Goal: Task Accomplishment & Management: Manage account settings

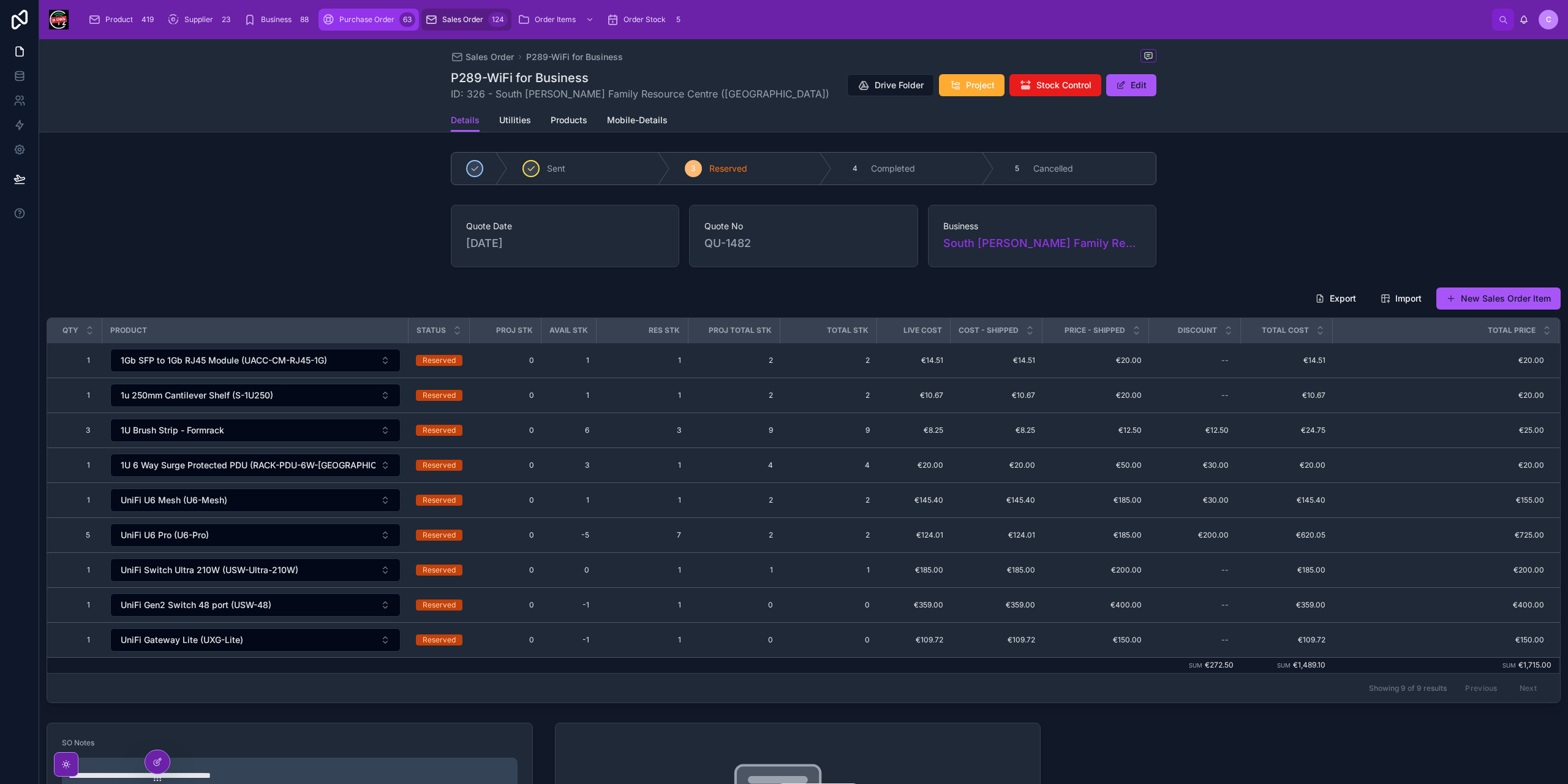
click at [357, 26] on div "Purchase Order 63" at bounding box center [368, 20] width 93 height 20
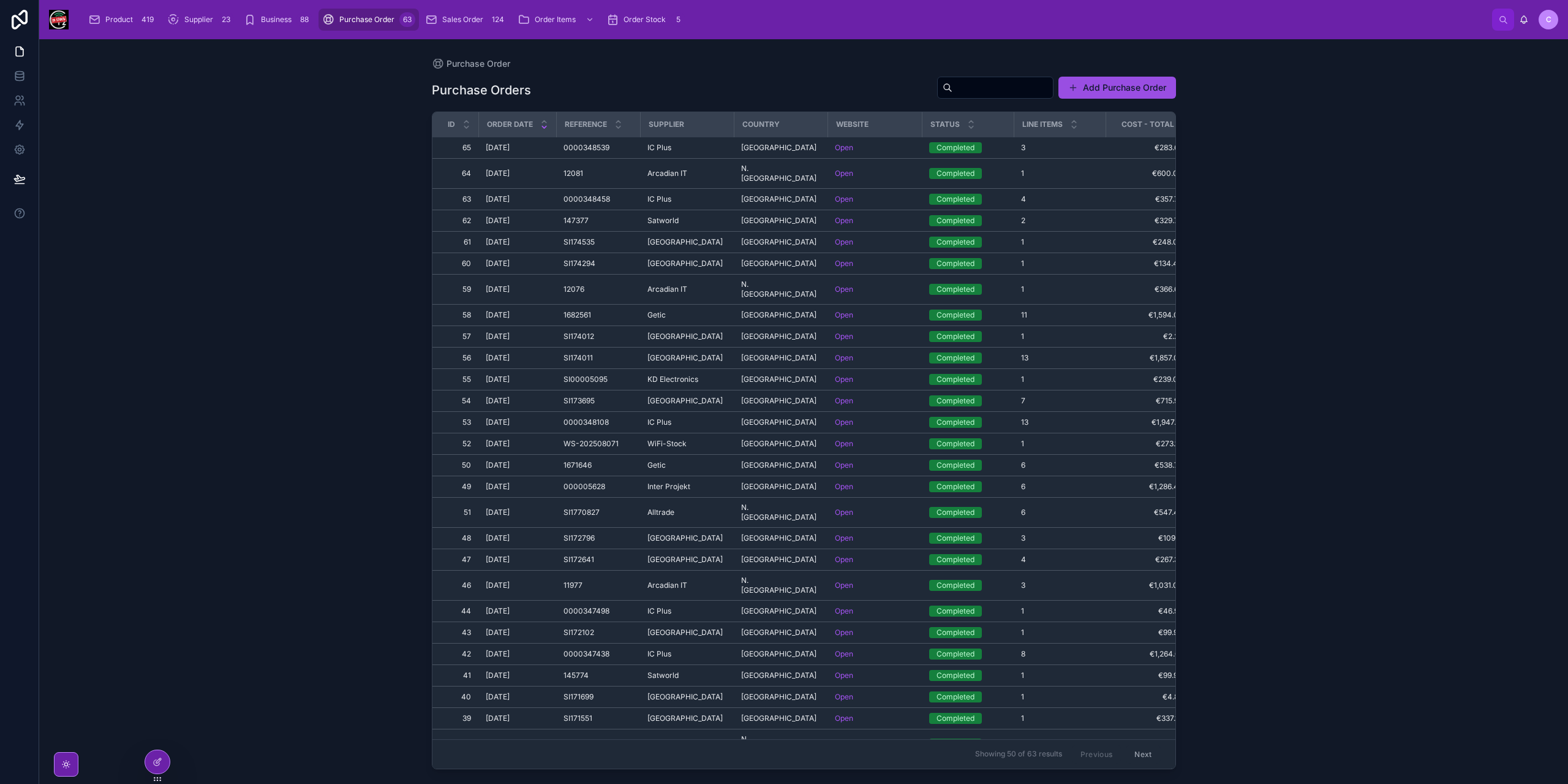
click at [1118, 83] on button "Add Purchase Order" at bounding box center [1117, 88] width 118 height 22
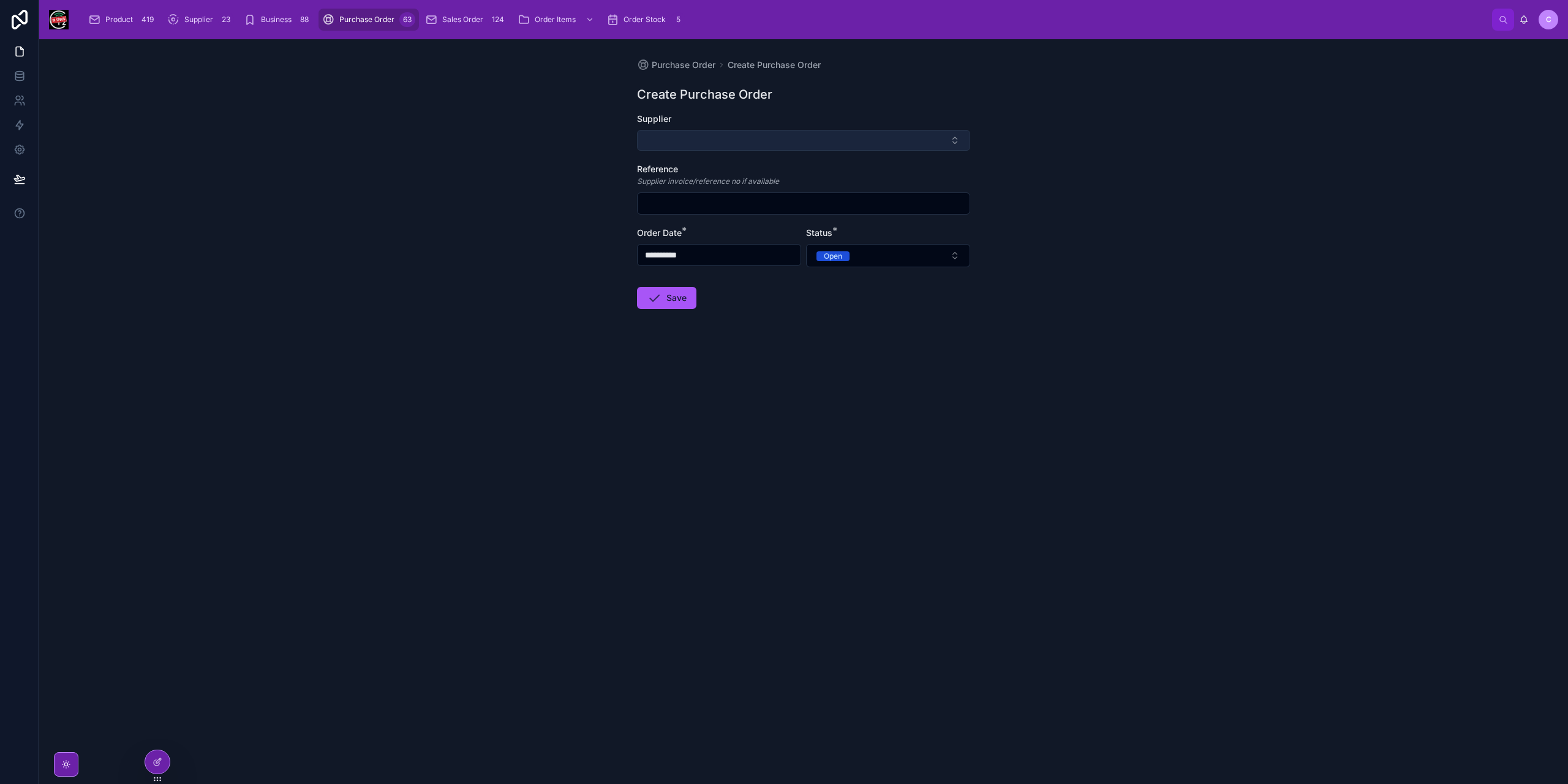
click at [787, 140] on button "Select Button" at bounding box center [803, 140] width 333 height 21
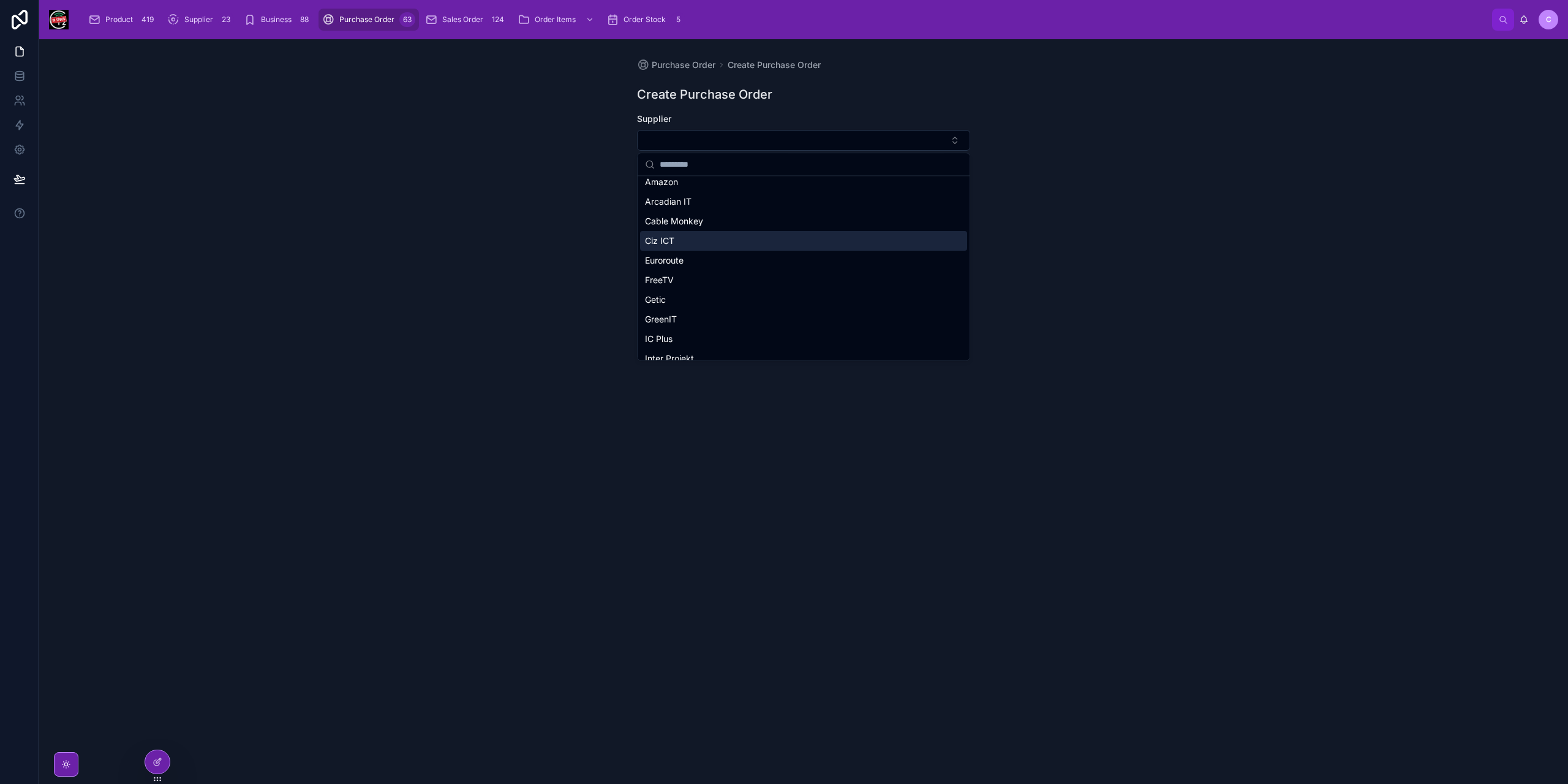
scroll to position [62, 0]
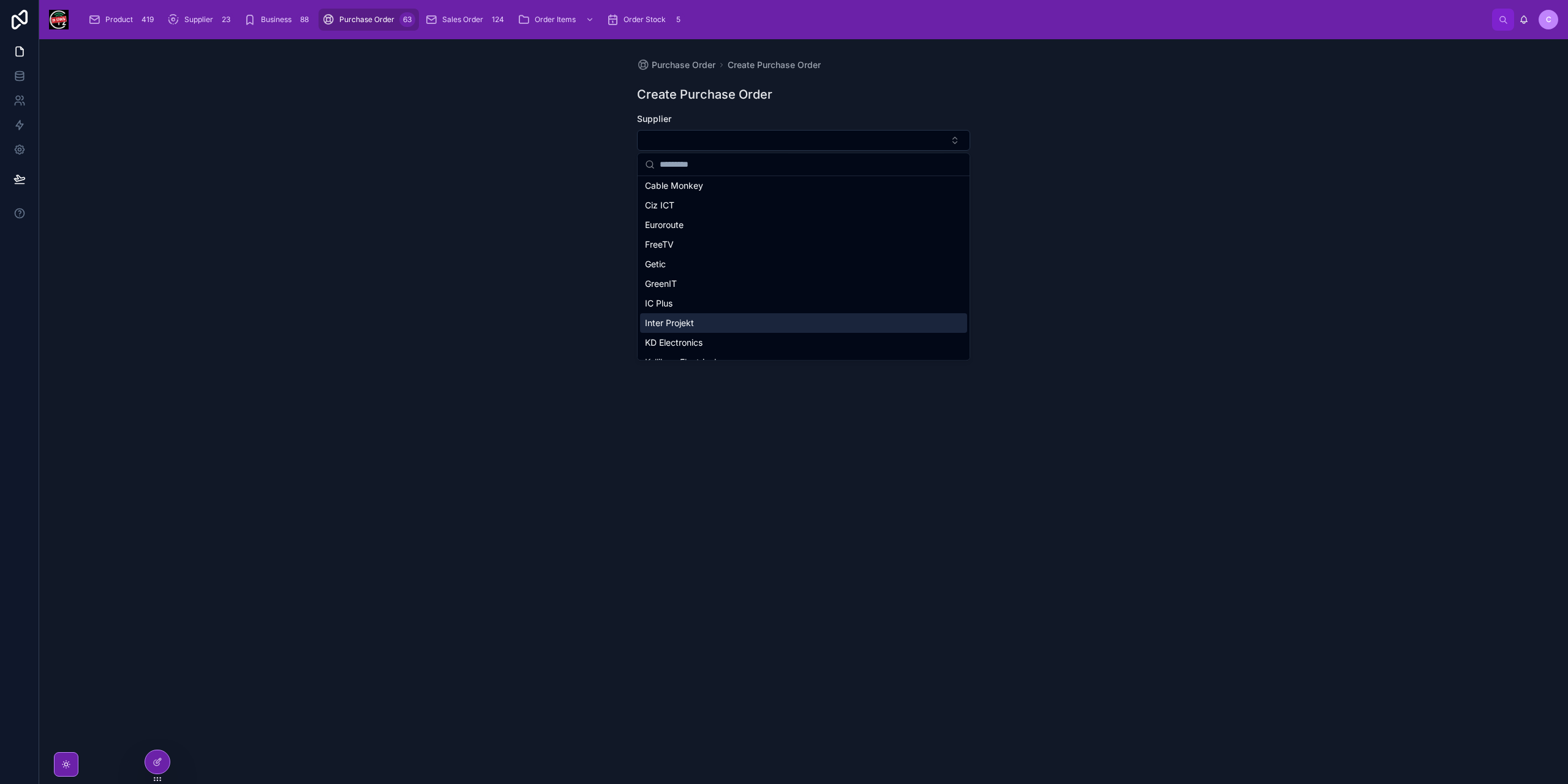
click at [695, 328] on div "Inter Projekt" at bounding box center [803, 322] width 327 height 20
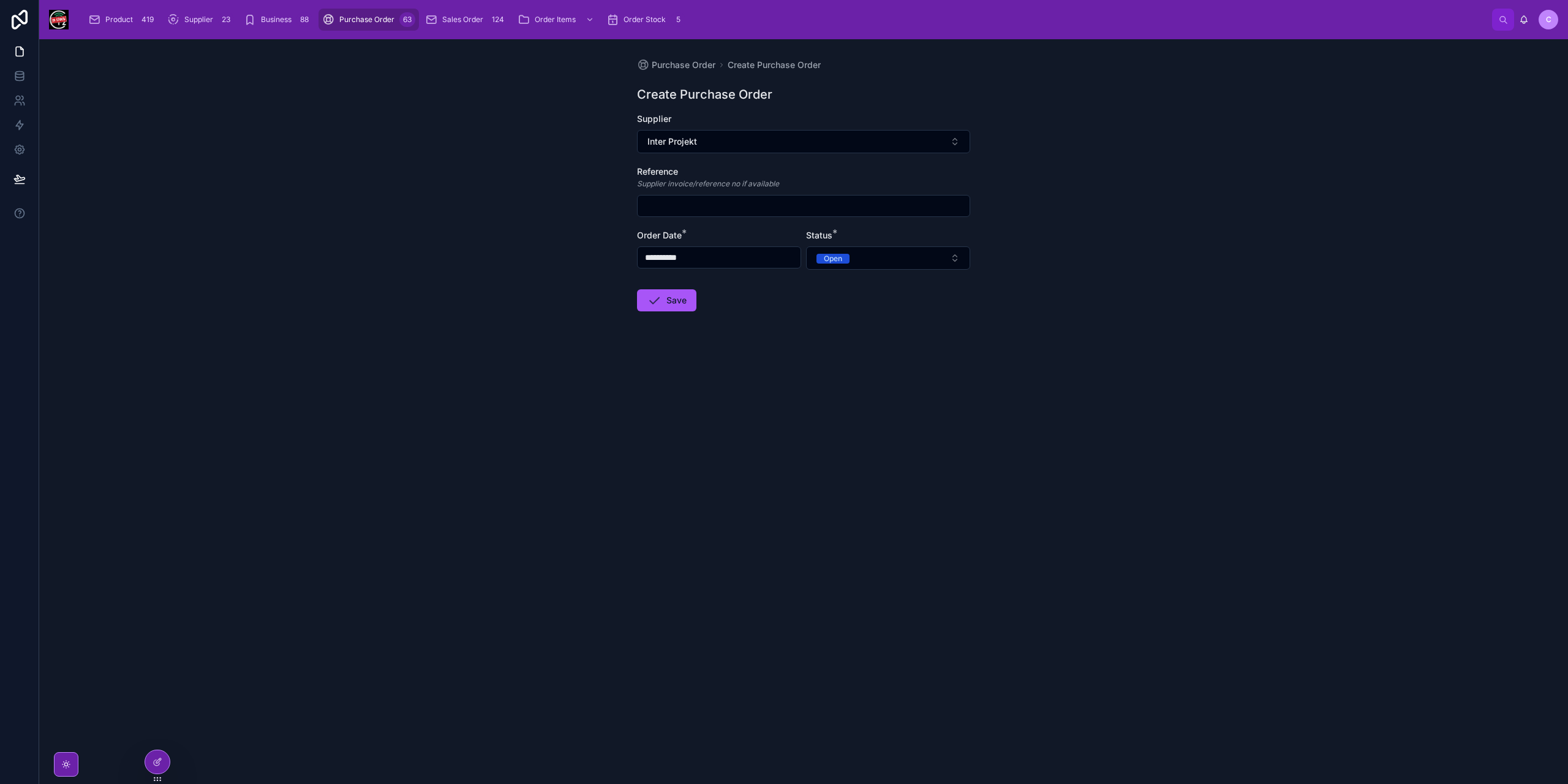
click at [692, 213] on input "text" at bounding box center [803, 206] width 332 height 17
paste input "*********"
type input "*********"
click at [891, 256] on button "Open" at bounding box center [888, 258] width 164 height 23
click at [865, 316] on div "Projected" at bounding box center [888, 323] width 158 height 17
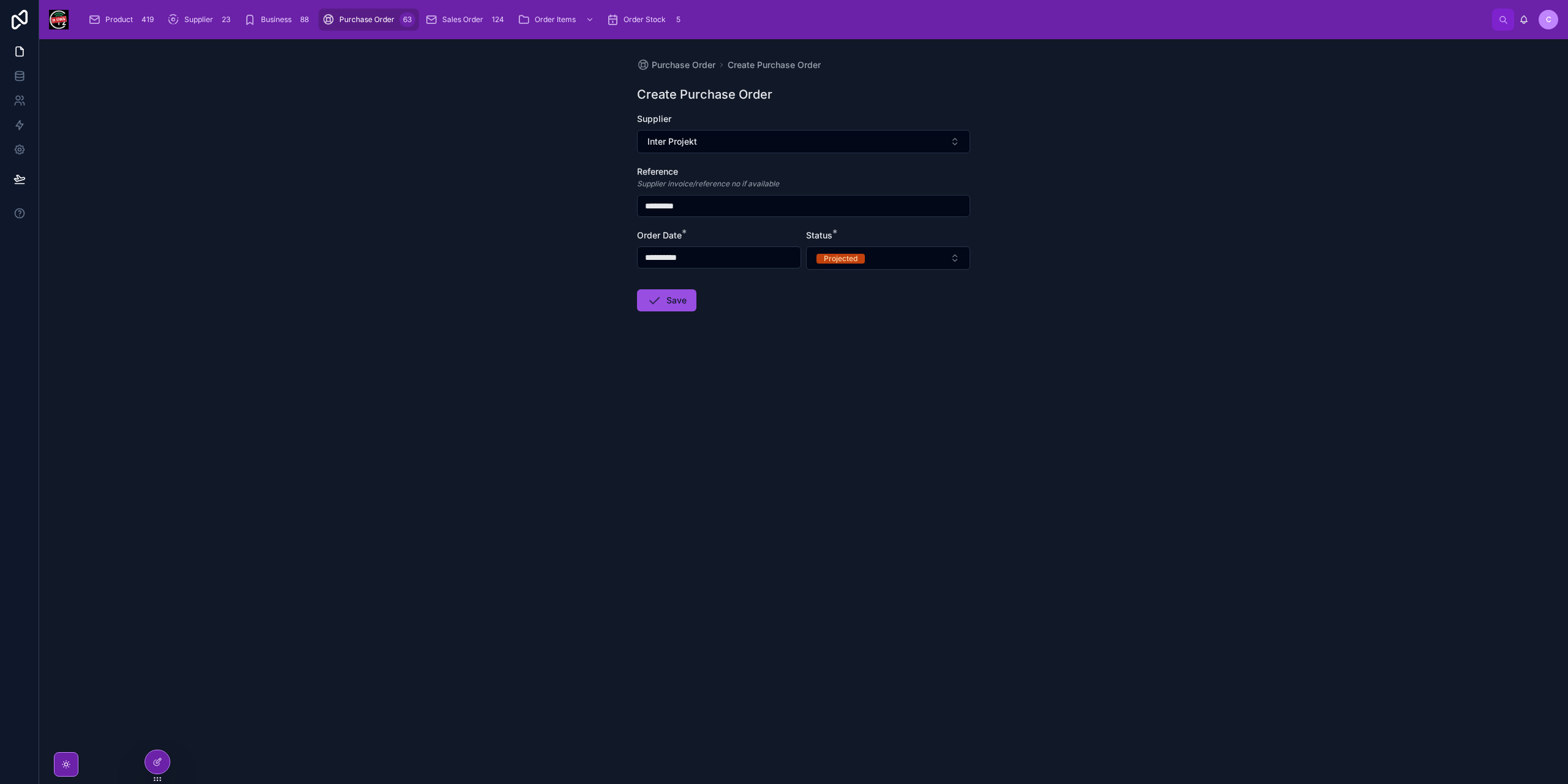
click at [650, 297] on icon at bounding box center [654, 300] width 14 height 14
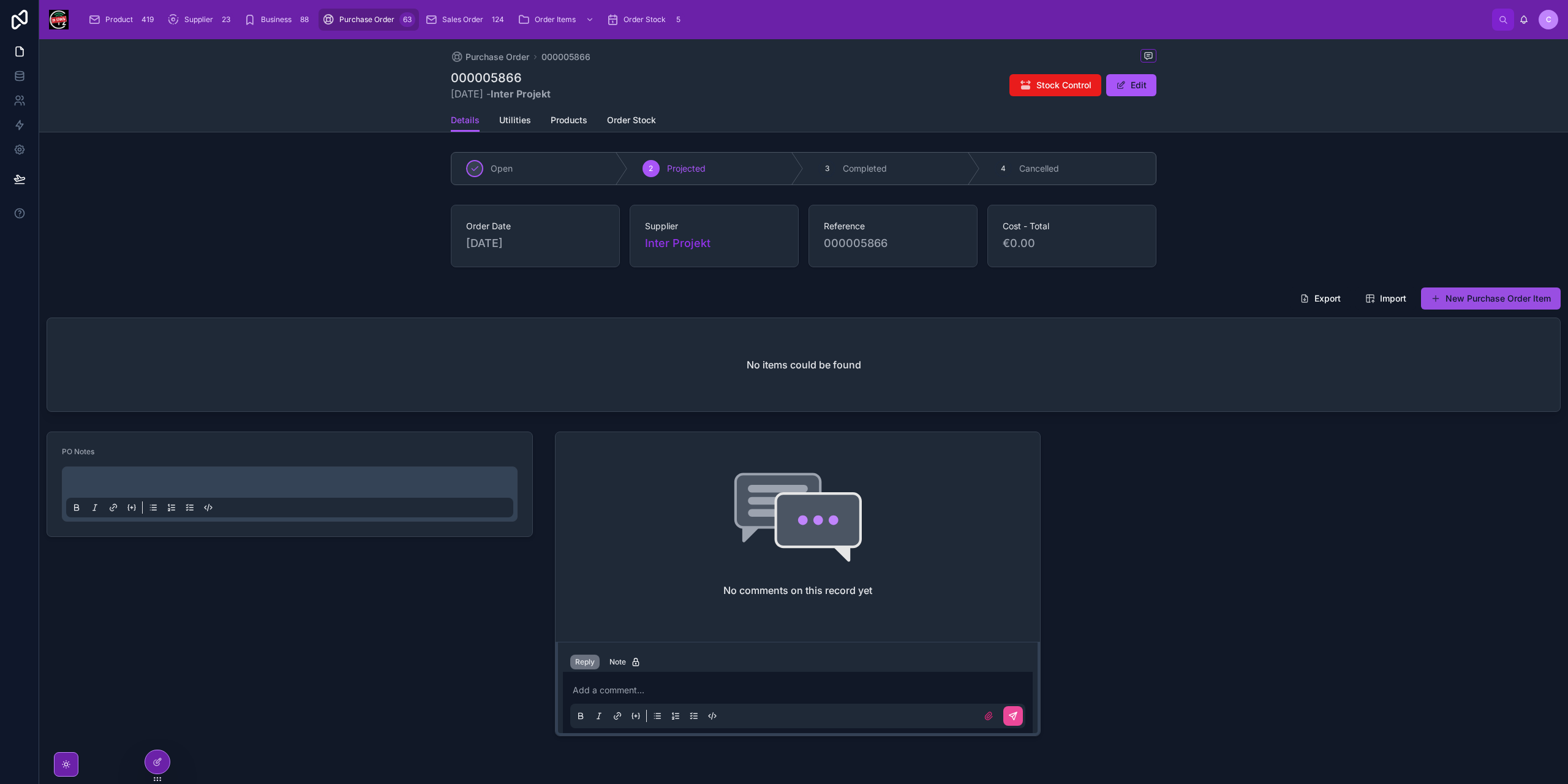
click at [1532, 300] on button "New Purchase Order Item" at bounding box center [1491, 298] width 140 height 22
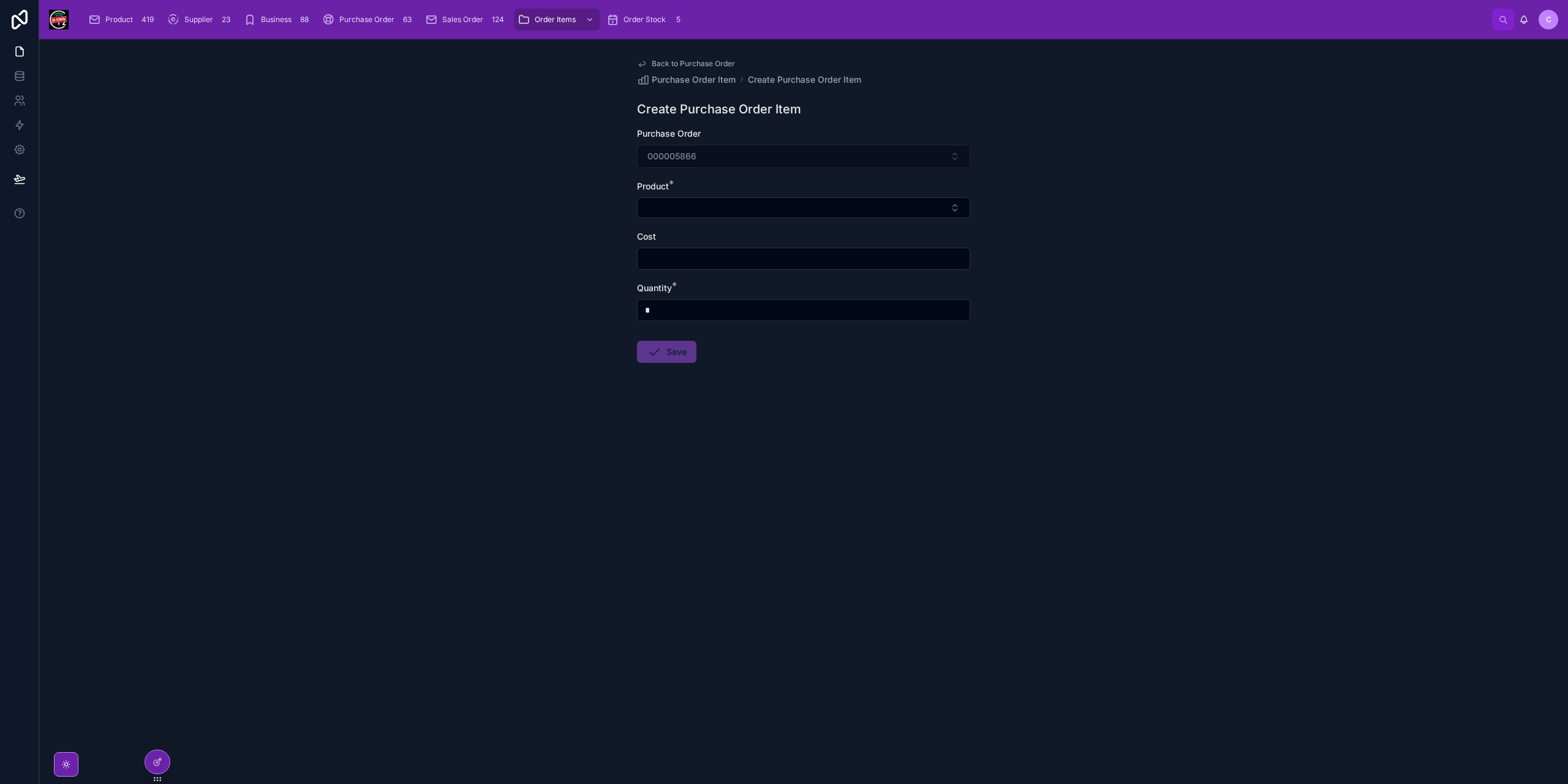
click at [725, 264] on input "text" at bounding box center [803, 258] width 332 height 17
click at [742, 209] on button "Select Button" at bounding box center [803, 208] width 333 height 21
type input "*******"
click at [118, 22] on span "Product" at bounding box center [119, 20] width 27 height 10
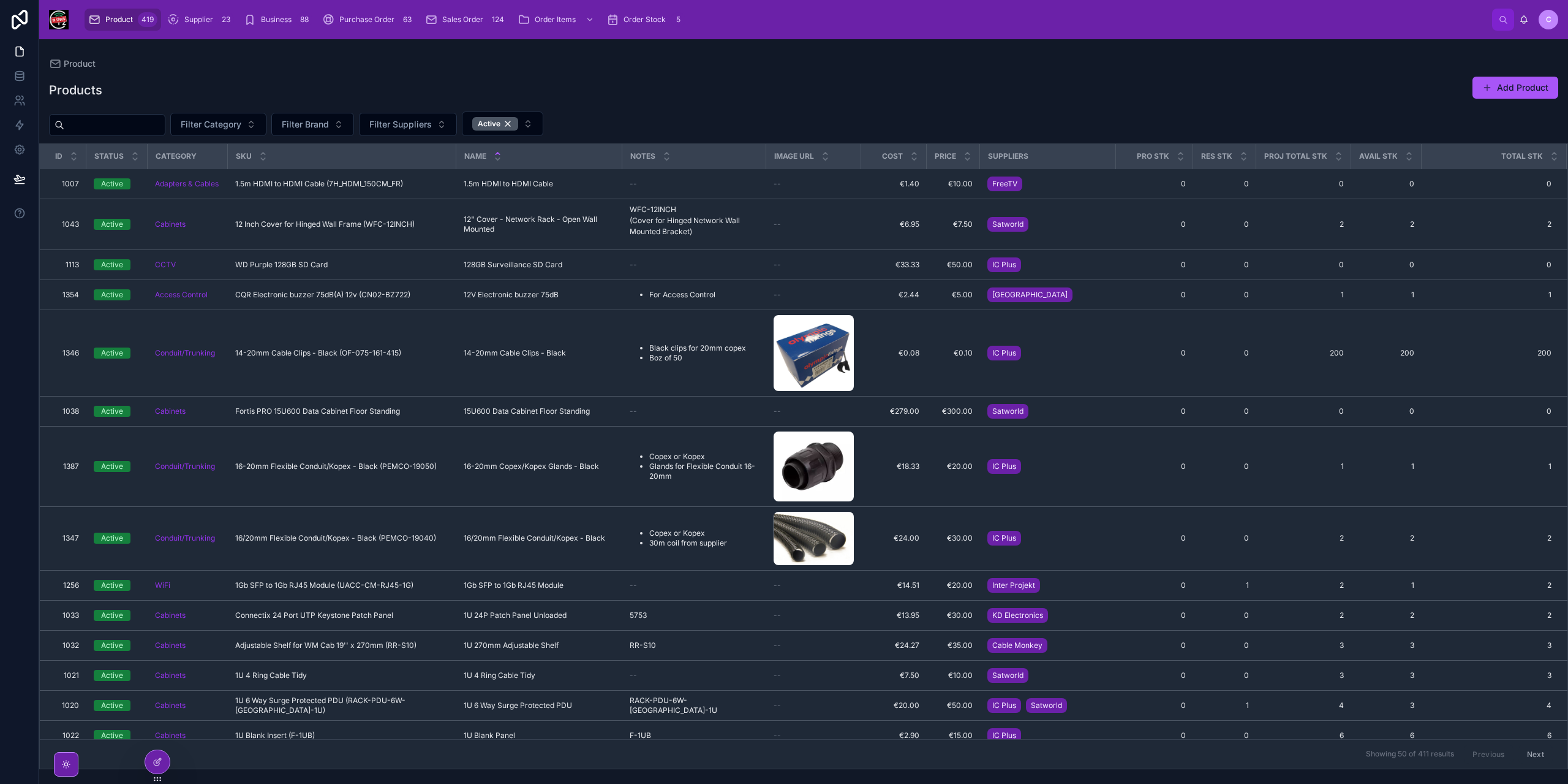
click at [142, 122] on input "text" at bounding box center [114, 125] width 101 height 17
paste input "*********"
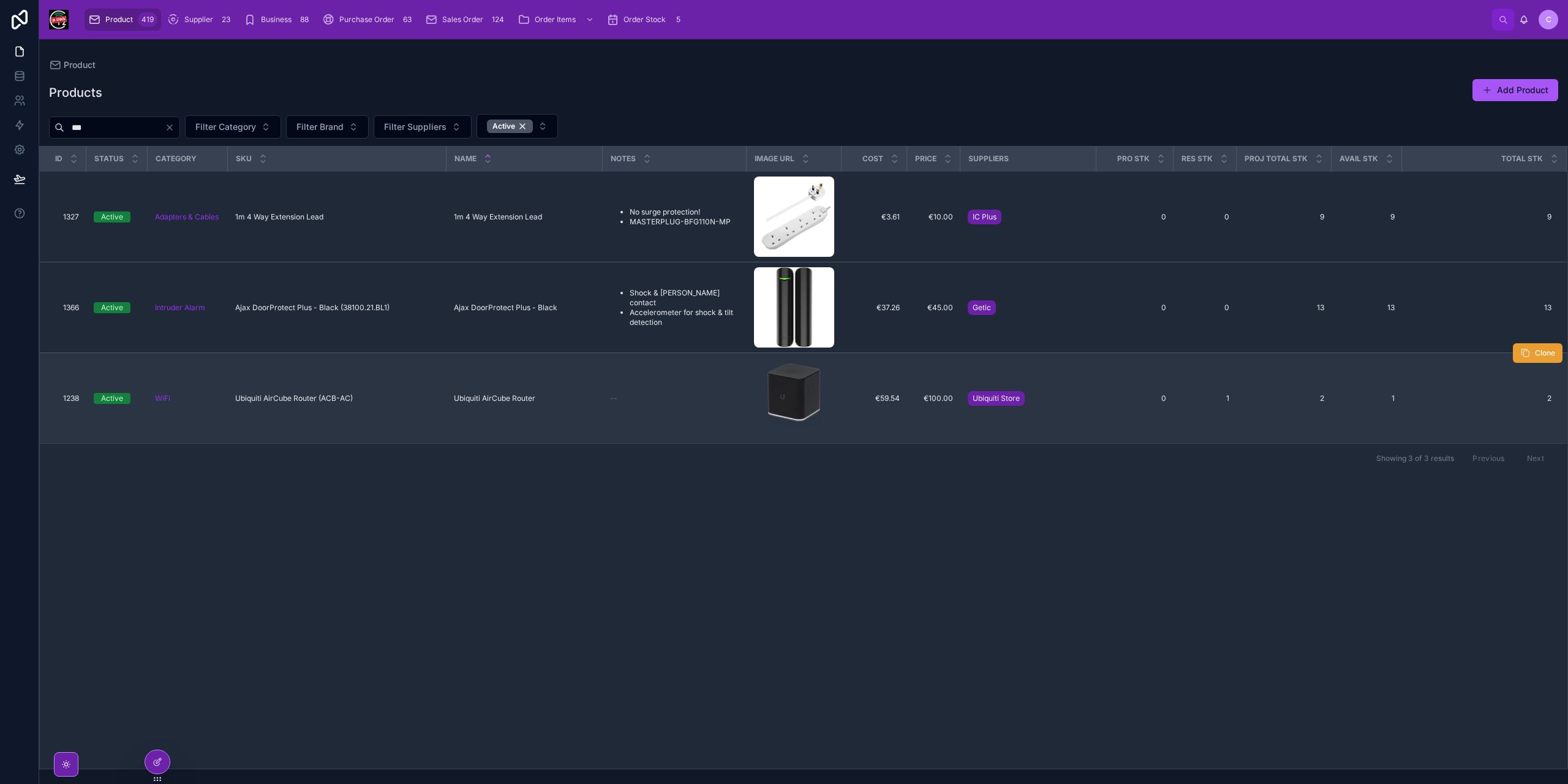
type input "***"
click at [1541, 353] on span "Clone" at bounding box center [1545, 353] width 20 height 10
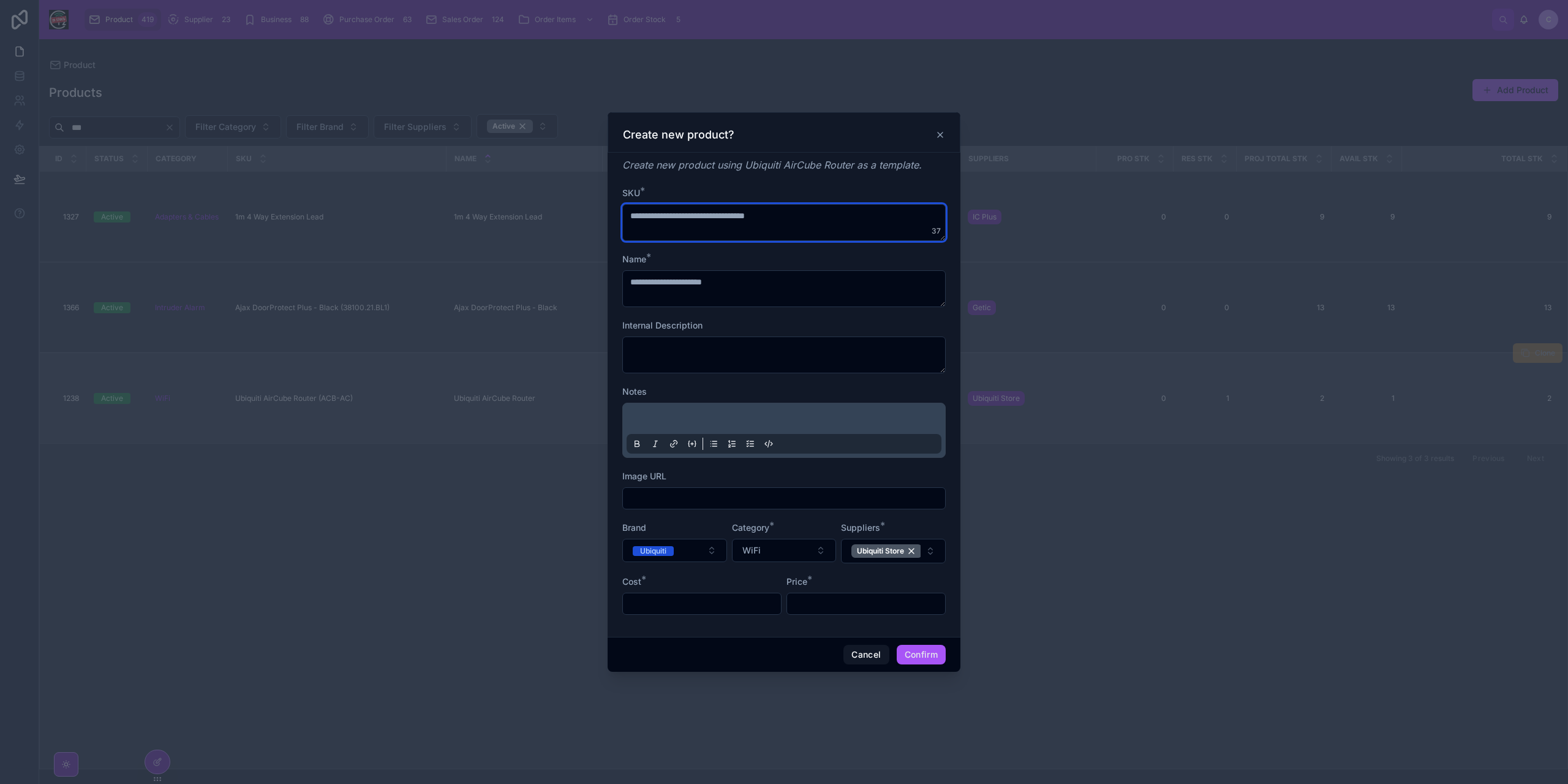
drag, startPoint x: 729, startPoint y: 217, endPoint x: 843, endPoint y: 227, distance: 114.4
click at [843, 227] on textarea "**********" at bounding box center [784, 222] width 323 height 37
paste textarea
type textarea "**********"
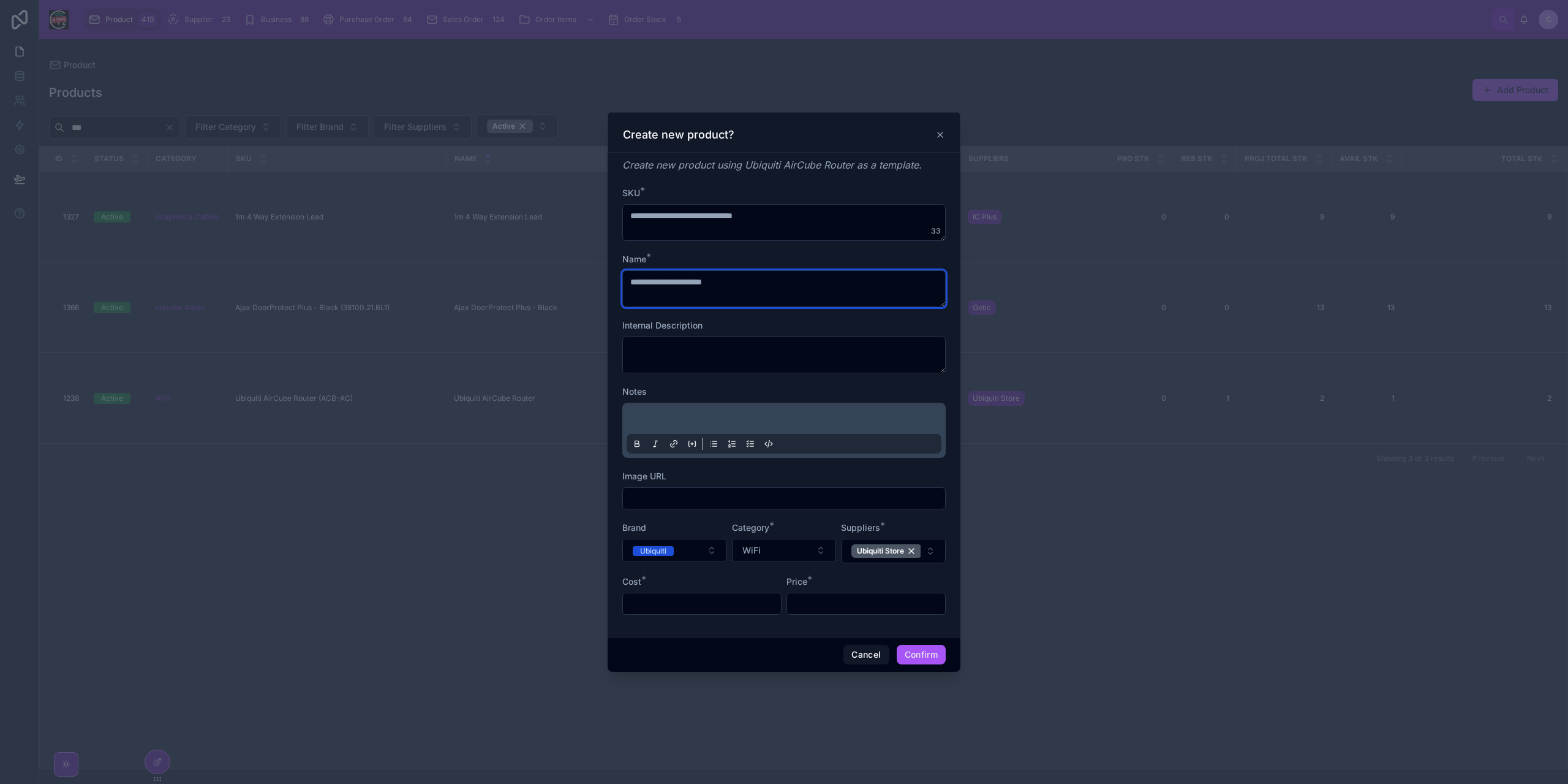
click at [718, 281] on textarea "**********" at bounding box center [784, 288] width 323 height 37
type textarea "**********"
click at [728, 418] on p at bounding box center [786, 420] width 315 height 12
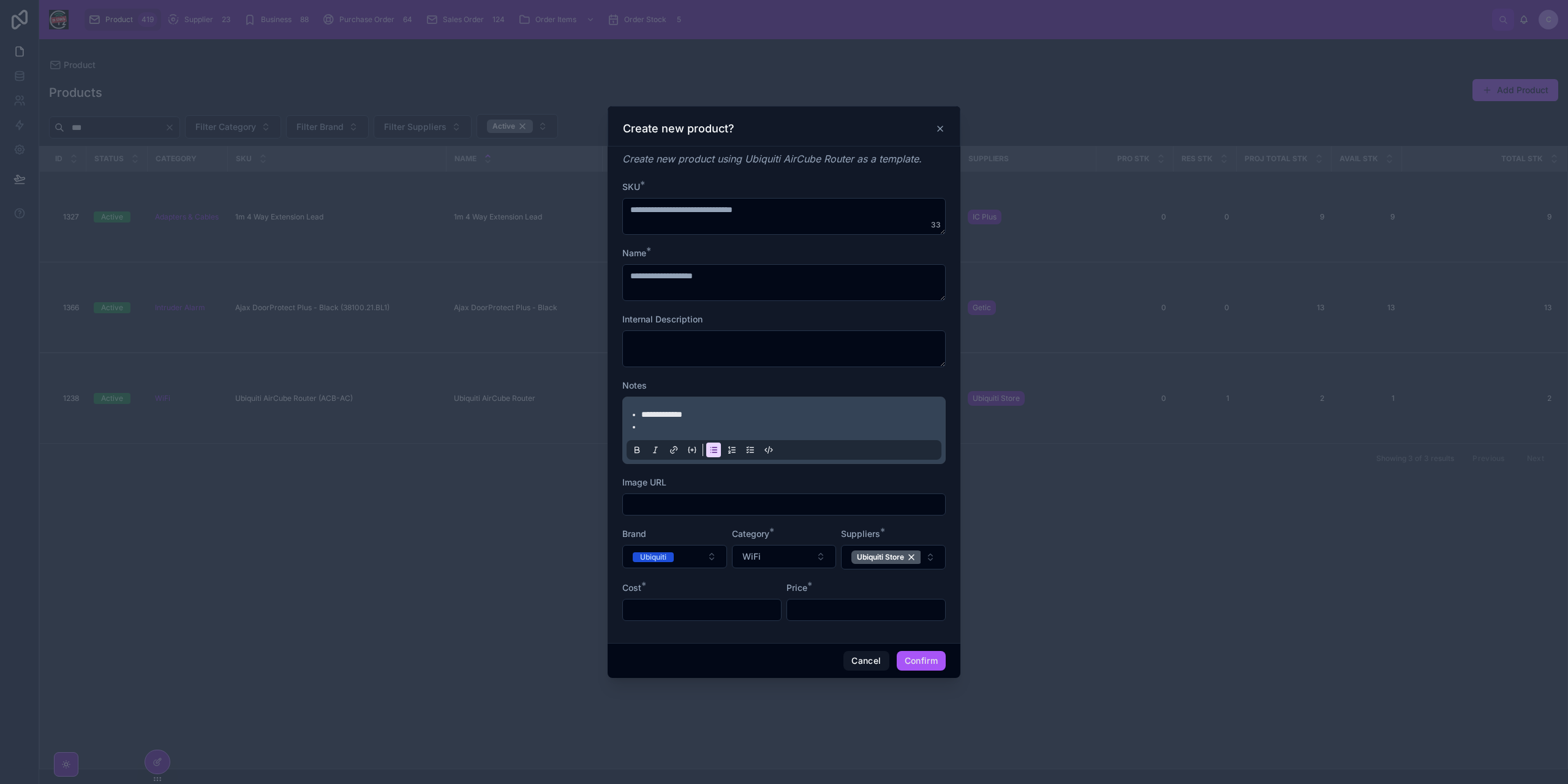
click at [827, 508] on input "text" at bounding box center [784, 505] width 322 height 17
paste input "**********"
type input "**********"
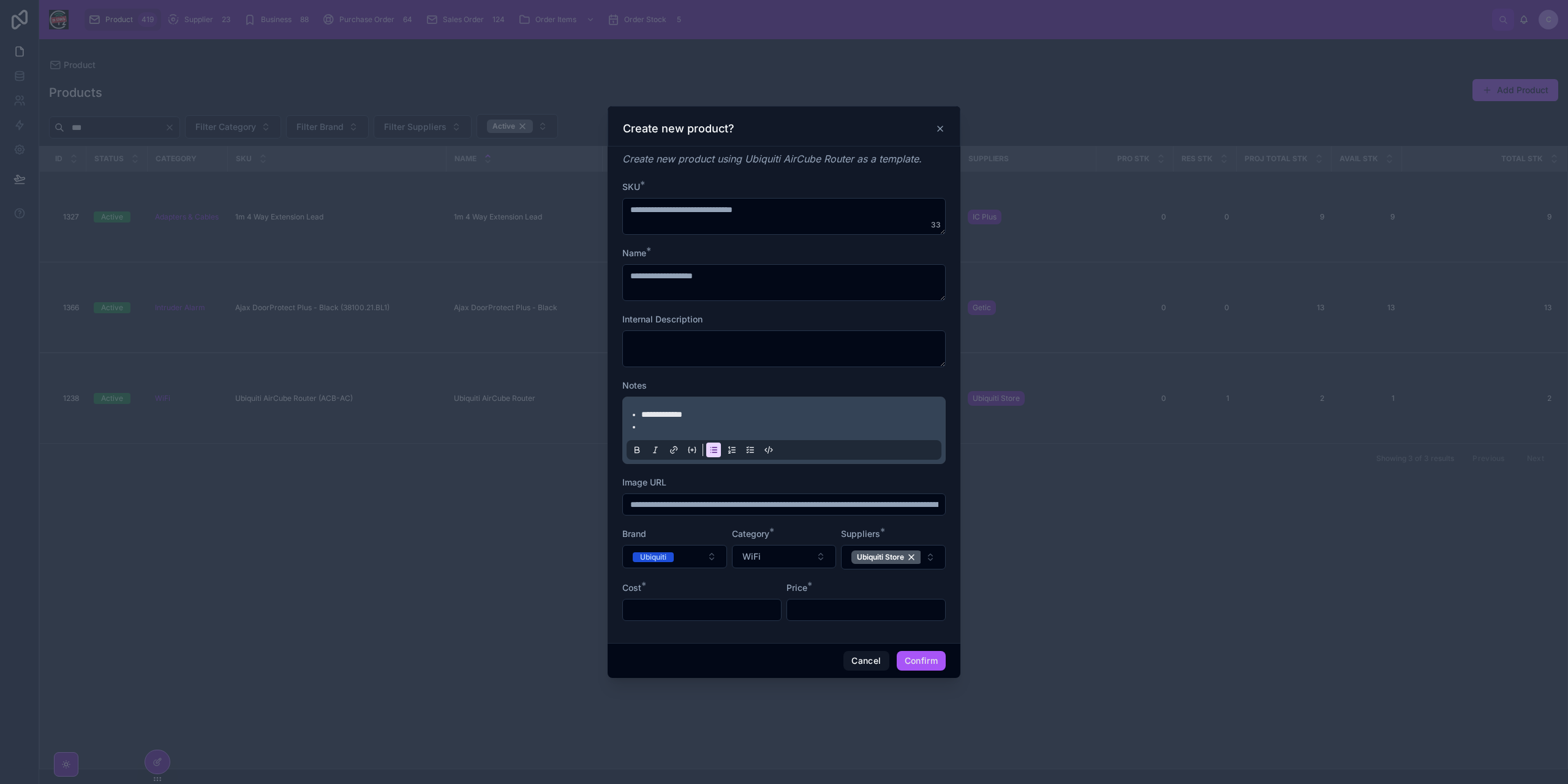
drag, startPoint x: 729, startPoint y: 404, endPoint x: 733, endPoint y: 409, distance: 6.4
click at [733, 409] on div "**********" at bounding box center [784, 430] width 315 height 59
click at [703, 425] on li at bounding box center [792, 426] width 302 height 12
click at [789, 426] on li "**********" at bounding box center [792, 426] width 302 height 12
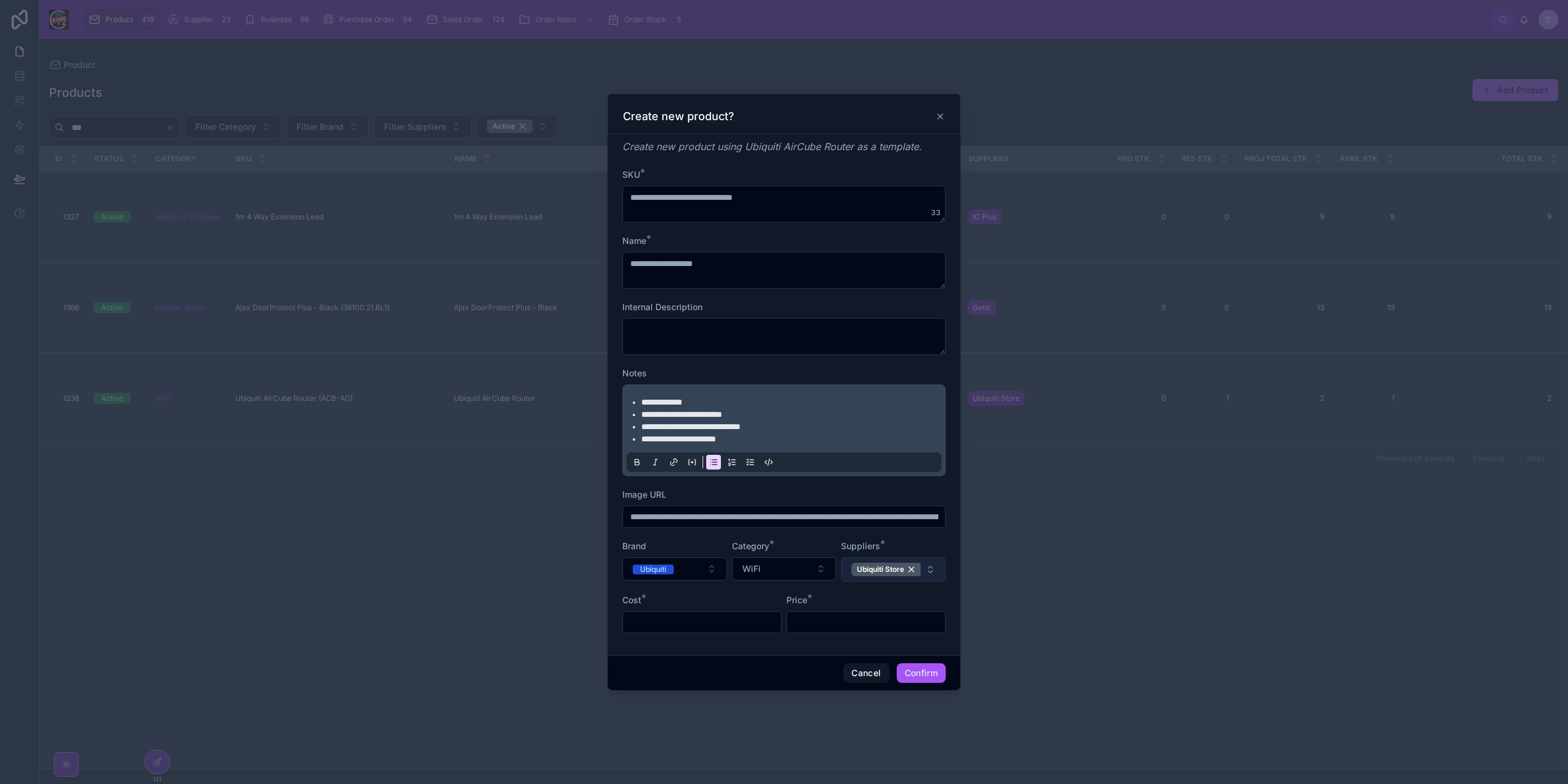
click at [937, 573] on button "Ubiquiti Store" at bounding box center [893, 569] width 105 height 25
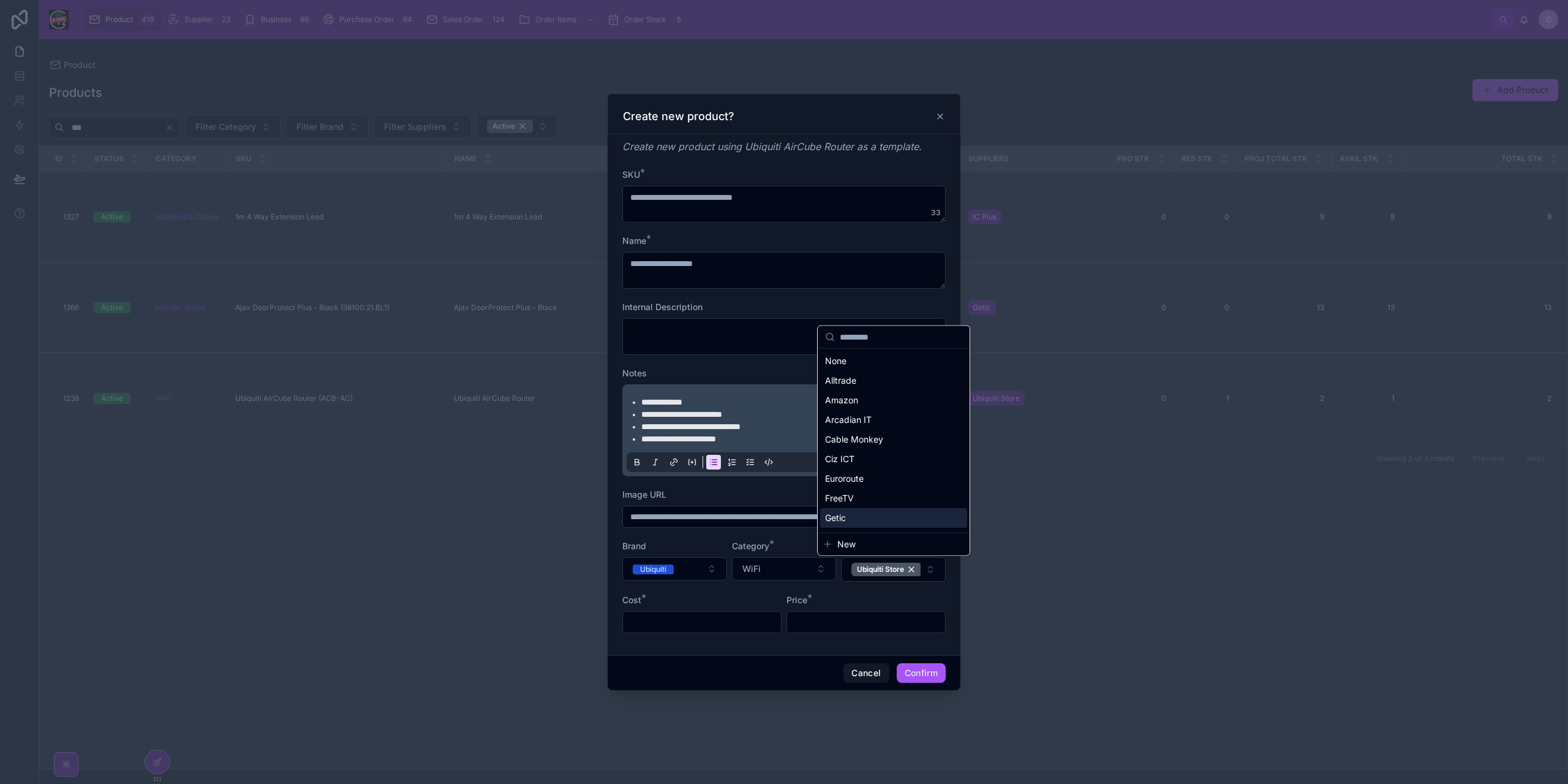
click at [851, 516] on div "Getic" at bounding box center [893, 518] width 147 height 20
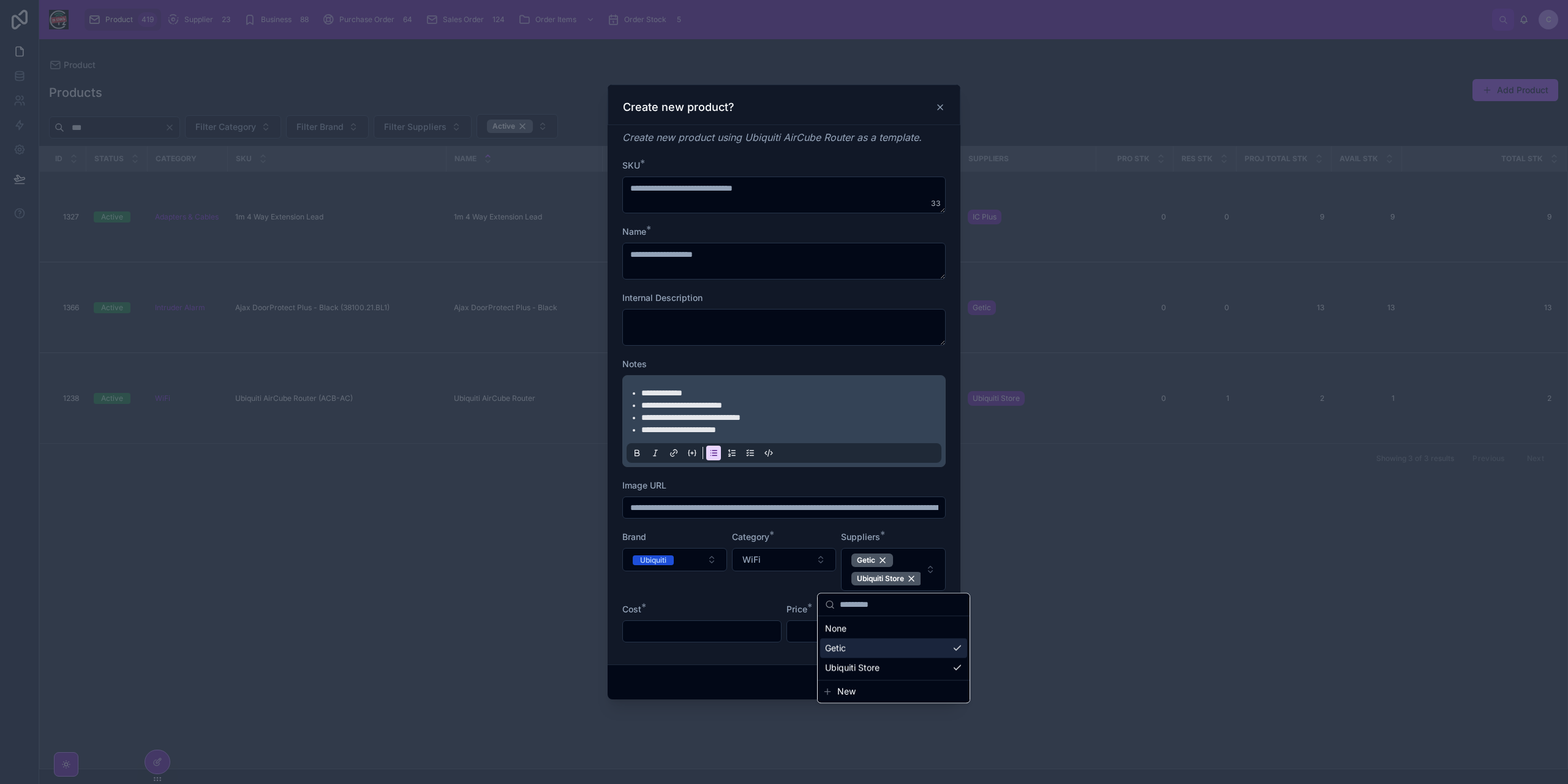
click at [946, 551] on div "**********" at bounding box center [784, 395] width 353 height 539
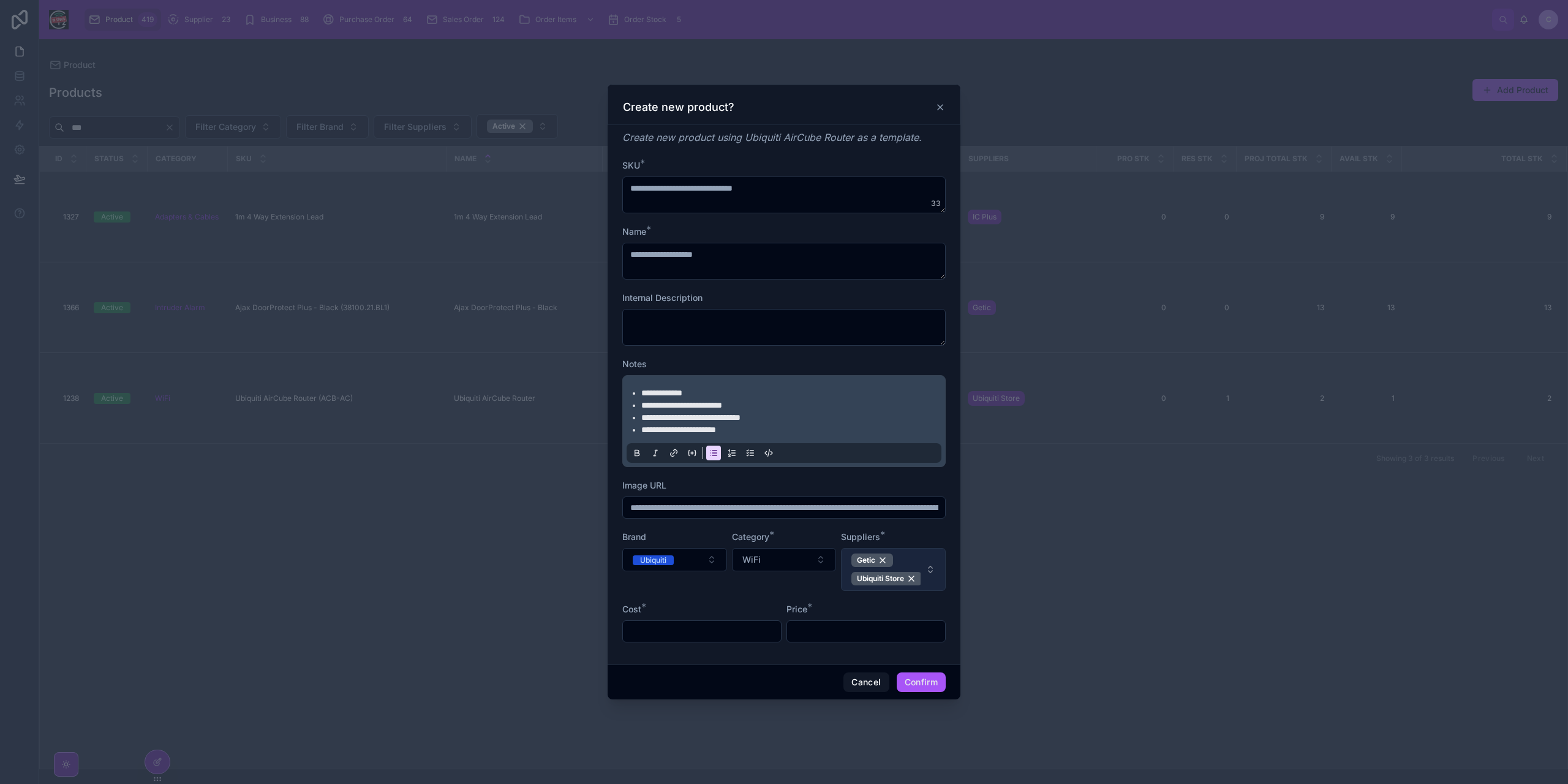
click at [938, 558] on button "Getic Ubiquiti Store" at bounding box center [893, 569] width 105 height 43
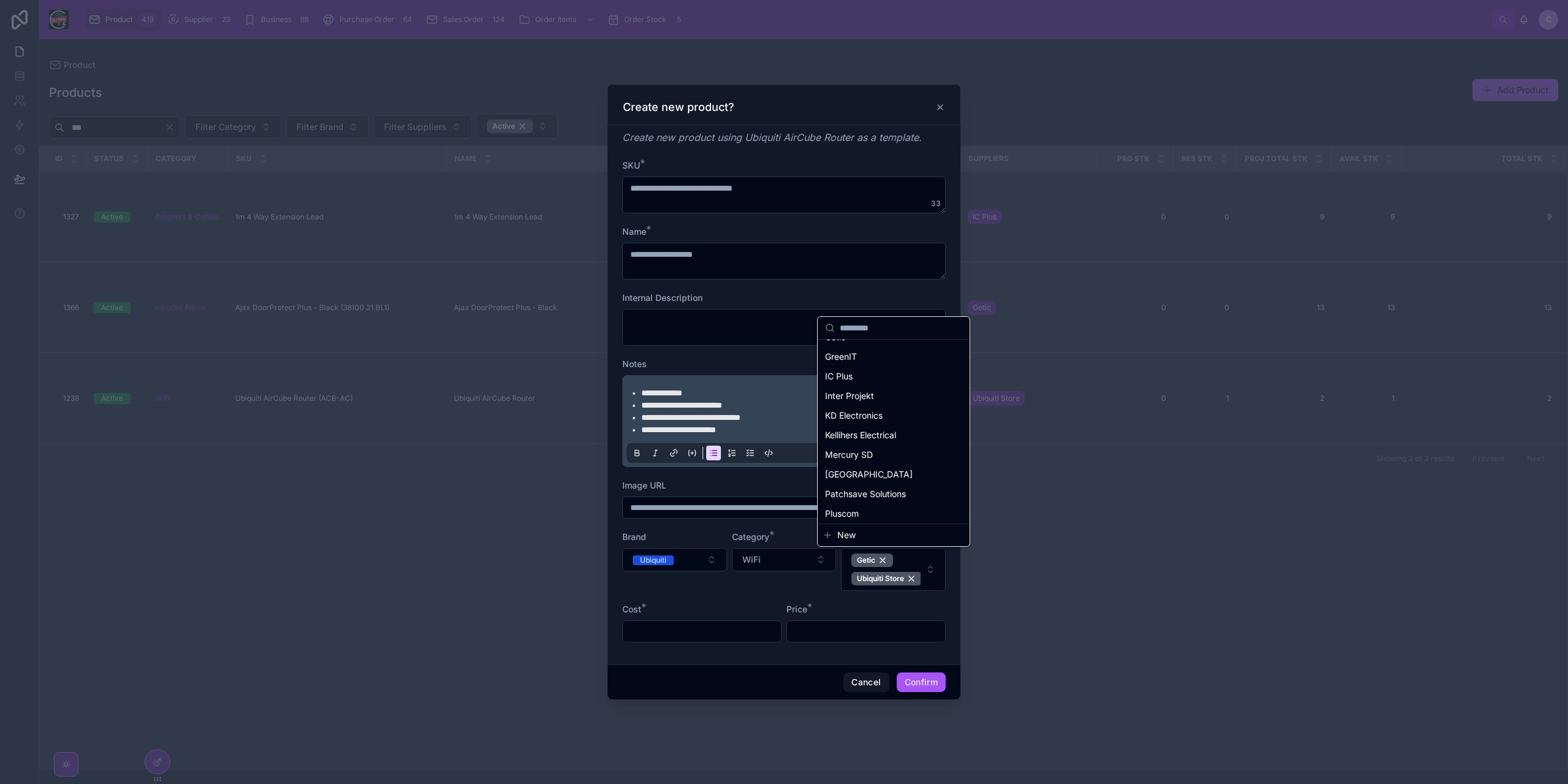
scroll to position [169, 0]
click at [881, 397] on div "Inter Projekt" at bounding box center [893, 398] width 147 height 20
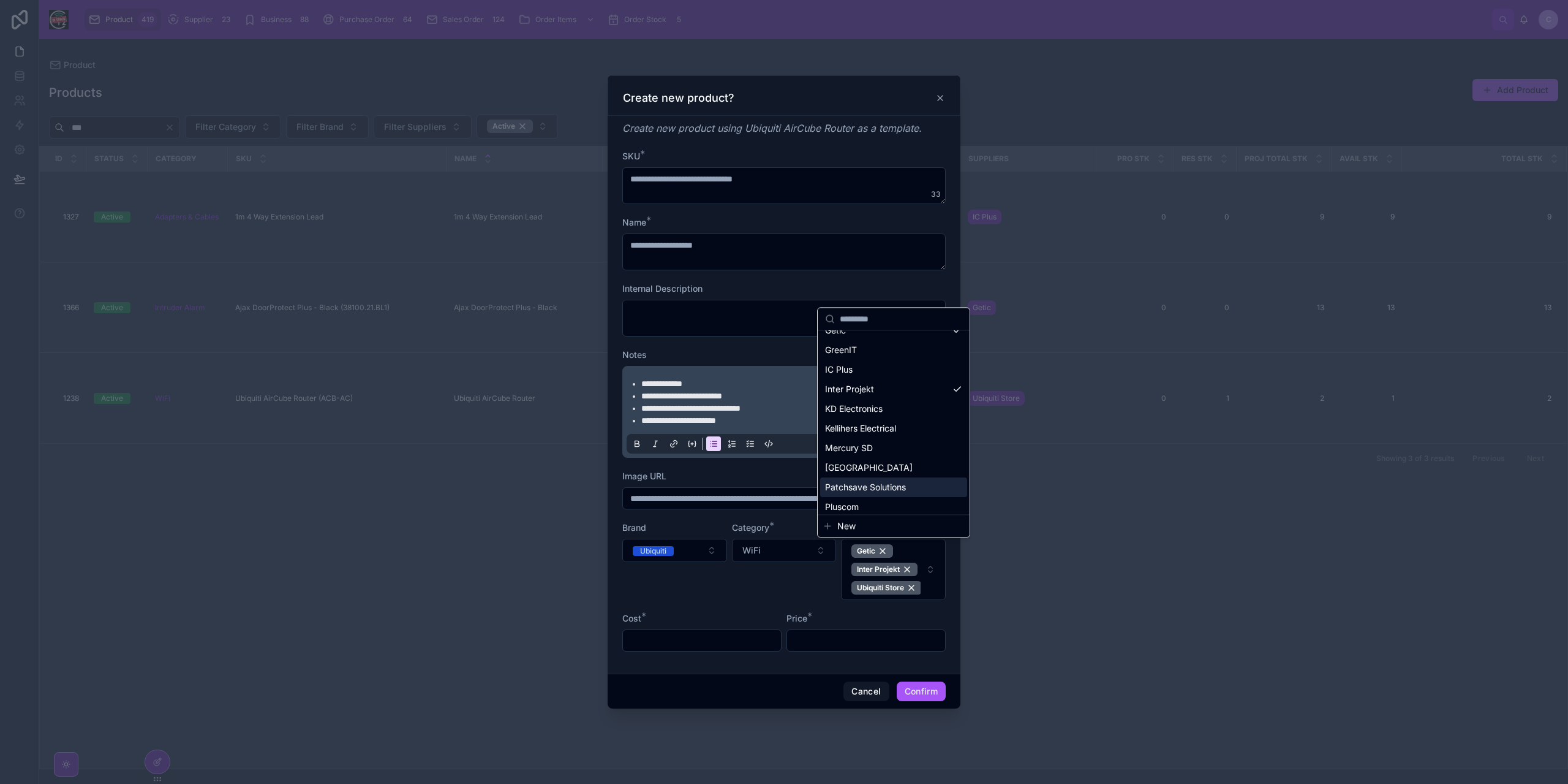
scroll to position [0, 0]
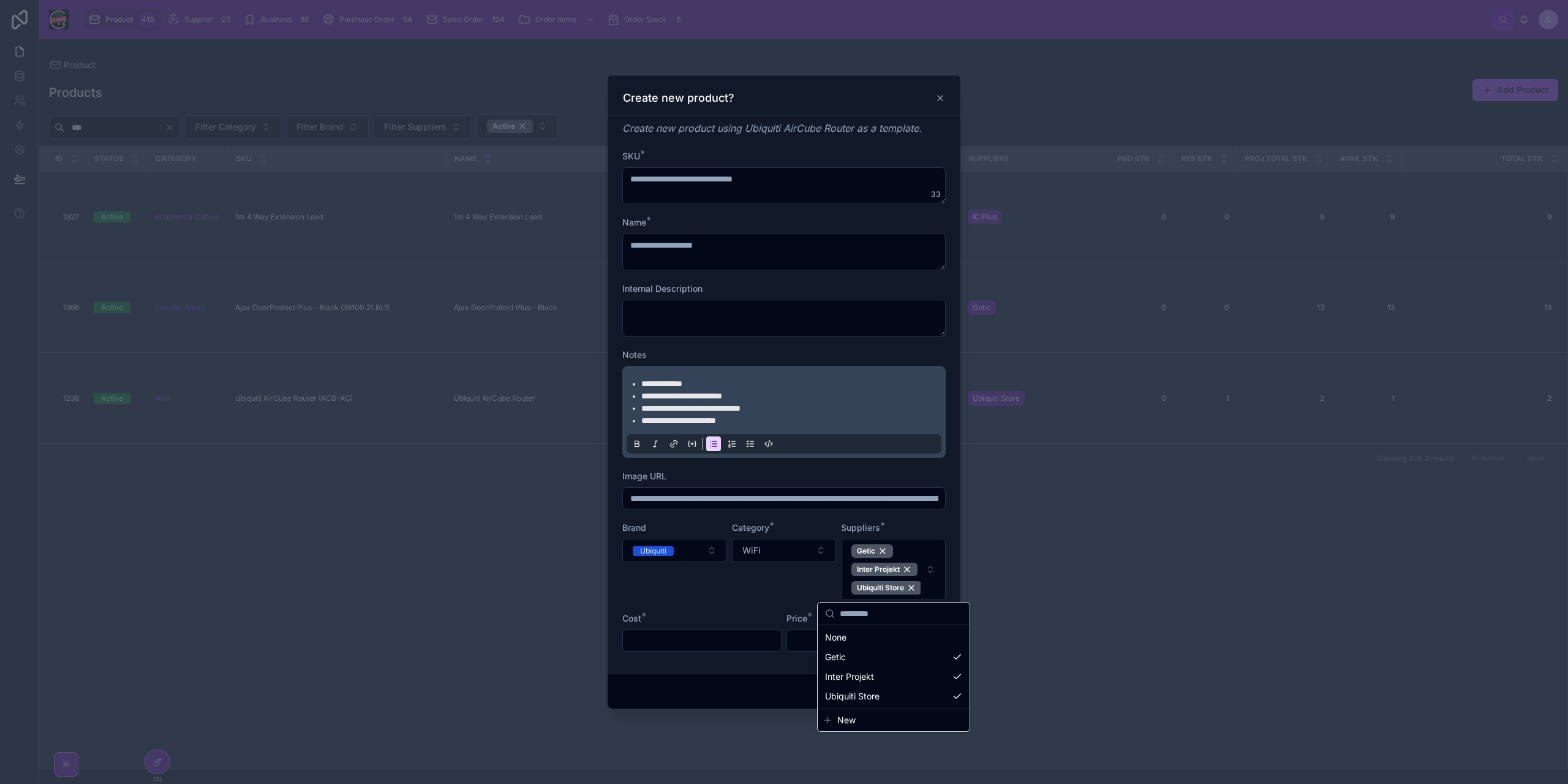
click at [733, 573] on div "Category * WiFi" at bounding box center [784, 560] width 105 height 78
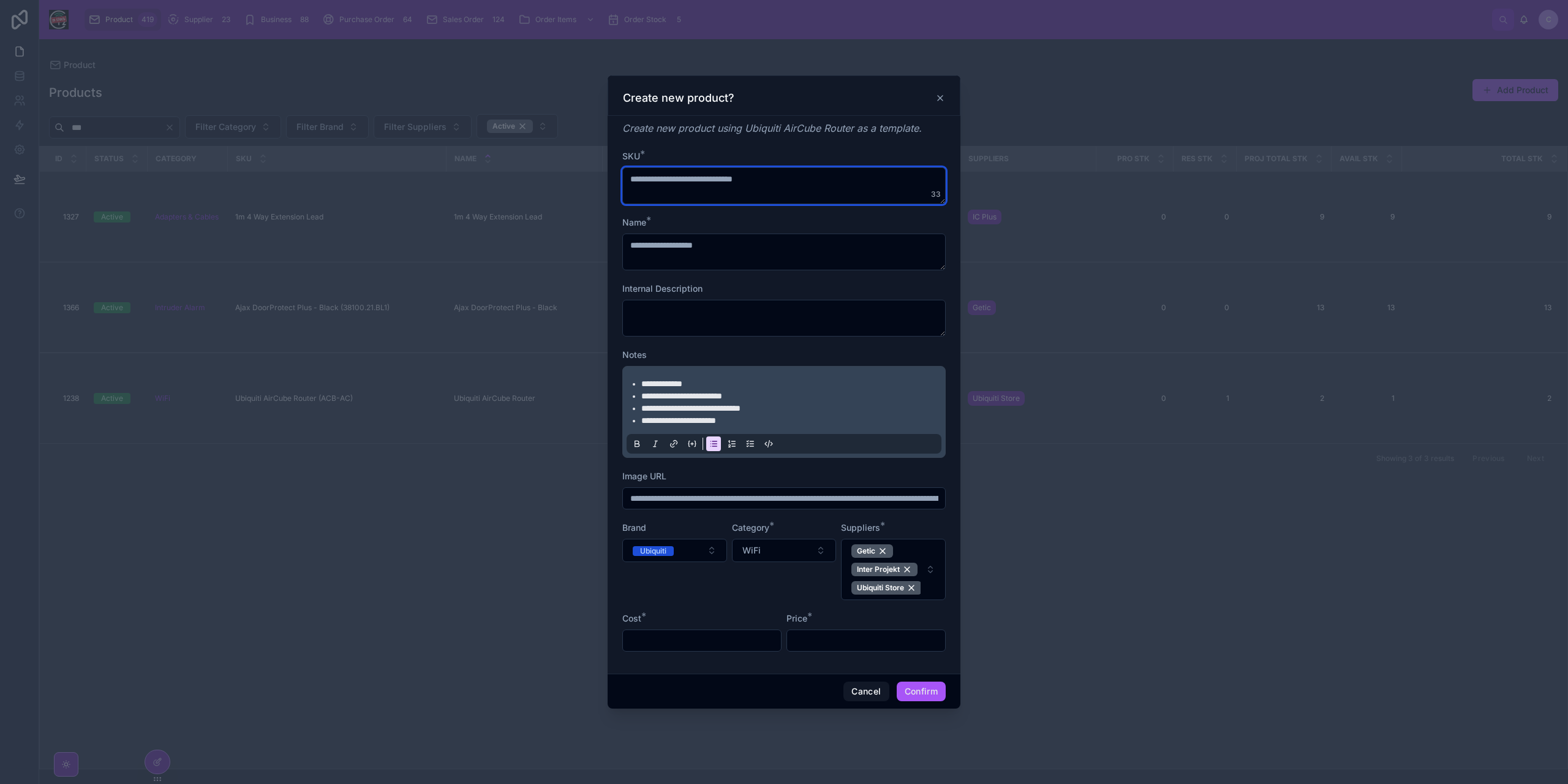
click at [720, 178] on textarea "**********" at bounding box center [784, 185] width 323 height 37
type textarea "**********"
click at [713, 639] on input "text" at bounding box center [702, 641] width 158 height 17
type input "******"
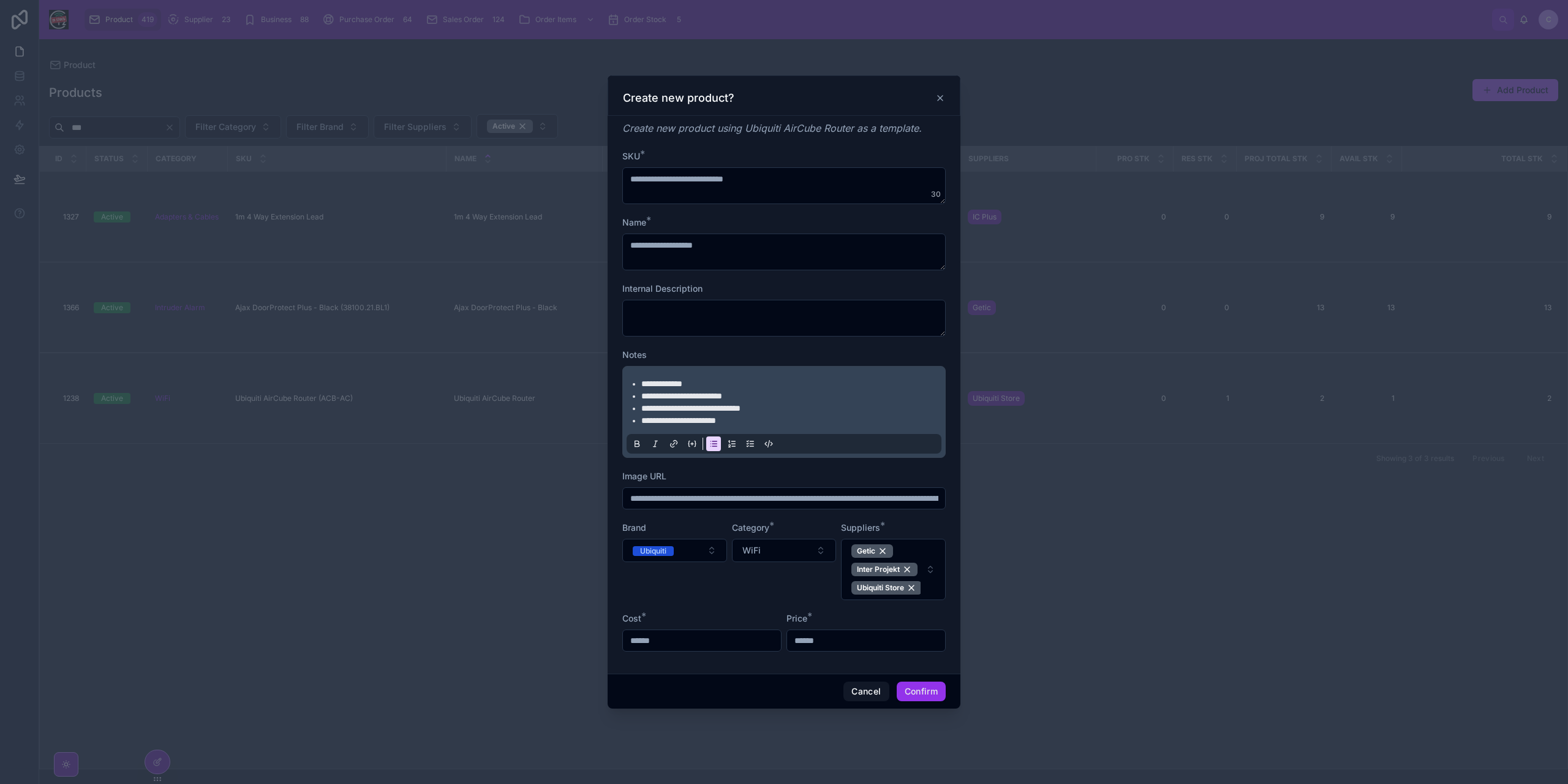
type input "******"
click at [916, 688] on button "Confirm" at bounding box center [921, 691] width 49 height 20
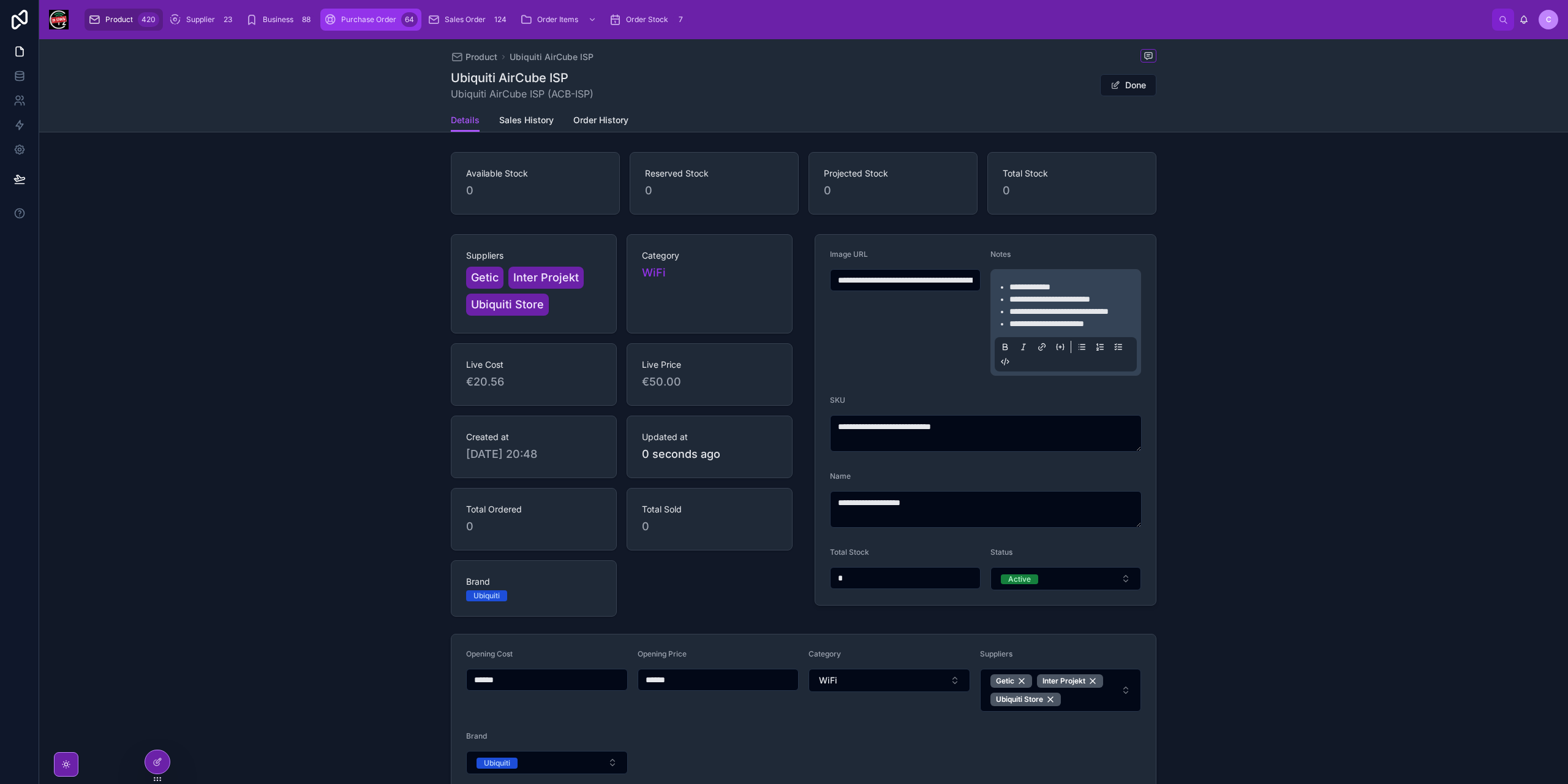
click at [376, 22] on span "Purchase Order" at bounding box center [368, 20] width 55 height 10
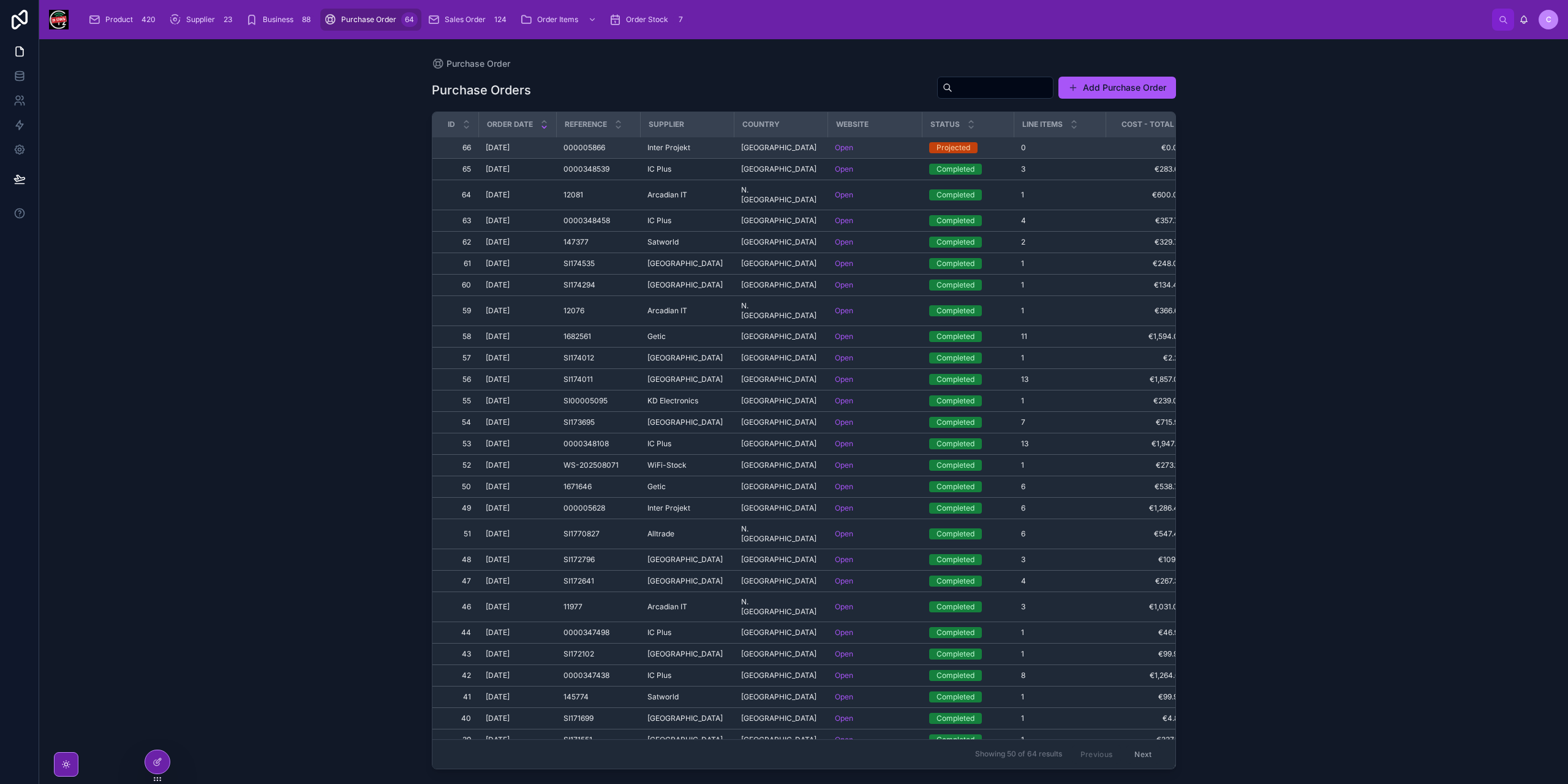
click at [667, 146] on span "Inter Projekt" at bounding box center [669, 148] width 43 height 10
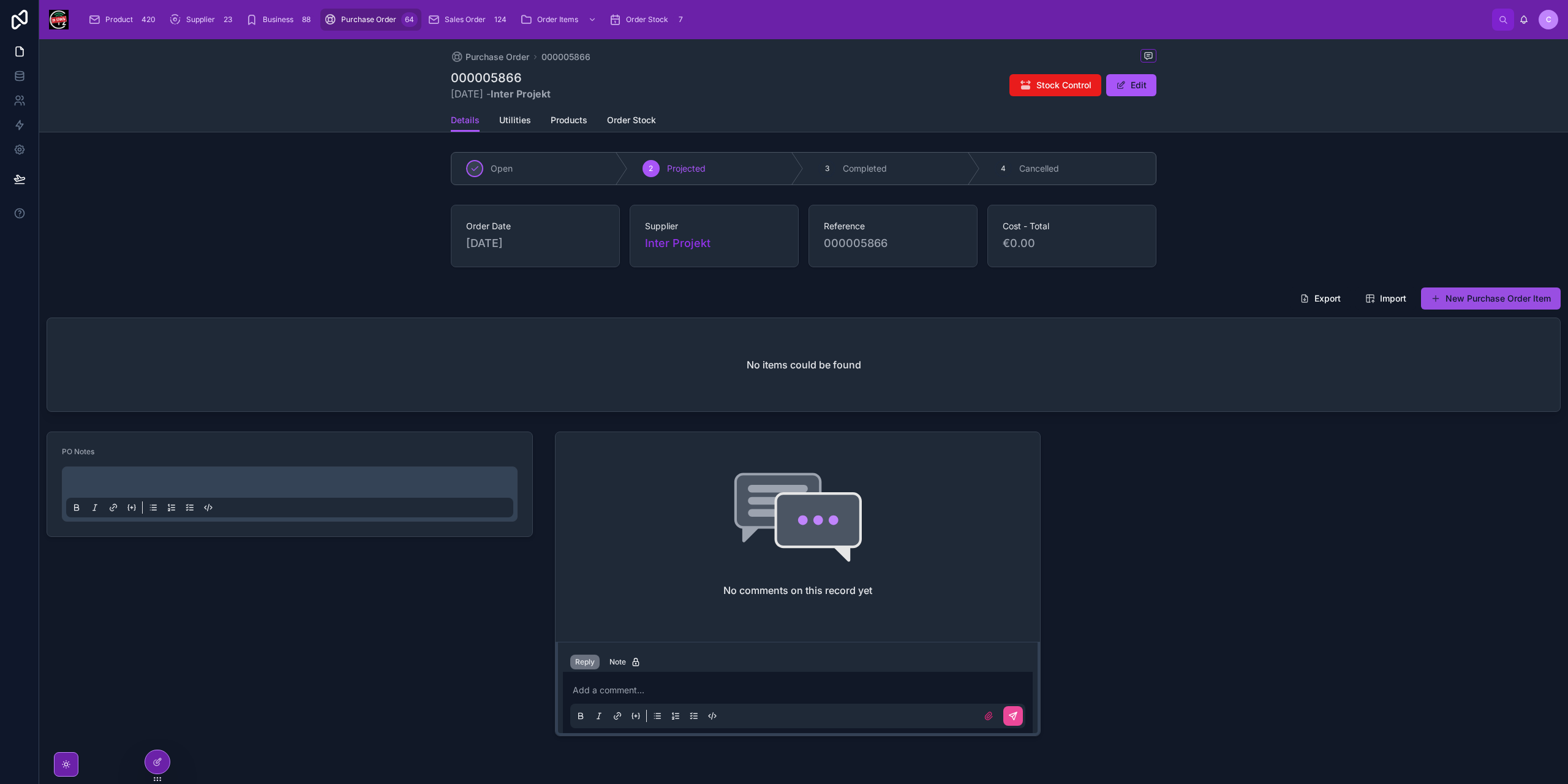
click at [1476, 303] on button "New Purchase Order Item" at bounding box center [1491, 298] width 140 height 22
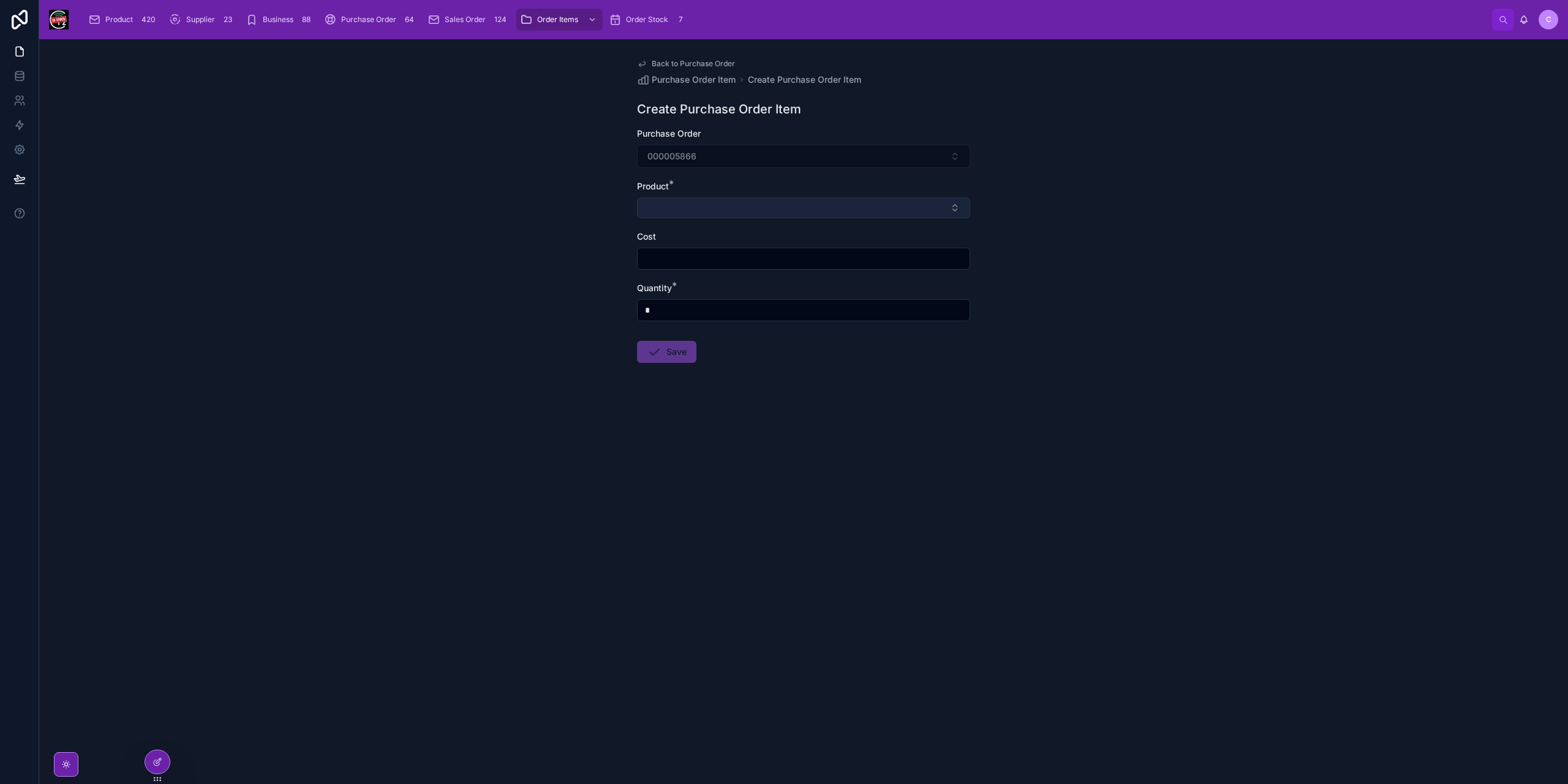
click at [682, 204] on button "Select Button" at bounding box center [803, 208] width 333 height 21
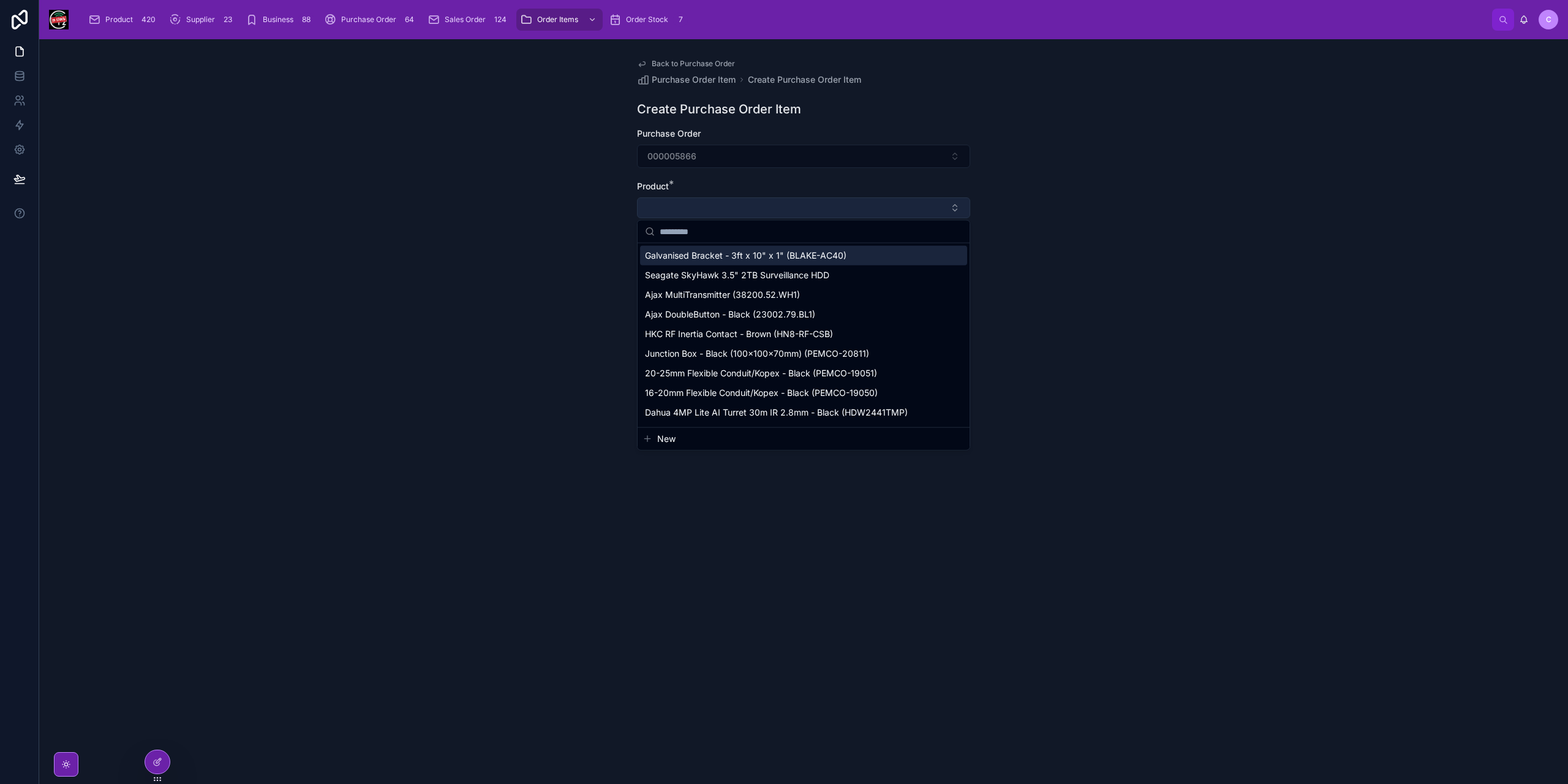
type input "**********"
click at [760, 251] on span "Ubiquiti AirCube ISP (ACB-ISP)" at bounding box center [707, 255] width 125 height 12
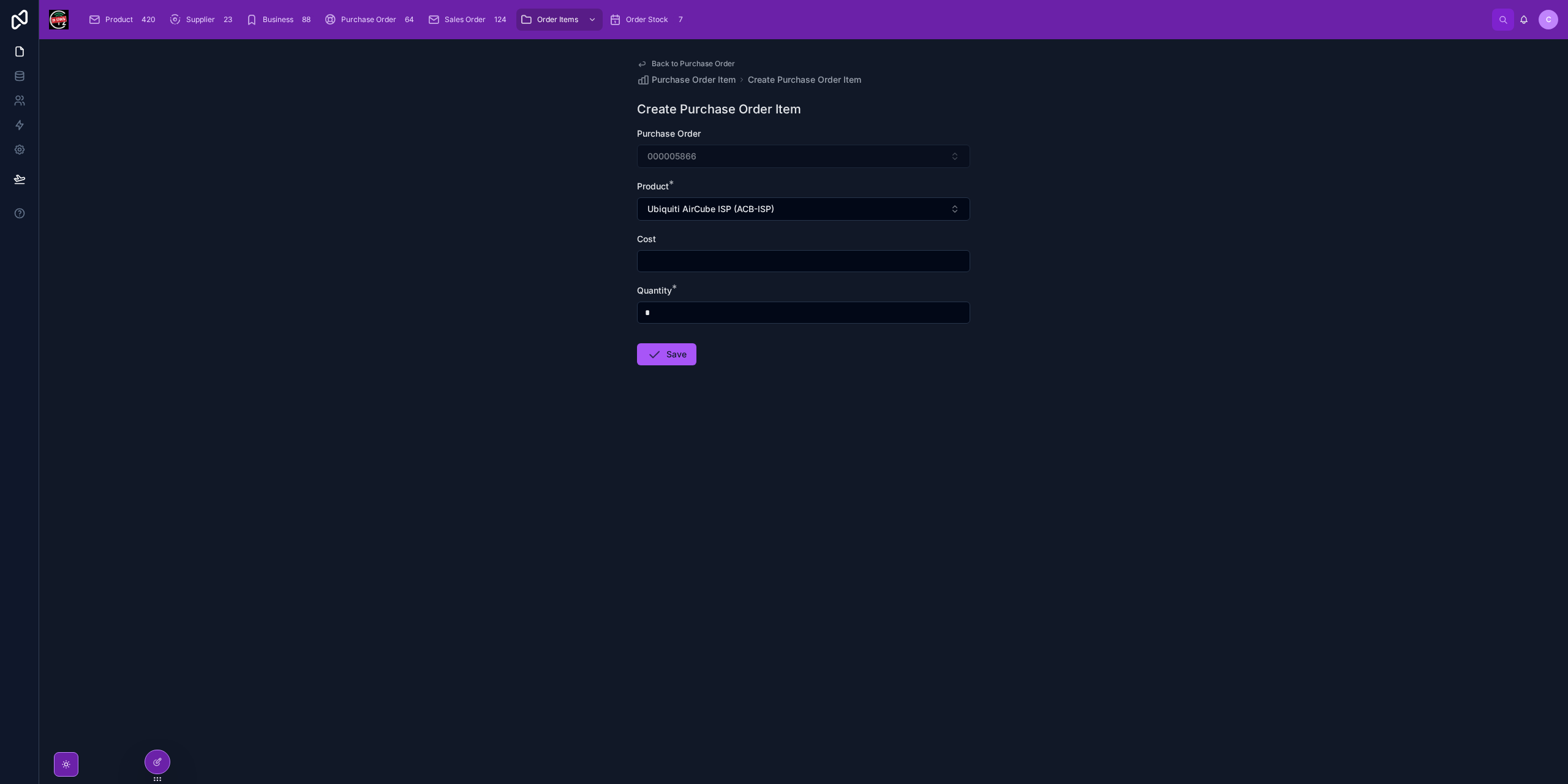
click at [716, 259] on input "text" at bounding box center [803, 261] width 332 height 17
type input "******"
type input "*"
click at [688, 350] on button "Save" at bounding box center [666, 354] width 59 height 22
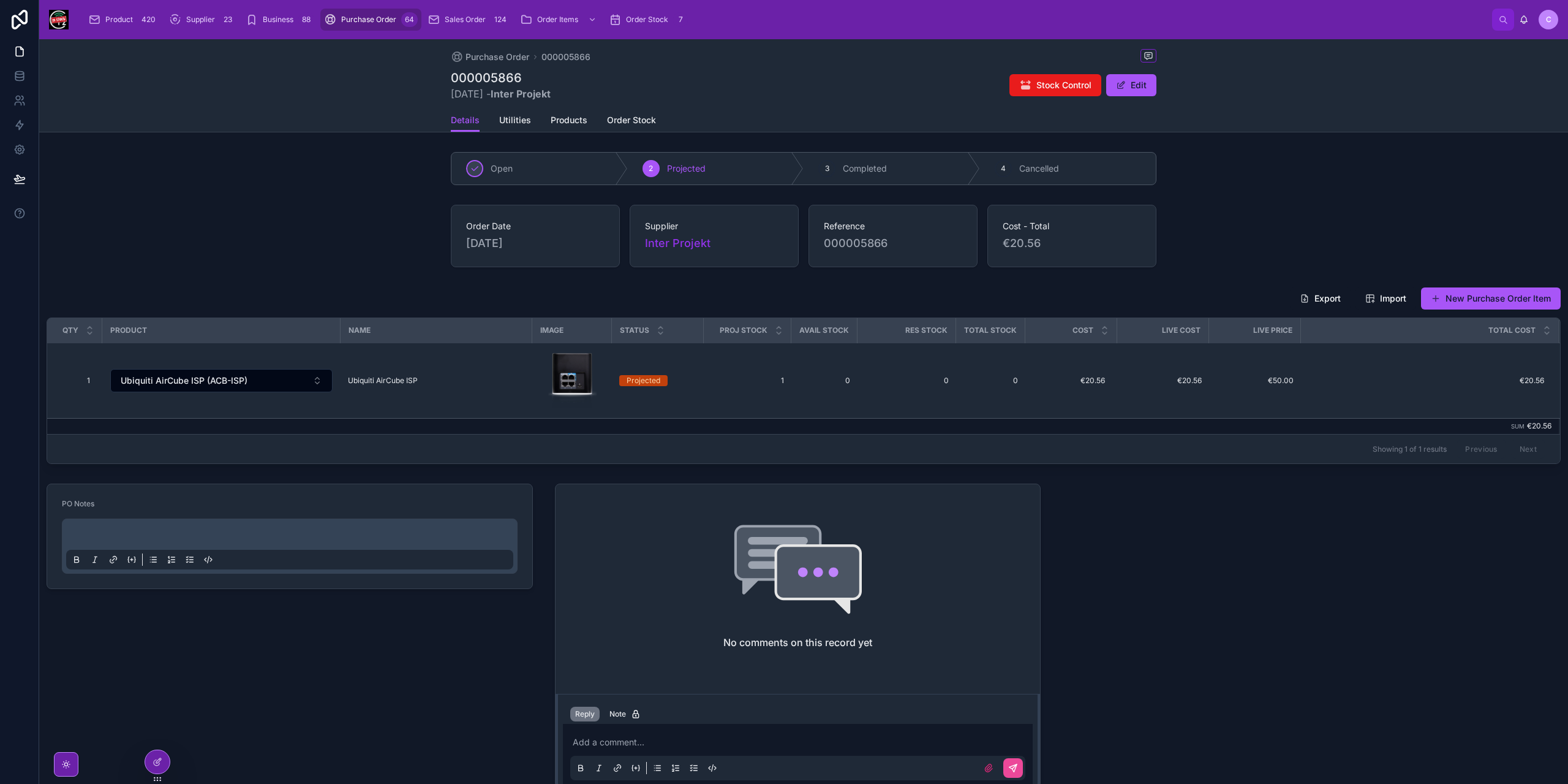
drag, startPoint x: 1493, startPoint y: 293, endPoint x: 1478, endPoint y: 293, distance: 15.0
click at [1493, 293] on button "New Purchase Order Item" at bounding box center [1491, 298] width 140 height 22
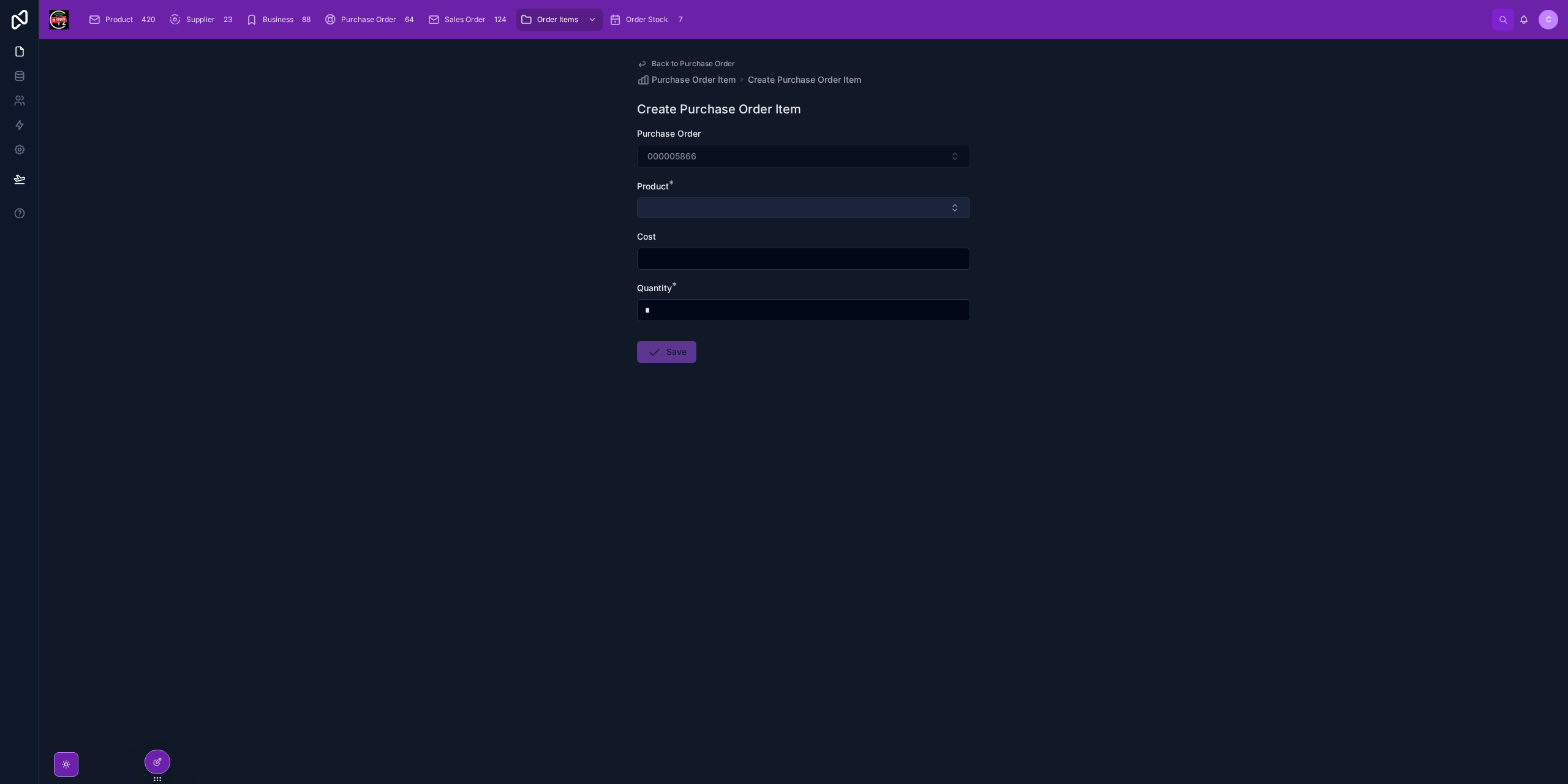
click at [709, 203] on button "Select Button" at bounding box center [803, 208] width 333 height 21
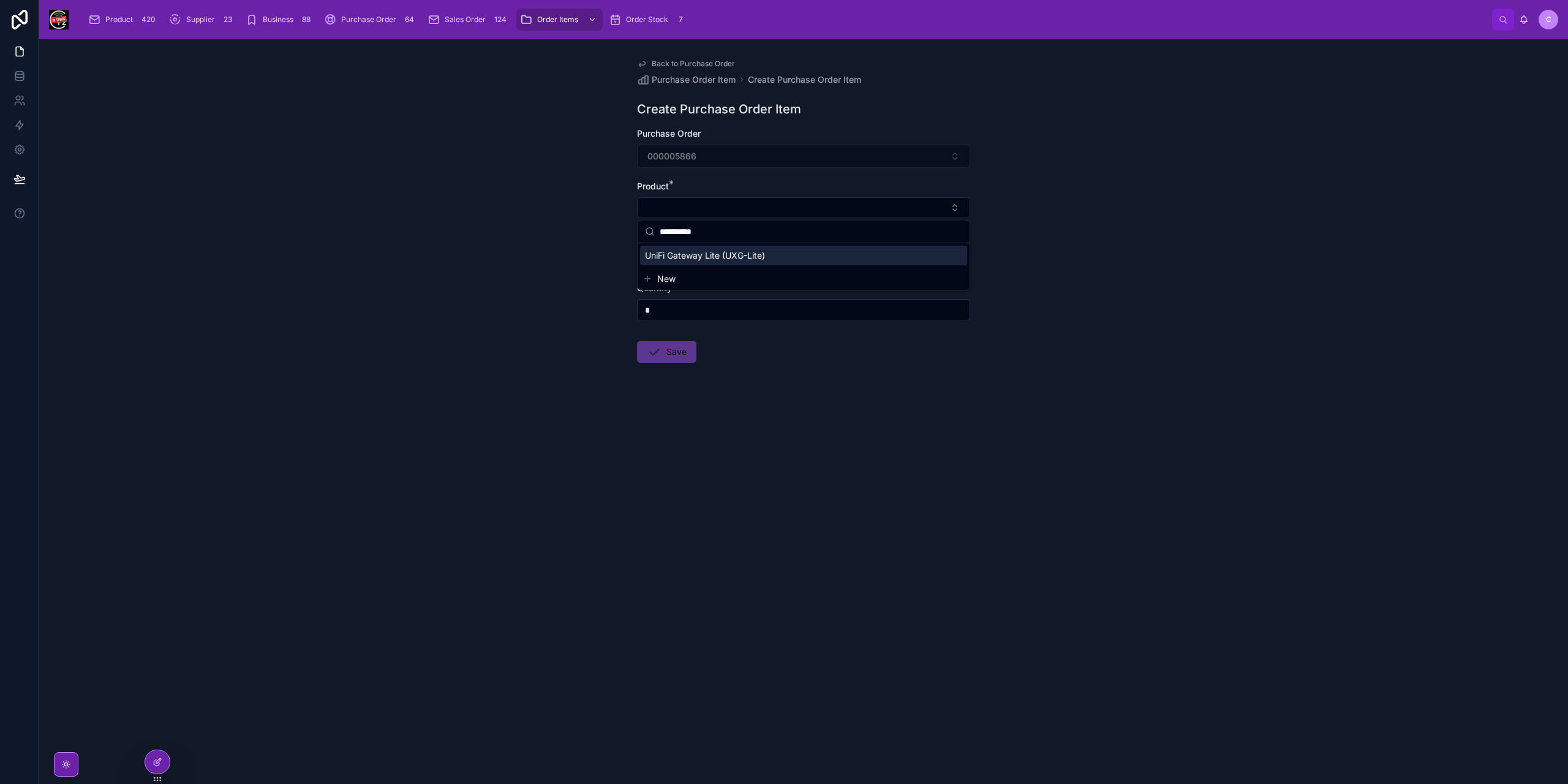
type input "**********"
click at [710, 256] on span "UniFi Gateway Lite (UXG-Lite)" at bounding box center [705, 255] width 120 height 12
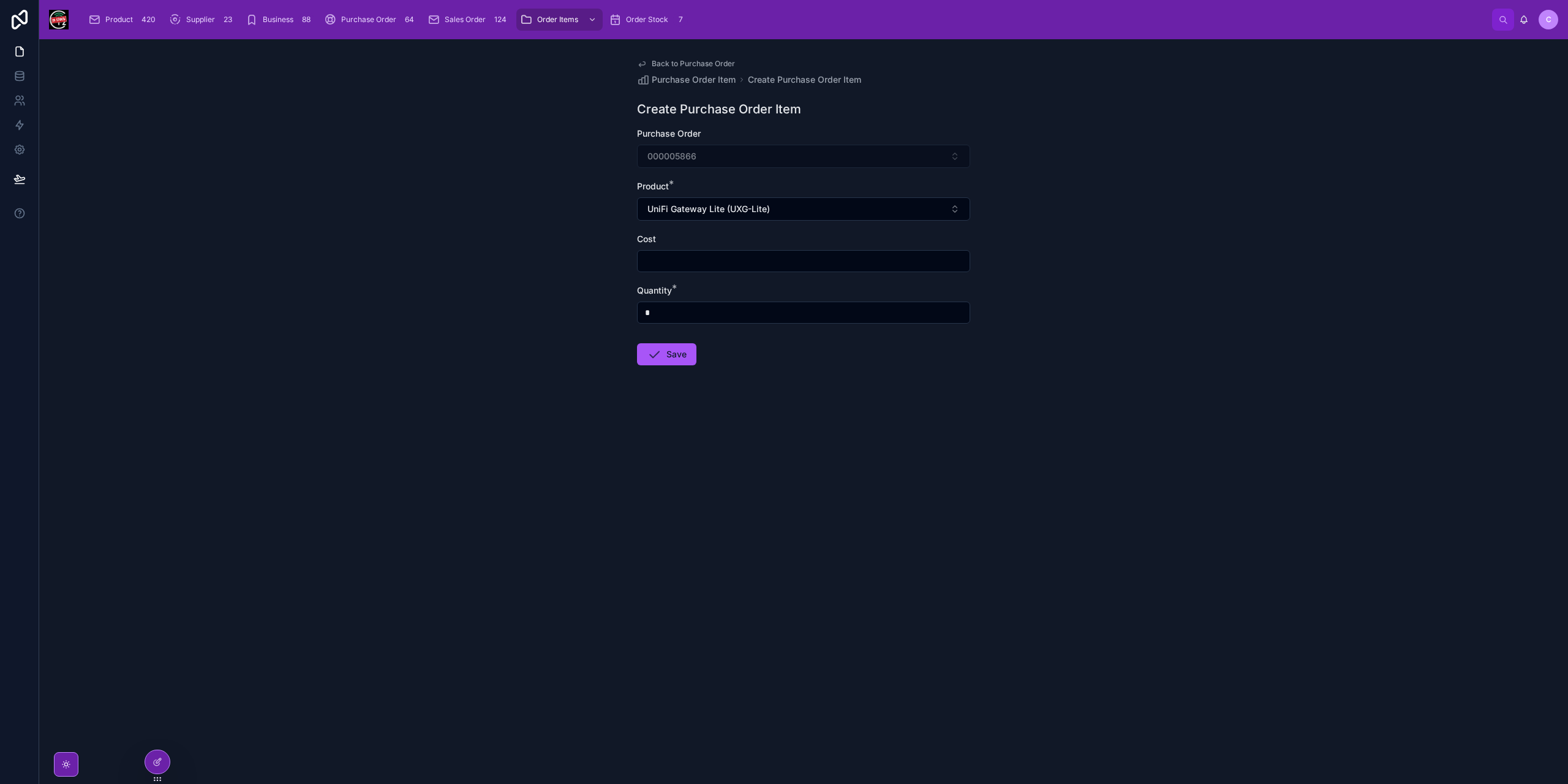
click at [724, 264] on input "text" at bounding box center [803, 261] width 332 height 17
type input "******"
type input "*"
click at [666, 361] on button "Save" at bounding box center [666, 354] width 59 height 22
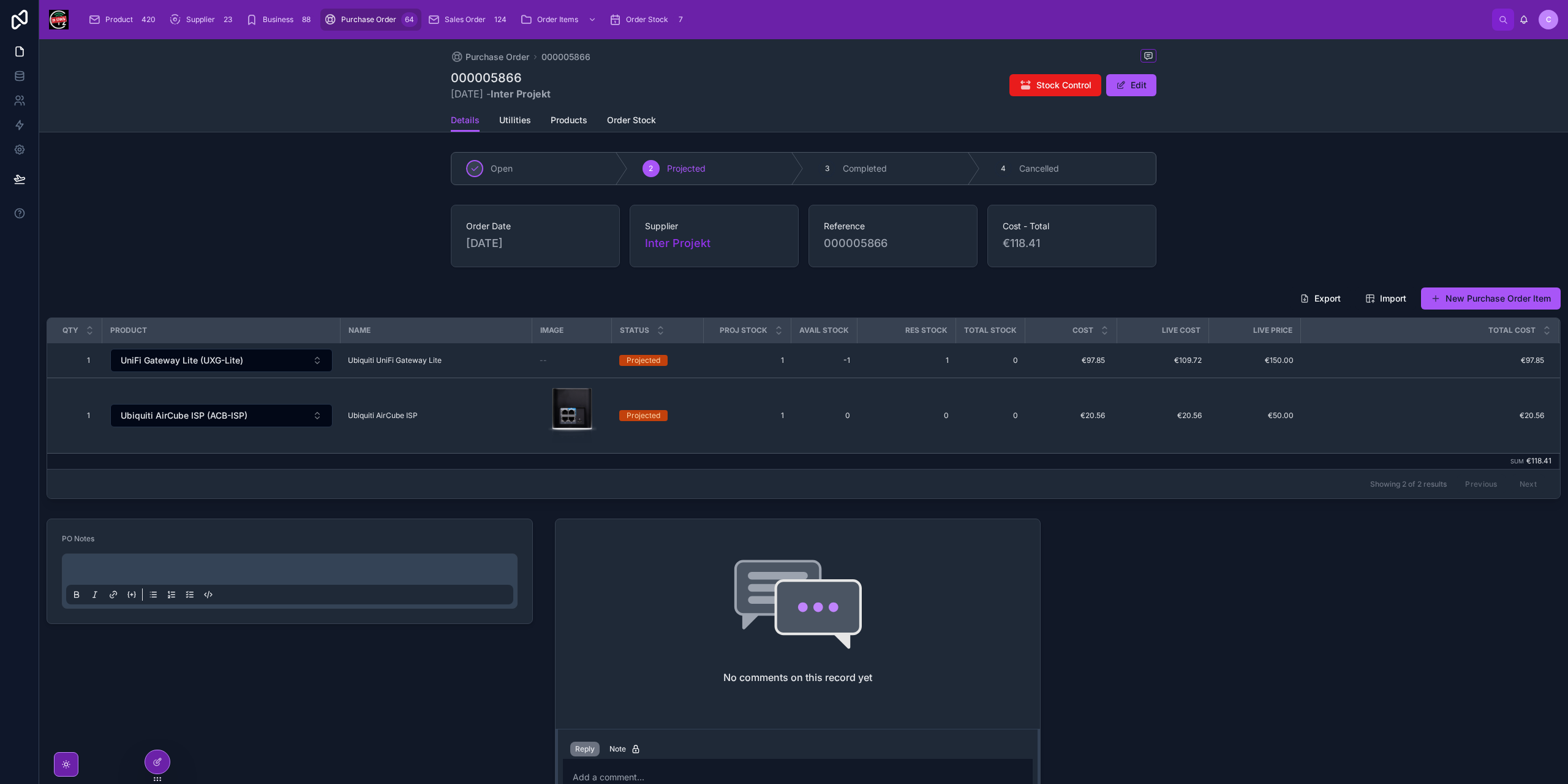
drag, startPoint x: 1520, startPoint y: 300, endPoint x: 1499, endPoint y: 304, distance: 21.4
click at [1520, 300] on button "New Purchase Order Item" at bounding box center [1491, 298] width 140 height 22
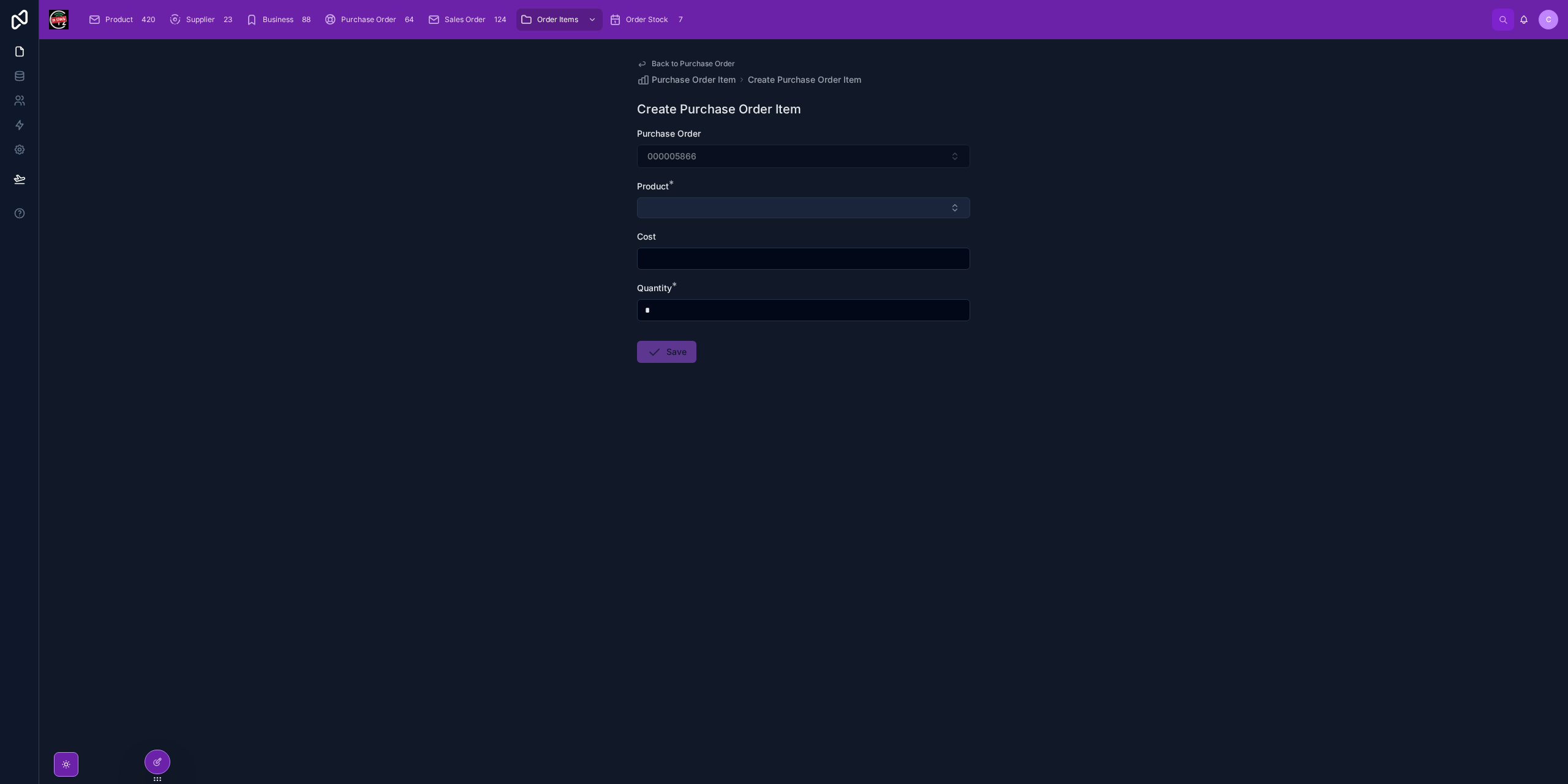
click at [754, 205] on button "Select Button" at bounding box center [803, 208] width 333 height 21
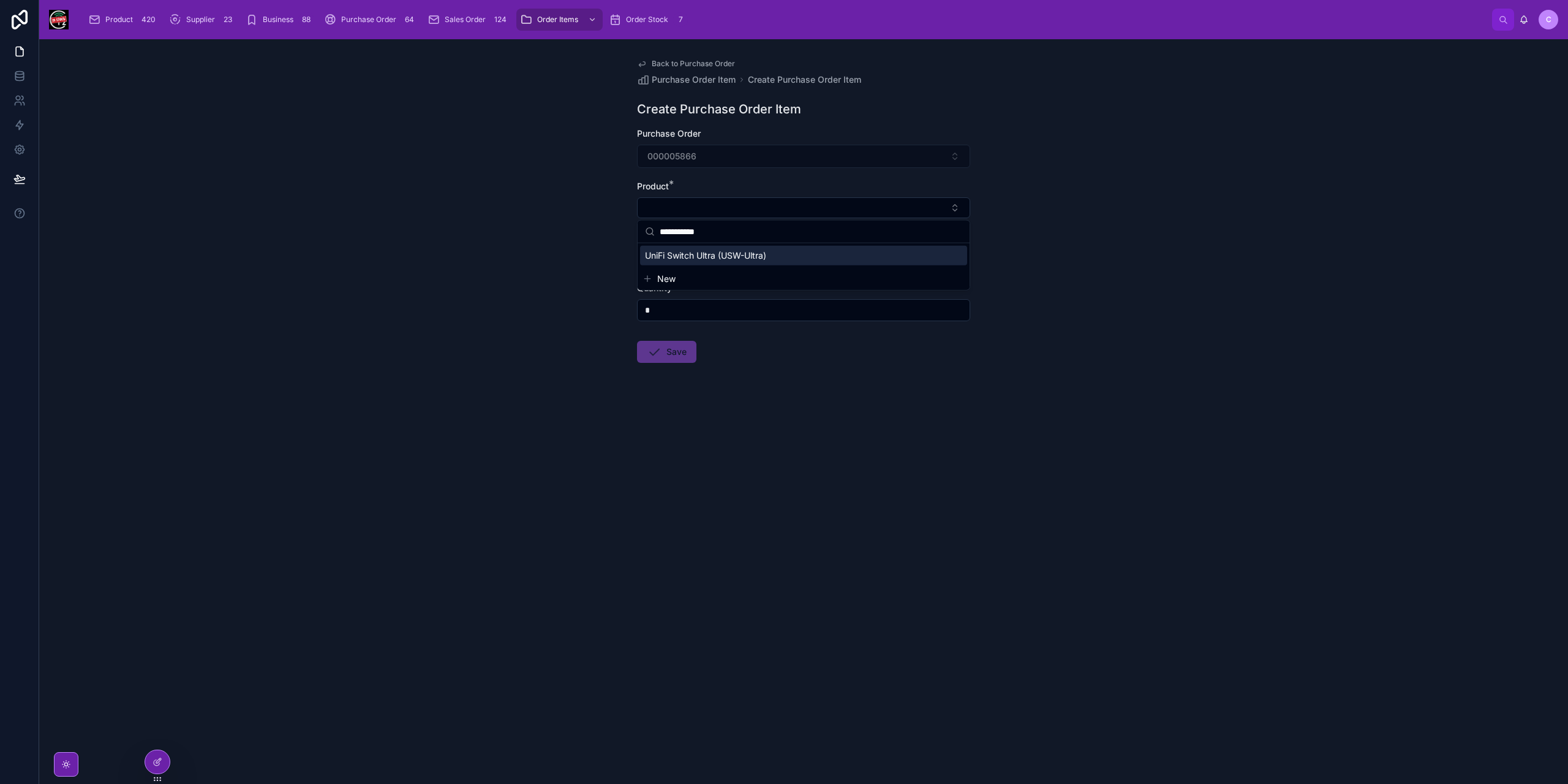
type input "**********"
click at [752, 253] on span "UniFi Switch Ultra (USW-Ultra)" at bounding box center [705, 255] width 122 height 12
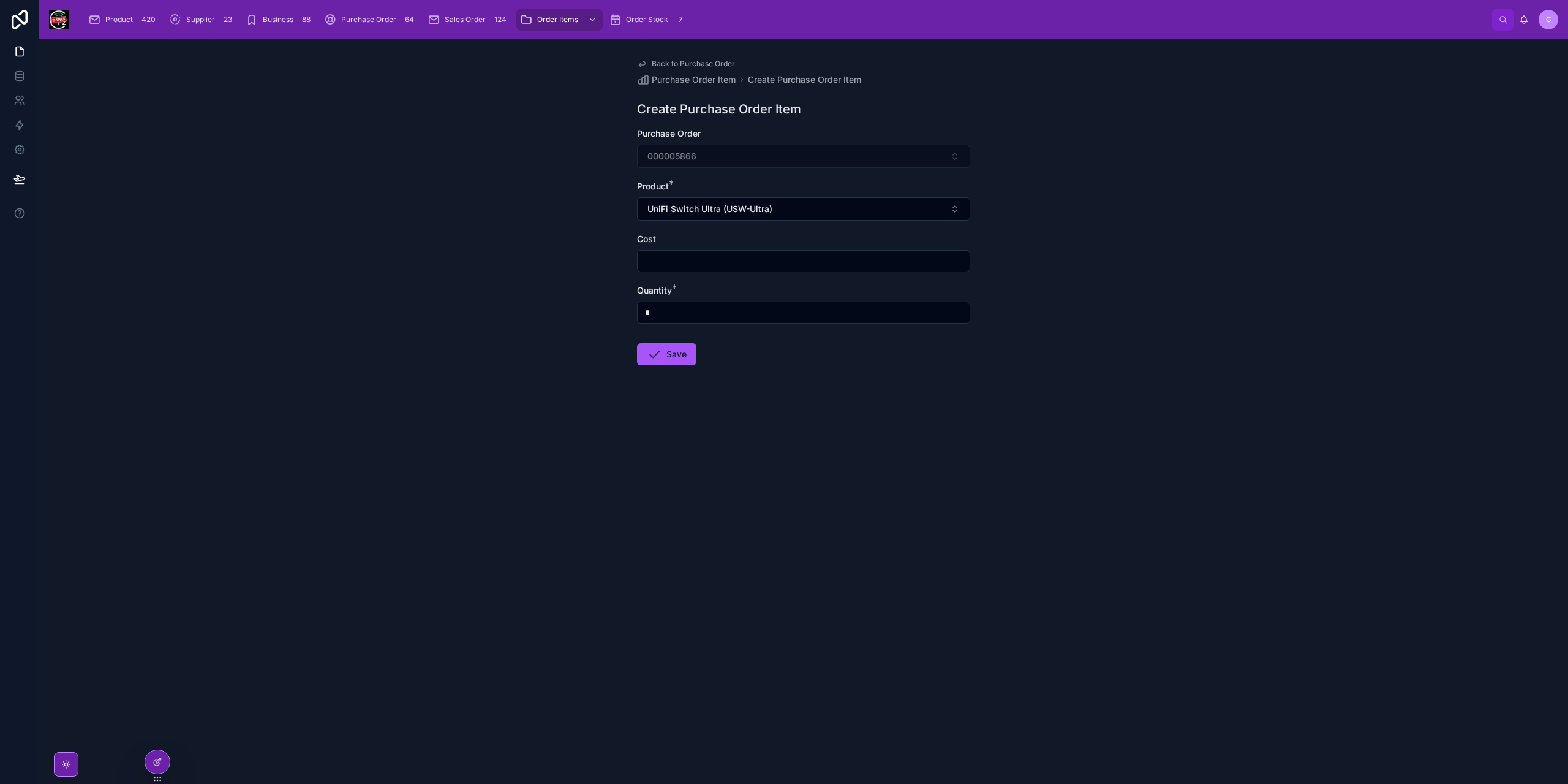
click at [752, 253] on input "text" at bounding box center [803, 261] width 332 height 17
type input "******"
type input "*"
click at [665, 350] on button "Save" at bounding box center [666, 354] width 59 height 22
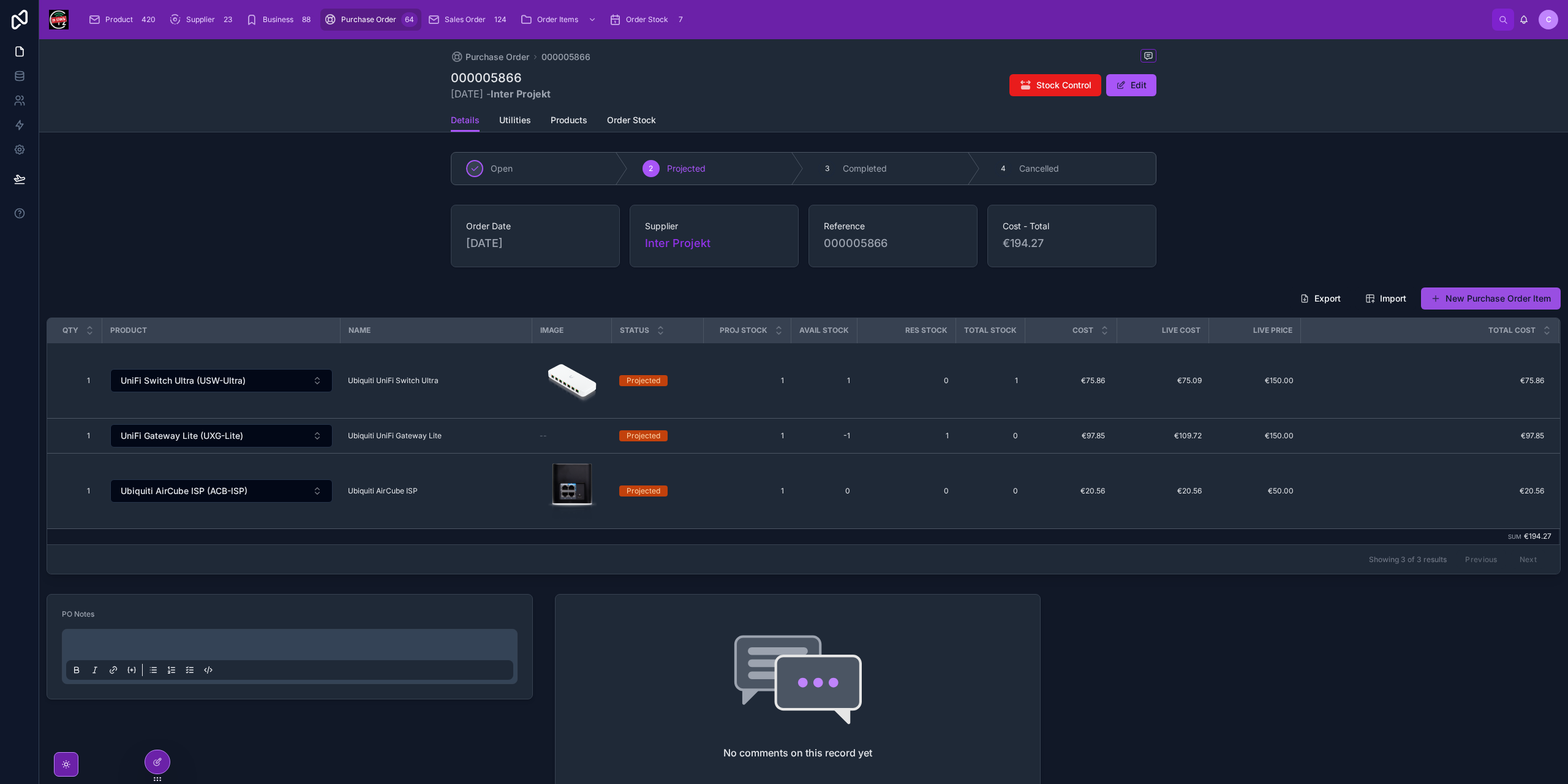
click at [1494, 297] on button "New Purchase Order Item" at bounding box center [1491, 298] width 140 height 22
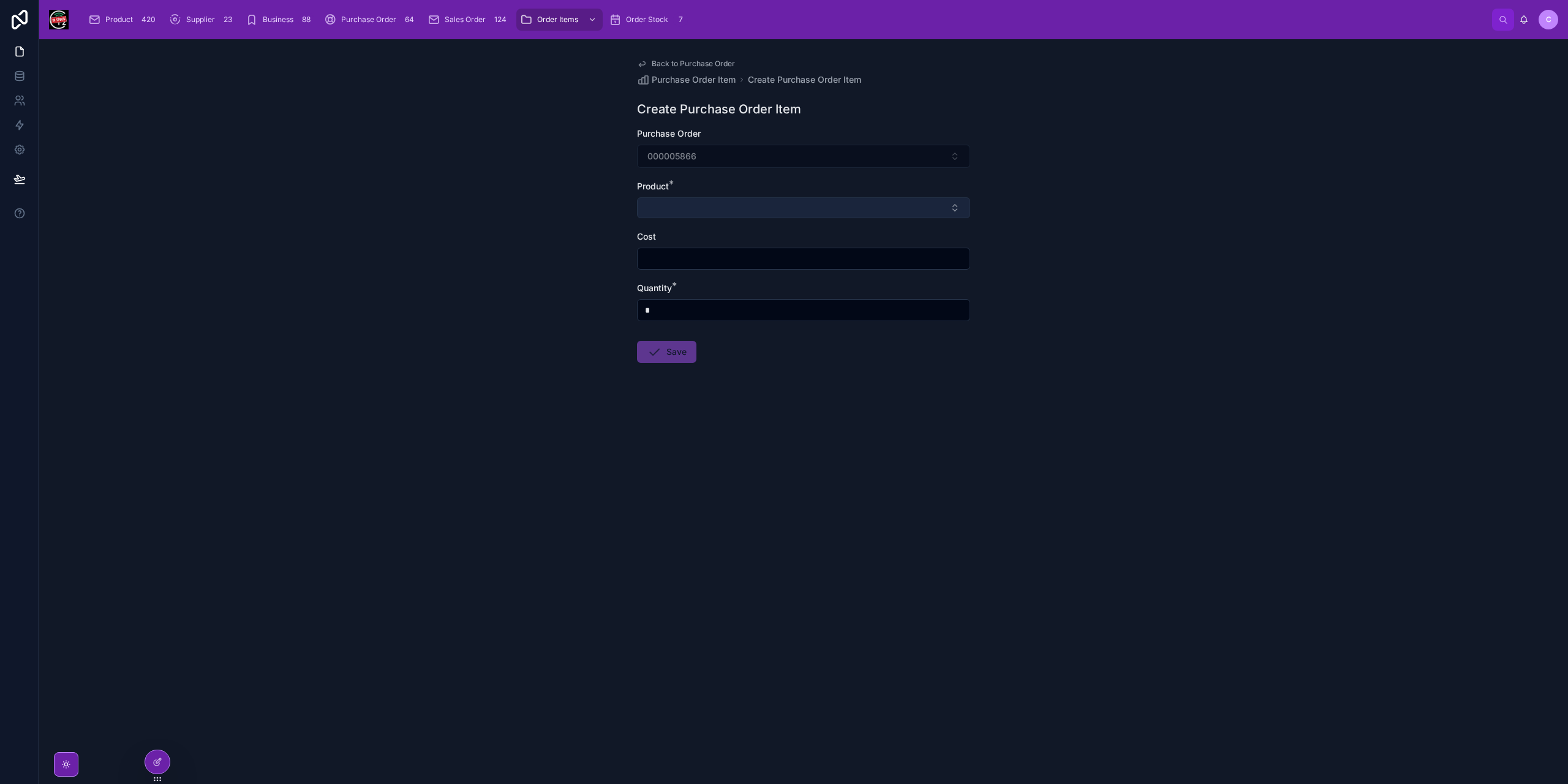
click at [713, 215] on button "Select Button" at bounding box center [803, 208] width 333 height 21
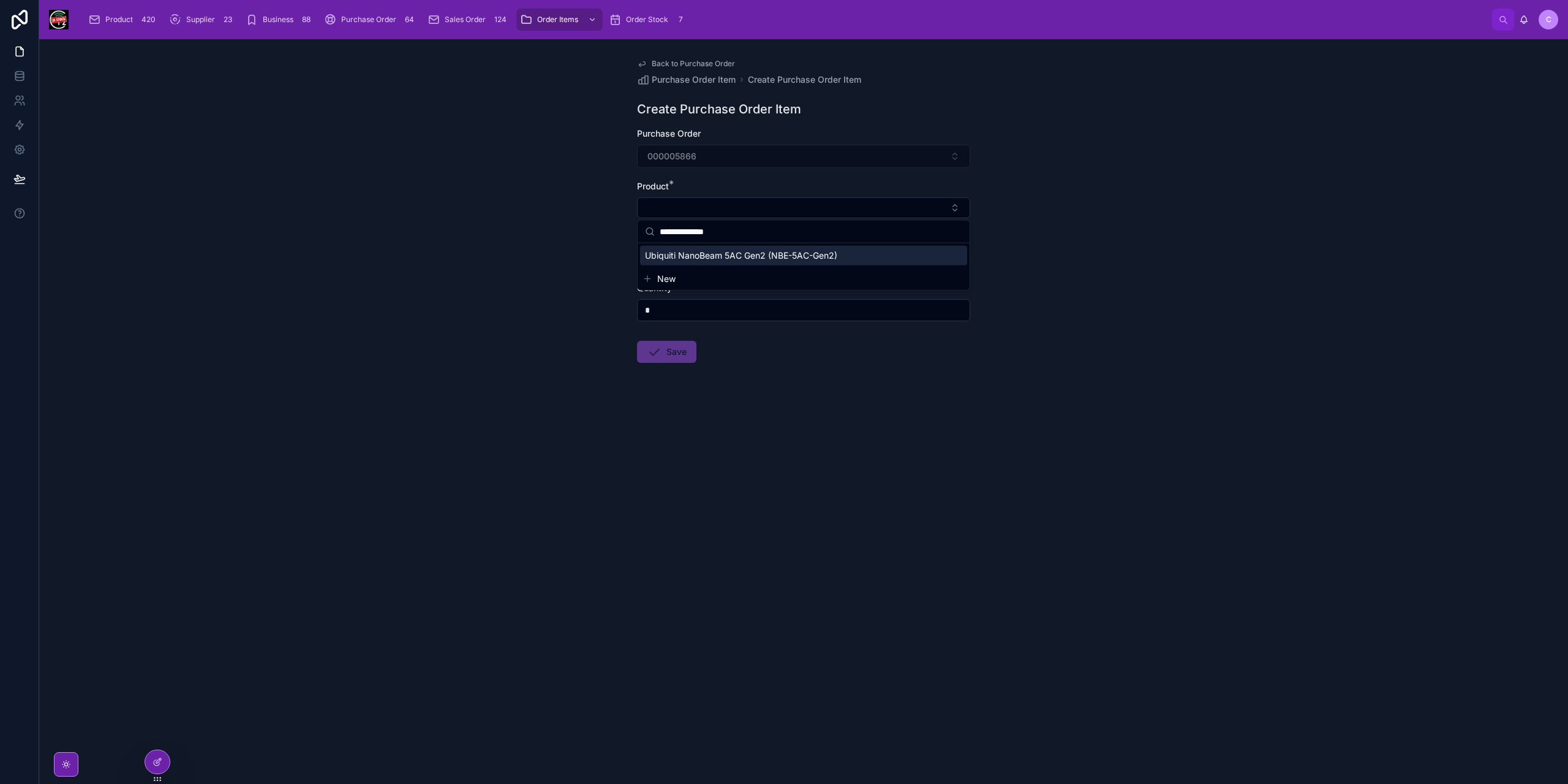
type input "**********"
click at [724, 254] on span "Ubiquiti NanoBeam 5AC Gen2 (NBE-5AC-Gen2)" at bounding box center [741, 255] width 192 height 12
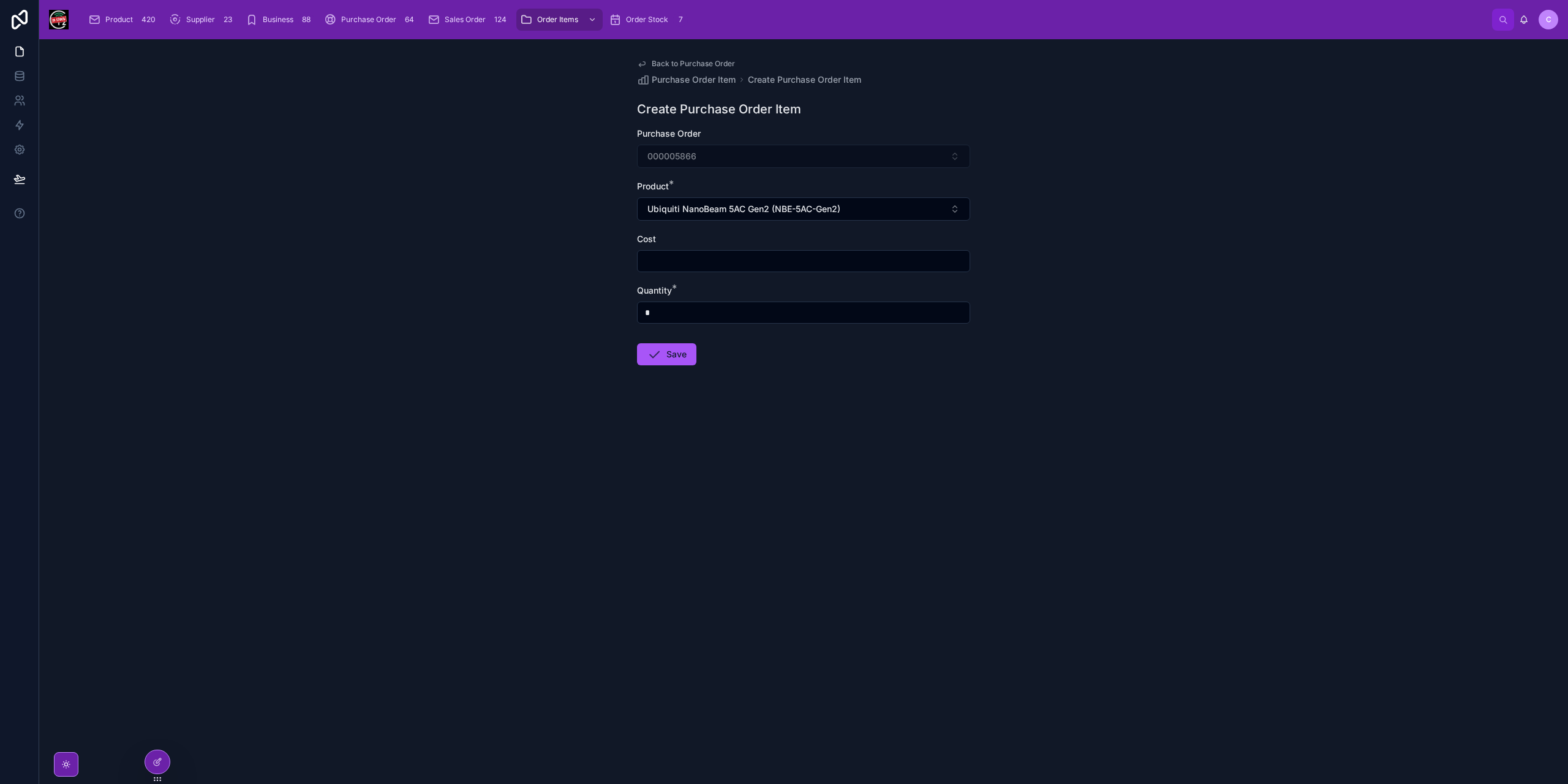
click at [725, 265] on input "text" at bounding box center [803, 261] width 332 height 17
type input "******"
type input "*"
click at [664, 361] on button "Save" at bounding box center [666, 354] width 59 height 22
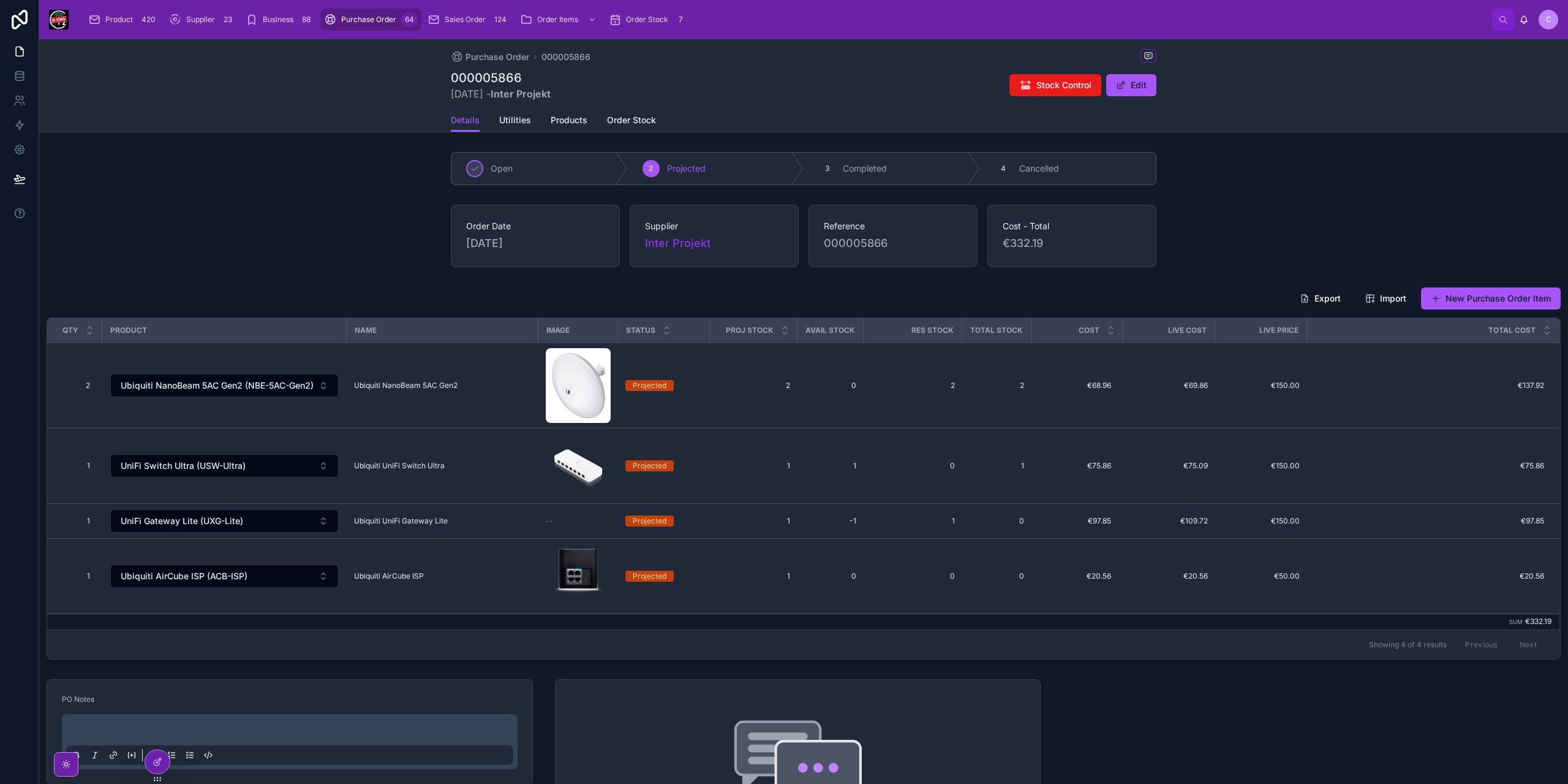
drag, startPoint x: 1527, startPoint y: 293, endPoint x: 1521, endPoint y: 295, distance: 6.3
click at [1527, 293] on button "New Purchase Order Item" at bounding box center [1491, 298] width 140 height 22
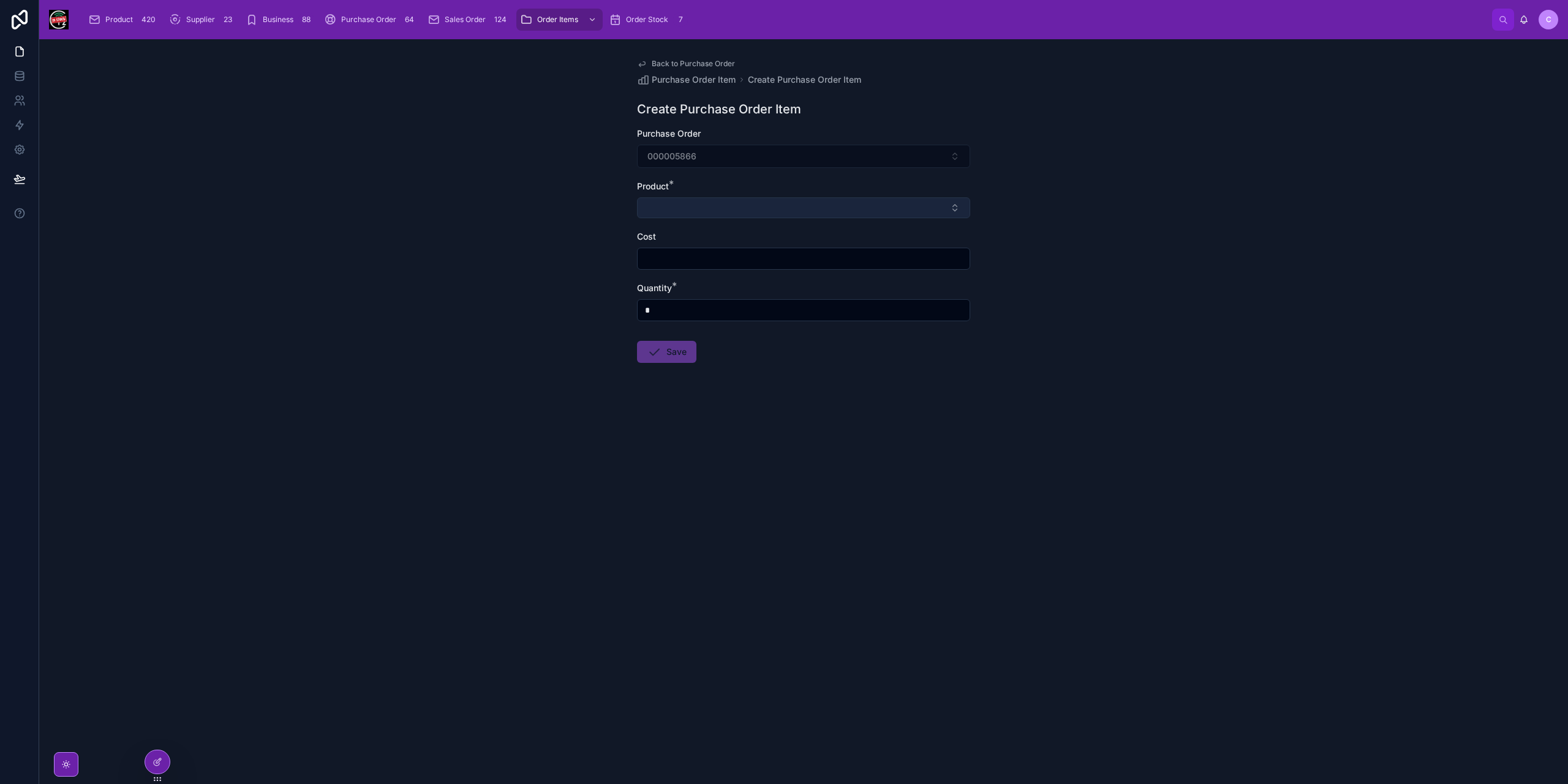
click at [755, 198] on div "Product *" at bounding box center [803, 199] width 333 height 38
click at [752, 203] on button "Select Button" at bounding box center [803, 208] width 333 height 21
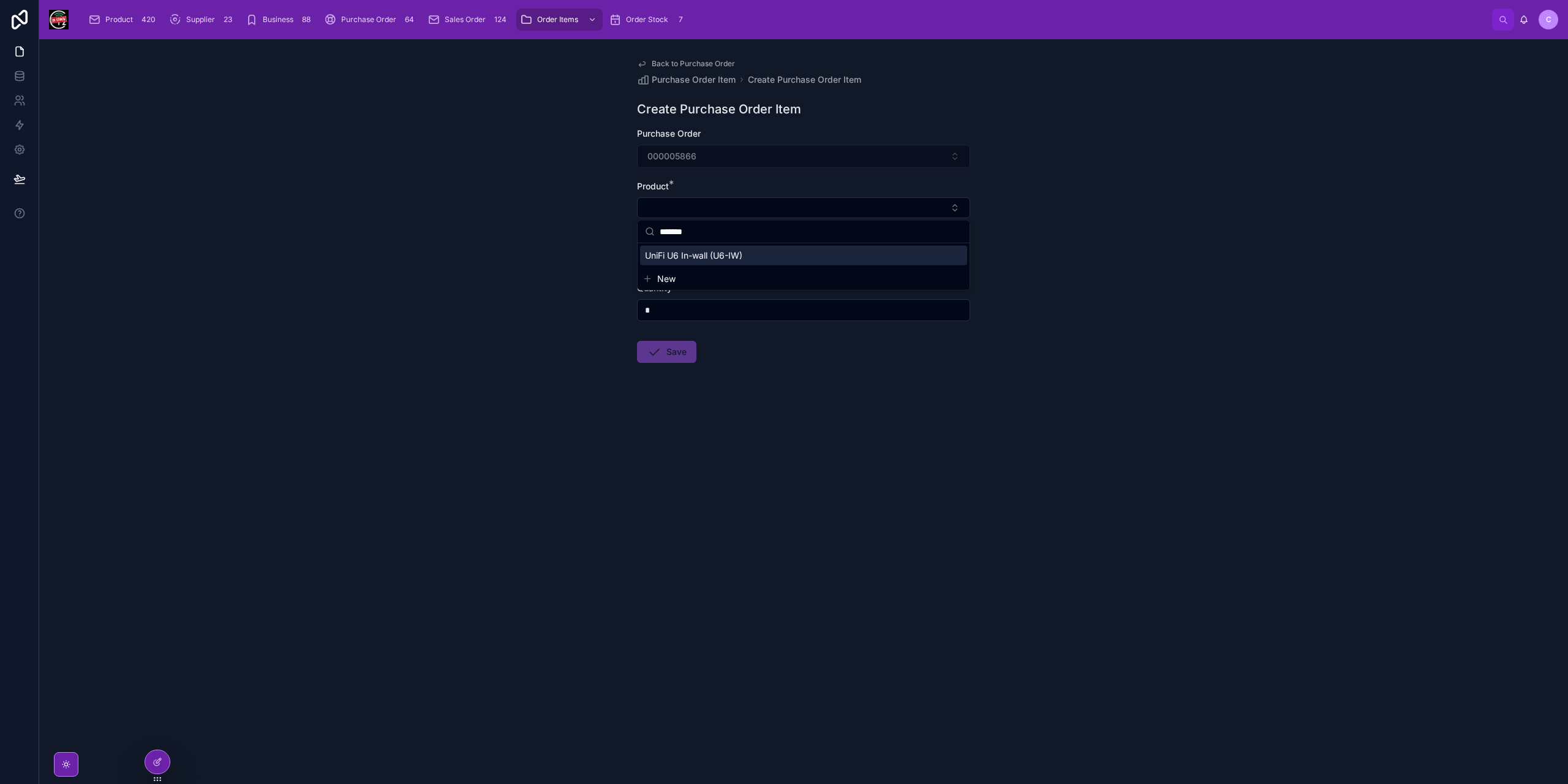
type input "*******"
click at [705, 257] on span "UniFi U6 In-wall (U6-IW)" at bounding box center [693, 255] width 98 height 12
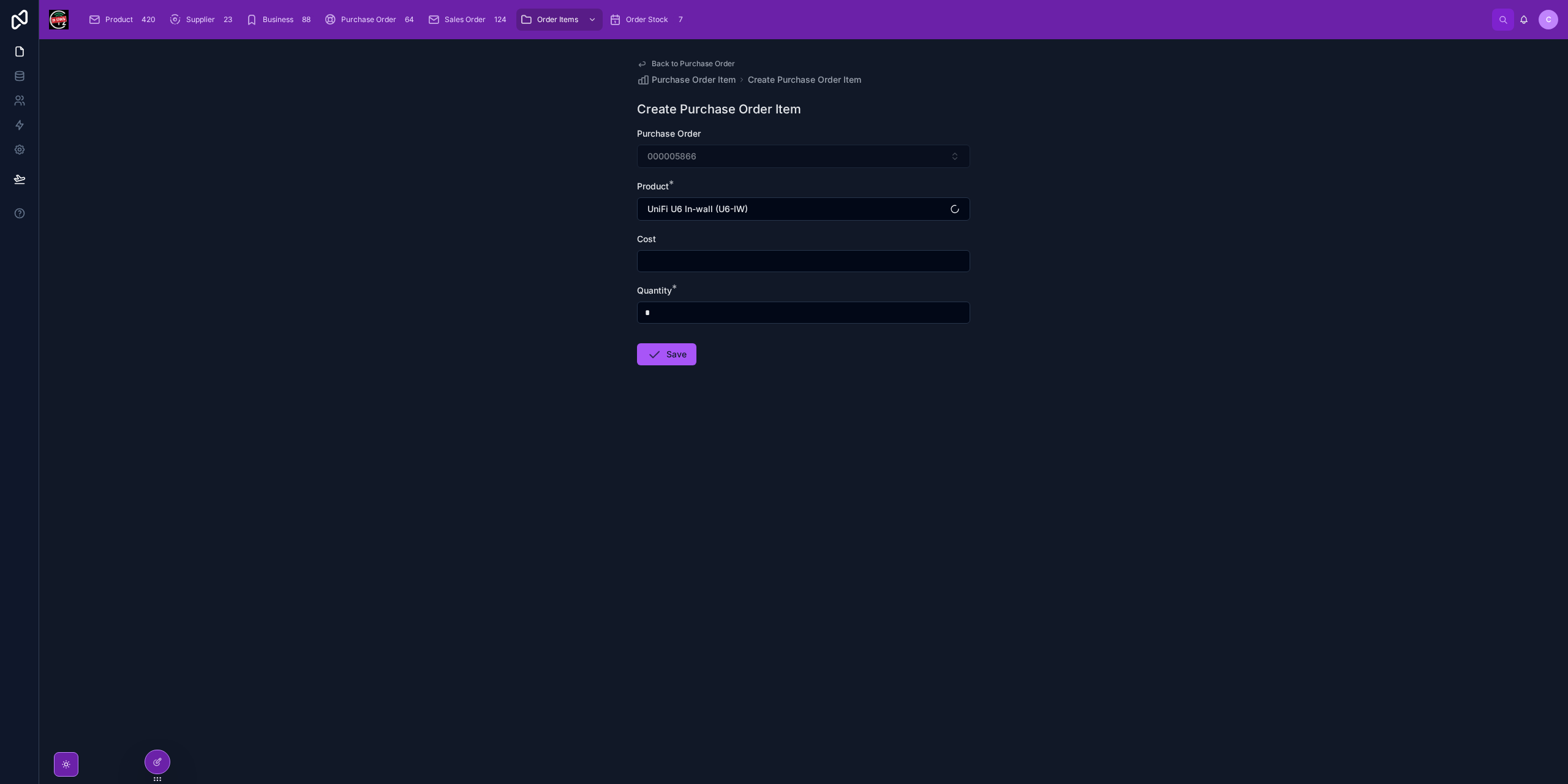
click at [711, 256] on input "text" at bounding box center [803, 261] width 332 height 17
type input "*******"
click at [695, 305] on input "*" at bounding box center [803, 313] width 332 height 17
type input "*"
click at [654, 357] on icon at bounding box center [654, 354] width 14 height 14
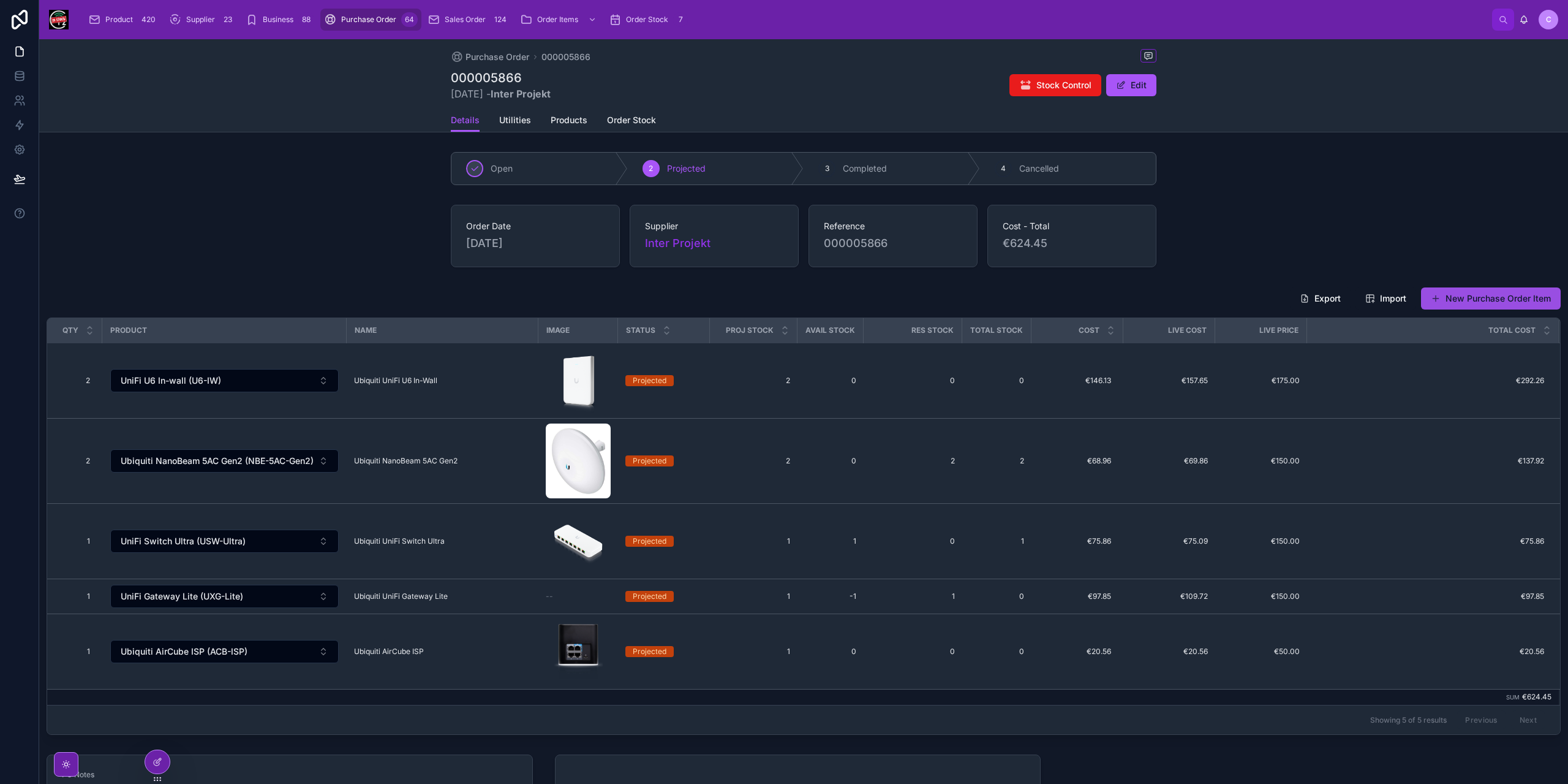
click at [1521, 302] on button "New Purchase Order Item" at bounding box center [1491, 298] width 140 height 22
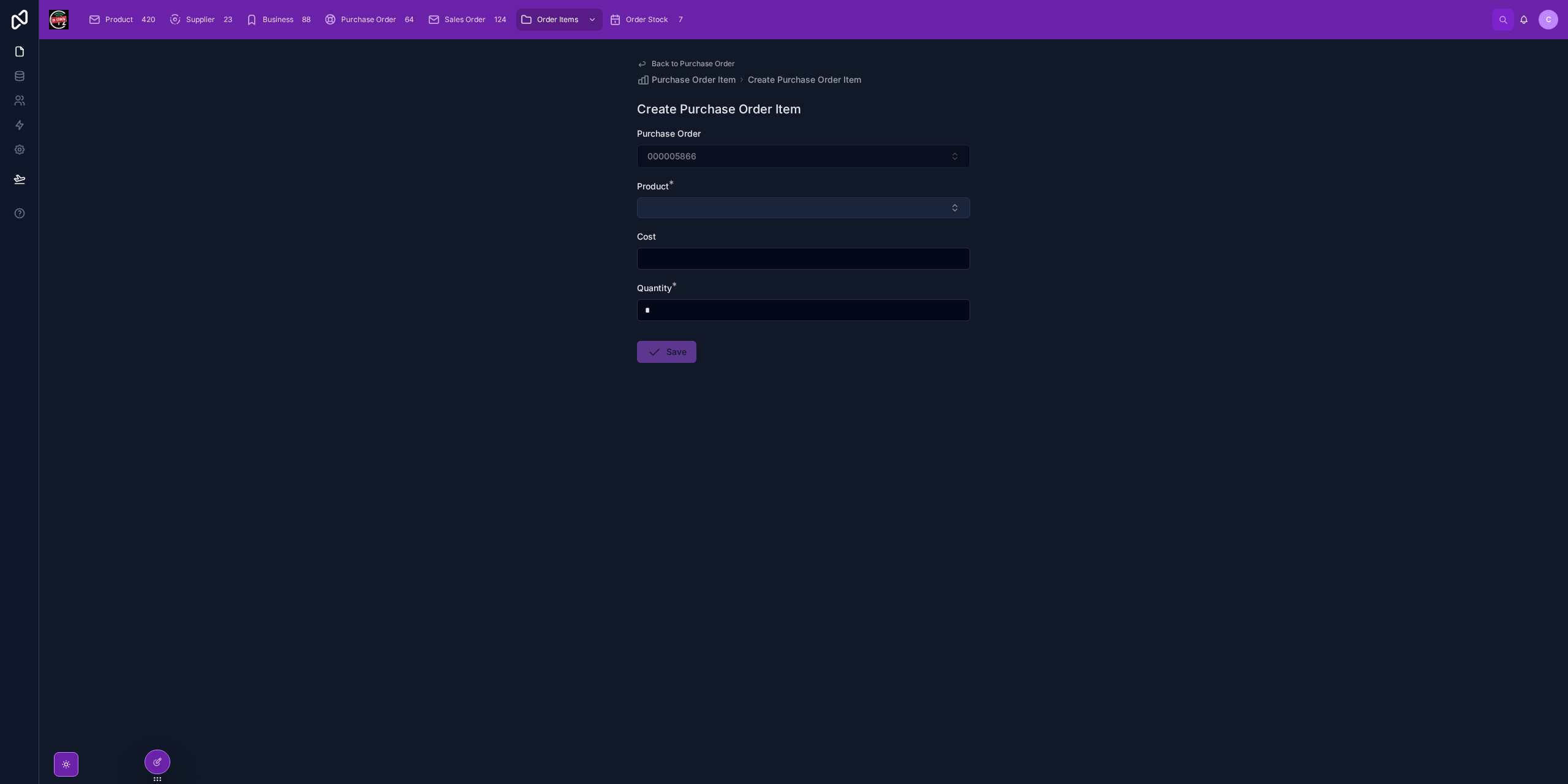
click at [747, 201] on button "Select Button" at bounding box center [803, 208] width 333 height 21
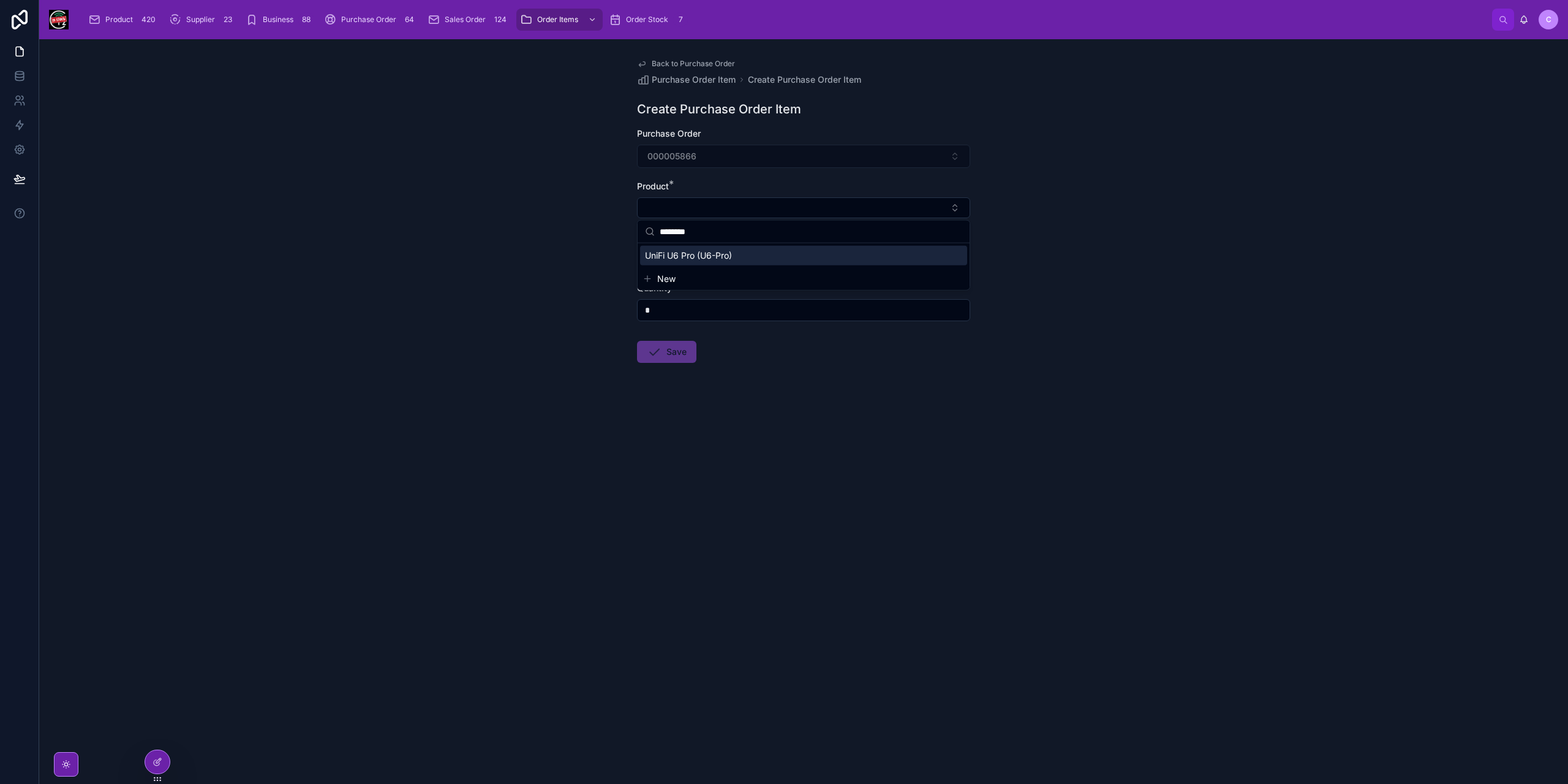
type input "********"
click at [725, 249] on span "UniFi U6 Pro (U6-Pro)" at bounding box center [688, 255] width 87 height 12
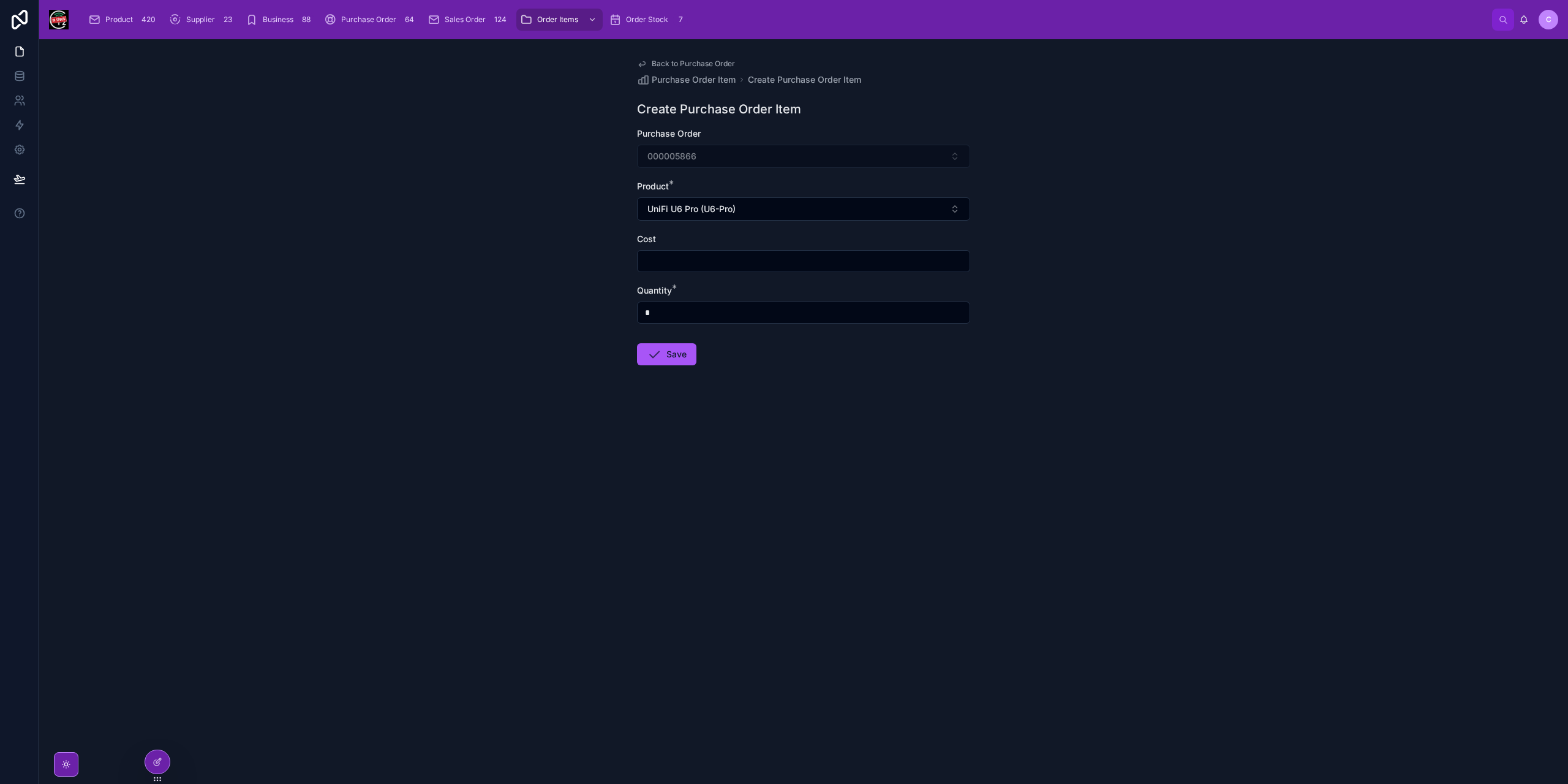
click at [739, 259] on input "text" at bounding box center [803, 261] width 332 height 17
type input "*******"
type input "**"
click at [669, 361] on button "Save" at bounding box center [666, 354] width 59 height 22
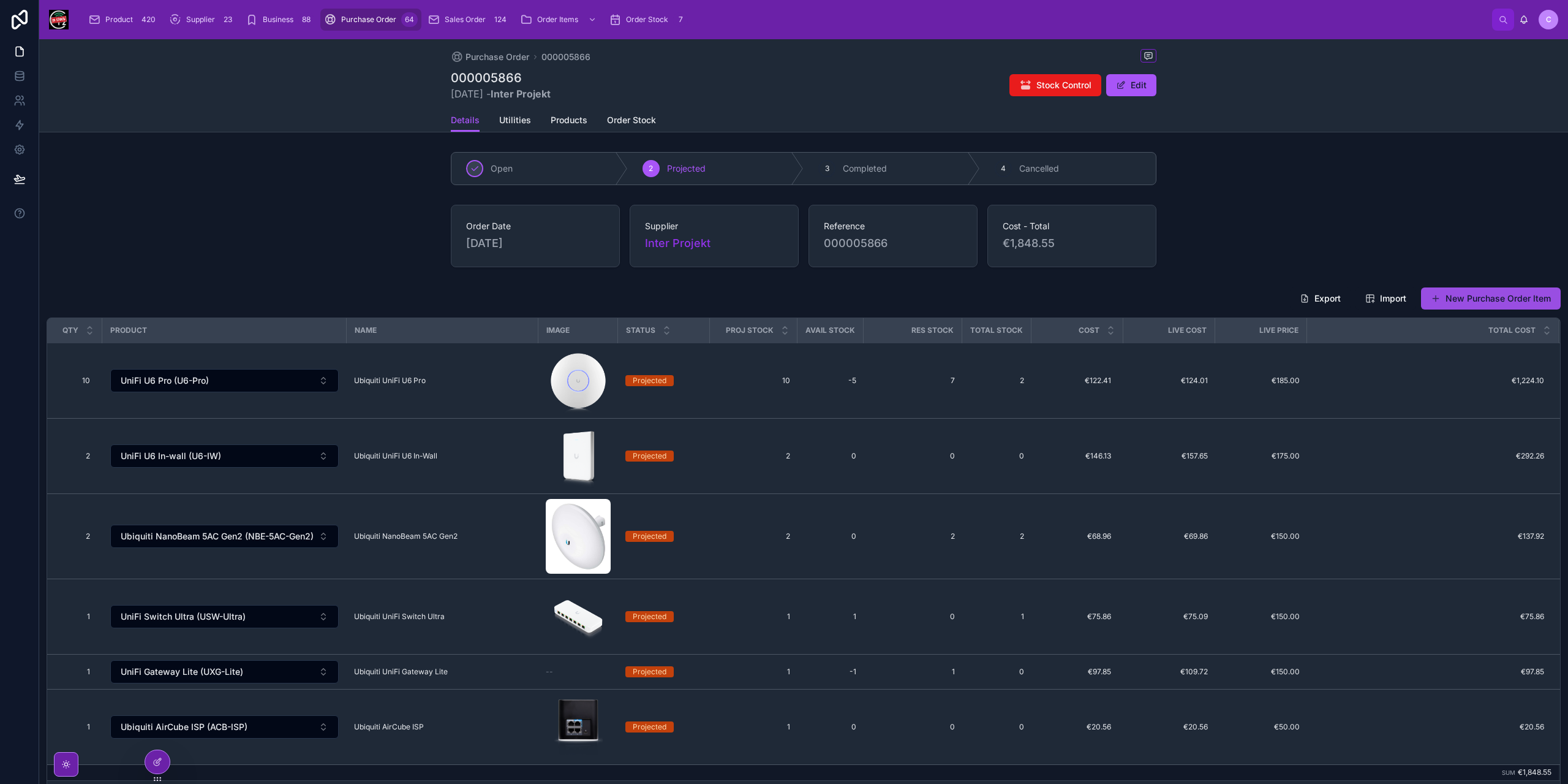
click at [1466, 293] on button "New Purchase Order Item" at bounding box center [1491, 298] width 140 height 22
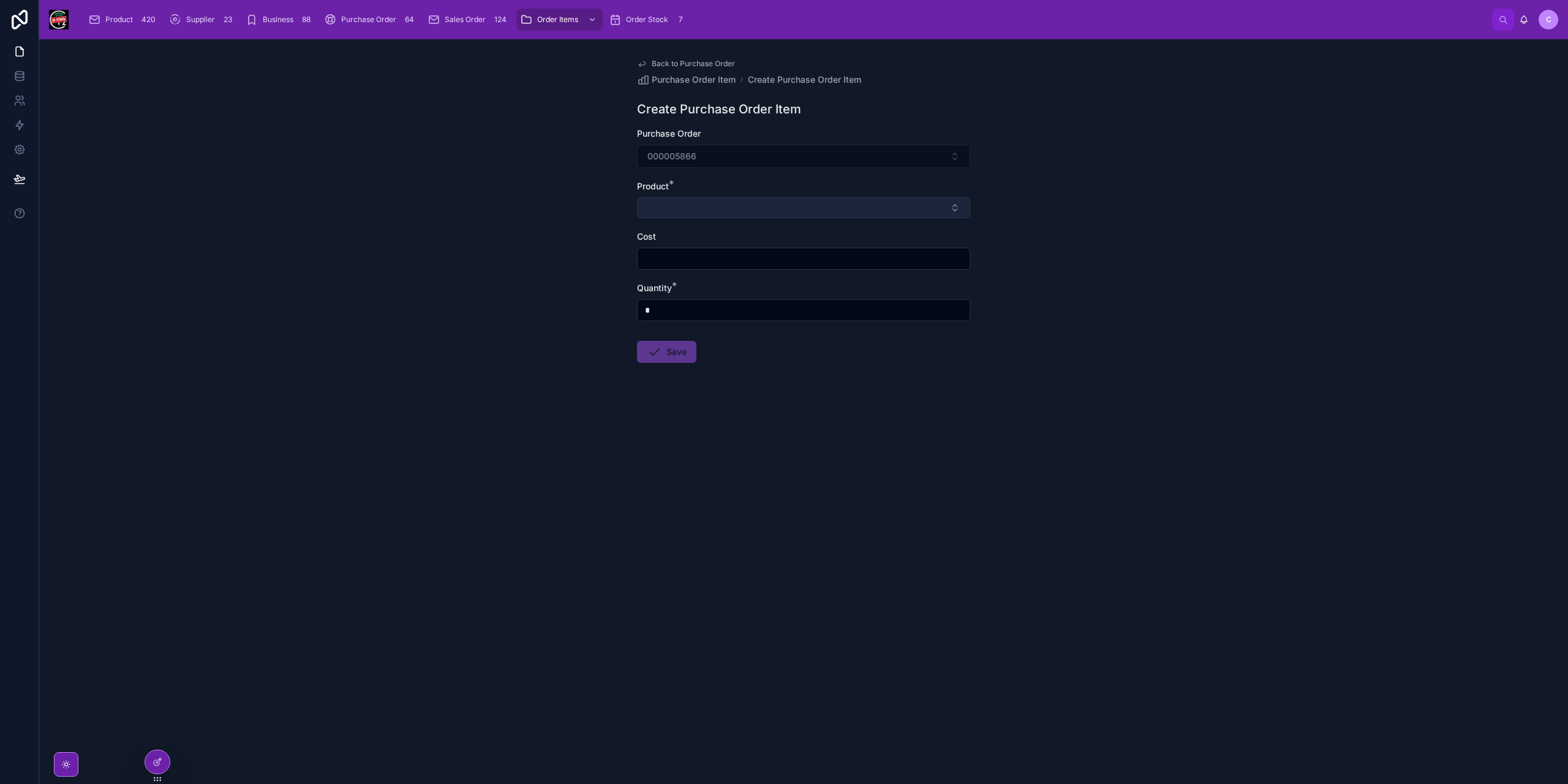
click at [775, 208] on button "Select Button" at bounding box center [803, 208] width 333 height 21
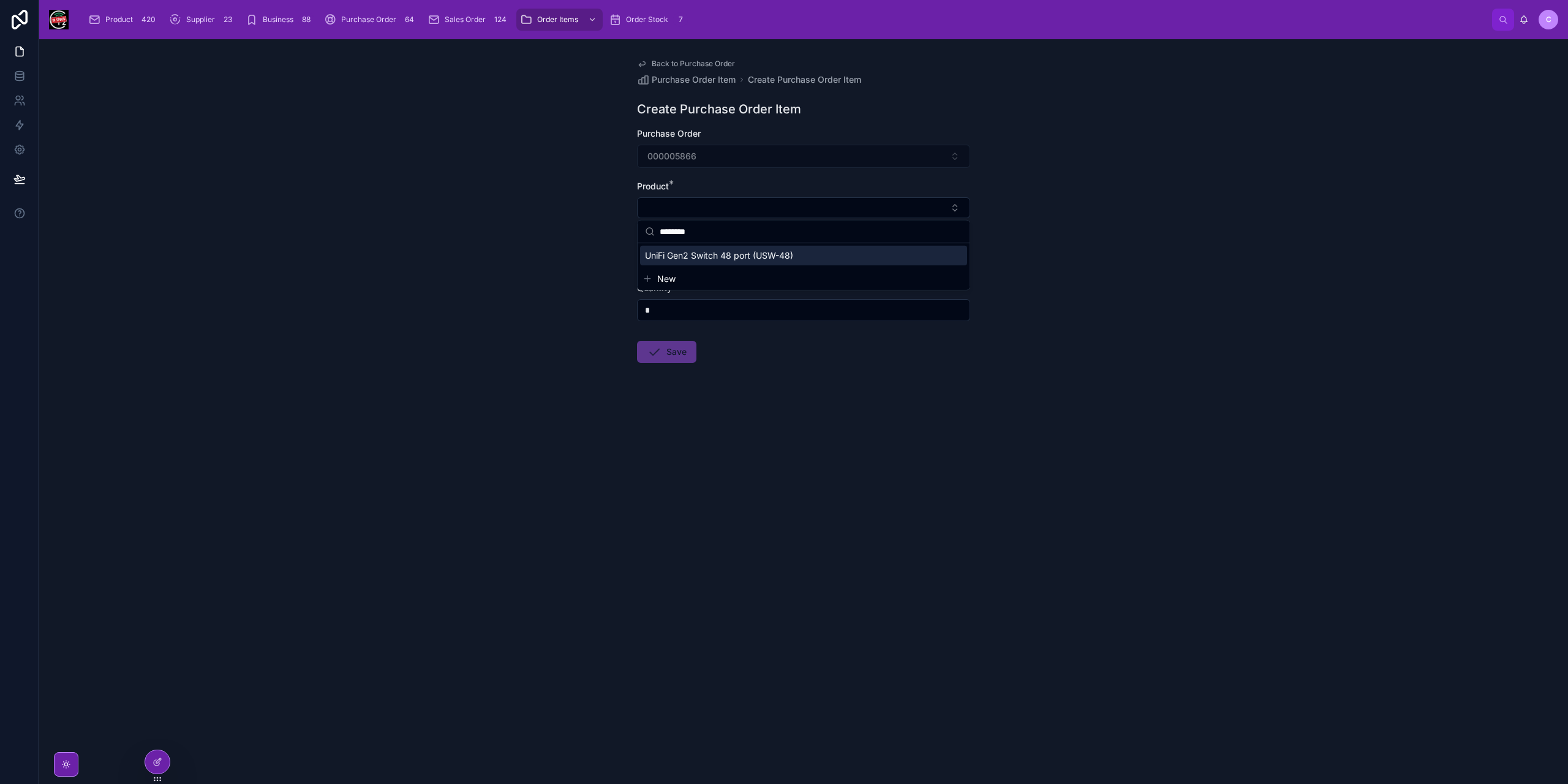
type input "********"
click at [750, 254] on span "UniFi Gen2 Switch 48 port (USW-48)" at bounding box center [719, 255] width 148 height 12
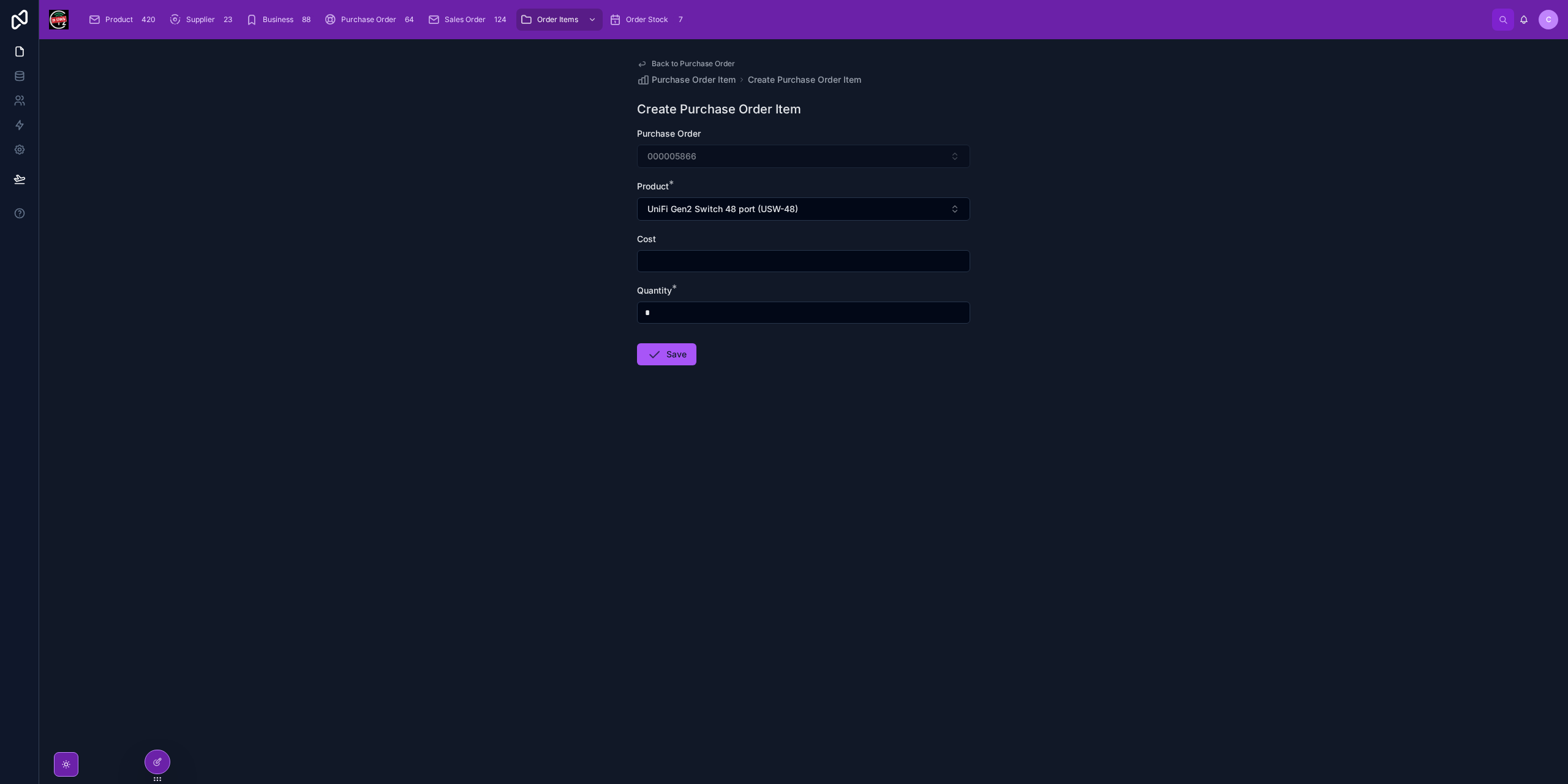
click at [752, 255] on input "text" at bounding box center [803, 261] width 332 height 17
type input "*******"
type input "*"
click at [664, 348] on button "Save" at bounding box center [666, 354] width 59 height 22
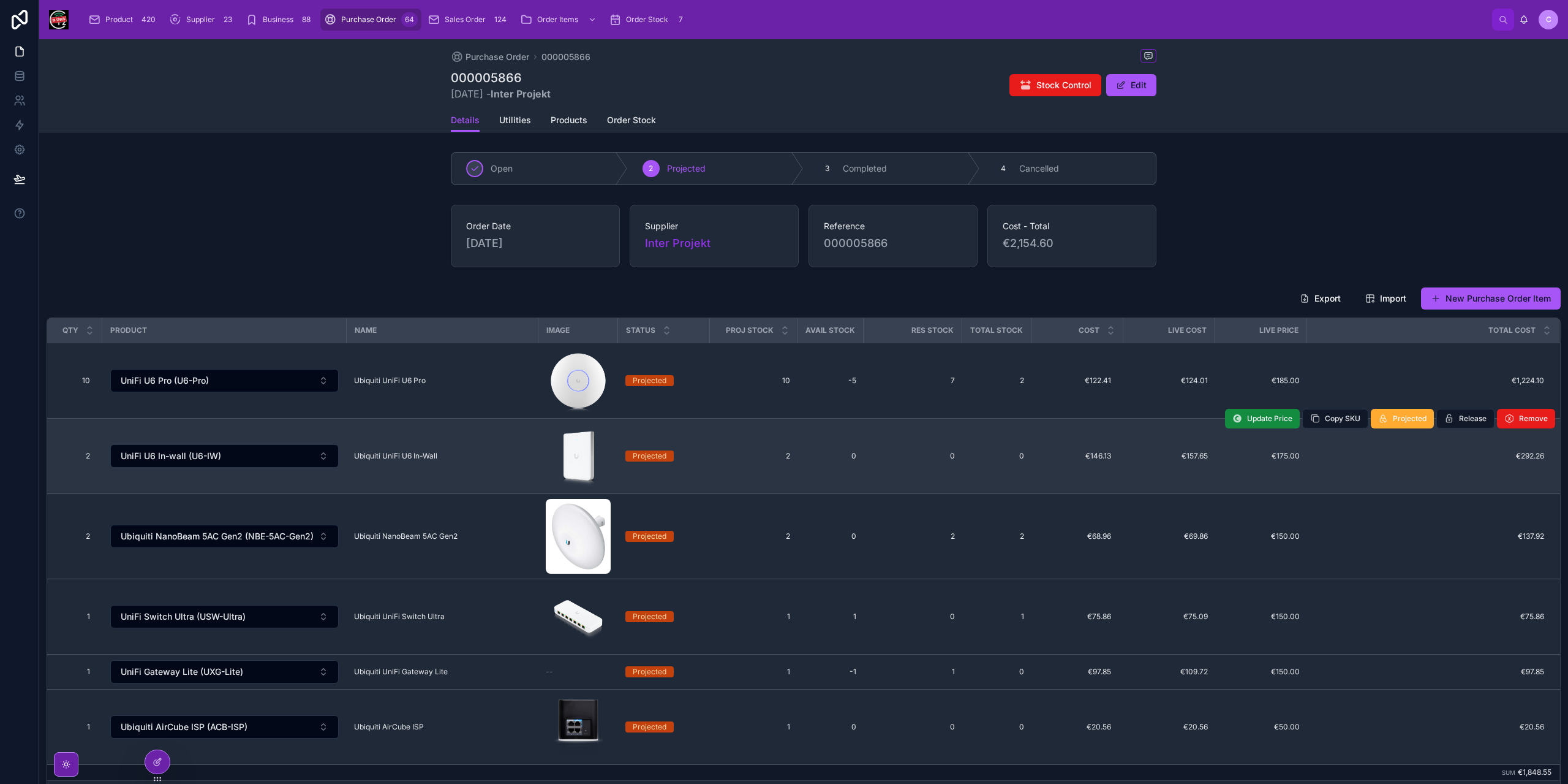
scroll to position [306, 0]
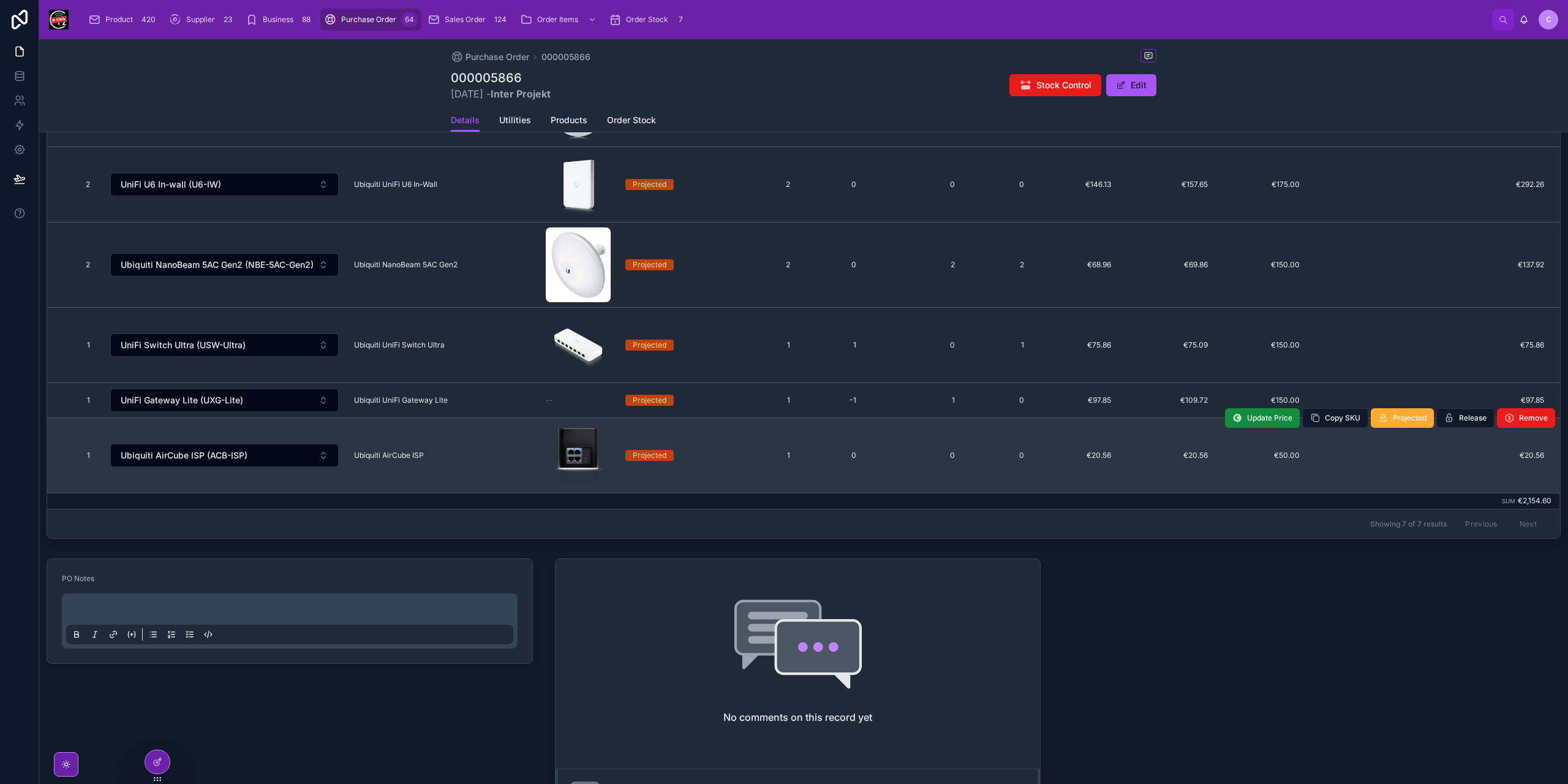
click at [97, 444] on td "1 1" at bounding box center [75, 455] width 55 height 75
click at [88, 453] on span "1" at bounding box center [78, 455] width 23 height 10
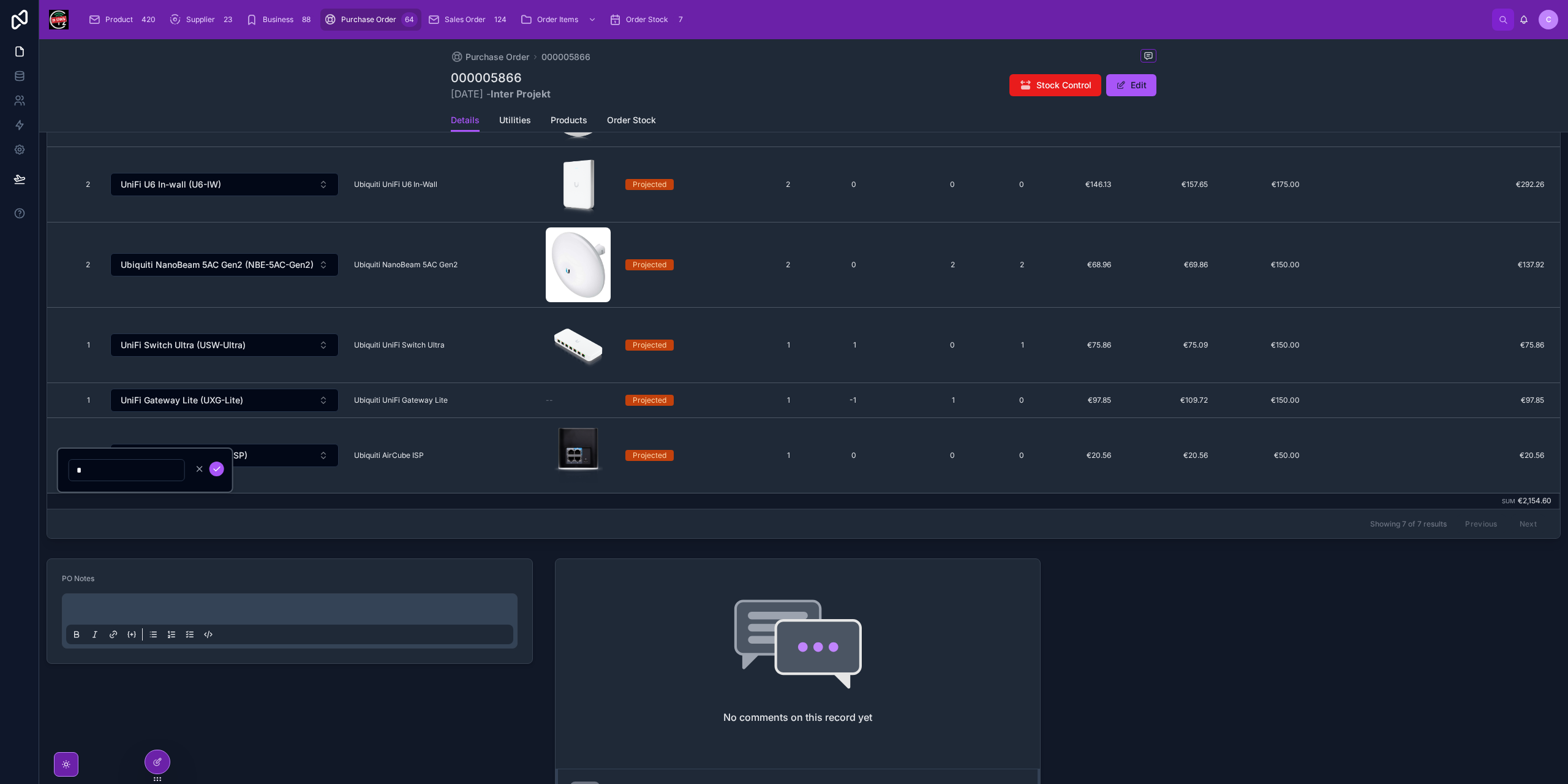
click at [85, 468] on input "*" at bounding box center [127, 470] width 115 height 17
type input "*"
click button "submit" at bounding box center [216, 468] width 14 height 14
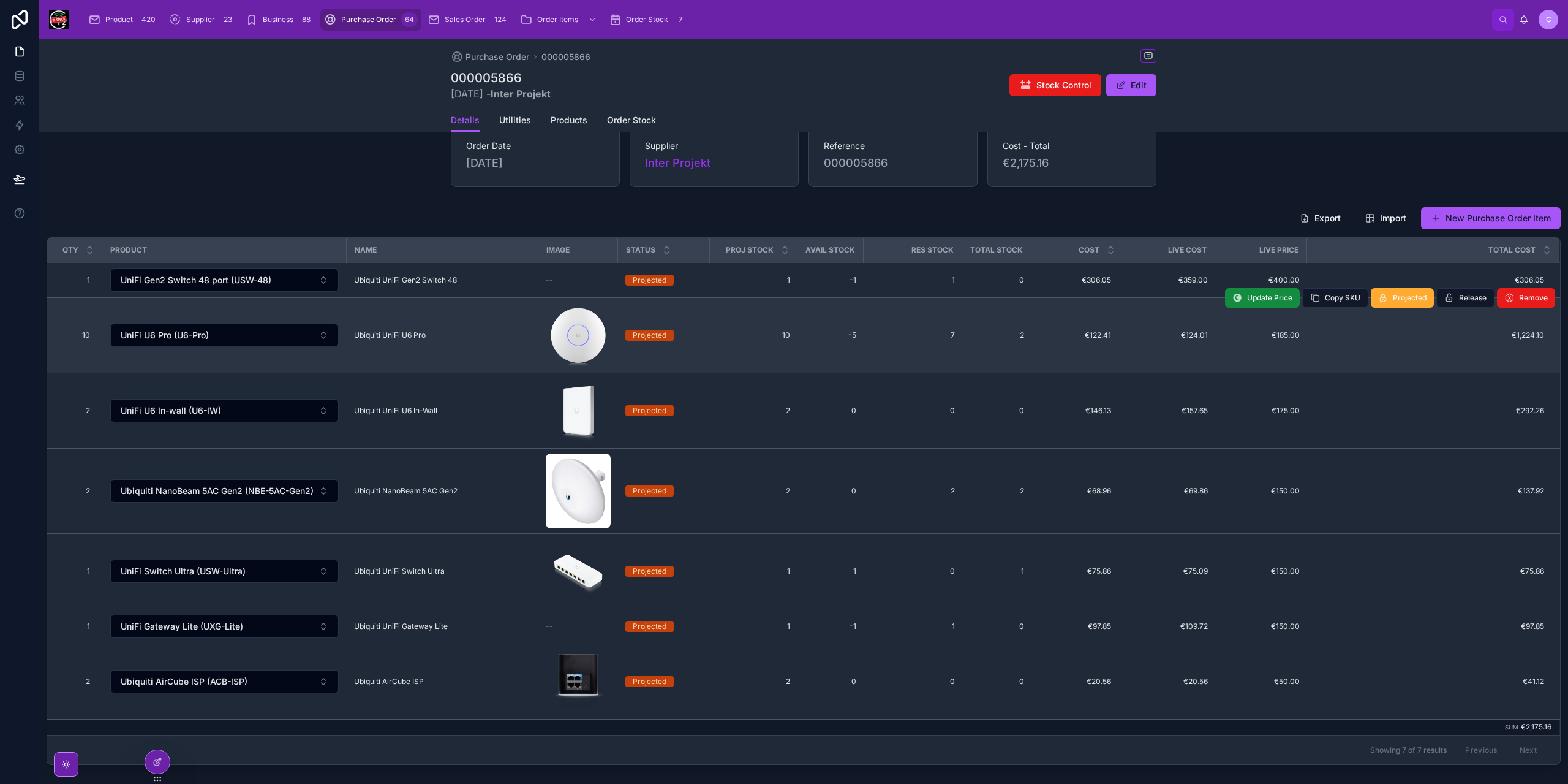
scroll to position [62, 0]
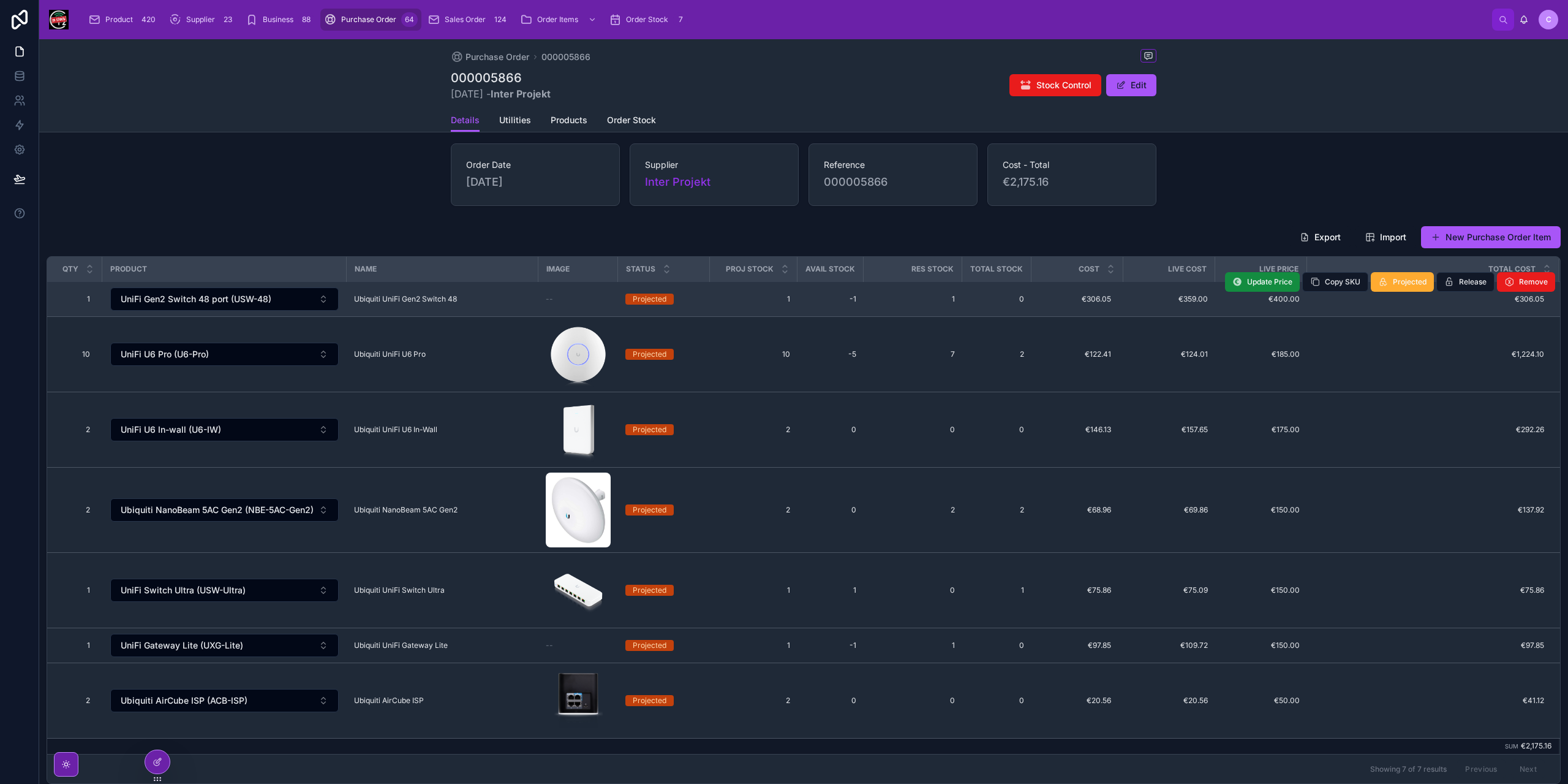
click at [525, 302] on div "Ubiquiti UniFi Gen2 Switch 48 Ubiquiti UniFi Gen2 Switch 48" at bounding box center [442, 299] width 177 height 10
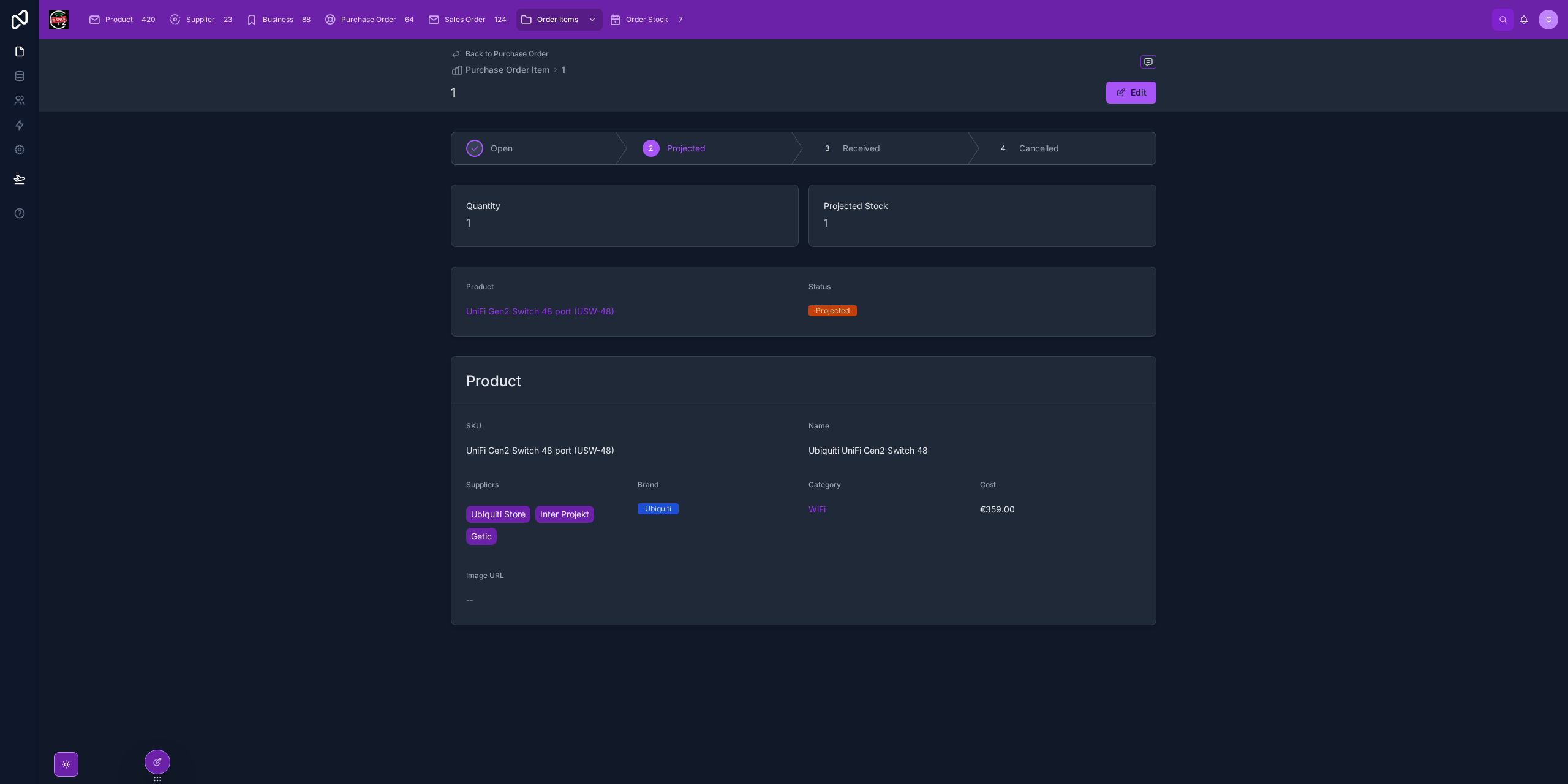
click at [648, 429] on div "SKU" at bounding box center [632, 428] width 333 height 14
click at [603, 313] on span "UniFi Gen2 Switch 48 port (USW-48)" at bounding box center [540, 311] width 148 height 12
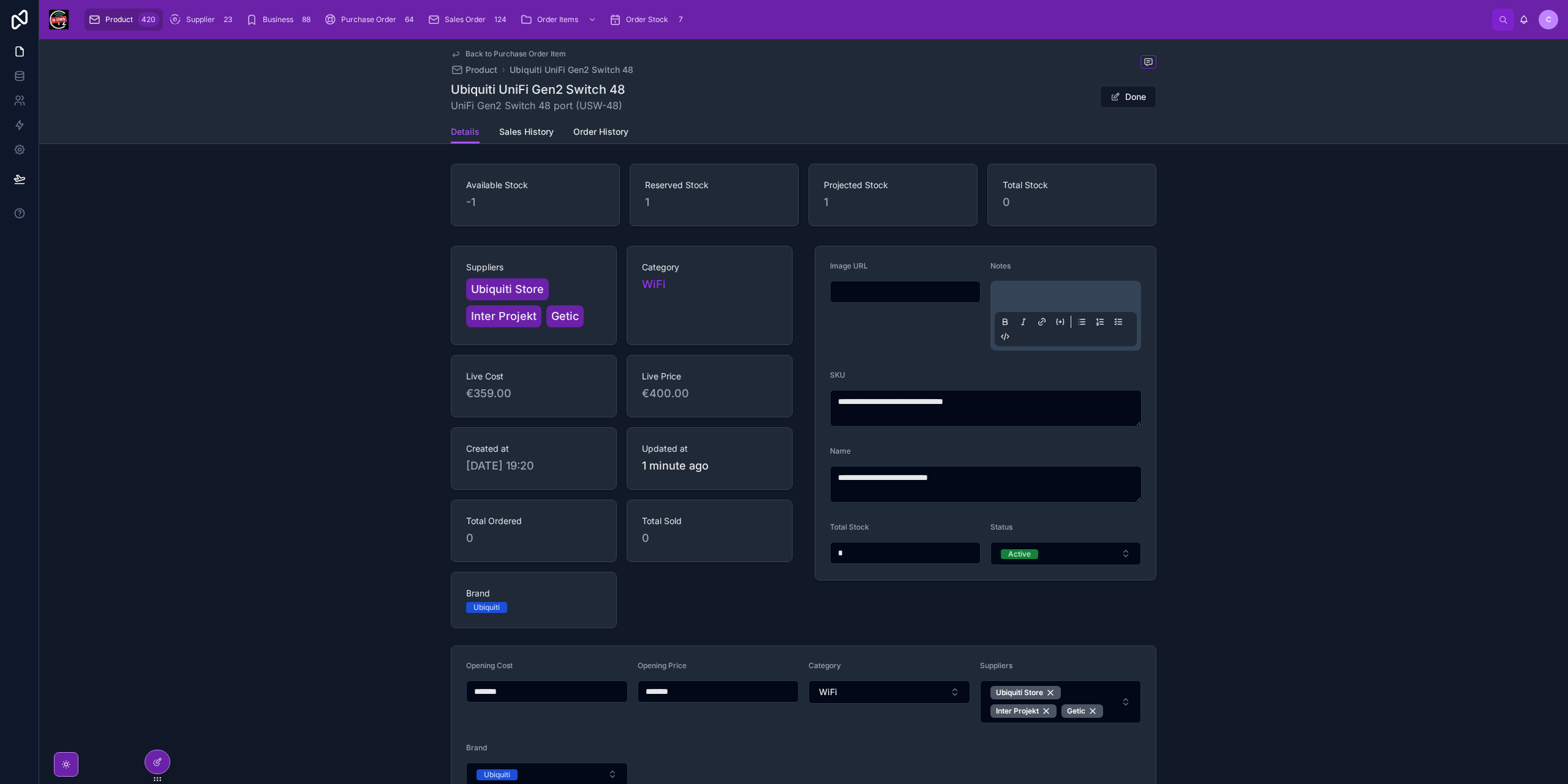
click at [882, 293] on input "text" at bounding box center [905, 292] width 150 height 17
paste input "**********"
type input "**********"
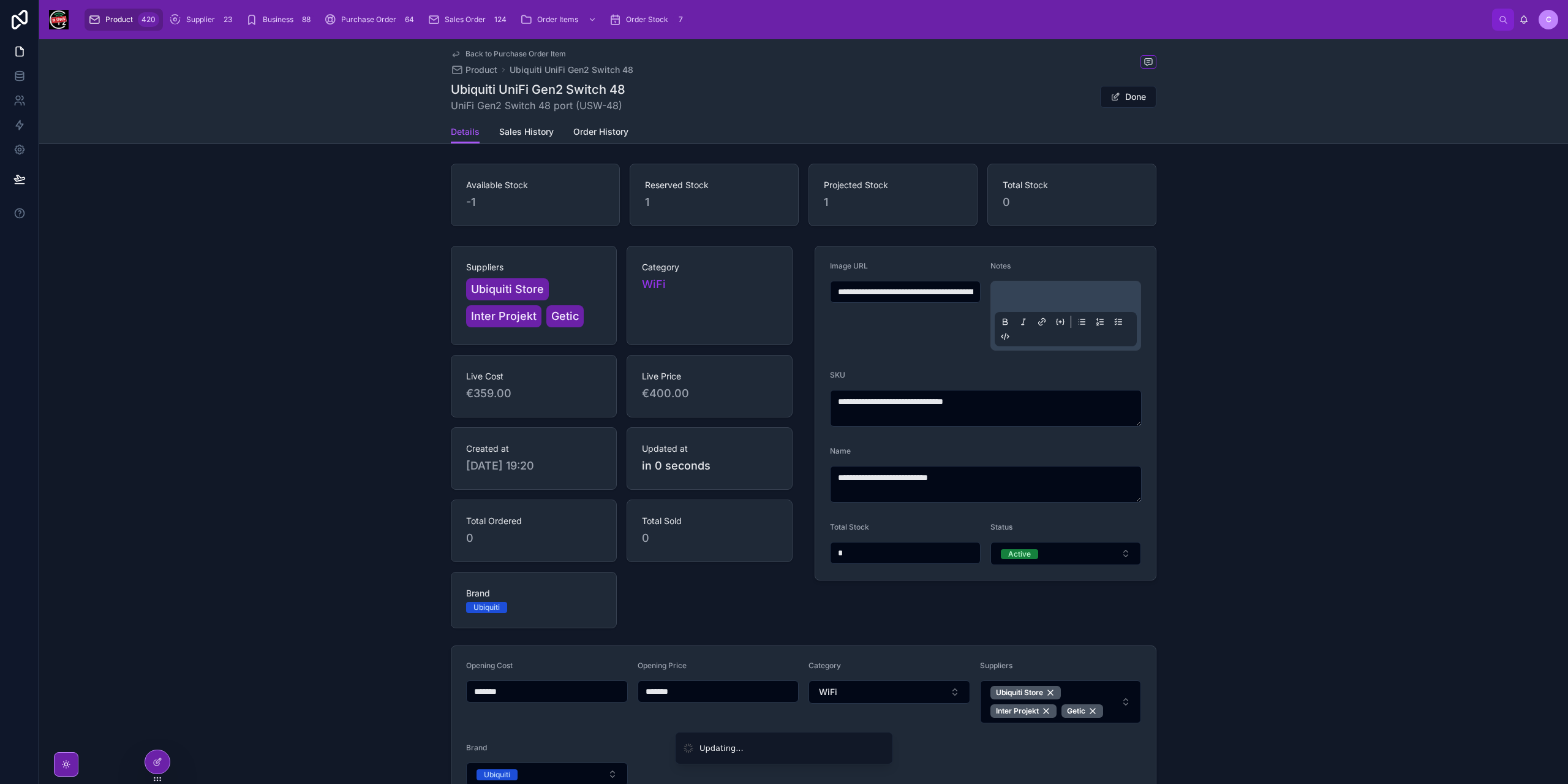
click at [1035, 294] on p at bounding box center [1068, 298] width 142 height 12
click at [1247, 293] on div "**********" at bounding box center [803, 523] width 1529 height 565
click at [454, 54] on icon at bounding box center [456, 54] width 10 height 10
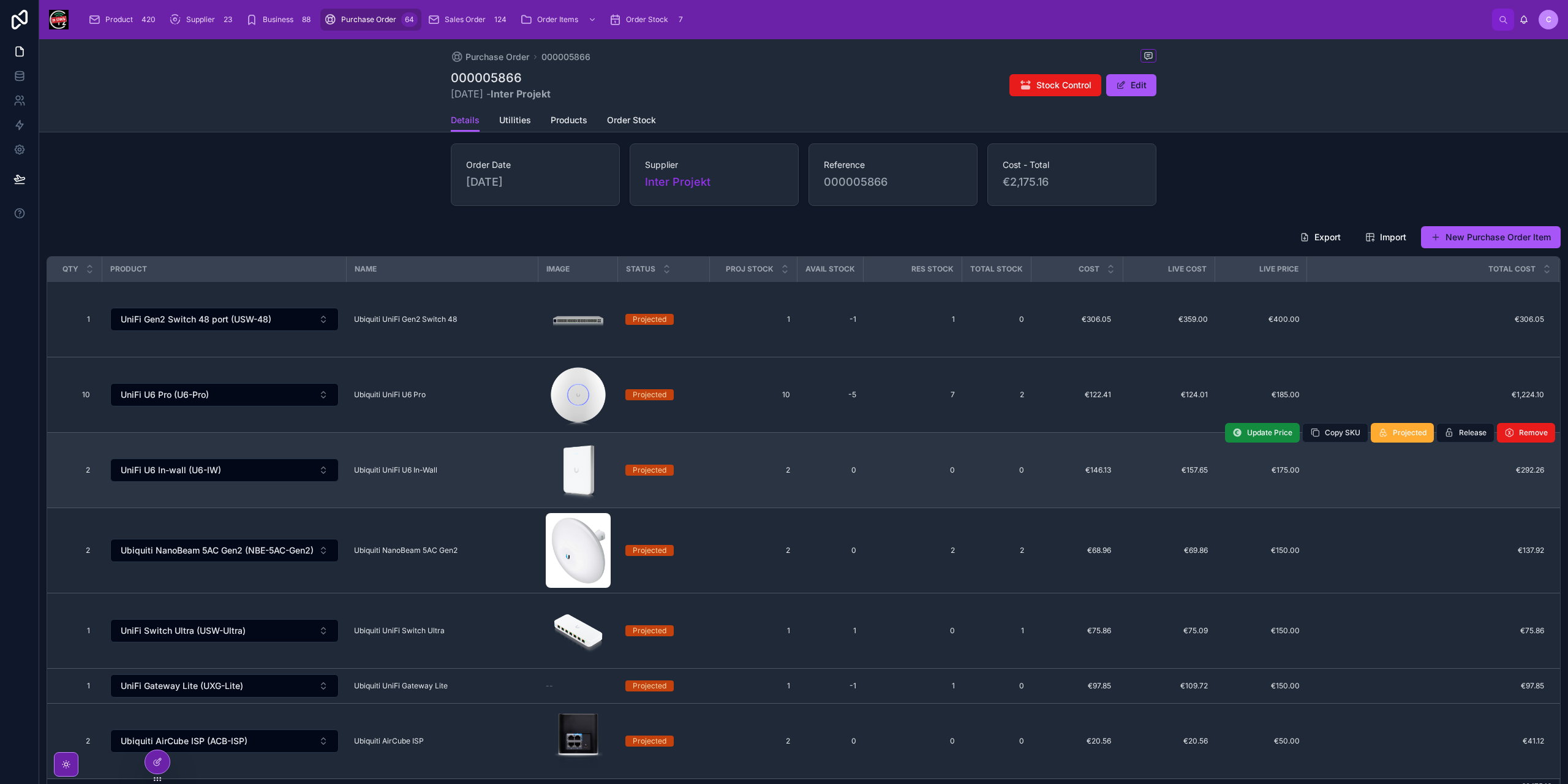
scroll to position [245, 0]
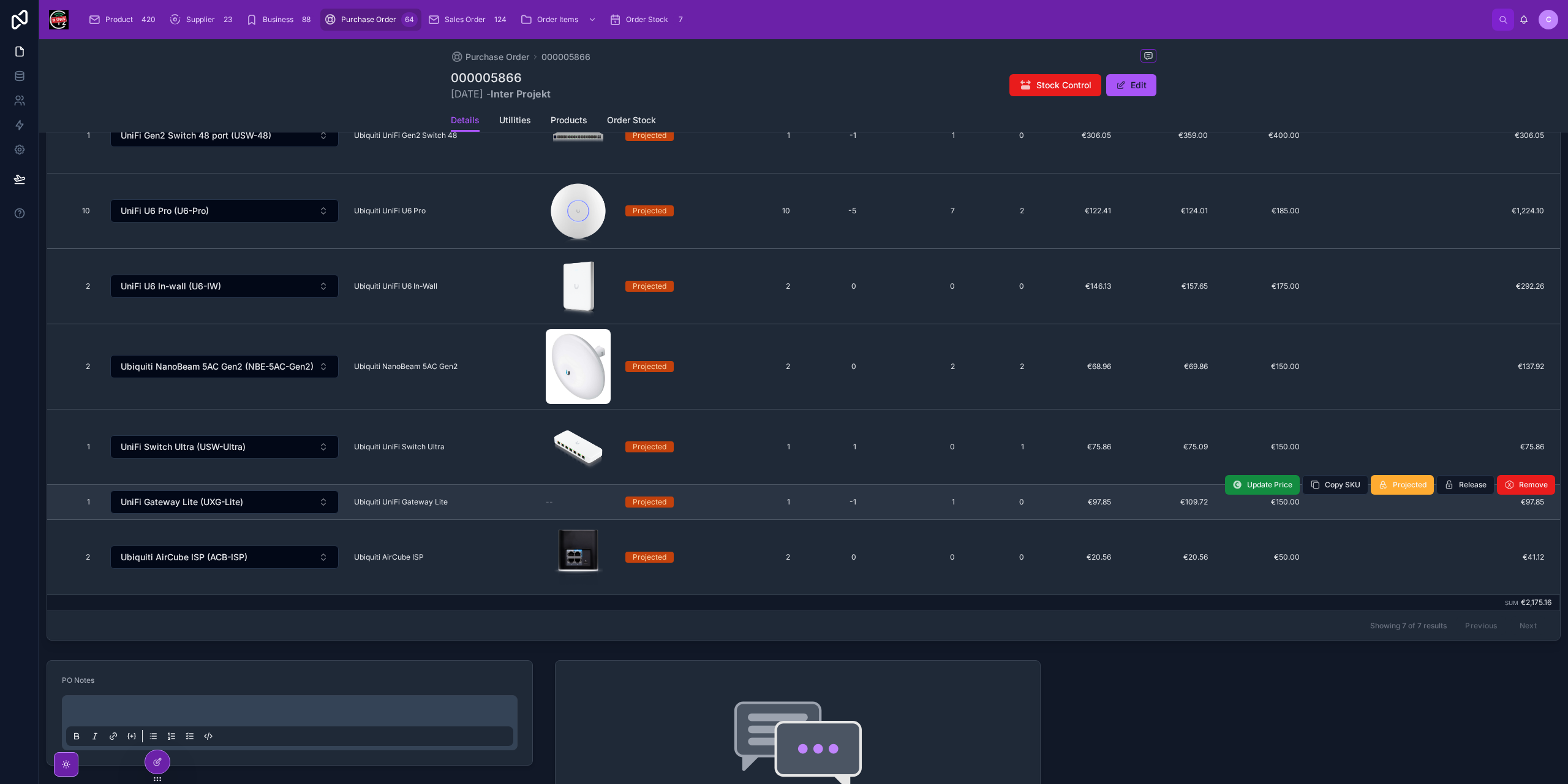
click at [438, 500] on span "Ubiquiti UniFi Gateway Lite" at bounding box center [400, 502] width 93 height 10
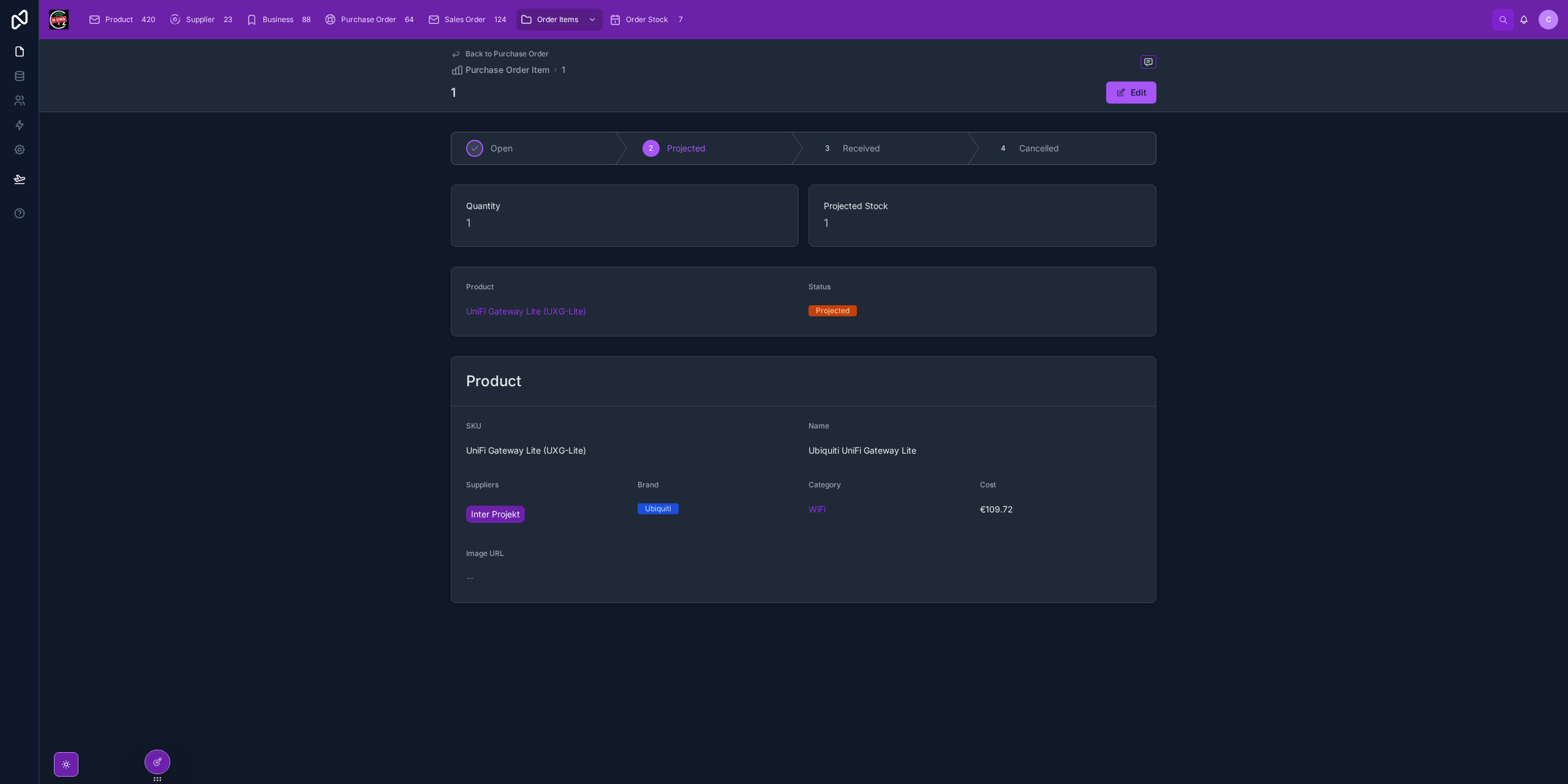
click at [679, 308] on div "UniFi Gateway Lite (UXG-Lite)" at bounding box center [632, 311] width 333 height 12
click at [566, 309] on span "UniFi Gateway Lite (UXG-Lite)" at bounding box center [526, 311] width 120 height 12
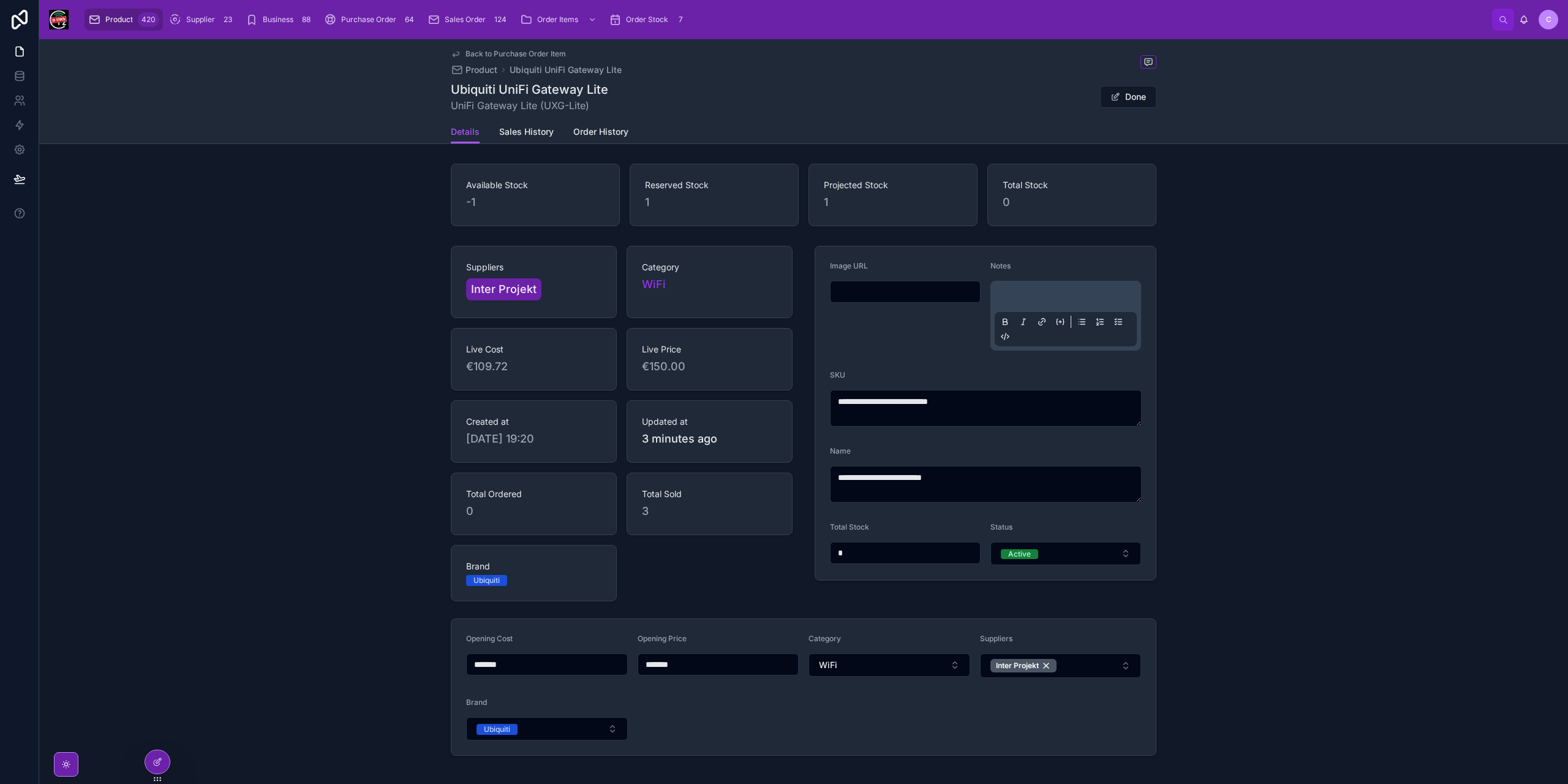
click at [881, 294] on input "text" at bounding box center [905, 292] width 150 height 17
paste input "**********"
type input "**********"
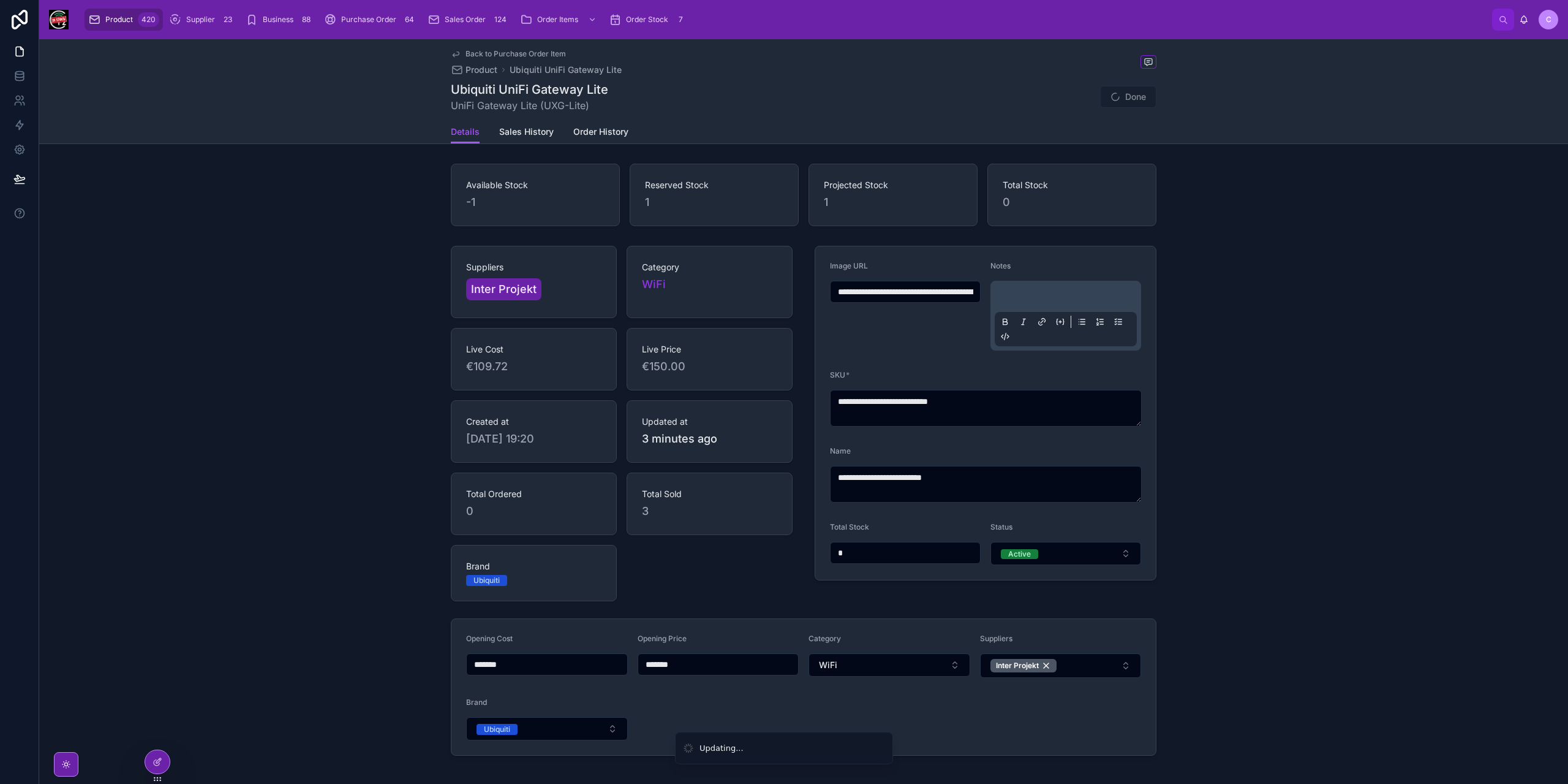
click at [1027, 290] on div at bounding box center [1066, 316] width 142 height 62
click at [1034, 295] on p at bounding box center [1068, 298] width 142 height 12
click at [1145, 98] on button "Done" at bounding box center [1128, 96] width 56 height 22
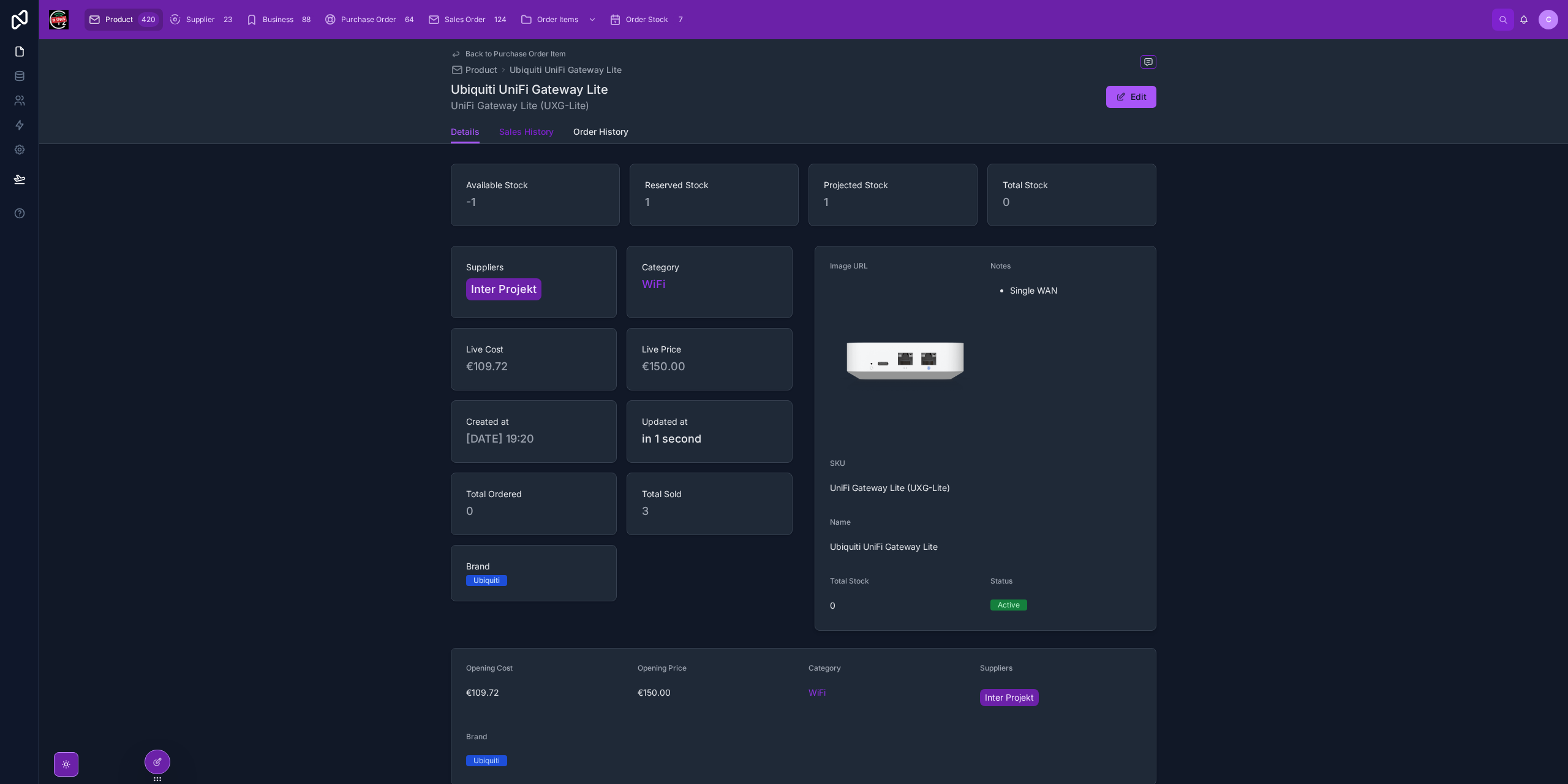
click at [523, 130] on span "Sales History" at bounding box center [526, 132] width 54 height 12
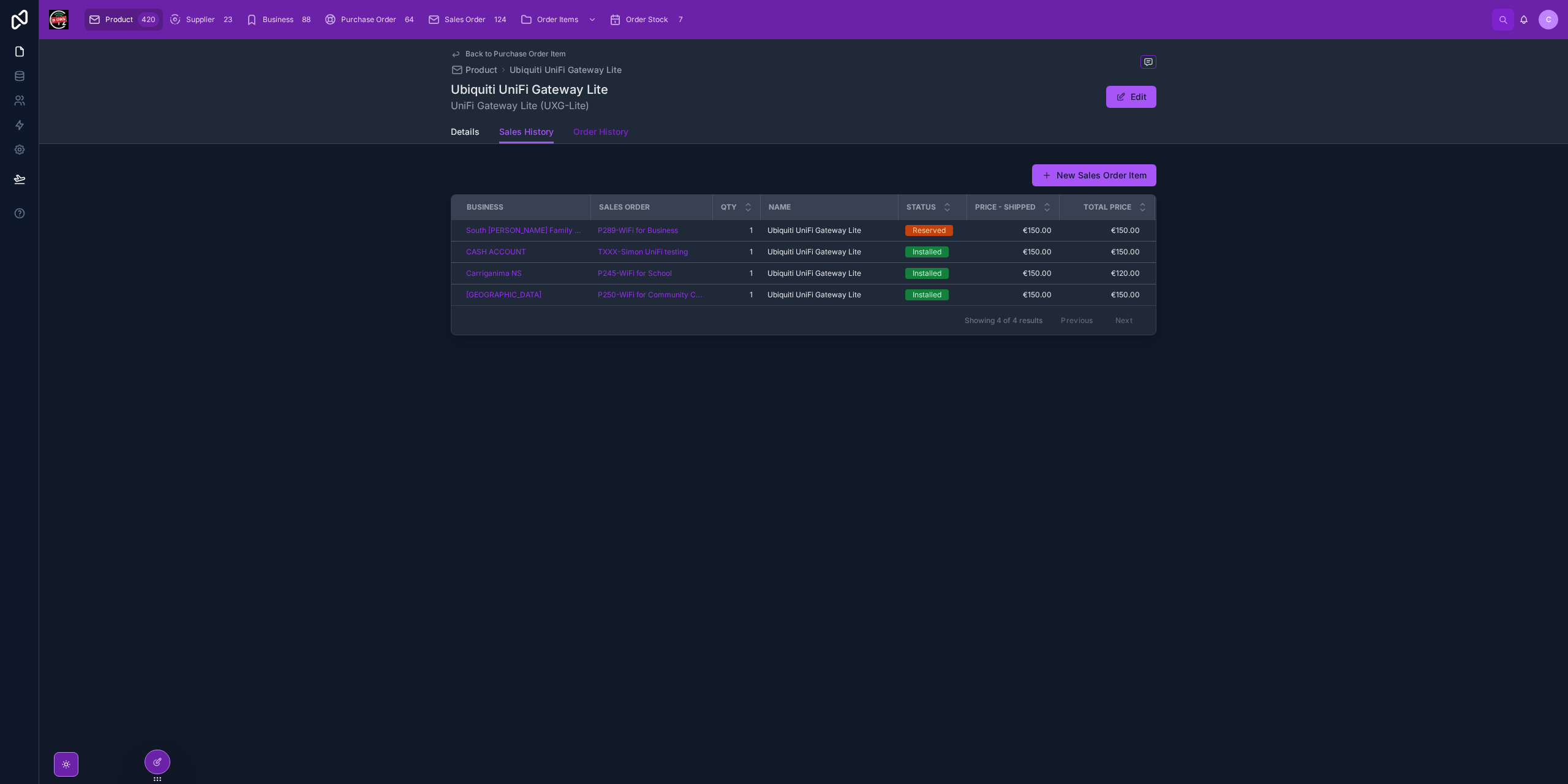
click at [598, 132] on span "Order History" at bounding box center [601, 132] width 55 height 12
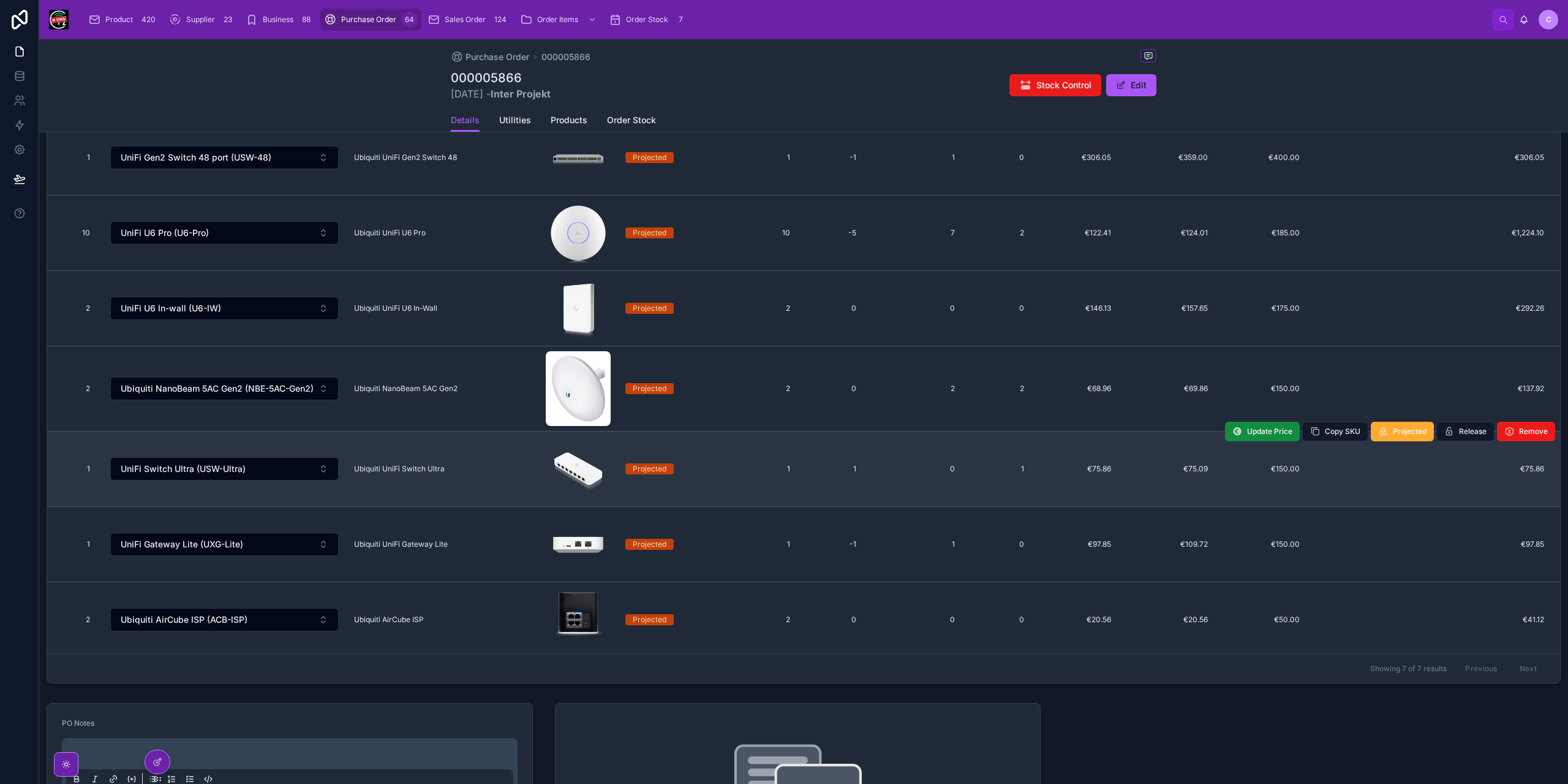
scroll to position [122, 0]
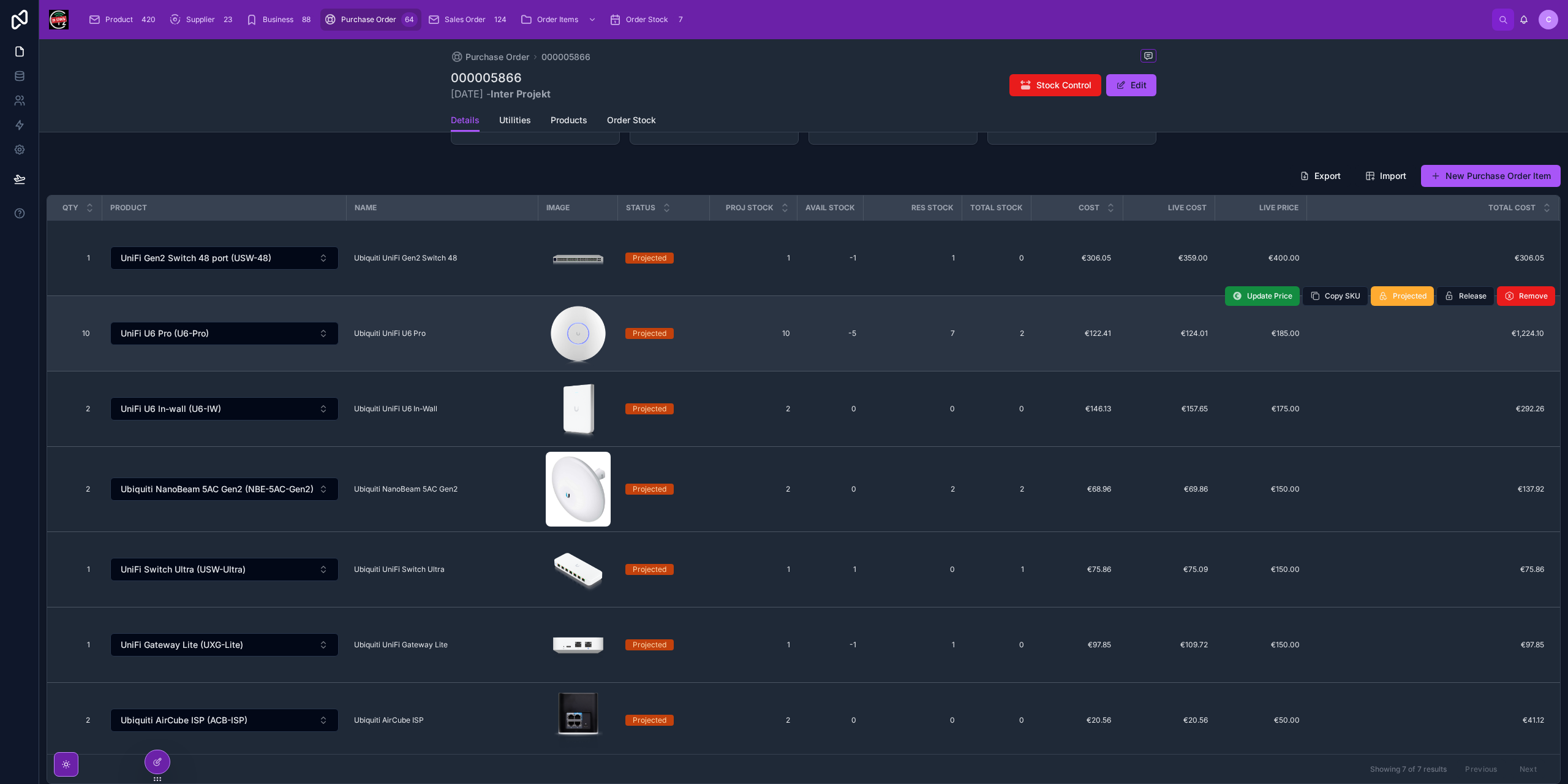
click at [407, 330] on span "Ubiquiti UniFi U6 Pro" at bounding box center [389, 334] width 72 height 10
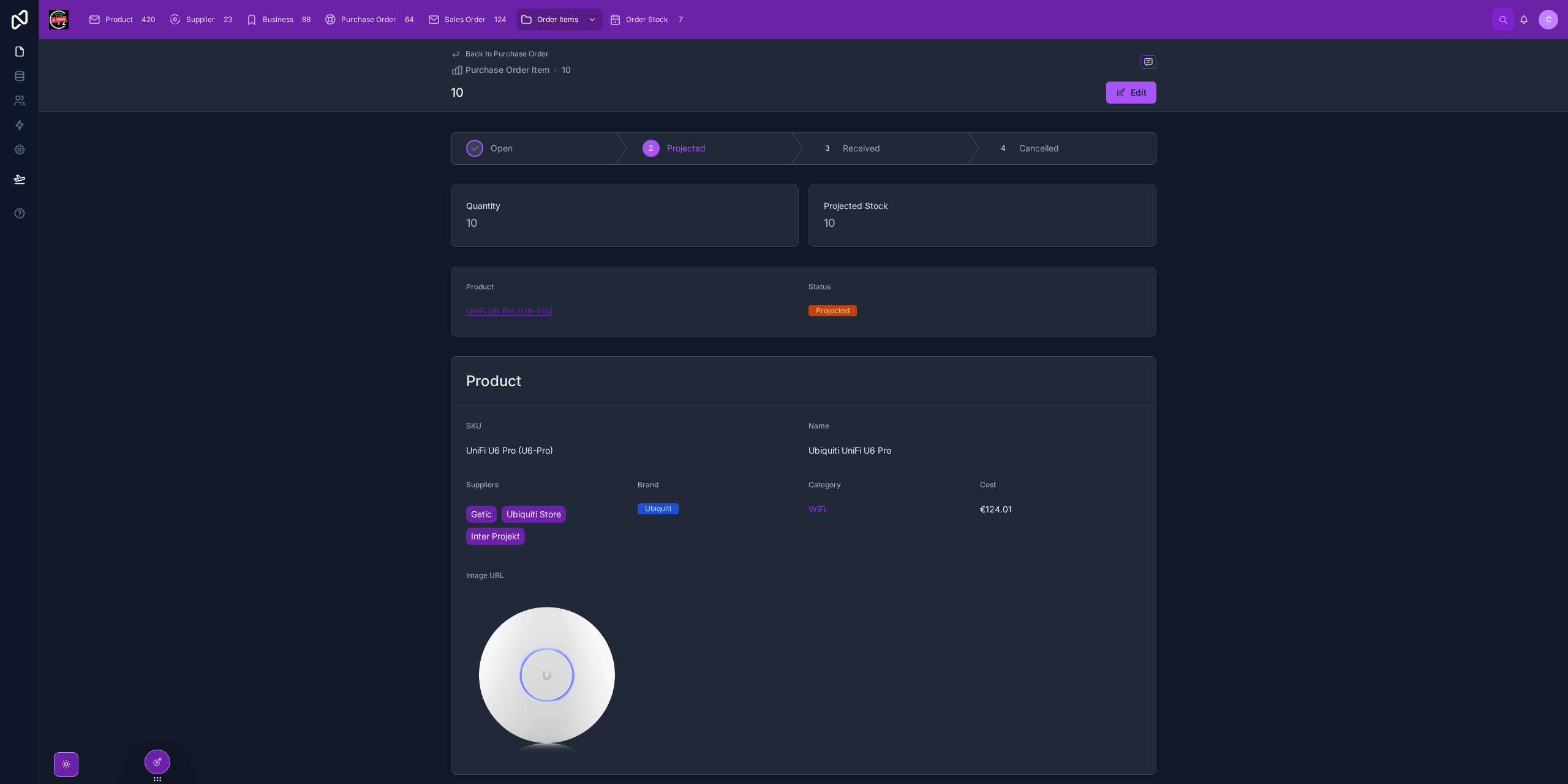
click at [526, 311] on span "UniFi U6 Pro (U6-Pro)" at bounding box center [509, 311] width 87 height 12
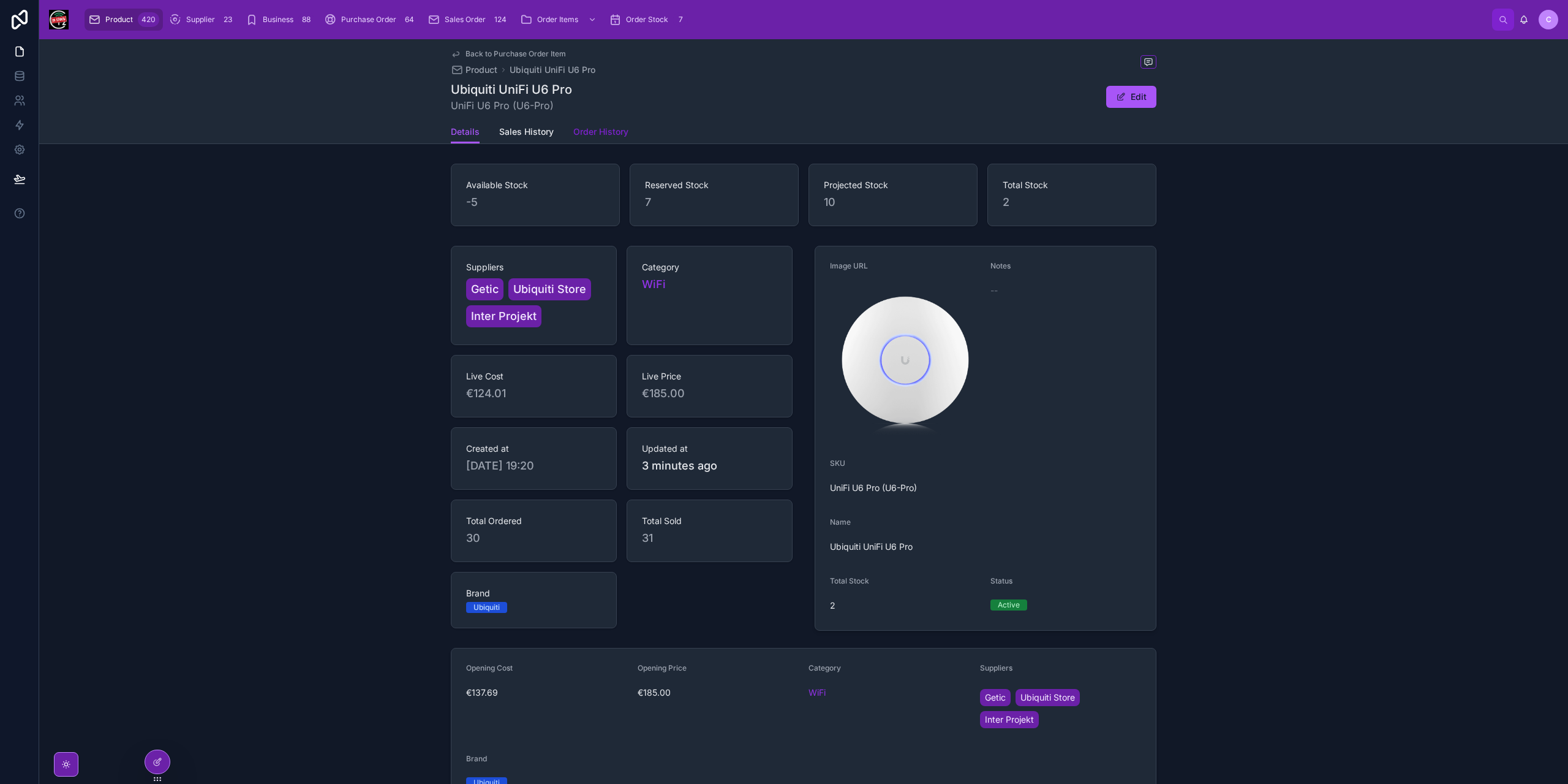
click at [593, 135] on span "Order History" at bounding box center [601, 132] width 55 height 12
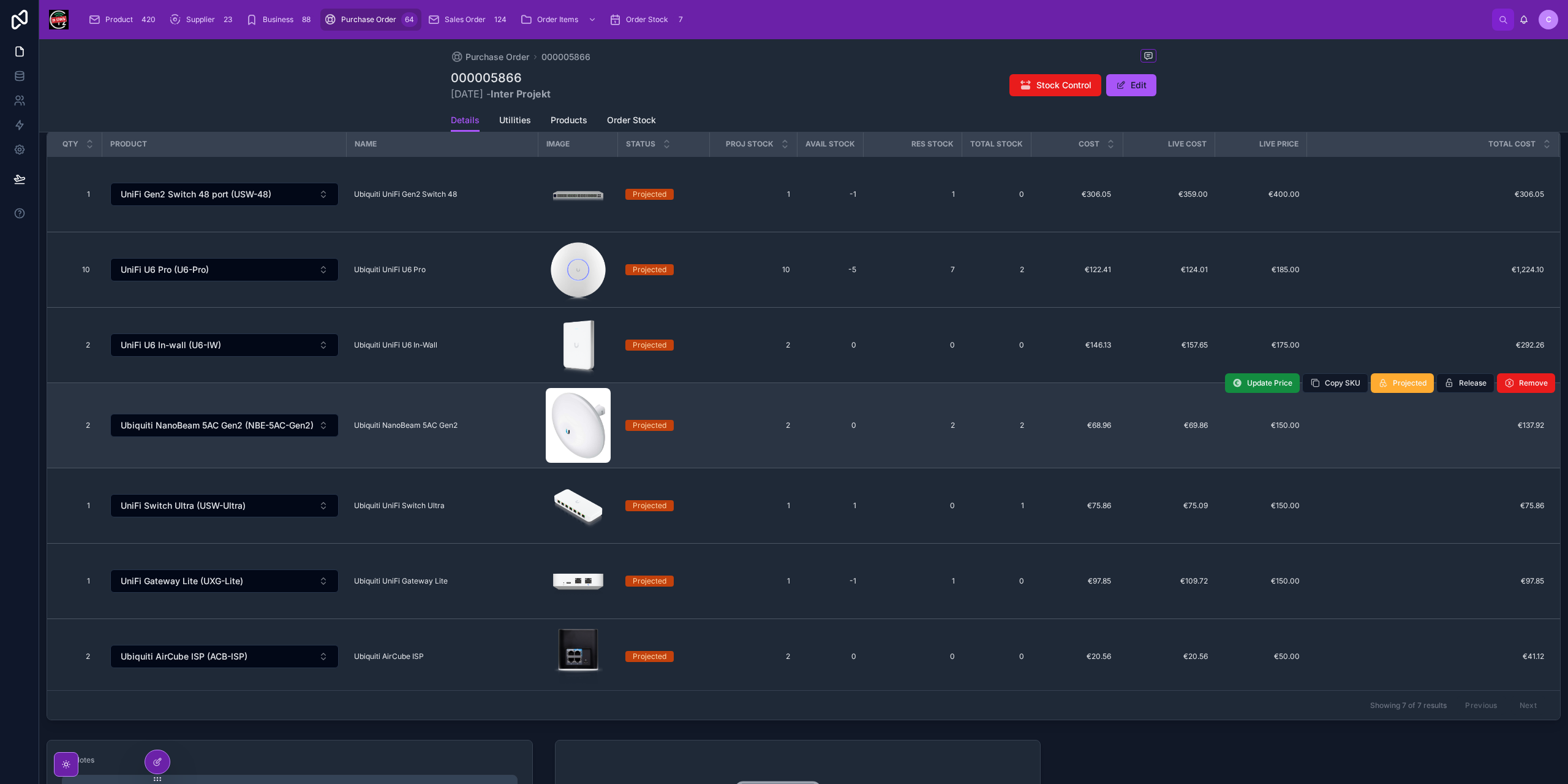
scroll to position [184, 0]
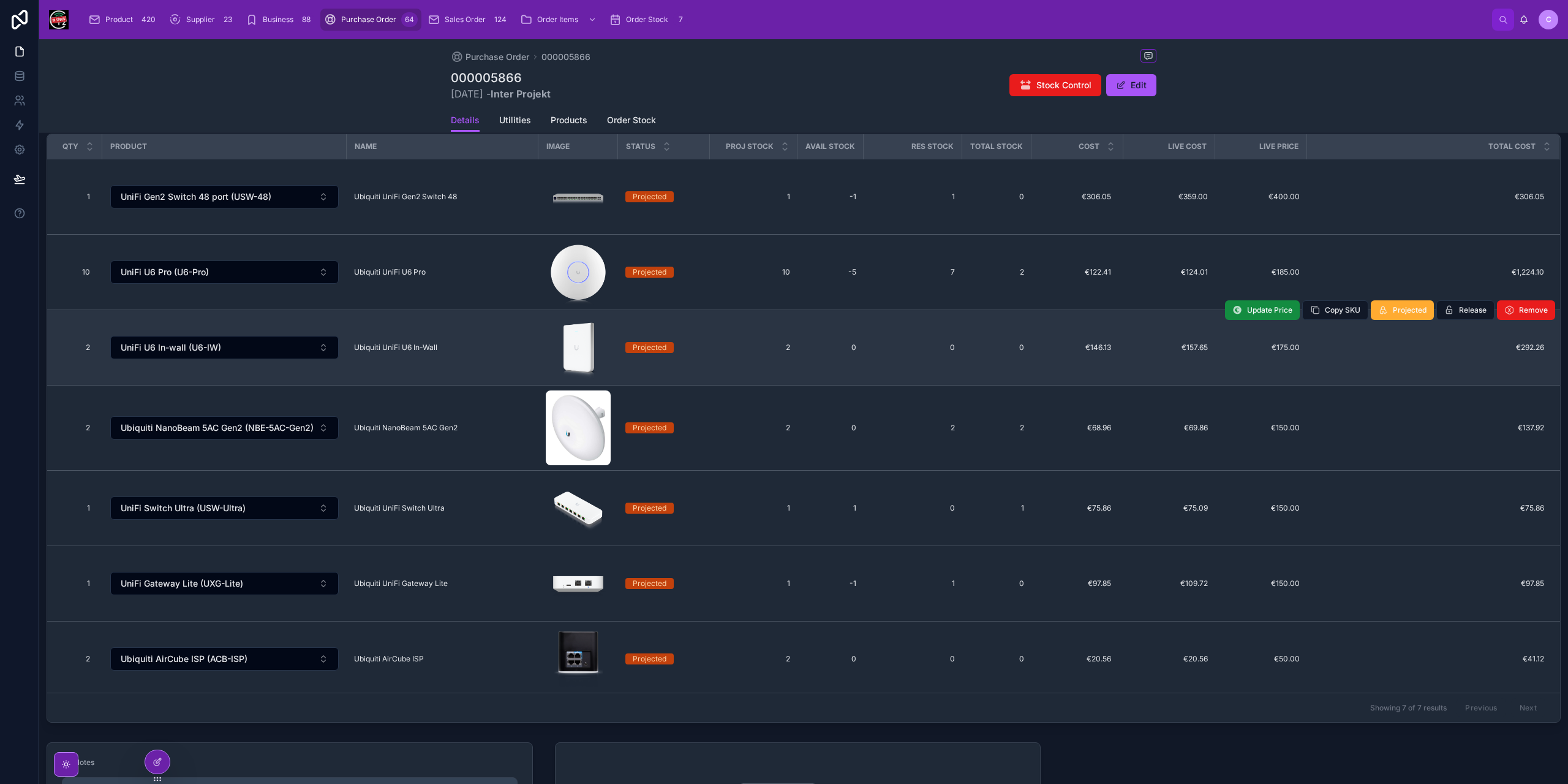
click at [430, 345] on span "Ubiquiti UniFi U6 In-Wall" at bounding box center [395, 347] width 83 height 10
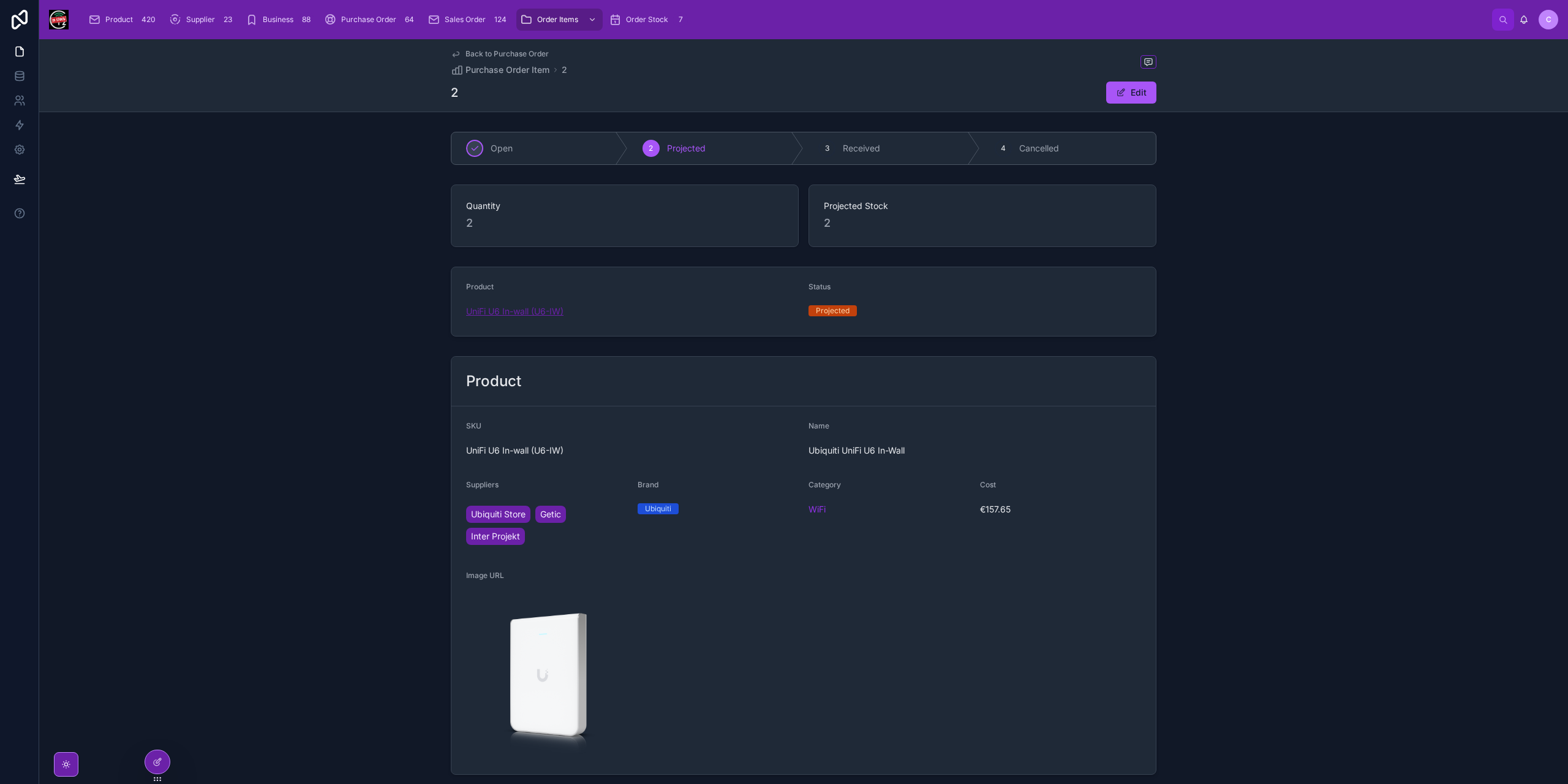
click at [544, 305] on span "UniFi U6 In-wall (U6-IW)" at bounding box center [514, 311] width 98 height 12
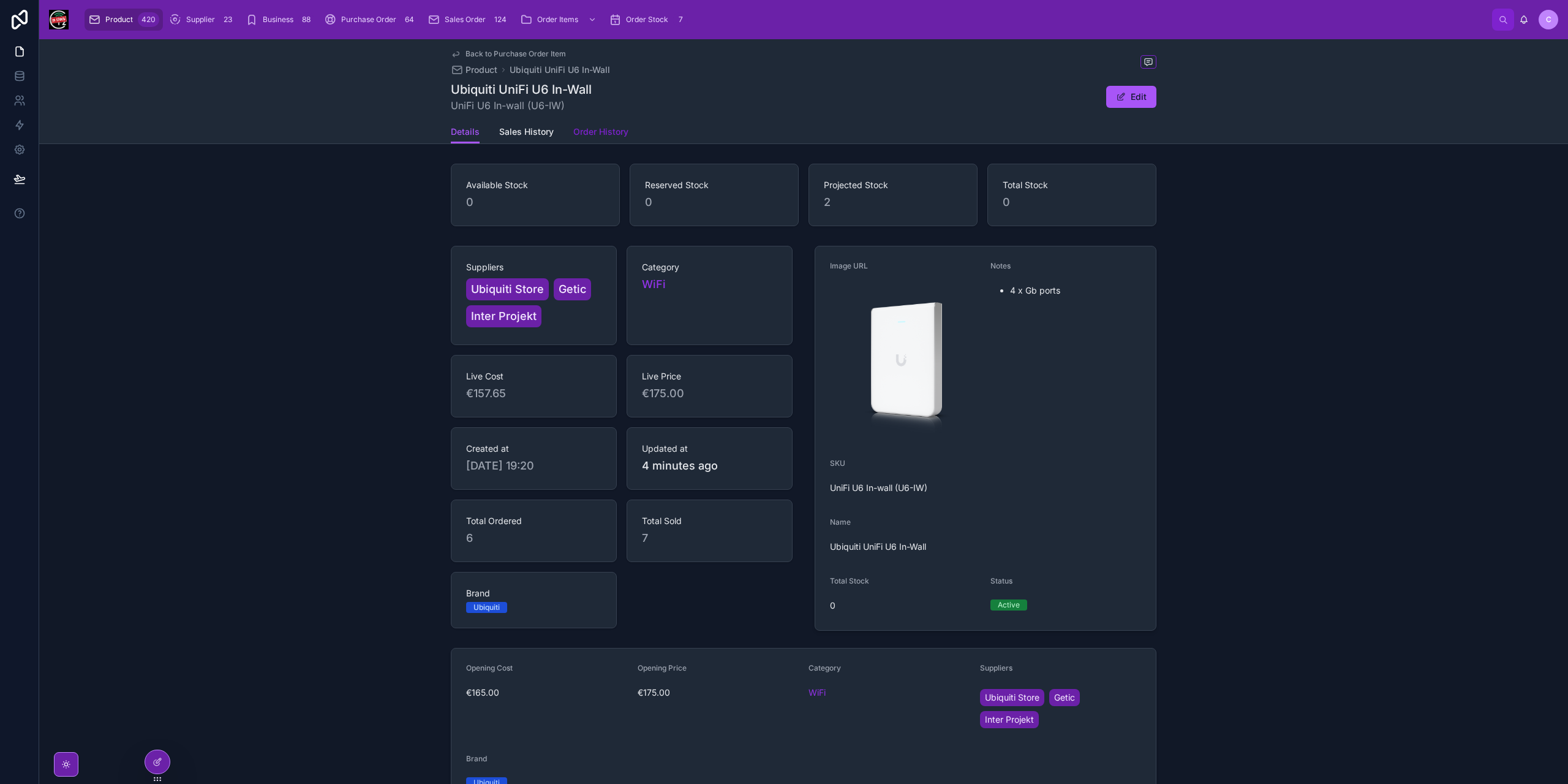
click at [587, 132] on span "Order History" at bounding box center [601, 132] width 55 height 12
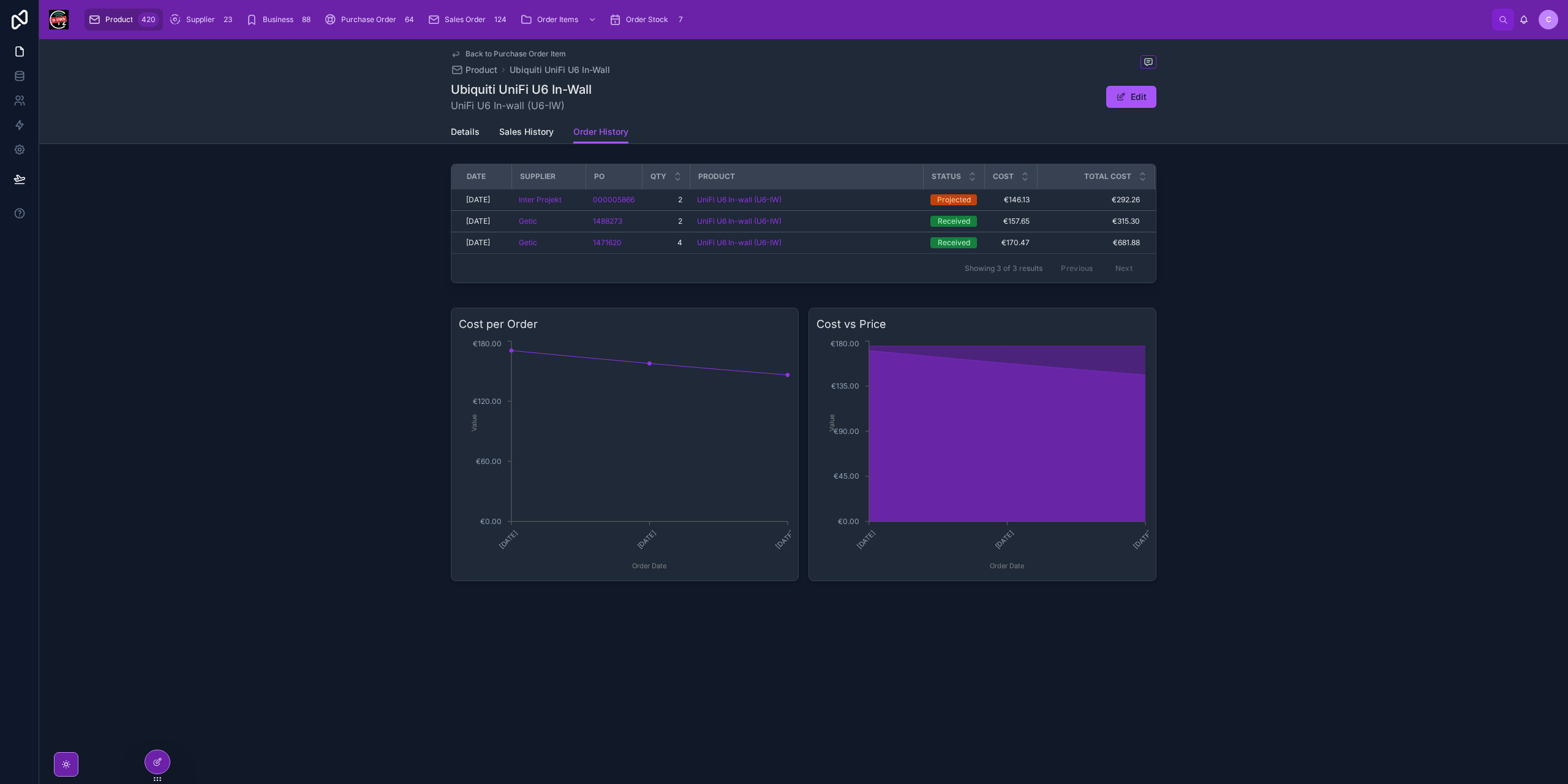
click at [472, 57] on span "Back to Purchase Order Item" at bounding box center [515, 54] width 101 height 10
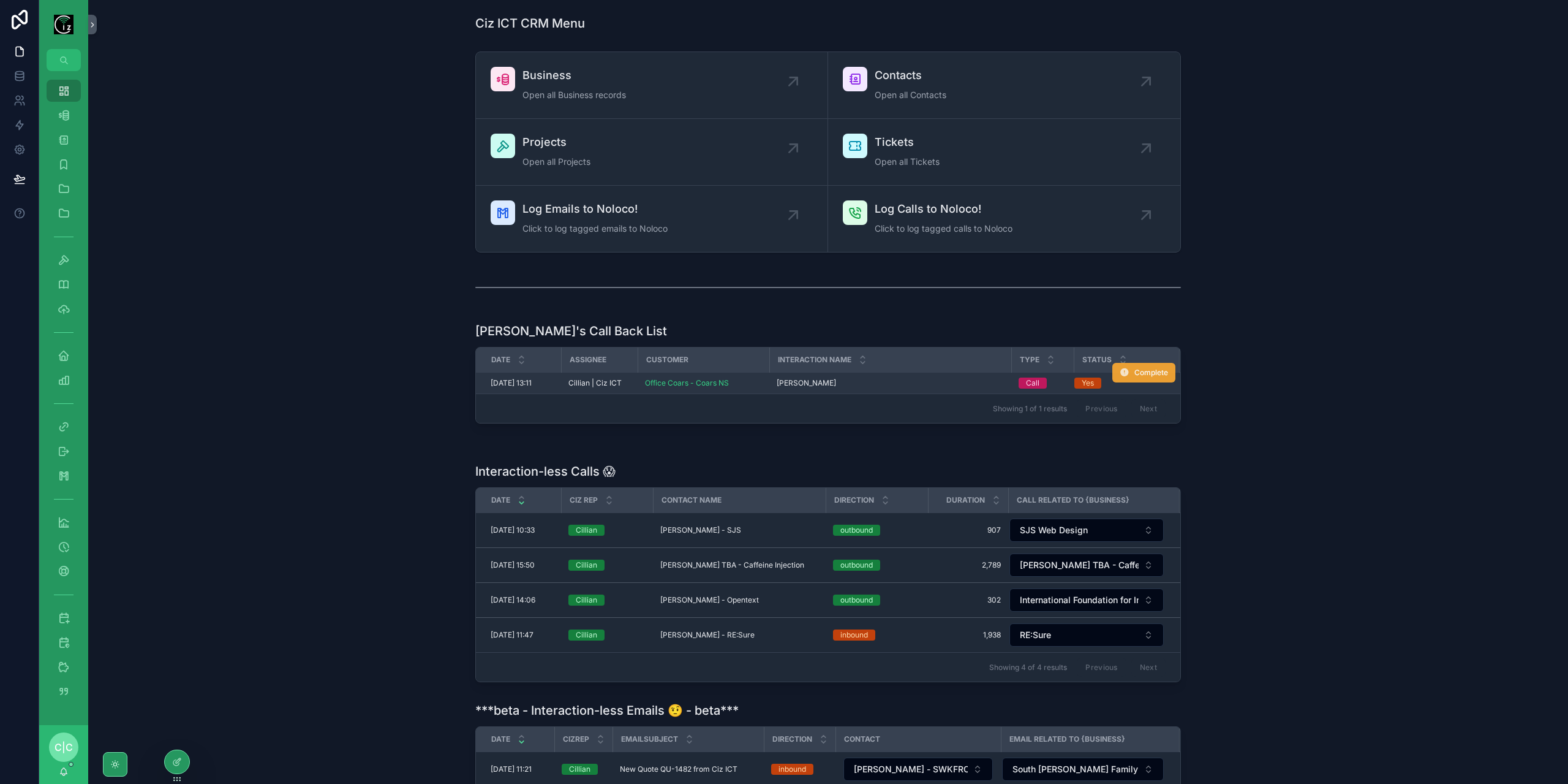
click at [1150, 369] on span "Complete" at bounding box center [1150, 373] width 34 height 10
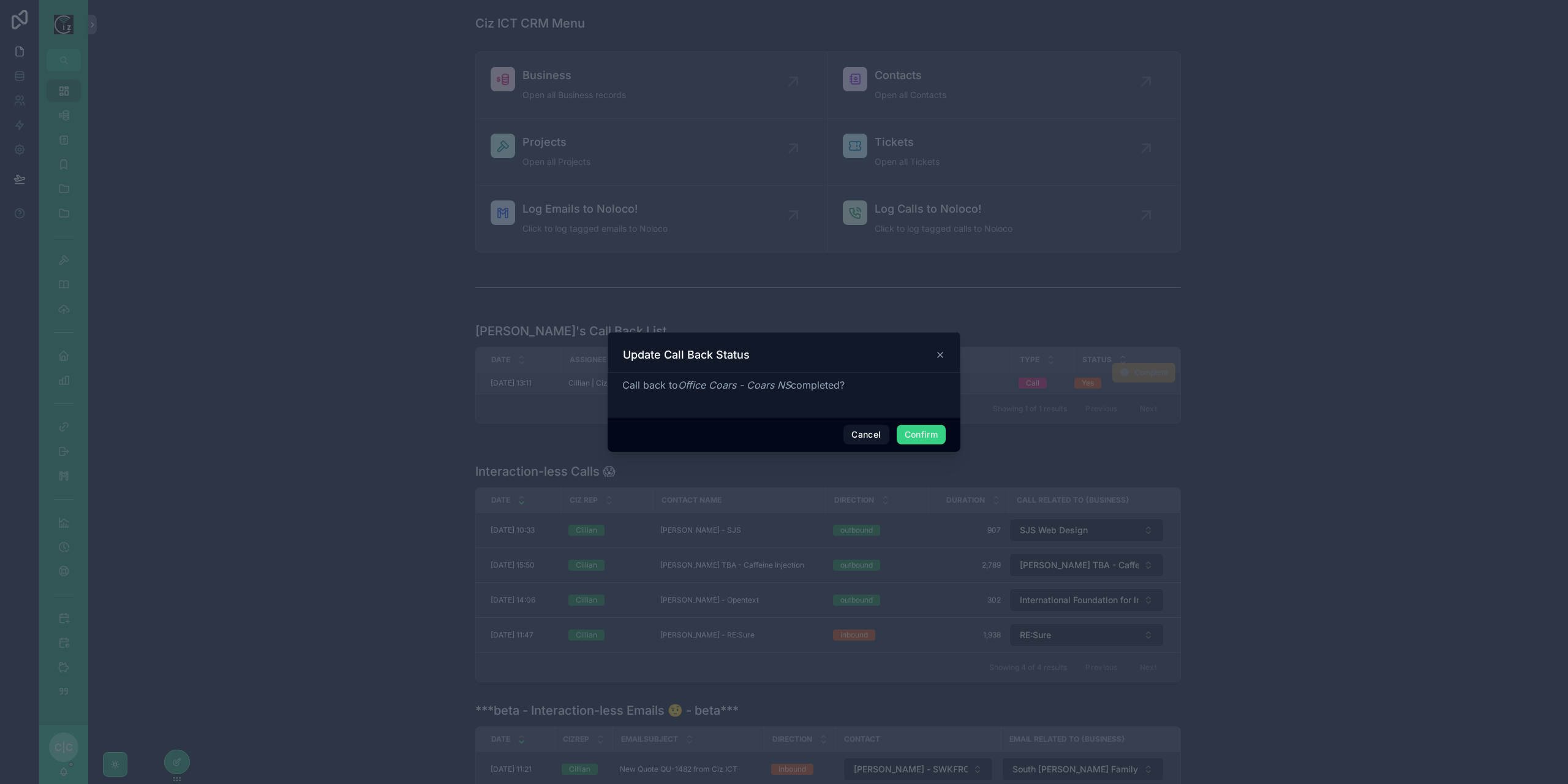
click at [935, 436] on button "Confirm" at bounding box center [921, 434] width 49 height 20
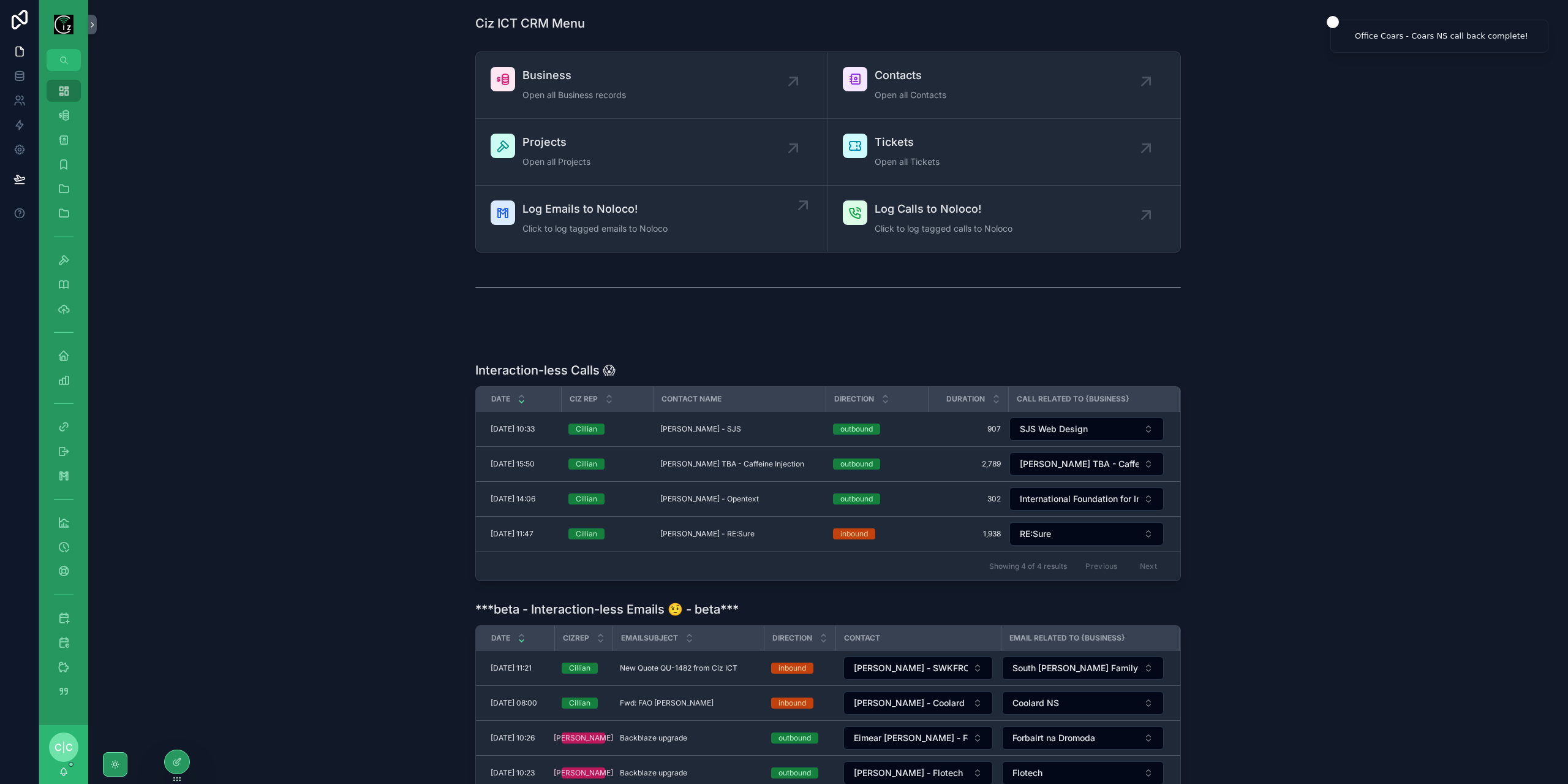
click at [617, 217] on div "Log Emails to Noloco! Click to log tagged emails to Noloco" at bounding box center [595, 219] width 145 height 37
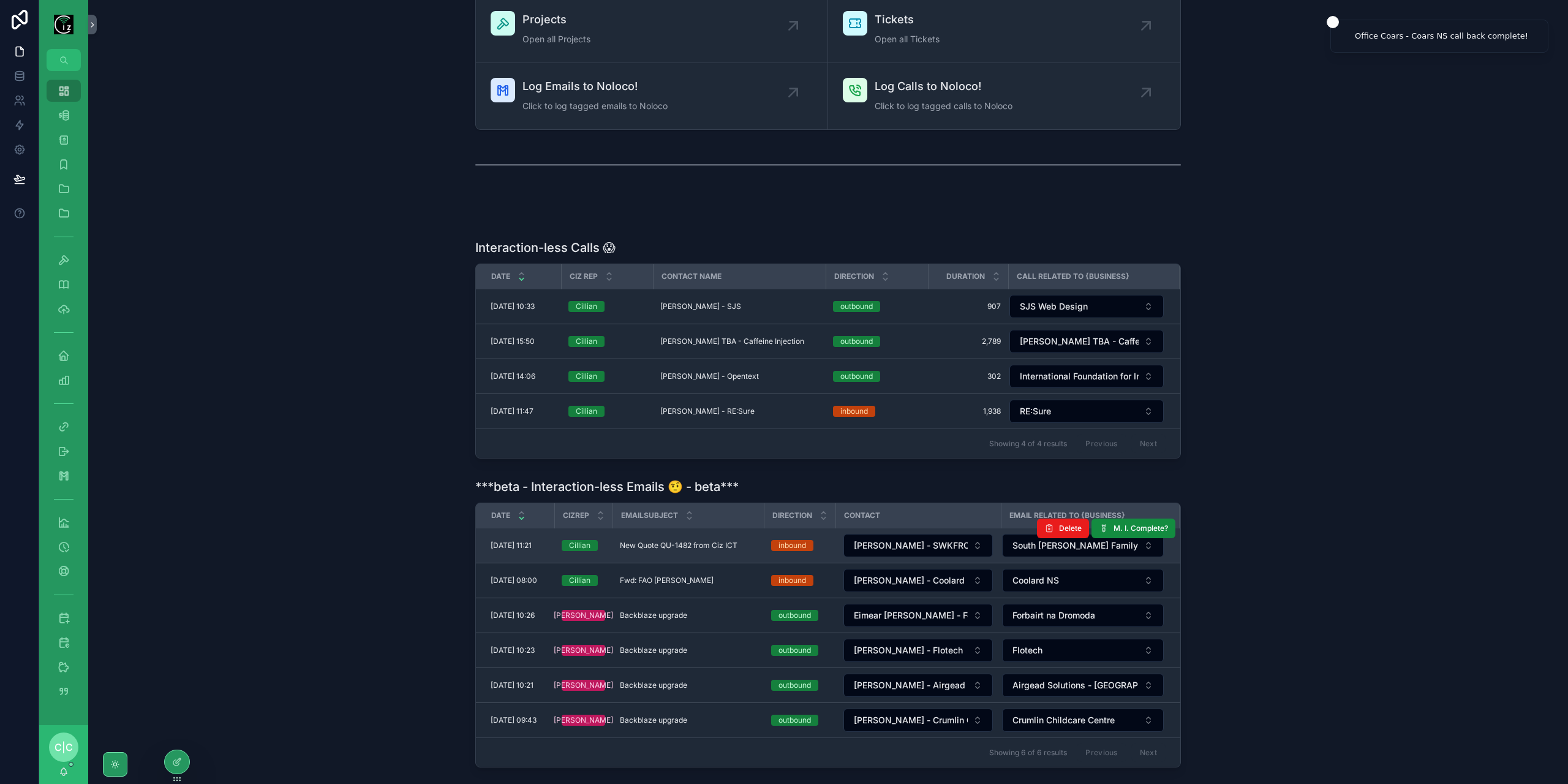
click at [711, 541] on span "New Quote QU-1482 from Ciz ICT" at bounding box center [679, 546] width 118 height 10
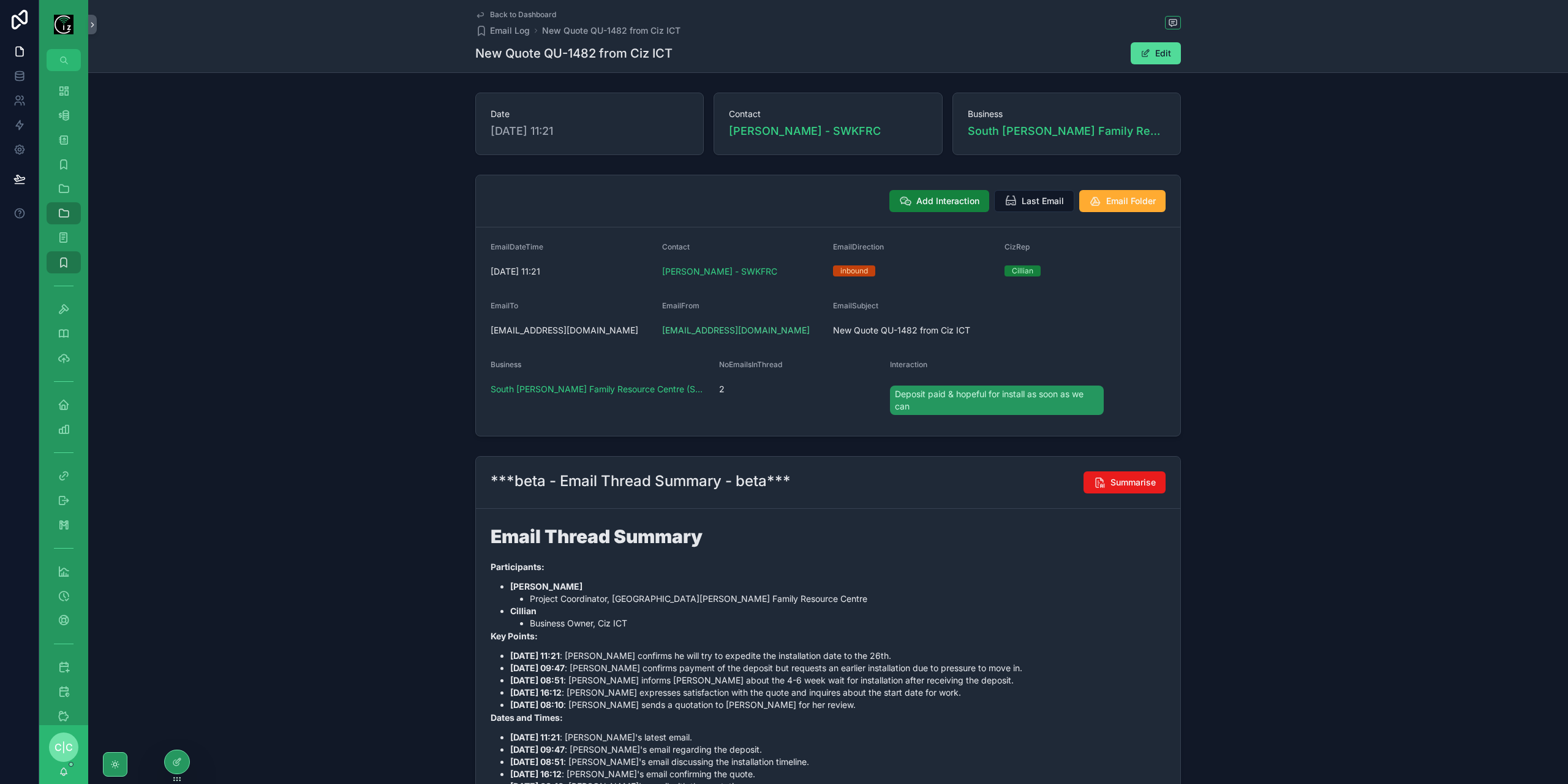
click at [959, 203] on span "Add Interaction" at bounding box center [947, 201] width 63 height 12
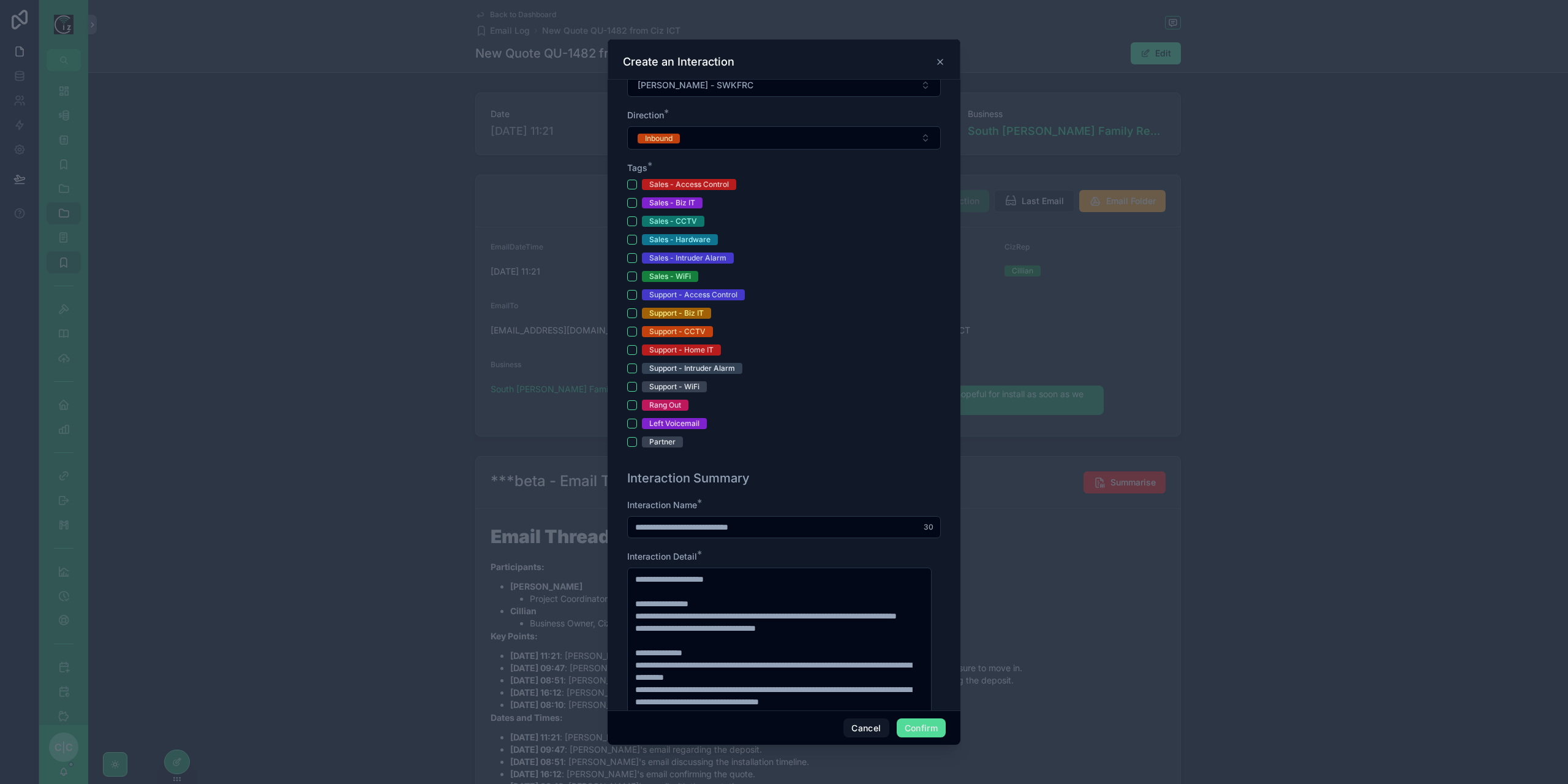
scroll to position [245, 0]
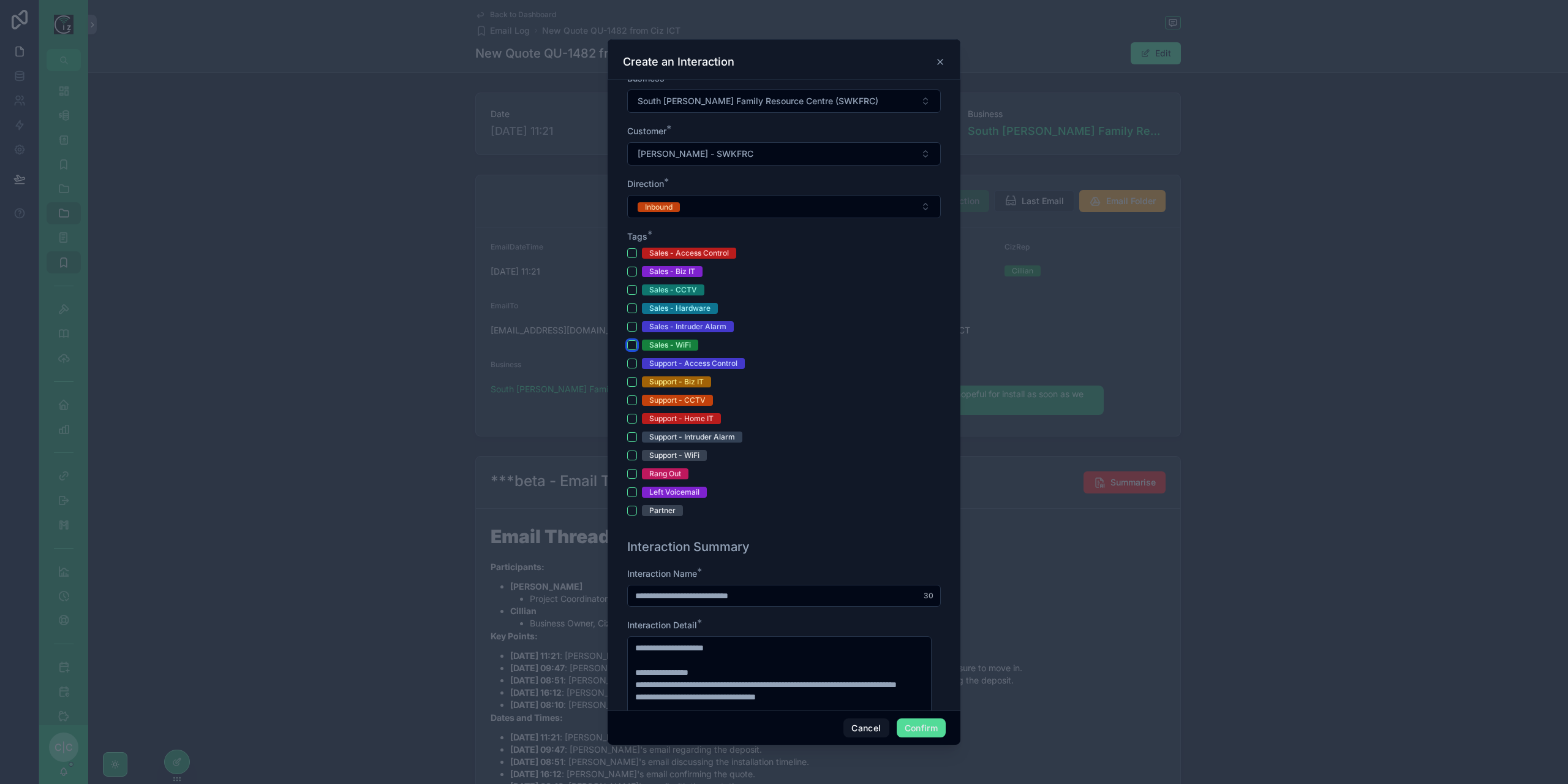
click at [635, 344] on button "Sales - WiFi" at bounding box center [632, 345] width 10 height 10
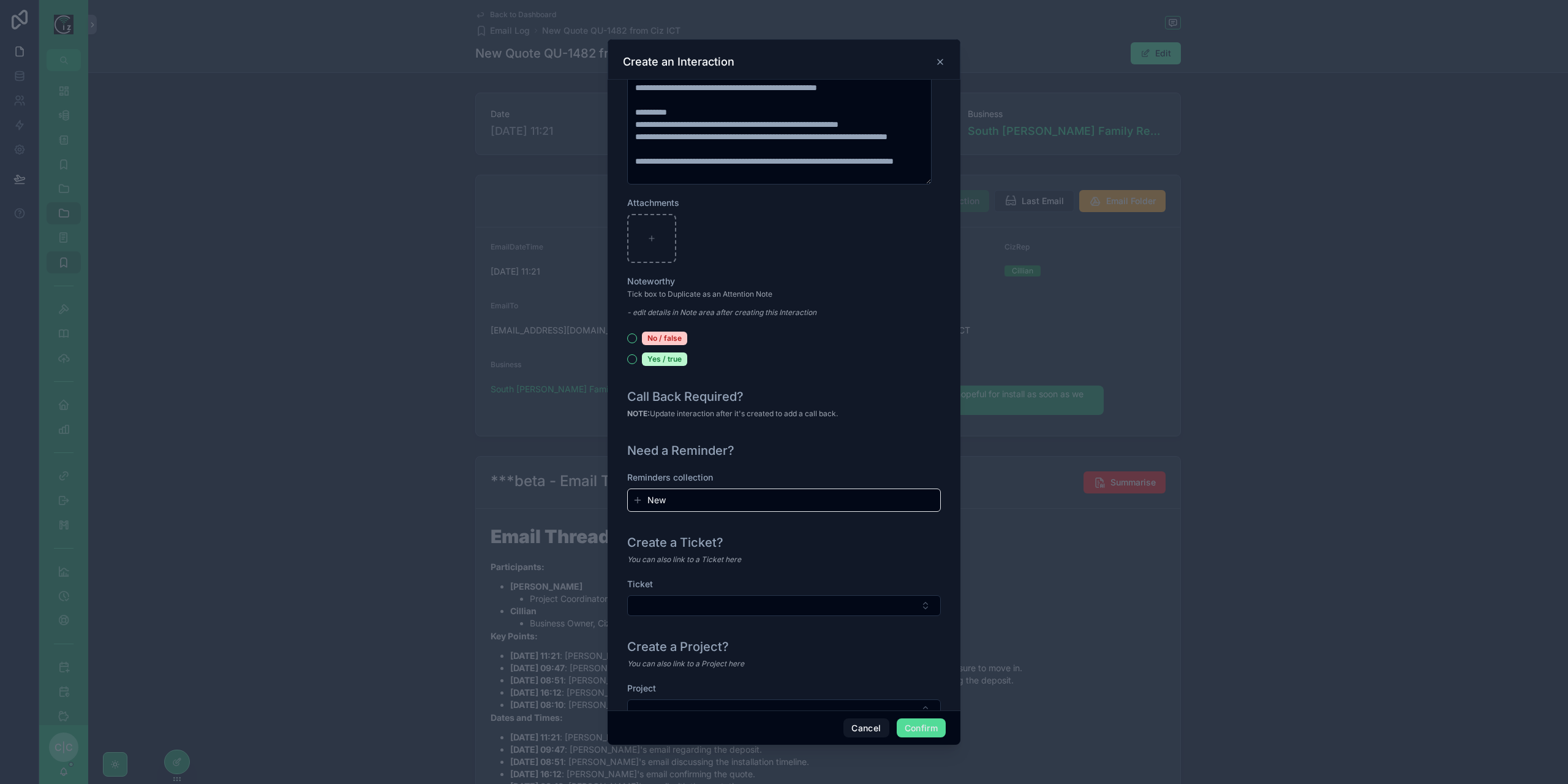
scroll to position [1107, 0]
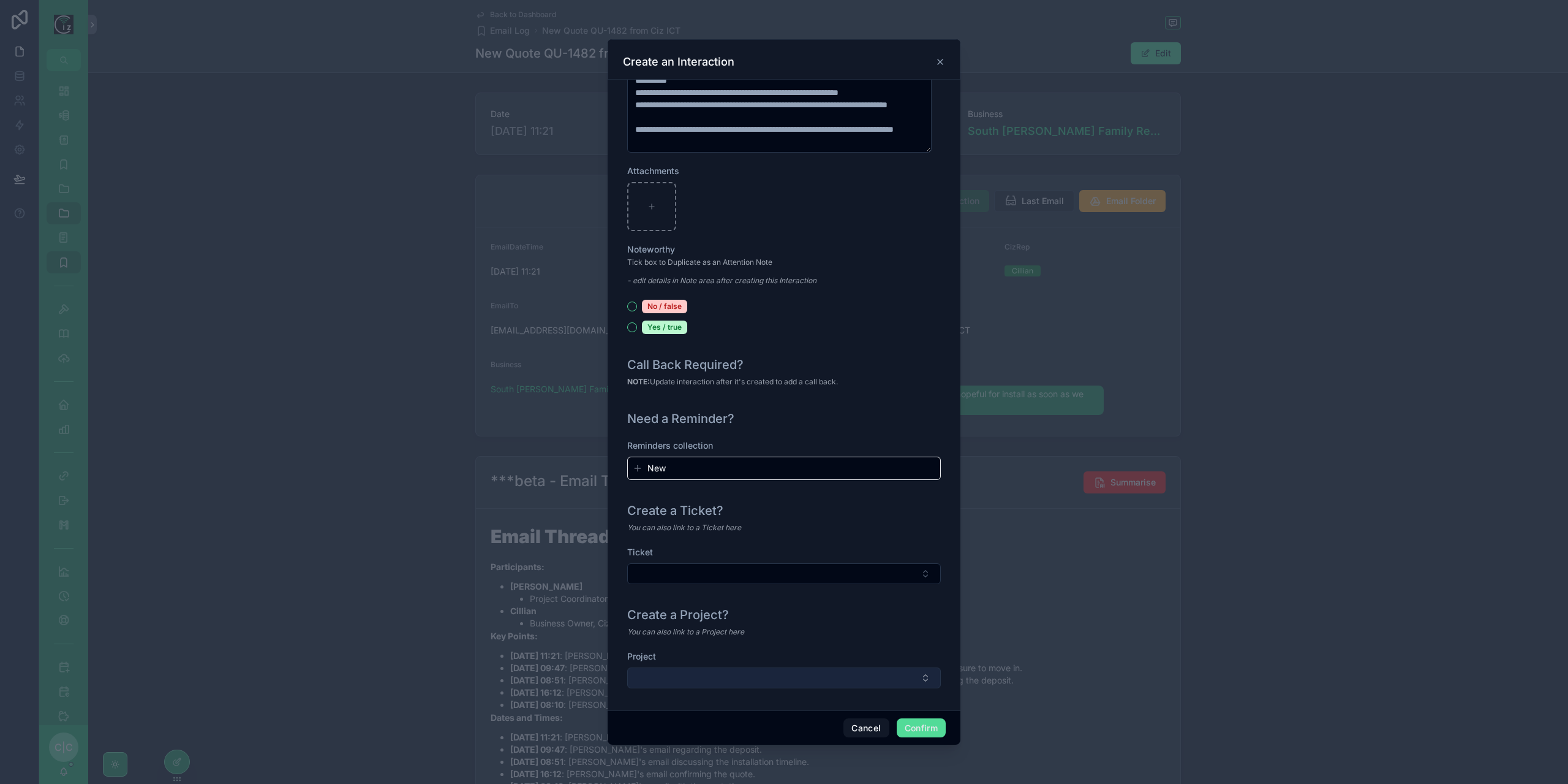
click at [831, 676] on button "Select Button" at bounding box center [784, 678] width 313 height 21
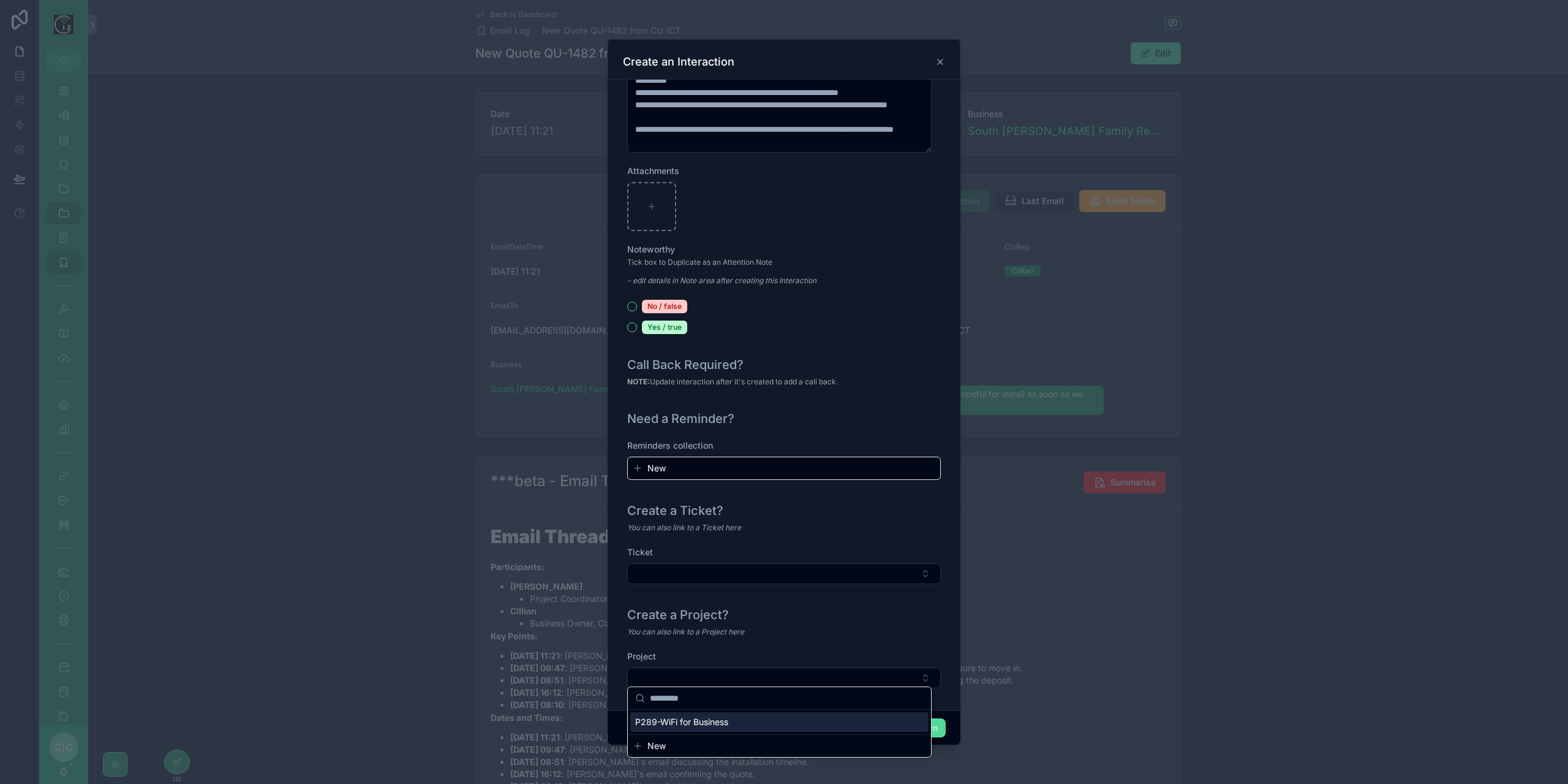
click at [737, 717] on div "P289-WiFi for Business" at bounding box center [779, 721] width 298 height 20
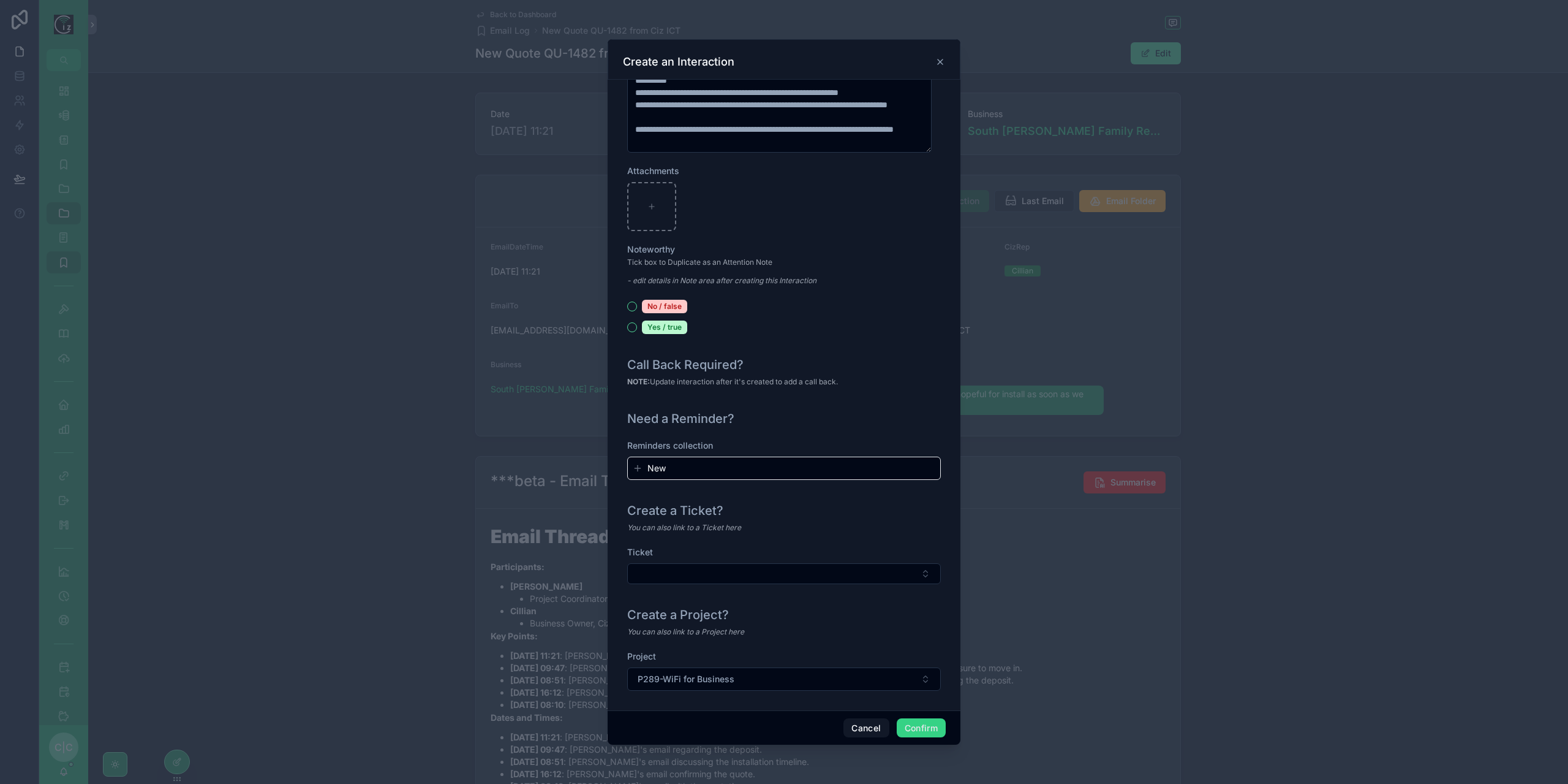
click at [927, 727] on button "Confirm" at bounding box center [921, 728] width 49 height 20
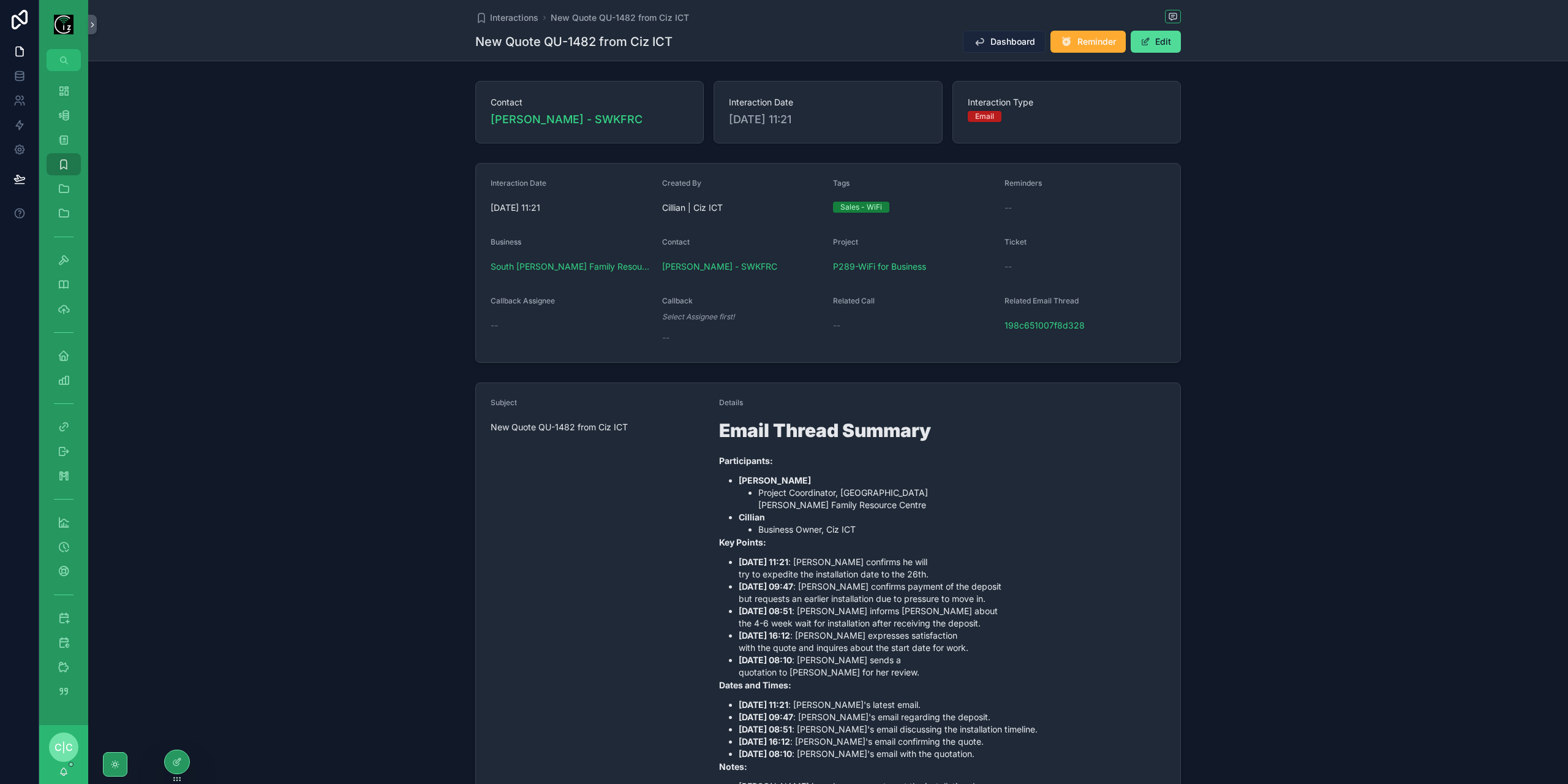
click at [991, 47] on span "Dashboard" at bounding box center [1013, 41] width 45 height 12
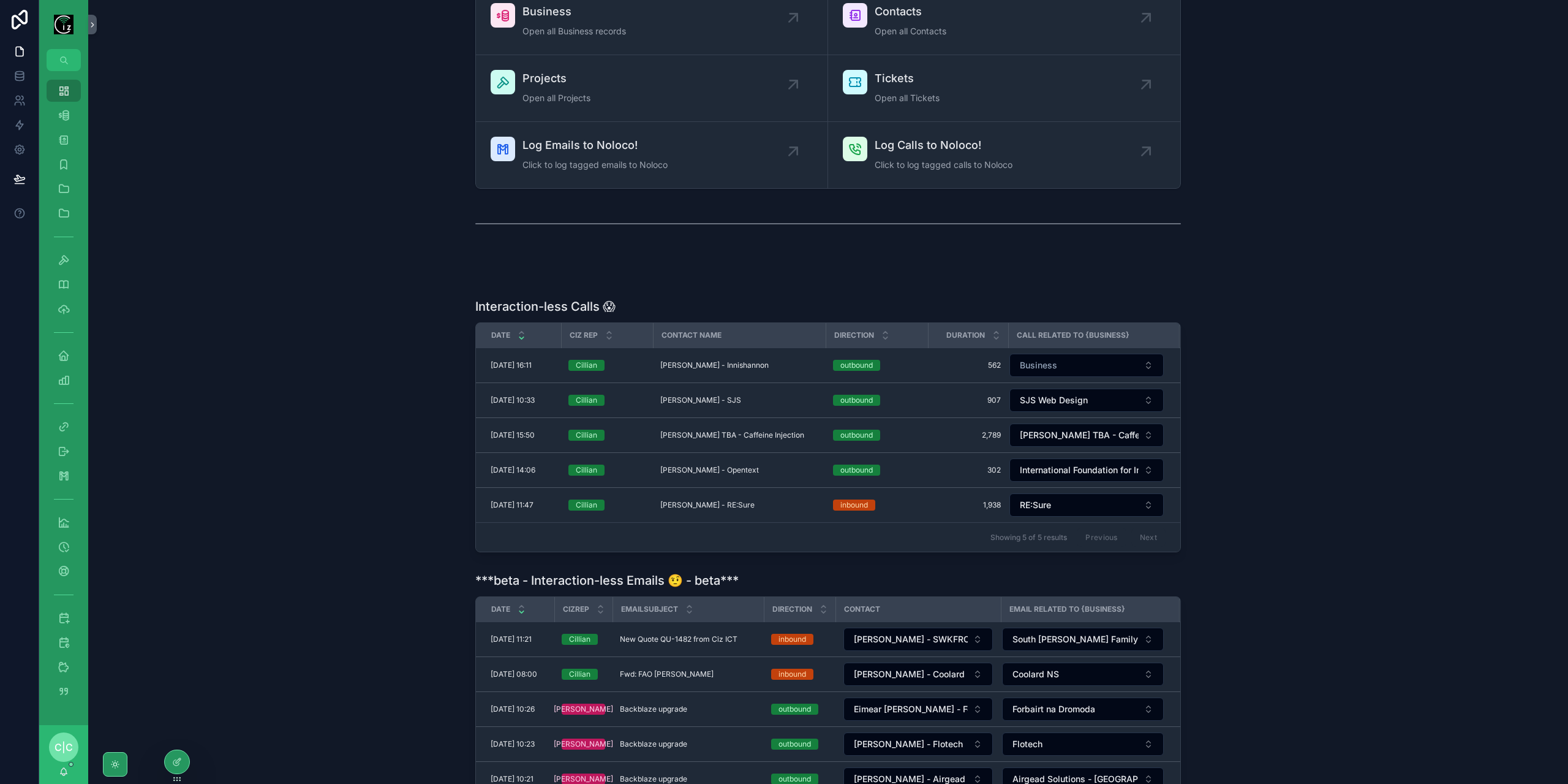
scroll to position [122, 0]
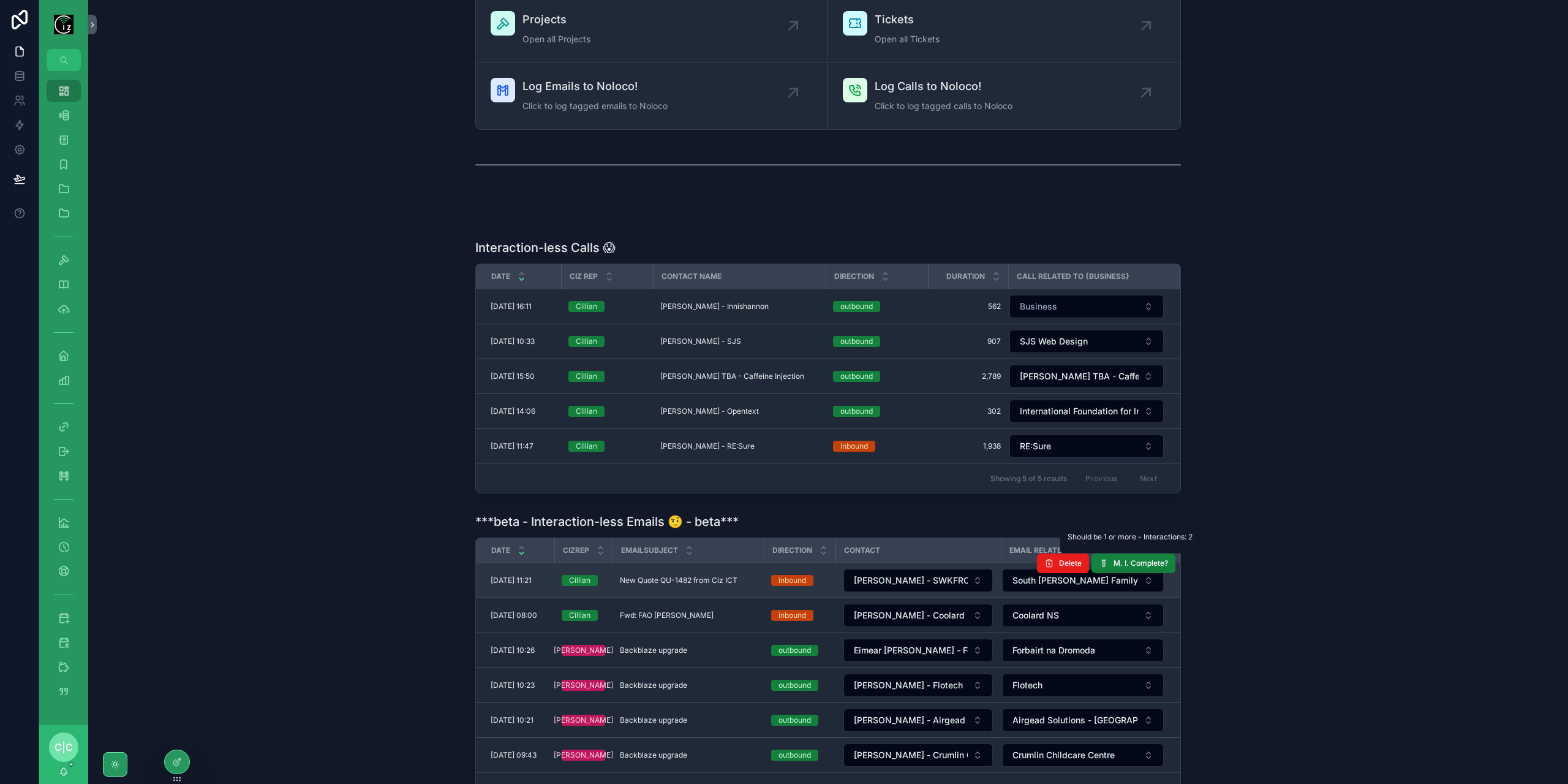
click at [1134, 558] on span "M. I. Complete?" at bounding box center [1140, 563] width 54 height 10
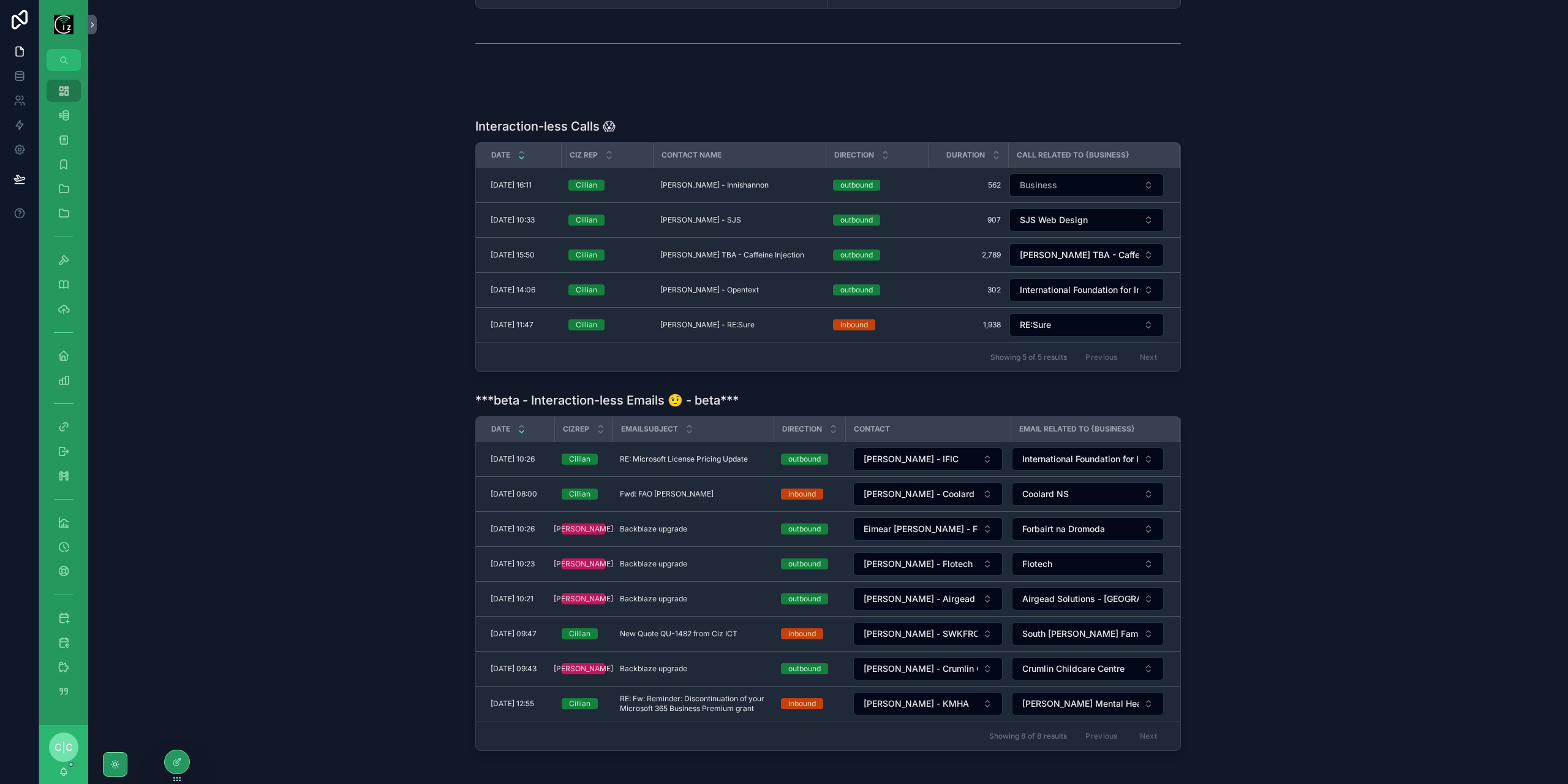
scroll to position [303, 0]
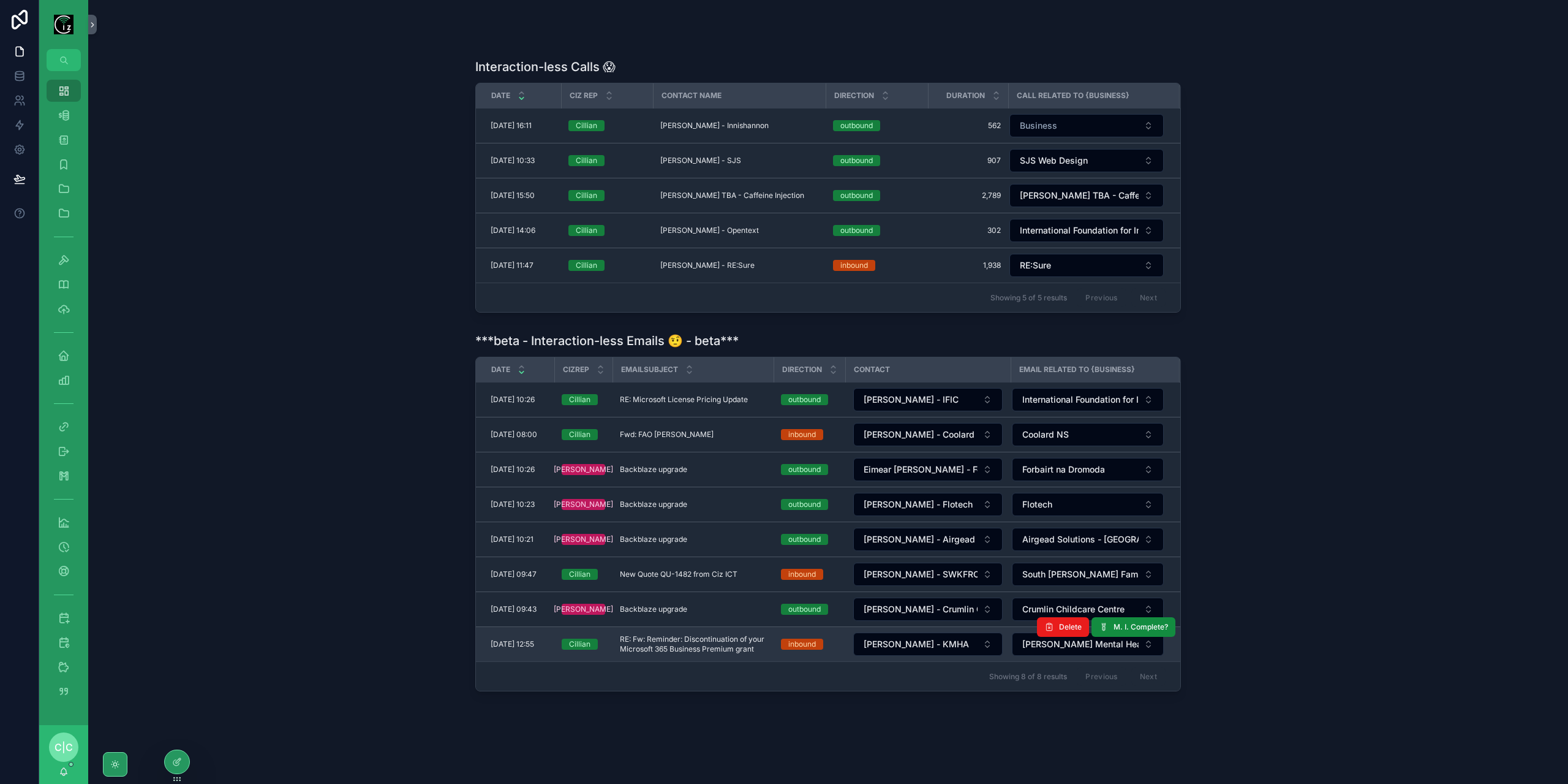
click at [676, 627] on td "RE: Fw: Reminder: Discontinuation of your Microsoft 365 Business Premium grant …" at bounding box center [692, 644] width 161 height 35
click at [695, 639] on span "RE: Fw: Reminder: Discontinuation of your Microsoft 365 Business Premium grant" at bounding box center [693, 644] width 146 height 20
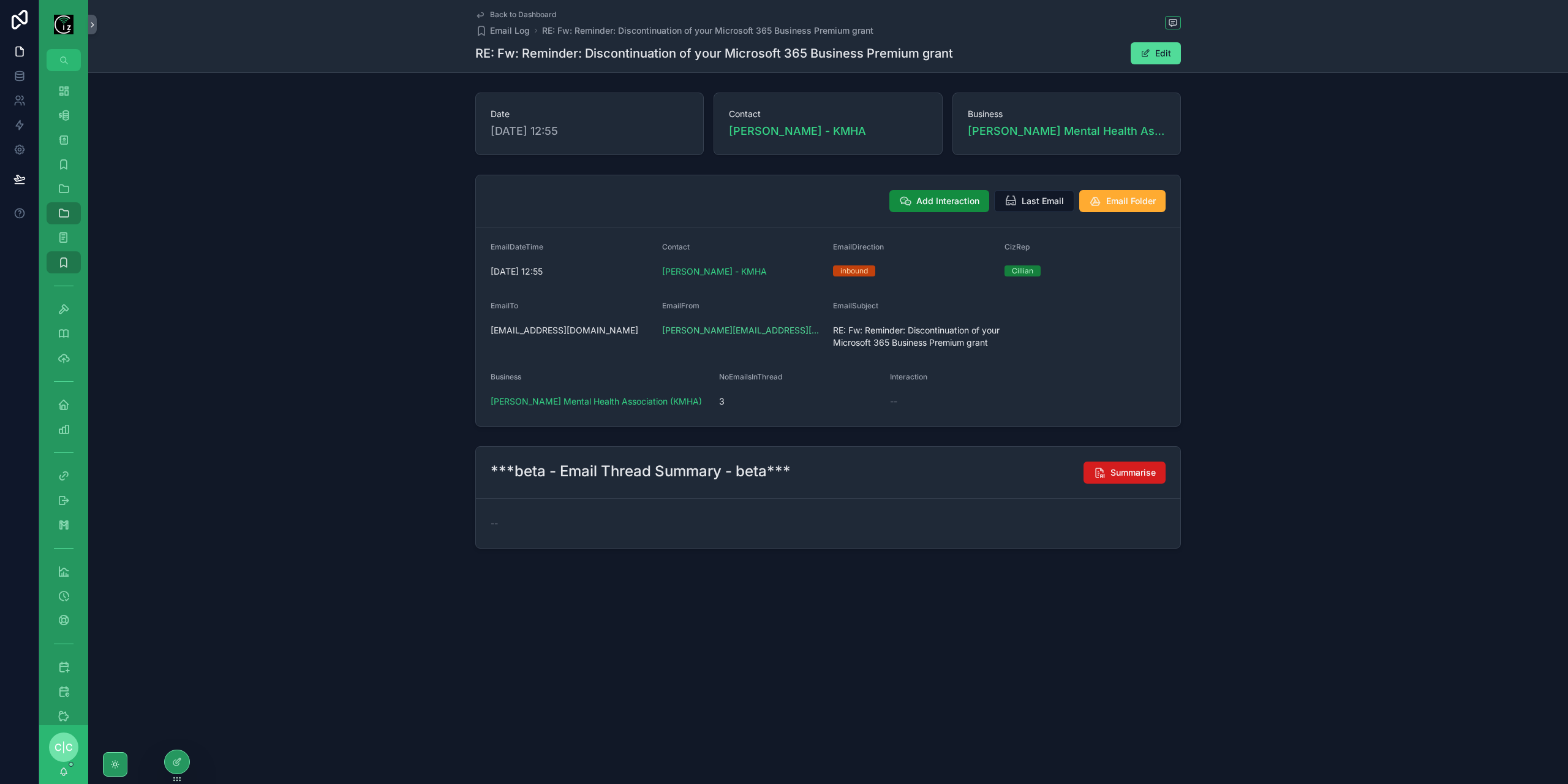
click at [1116, 473] on span "Summarise" at bounding box center [1132, 472] width 46 height 12
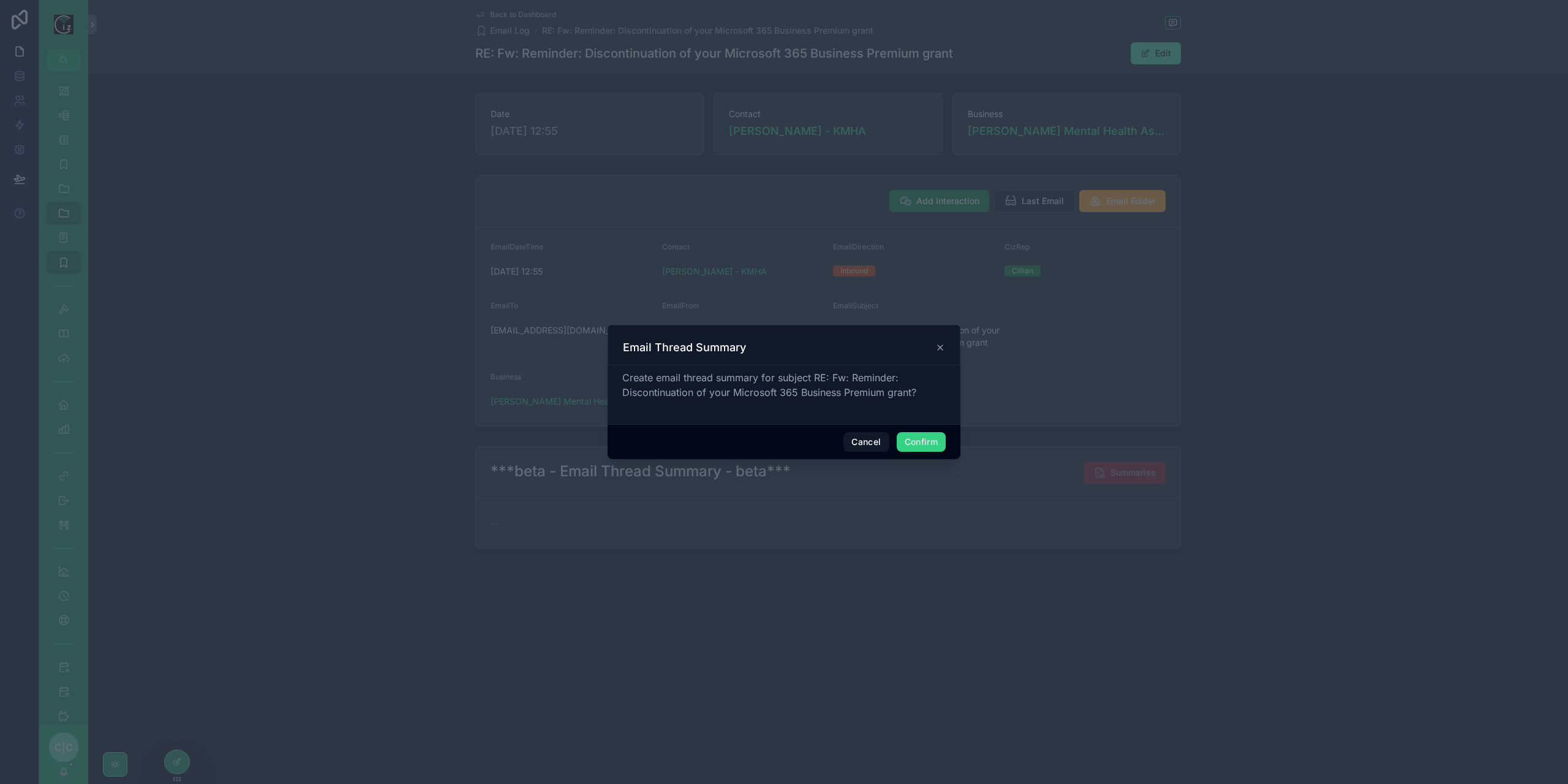
click at [926, 449] on button "Confirm" at bounding box center [921, 442] width 49 height 20
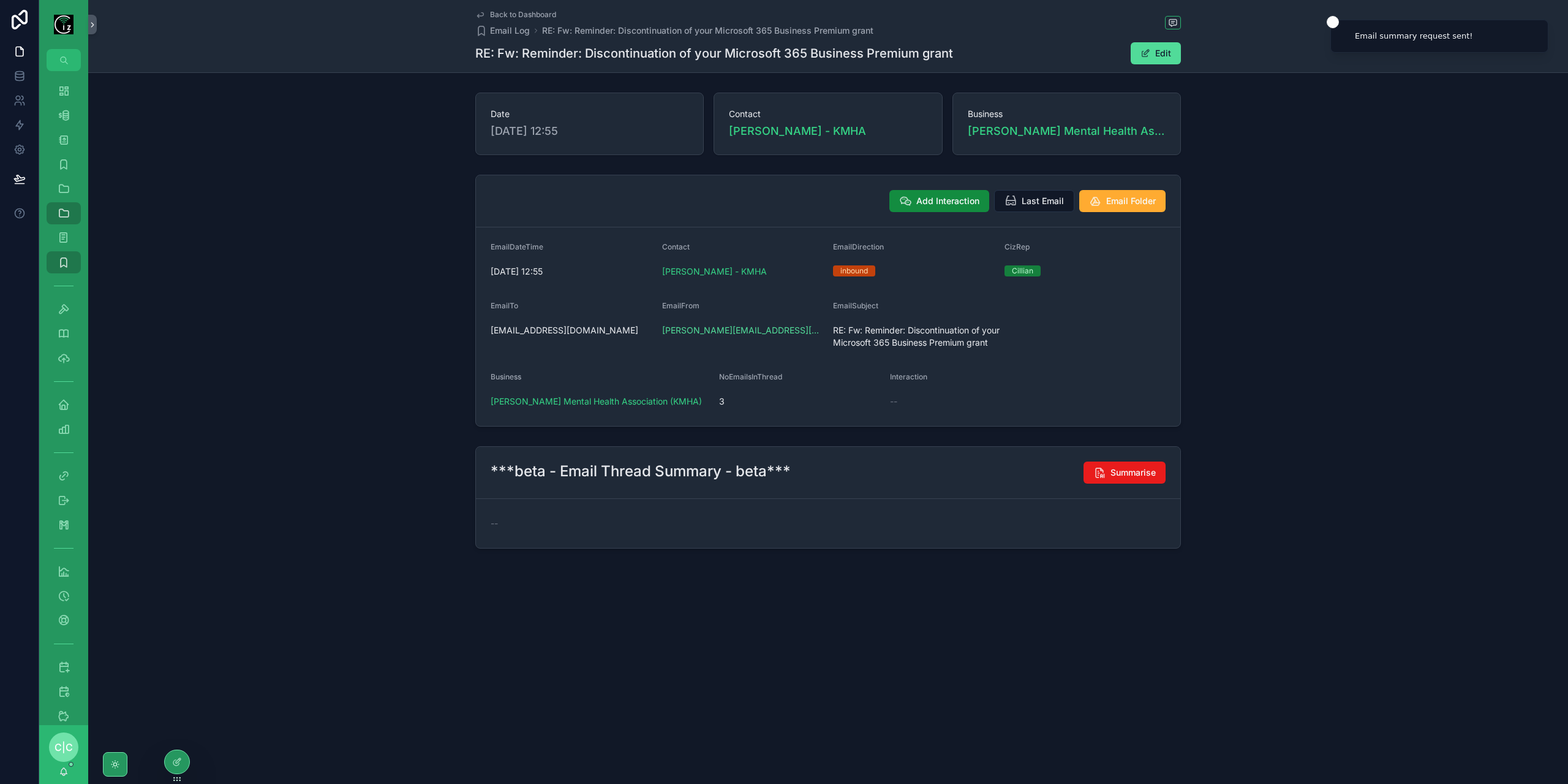
click at [506, 7] on div "Back to Dashboard Email Log RE: Fw: Reminder: Discontinuation of your Microsoft…" at bounding box center [828, 36] width 705 height 72
click at [504, 18] on span "Back to Dashboard" at bounding box center [522, 15] width 66 height 10
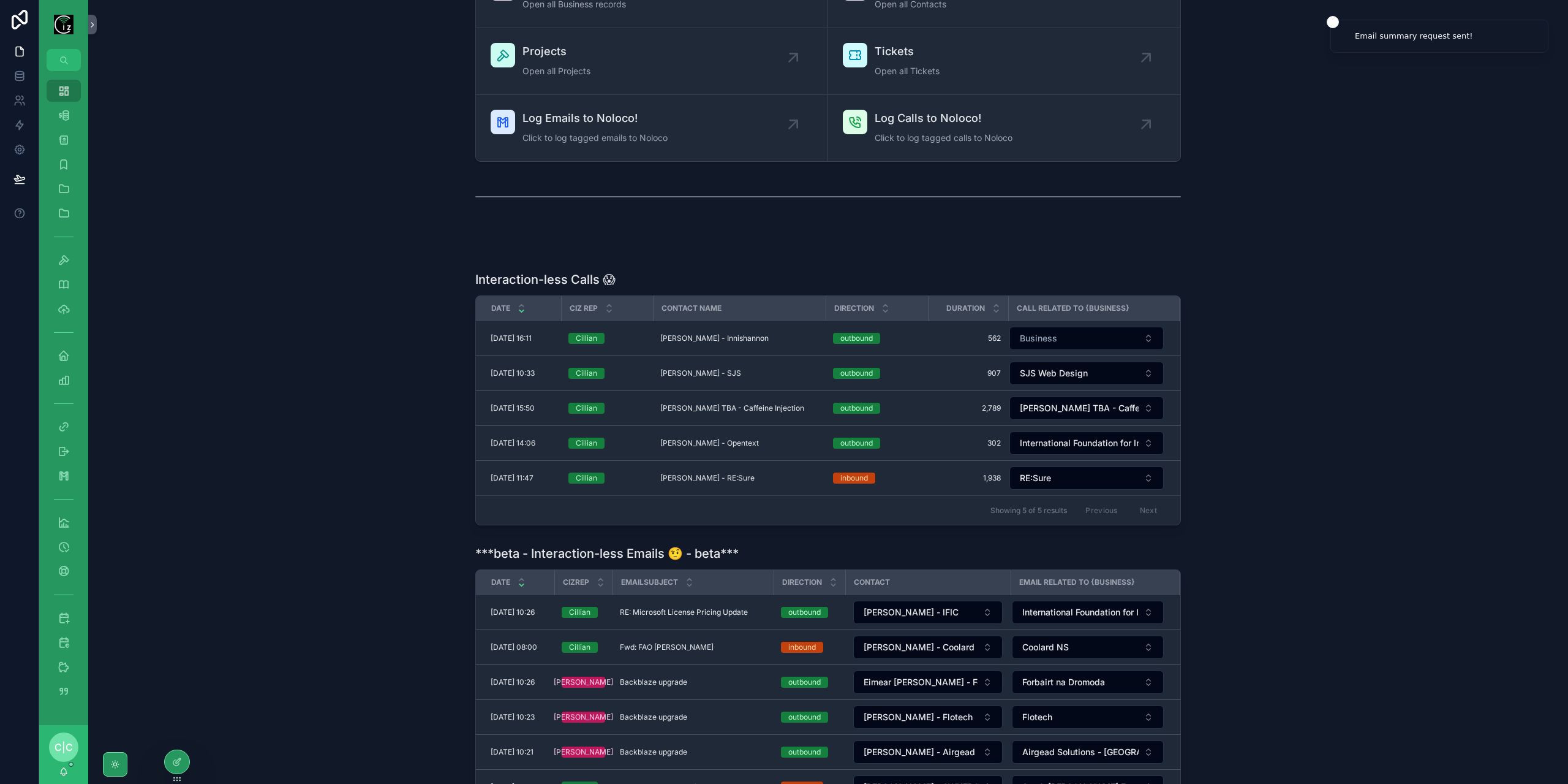
scroll to position [245, 0]
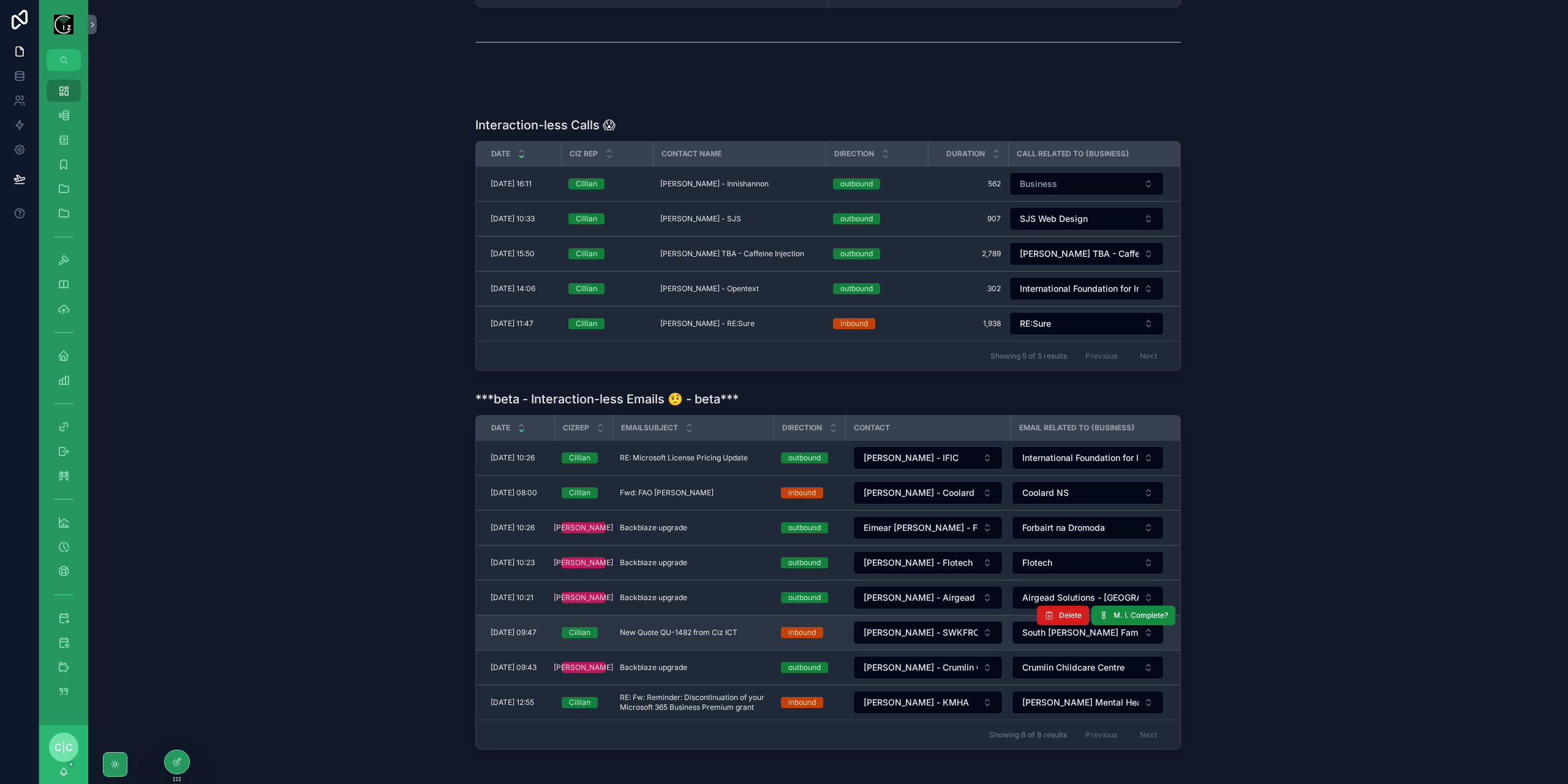
click at [1075, 610] on span "Delete" at bounding box center [1069, 615] width 22 height 10
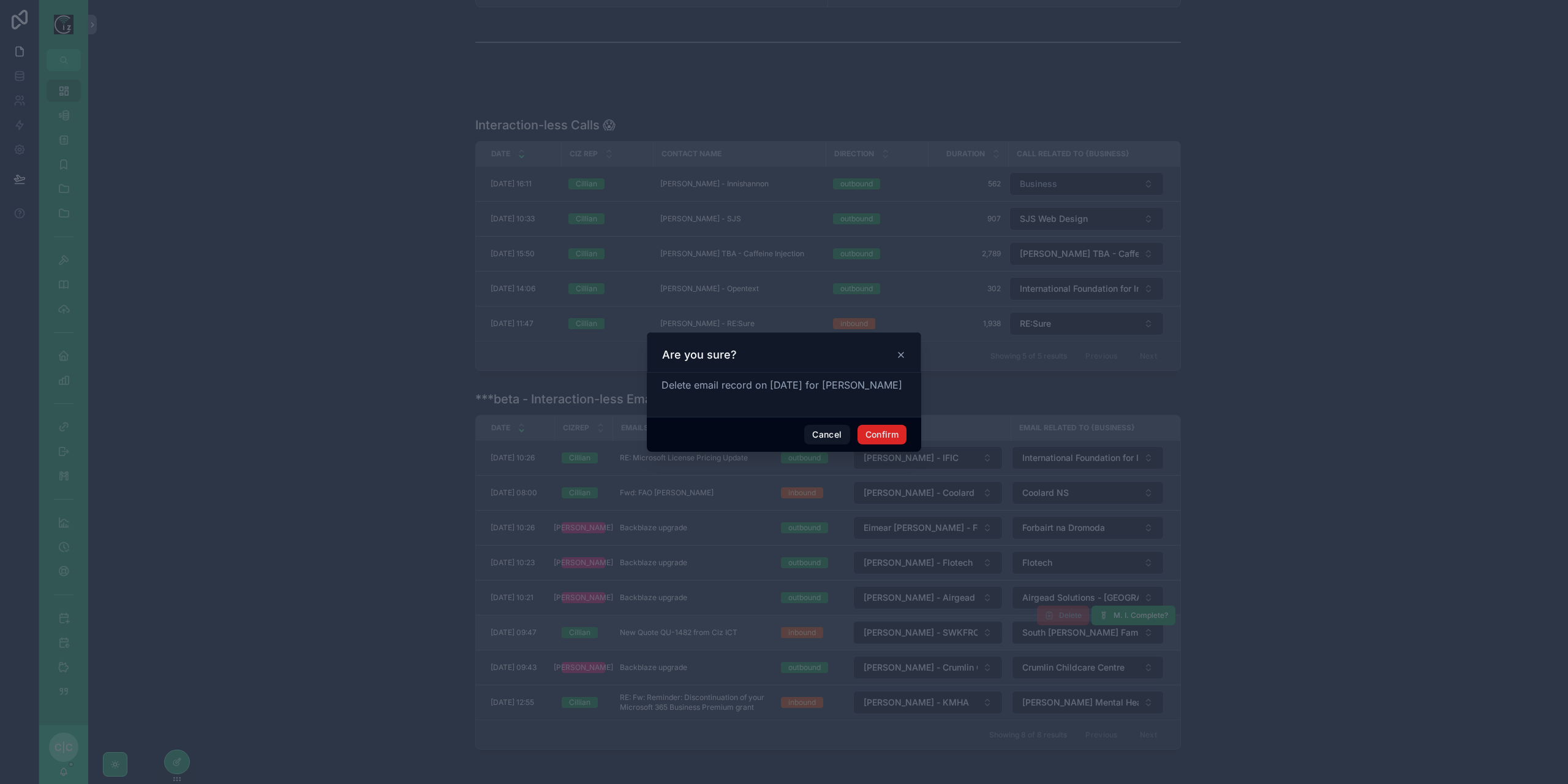
click at [891, 437] on button "Confirm" at bounding box center [882, 434] width 49 height 20
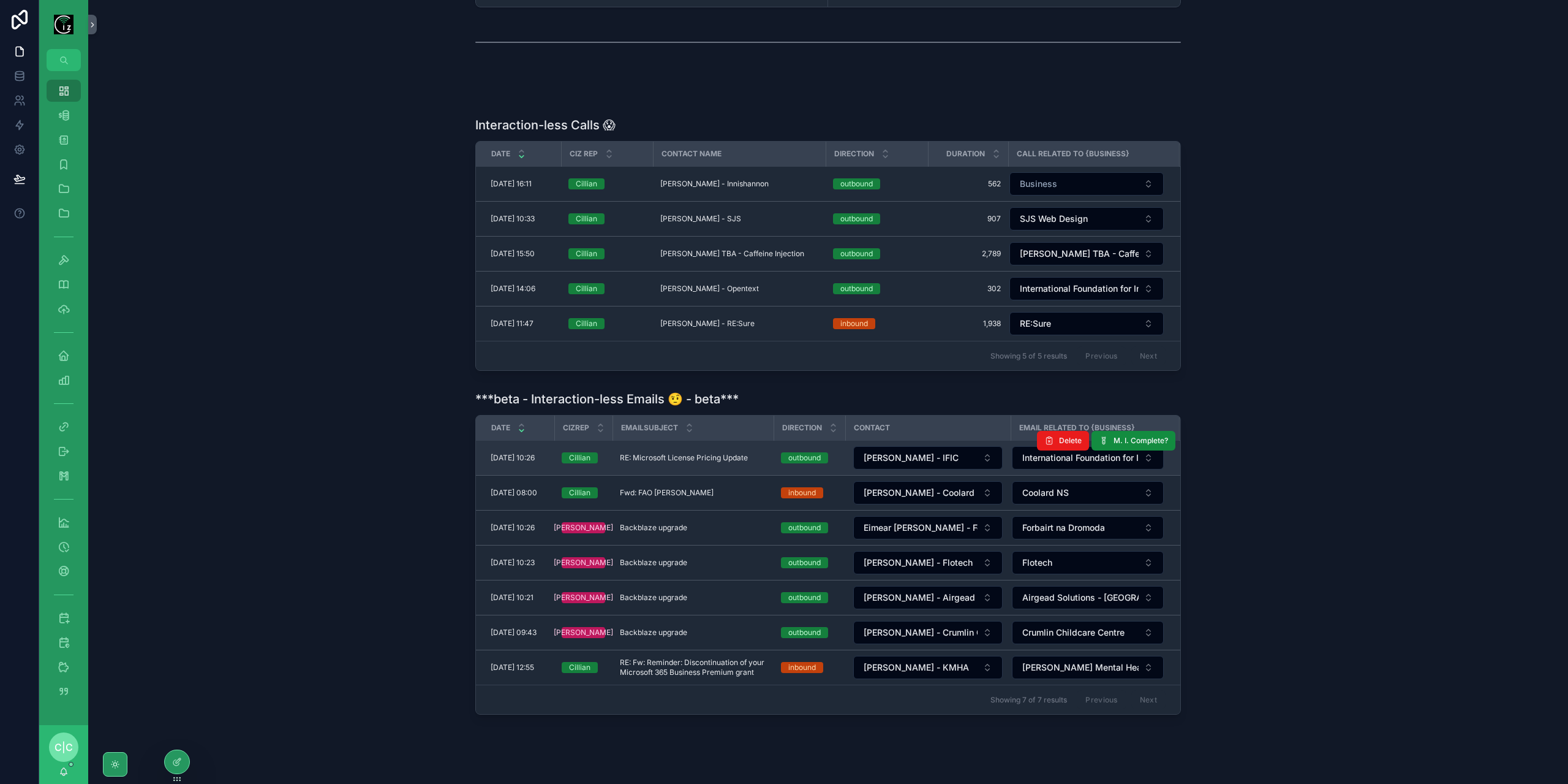
click at [674, 452] on span "RE: Microsoft License Pricing Update" at bounding box center [684, 458] width 128 height 10
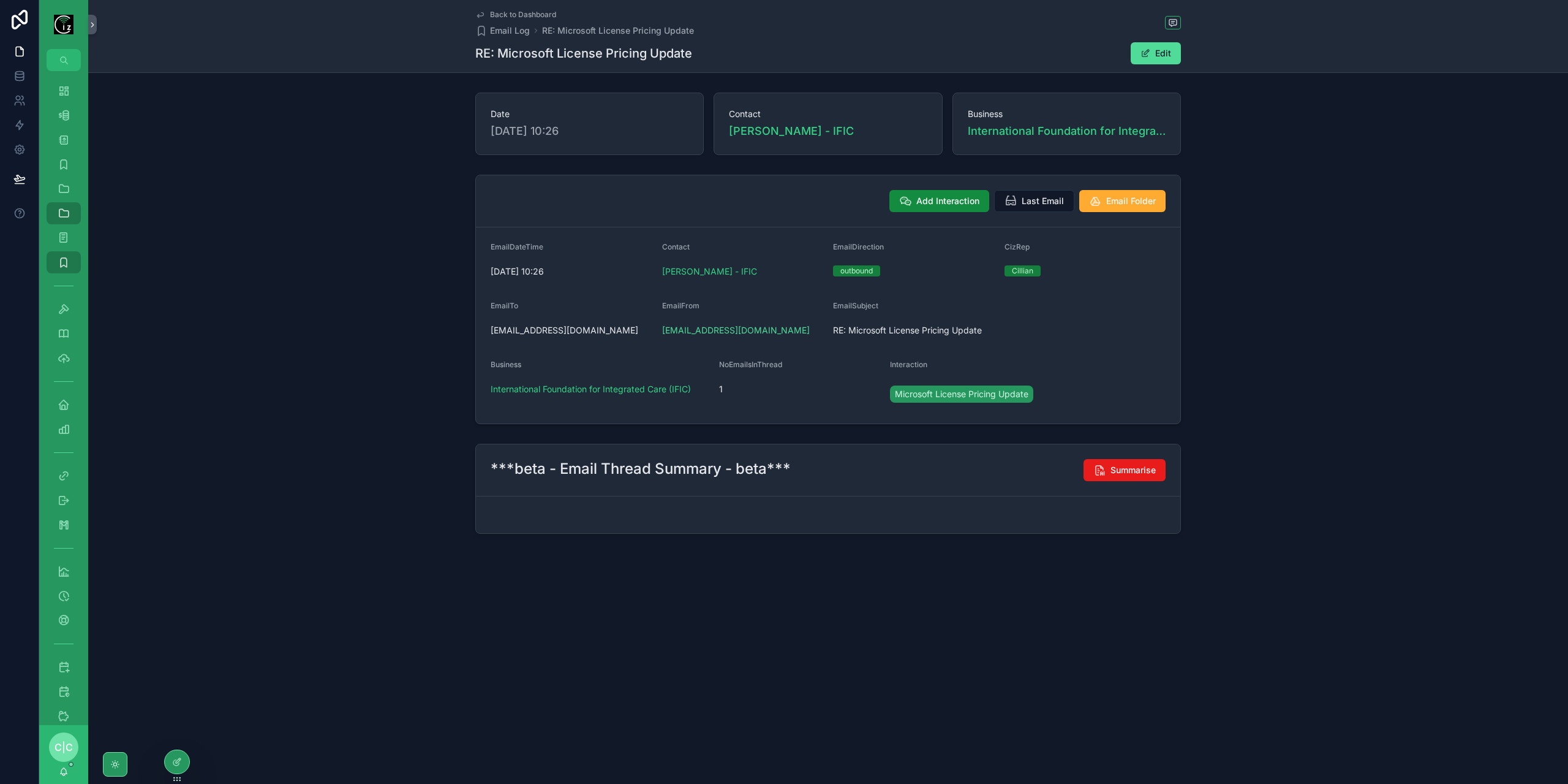
click at [491, 14] on span "Back to Dashboard" at bounding box center [522, 15] width 66 height 10
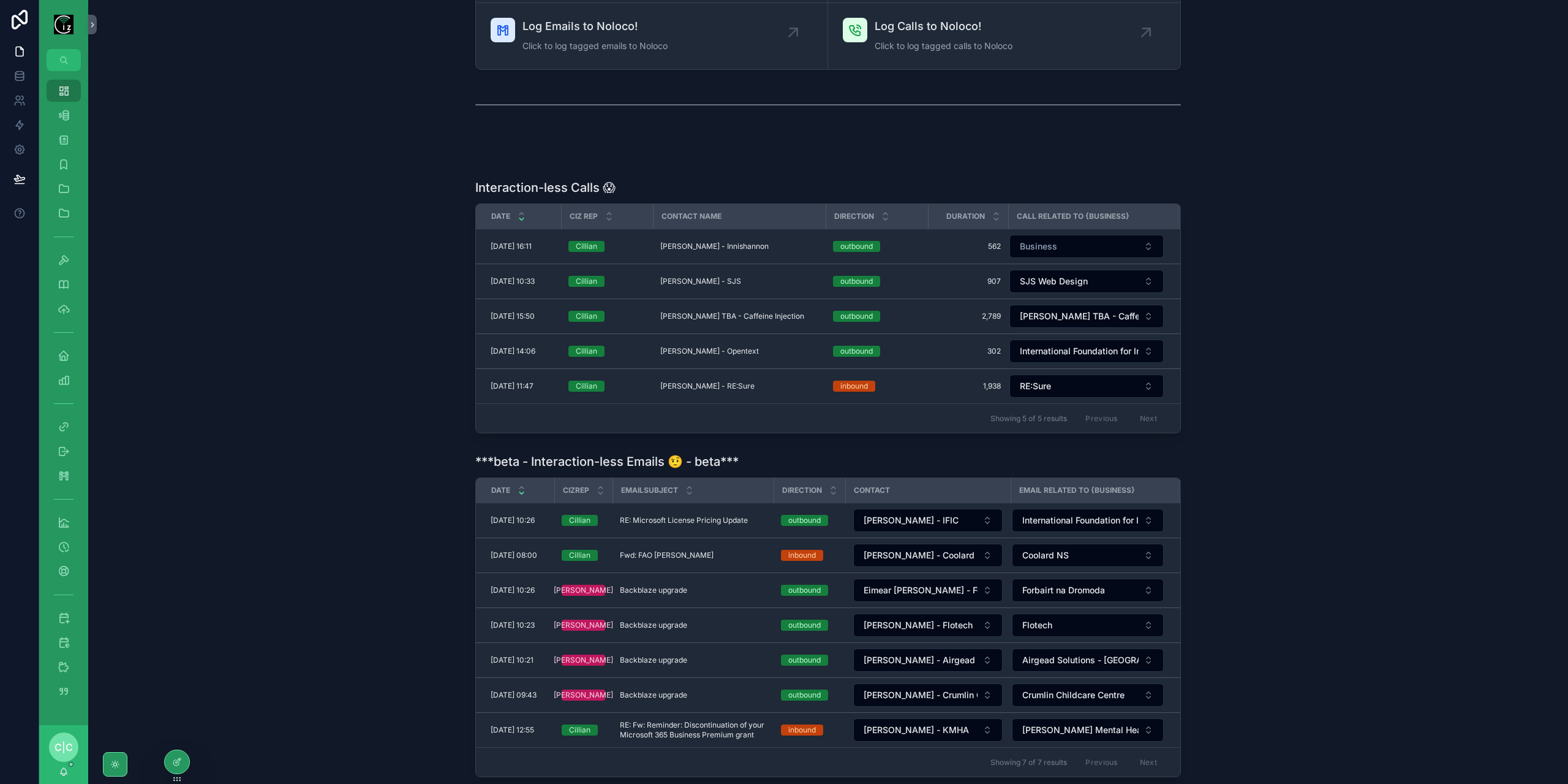
scroll to position [184, 0]
click at [1068, 497] on span "Delete" at bounding box center [1069, 502] width 22 height 10
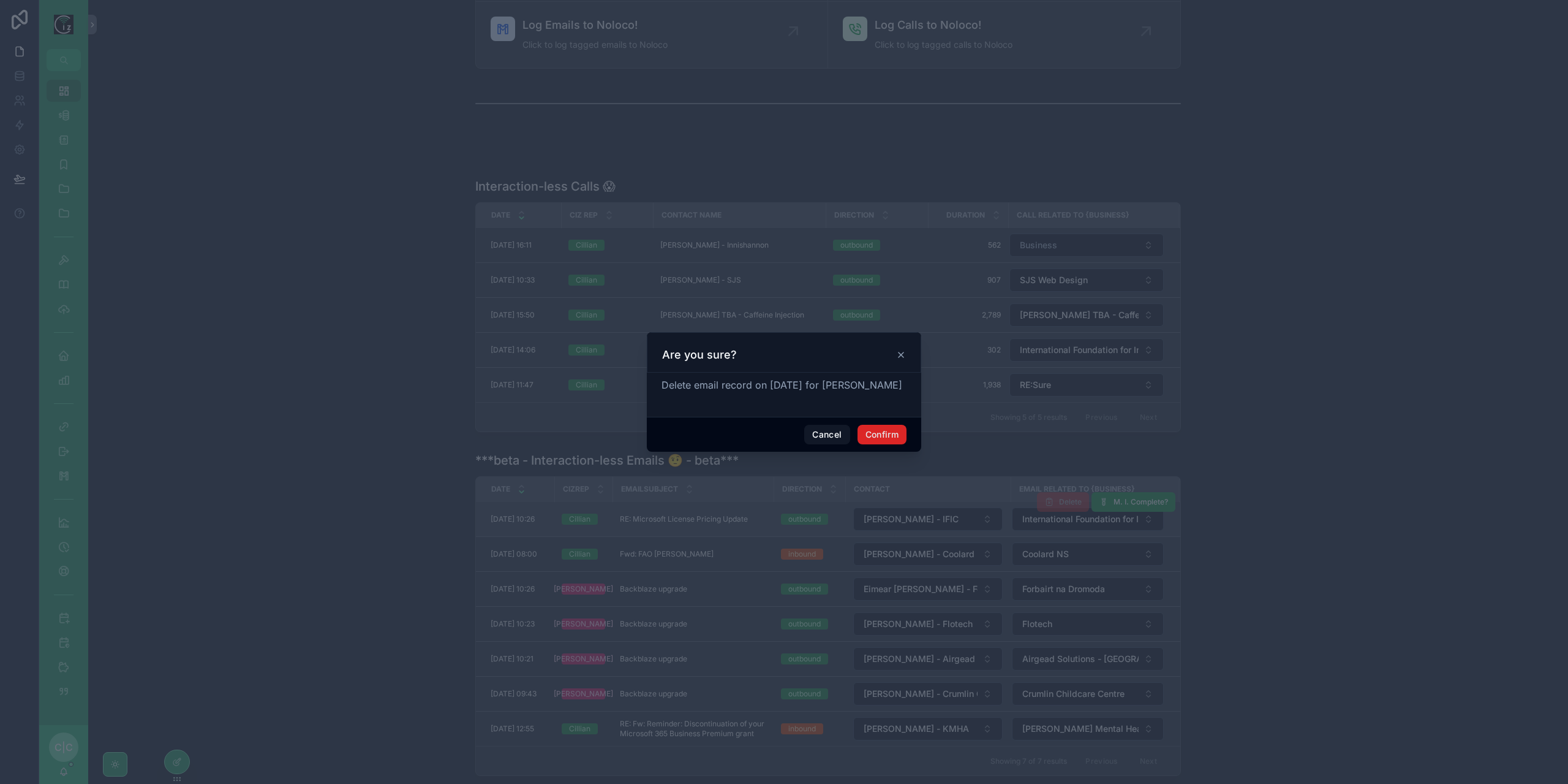
click at [898, 439] on button "Confirm" at bounding box center [882, 434] width 49 height 20
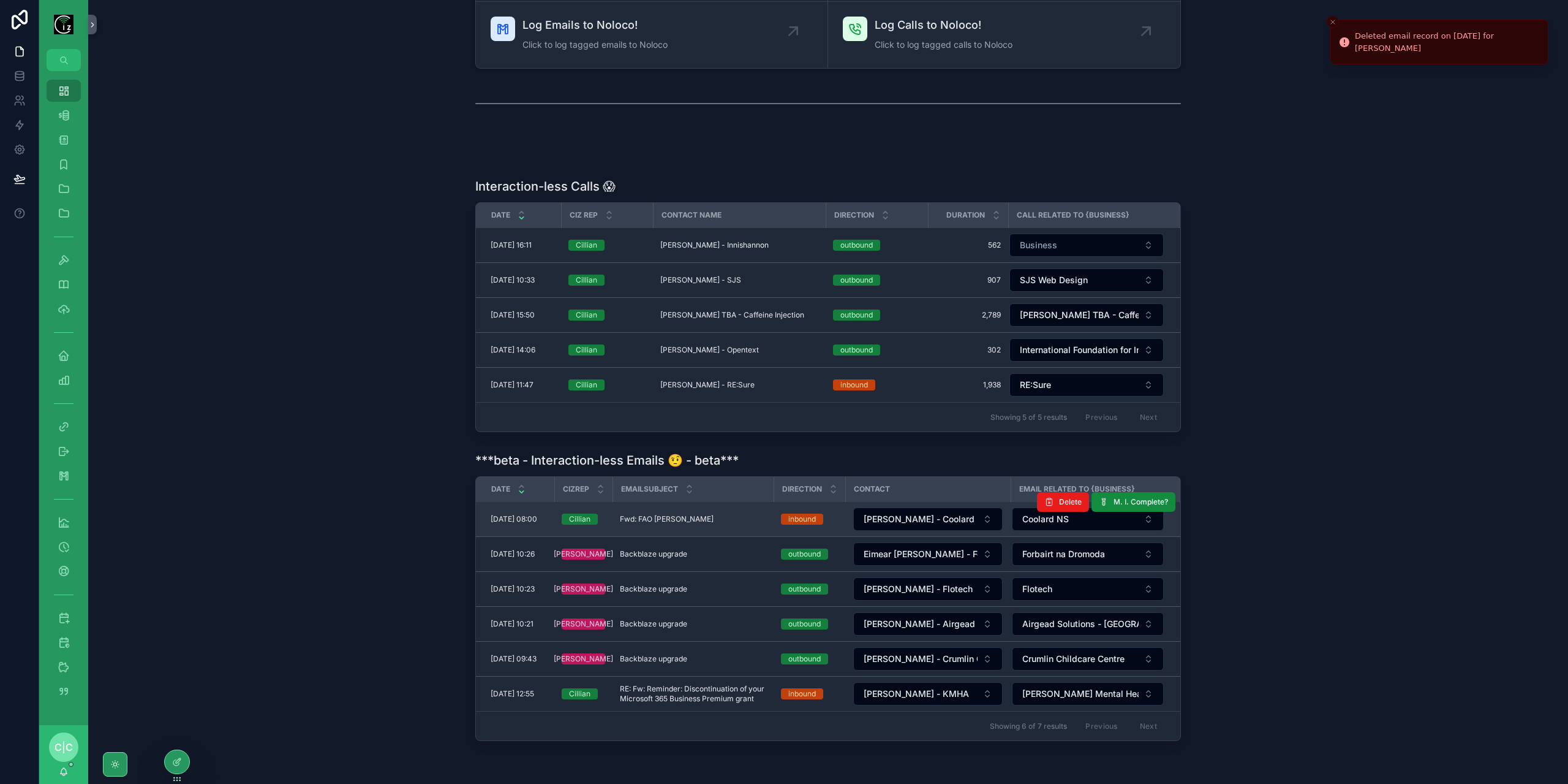
click at [724, 514] on div "Fwd: FAO Gary Fwd: FAO Gary" at bounding box center [693, 519] width 146 height 10
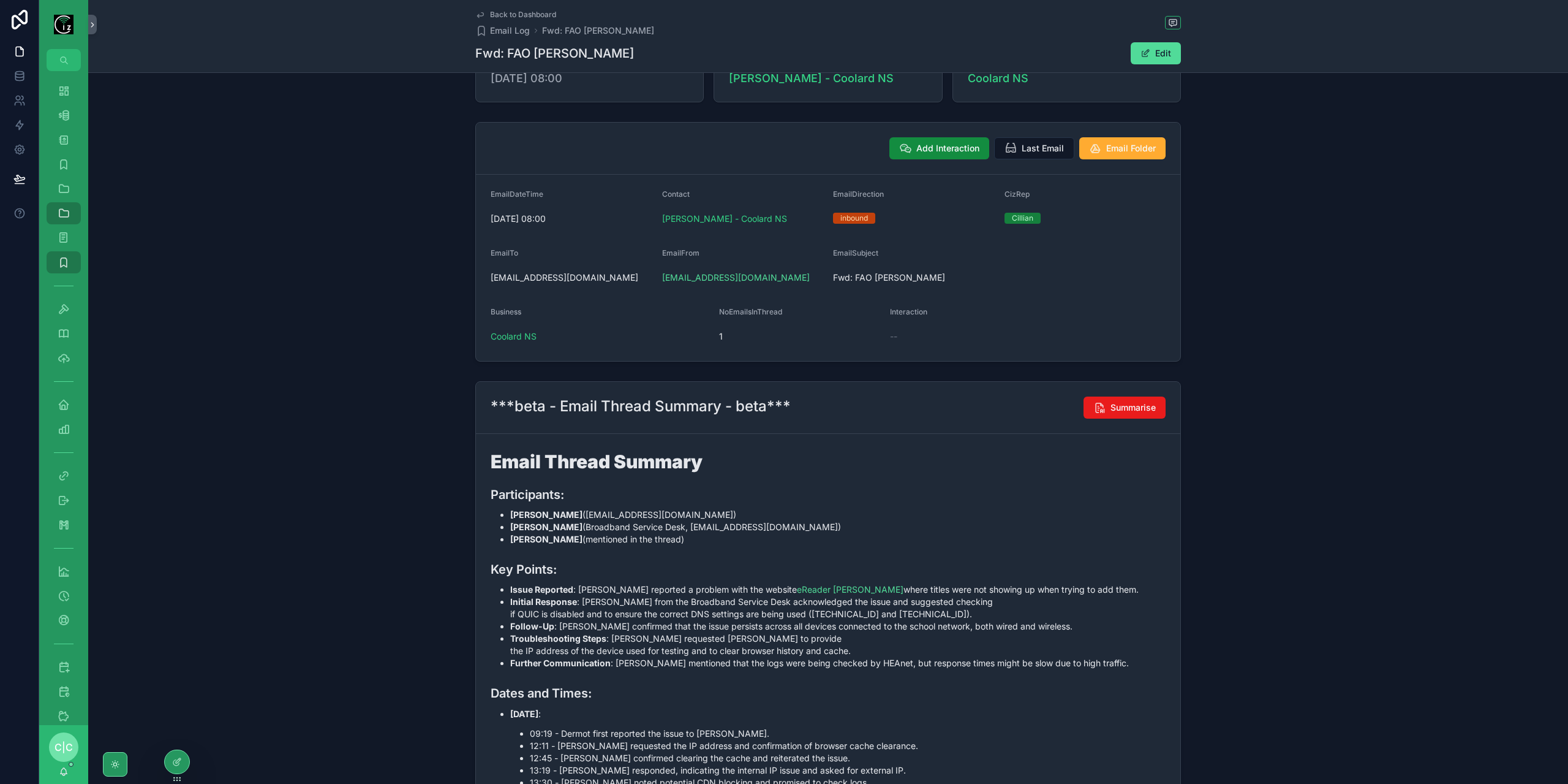
scroll to position [34, 0]
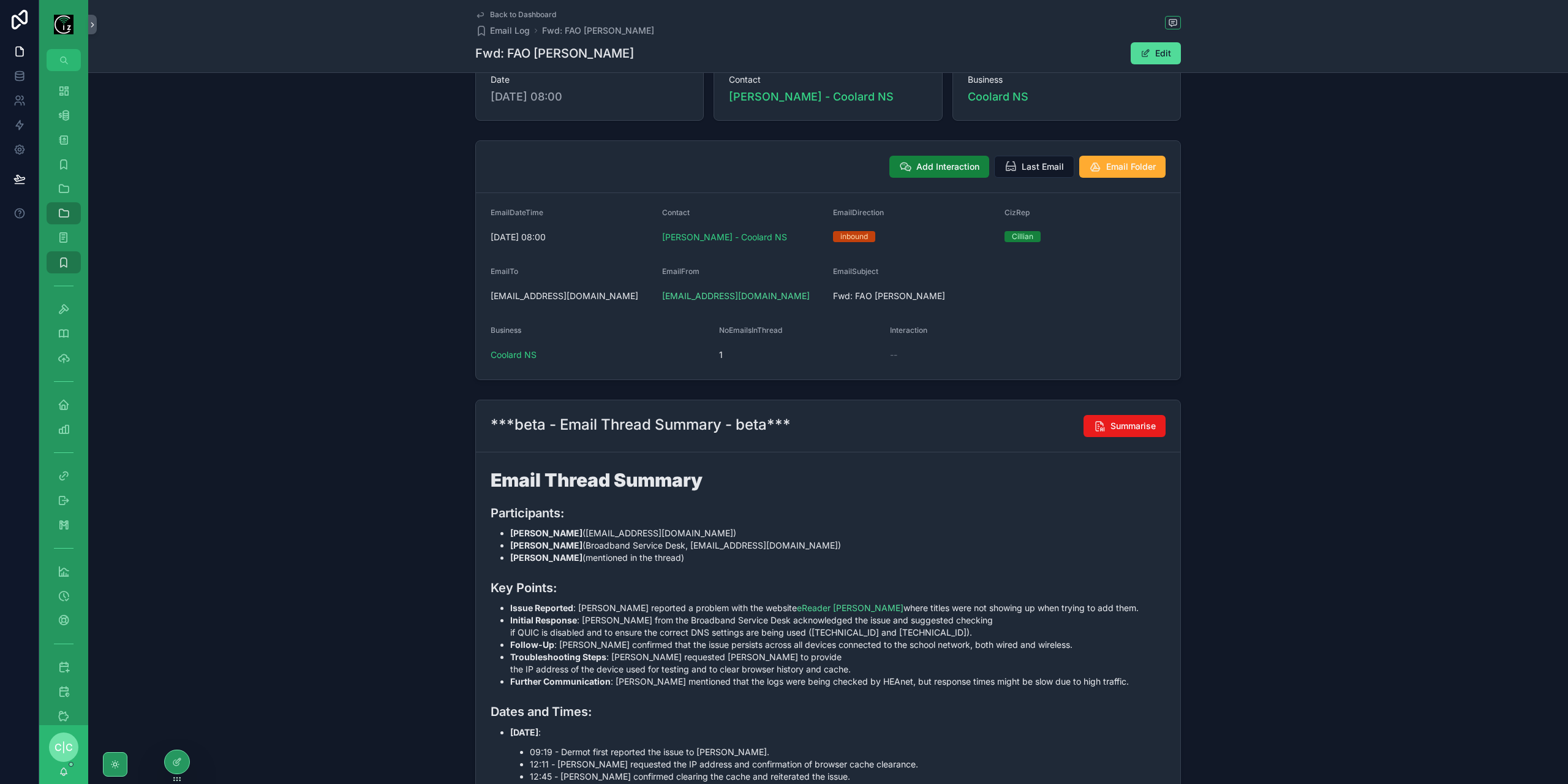
click at [931, 164] on span "Add Interaction" at bounding box center [947, 167] width 63 height 12
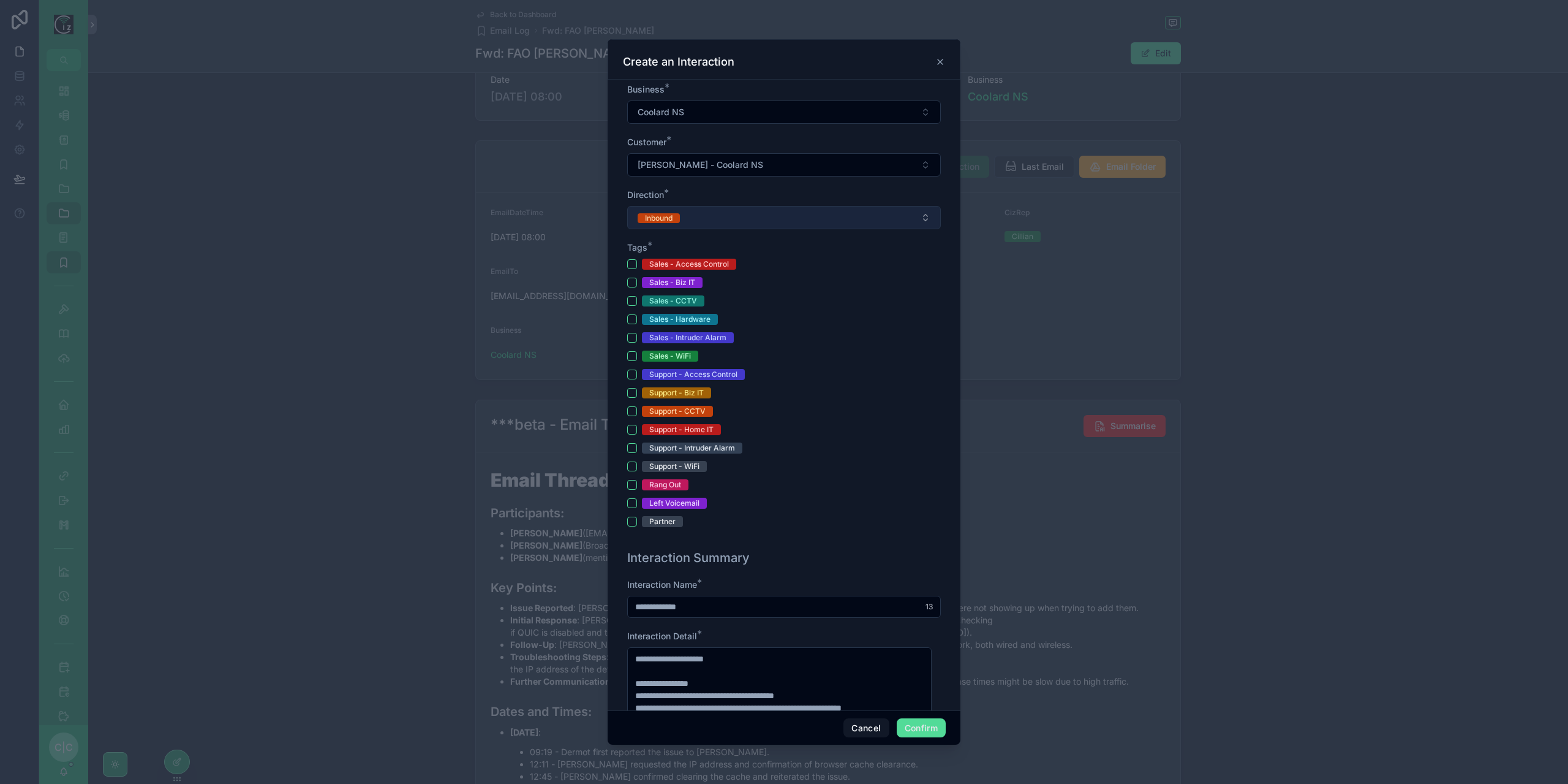
scroll to position [245, 0]
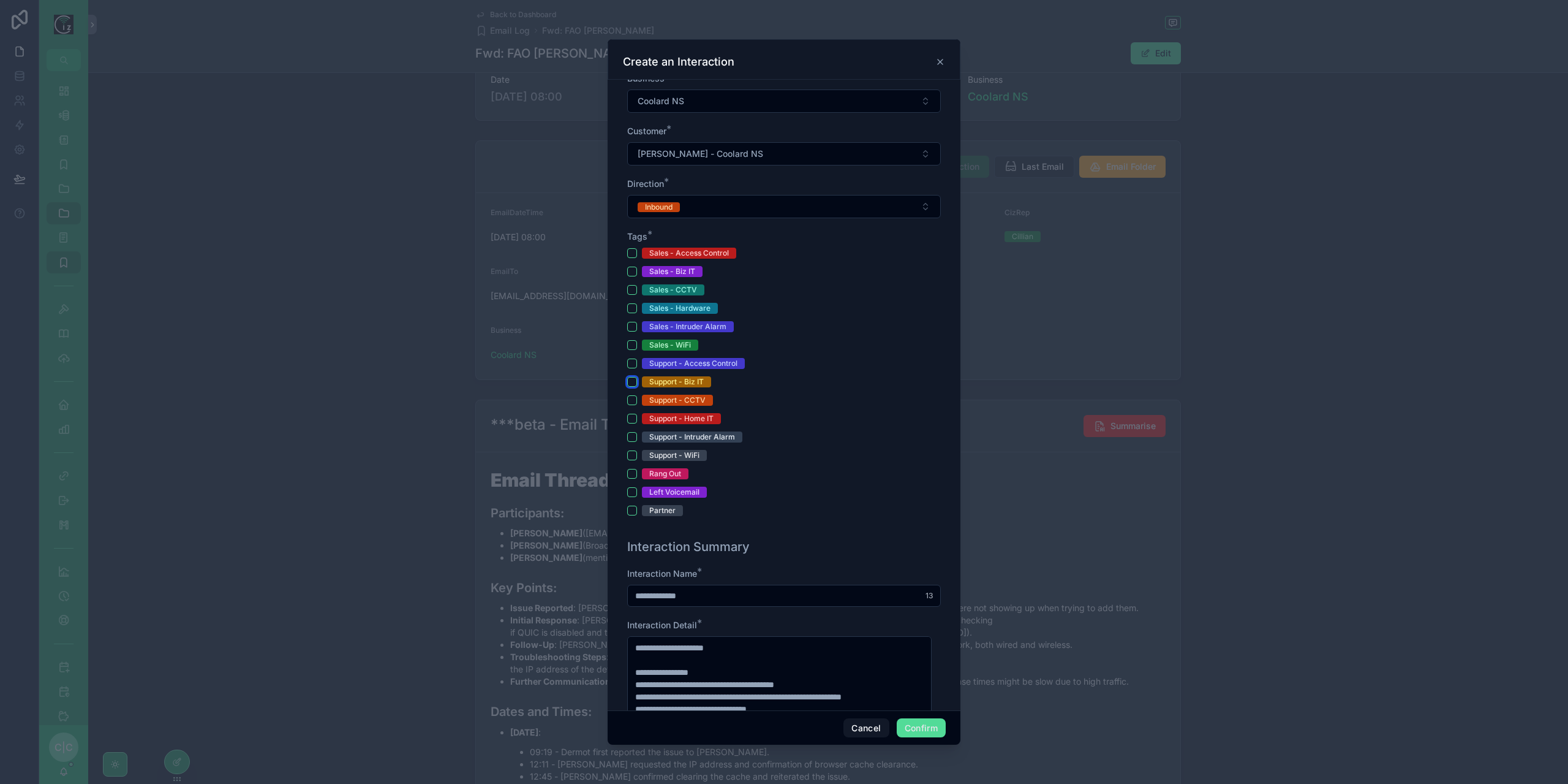
click at [631, 379] on button "Support - Biz IT" at bounding box center [632, 382] width 10 height 10
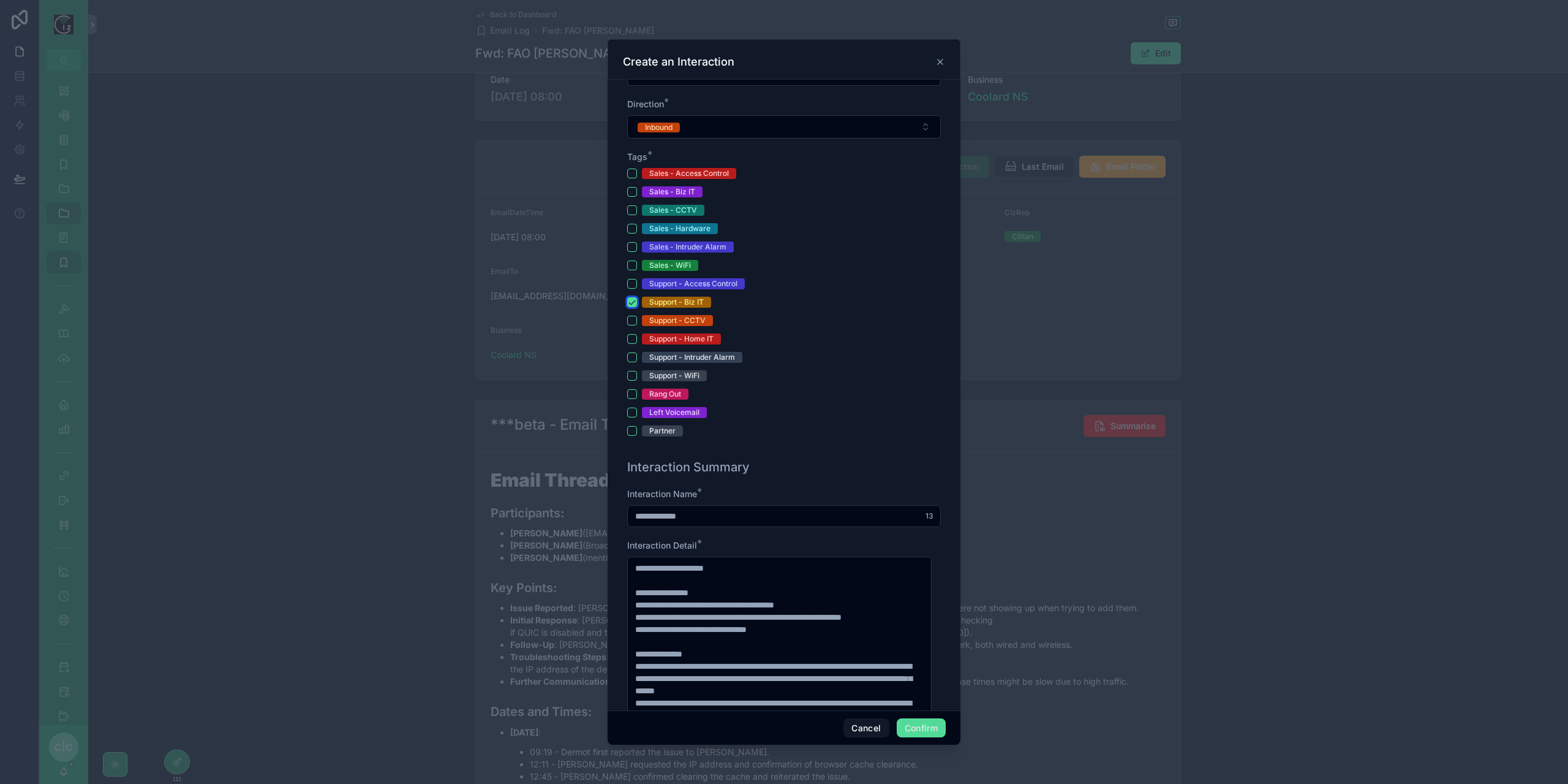
scroll to position [490, 0]
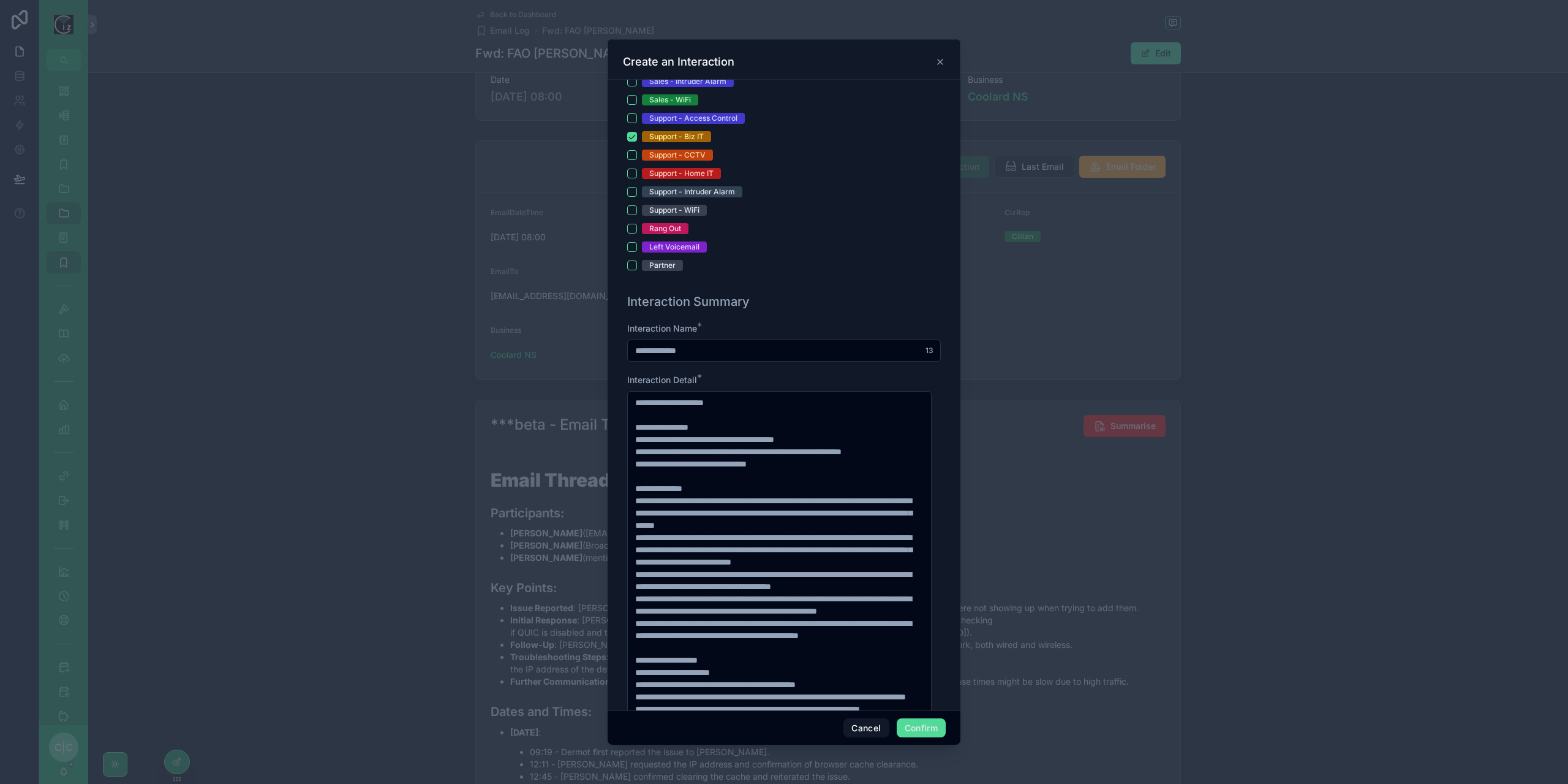
drag, startPoint x: 711, startPoint y: 351, endPoint x: 609, endPoint y: 372, distance: 104.1
click at [609, 372] on div "**********" at bounding box center [784, 395] width 353 height 631
type input "**********"
click at [712, 393] on textarea at bounding box center [779, 580] width 305 height 378
paste textarea "****"
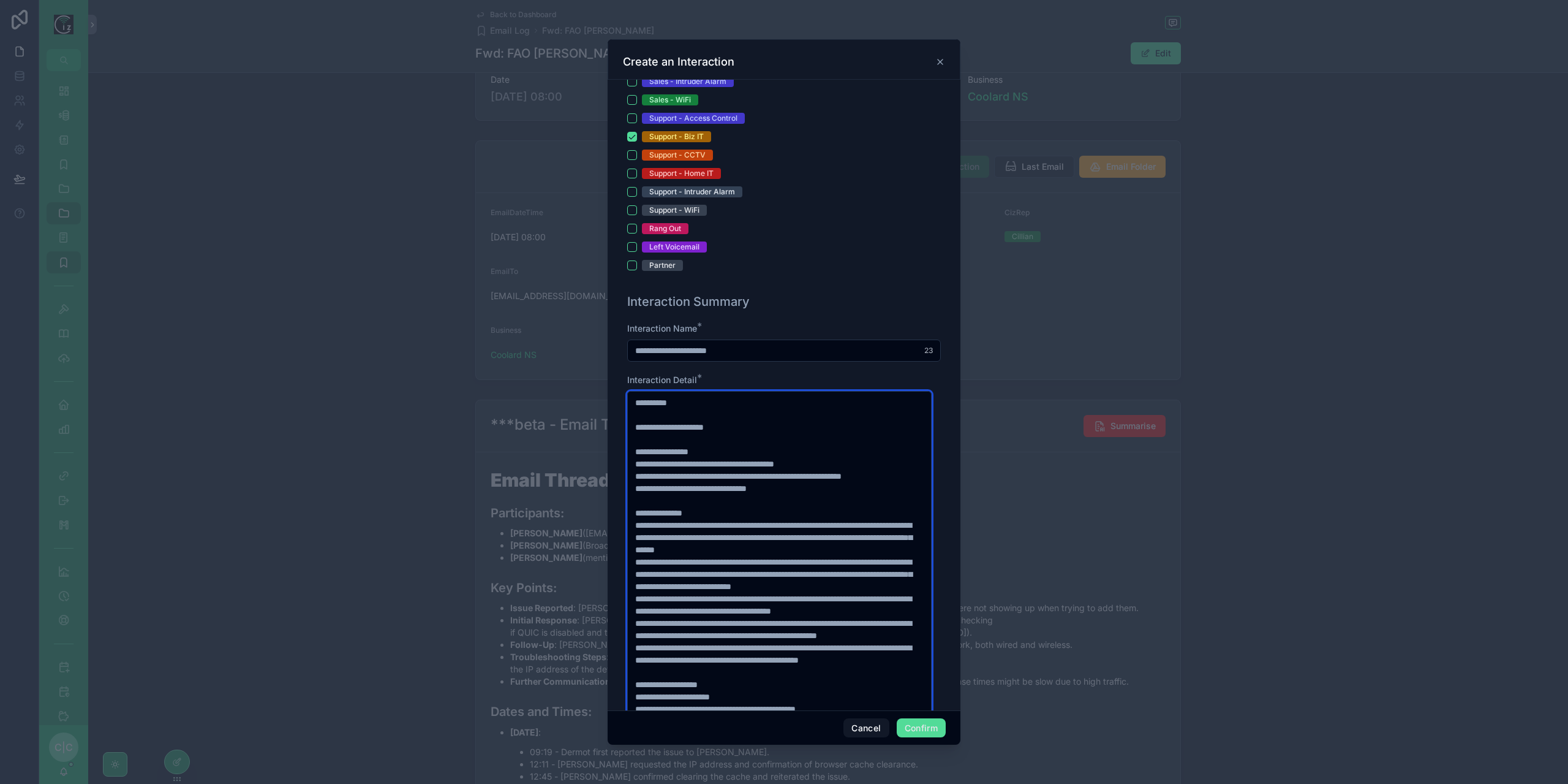
paste textarea "****"
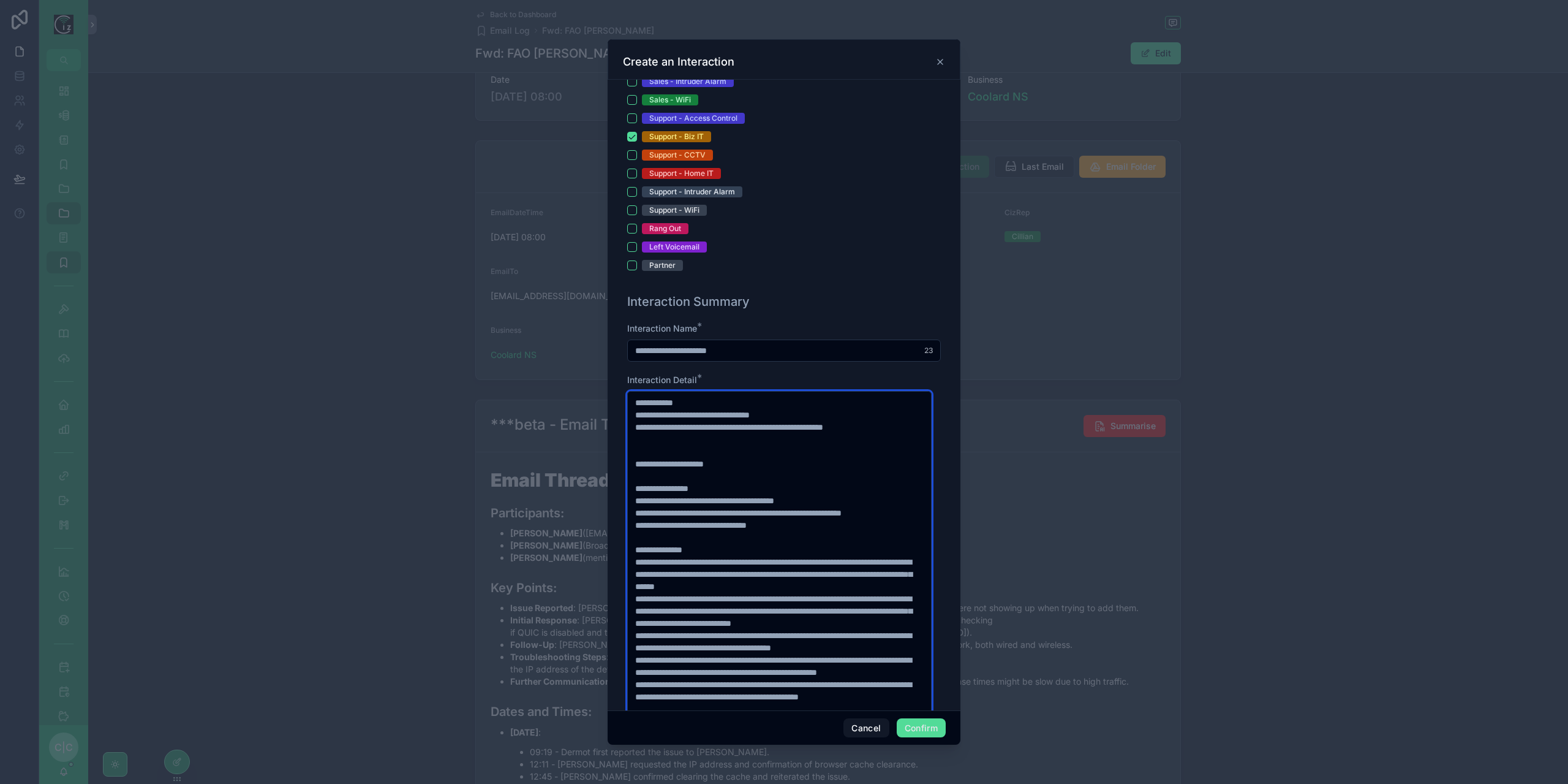
click at [724, 427] on textarea at bounding box center [779, 580] width 305 height 378
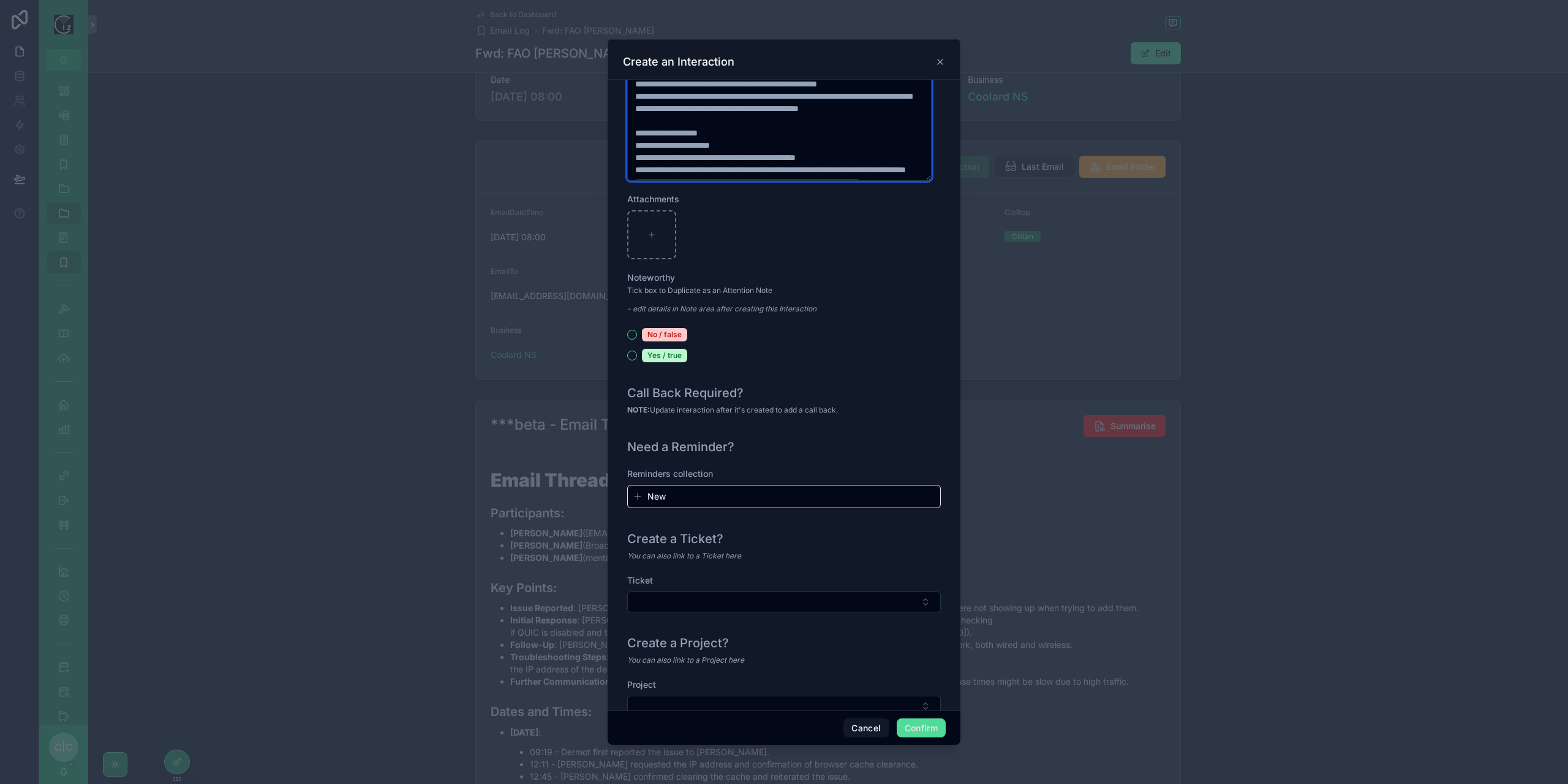
scroll to position [1107, 0]
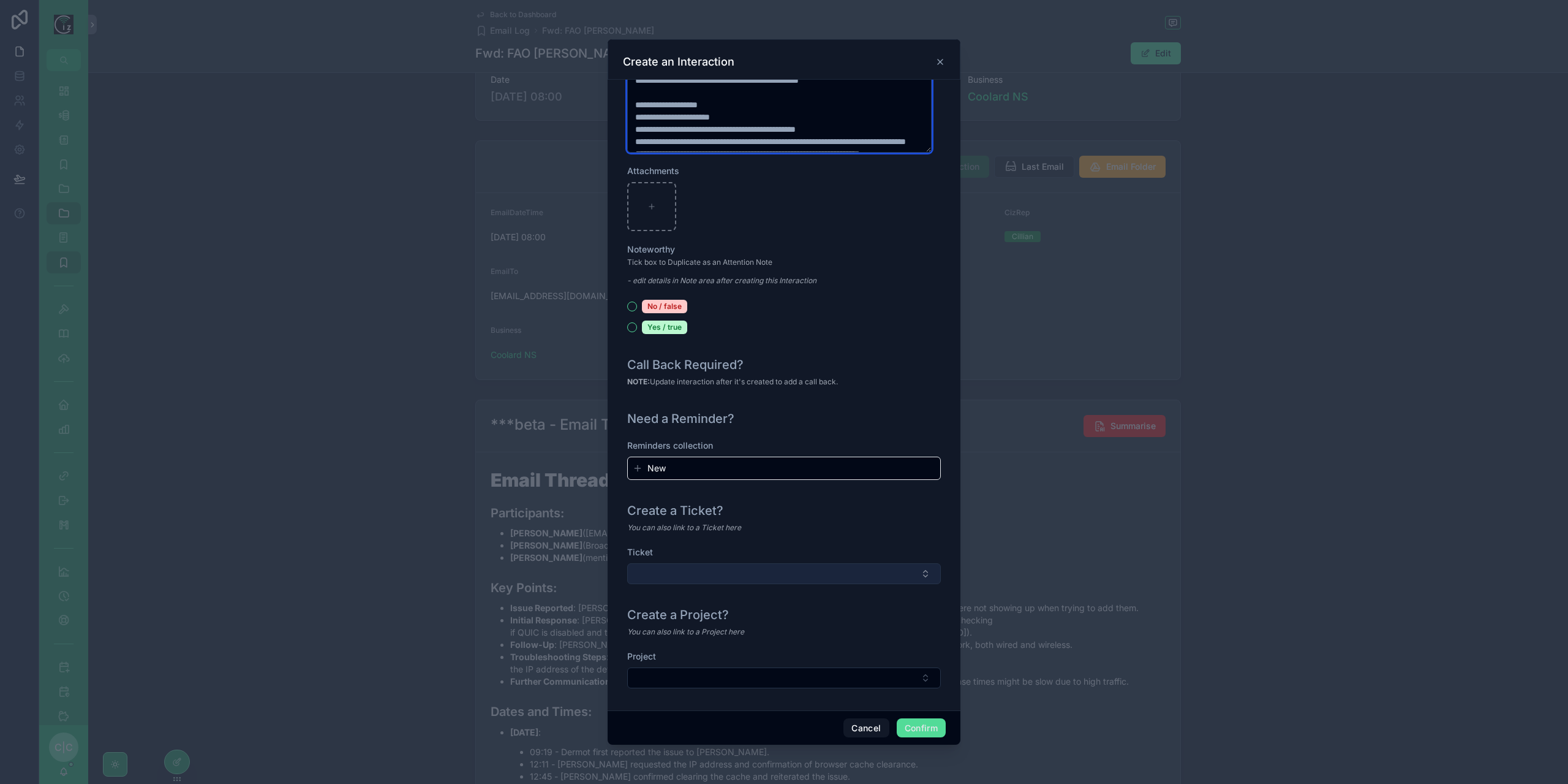
type textarea "**********"
click at [851, 571] on button "Select Button" at bounding box center [784, 573] width 313 height 21
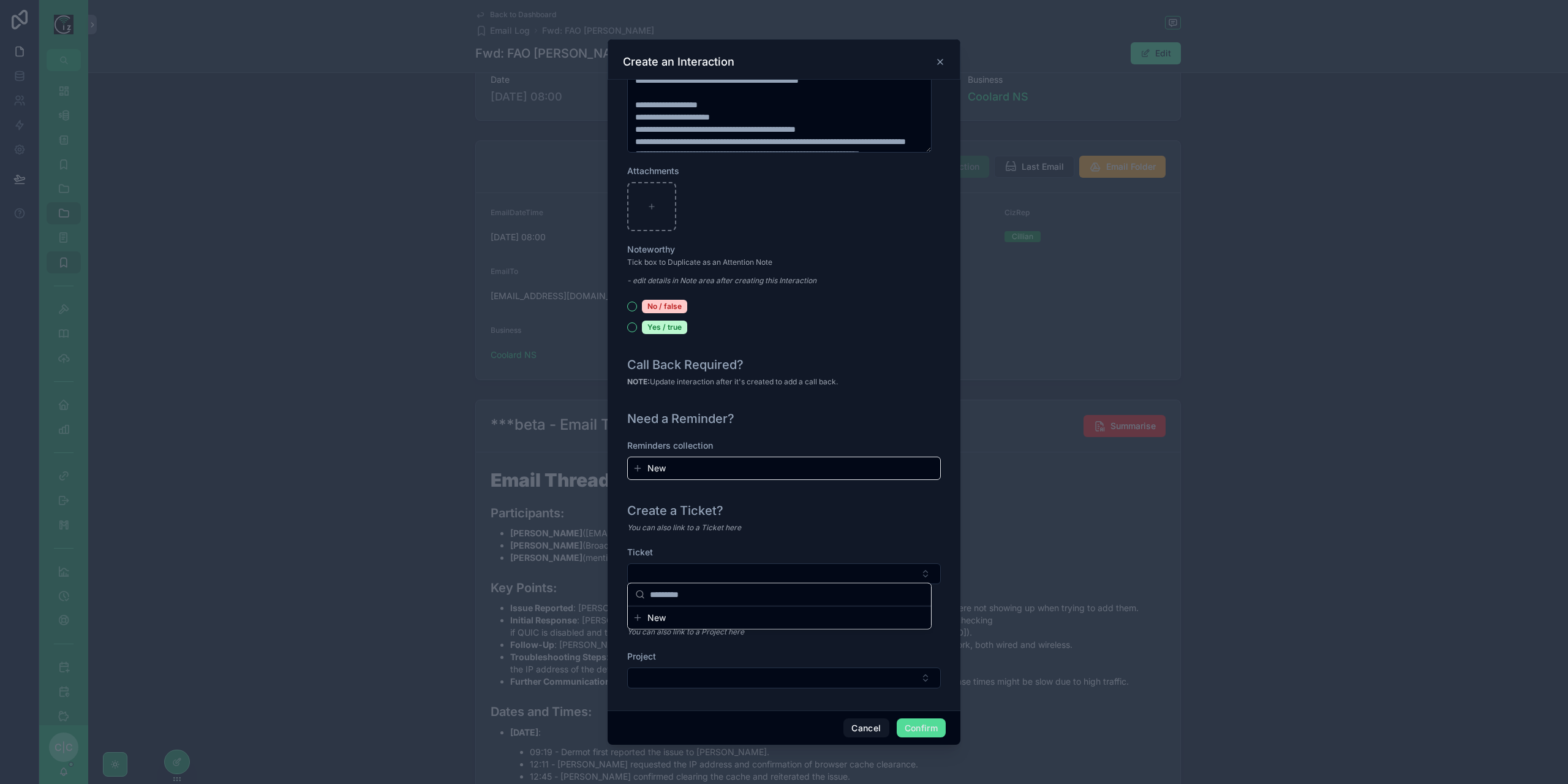
click at [888, 521] on div "You can also link to a Ticket here" at bounding box center [784, 527] width 313 height 12
click at [796, 673] on button "Select Button" at bounding box center [784, 678] width 313 height 21
click at [863, 618] on div "Create a Project?" at bounding box center [784, 615] width 313 height 17
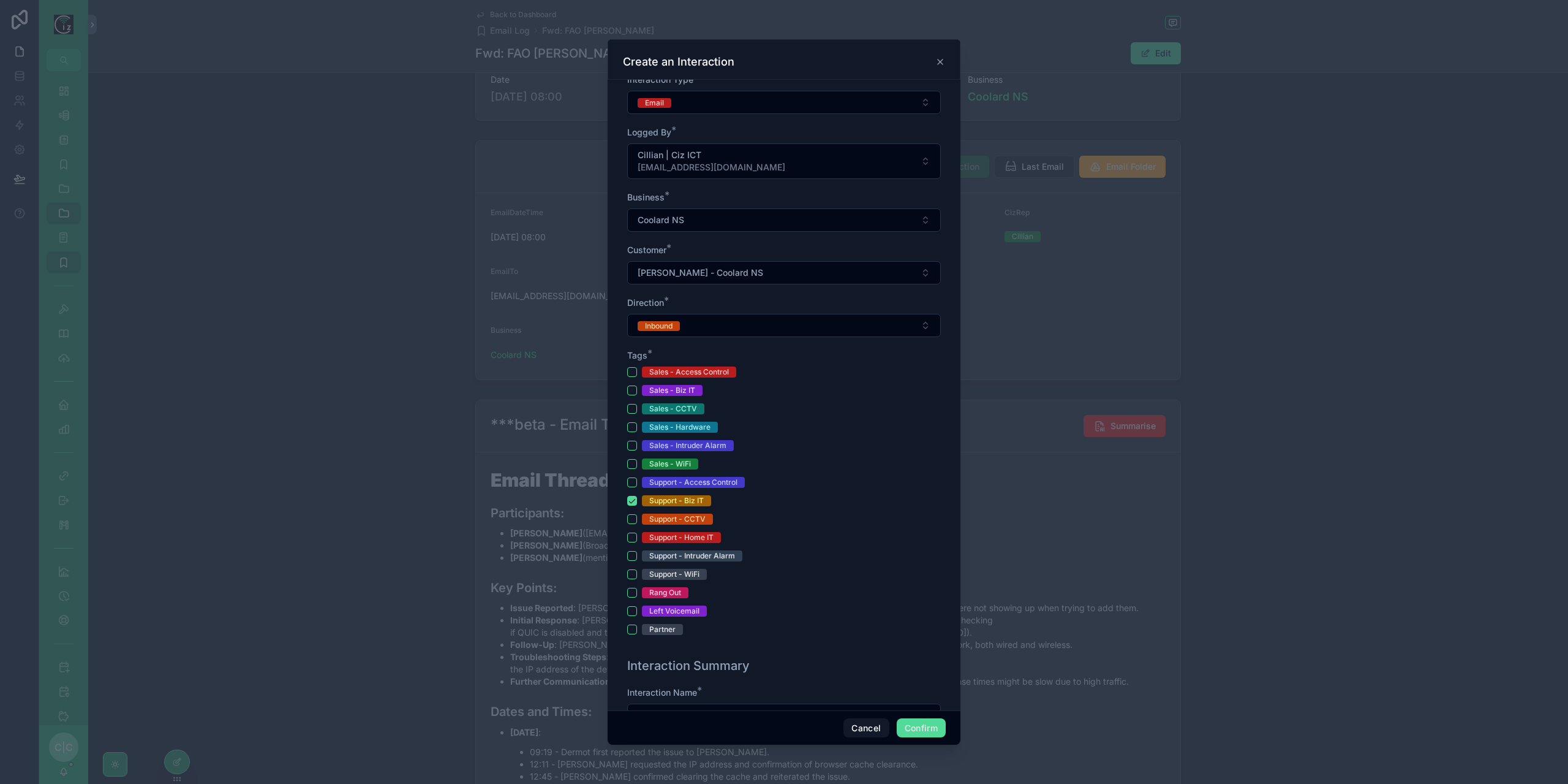
scroll to position [0, 0]
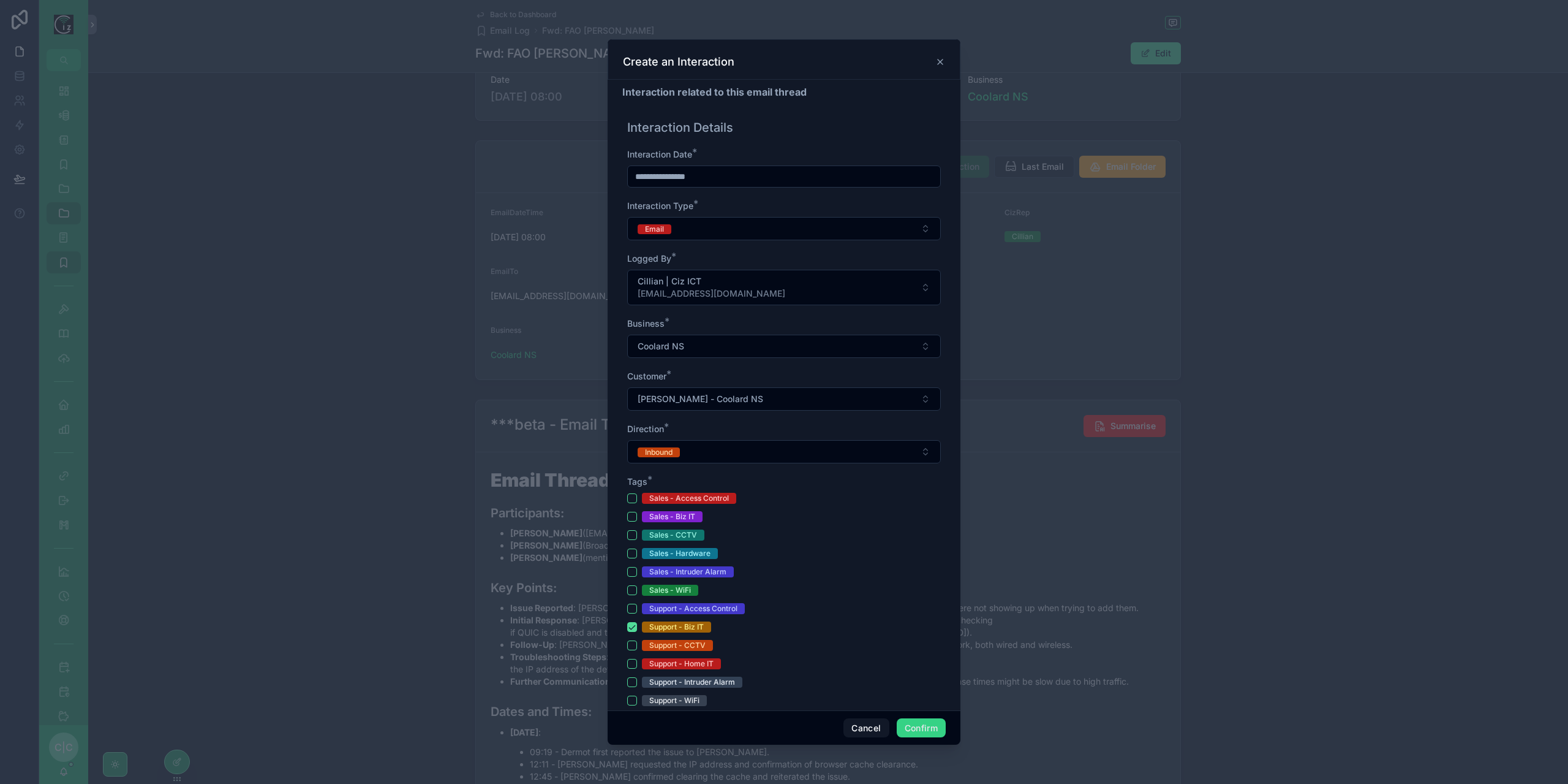
click at [933, 730] on button "Confirm" at bounding box center [921, 728] width 49 height 20
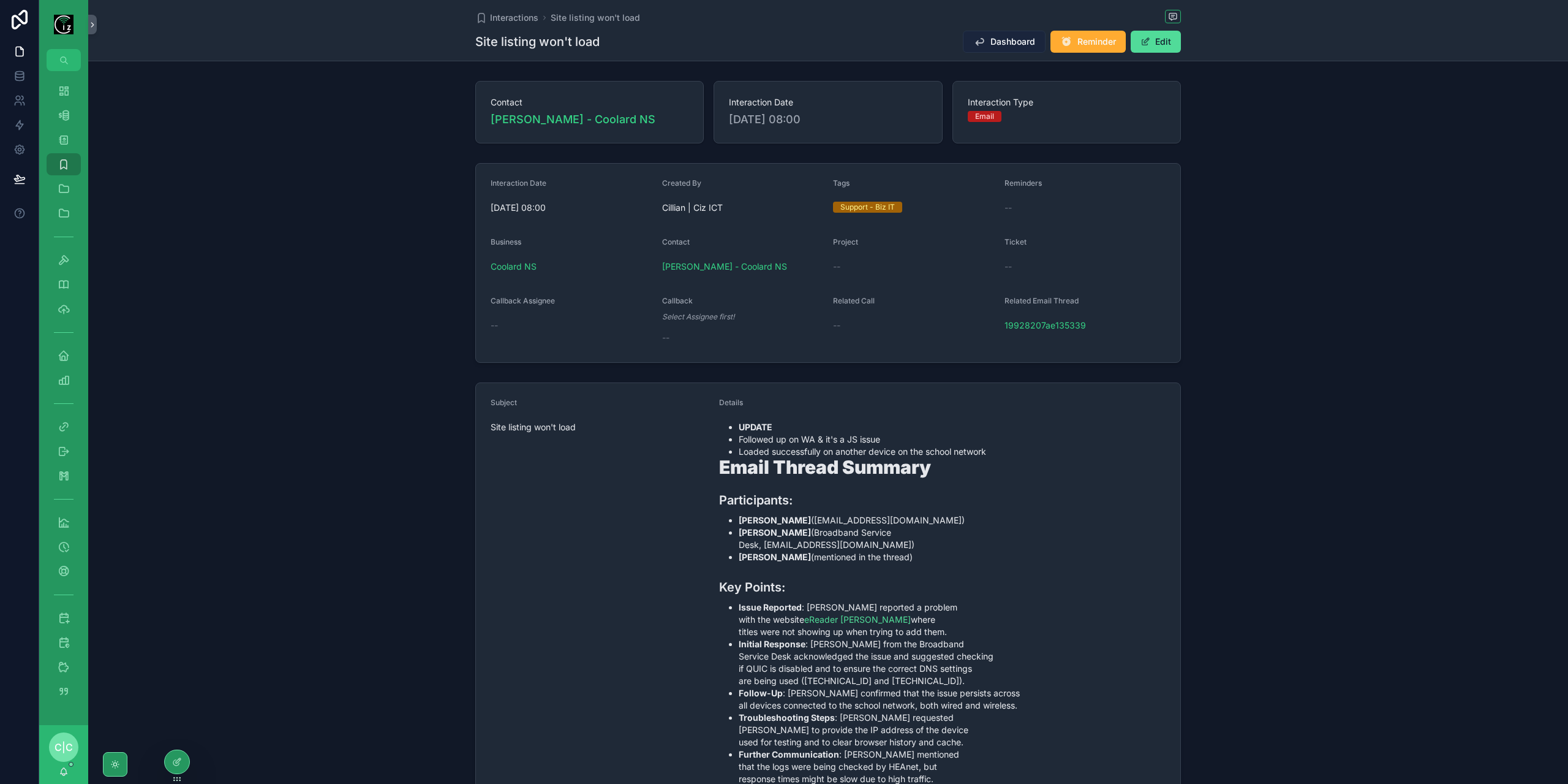
click at [1009, 41] on span "Dashboard" at bounding box center [1013, 41] width 45 height 12
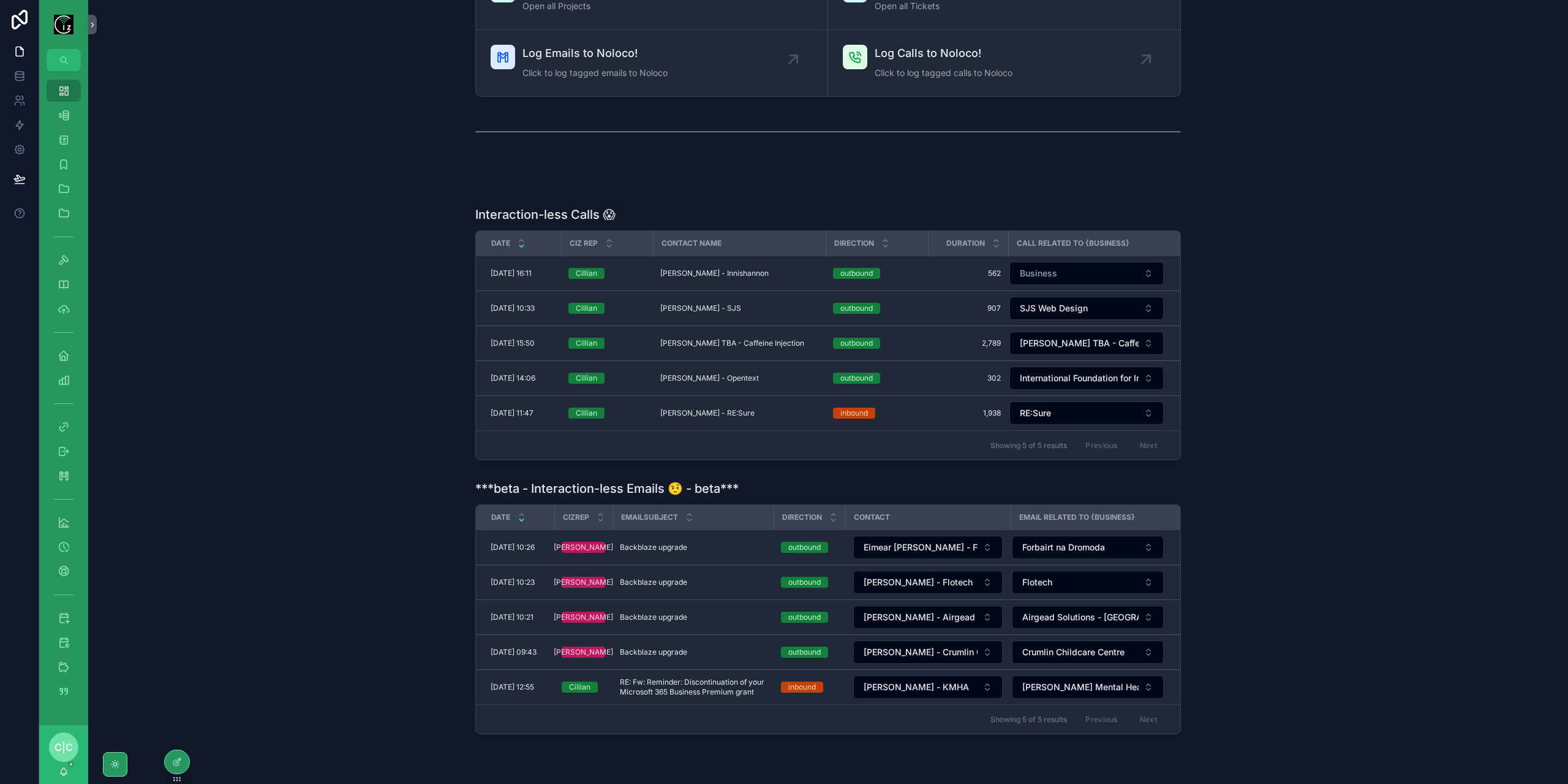
scroll to position [201, 0]
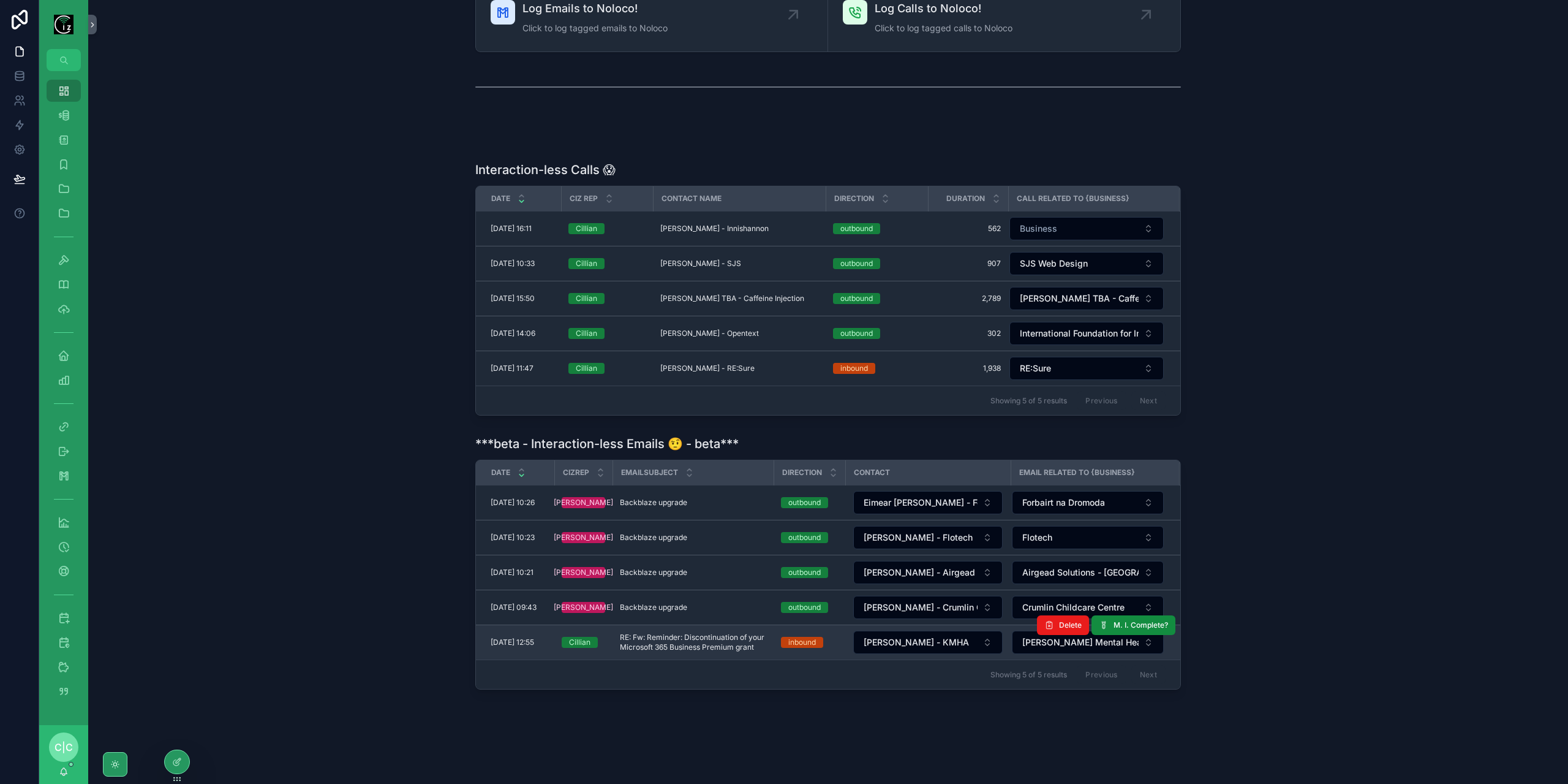
click at [766, 632] on span "RE: Fw: Reminder: Discontinuation of your Microsoft 365 Business Premium grant" at bounding box center [693, 641] width 146 height 20
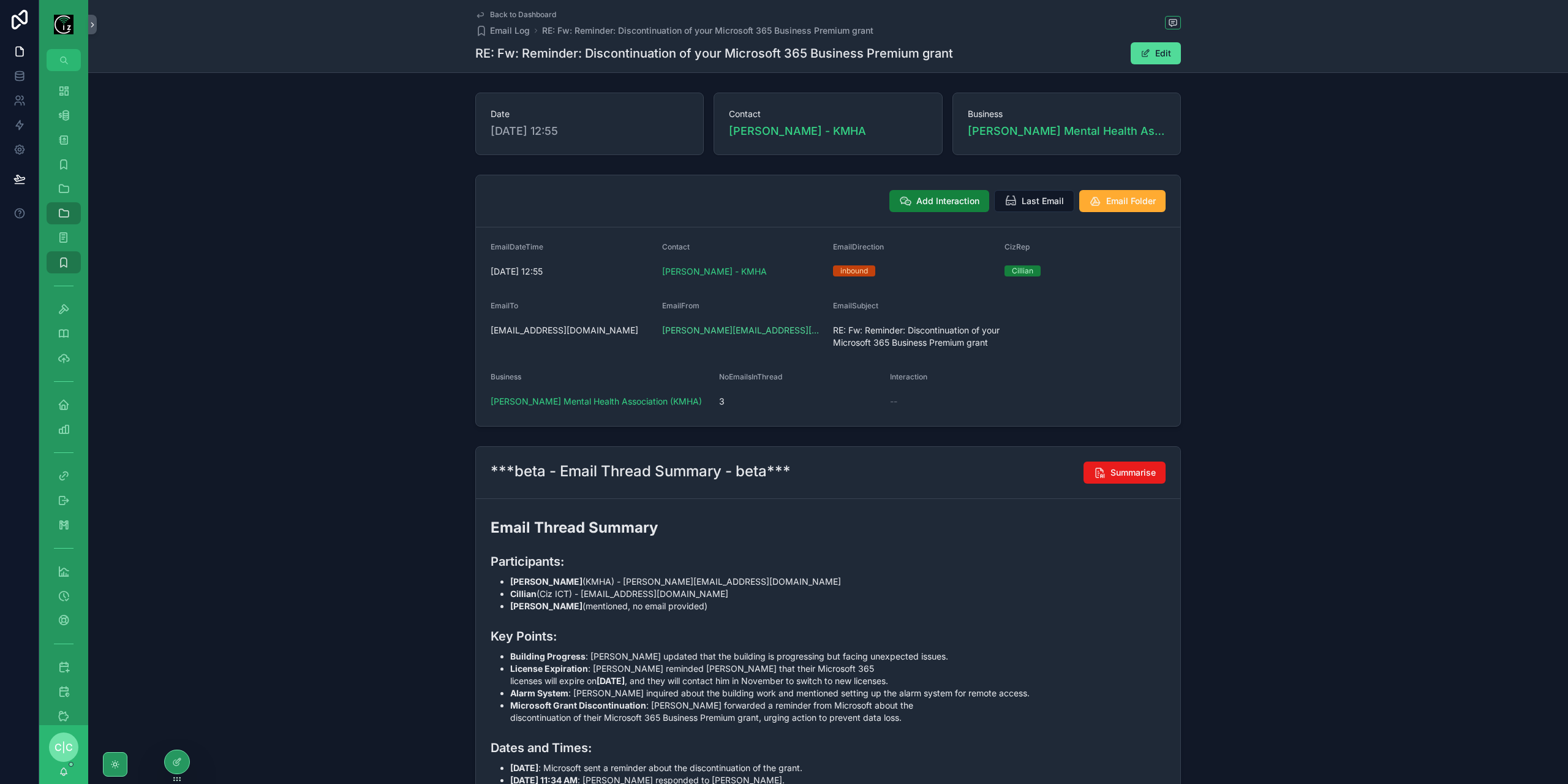
click at [910, 203] on button "Add Interaction" at bounding box center [939, 201] width 100 height 22
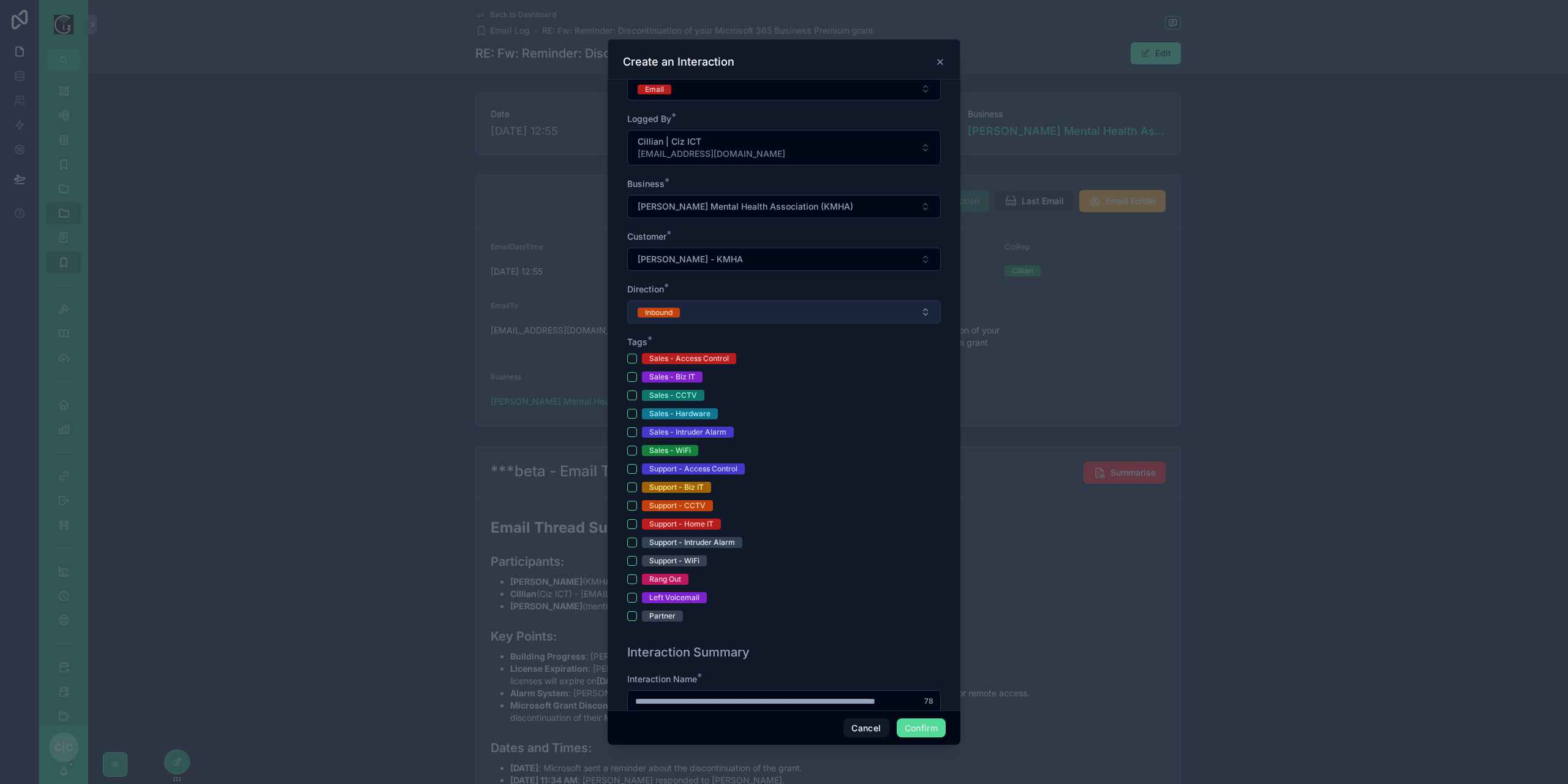
scroll to position [245, 0]
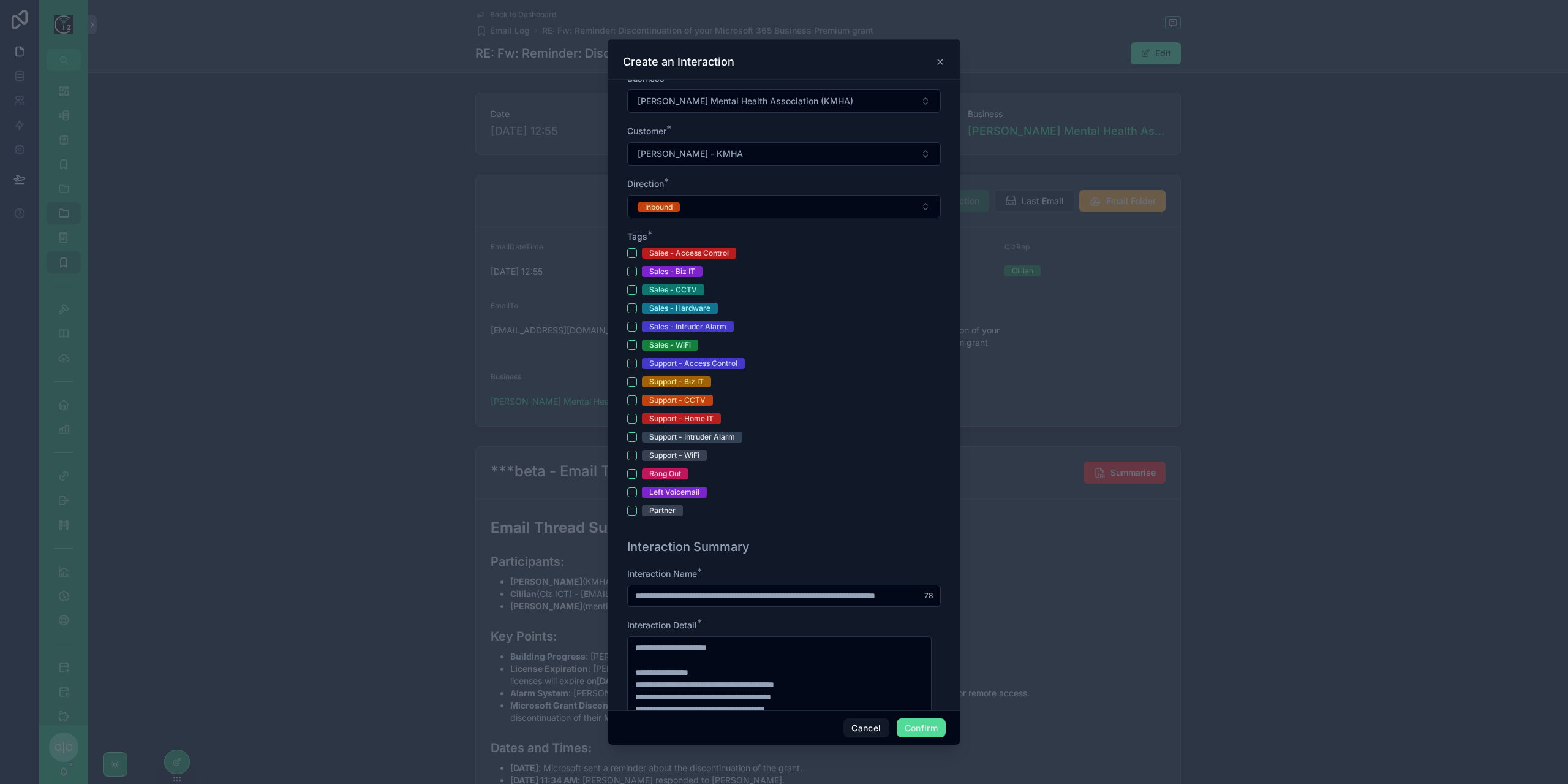
click at [705, 593] on input "**********" at bounding box center [784, 596] width 313 height 17
type input "**********"
click at [634, 268] on button "Sales - Biz IT" at bounding box center [632, 271] width 10 height 10
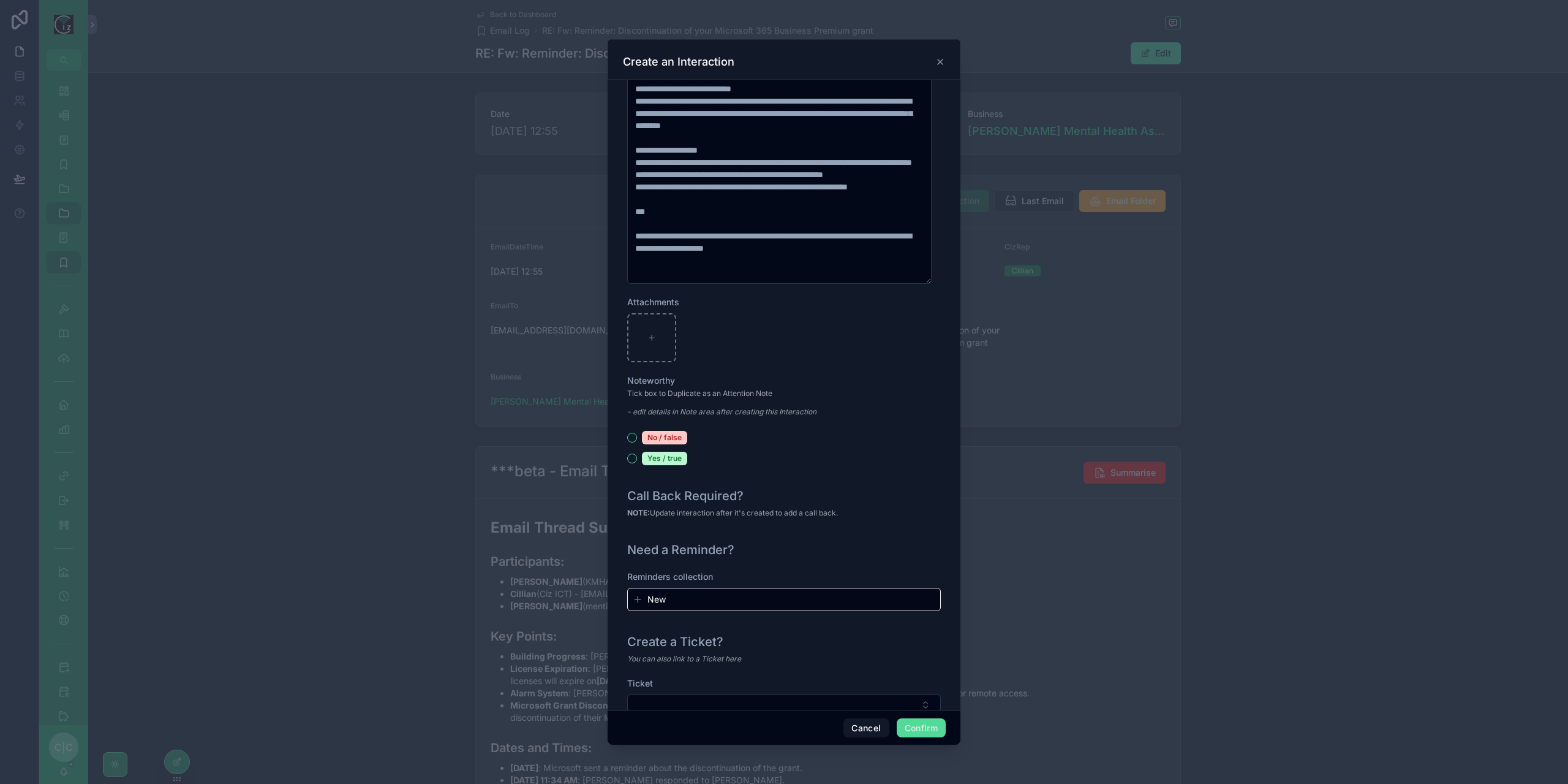
scroll to position [1107, 0]
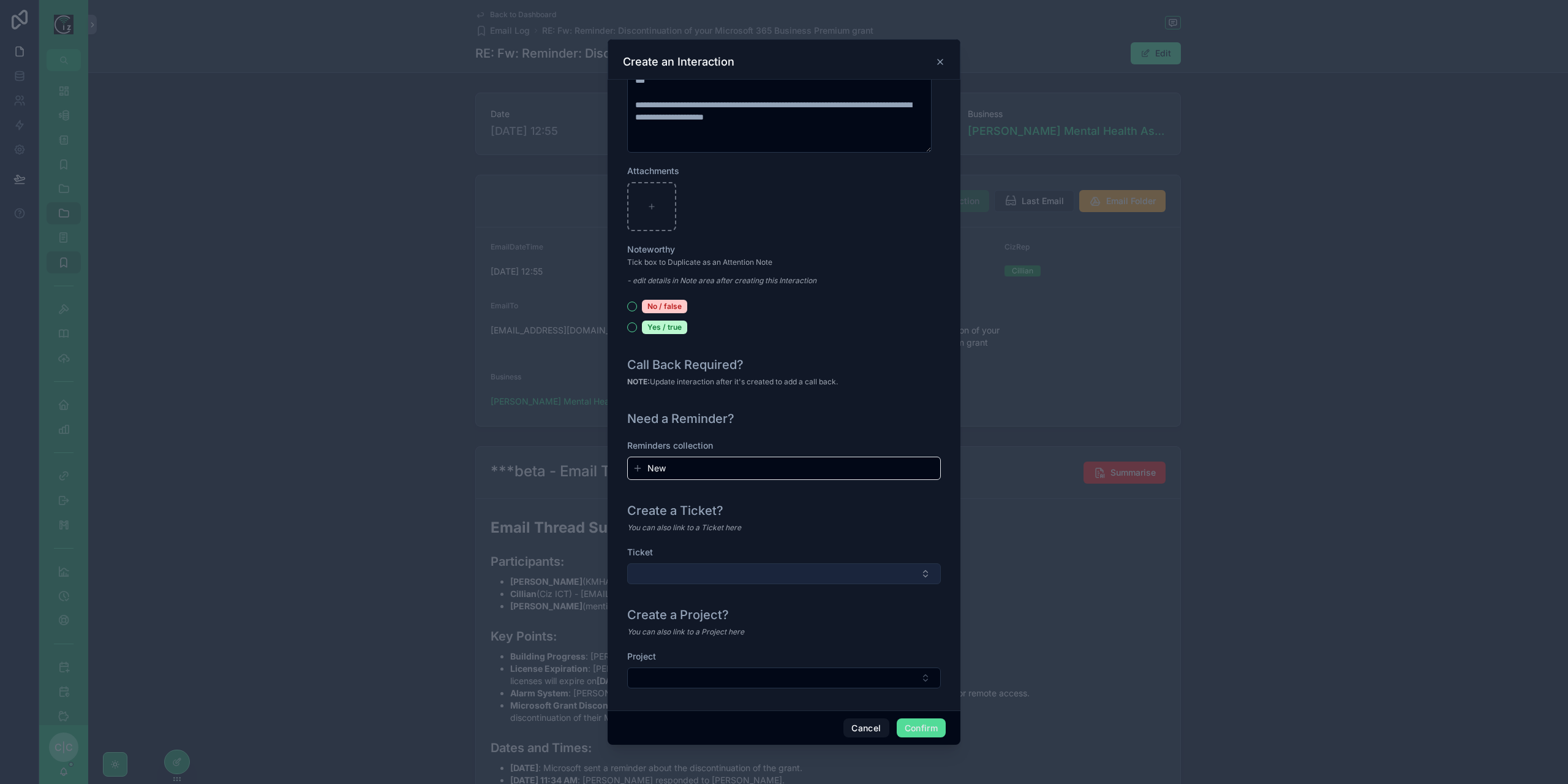
drag, startPoint x: 858, startPoint y: 562, endPoint x: 857, endPoint y: 568, distance: 6.1
click at [856, 568] on div "Ticket" at bounding box center [784, 565] width 313 height 38
click at [858, 568] on button "Select Button" at bounding box center [784, 573] width 313 height 21
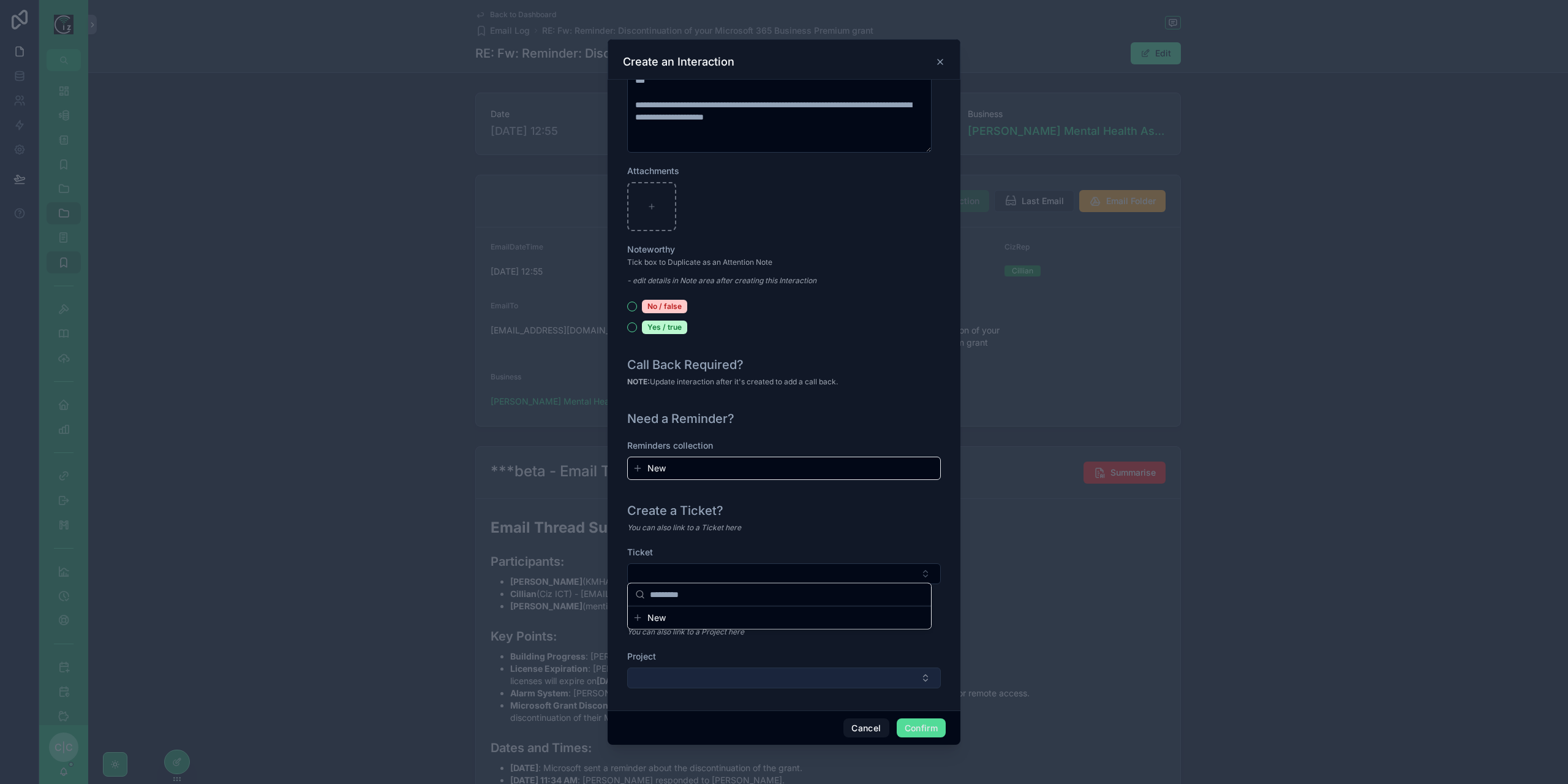
drag, startPoint x: 834, startPoint y: 660, endPoint x: 837, endPoint y: 676, distance: 16.3
click at [836, 662] on div "Project" at bounding box center [784, 669] width 313 height 38
click at [836, 678] on button "Select Button" at bounding box center [784, 678] width 313 height 21
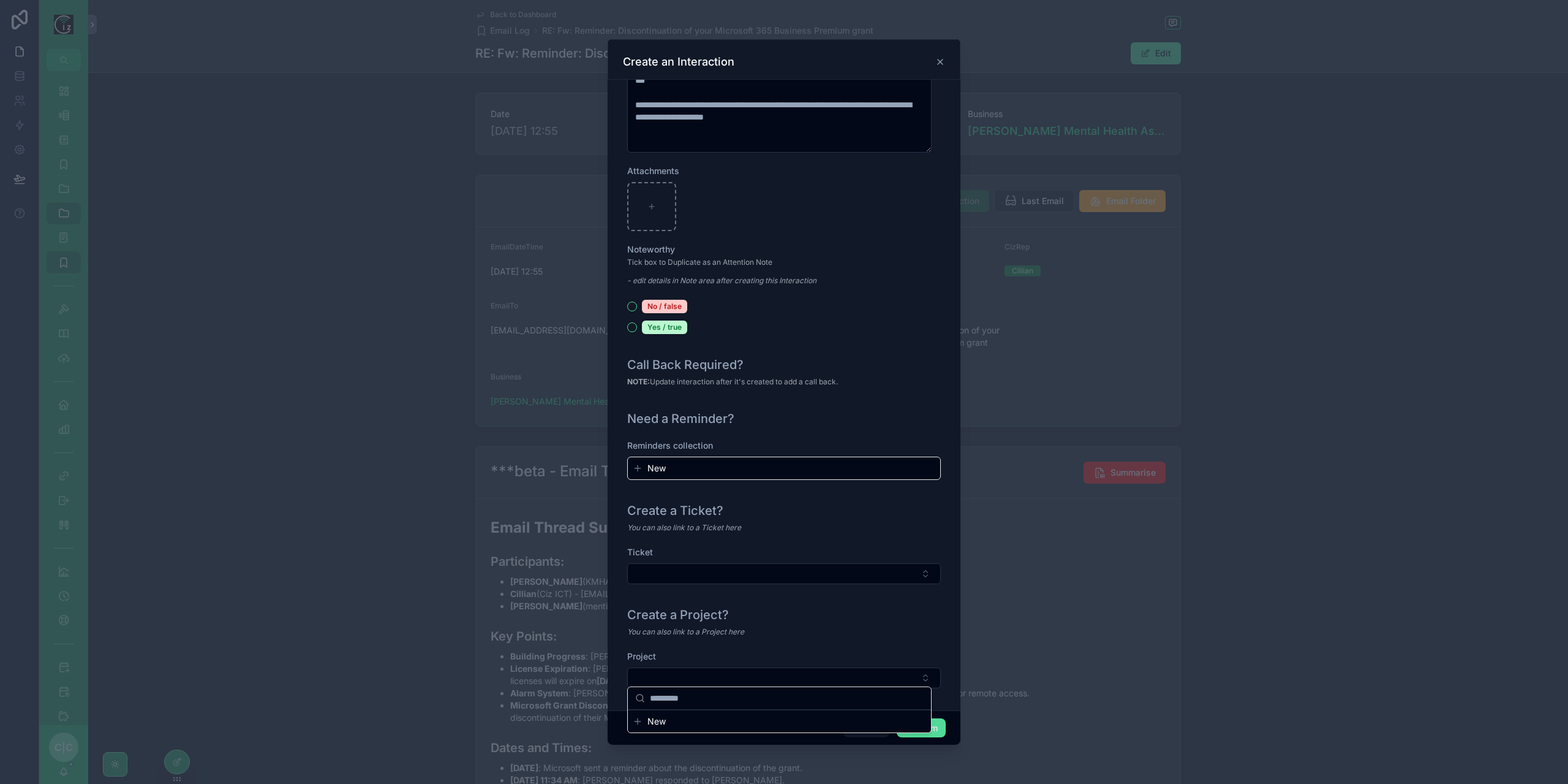
click at [902, 630] on div "You can also link to a Project here" at bounding box center [784, 631] width 313 height 12
click at [928, 724] on button "Confirm" at bounding box center [921, 728] width 49 height 20
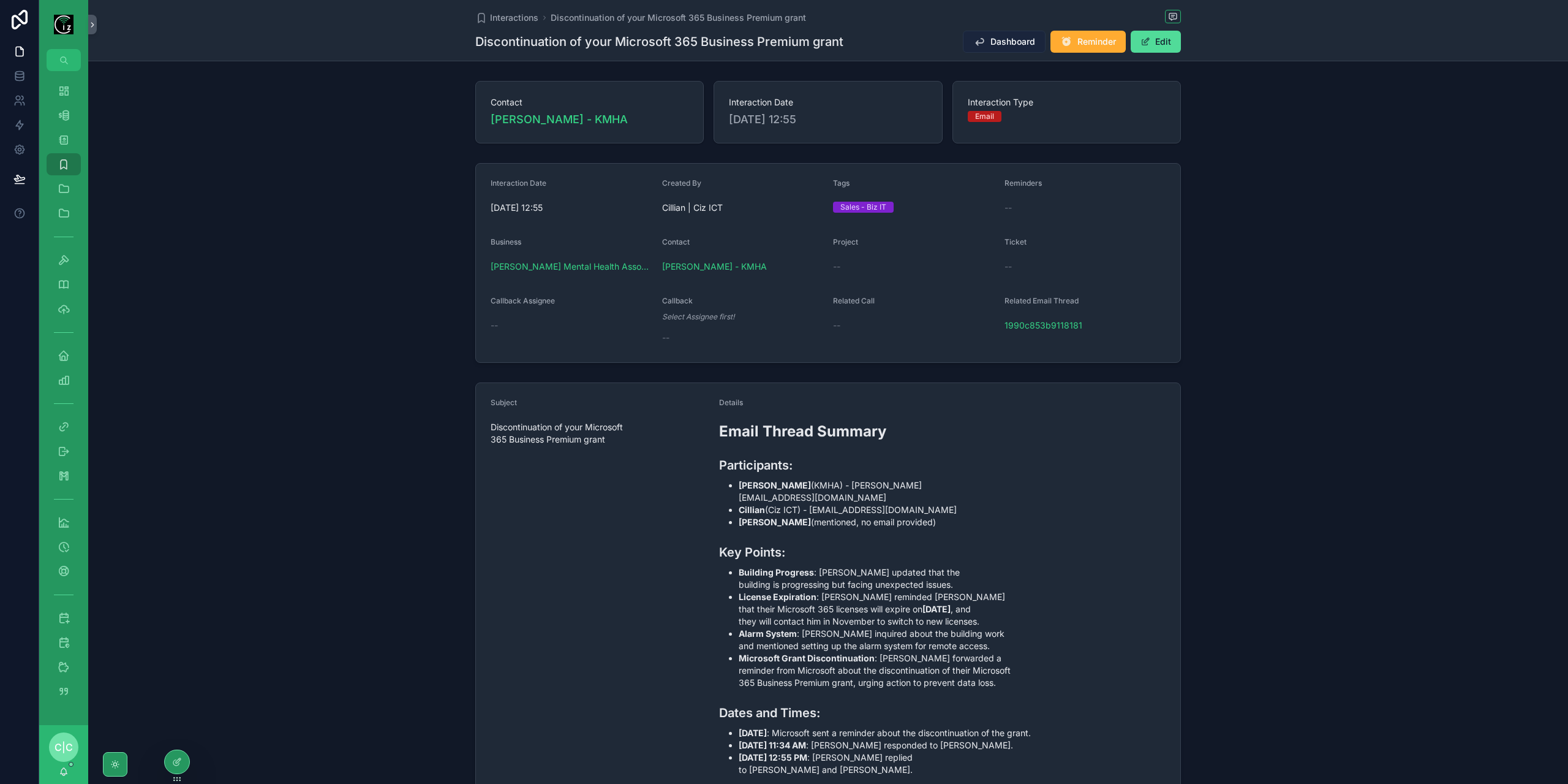
click at [973, 42] on icon "scrollable content" at bounding box center [979, 41] width 12 height 12
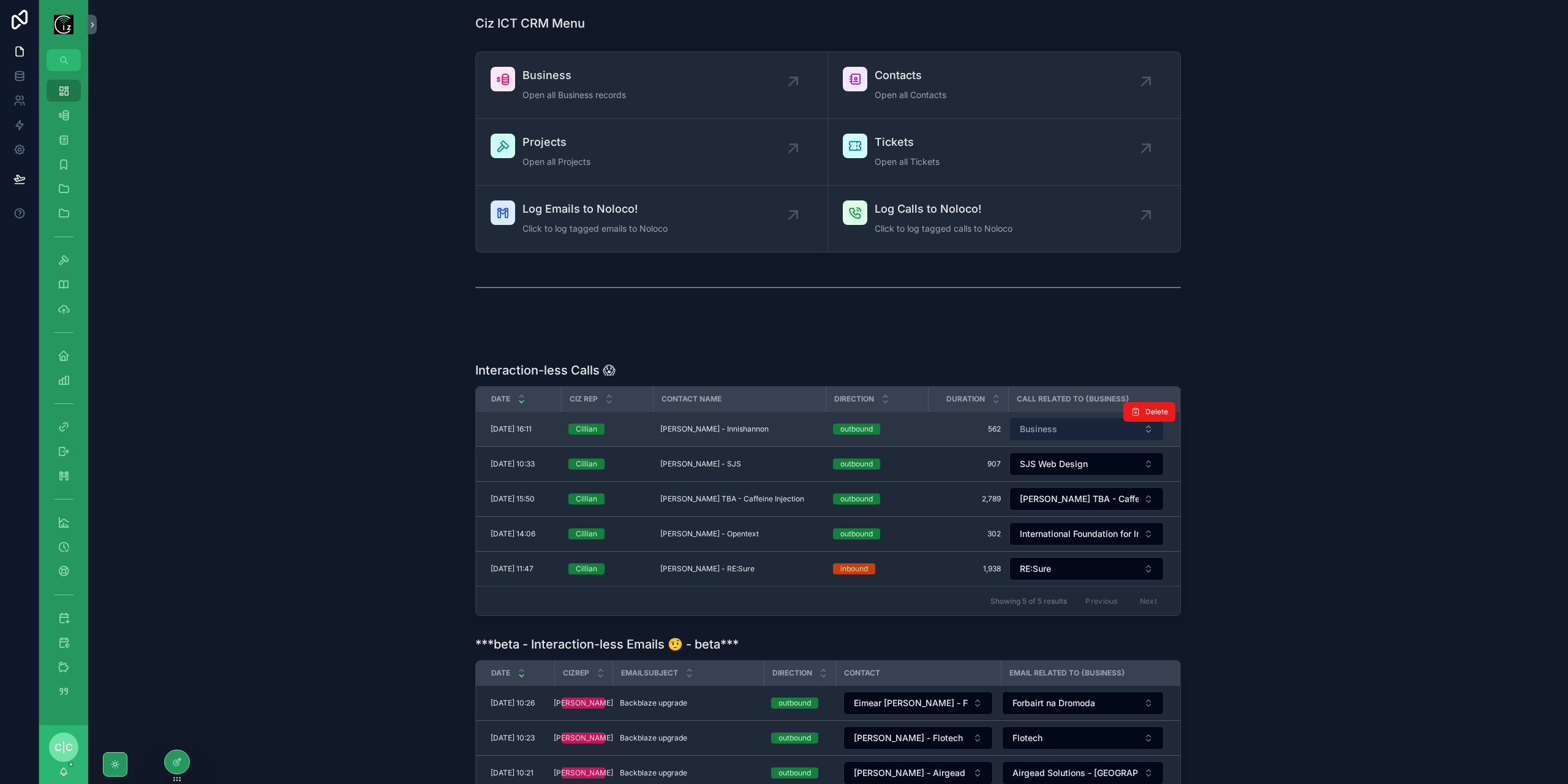
click at [1055, 429] on button "Business" at bounding box center [1086, 429] width 154 height 23
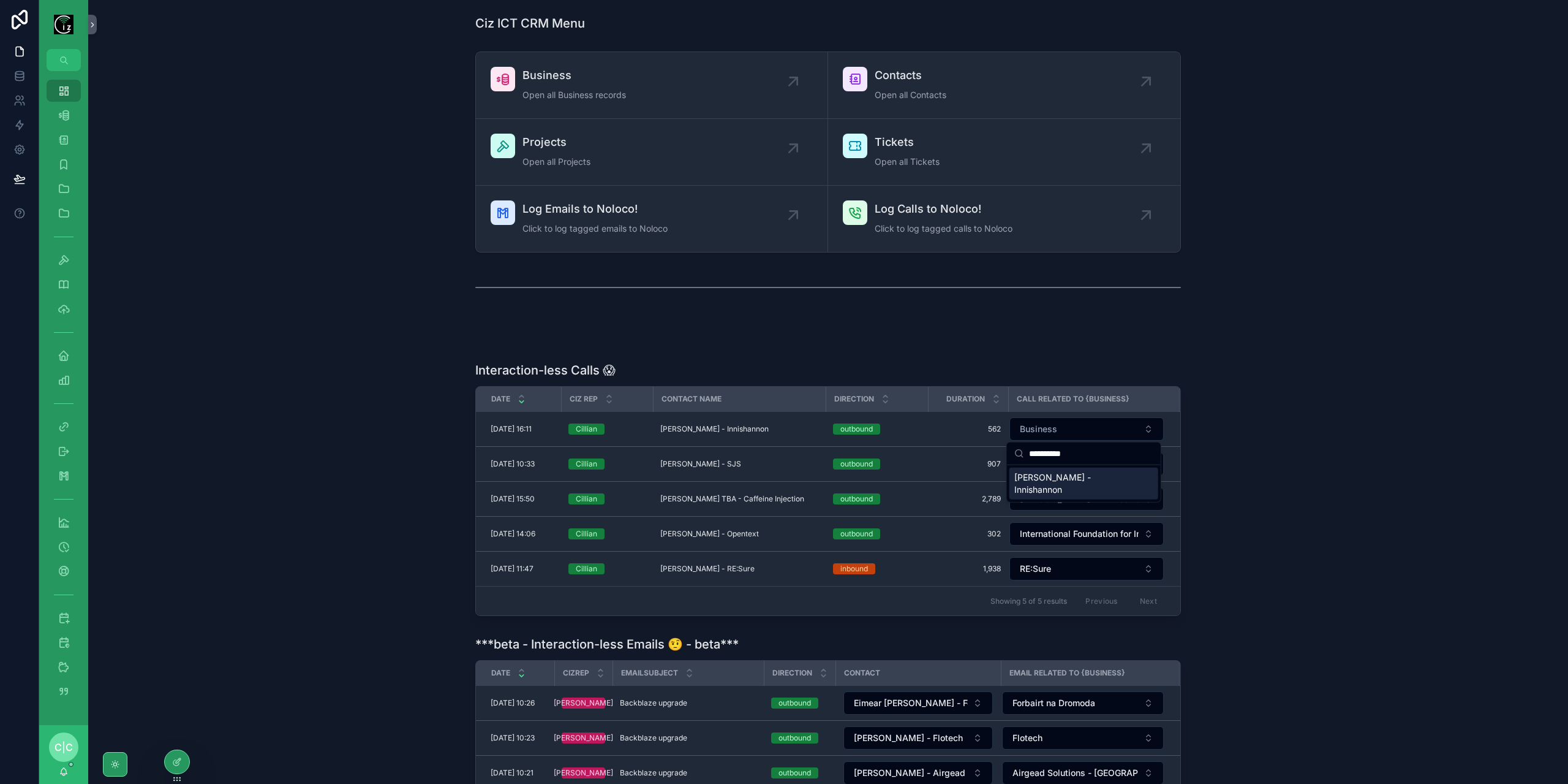
type input "**********"
click at [1067, 478] on span "Brian Woods - Innishannon" at bounding box center [1077, 484] width 124 height 25
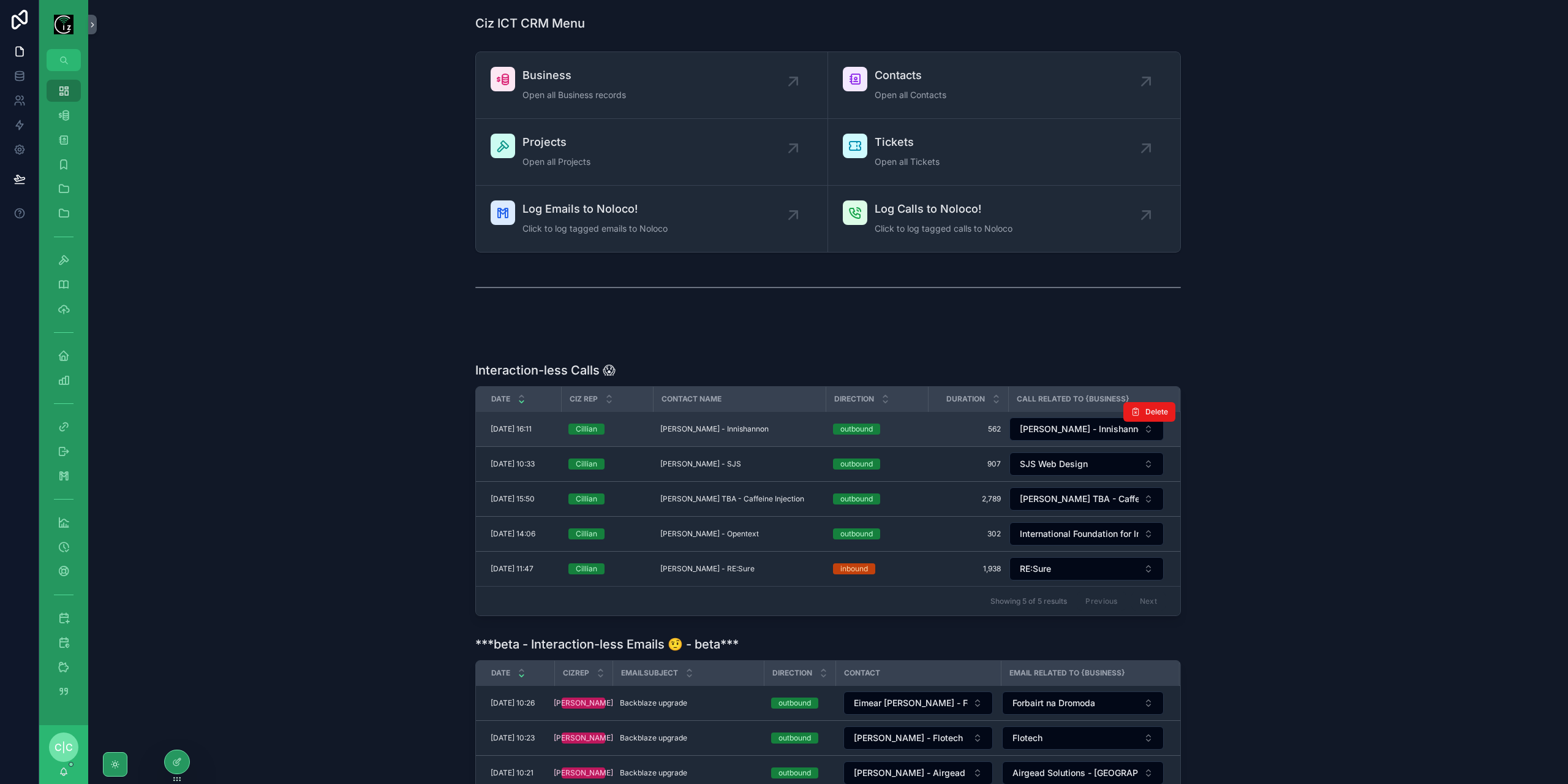
click at [724, 432] on span "Brian Woods - Innishannon" at bounding box center [714, 429] width 109 height 10
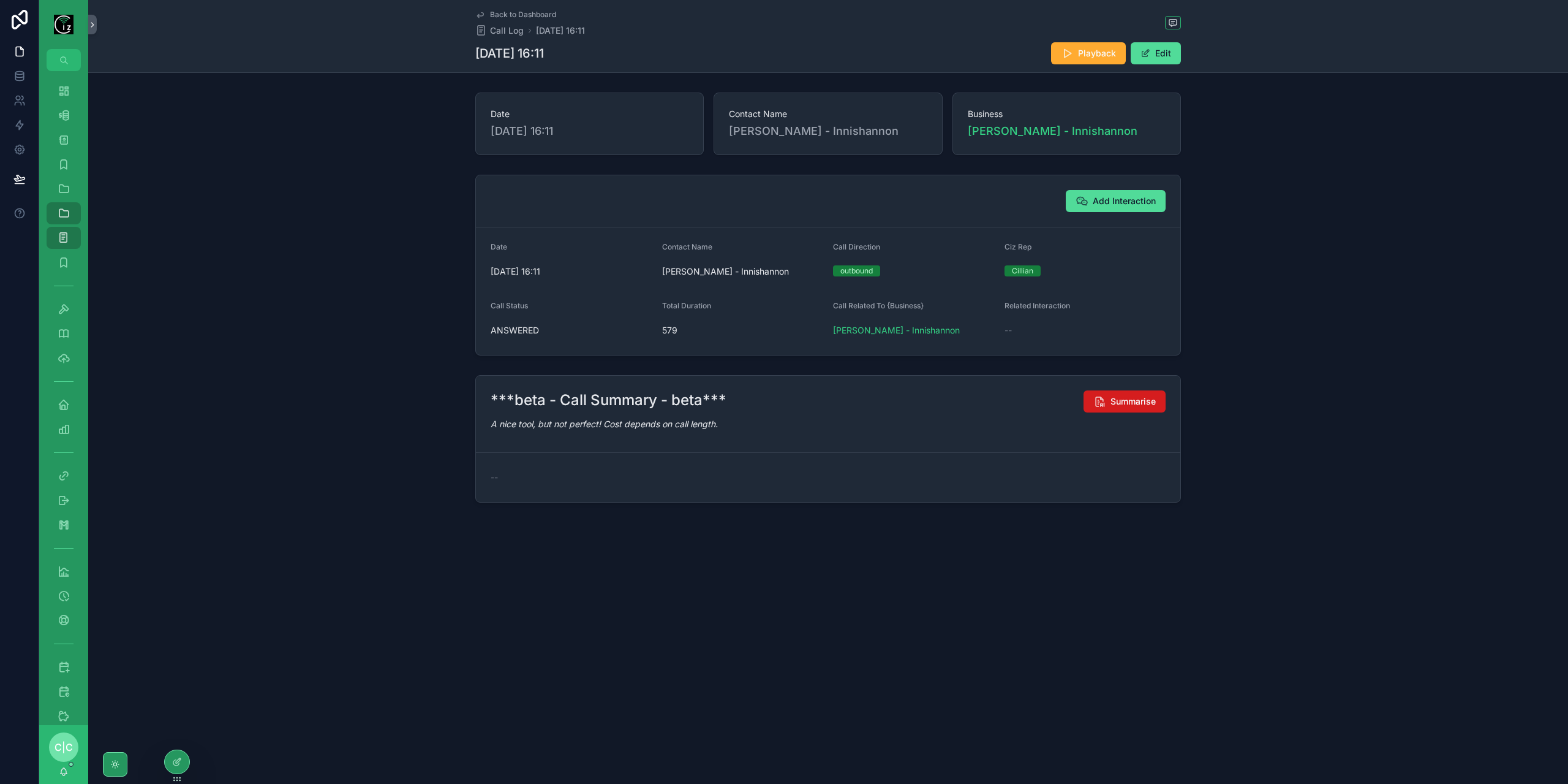
click at [1111, 406] on button "Summarise" at bounding box center [1124, 401] width 82 height 22
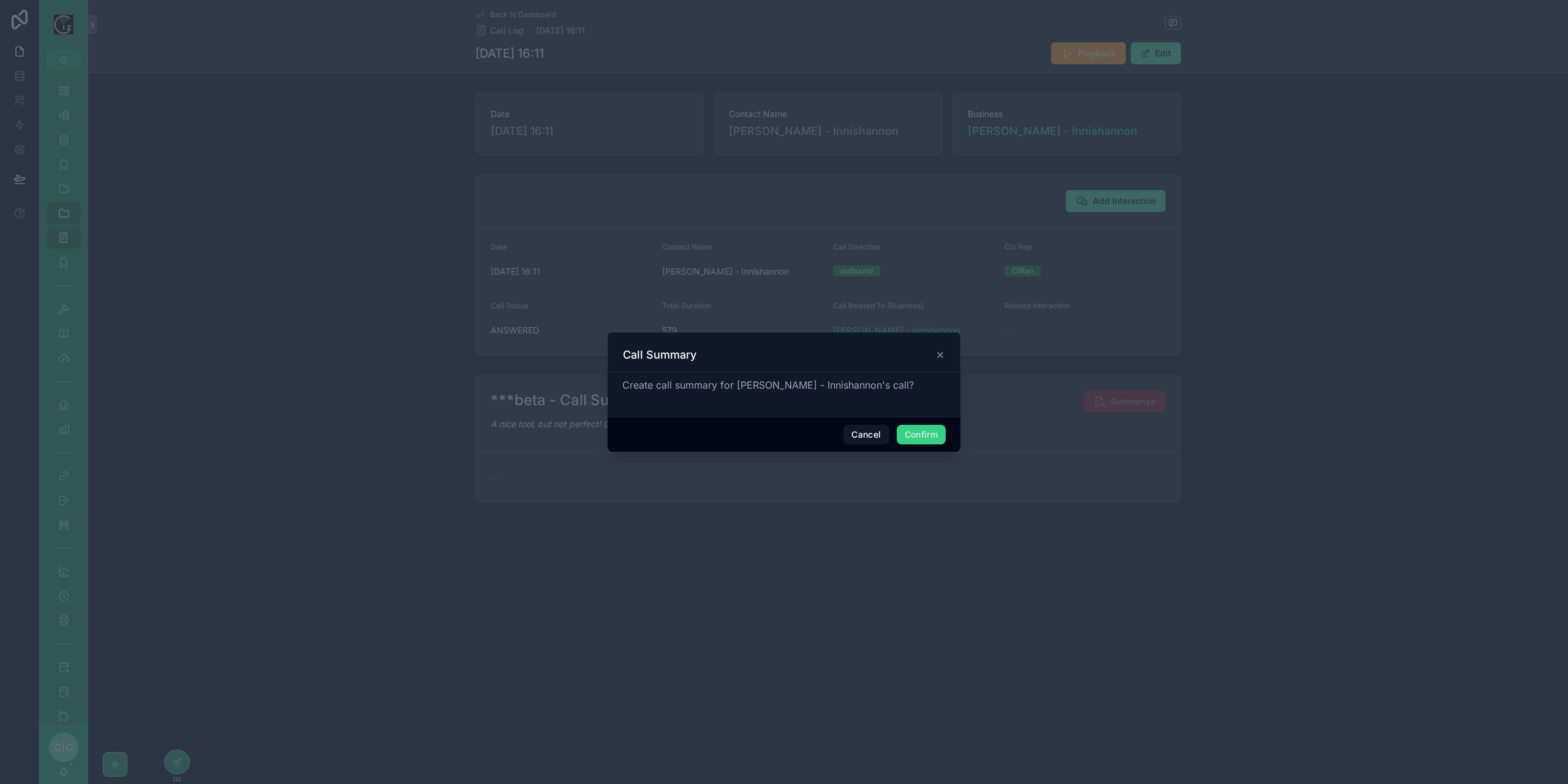
click at [937, 431] on button "Confirm" at bounding box center [921, 434] width 49 height 20
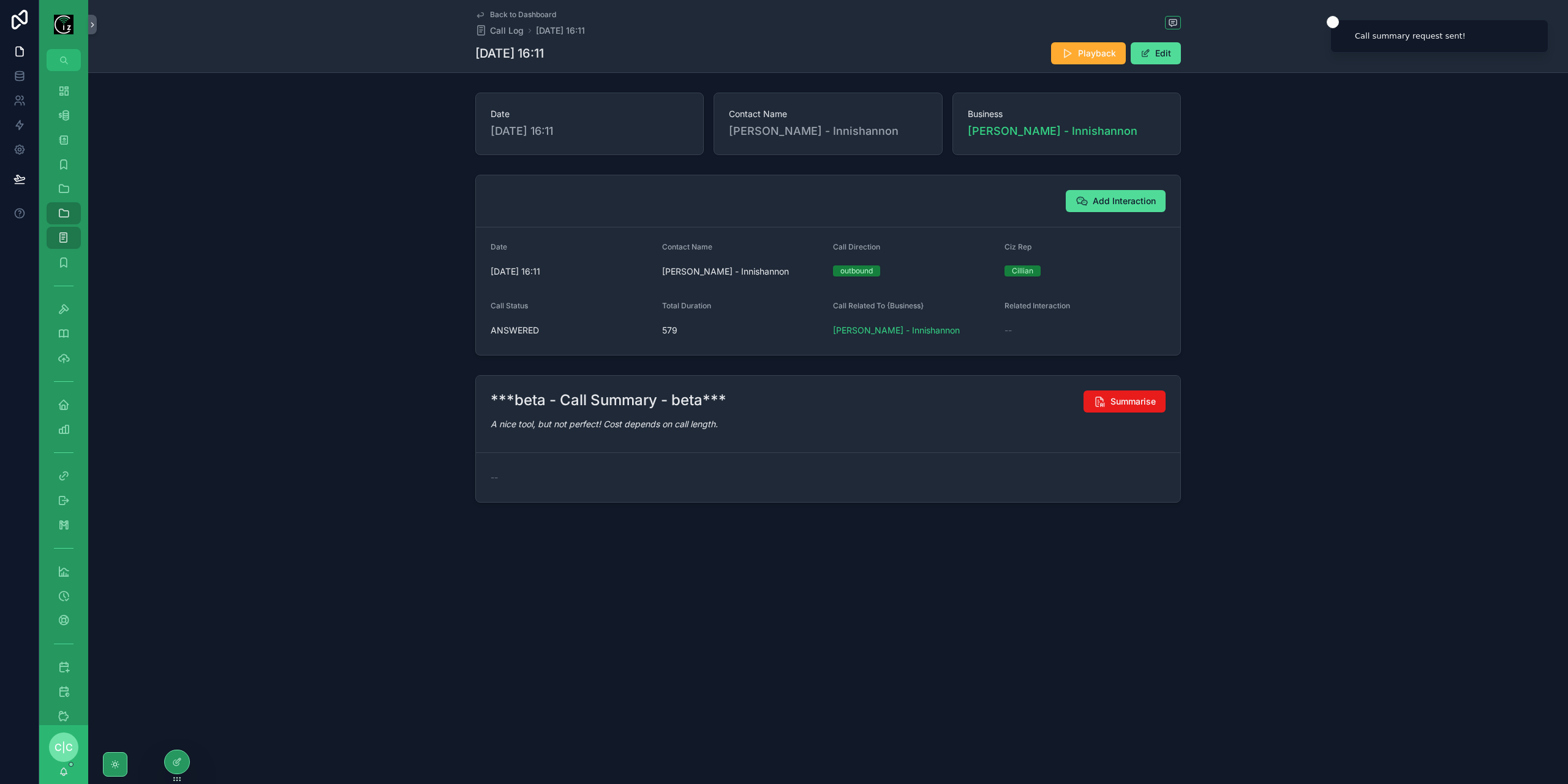
click at [493, 12] on span "Back to Dashboard" at bounding box center [522, 15] width 66 height 10
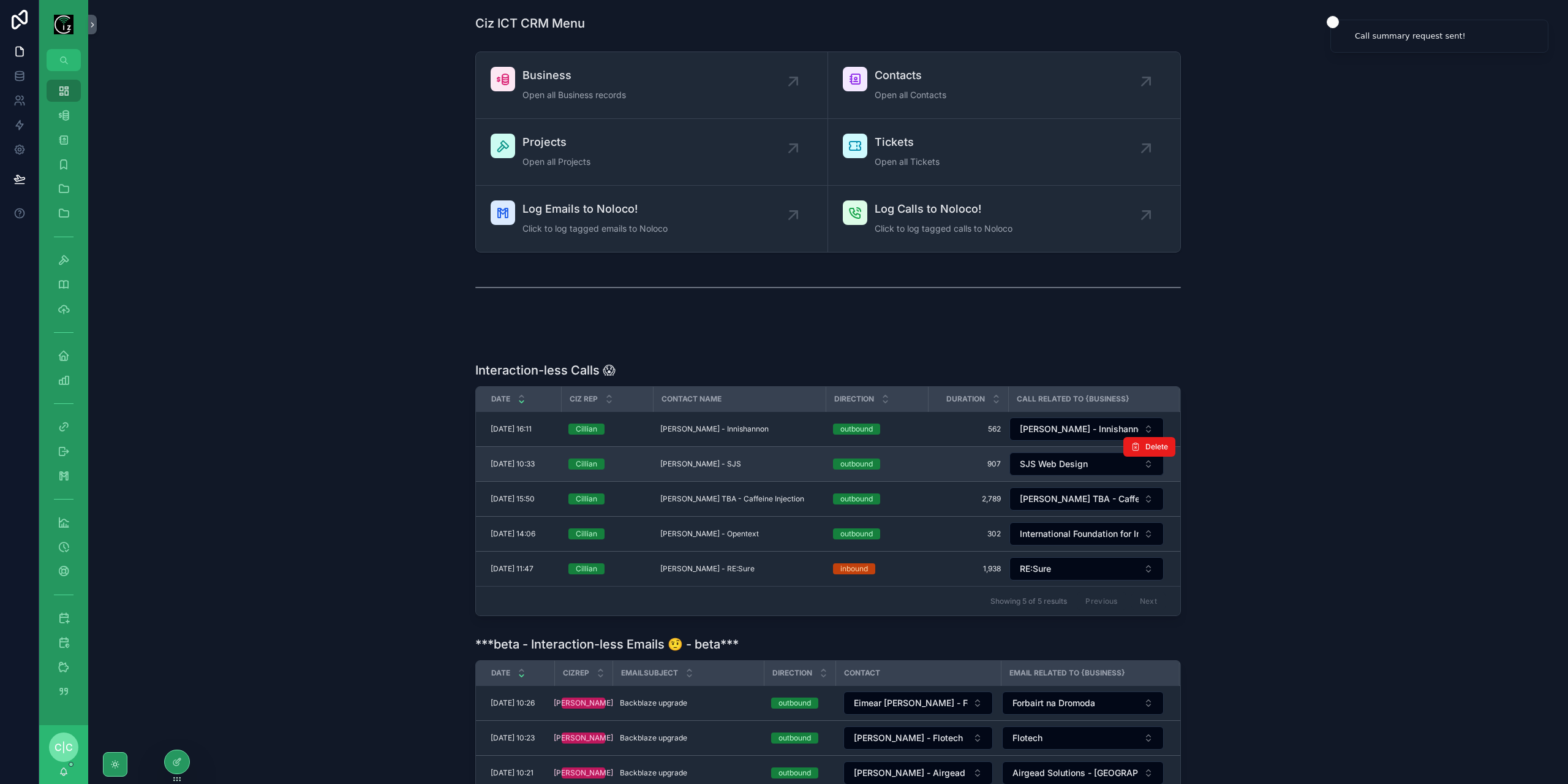
click at [746, 470] on td "Sean Slattery - SJS Sean Slattery - SJS" at bounding box center [739, 464] width 173 height 35
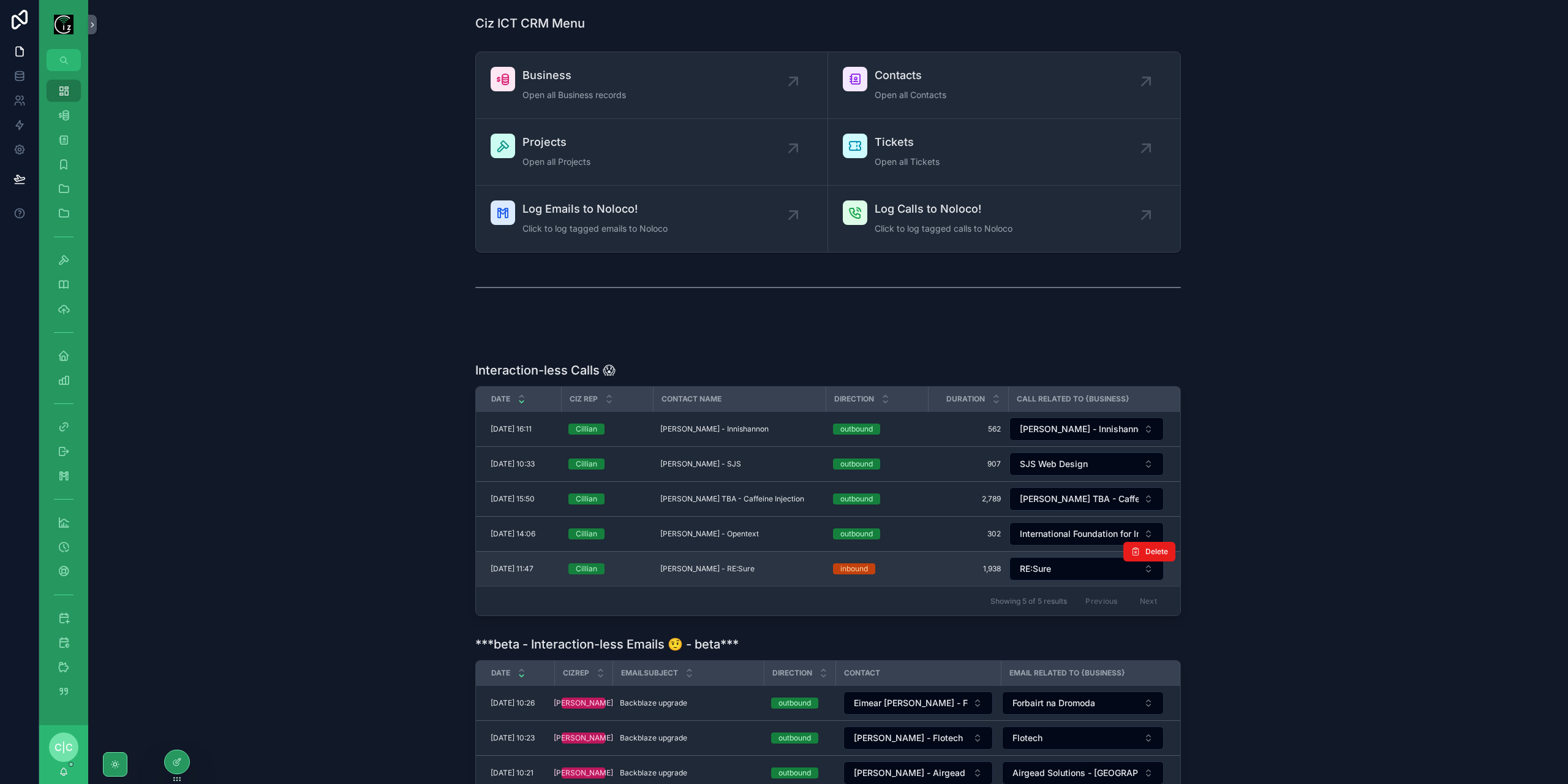
click at [686, 564] on span "Wes Fallon - RE:Sure" at bounding box center [707, 569] width 94 height 10
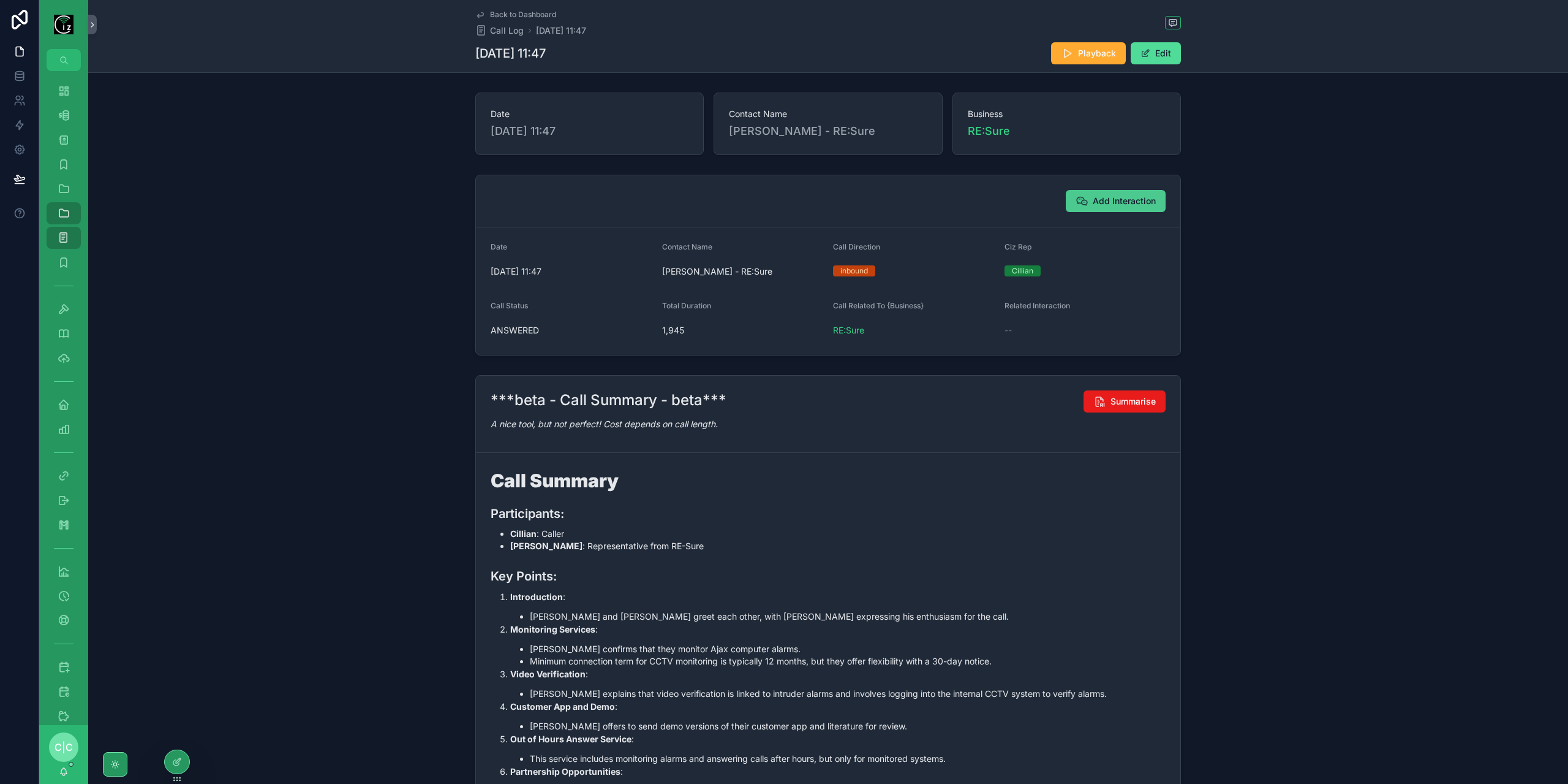
click at [1106, 201] on span "Add Interaction" at bounding box center [1124, 201] width 63 height 12
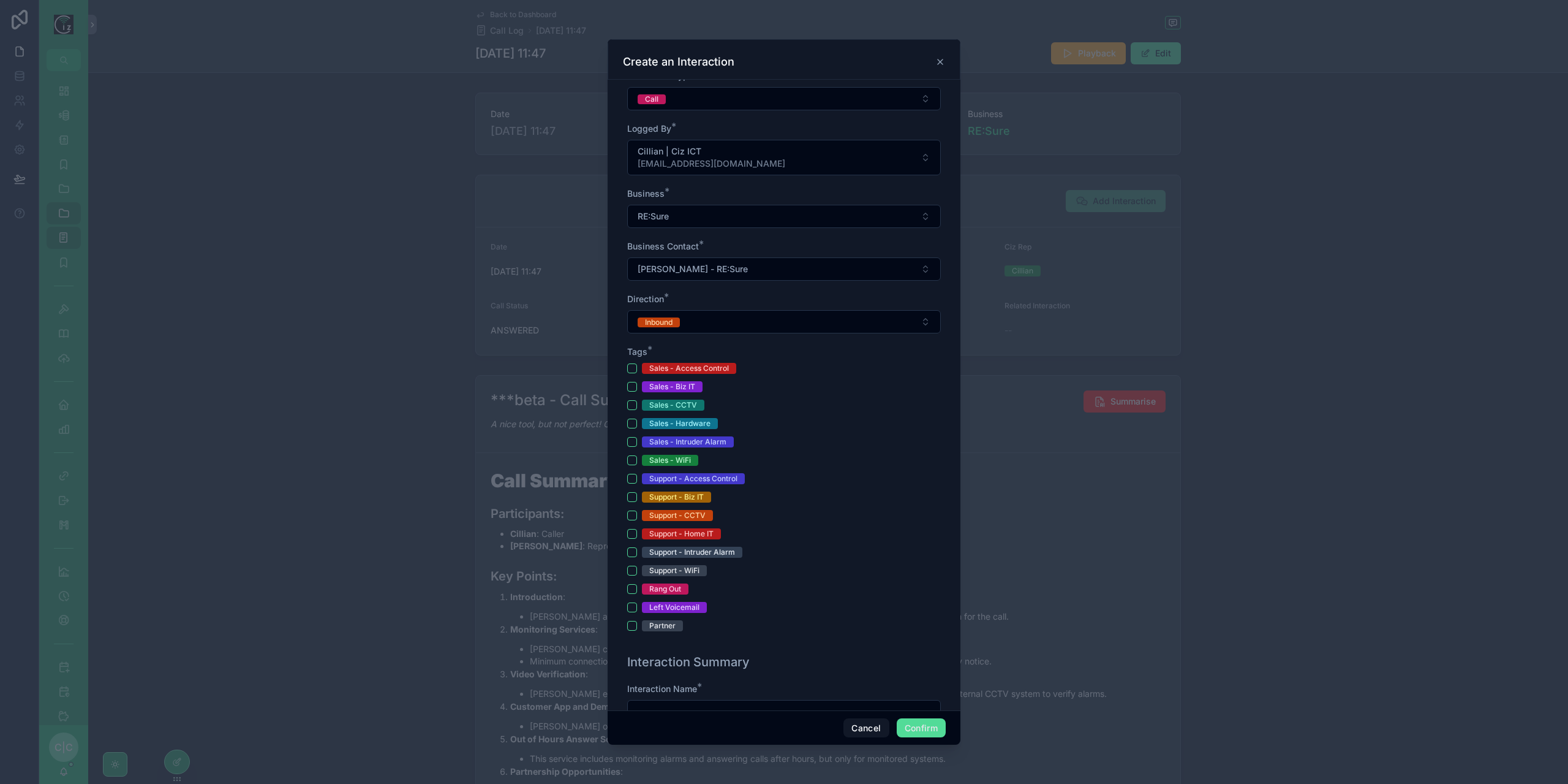
scroll to position [184, 0]
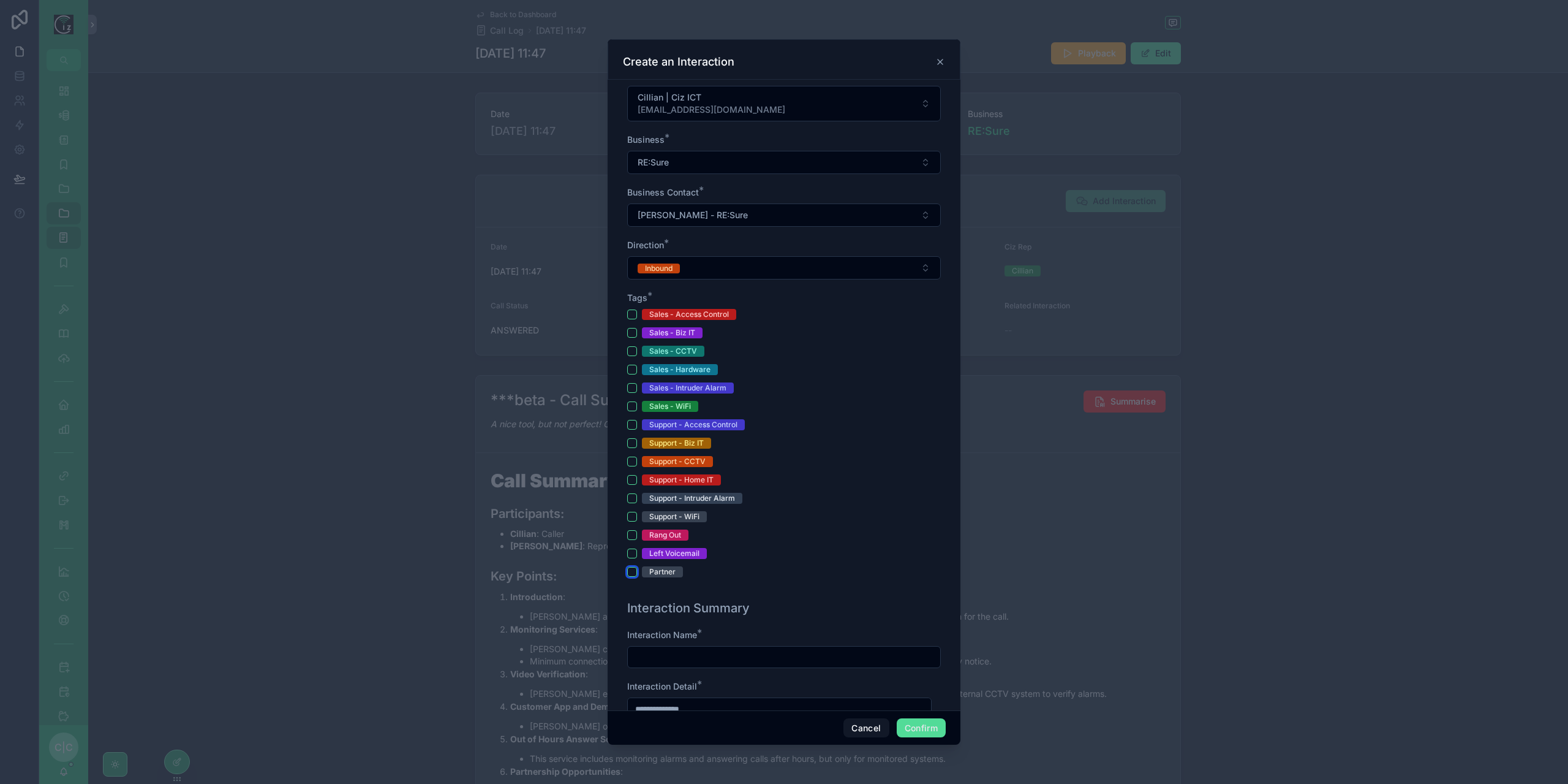
click at [633, 567] on button "Partner" at bounding box center [632, 572] width 10 height 10
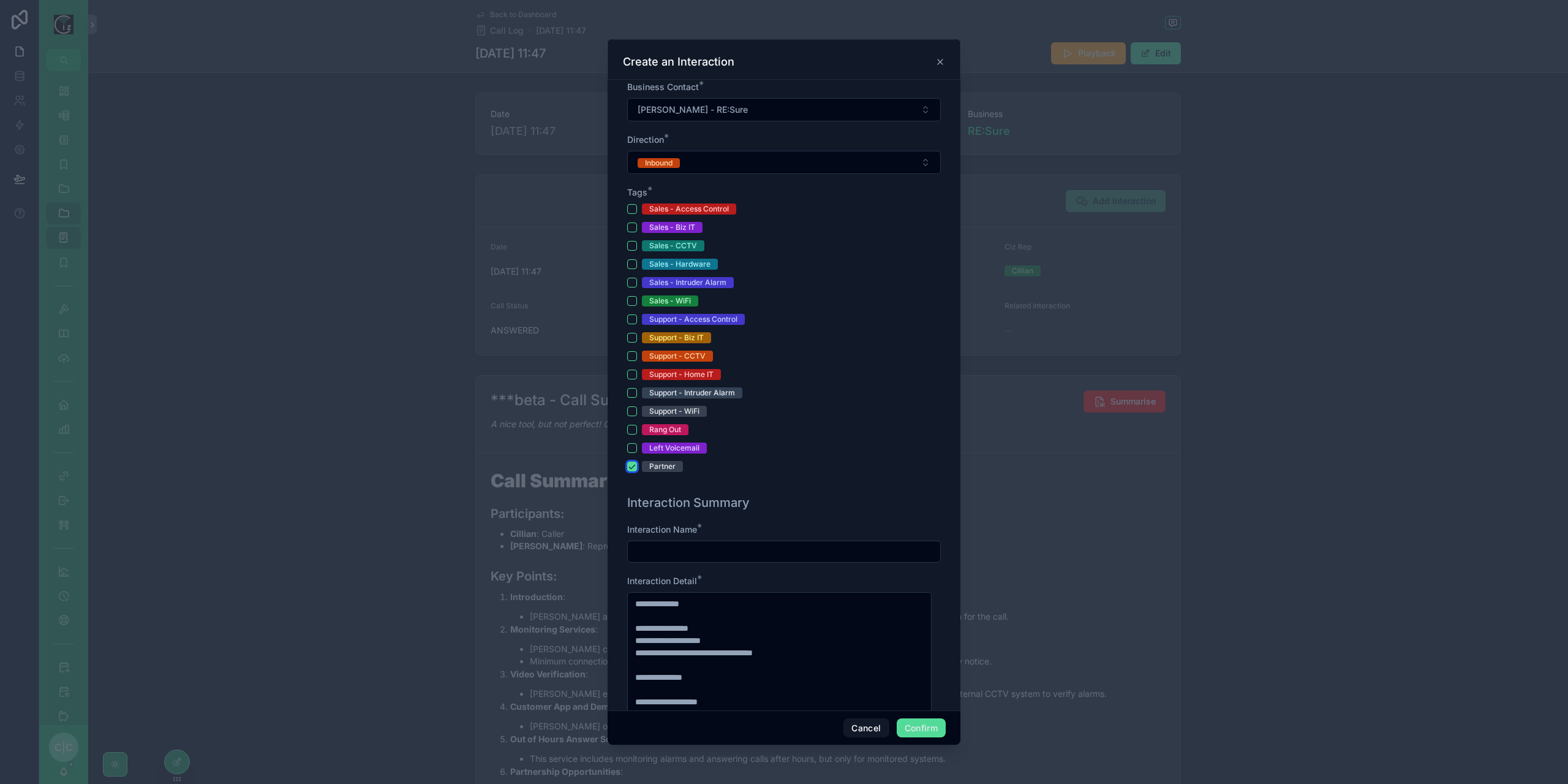
scroll to position [429, 0]
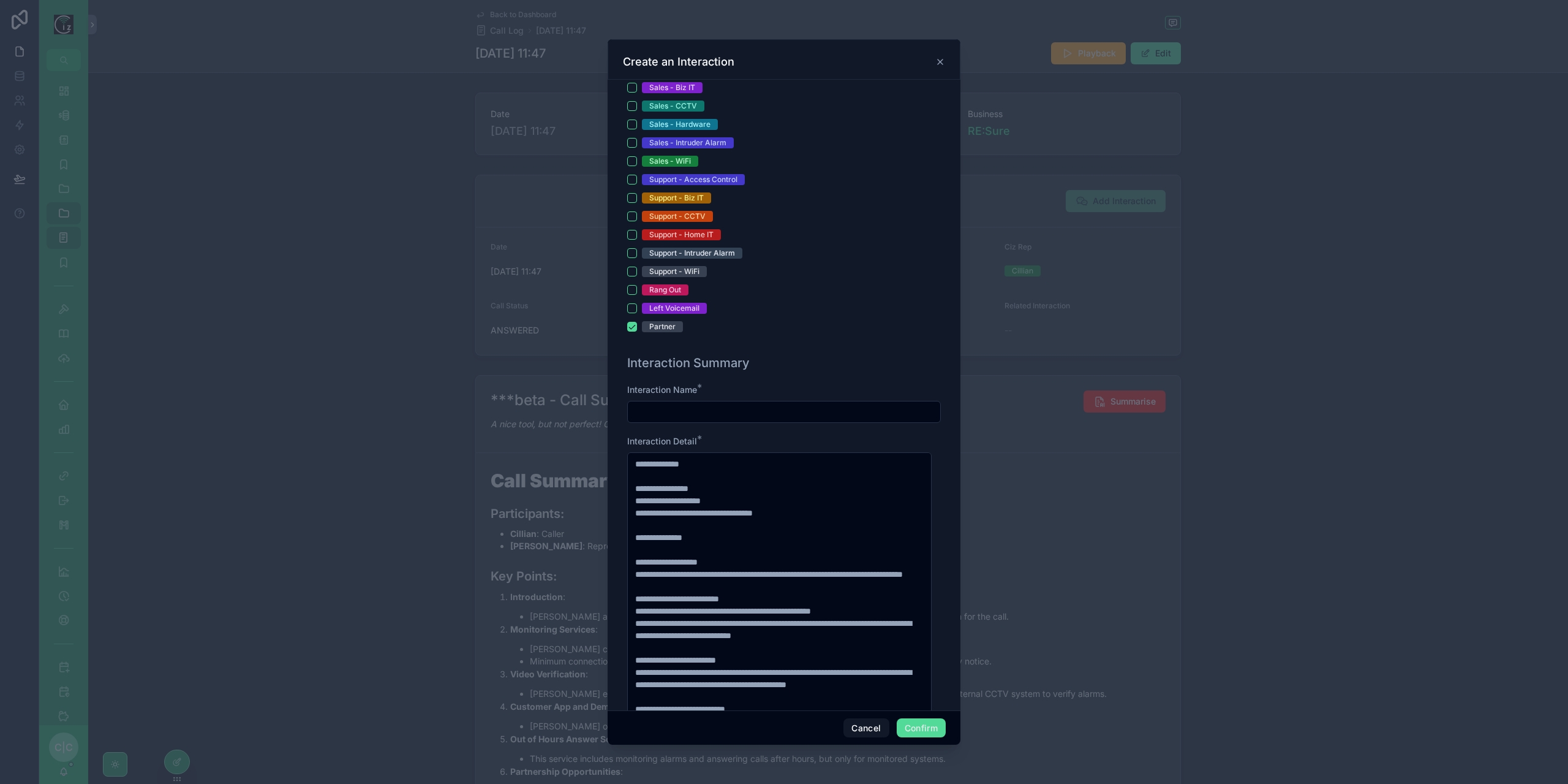
click at [784, 410] on input "text" at bounding box center [784, 412] width 313 height 17
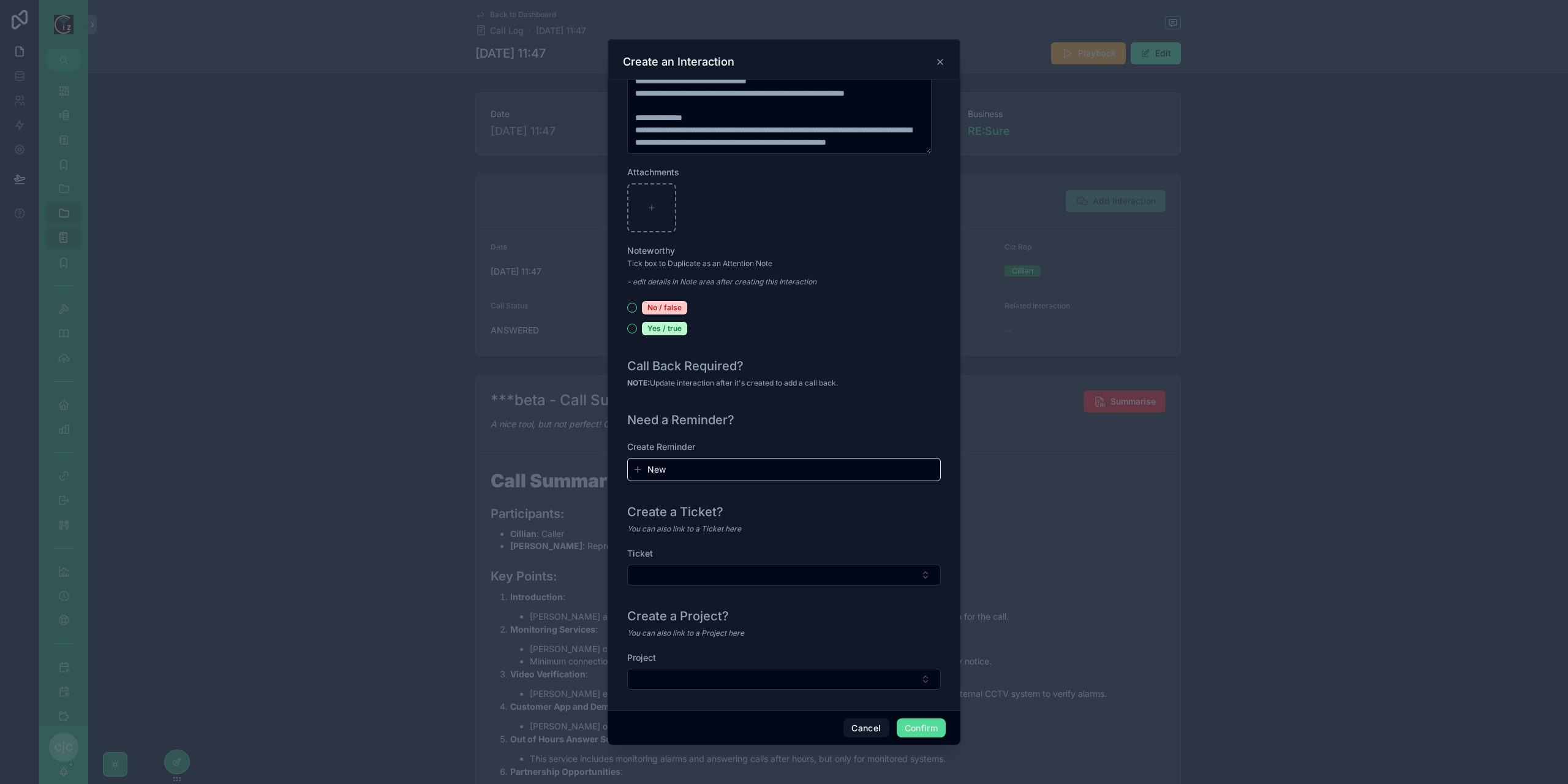
scroll to position [1107, 0]
type input "**********"
click at [923, 728] on button "Confirm" at bounding box center [921, 728] width 49 height 20
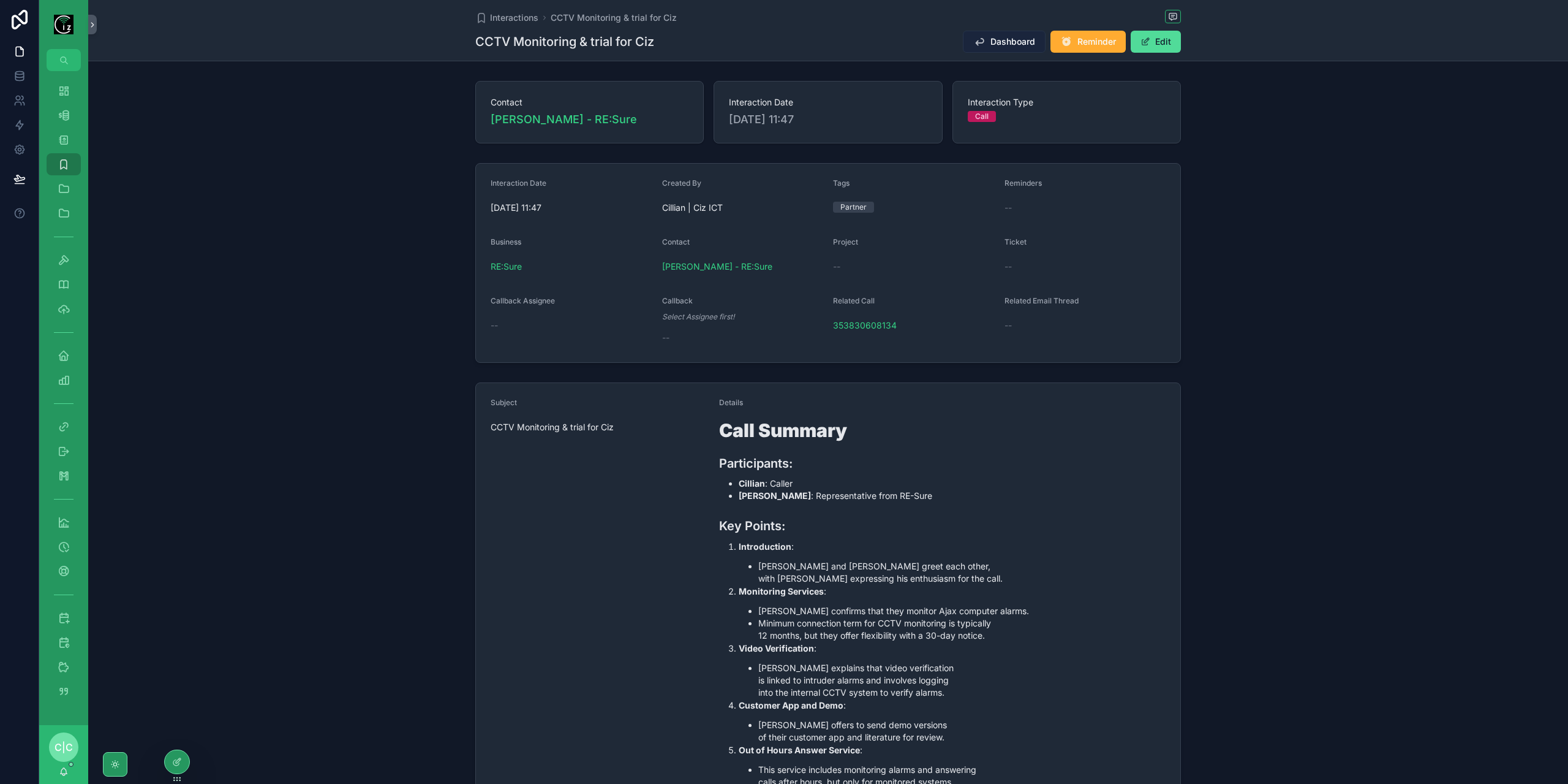
click at [983, 43] on button "Dashboard" at bounding box center [1004, 41] width 82 height 22
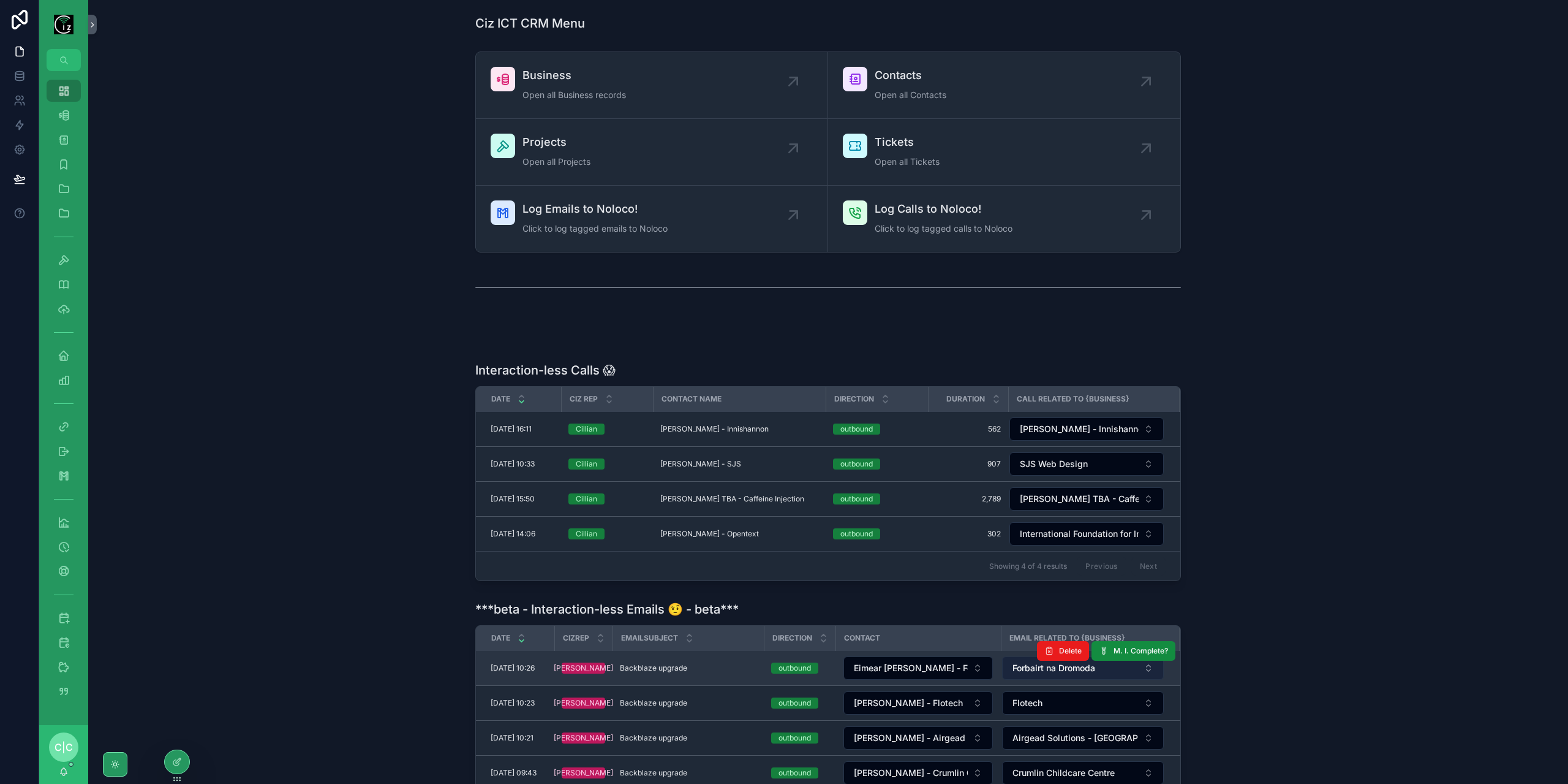
scroll to position [122, 0]
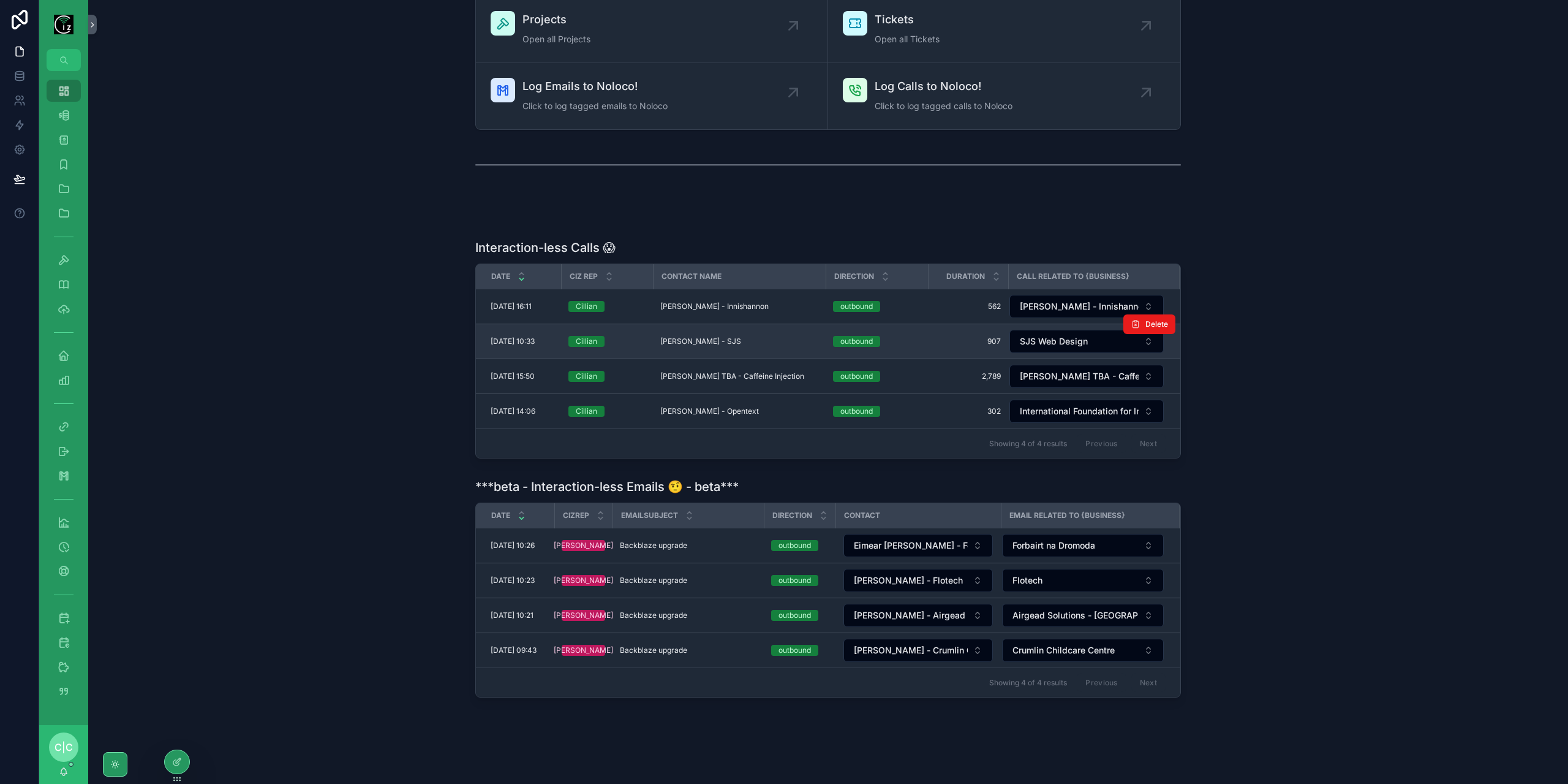
click at [734, 341] on div "Sean Slattery - SJS Sean Slattery - SJS" at bounding box center [739, 342] width 158 height 10
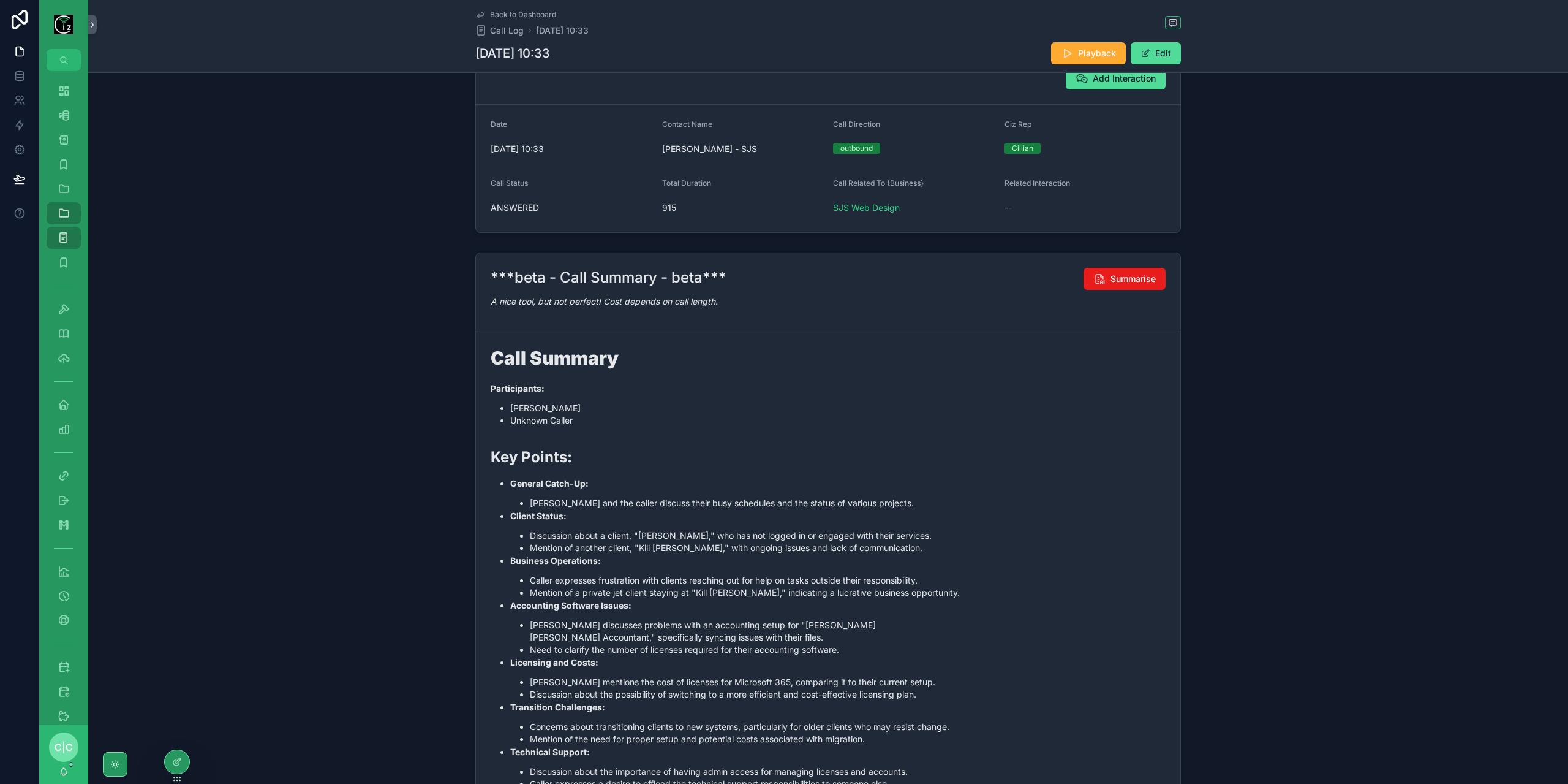
scroll to position [306, 0]
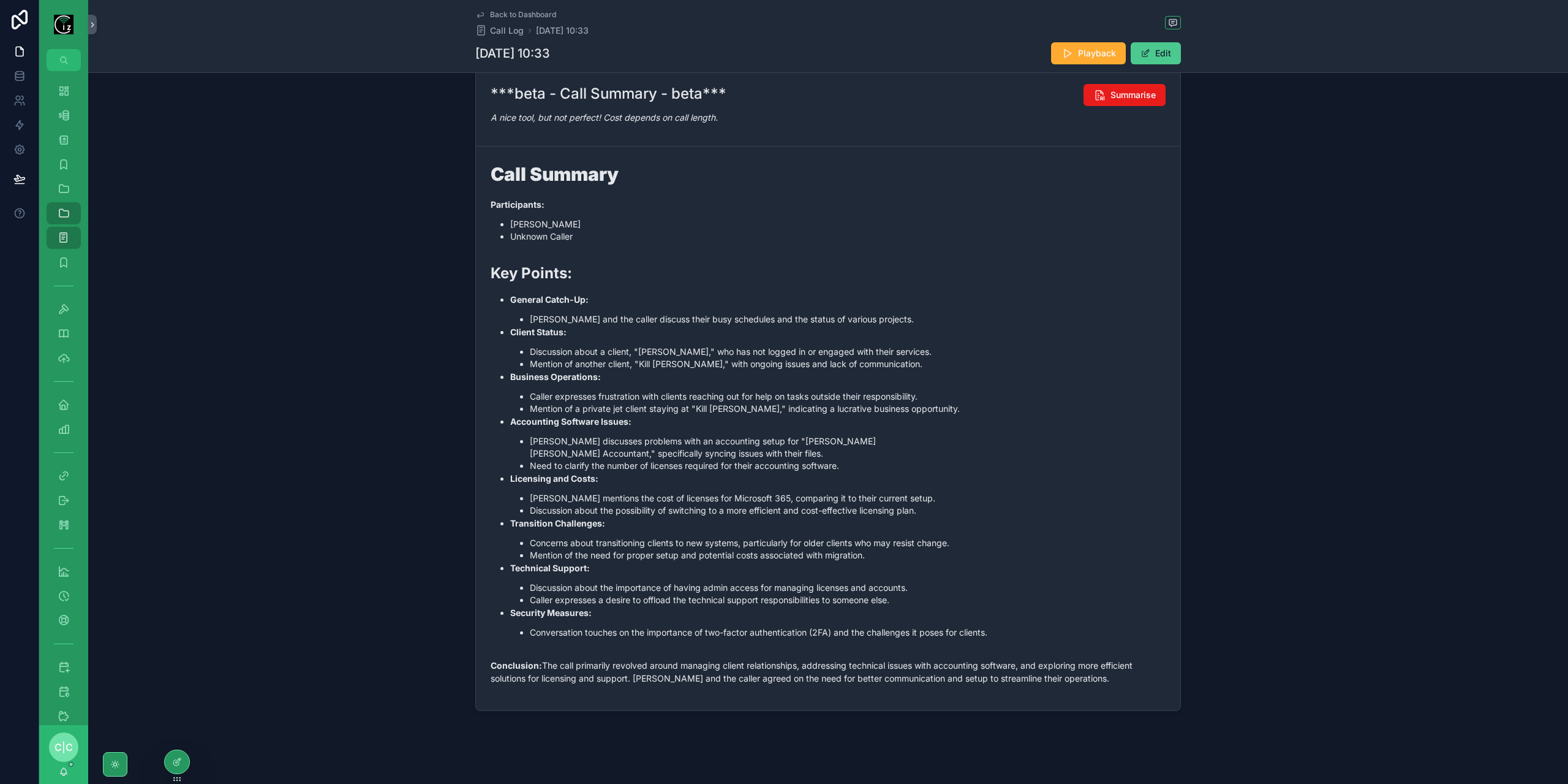
click at [1153, 57] on button "Edit" at bounding box center [1155, 53] width 50 height 22
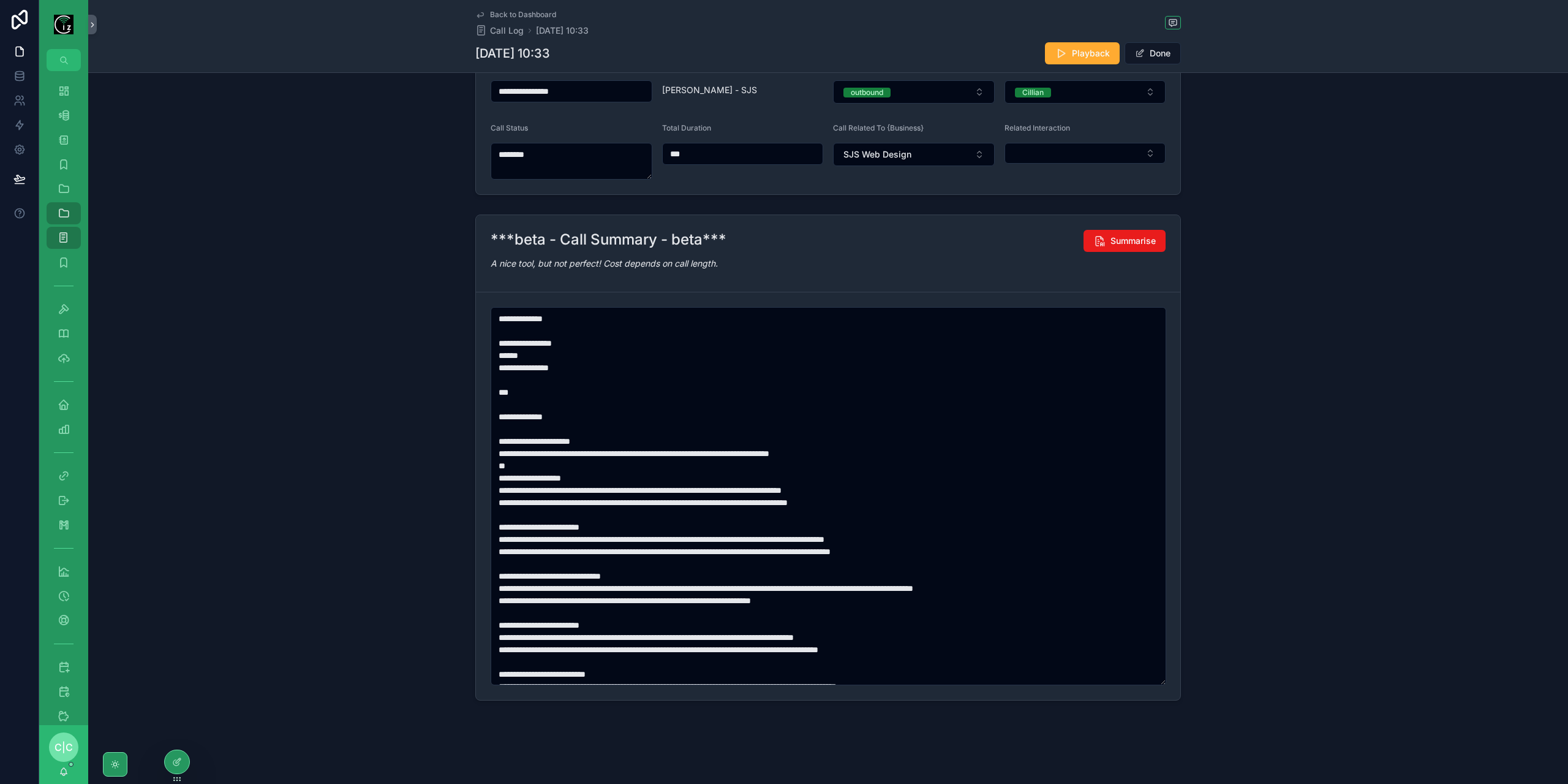
scroll to position [179, 0]
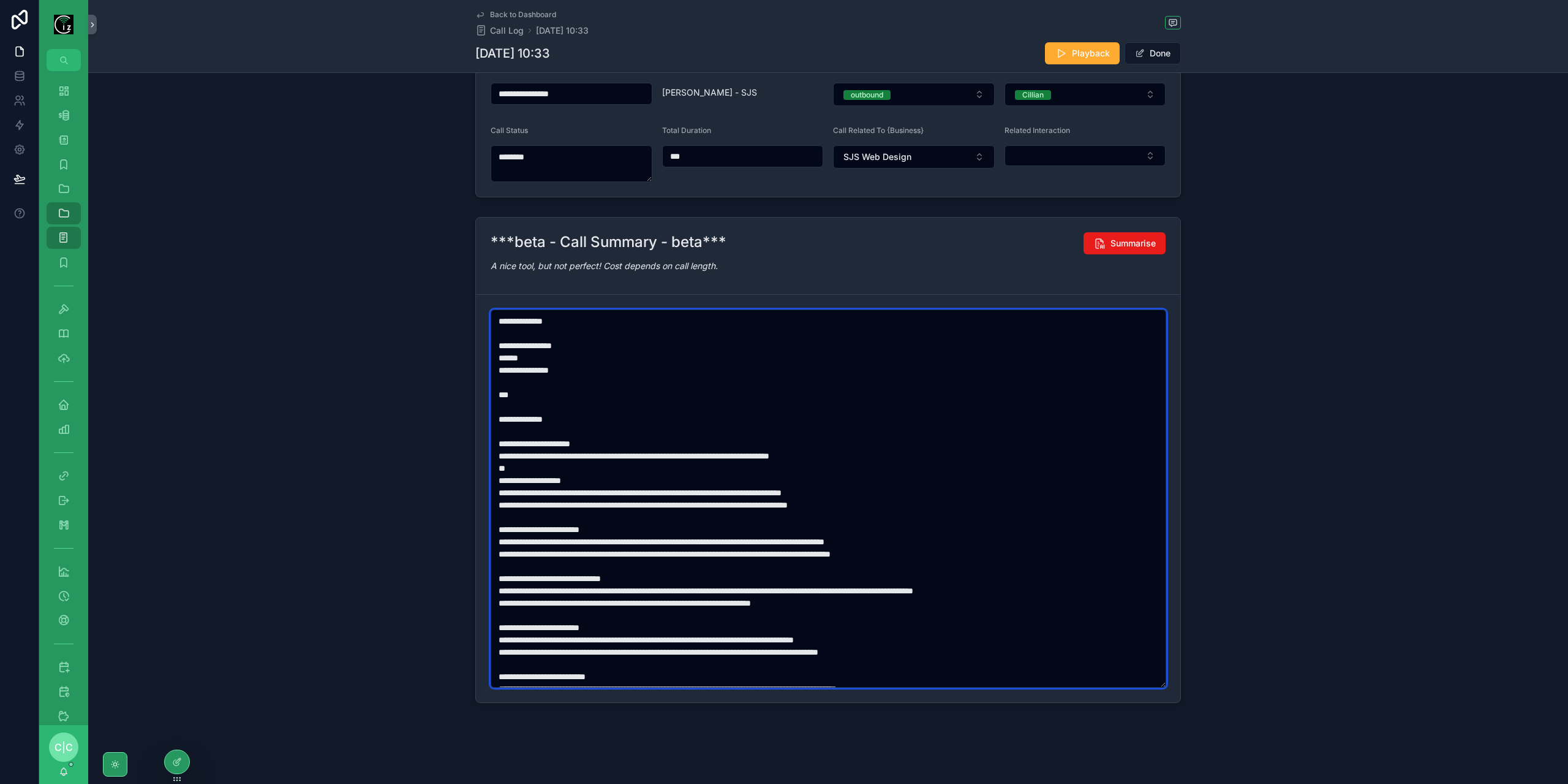
click at [517, 369] on textarea "scrollable content" at bounding box center [829, 498] width 676 height 378
drag, startPoint x: 637, startPoint y: 487, endPoint x: 648, endPoint y: 505, distance: 21.1
click at [636, 489] on textarea "scrollable content" at bounding box center [829, 498] width 676 height 378
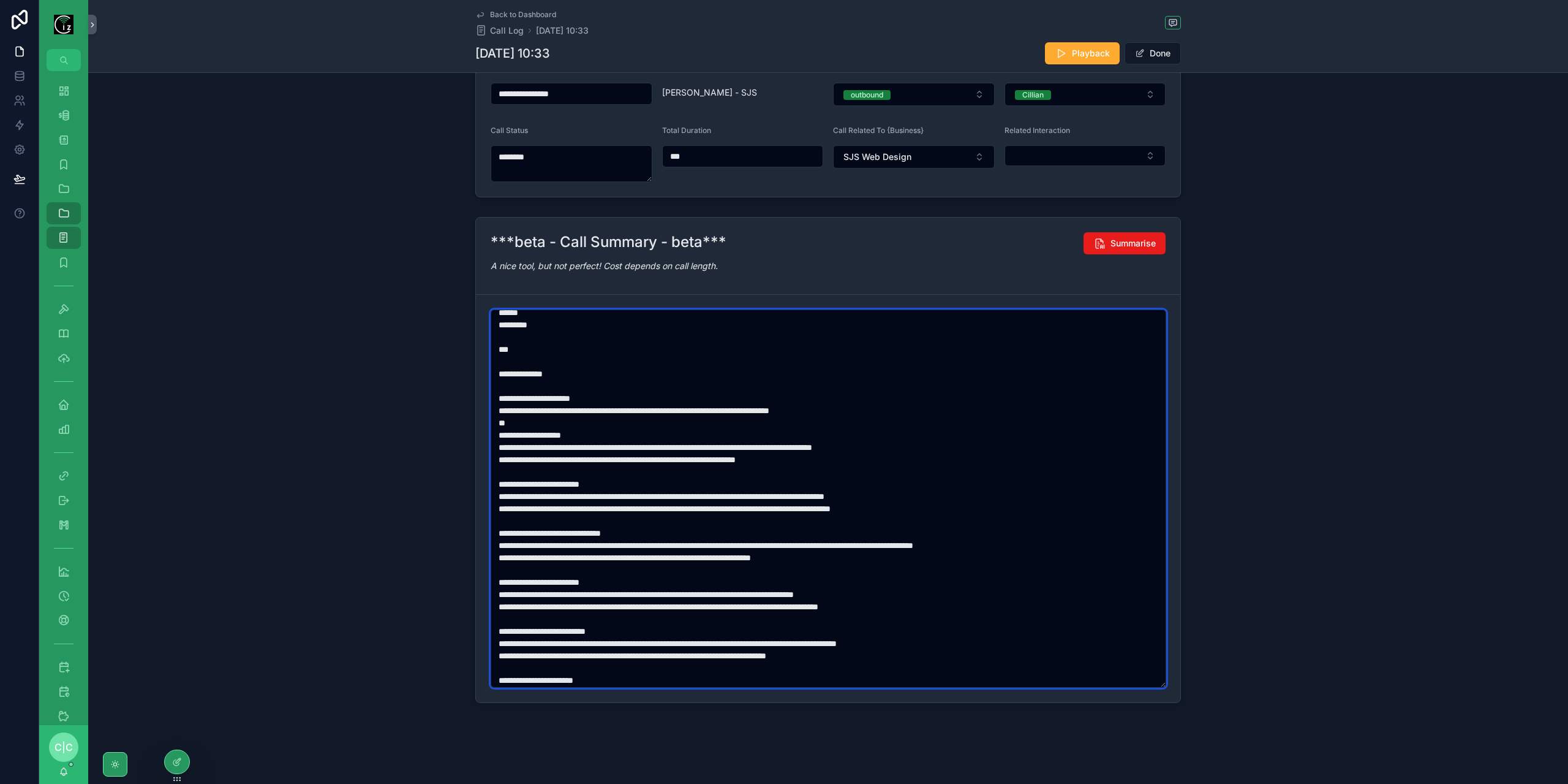
scroll to position [62, 0]
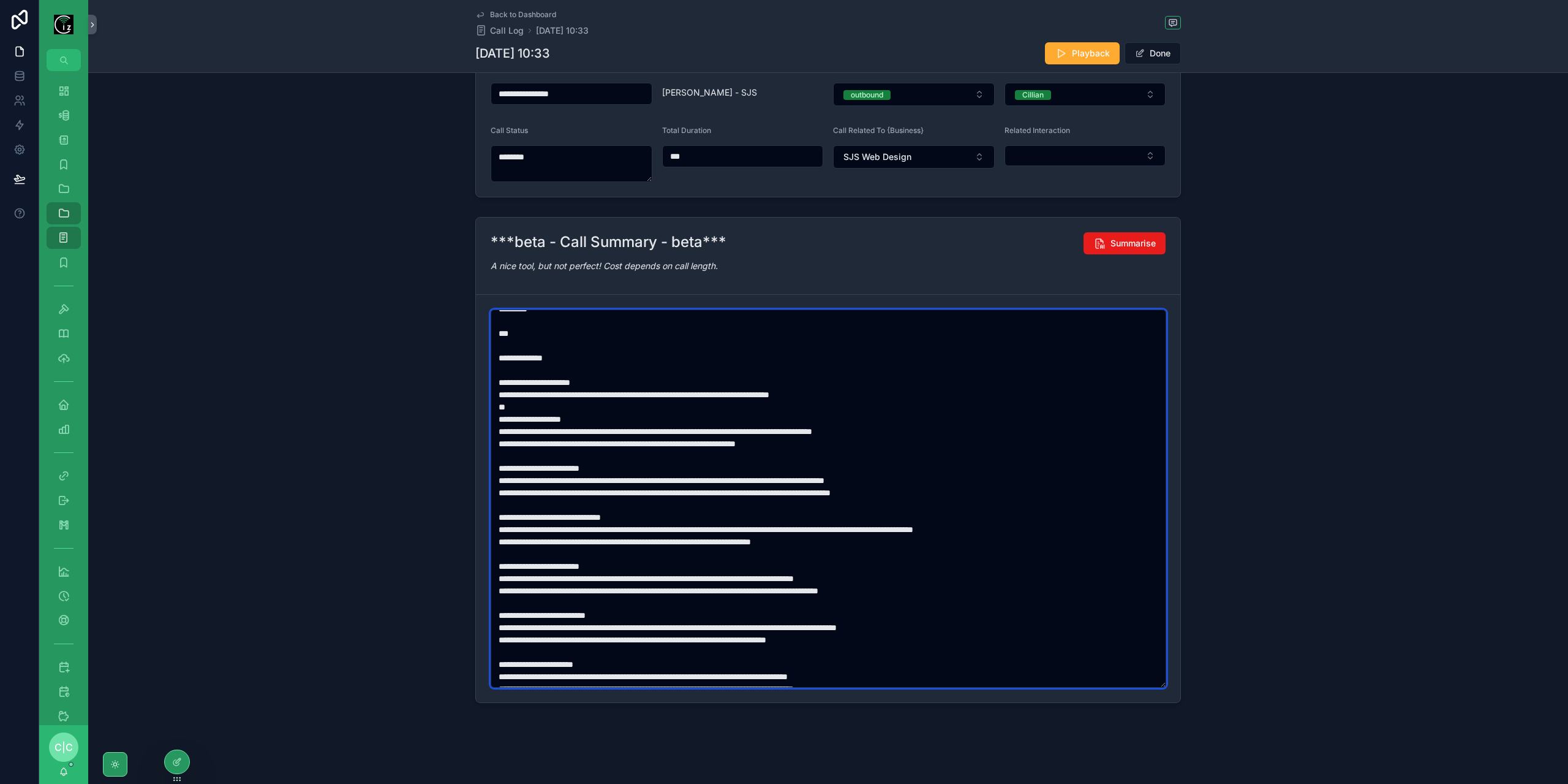
click at [593, 442] on textarea "scrollable content" at bounding box center [829, 498] width 676 height 378
drag, startPoint x: 693, startPoint y: 492, endPoint x: 716, endPoint y: 510, distance: 29.2
click at [693, 493] on textarea "scrollable content" at bounding box center [829, 498] width 676 height 378
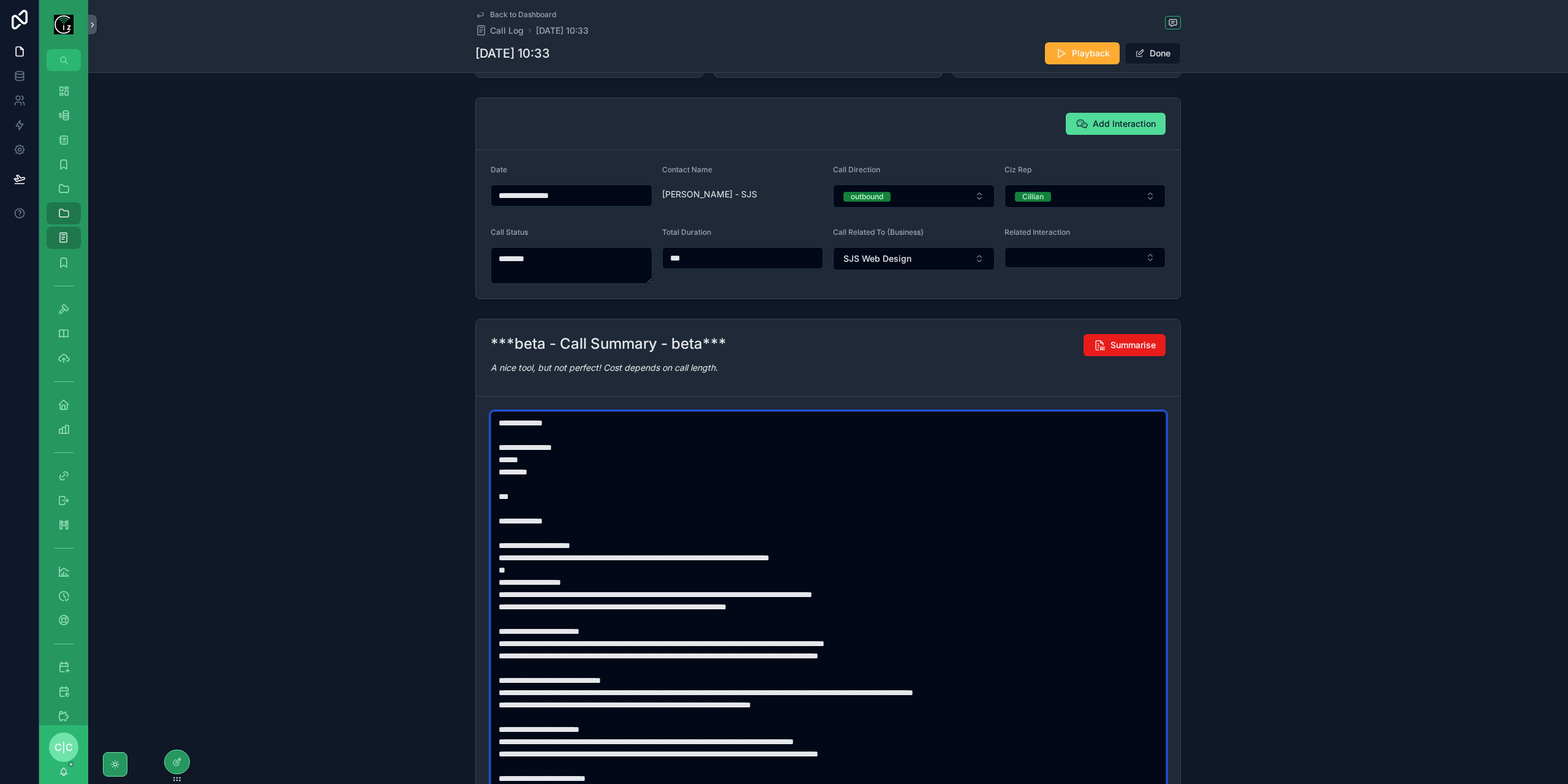
scroll to position [0, 0]
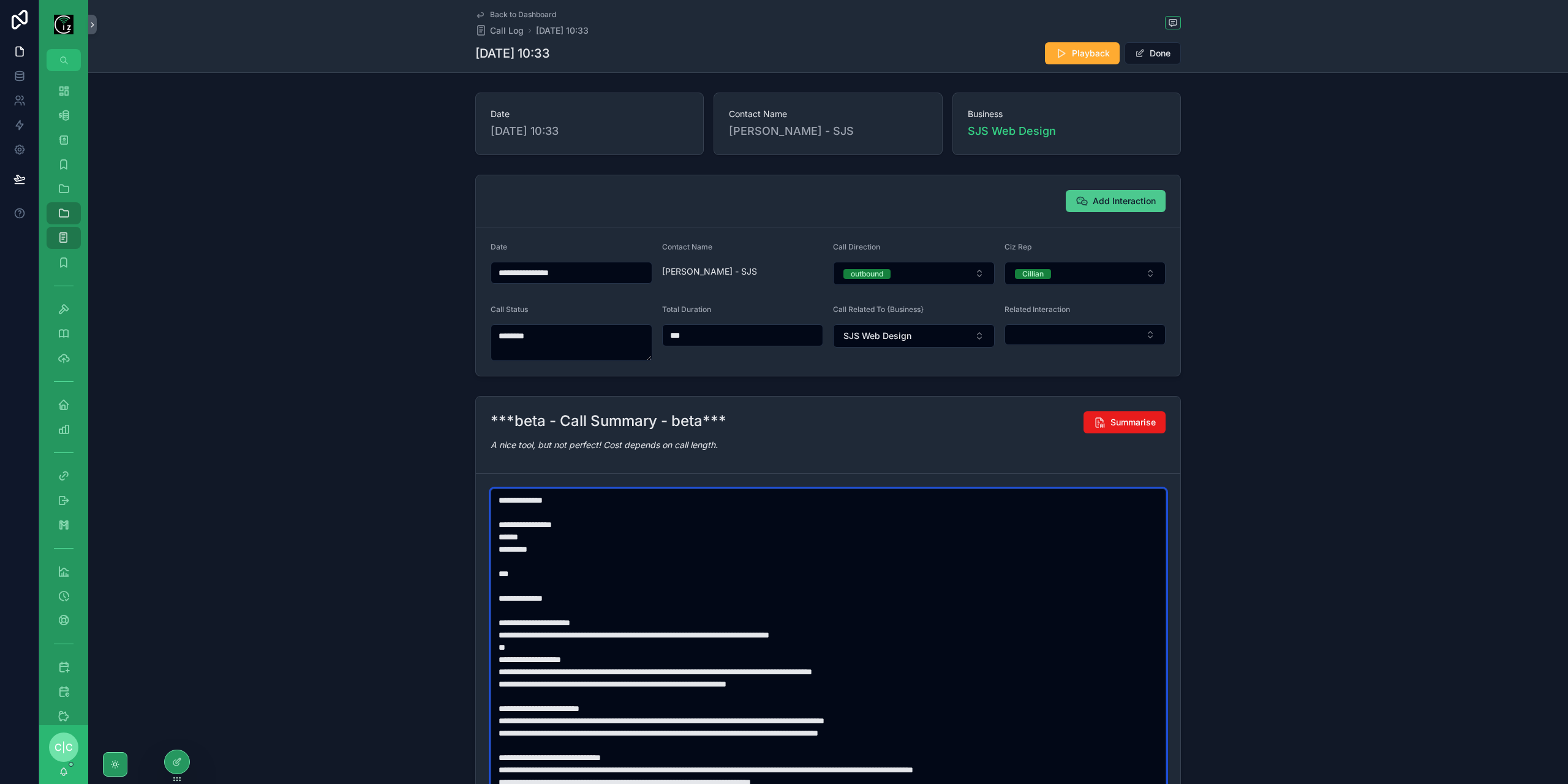
type textarea "**********"
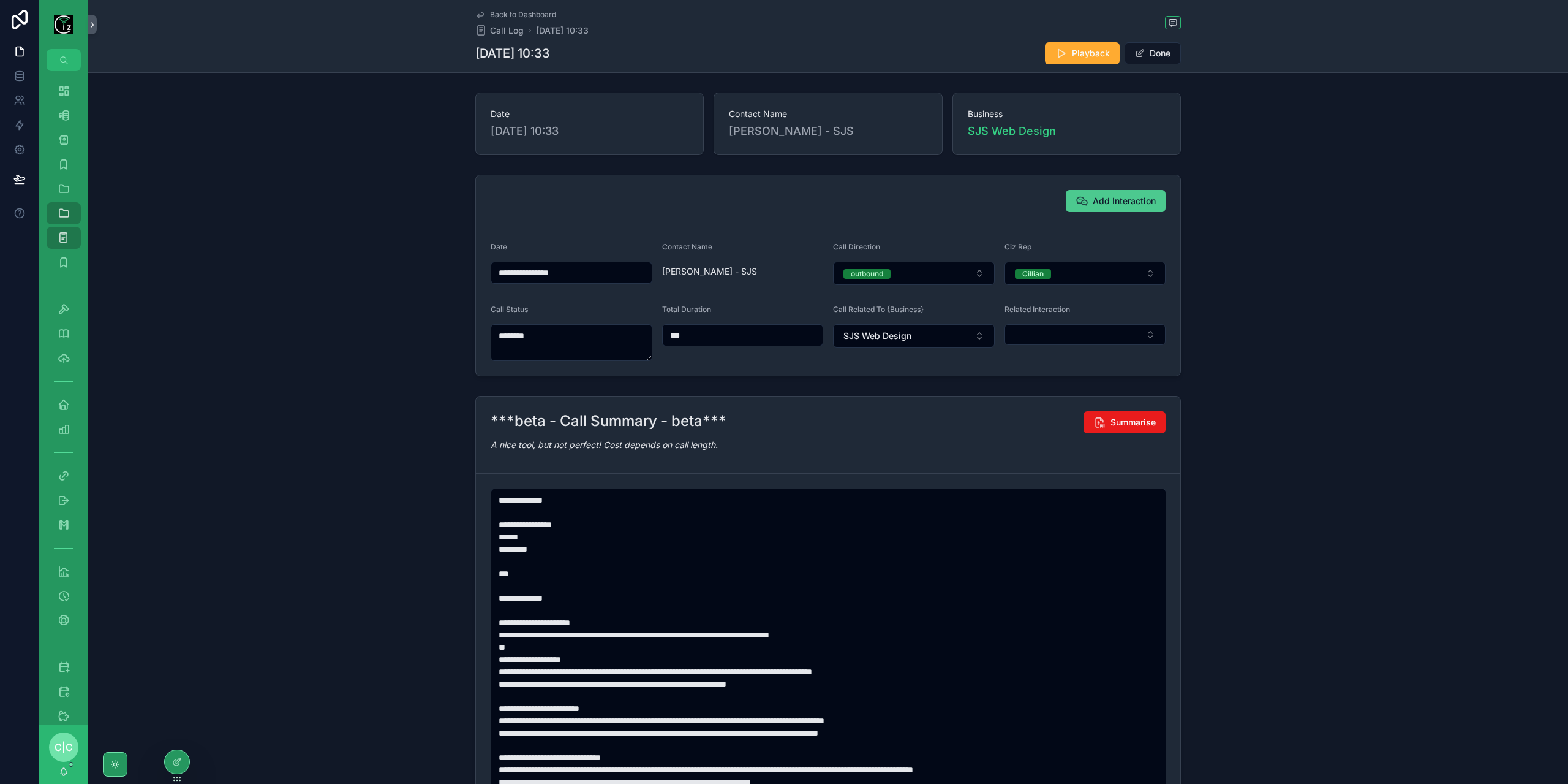
click at [1103, 200] on span "Add Interaction" at bounding box center [1124, 201] width 63 height 12
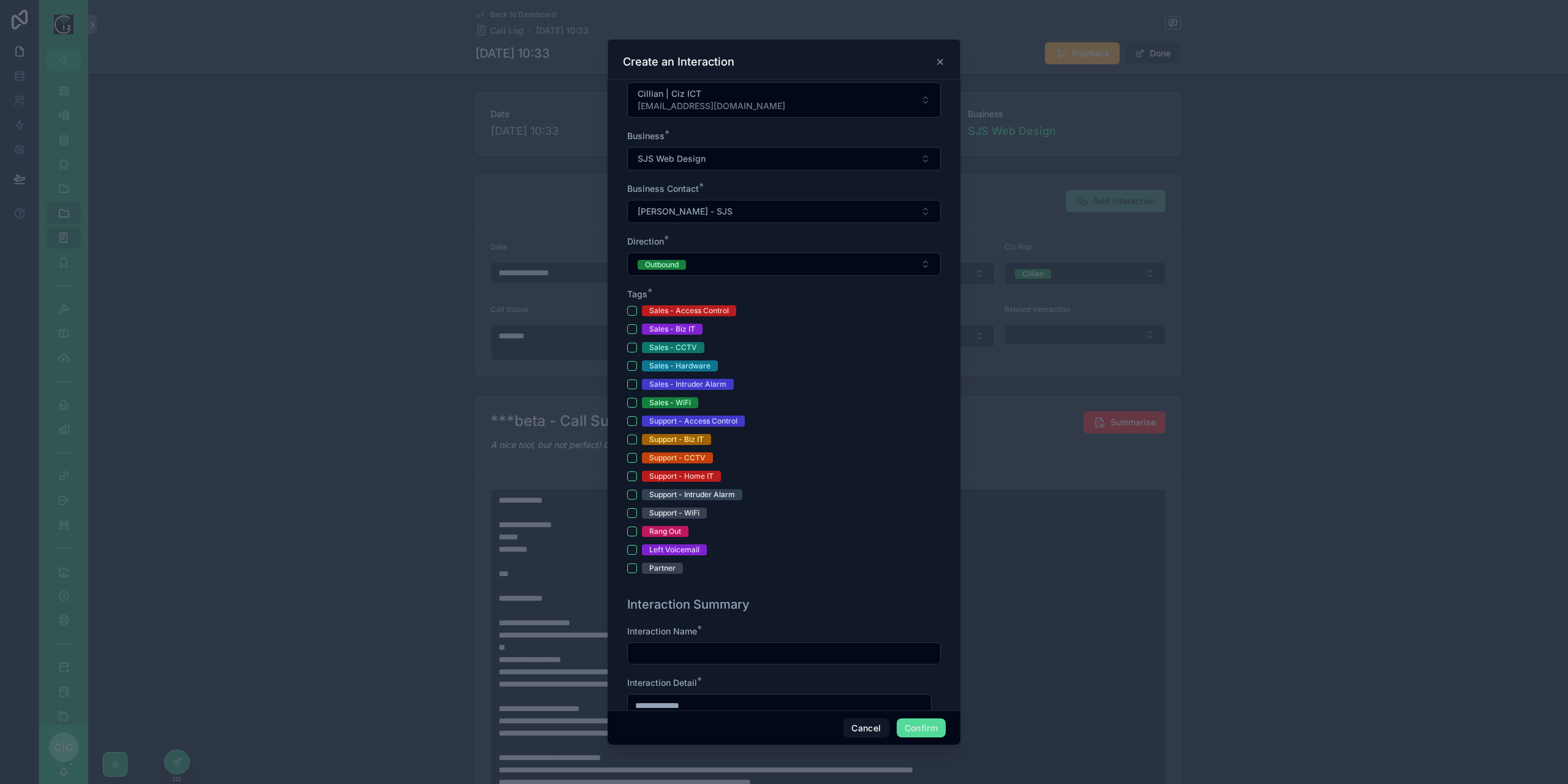
scroll to position [245, 0]
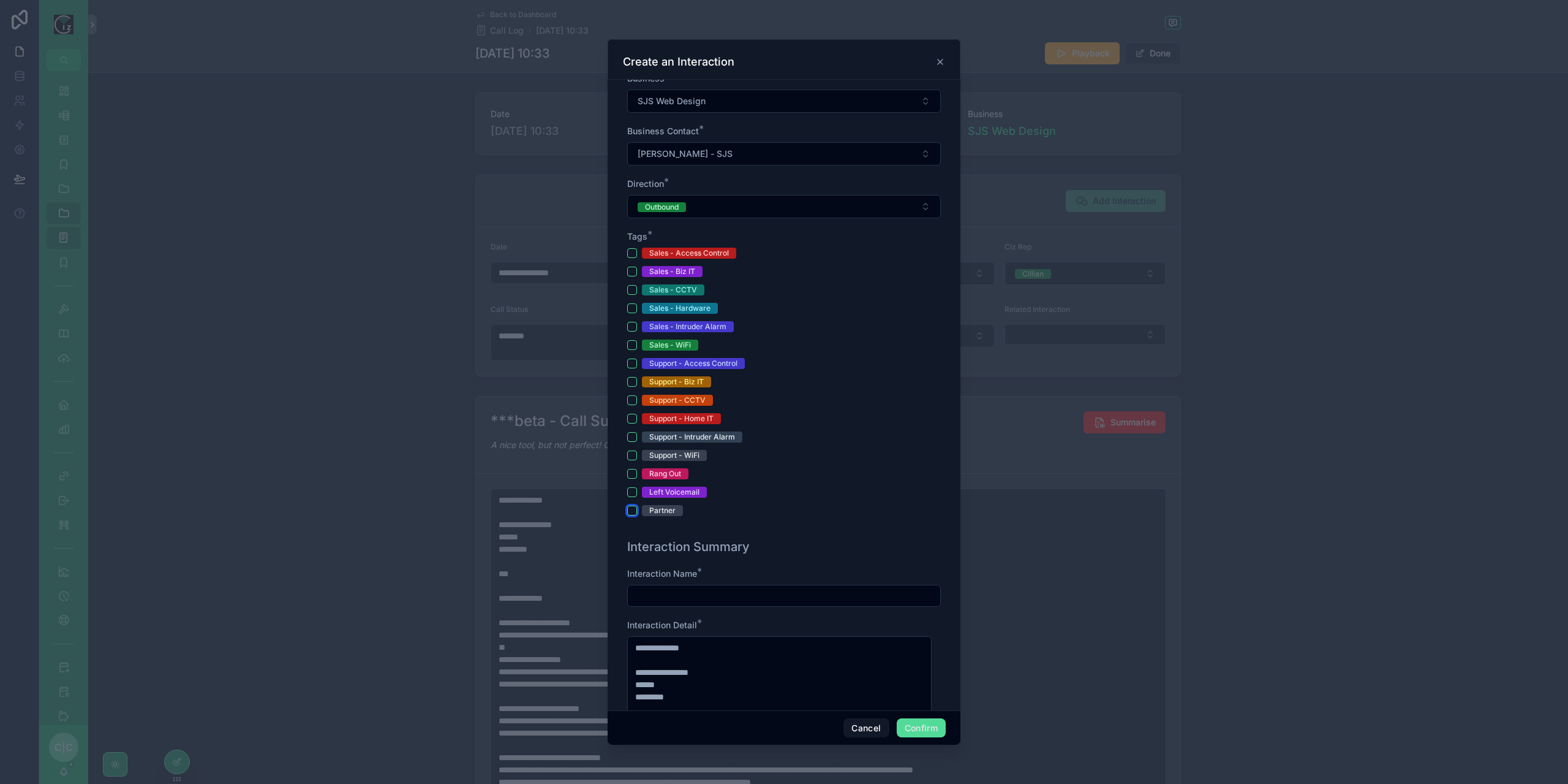
click at [632, 508] on button "Partner" at bounding box center [632, 510] width 10 height 10
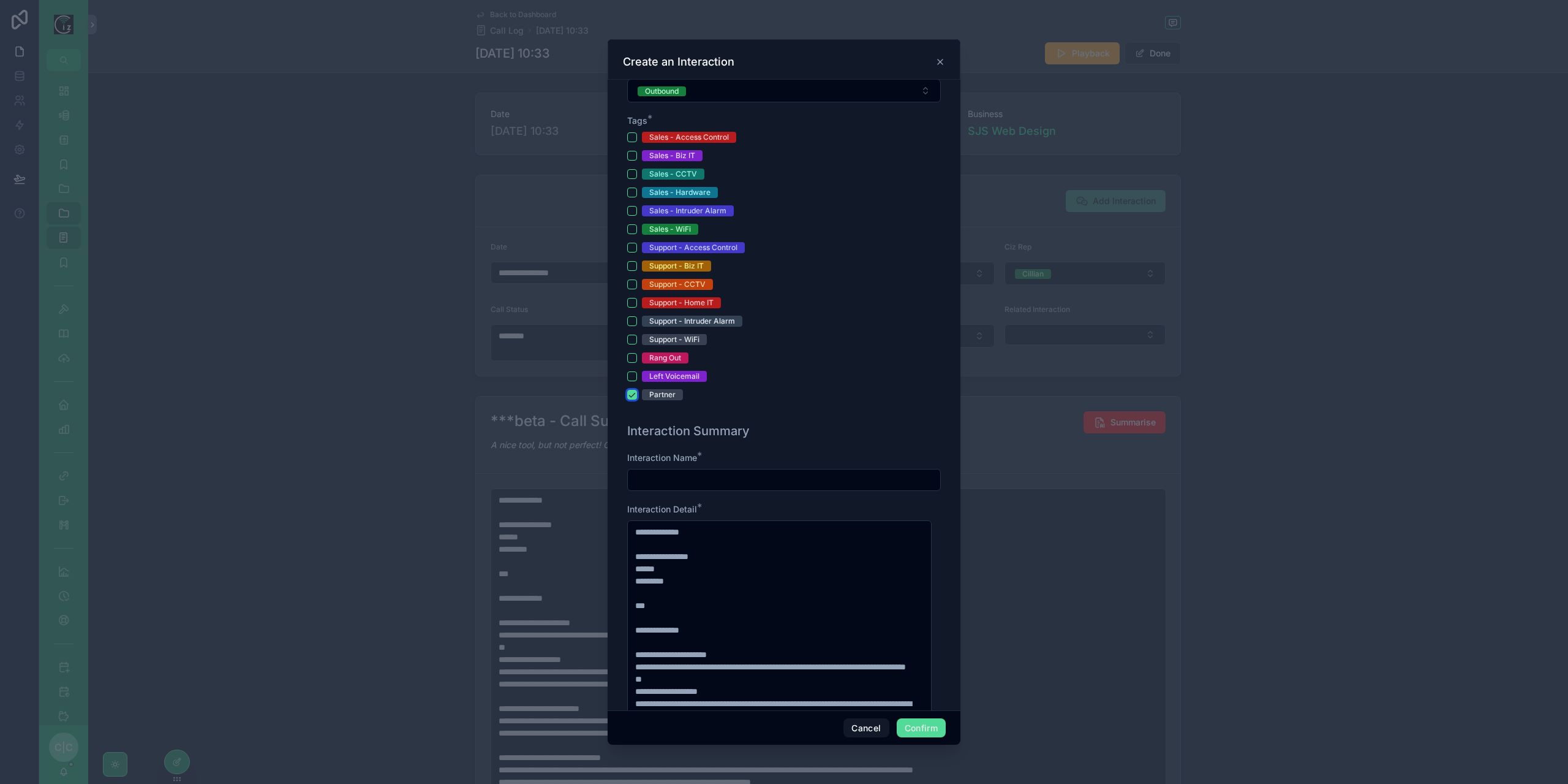
scroll to position [429, 0]
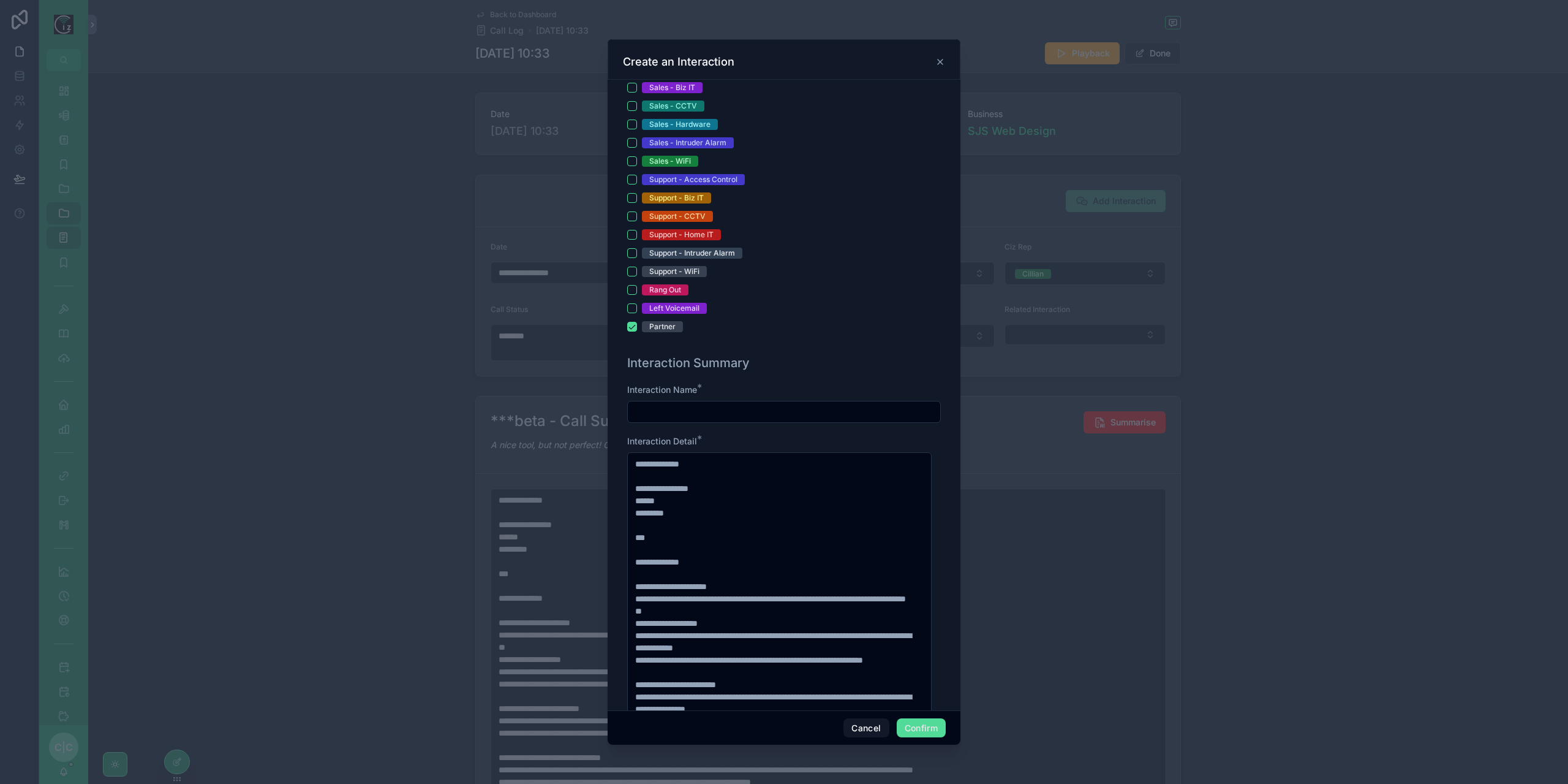
click at [764, 413] on input "text" at bounding box center [784, 412] width 313 height 17
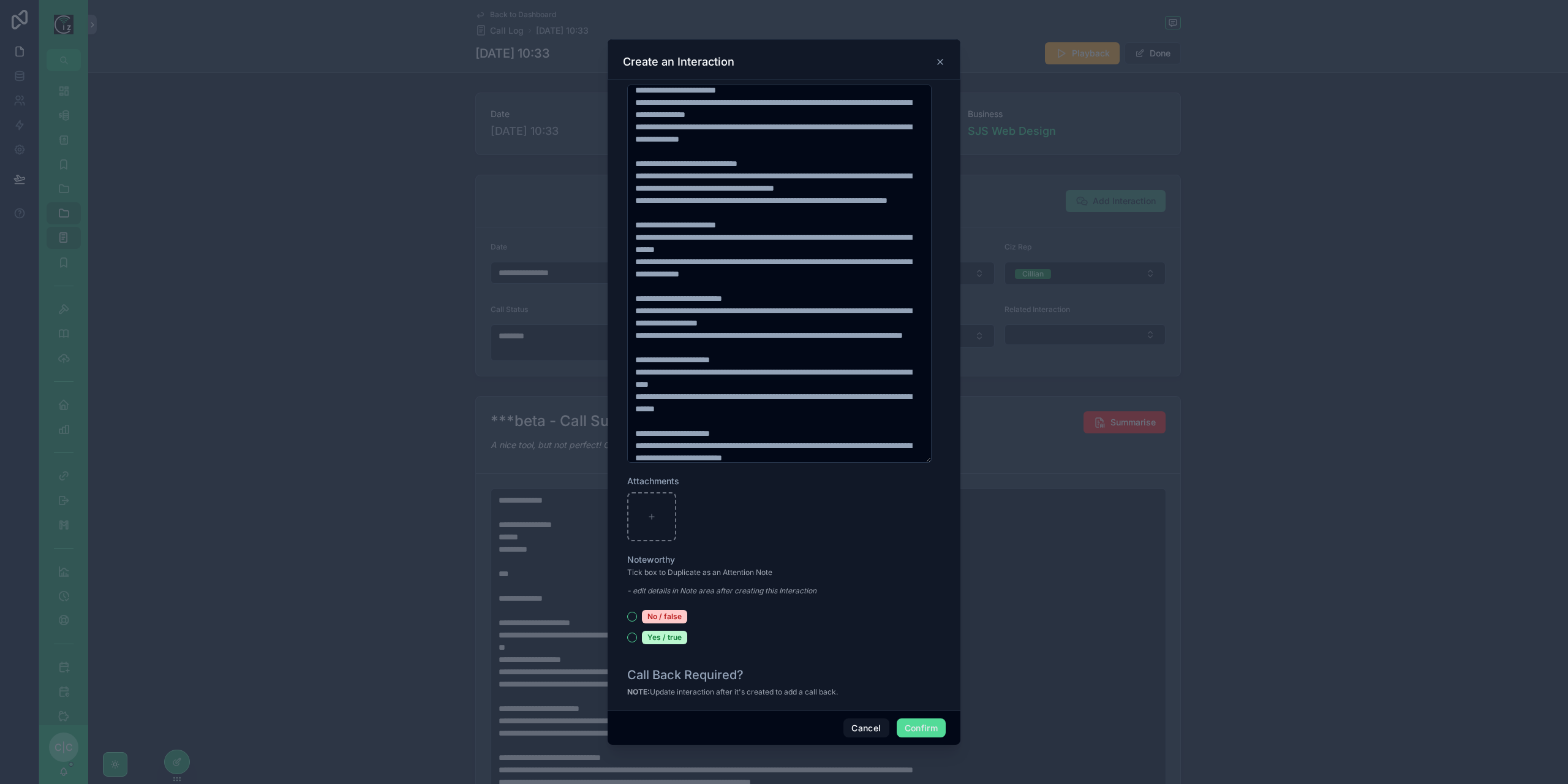
scroll to position [208, 0]
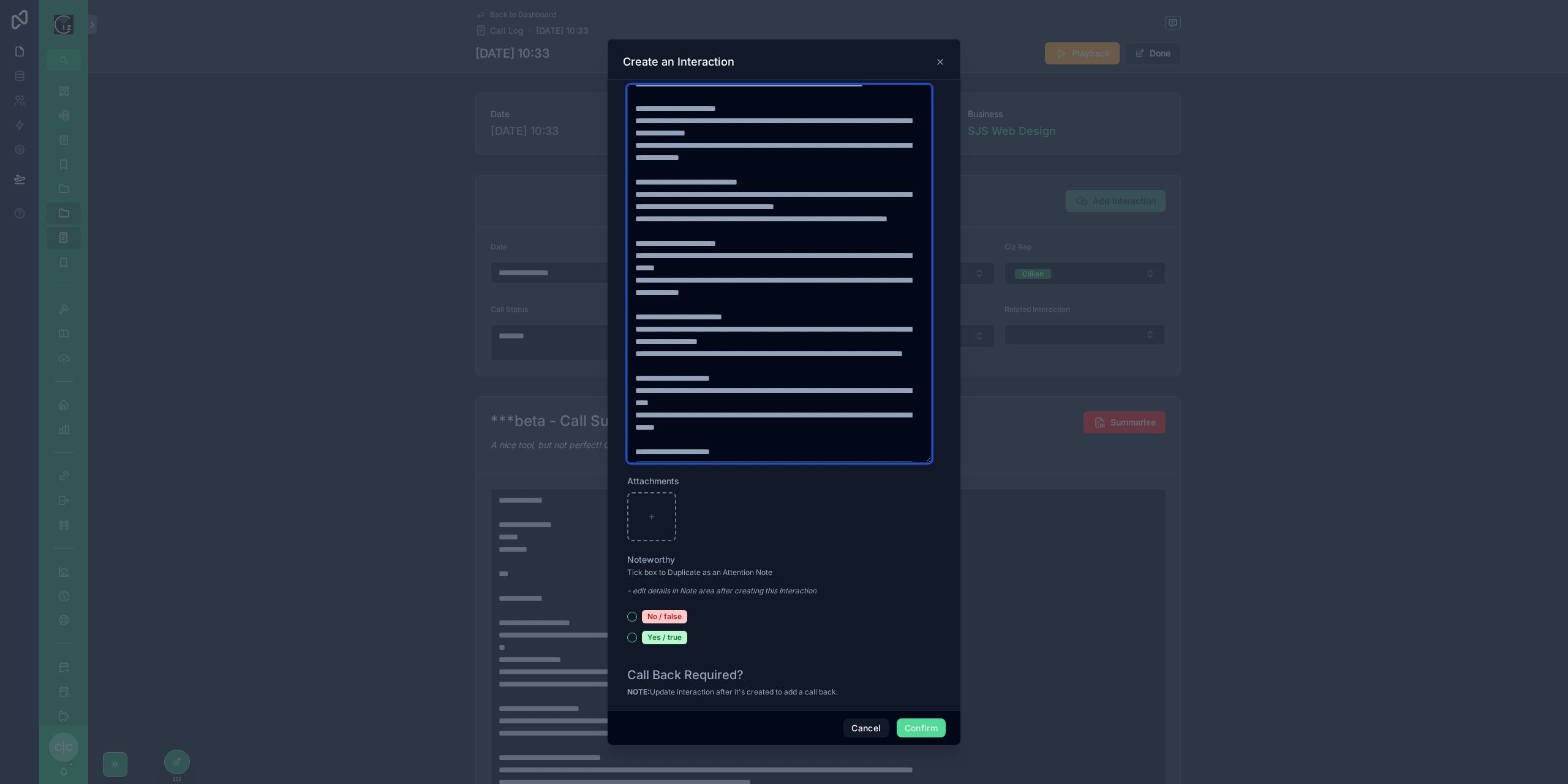
click at [891, 219] on textarea at bounding box center [779, 274] width 305 height 378
click at [723, 227] on textarea at bounding box center [779, 274] width 305 height 378
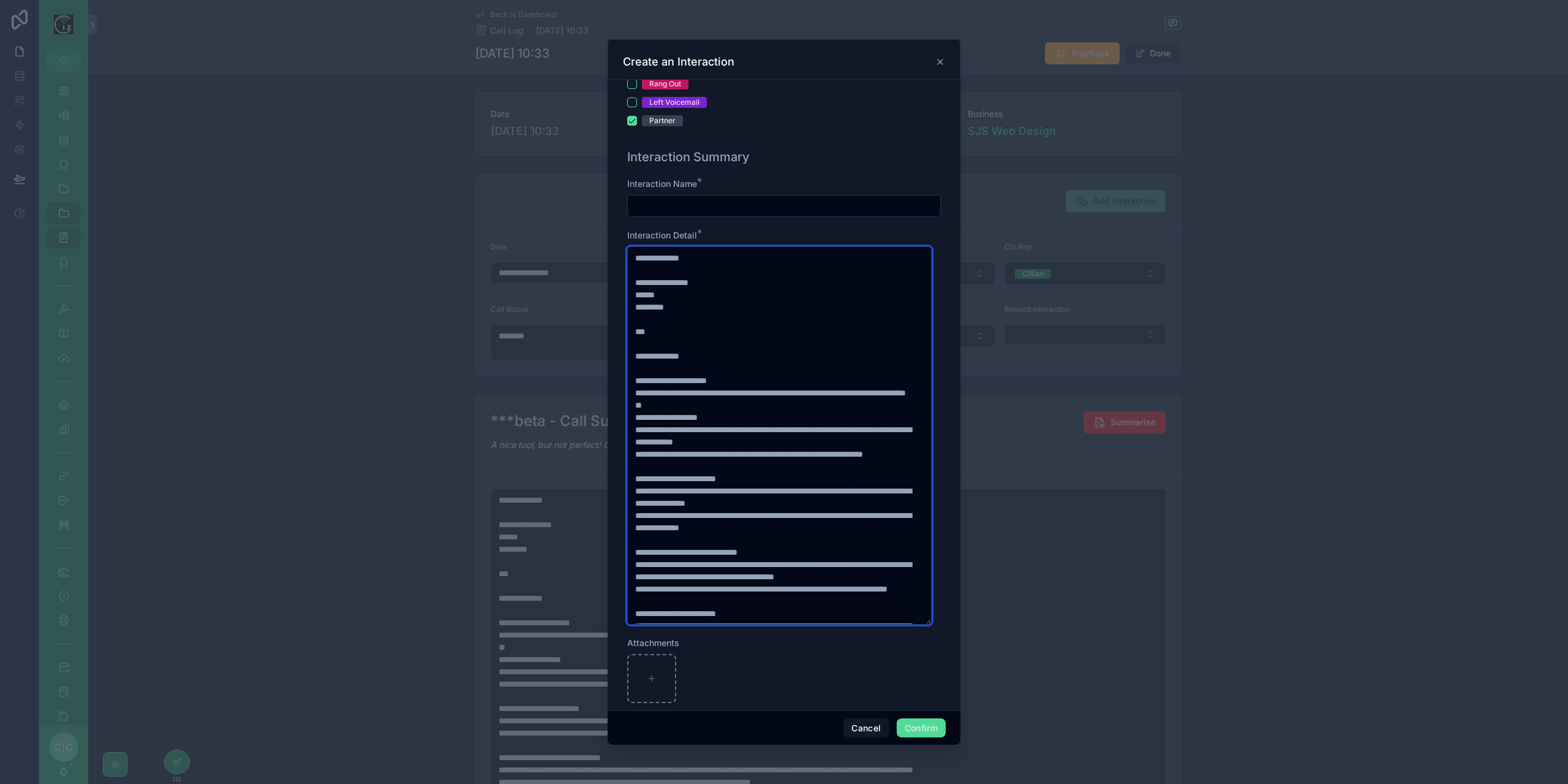
scroll to position [552, 0]
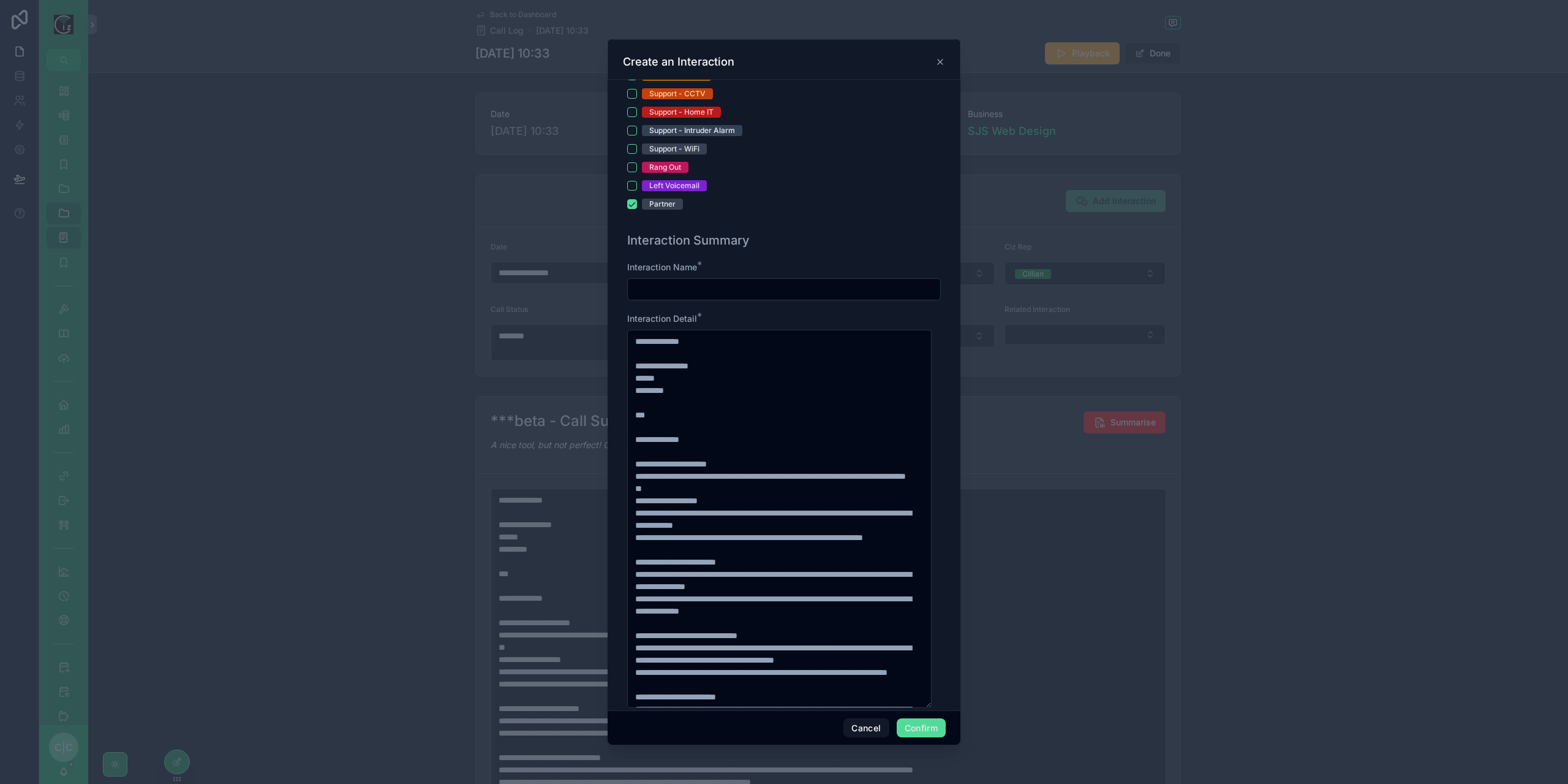
click at [742, 281] on input "text" at bounding box center [784, 290] width 313 height 17
paste input "**********"
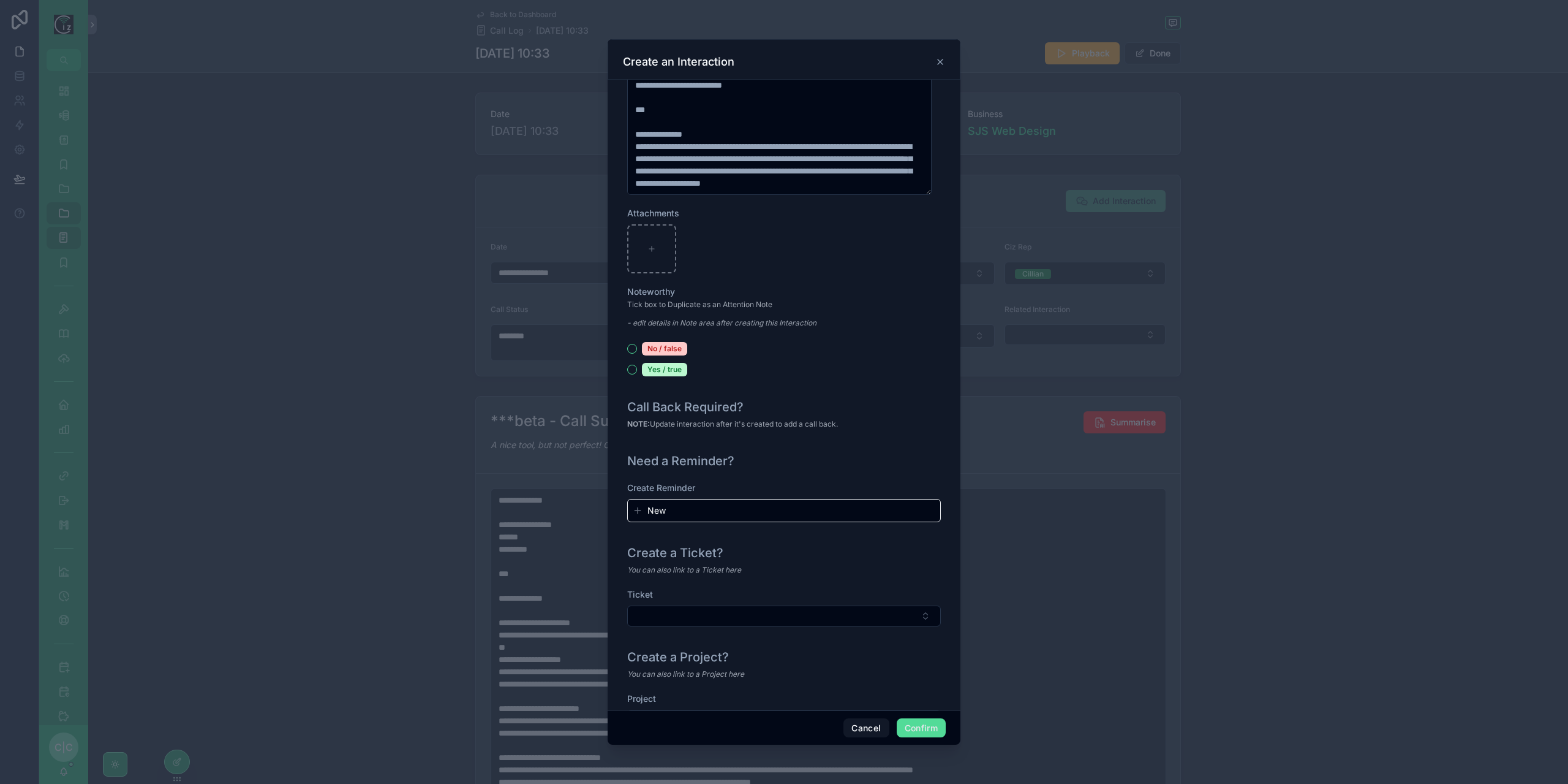
scroll to position [1107, 0]
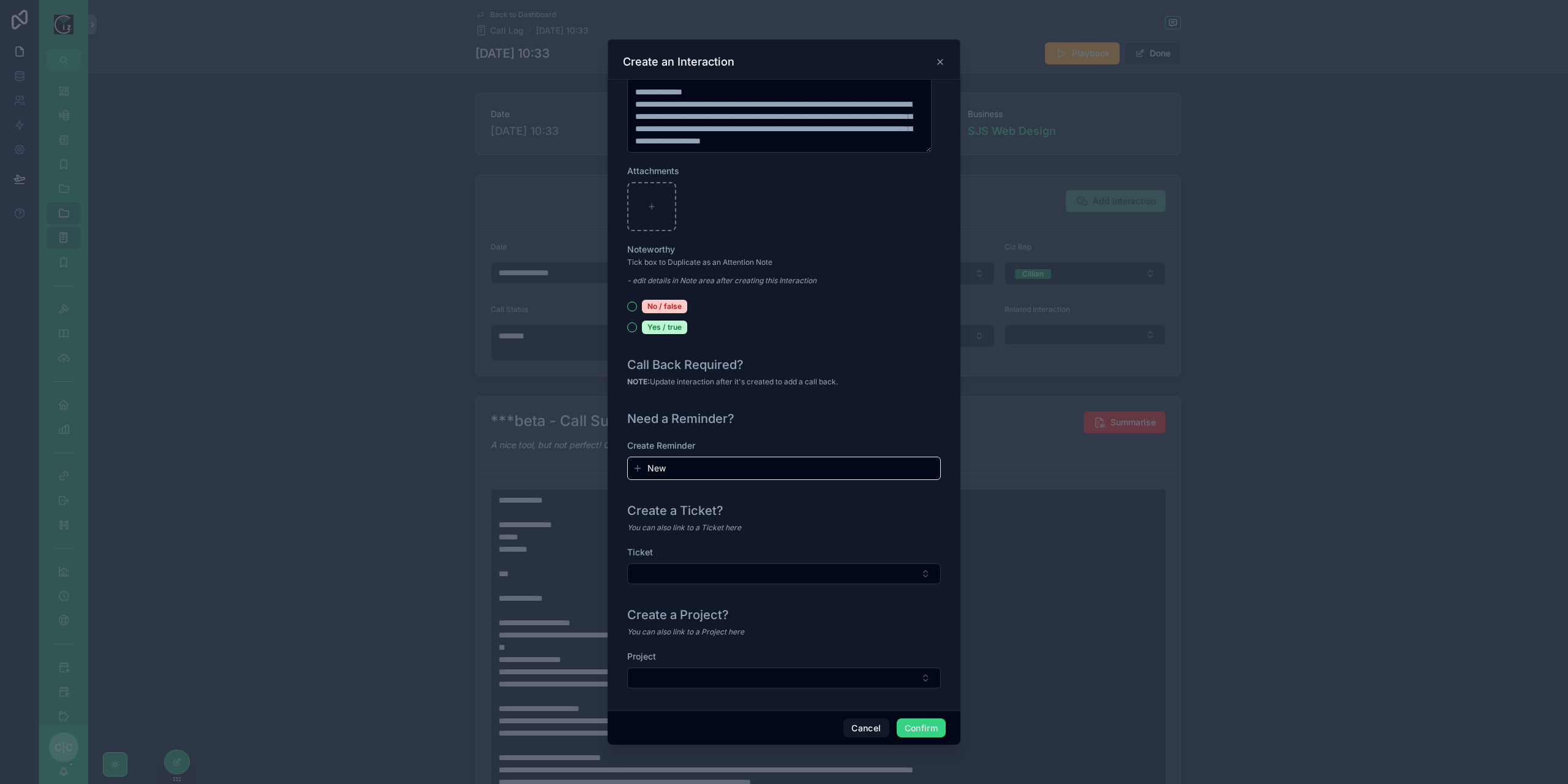
type input "**********"
click at [915, 730] on button "Confirm" at bounding box center [921, 728] width 49 height 20
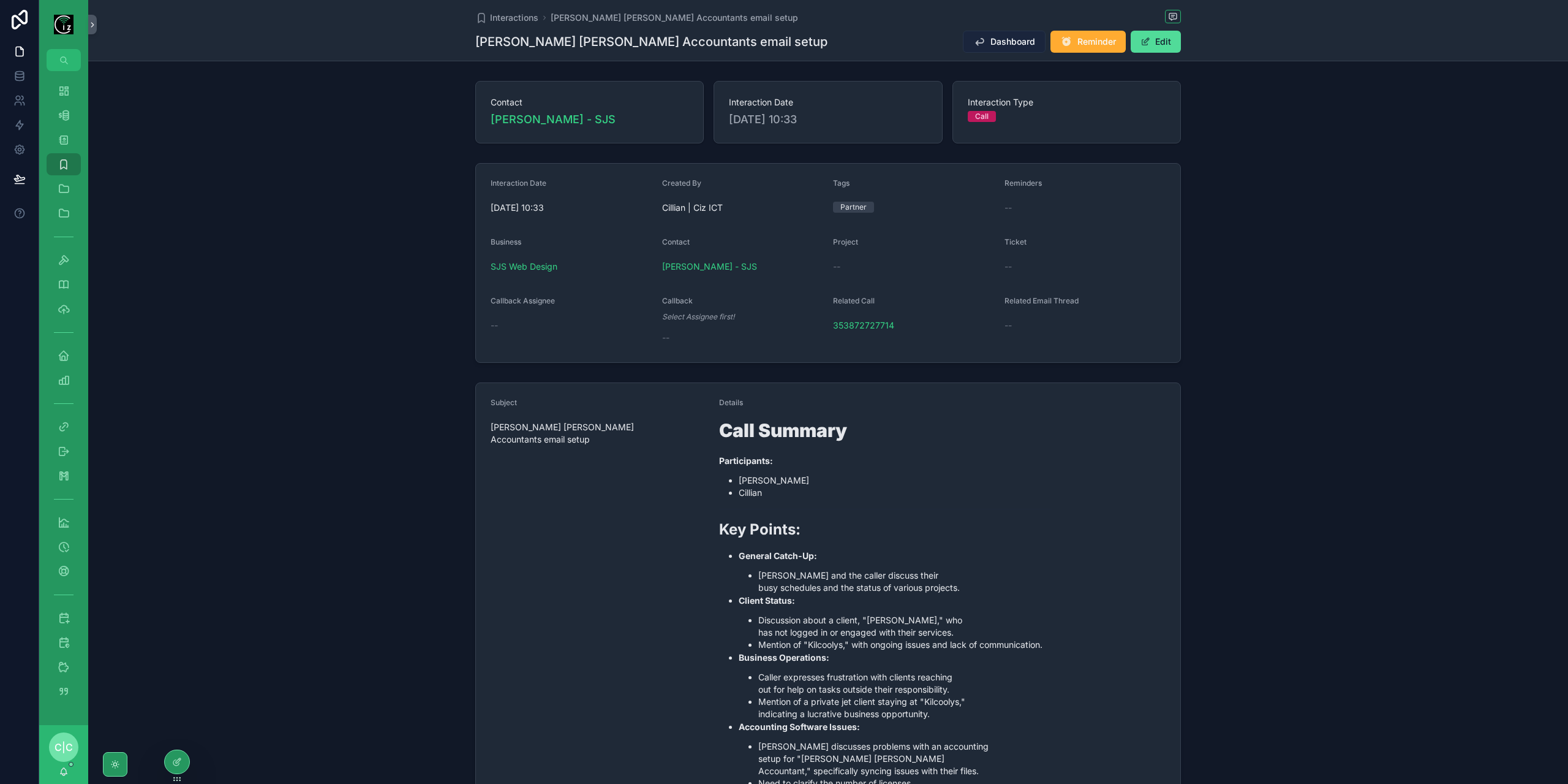
click at [996, 41] on span "Dashboard" at bounding box center [1013, 41] width 45 height 12
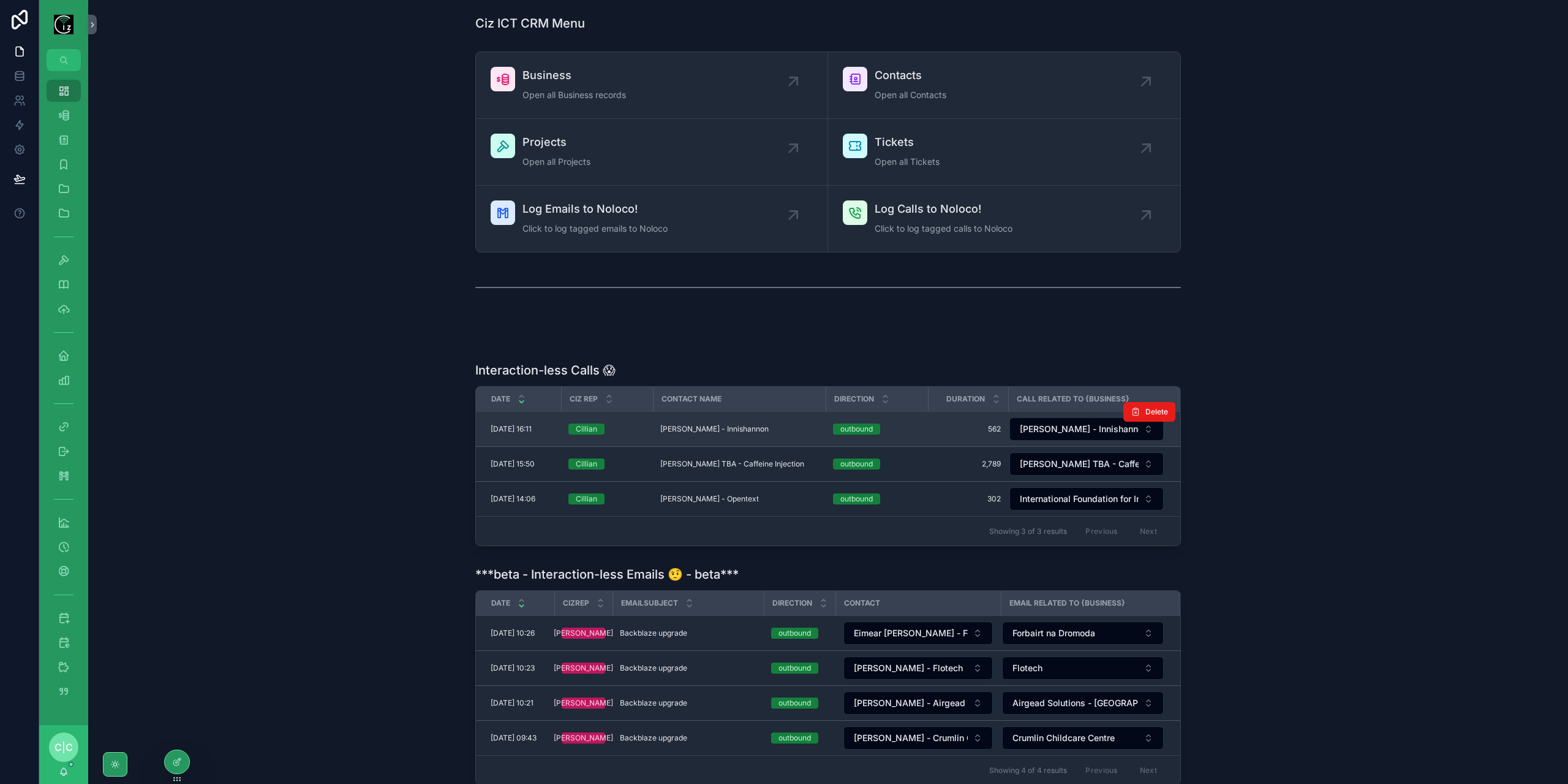
click at [776, 429] on div "Brian Woods - Innishannon Brian Woods - Innishannon" at bounding box center [739, 429] width 158 height 10
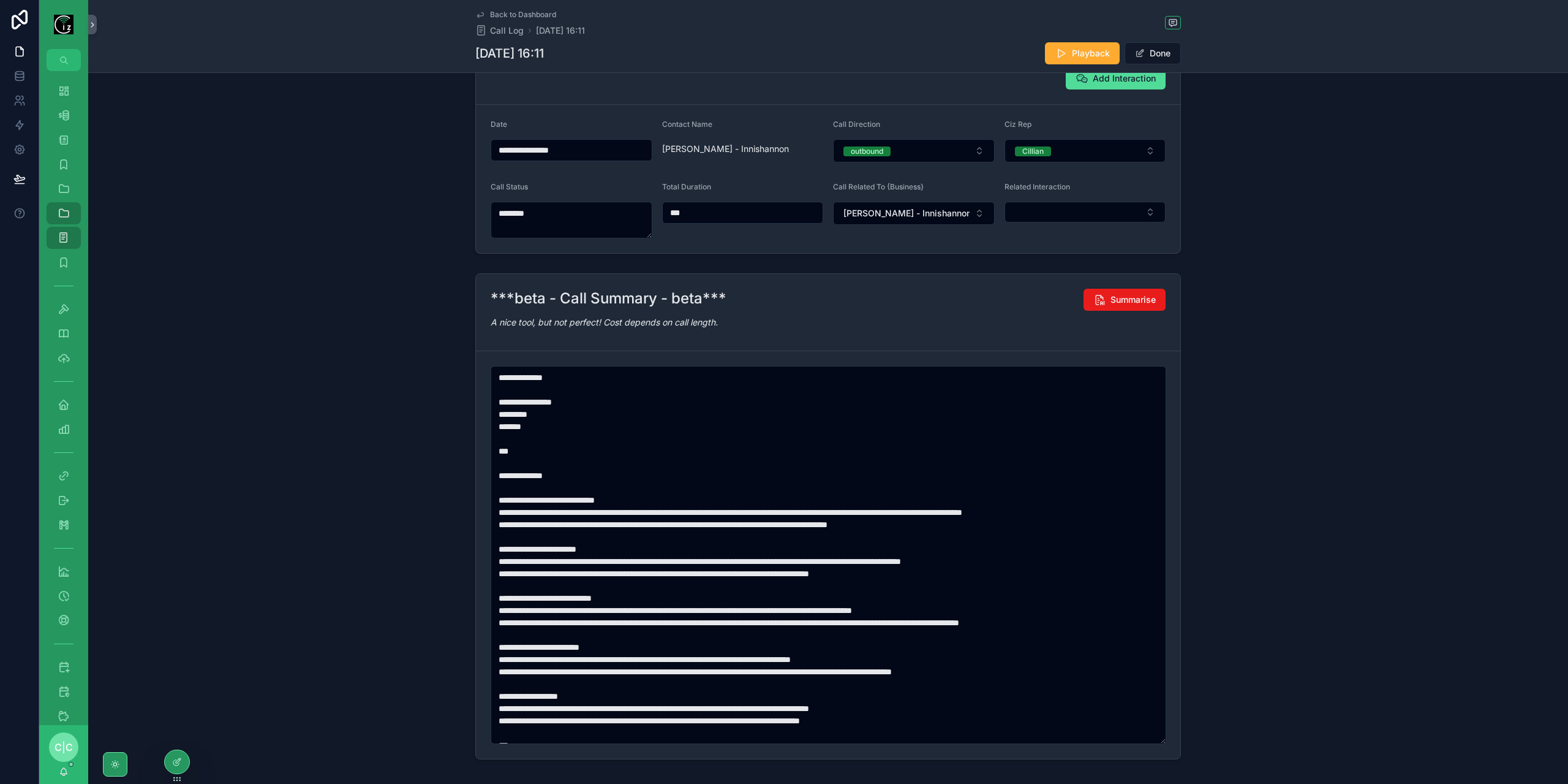
scroll to position [179, 0]
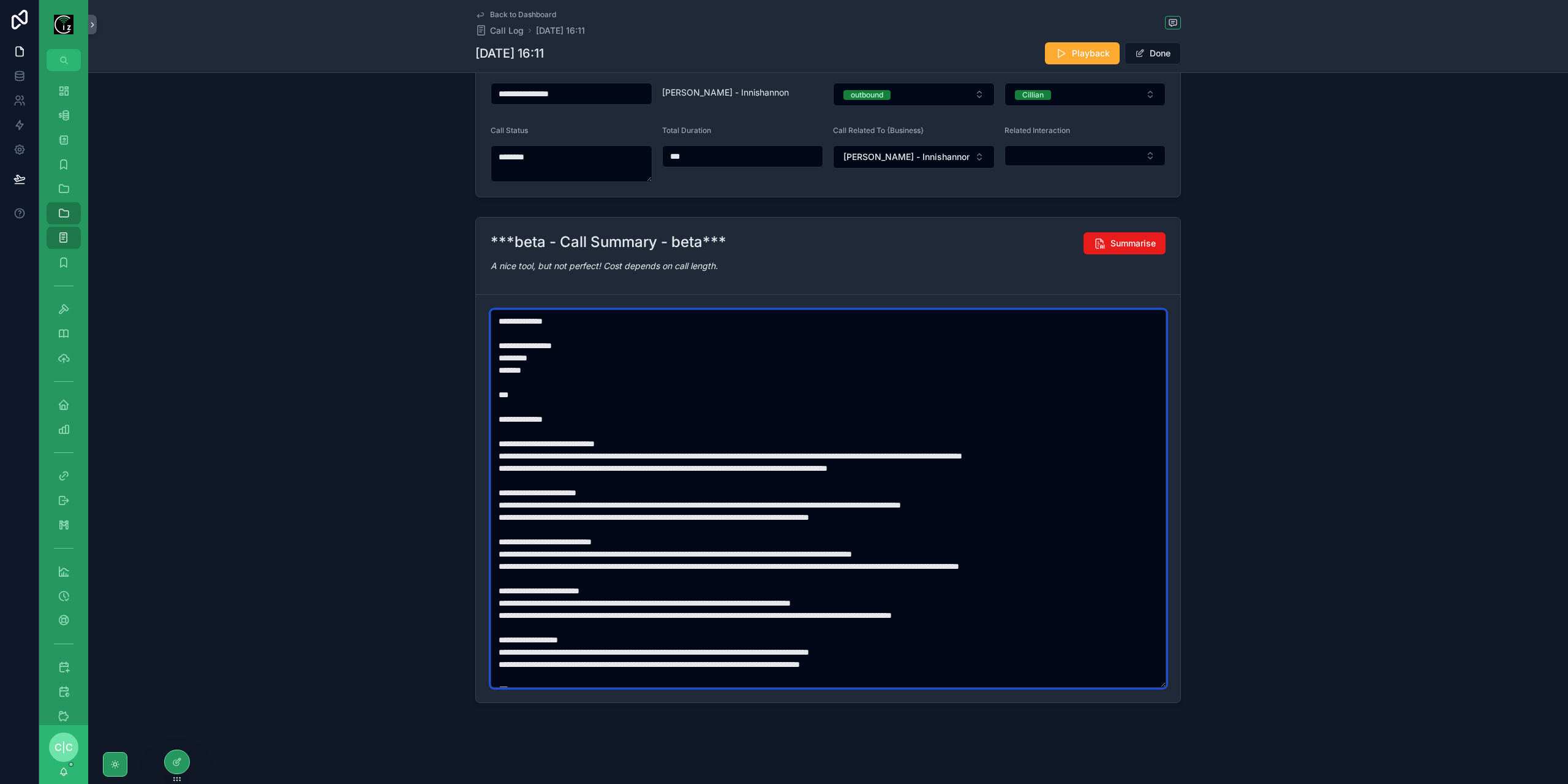
click at [619, 454] on textarea "scrollable content" at bounding box center [829, 498] width 676 height 378
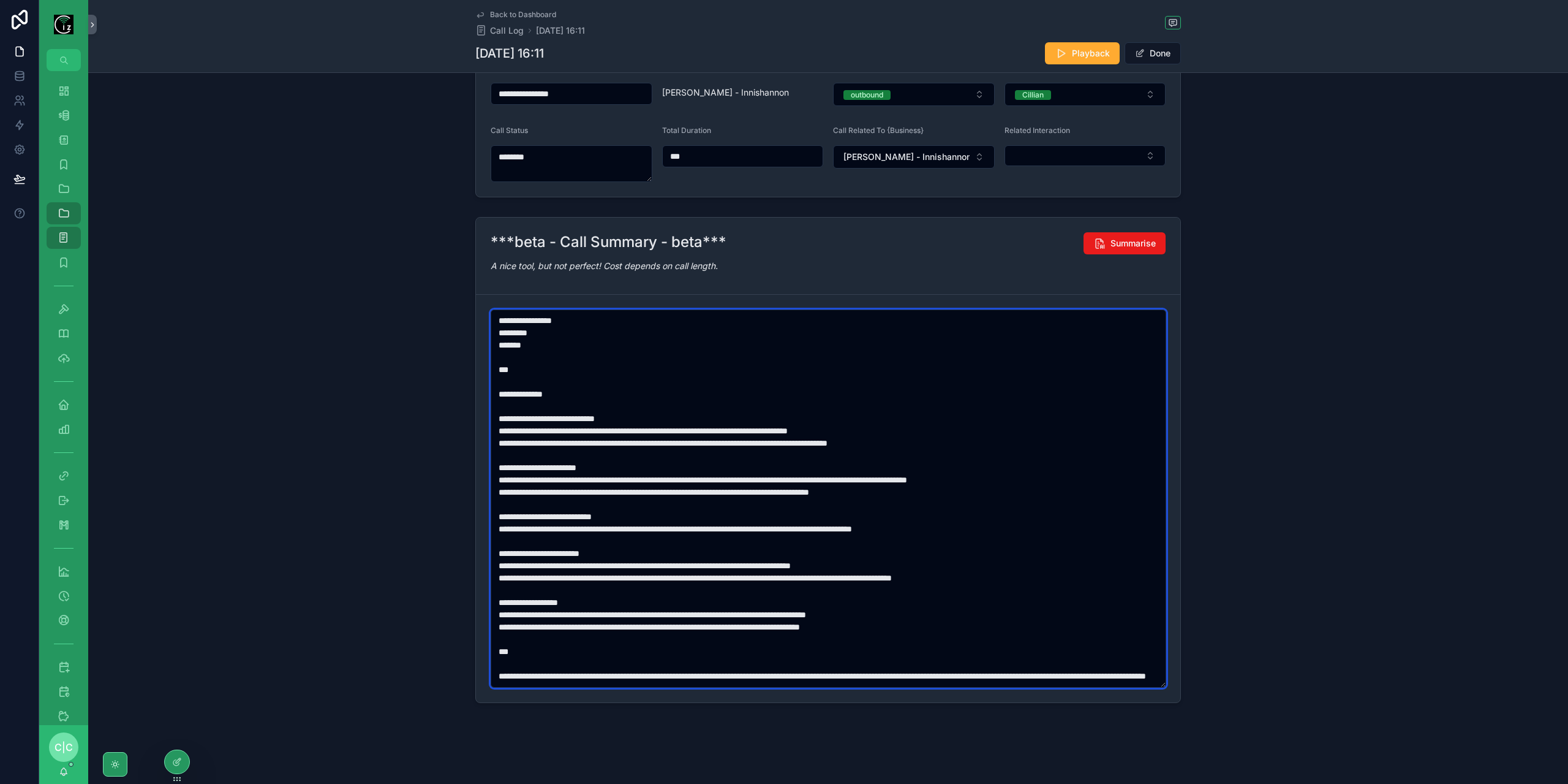
scroll to position [37, 0]
click at [576, 660] on textarea "scrollable content" at bounding box center [829, 498] width 676 height 378
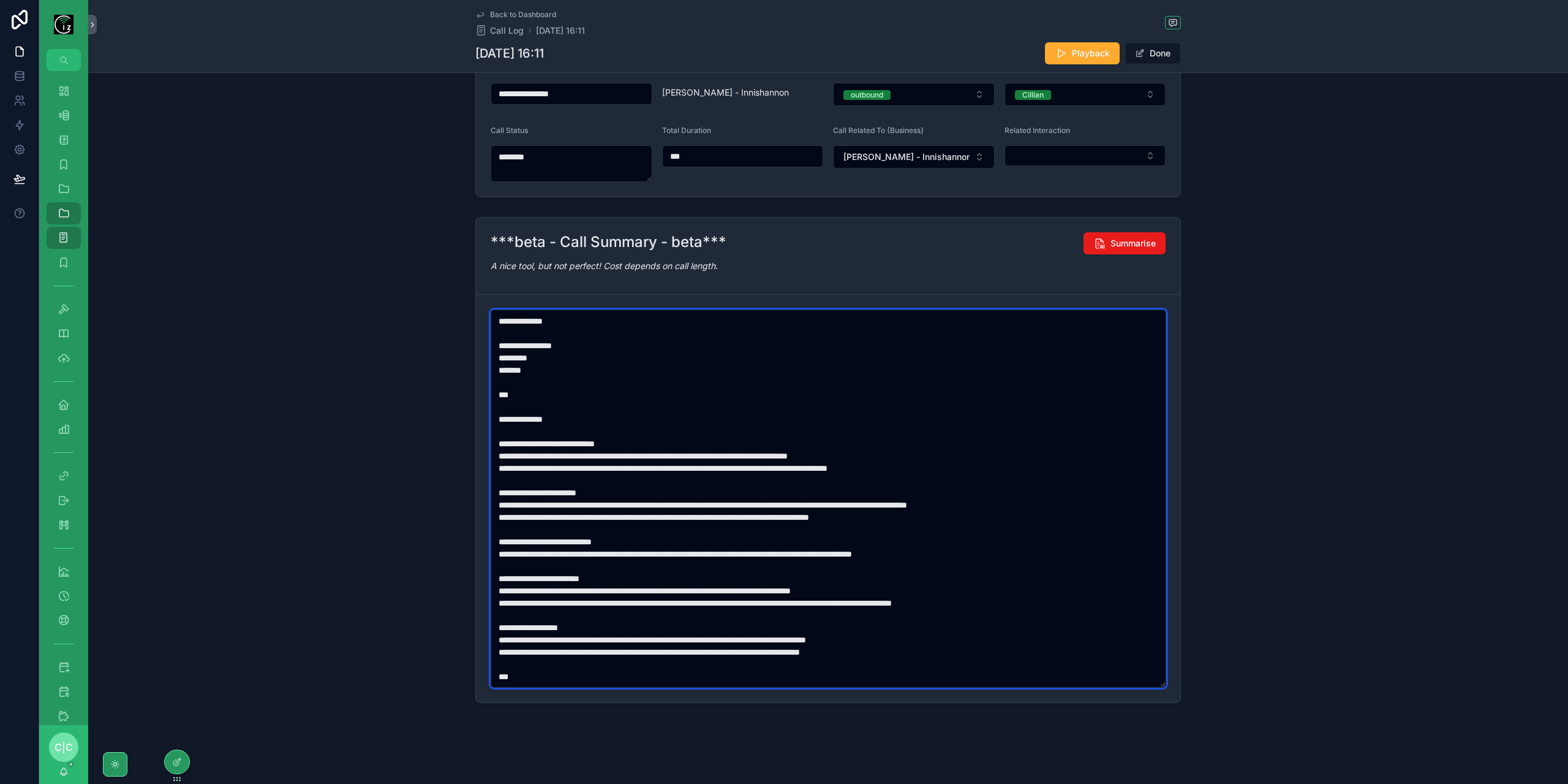
scroll to position [0, 0]
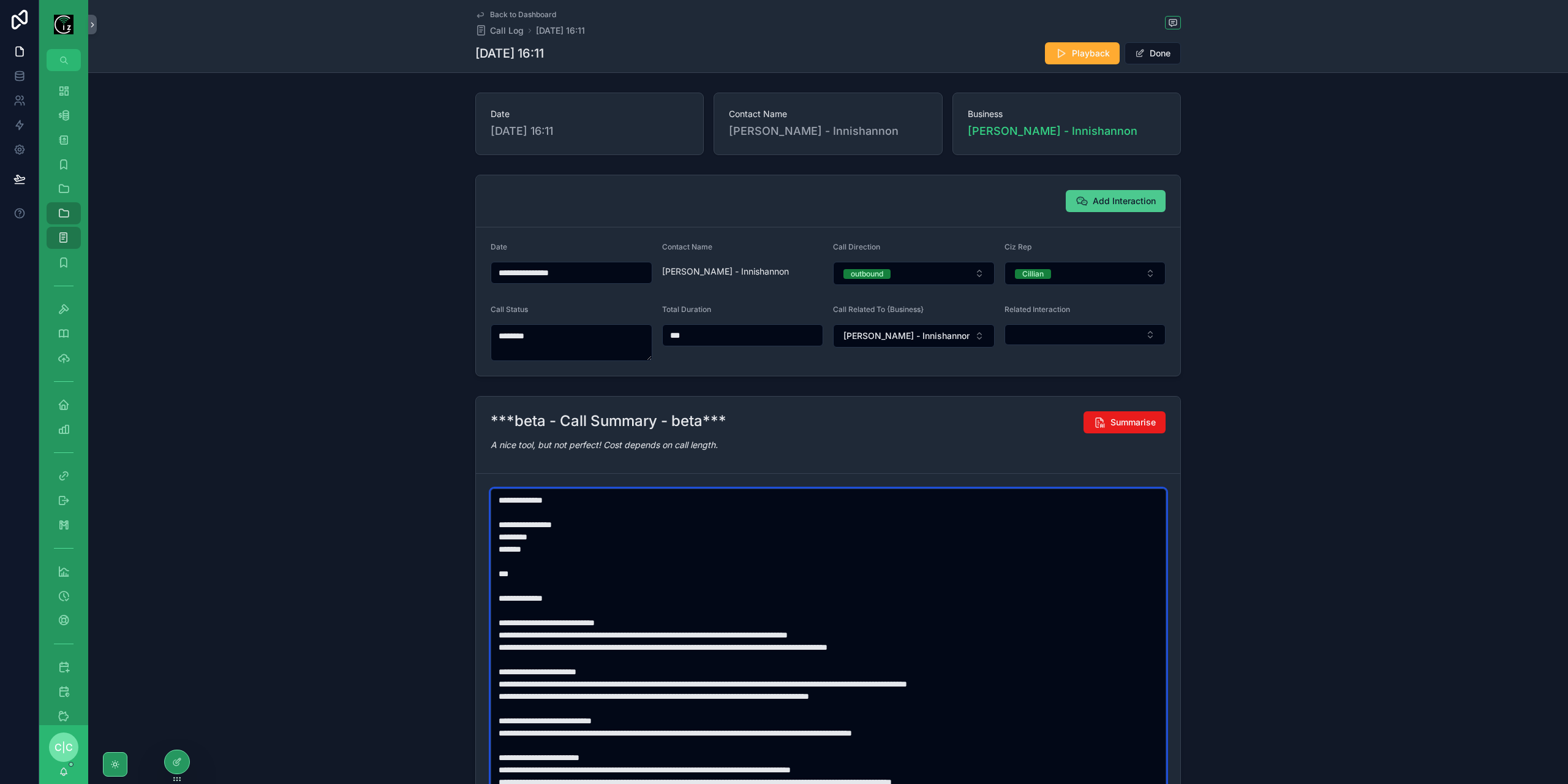
type textarea "**********"
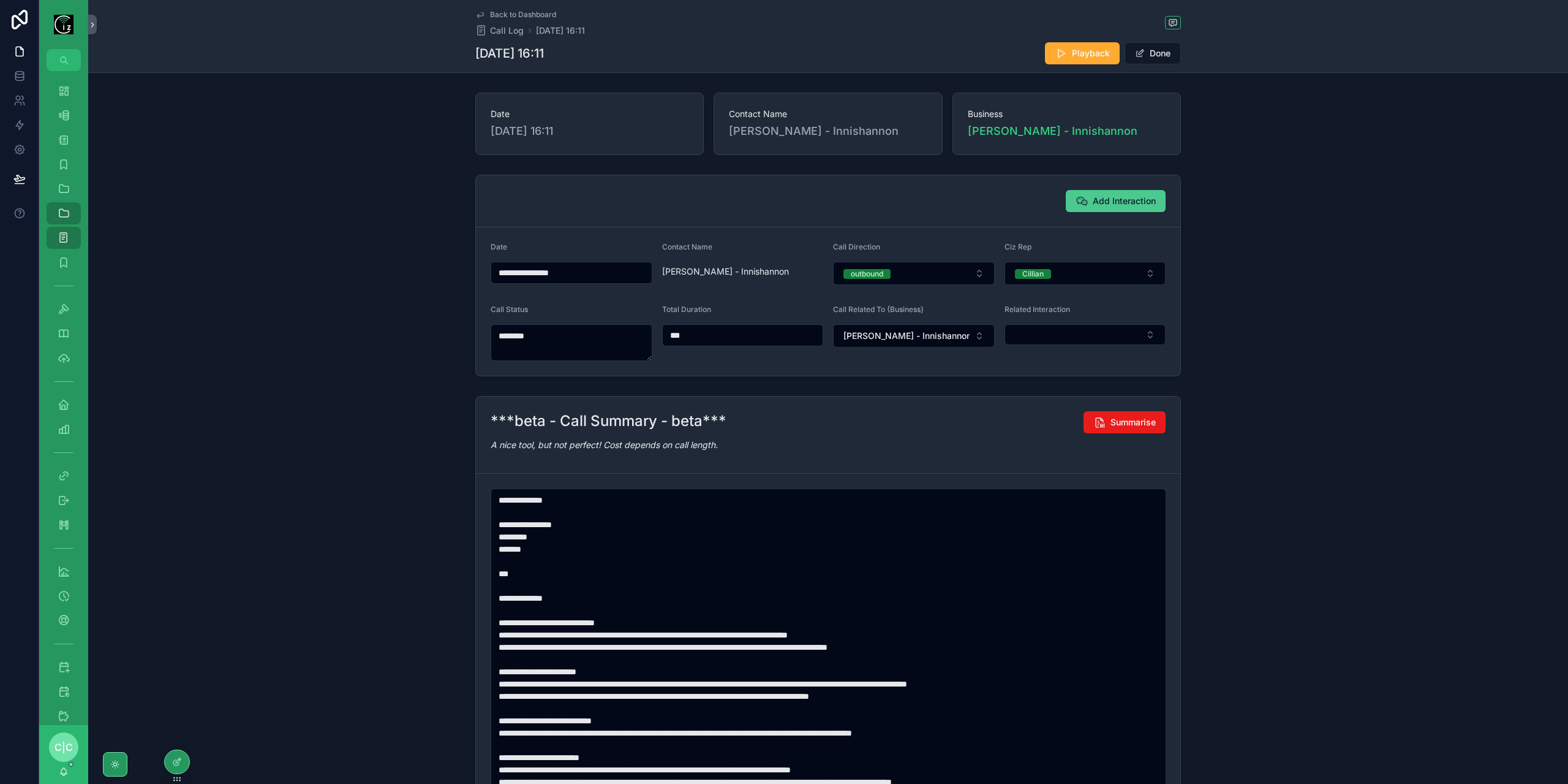
click at [1115, 201] on span "Add Interaction" at bounding box center [1124, 201] width 63 height 12
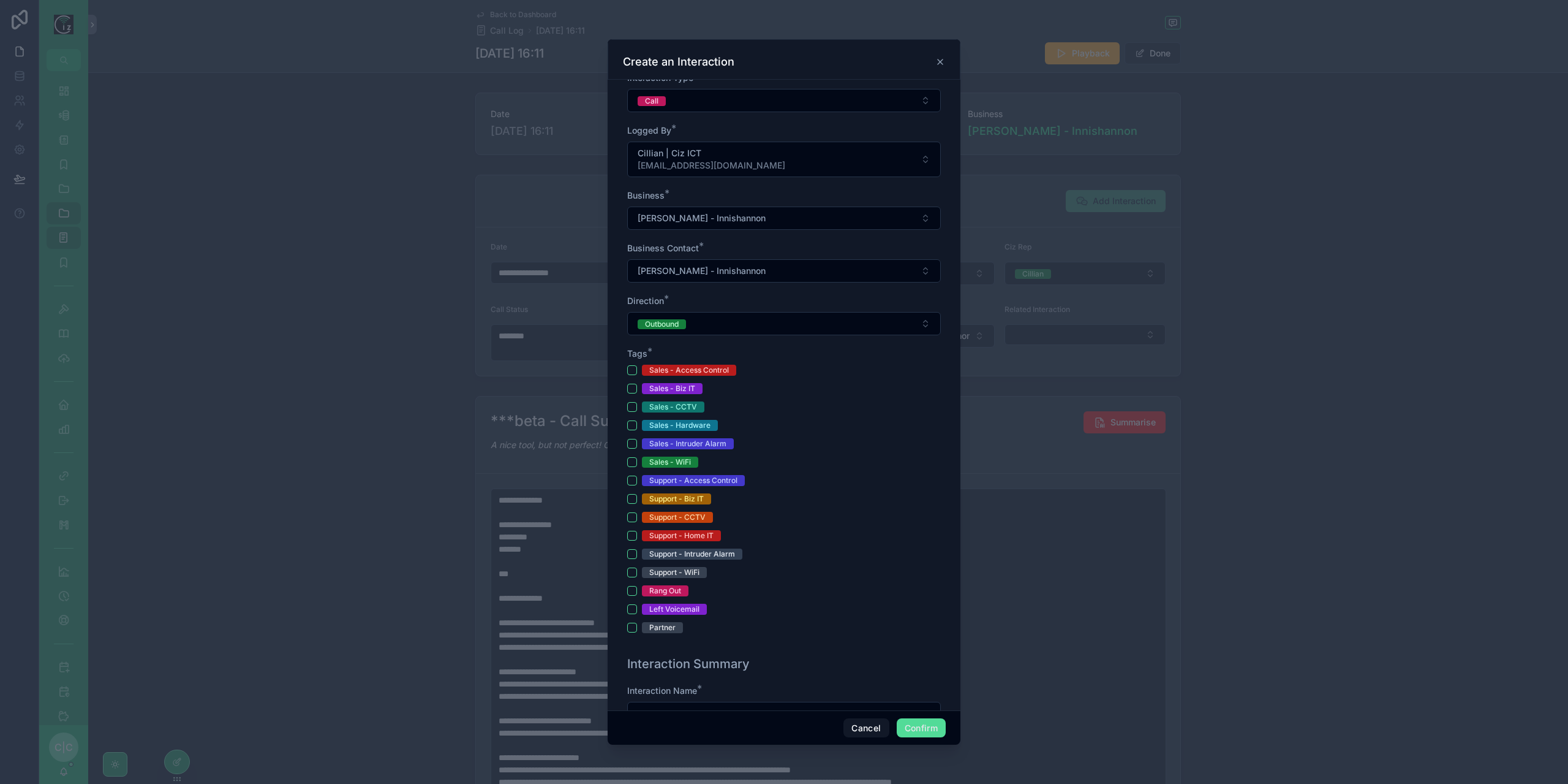
scroll to position [245, 0]
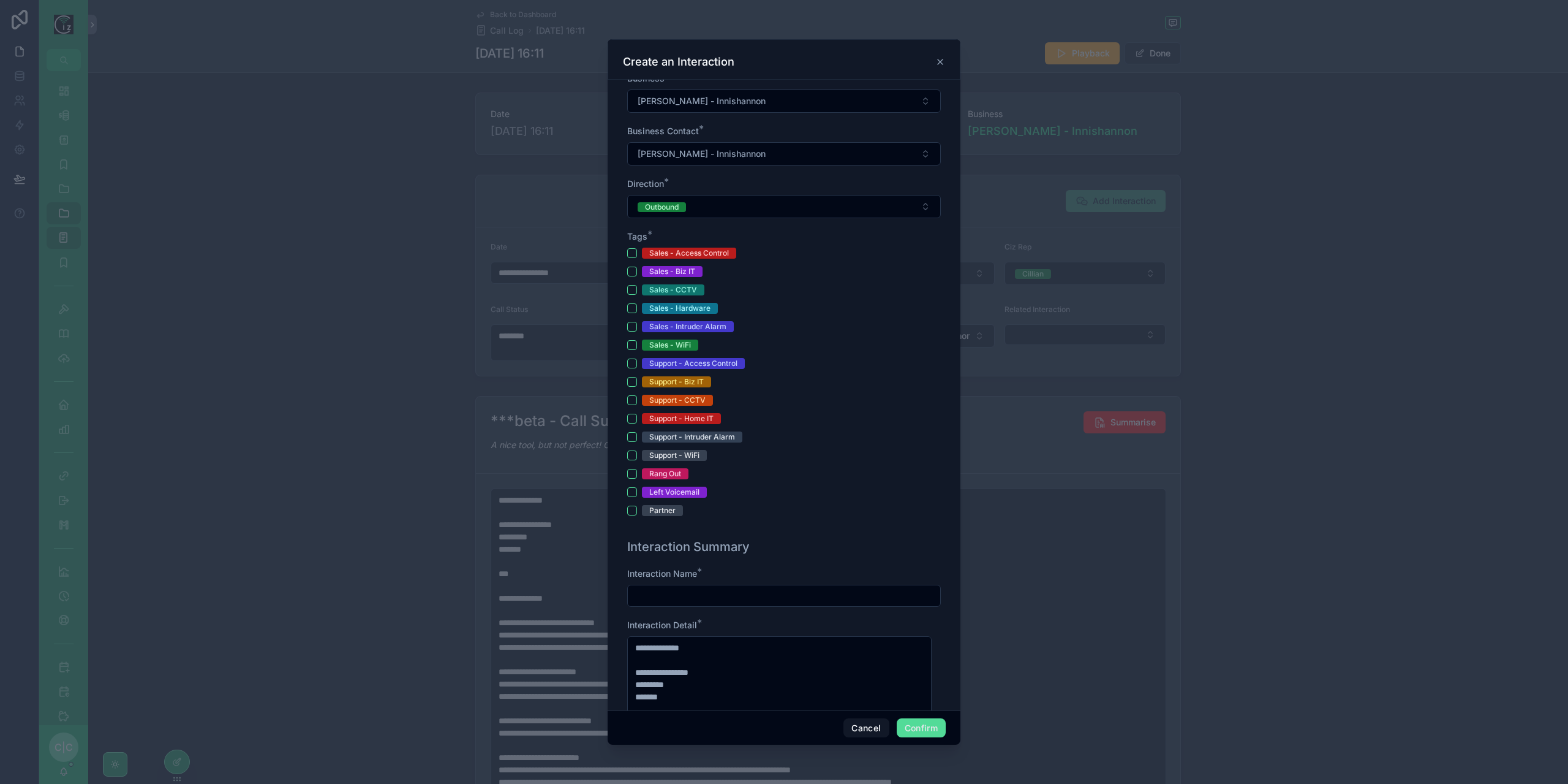
click at [751, 584] on div at bounding box center [784, 595] width 313 height 22
click at [743, 597] on input "text" at bounding box center [784, 596] width 313 height 17
type input "**********"
click at [634, 435] on button "Support - Intruder Alarm" at bounding box center [632, 437] width 10 height 10
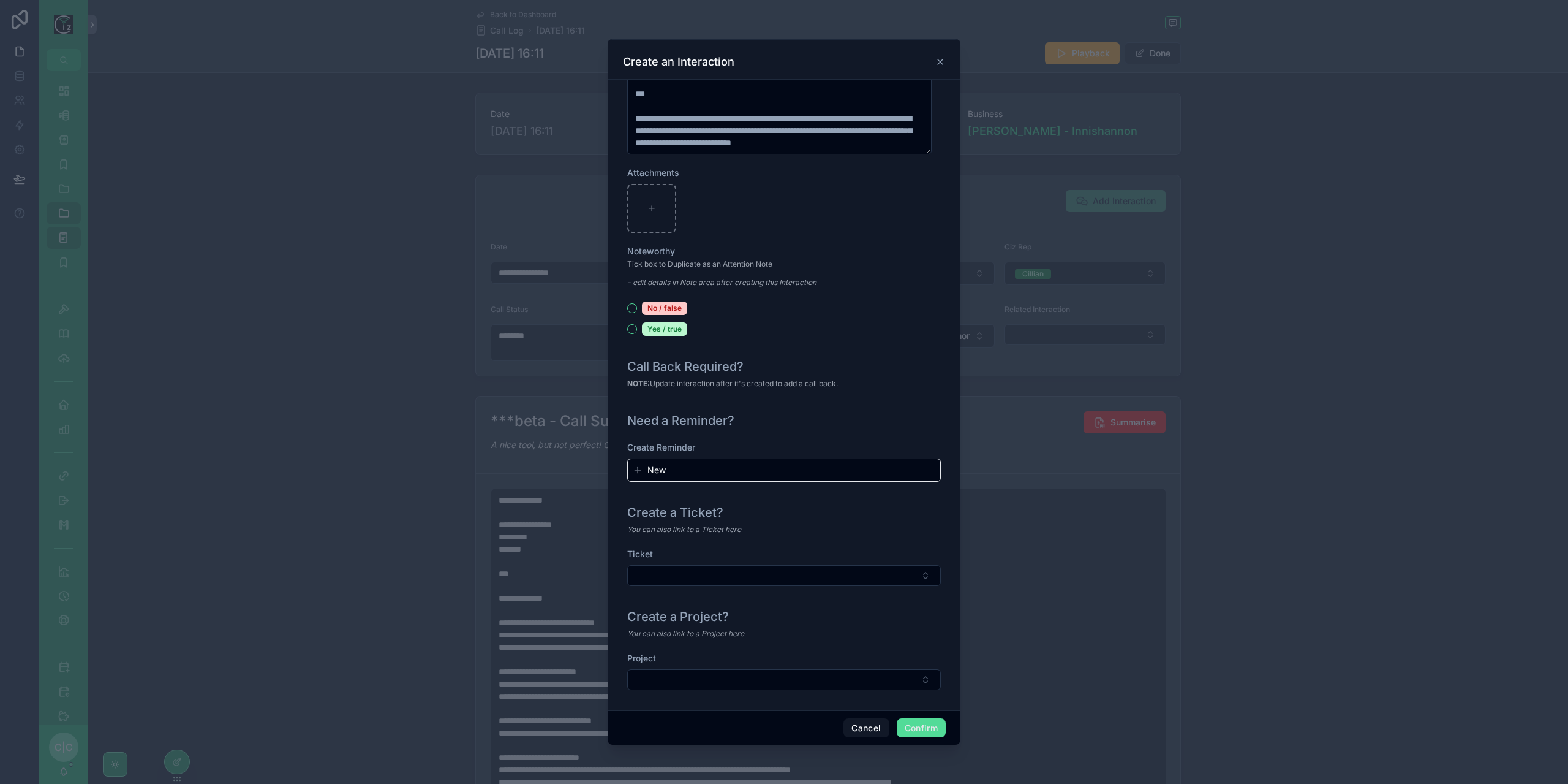
scroll to position [1107, 0]
click at [878, 570] on button "Select Button" at bounding box center [784, 573] width 313 height 21
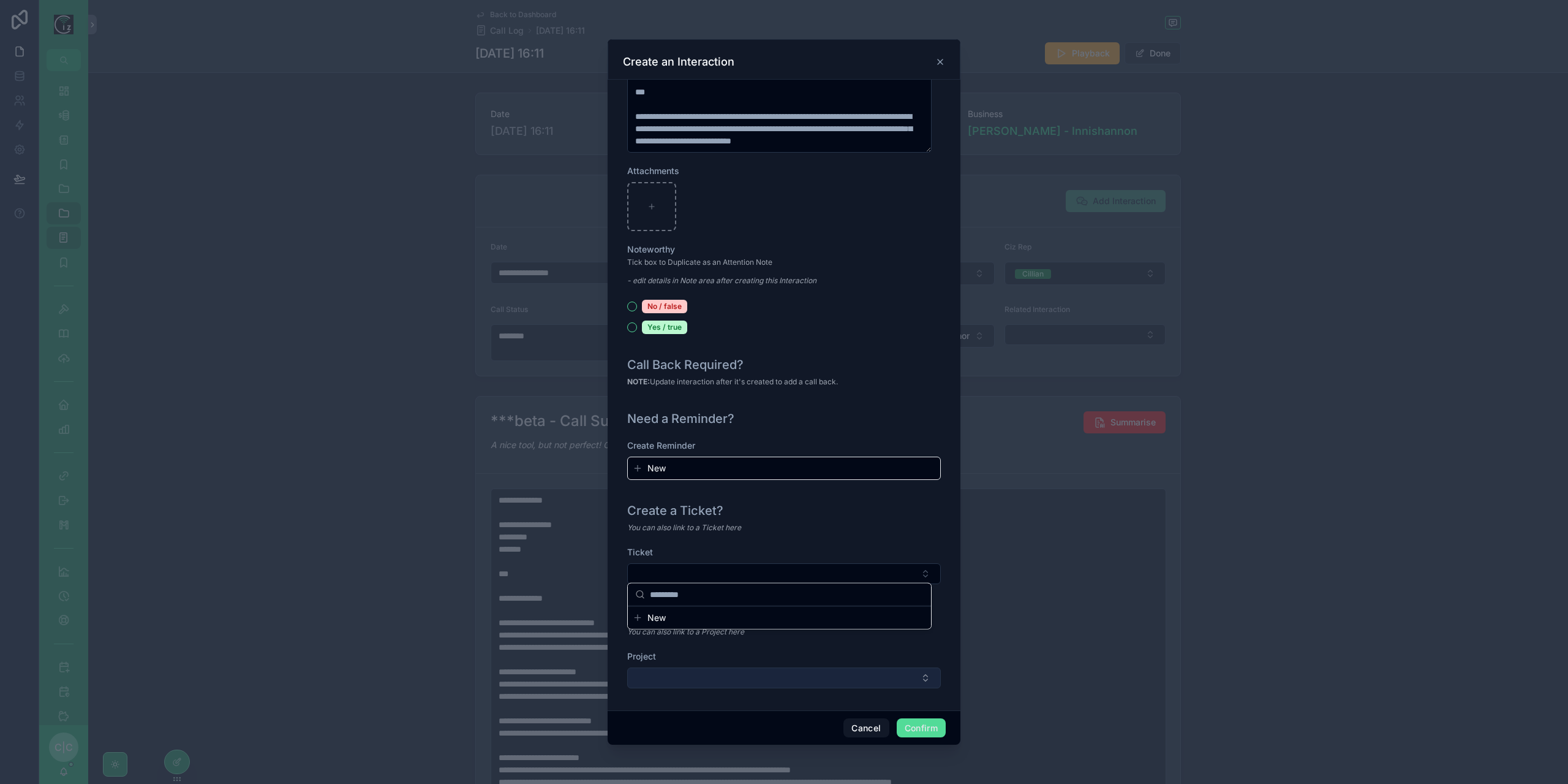
click at [893, 673] on button "Select Button" at bounding box center [784, 678] width 313 height 21
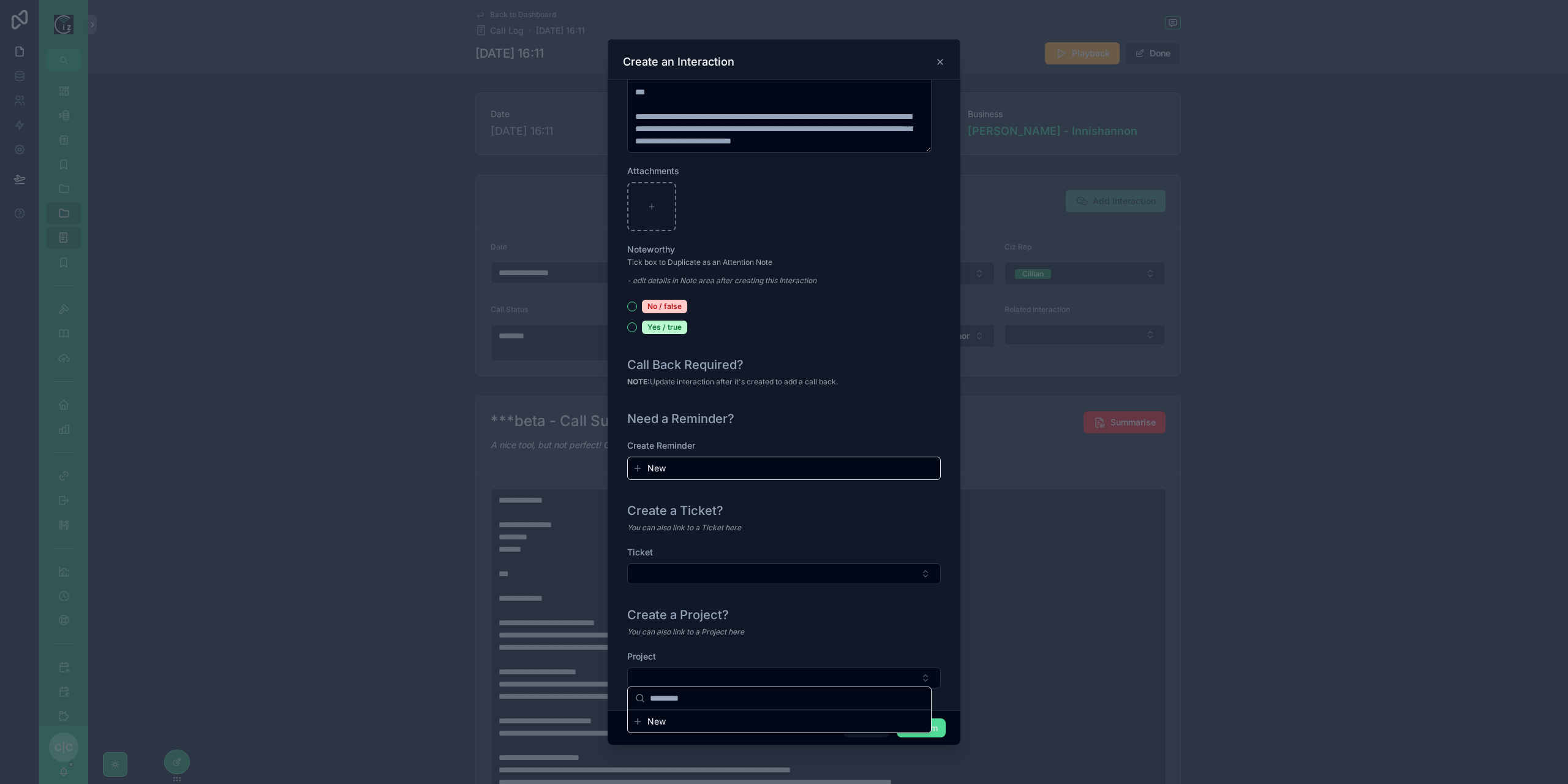
click at [918, 616] on div "Create a Project?" at bounding box center [784, 615] width 313 height 17
click at [927, 724] on button "Confirm" at bounding box center [921, 728] width 49 height 20
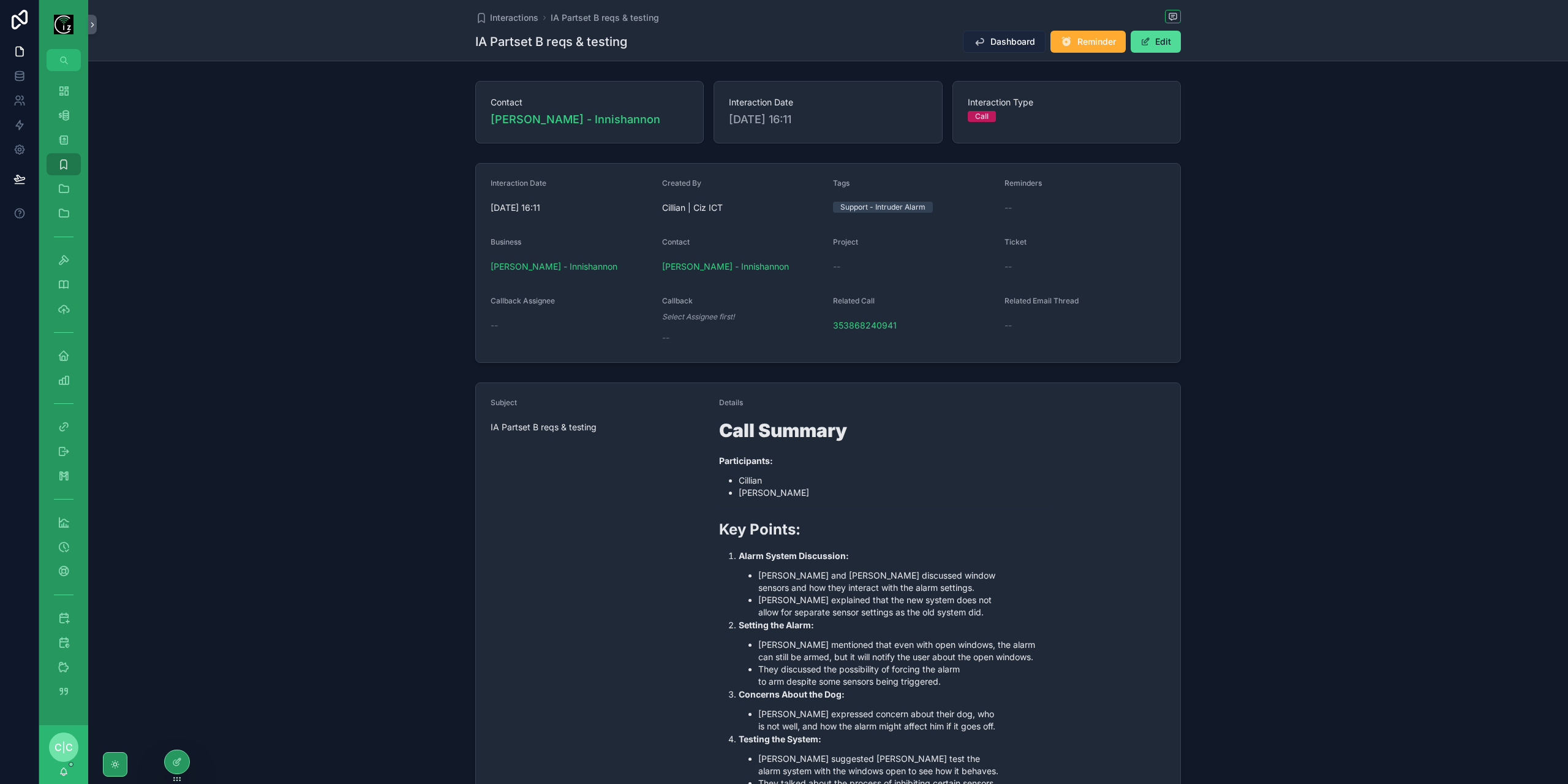
click at [993, 38] on span "Dashboard" at bounding box center [1013, 41] width 45 height 12
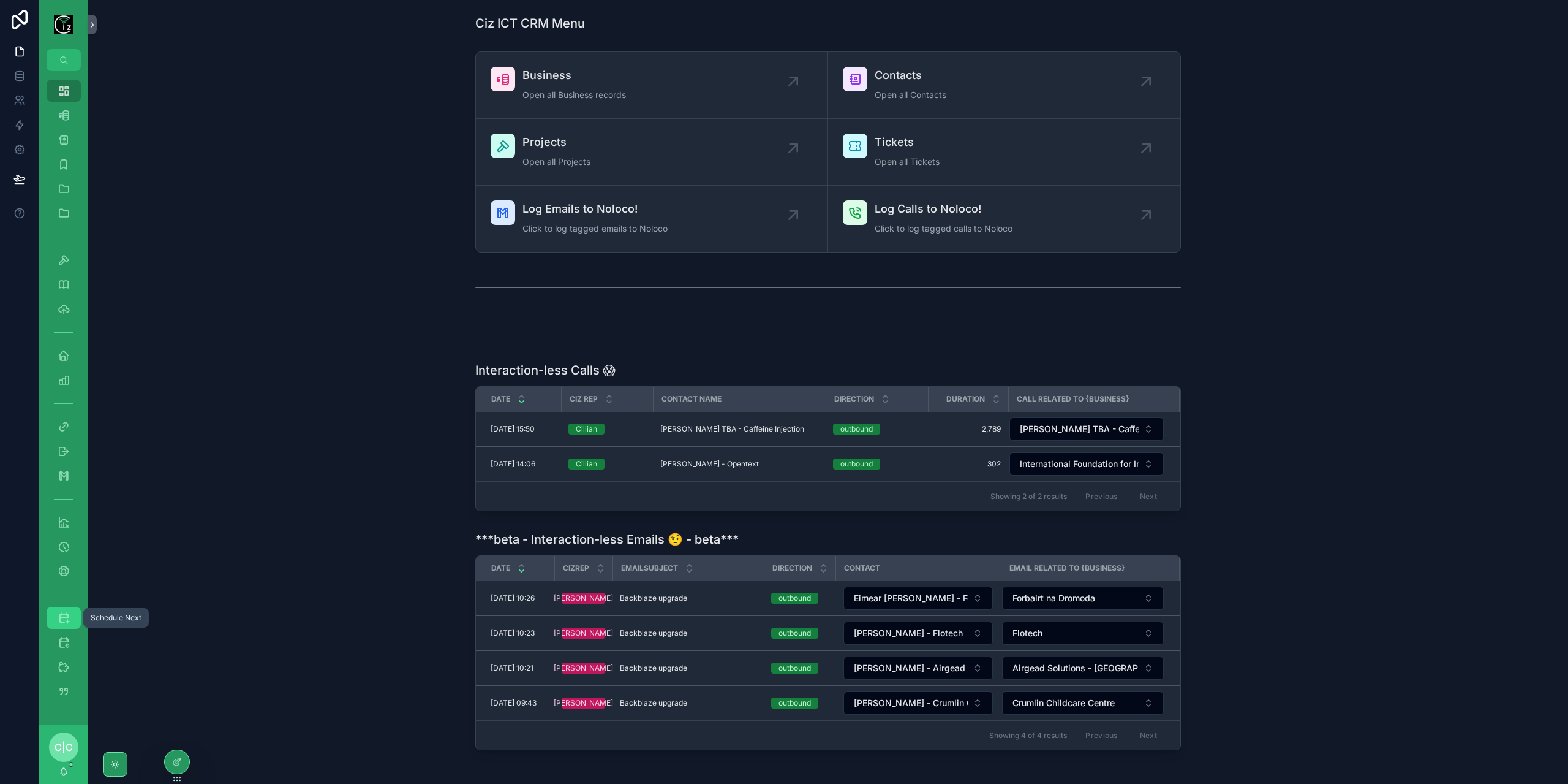
click at [59, 620] on icon "scrollable content" at bounding box center [64, 617] width 12 height 12
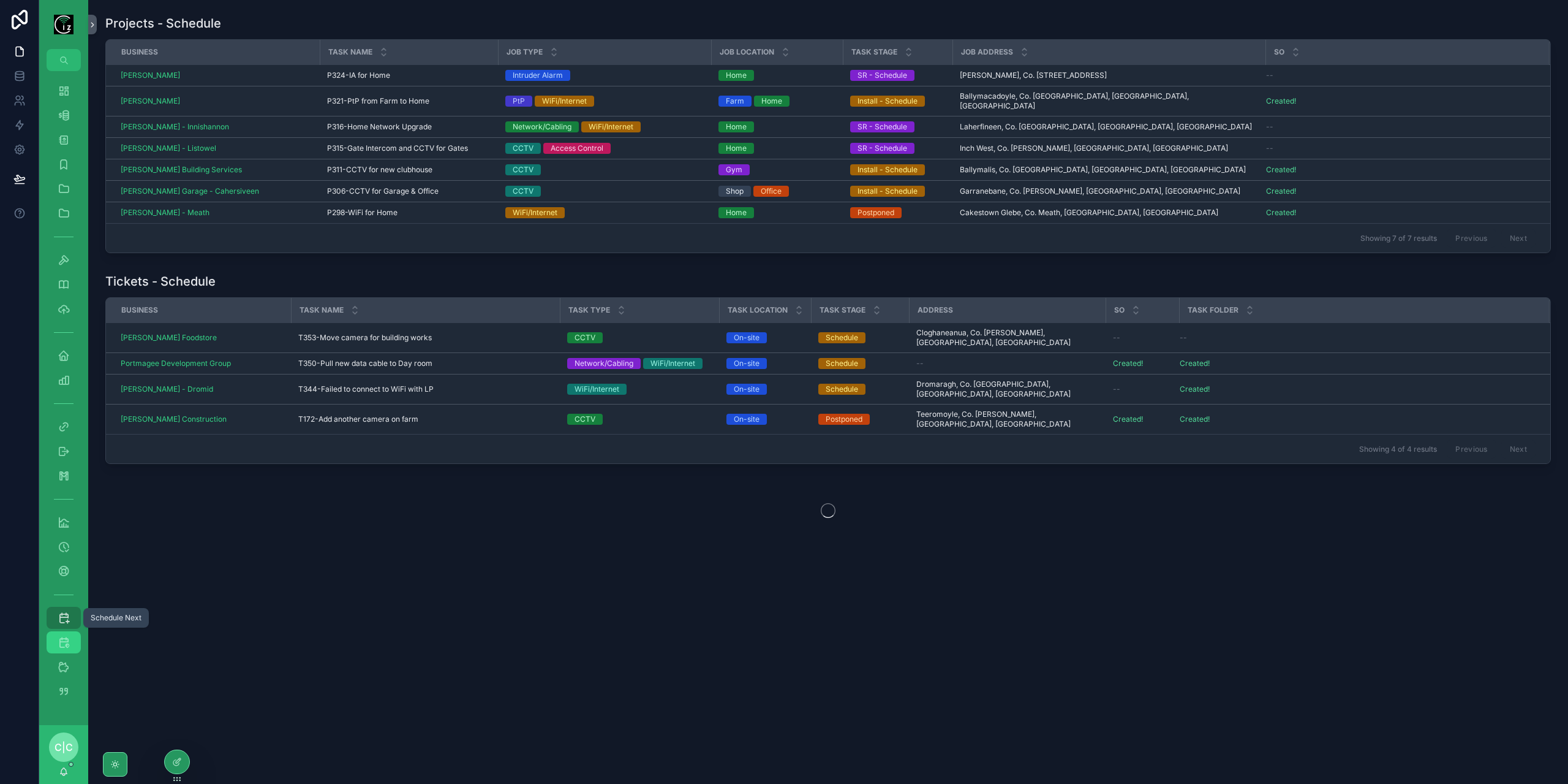
click at [56, 641] on div "Scheduled" at bounding box center [63, 641] width 20 height 20
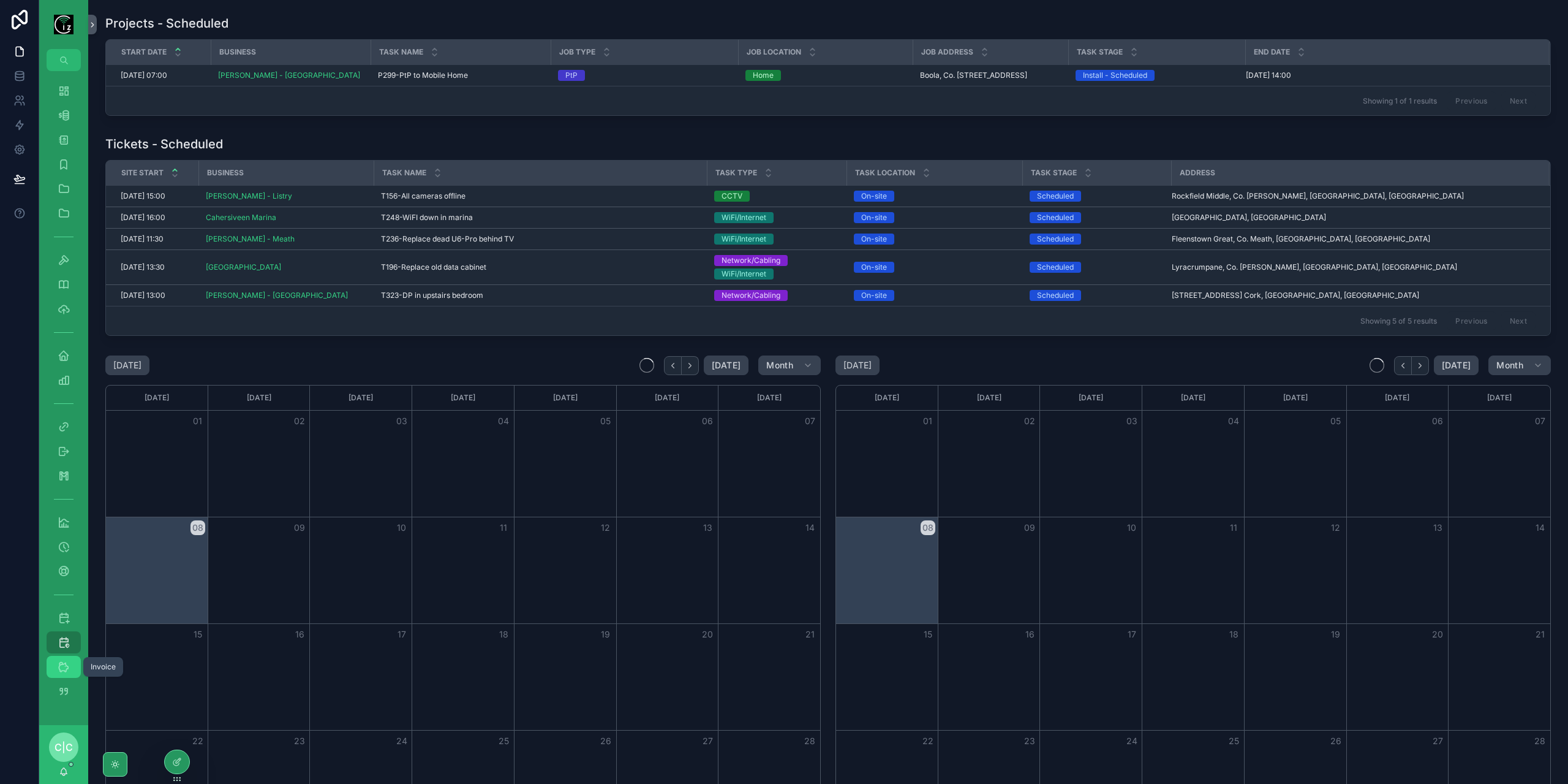
click at [62, 670] on icon "scrollable content" at bounding box center [64, 666] width 12 height 12
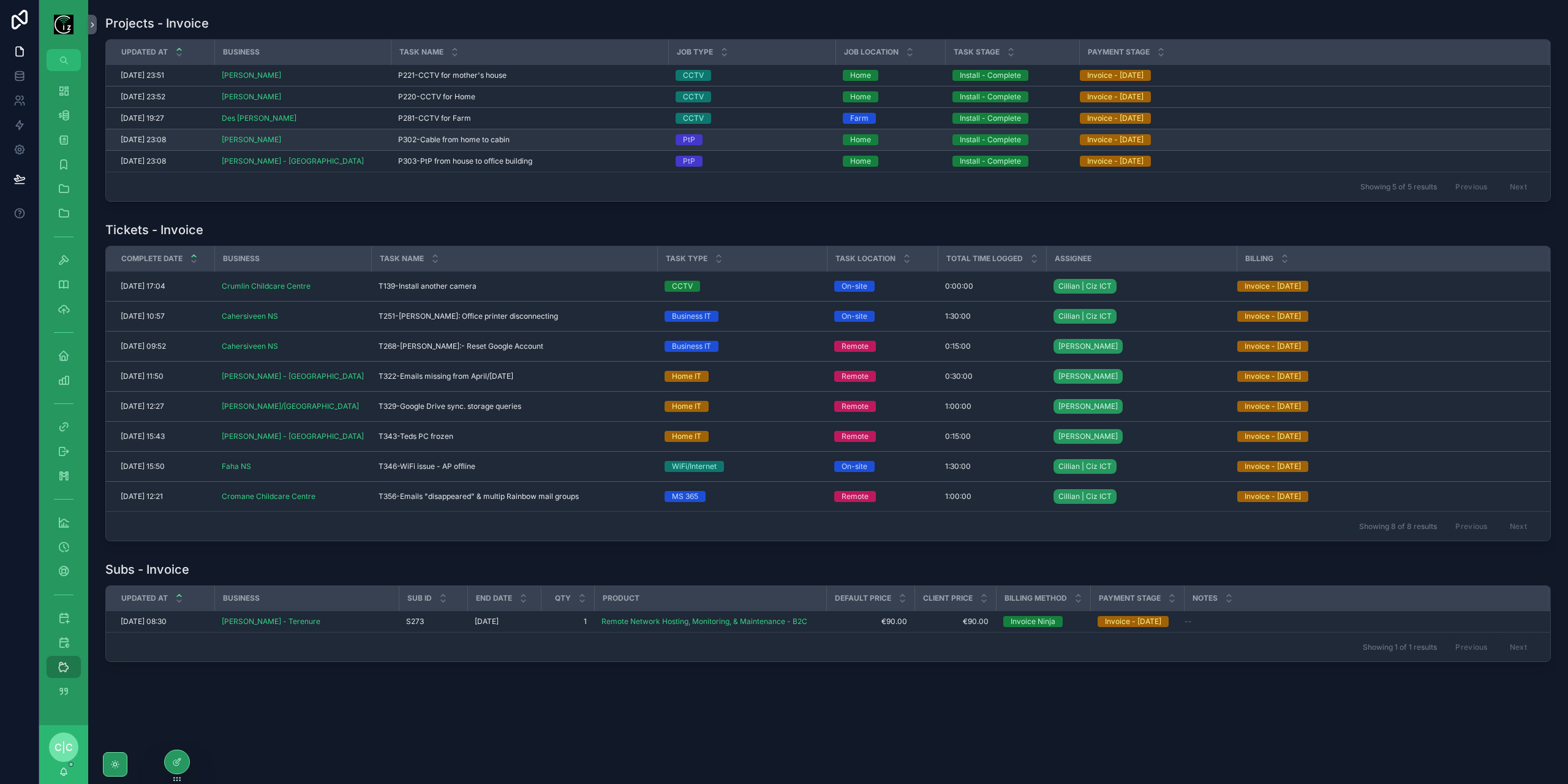
click at [488, 138] on span "P302-Cable from home to cabin" at bounding box center [454, 140] width 111 height 10
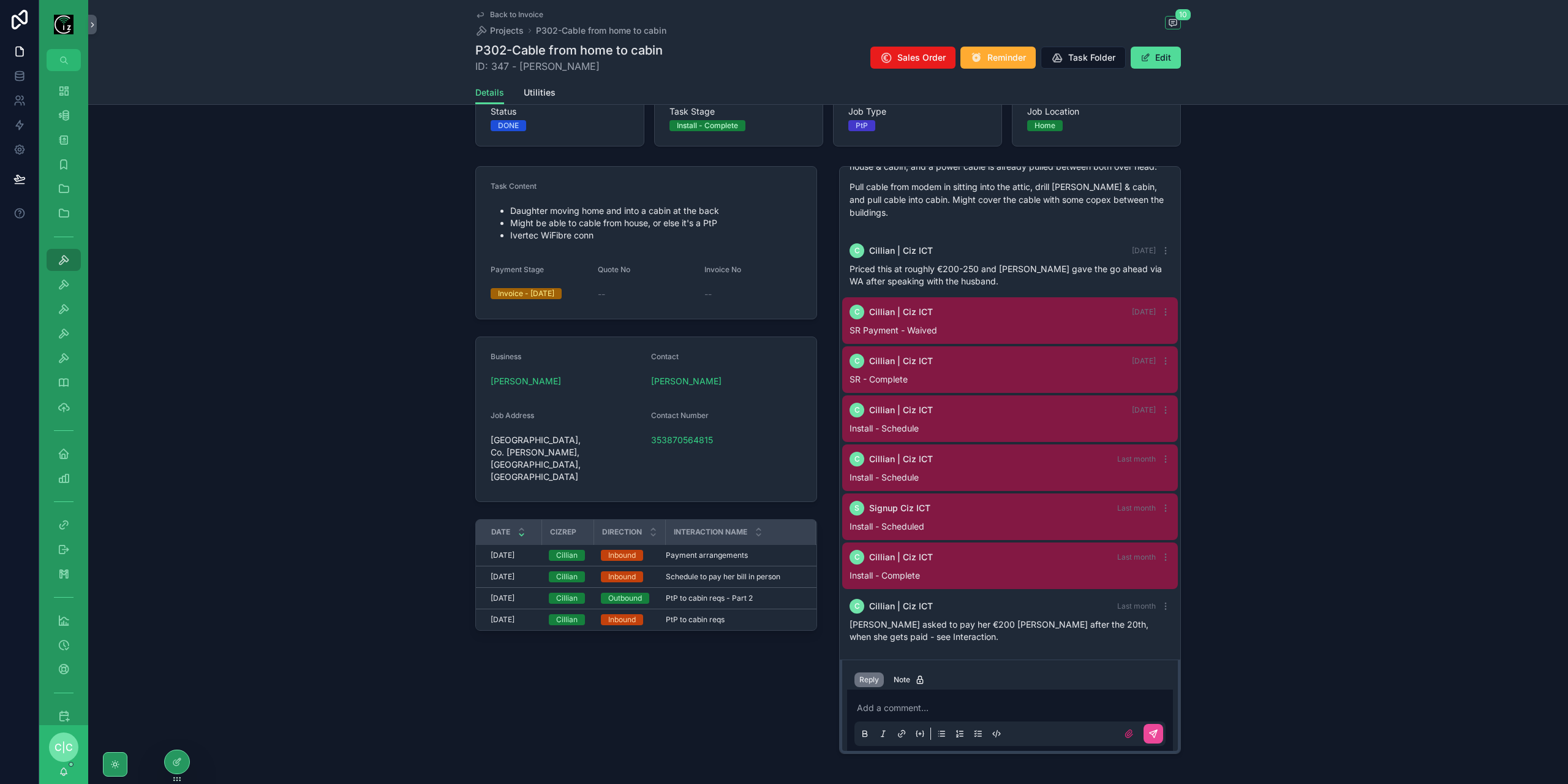
scroll to position [139, 0]
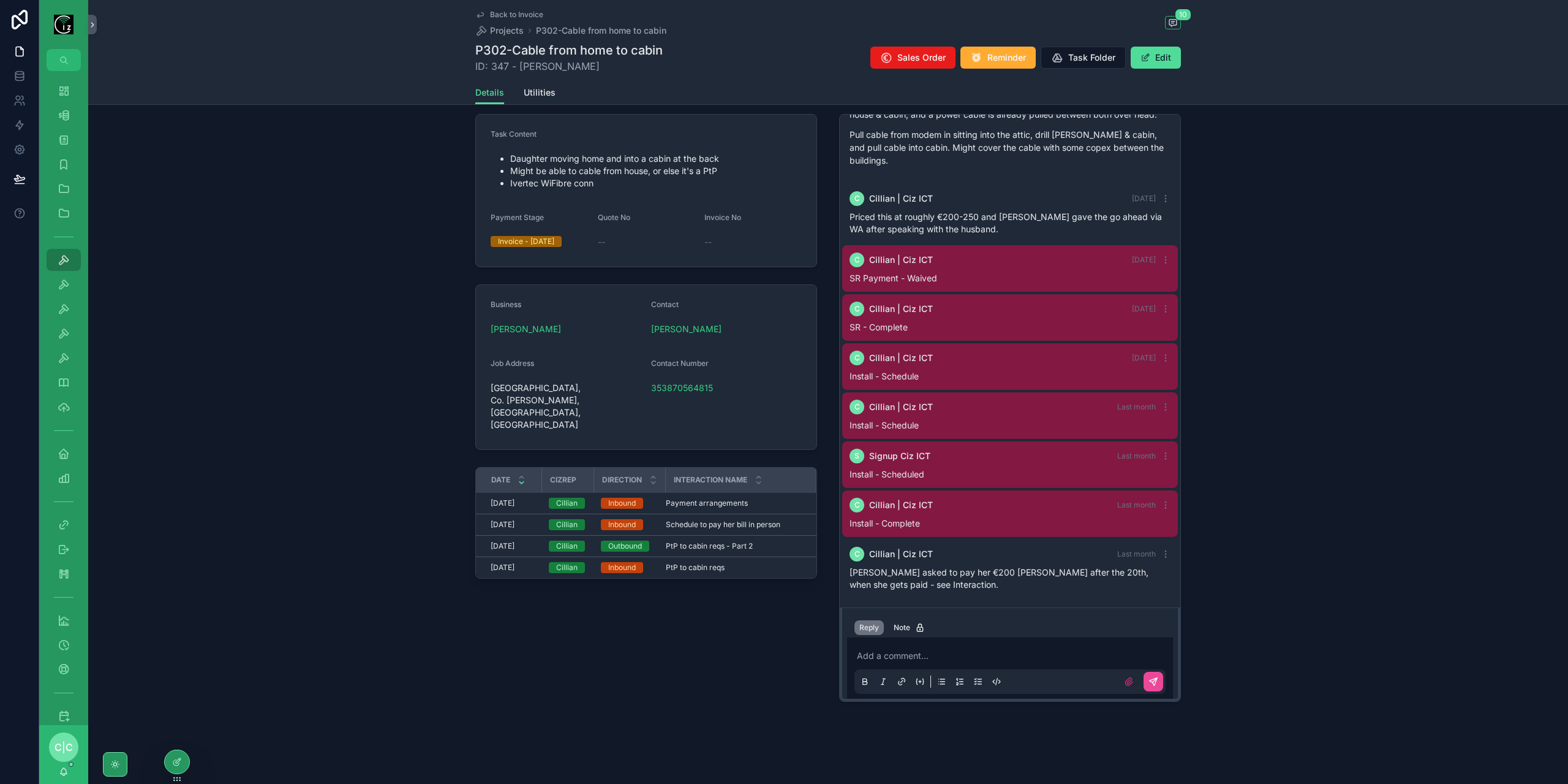
click at [949, 650] on p "scrollable content" at bounding box center [1012, 655] width 311 height 12
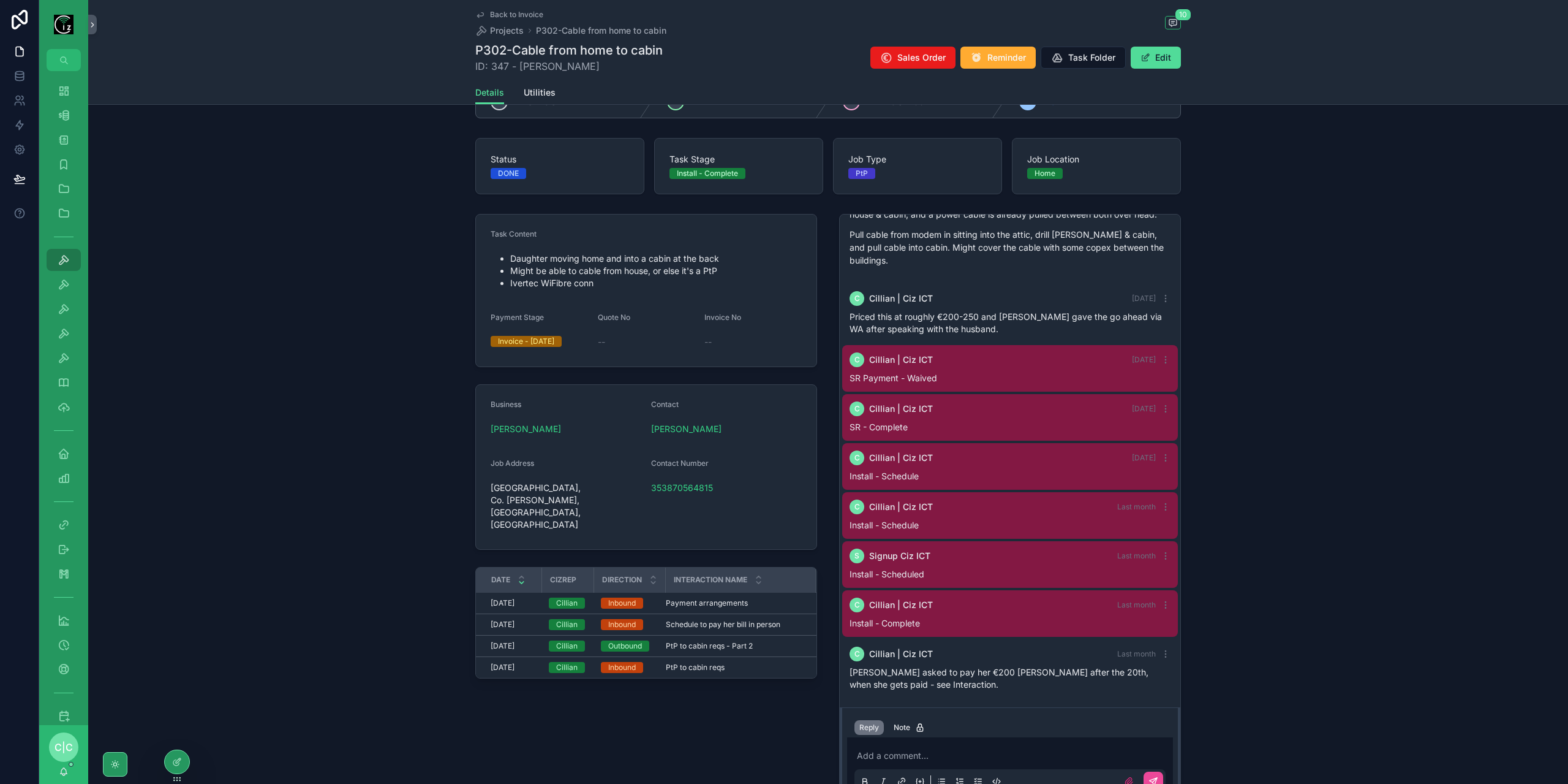
scroll to position [0, 0]
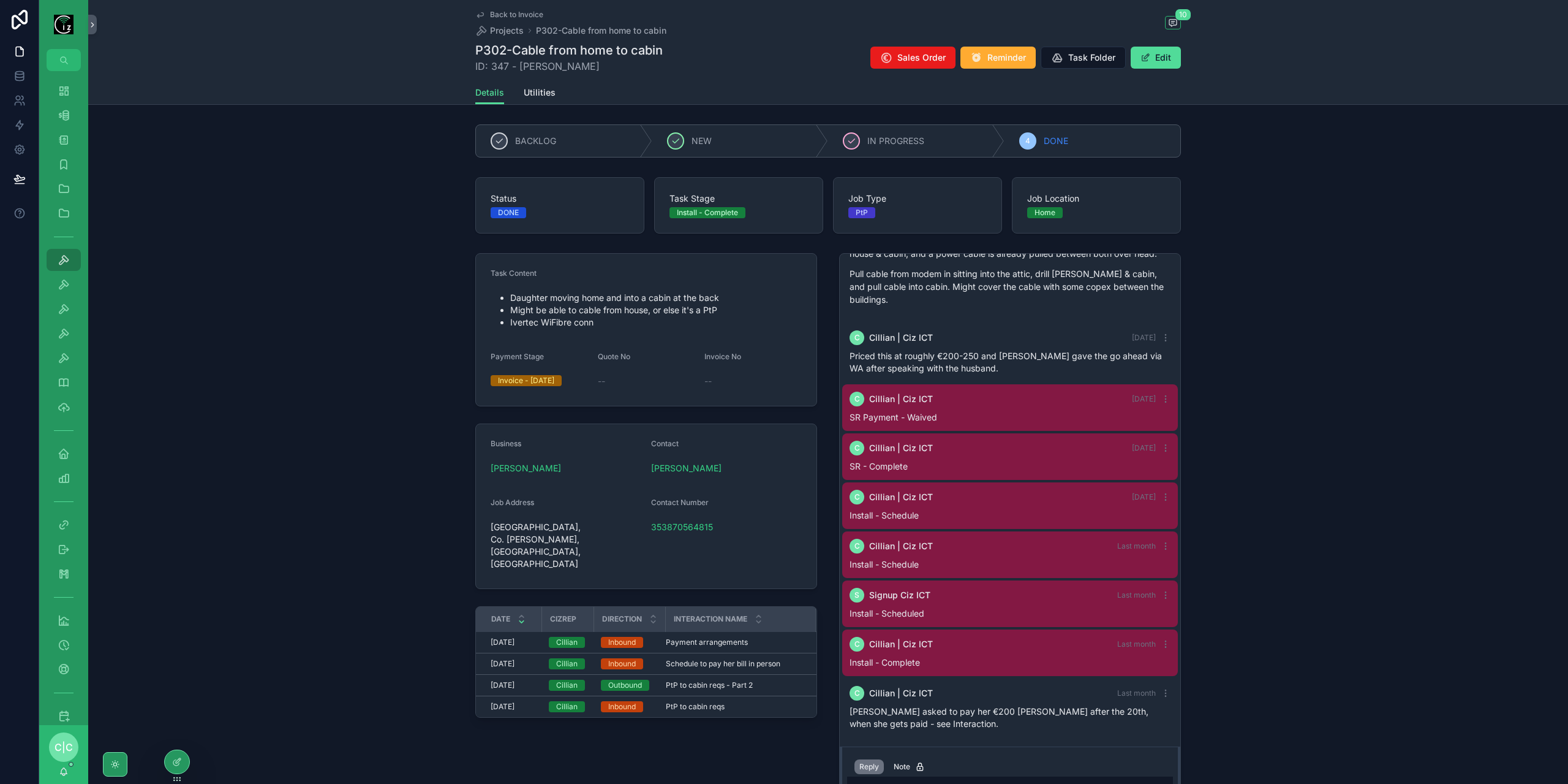
click at [1160, 69] on div "Sales Order Reminder Task Folder Edit" at bounding box center [1020, 57] width 321 height 23
click at [1157, 57] on button "Edit" at bounding box center [1155, 57] width 50 height 22
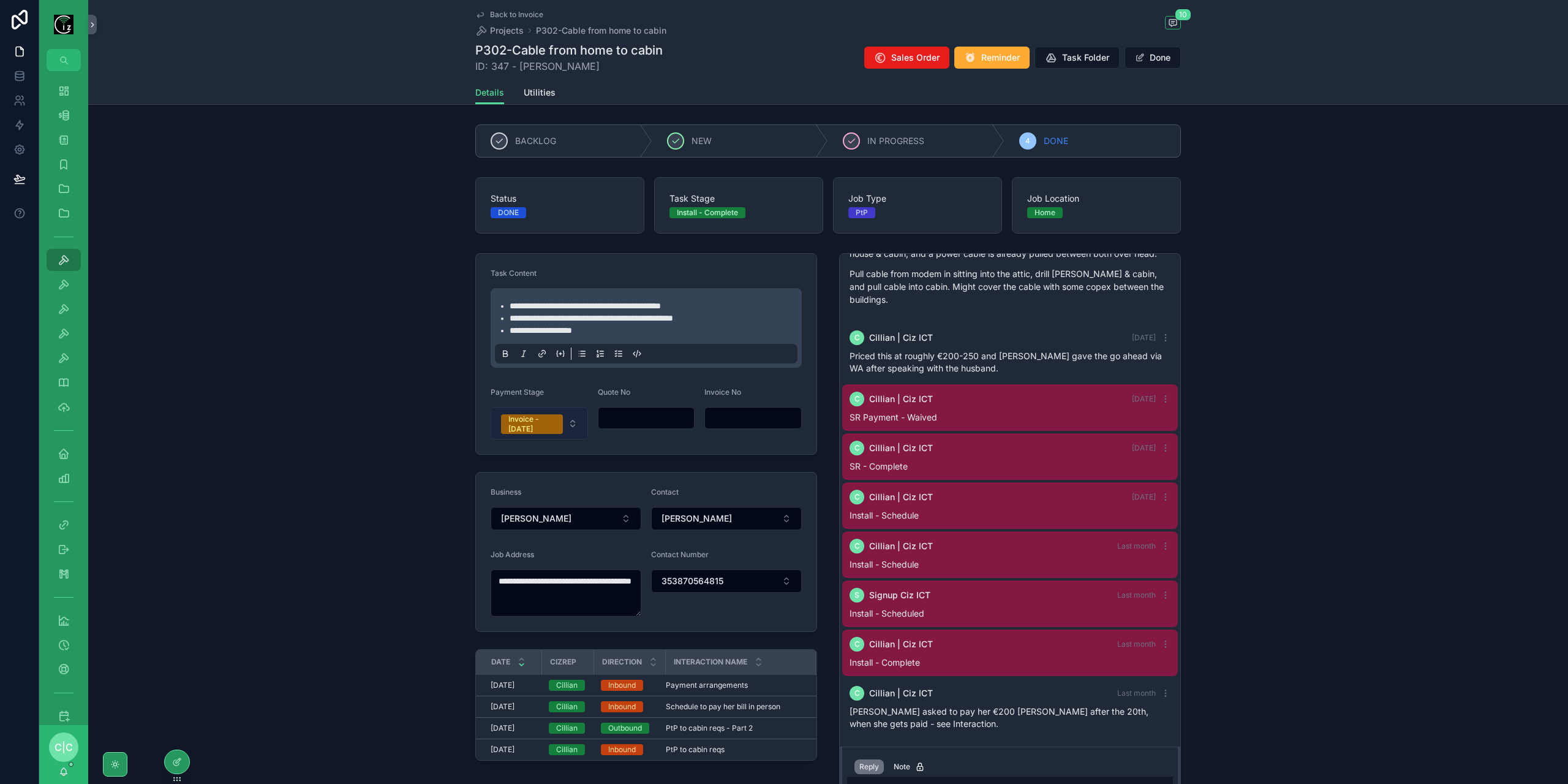
click at [576, 426] on button "Invoice - Today" at bounding box center [539, 423] width 98 height 33
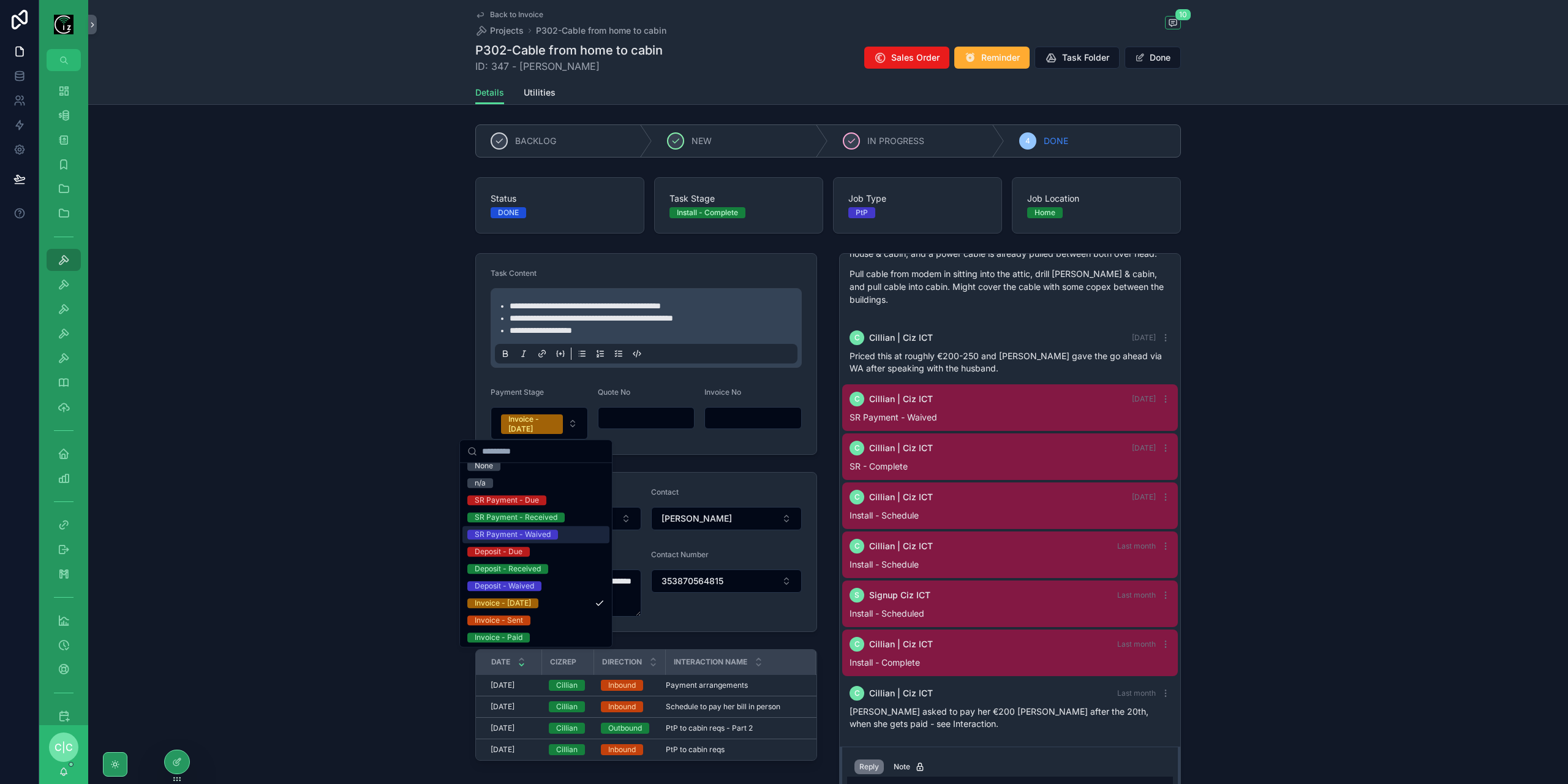
scroll to position [10, 0]
click at [534, 617] on div "Invoice - Sent" at bounding box center [535, 618] width 147 height 17
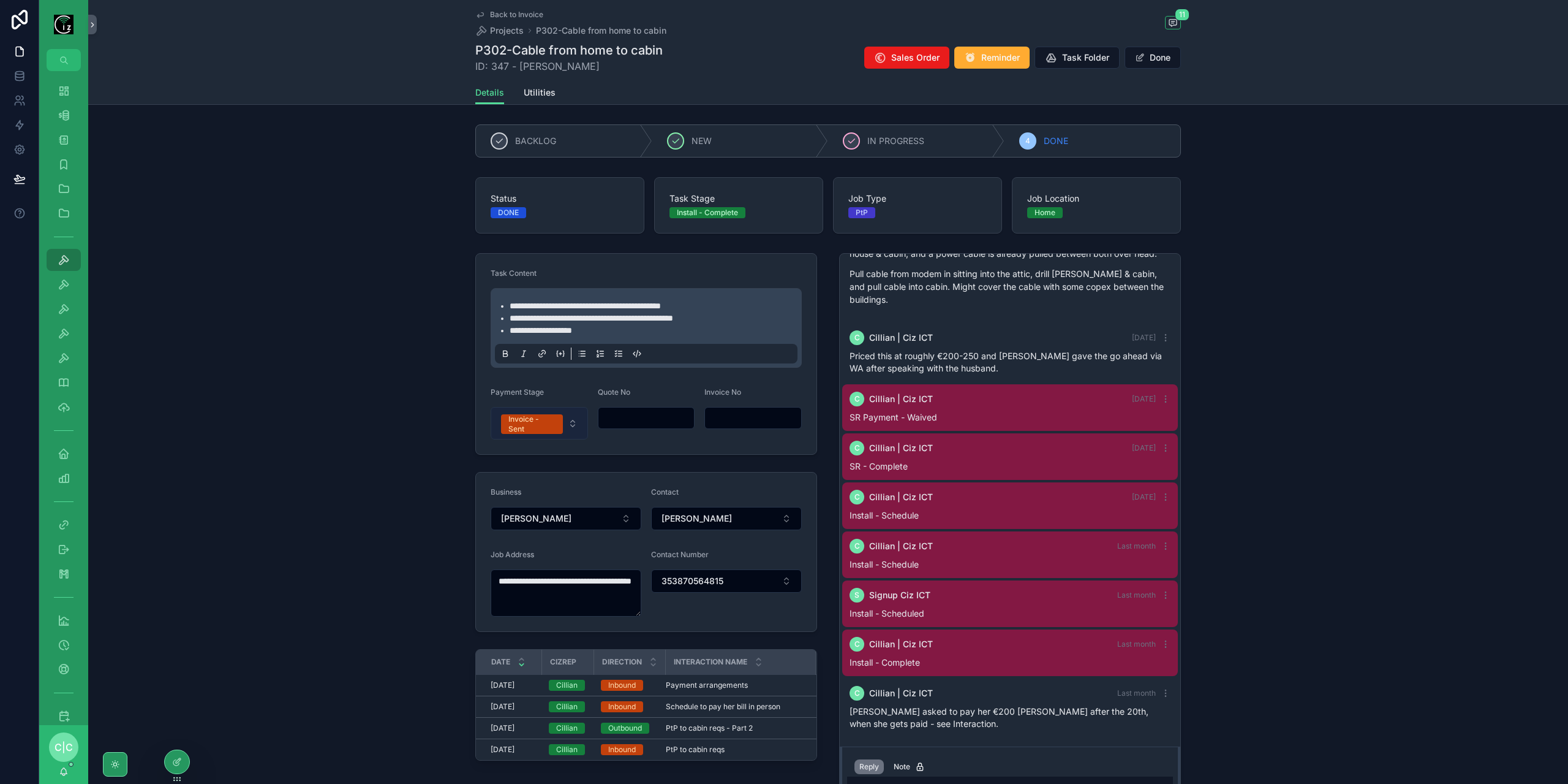
click at [572, 429] on button "Invoice - Sent" at bounding box center [539, 423] width 98 height 33
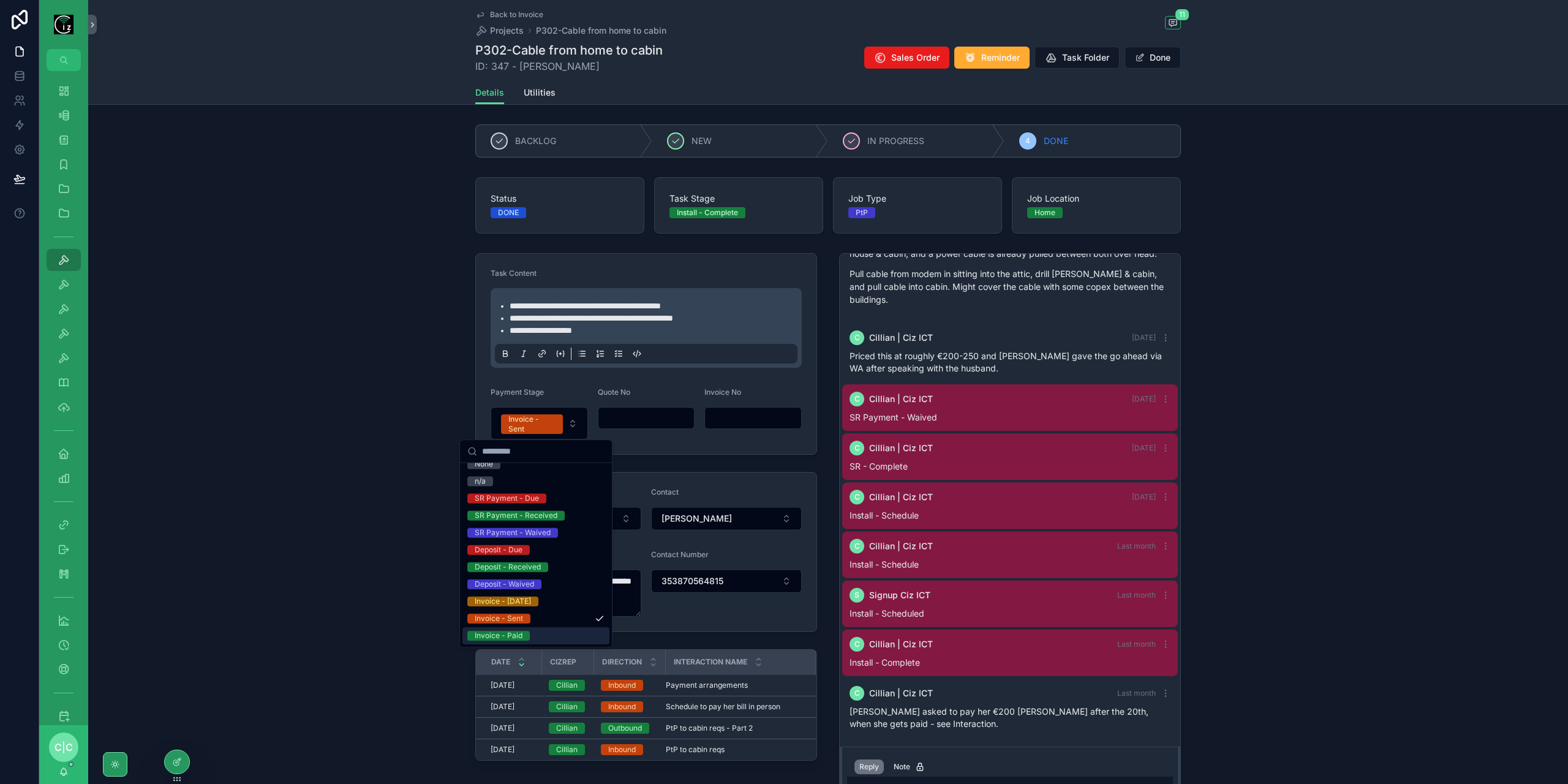
click at [527, 633] on span "Invoice - Paid" at bounding box center [499, 636] width 62 height 10
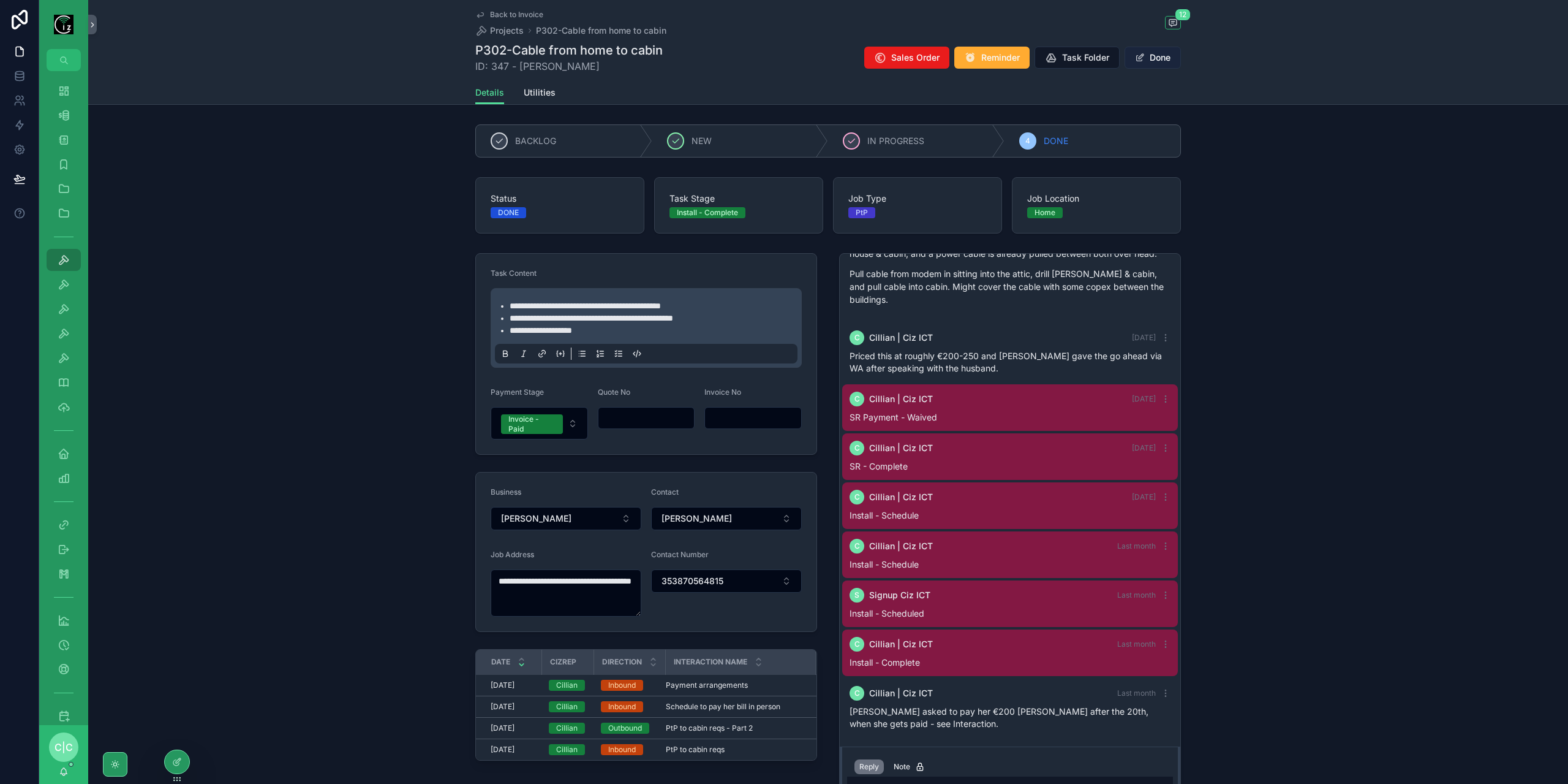
click at [1161, 64] on button "Done" at bounding box center [1153, 57] width 56 height 22
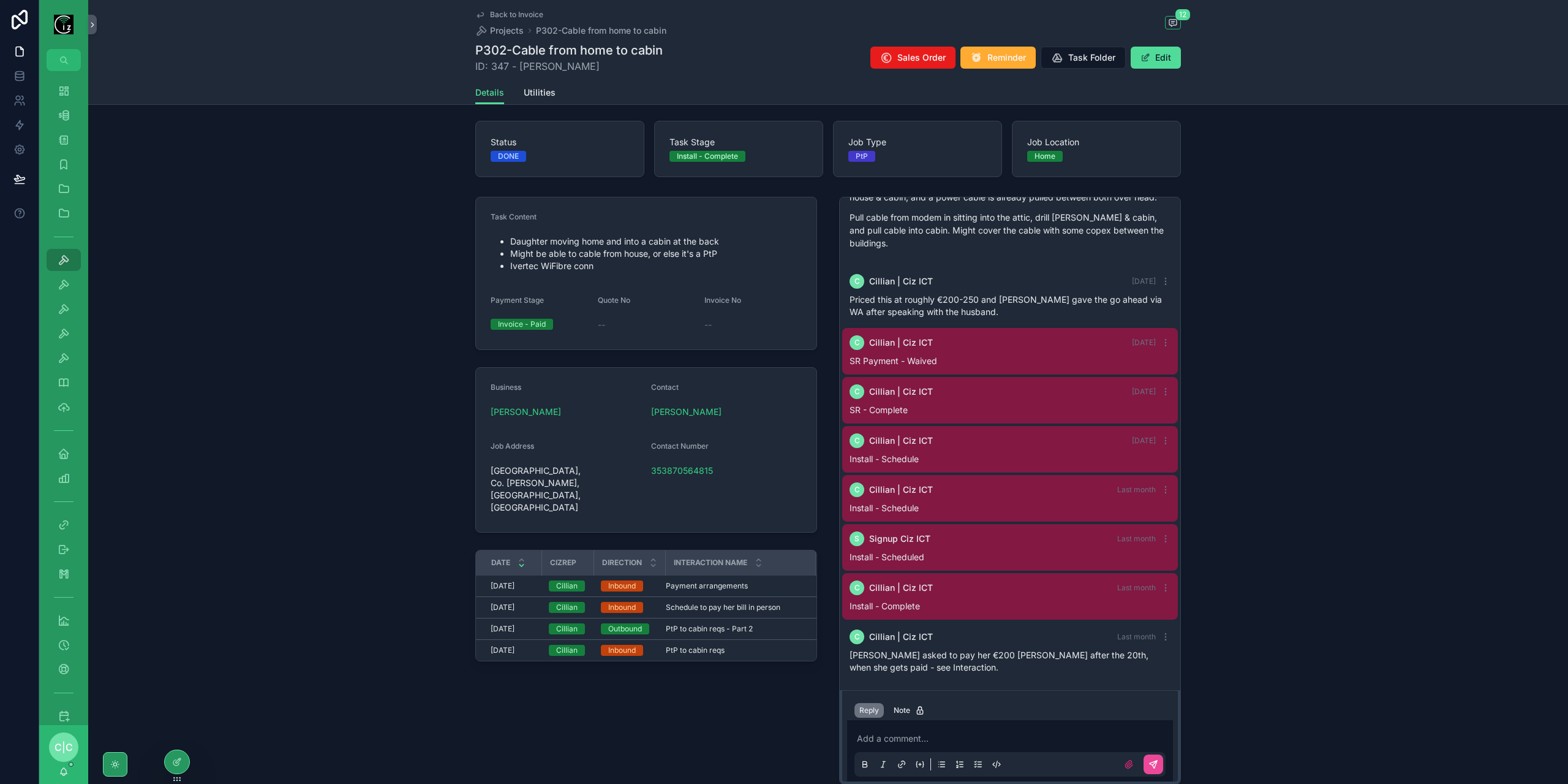
scroll to position [0, 0]
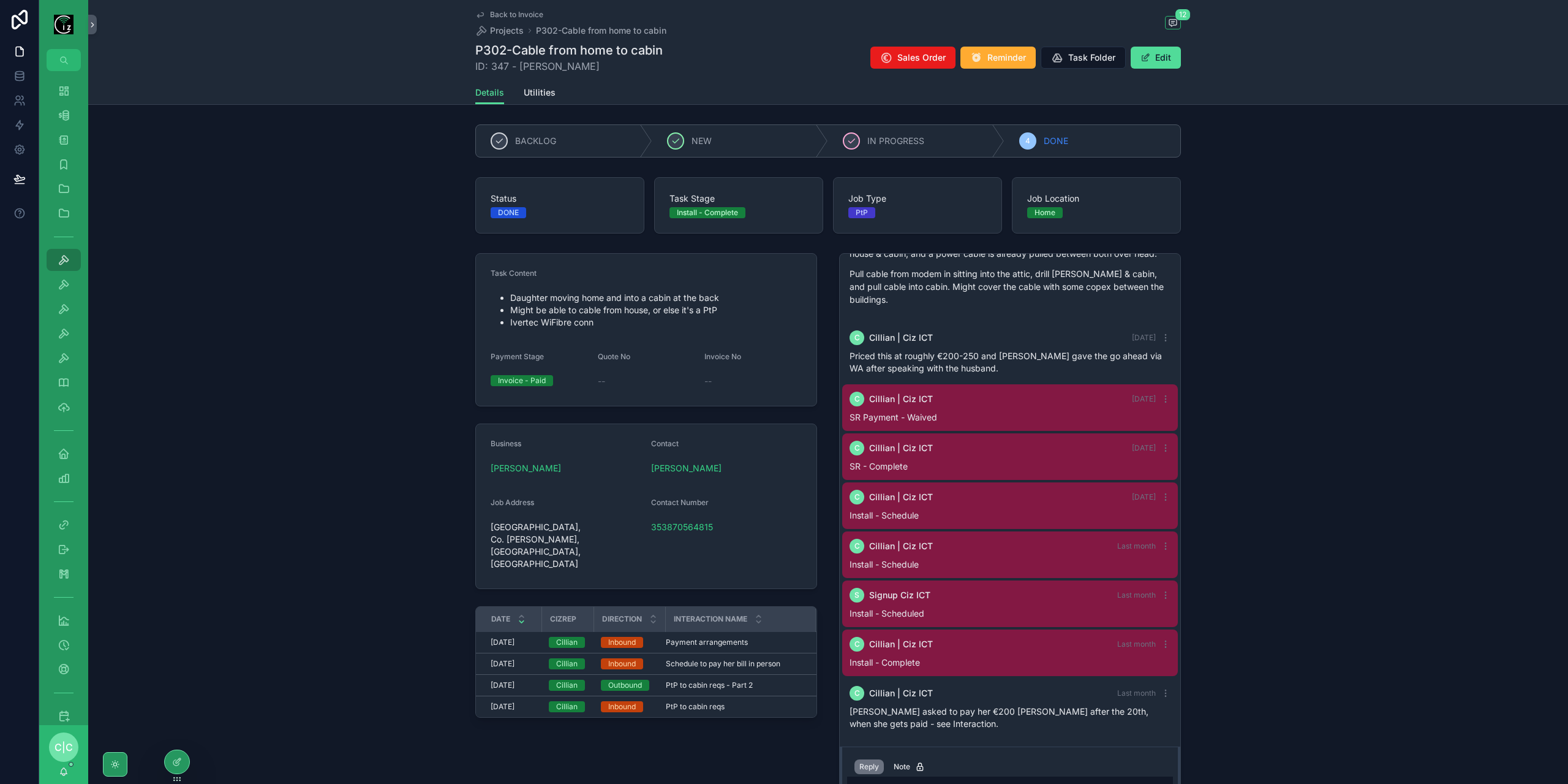
click at [481, 13] on icon "scrollable content" at bounding box center [480, 15] width 10 height 10
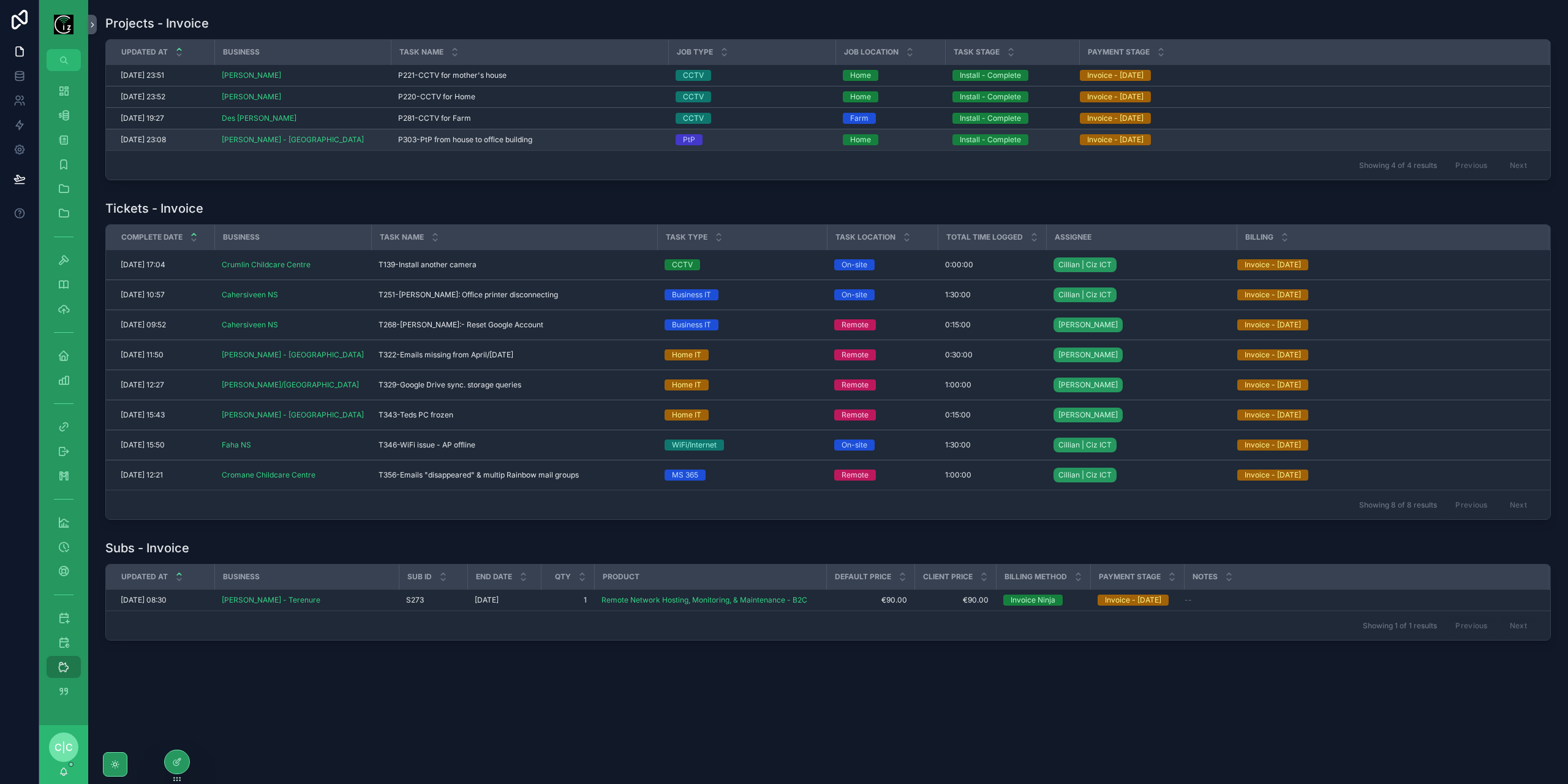
click at [358, 142] on div "Simon Hughes - Waterville" at bounding box center [302, 140] width 161 height 10
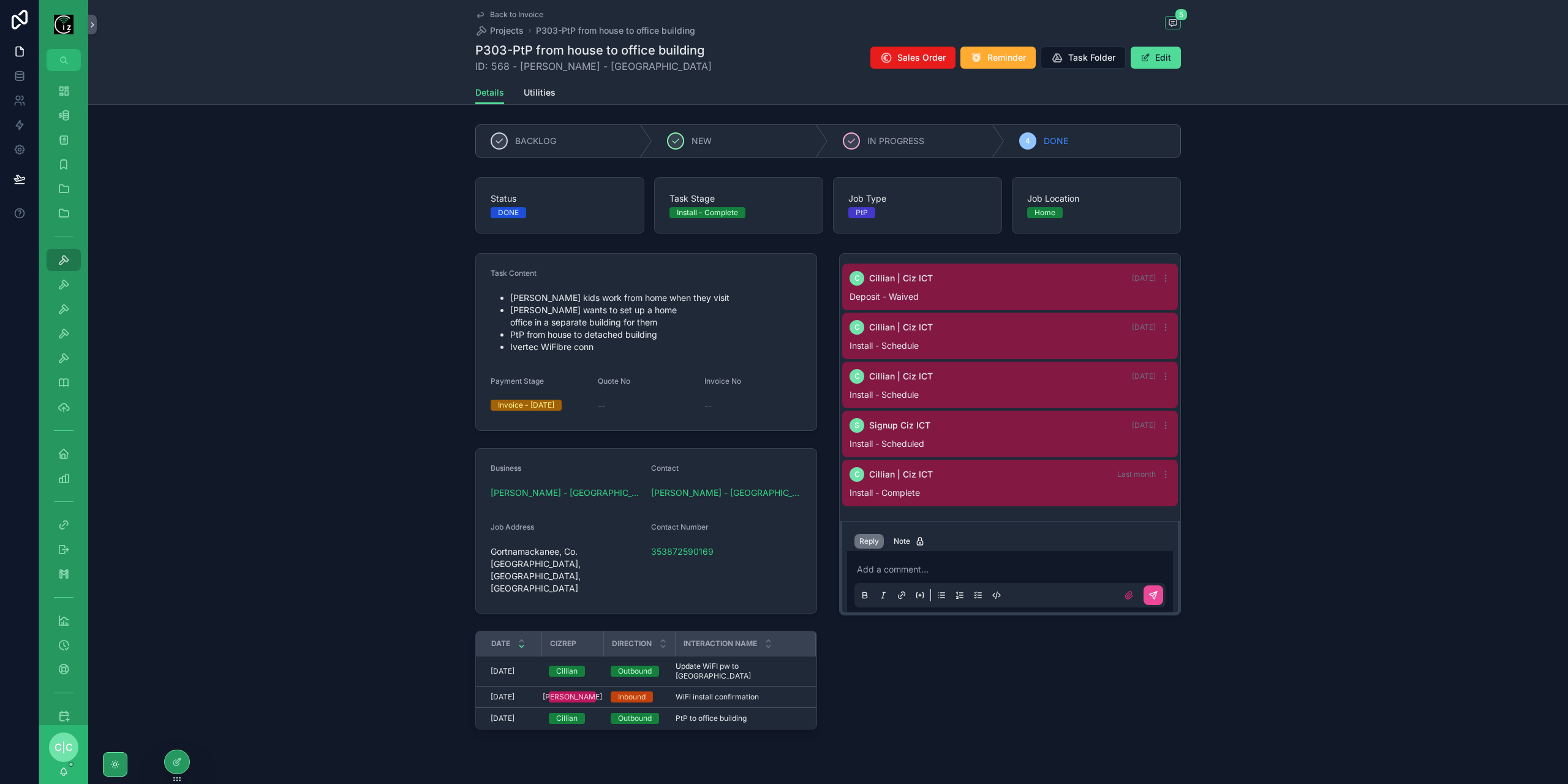
click at [963, 567] on p "scrollable content" at bounding box center [1012, 569] width 311 height 12
drag, startPoint x: 546, startPoint y: 479, endPoint x: 529, endPoint y: 484, distance: 17.7
click at [546, 486] on span "Simon Hughes - Waterville" at bounding box center [566, 492] width 151 height 12
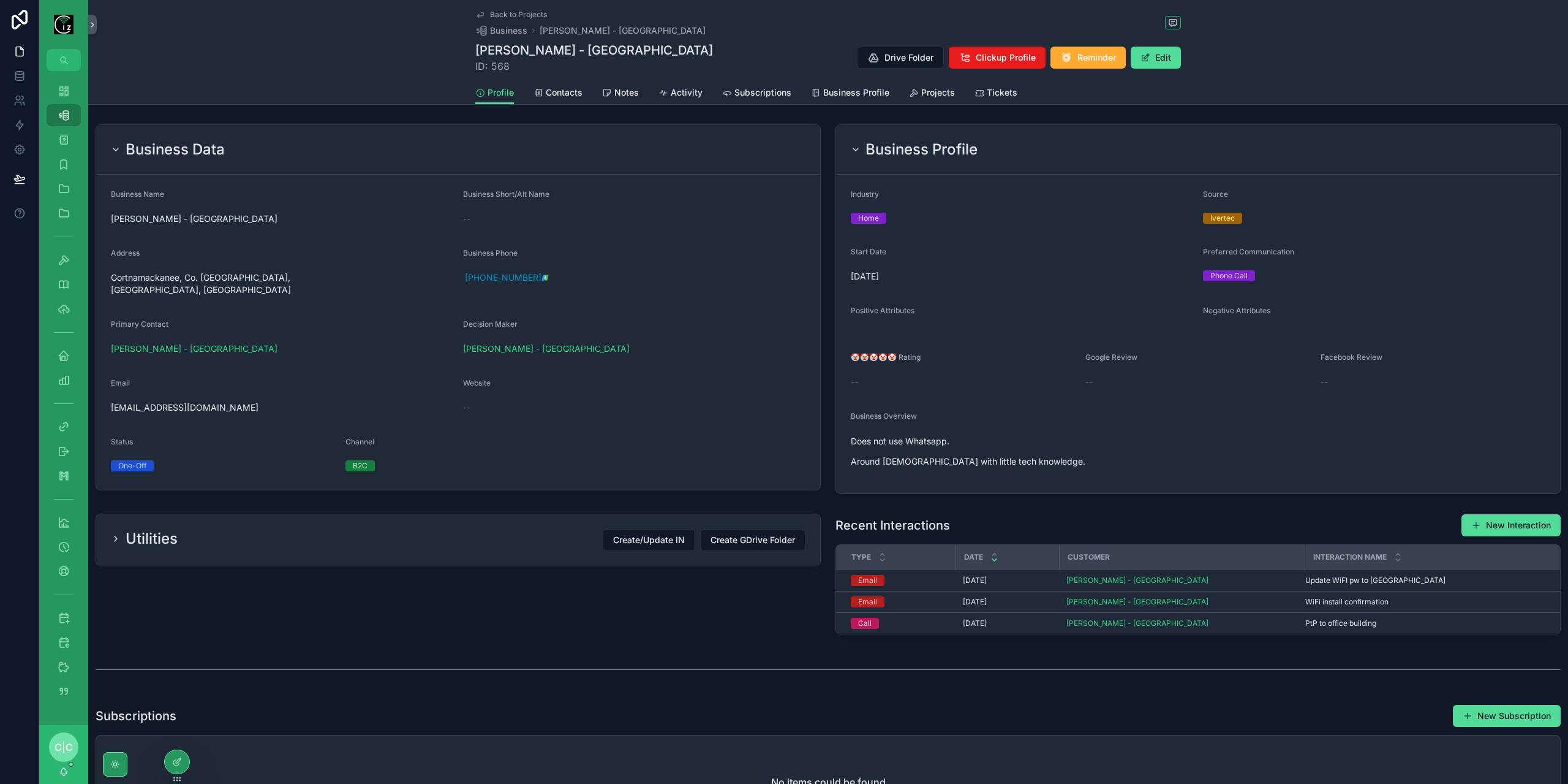
click at [329, 551] on div "Utilities Create/Update IN Create GDrive Folder" at bounding box center [458, 539] width 724 height 51
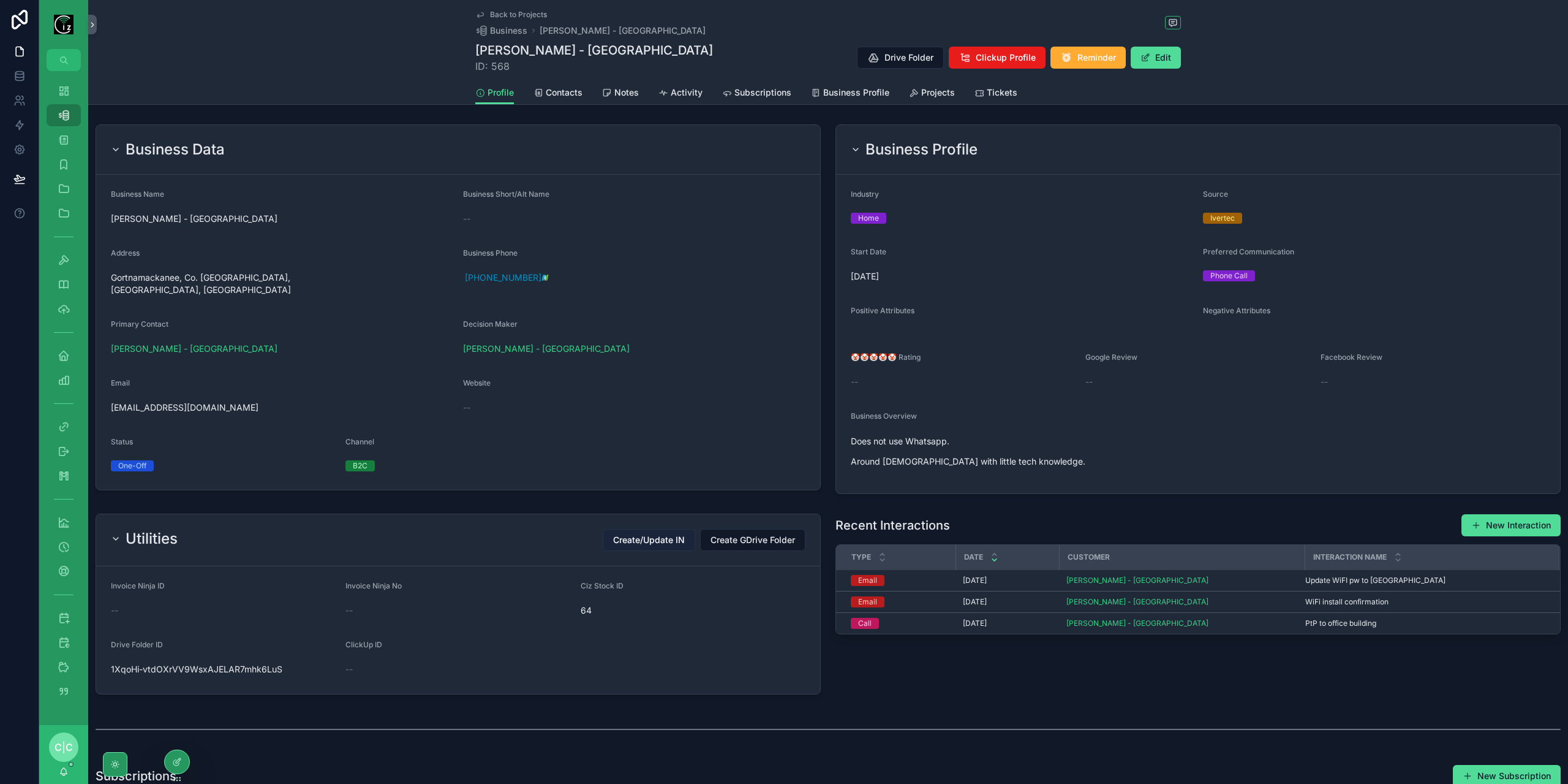
click at [663, 536] on span "Create/Update IN" at bounding box center [648, 539] width 72 height 12
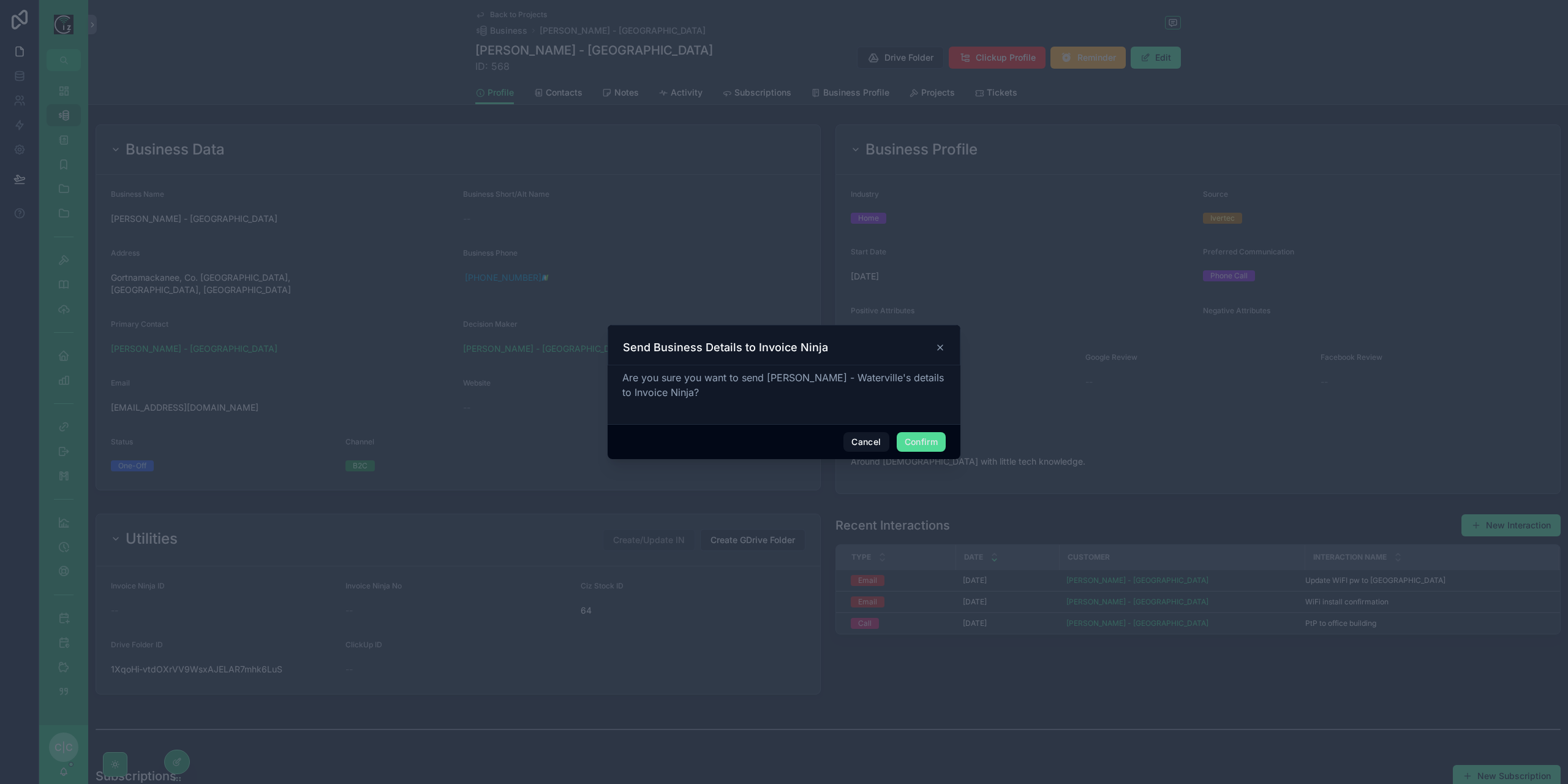
click at [956, 442] on div "Cancel Confirm" at bounding box center [784, 442] width 353 height 35
click at [939, 443] on button "Confirm" at bounding box center [921, 442] width 49 height 20
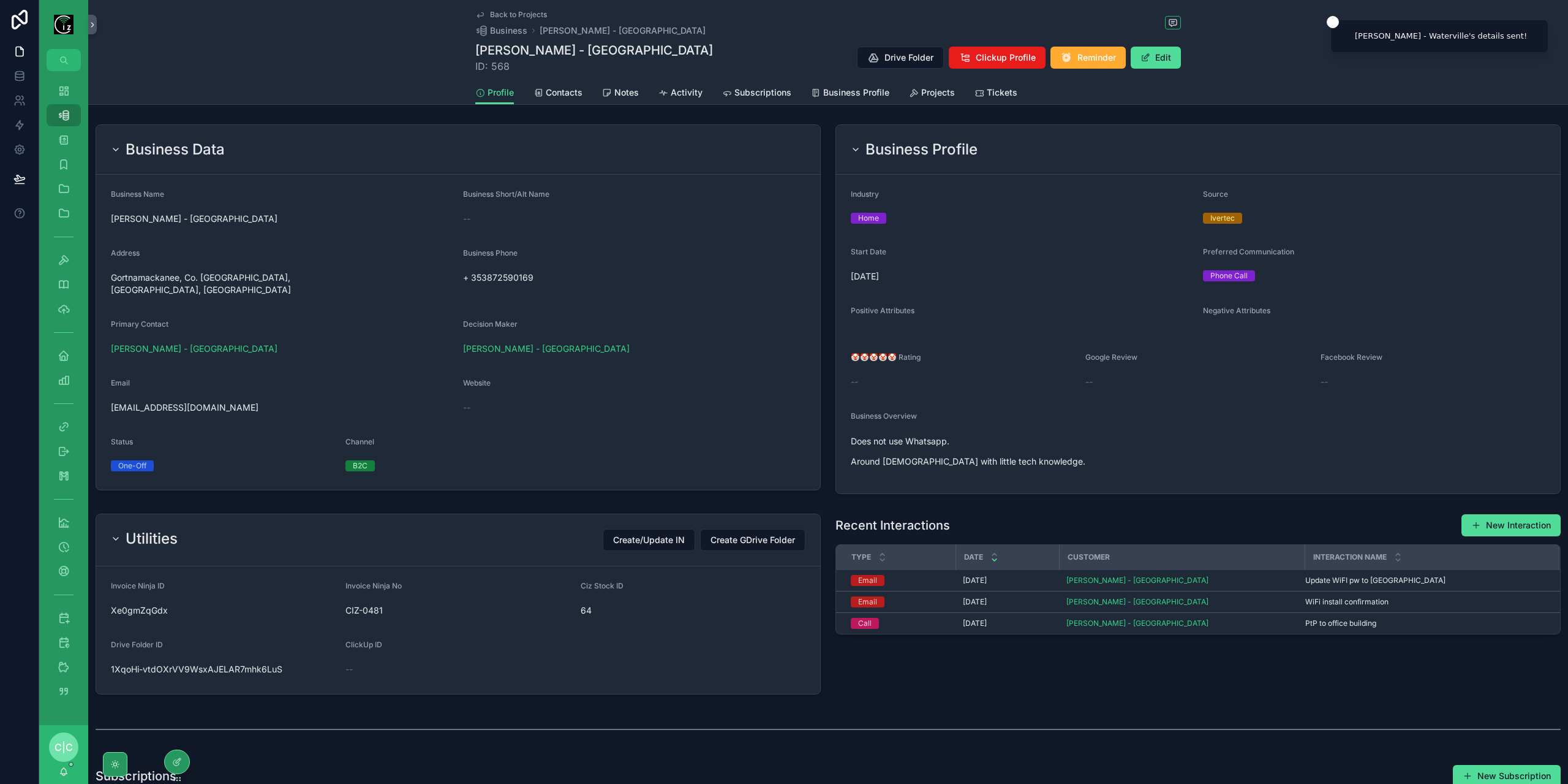
click at [500, 17] on span "Back to Projects" at bounding box center [518, 15] width 57 height 10
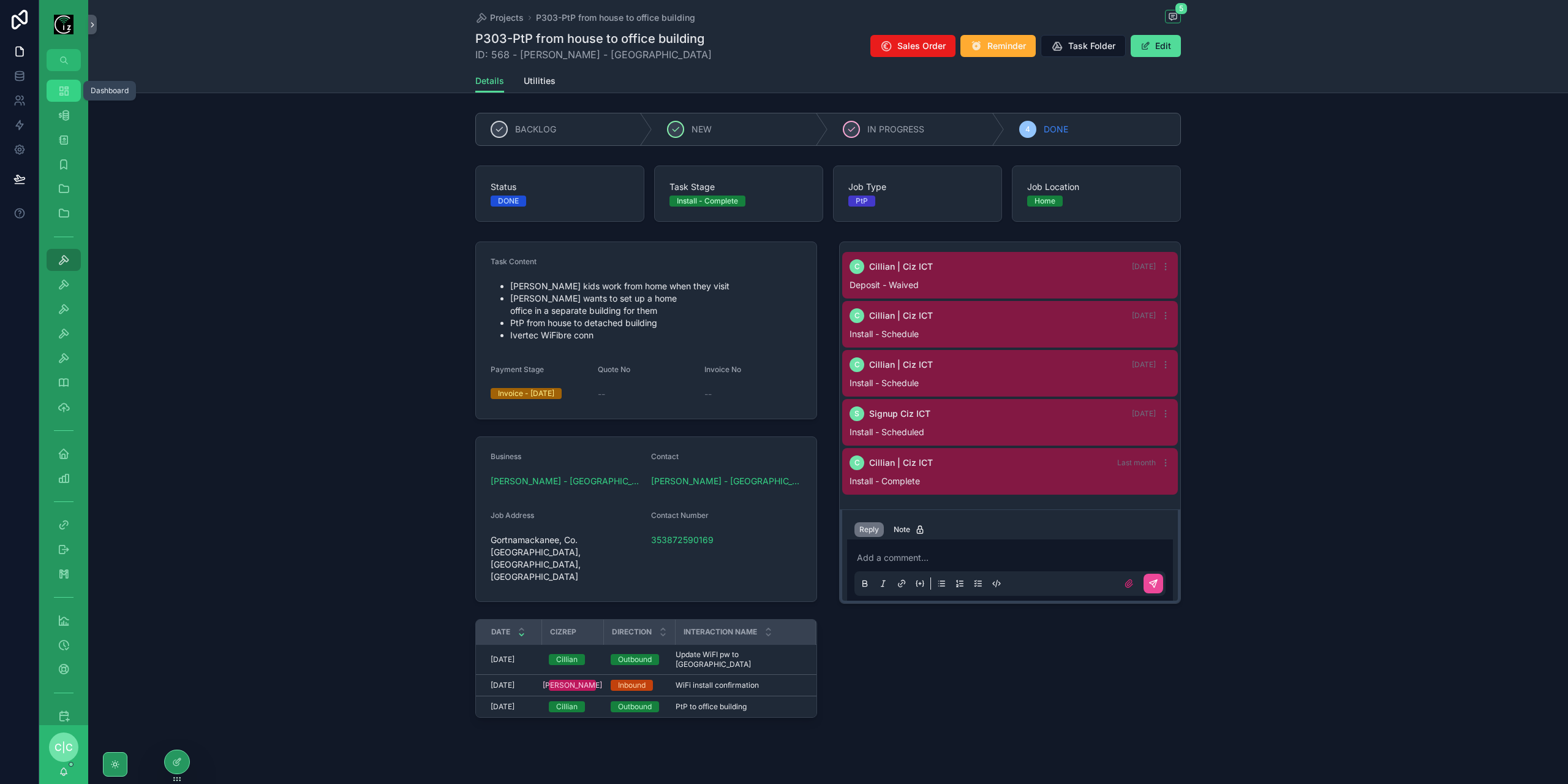
click at [58, 98] on div "Dashboard" at bounding box center [63, 90] width 20 height 20
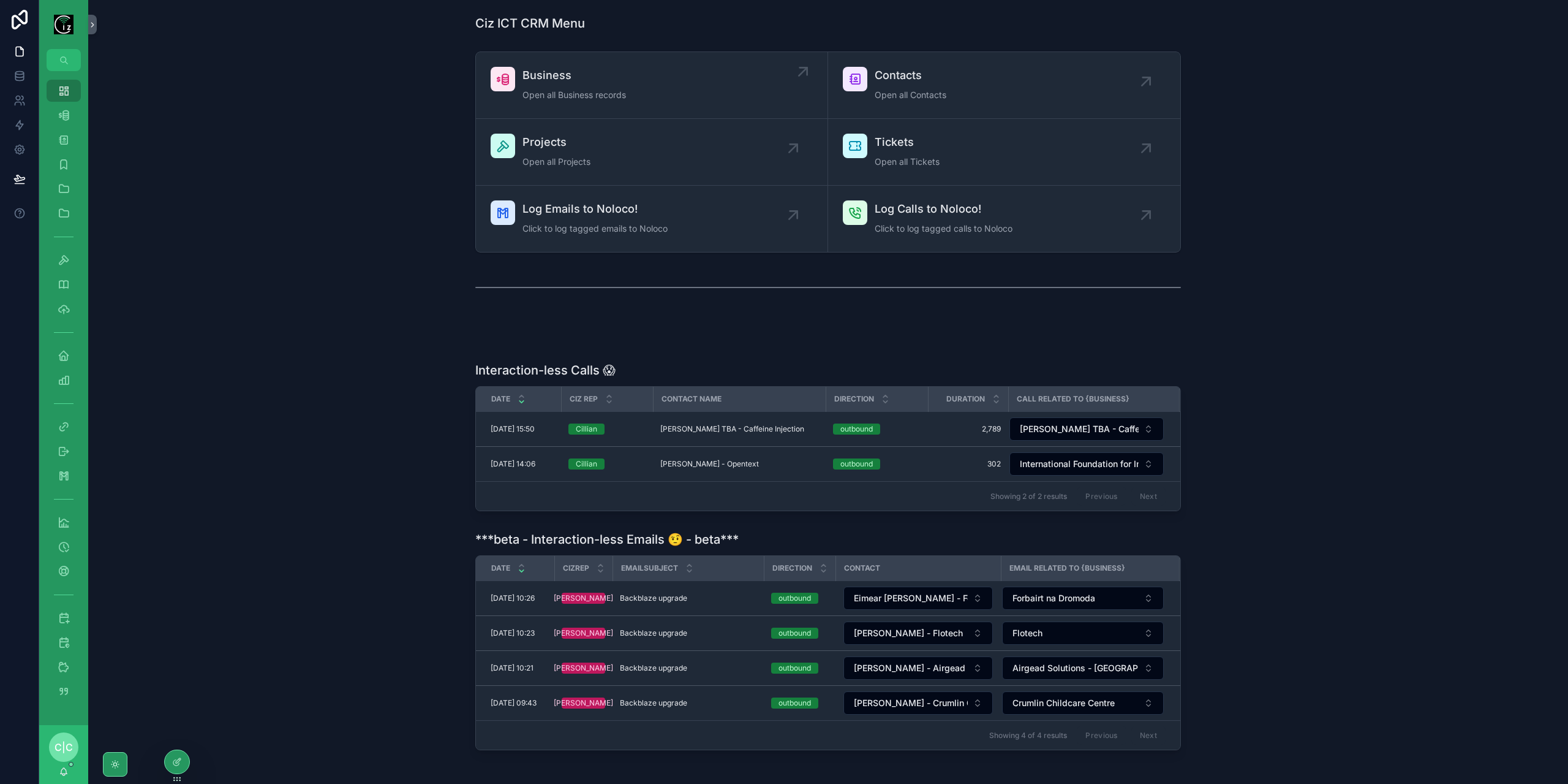
click at [548, 77] on span "Business" at bounding box center [574, 75] width 103 height 17
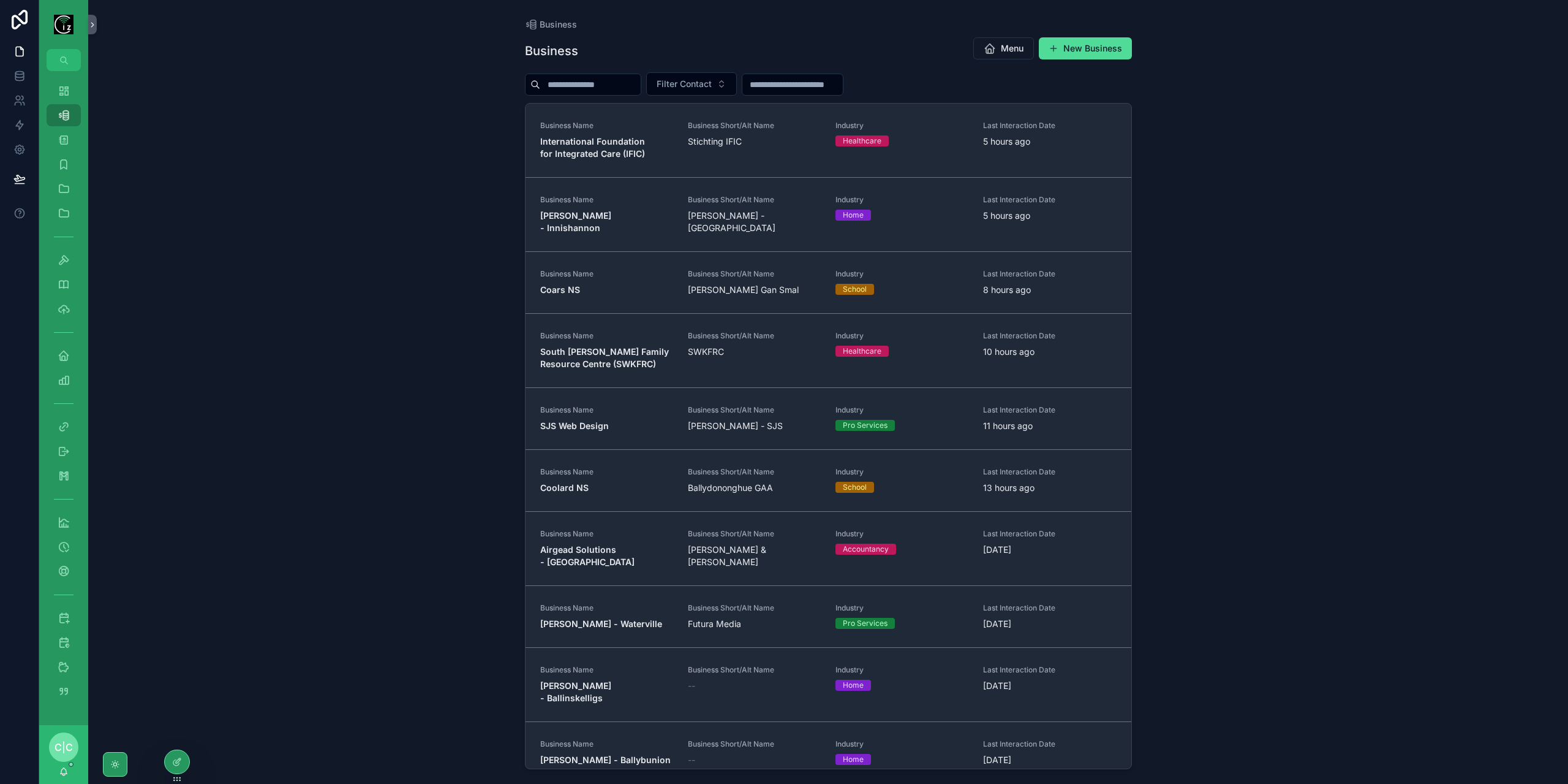
click at [616, 86] on input "scrollable content" at bounding box center [590, 85] width 101 height 17
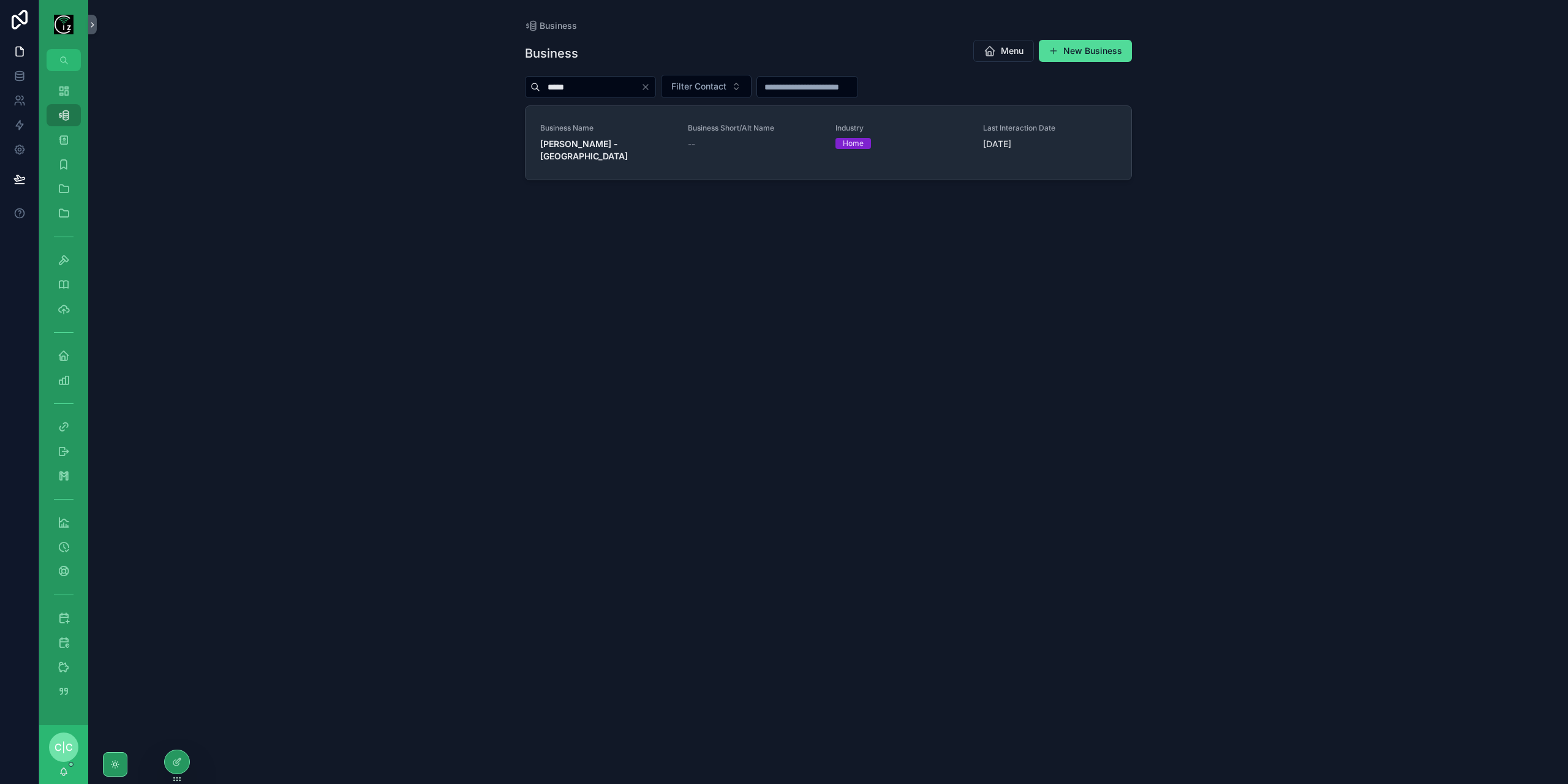
type input "*****"
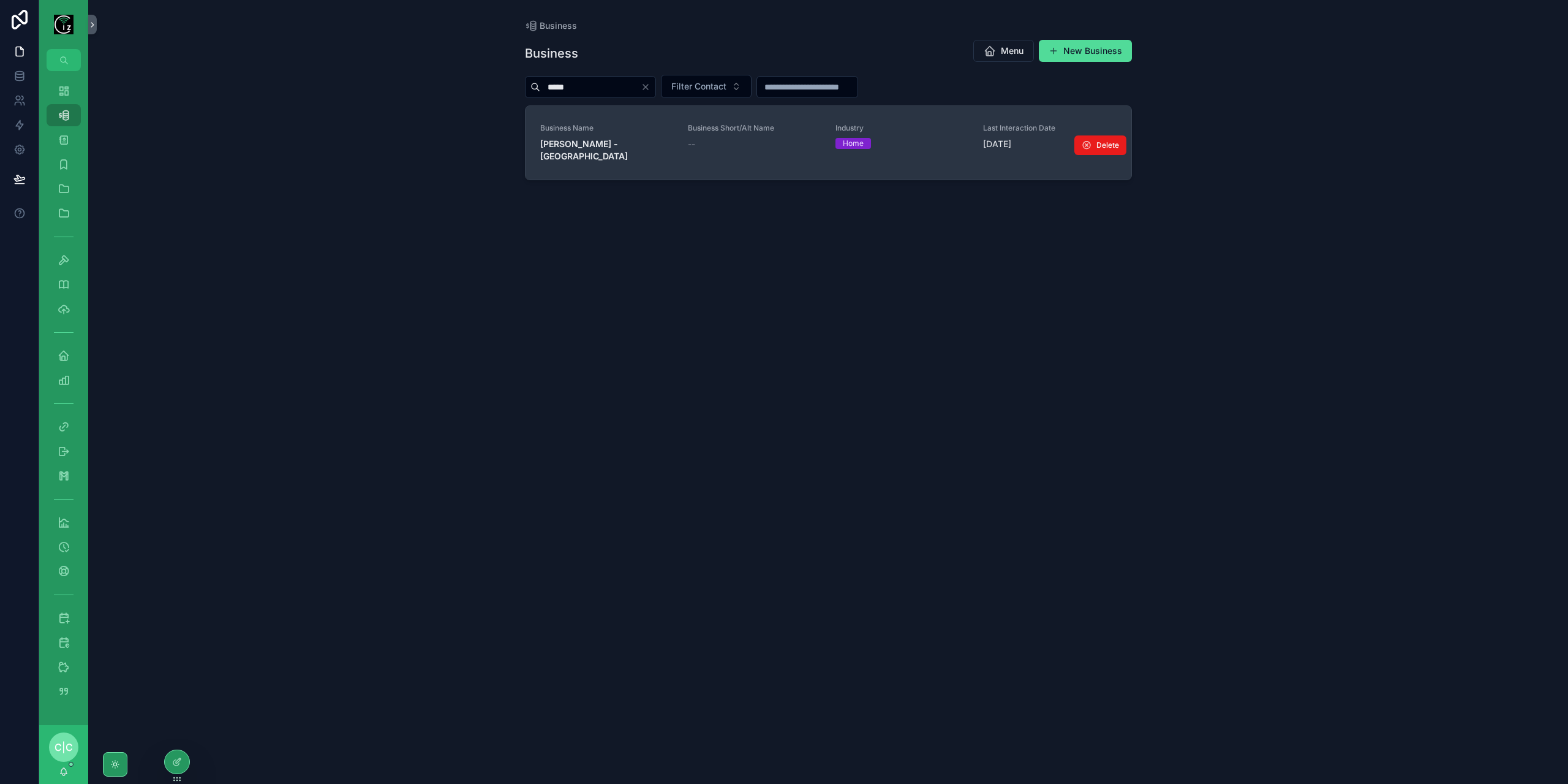
click at [615, 144] on strong "Himanshu Warekar - Dublin" at bounding box center [584, 149] width 88 height 22
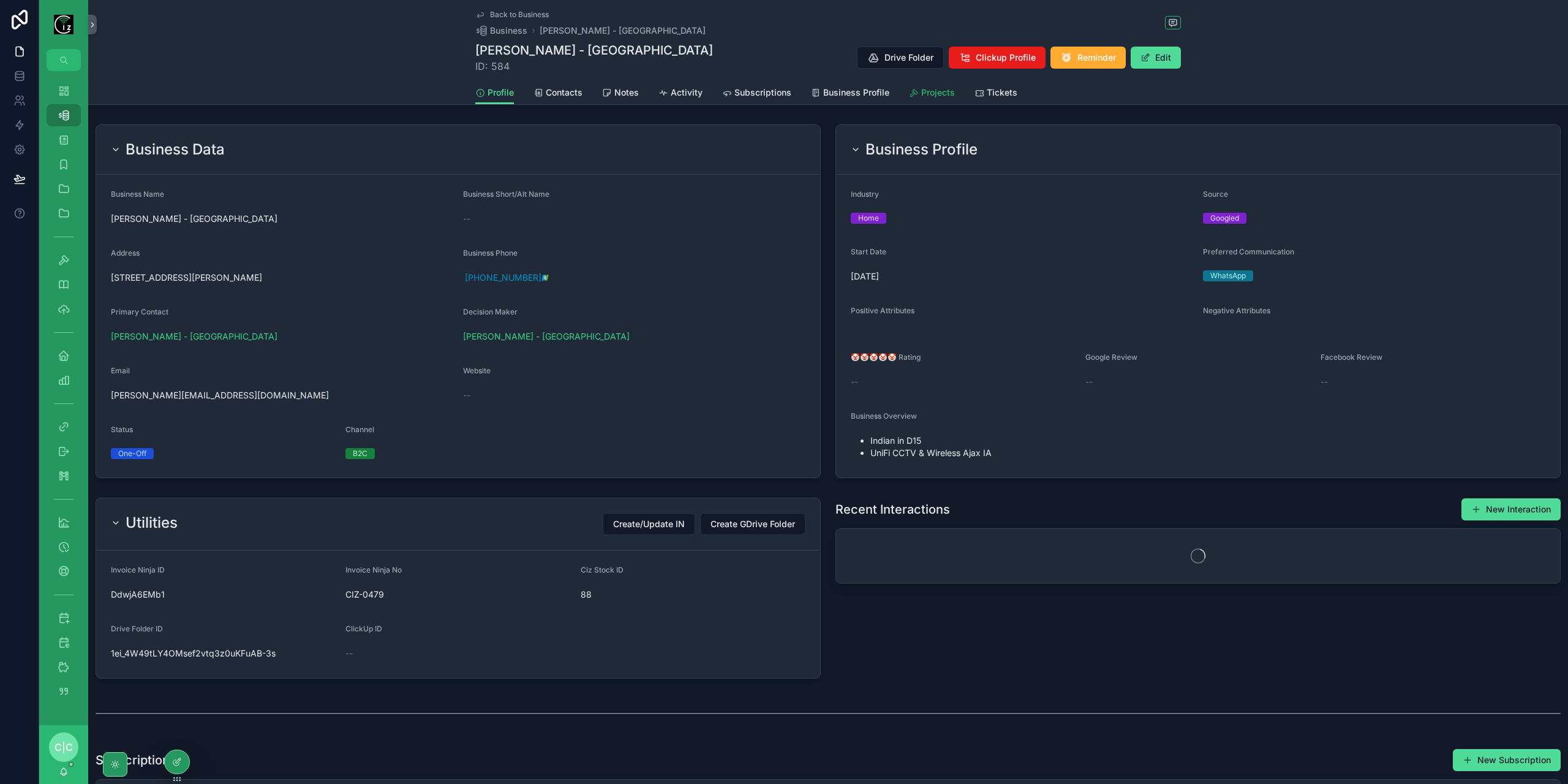
click at [946, 98] on span "Projects" at bounding box center [938, 92] width 34 height 12
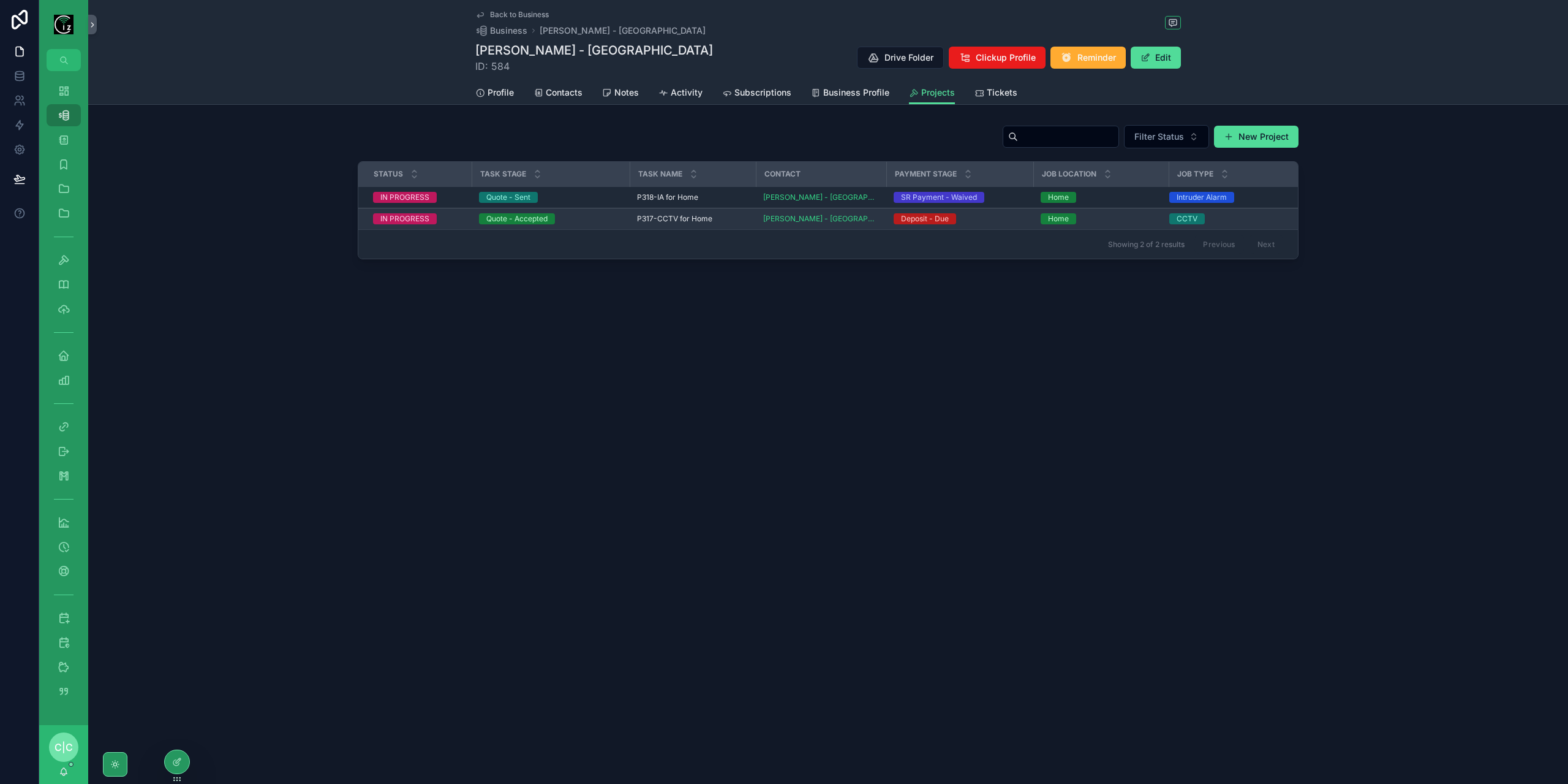
click at [674, 219] on span "P317-CCTV for Home" at bounding box center [674, 219] width 75 height 10
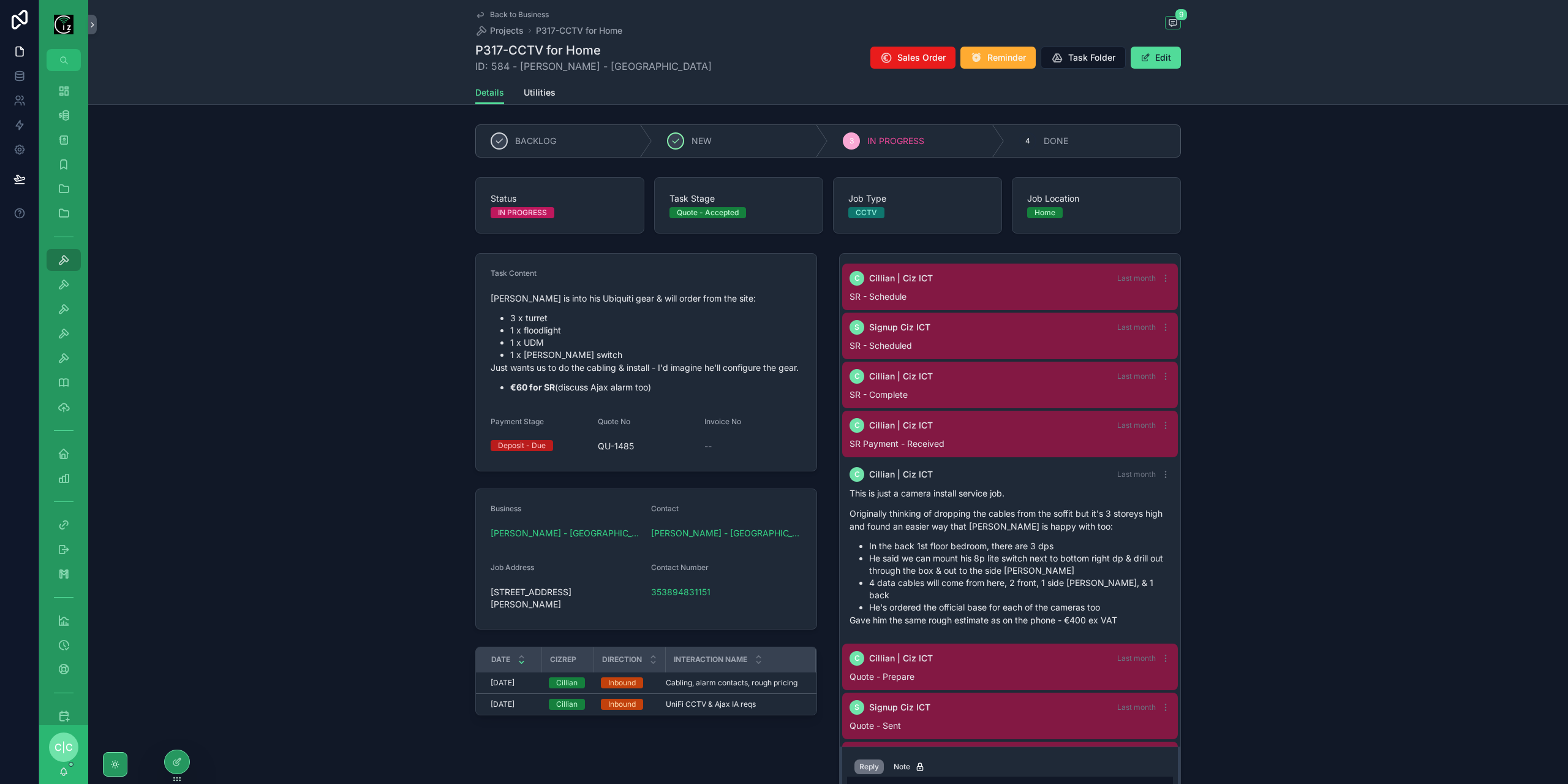
scroll to position [87, 0]
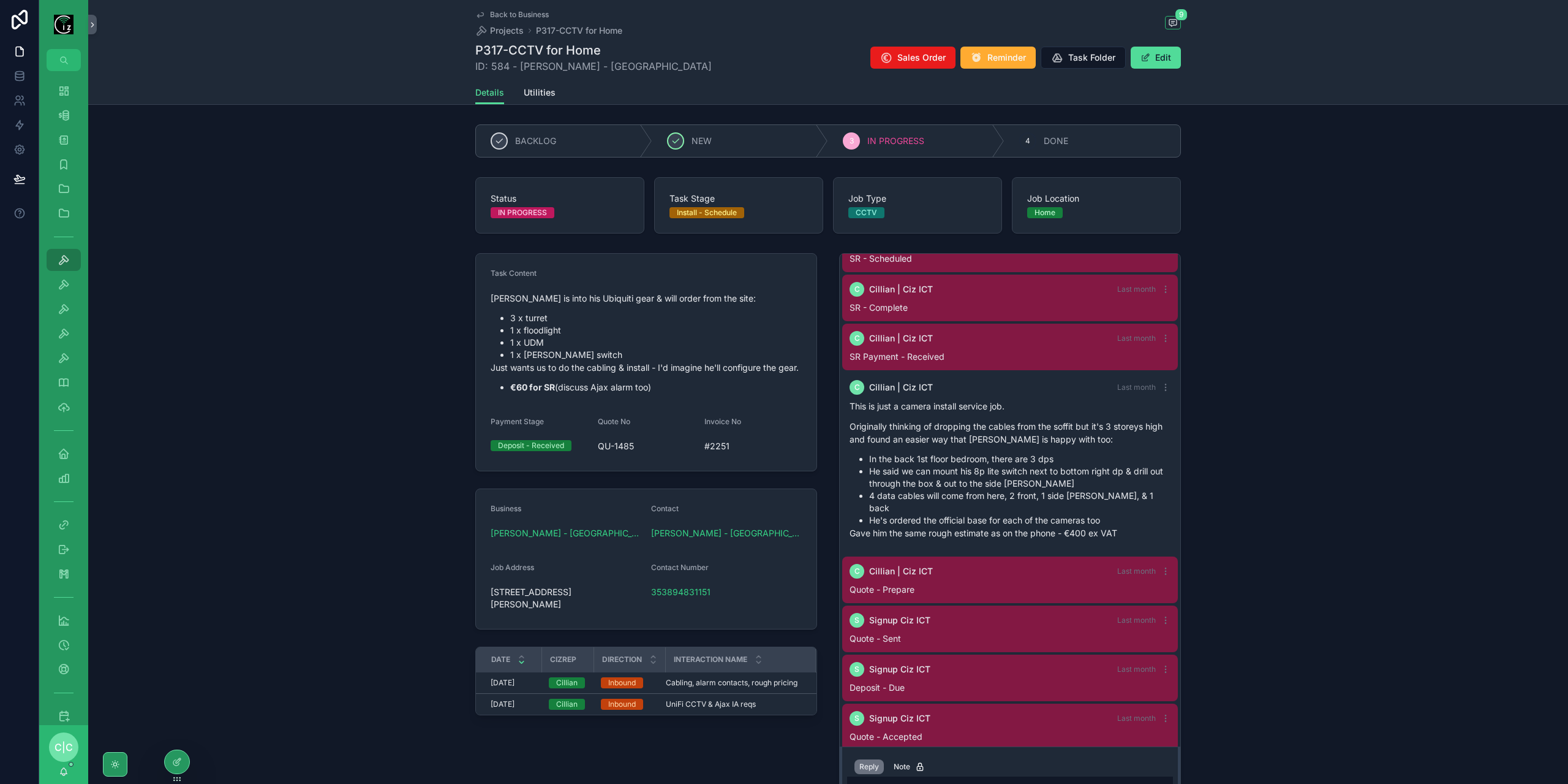
click at [485, 15] on link "Back to Business" at bounding box center [512, 15] width 74 height 10
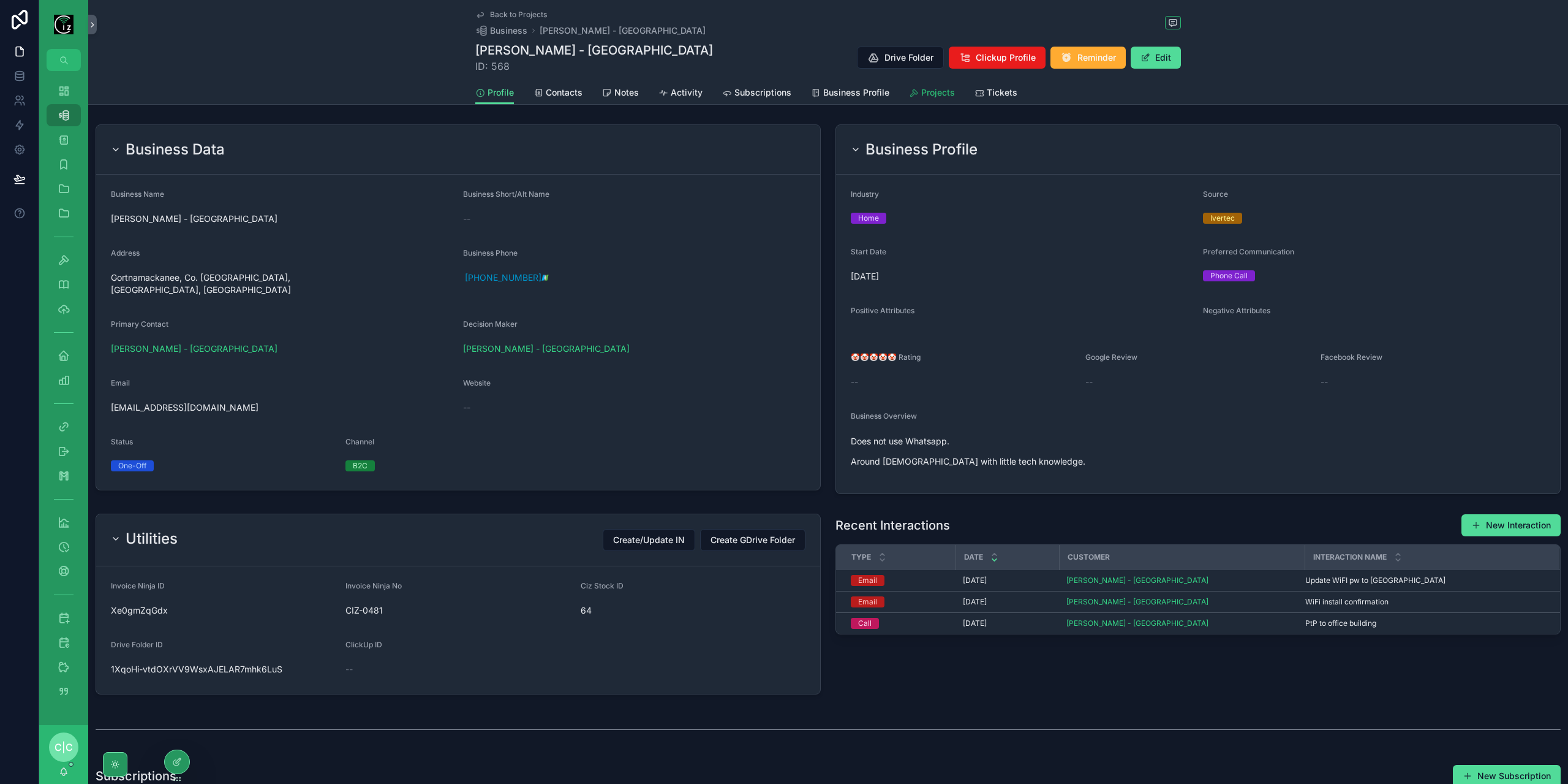
click at [927, 93] on span "Projects" at bounding box center [938, 92] width 34 height 12
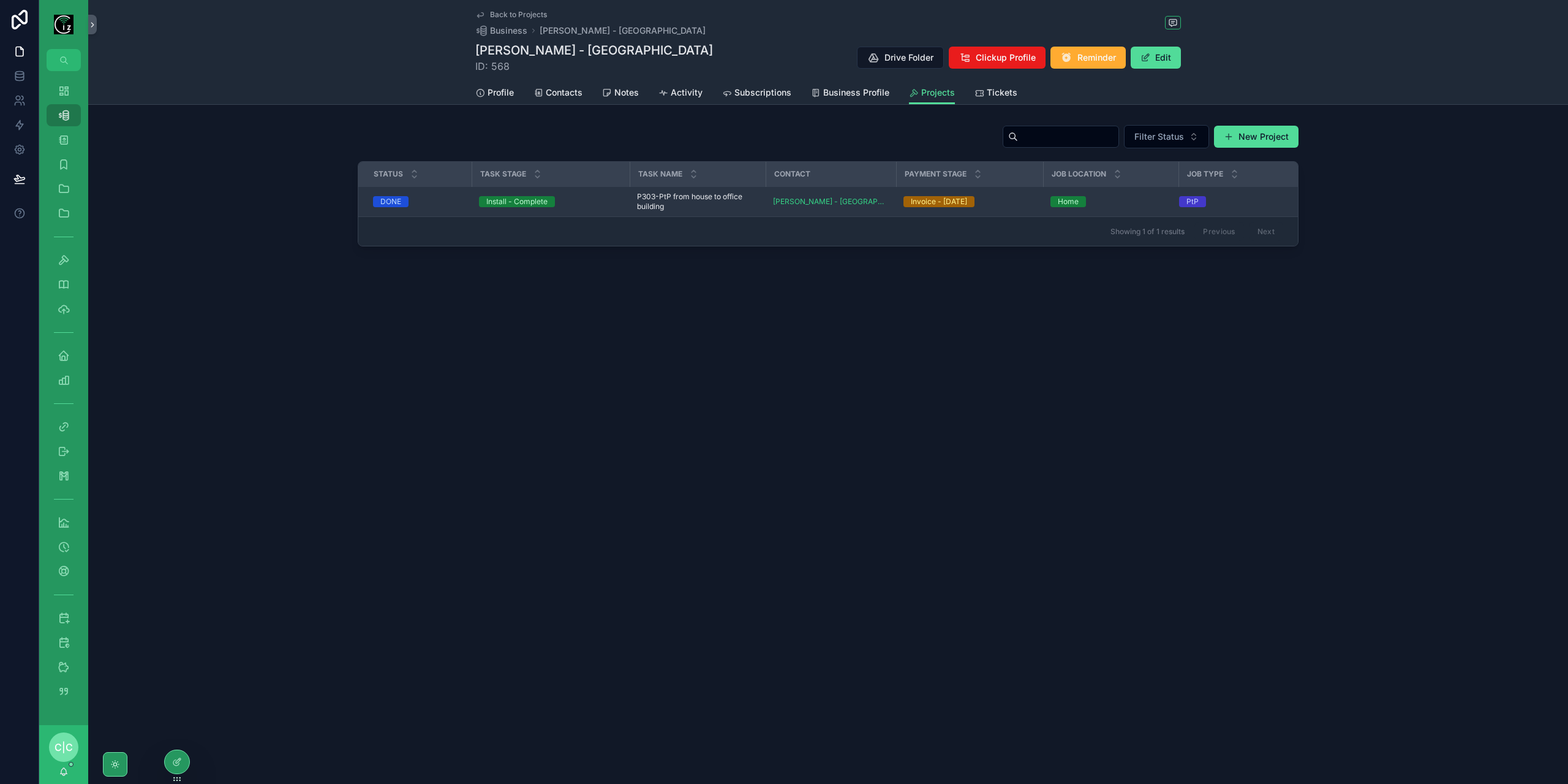
click at [676, 201] on span "P303-PtP from house to office building" at bounding box center [698, 201] width 122 height 20
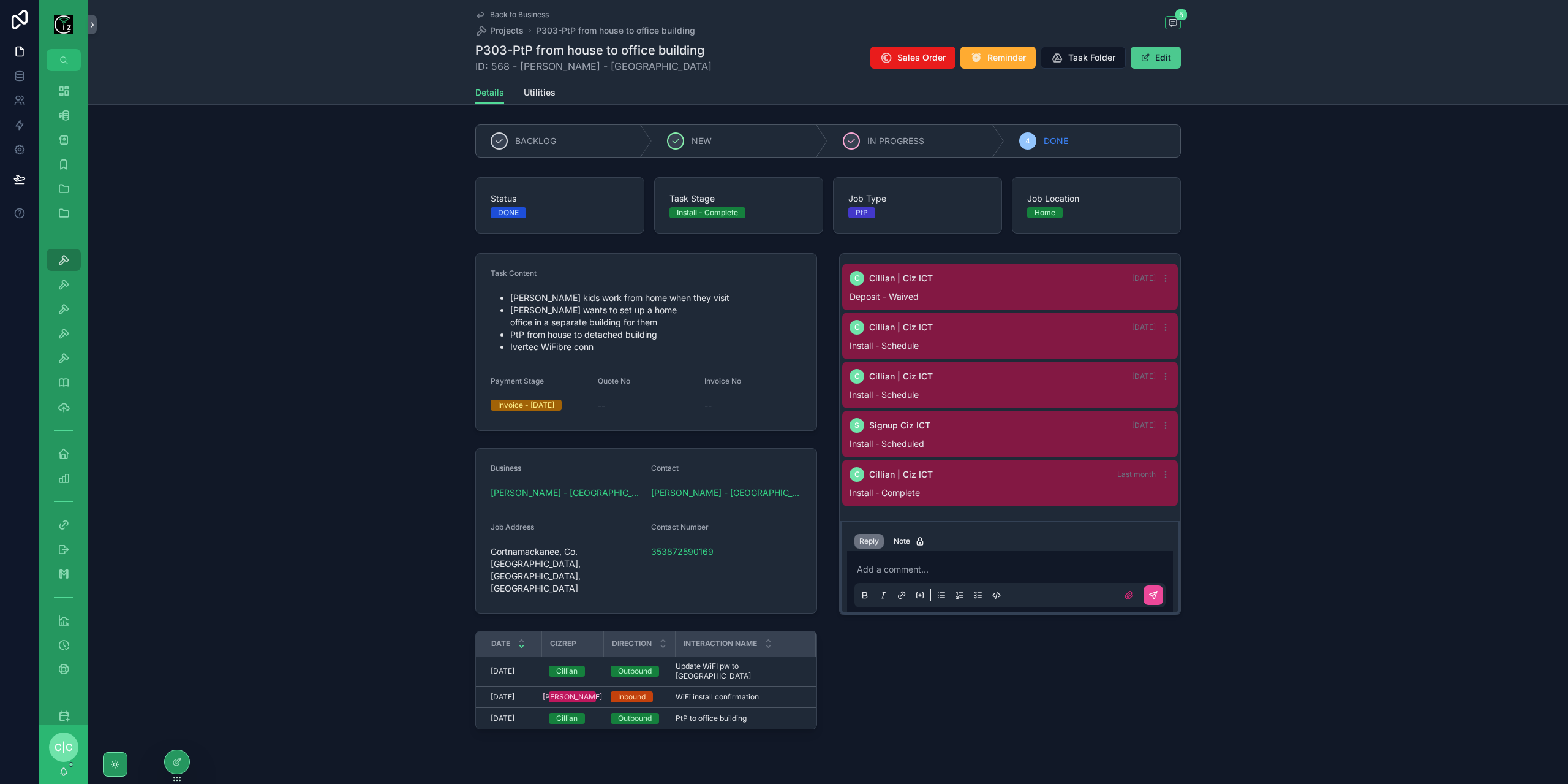
click at [1173, 62] on button "Edit" at bounding box center [1155, 57] width 50 height 22
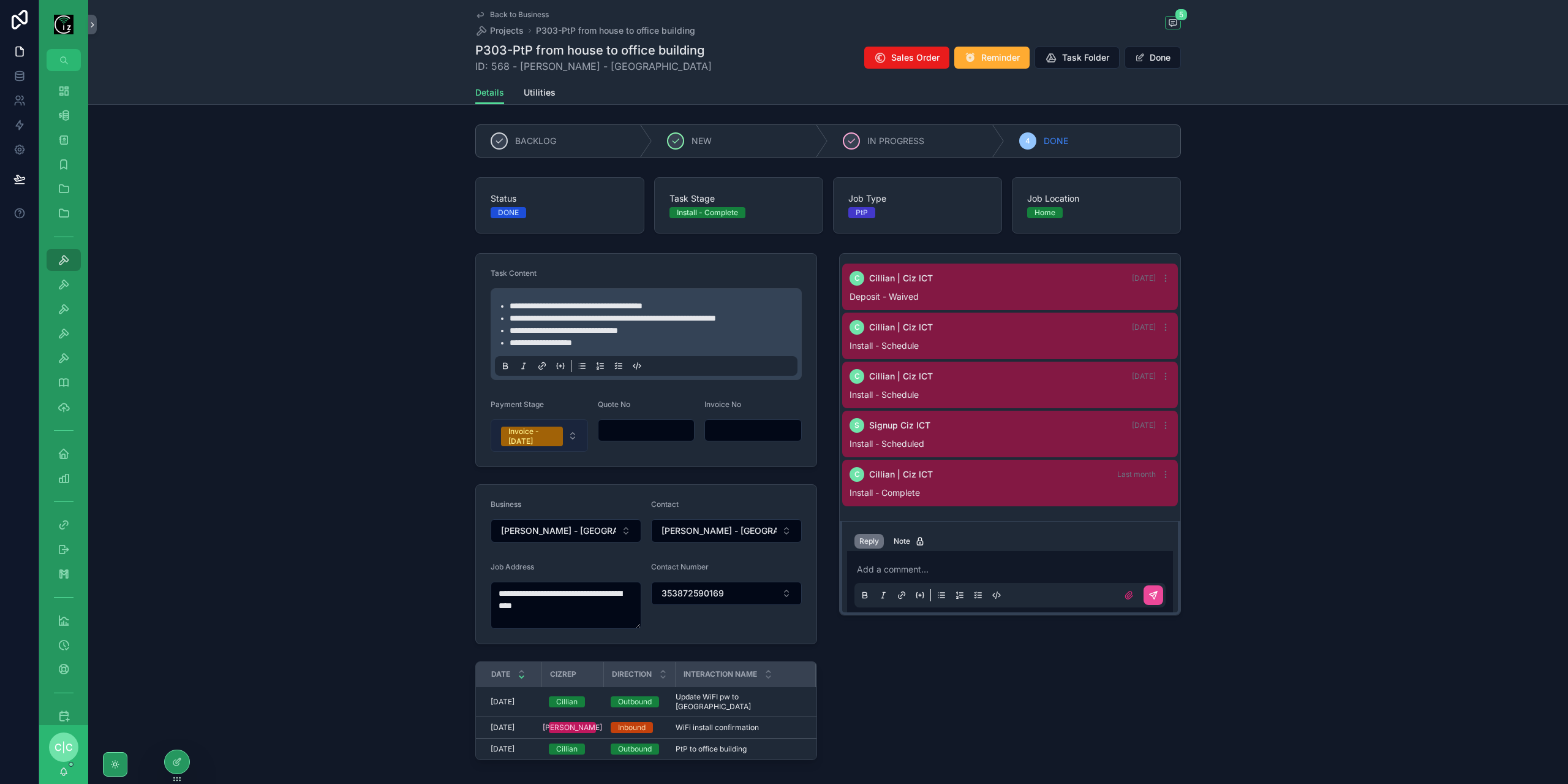
click at [574, 433] on button "Invoice - Today" at bounding box center [539, 435] width 98 height 33
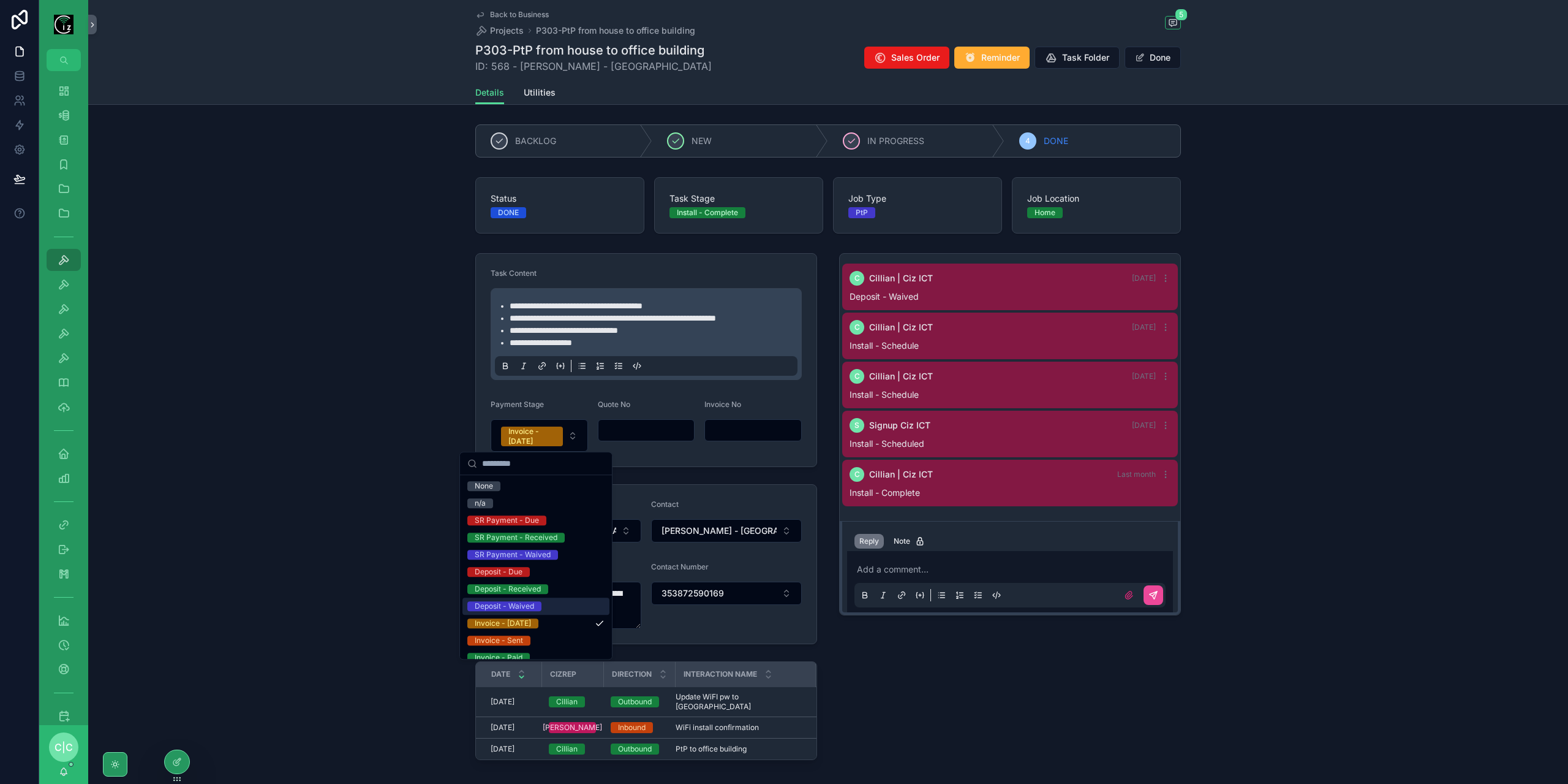
click at [1262, 301] on div "**********" at bounding box center [828, 509] width 1480 height 521
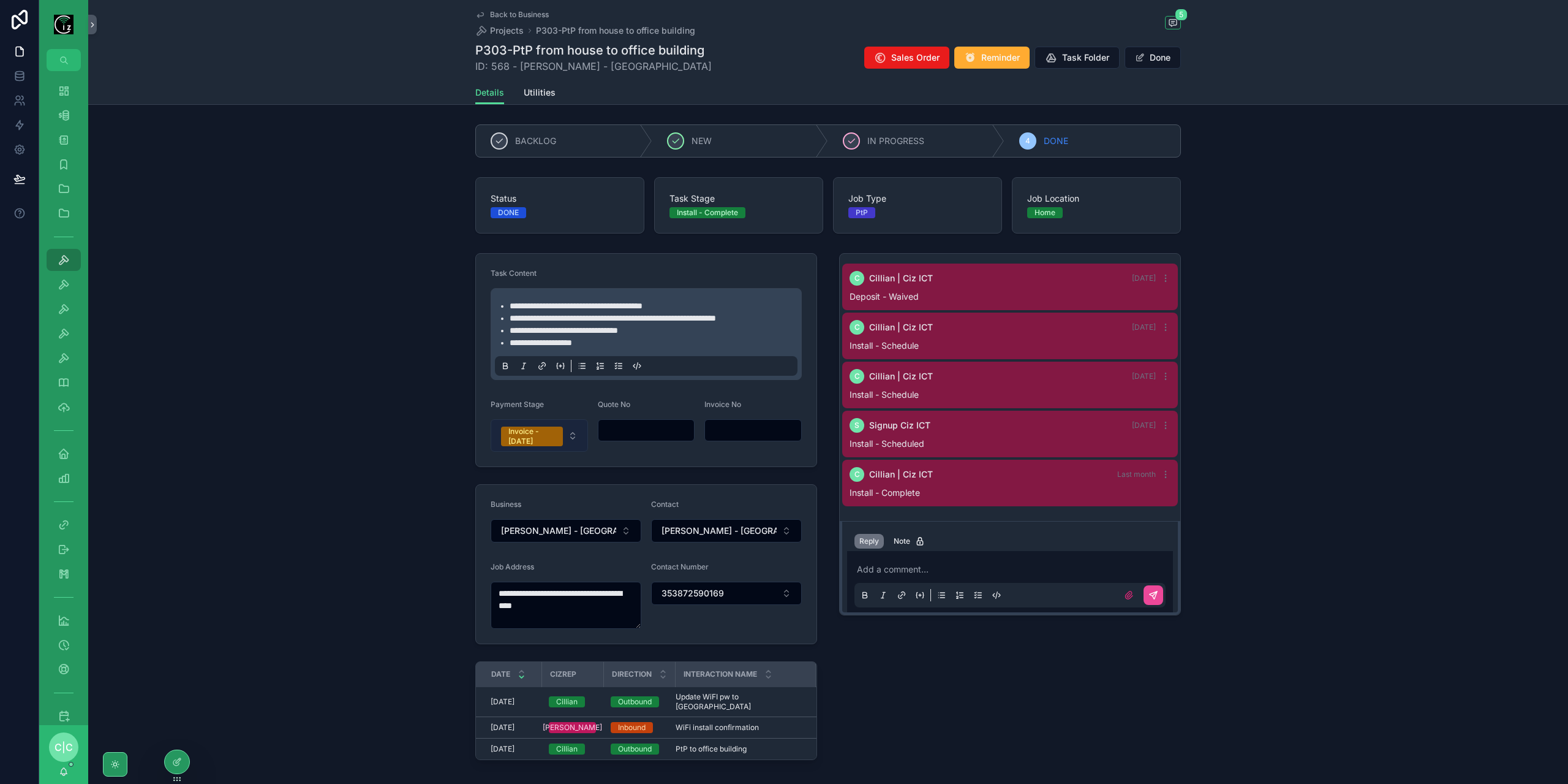
click at [572, 434] on button "Invoice - Today" at bounding box center [539, 435] width 98 height 33
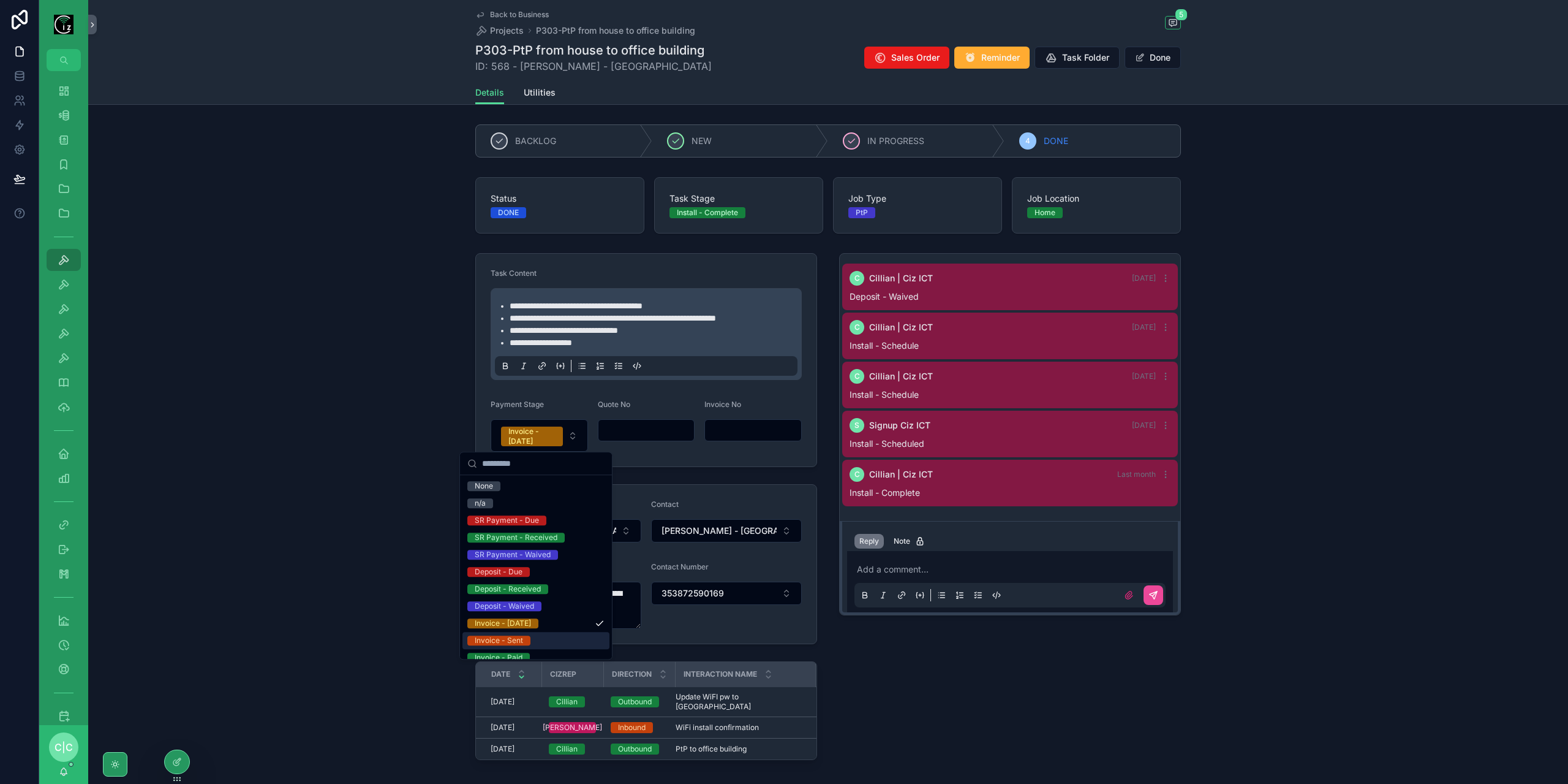
click at [530, 641] on div "Invoice - Sent" at bounding box center [535, 641] width 147 height 17
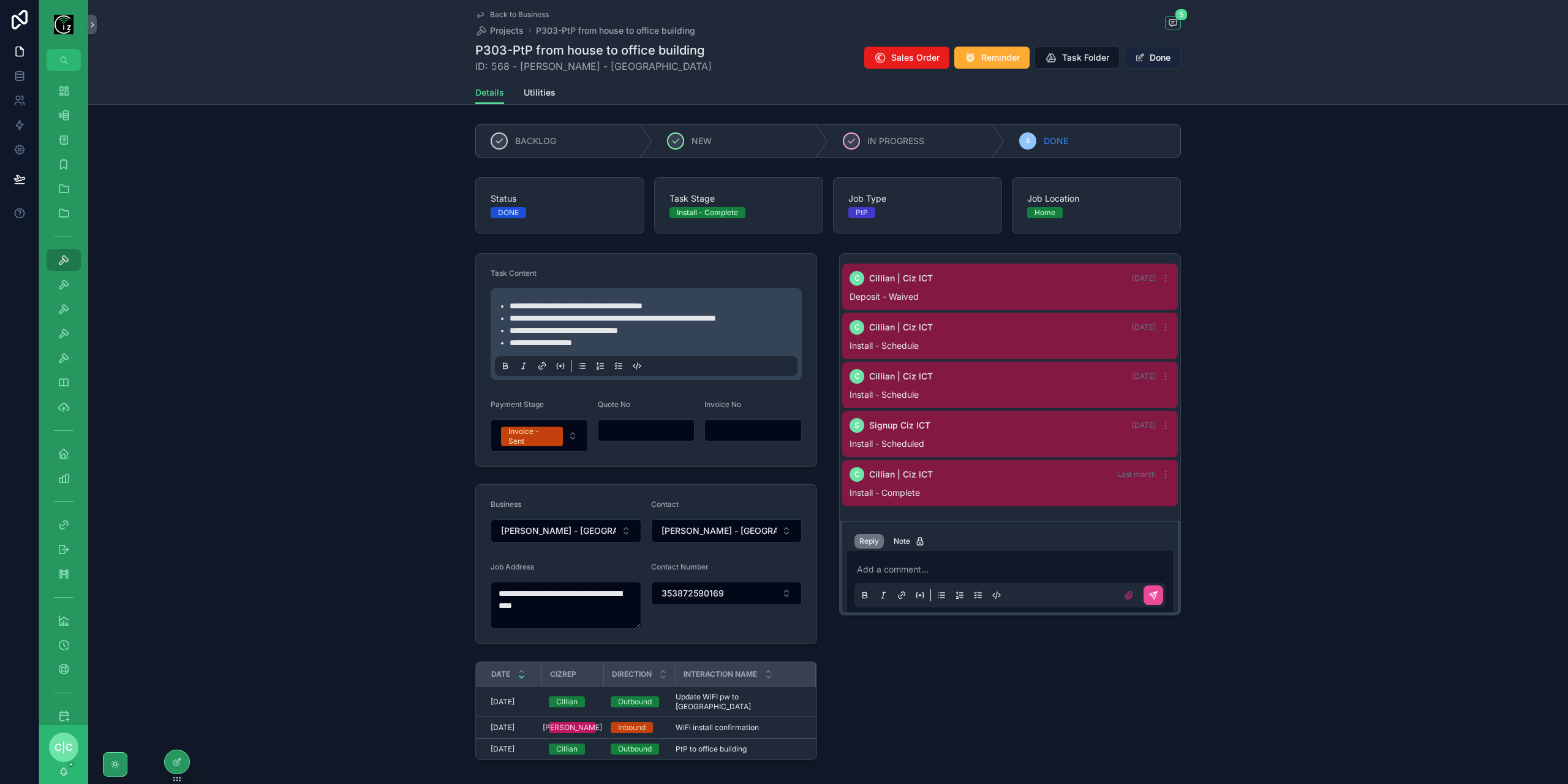
click at [1166, 58] on button "Done" at bounding box center [1153, 57] width 56 height 22
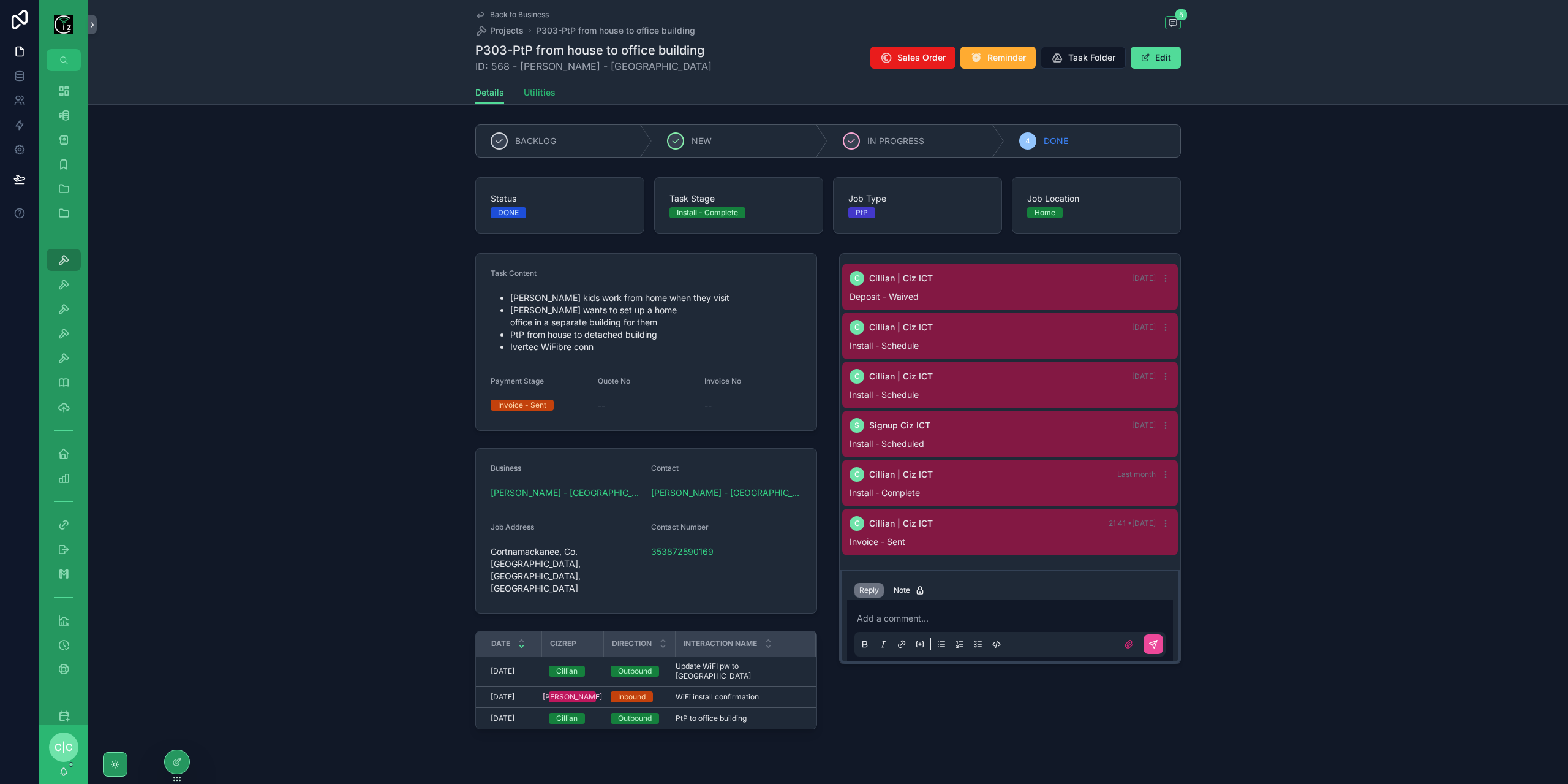
click at [543, 94] on span "Utilities" at bounding box center [540, 92] width 32 height 12
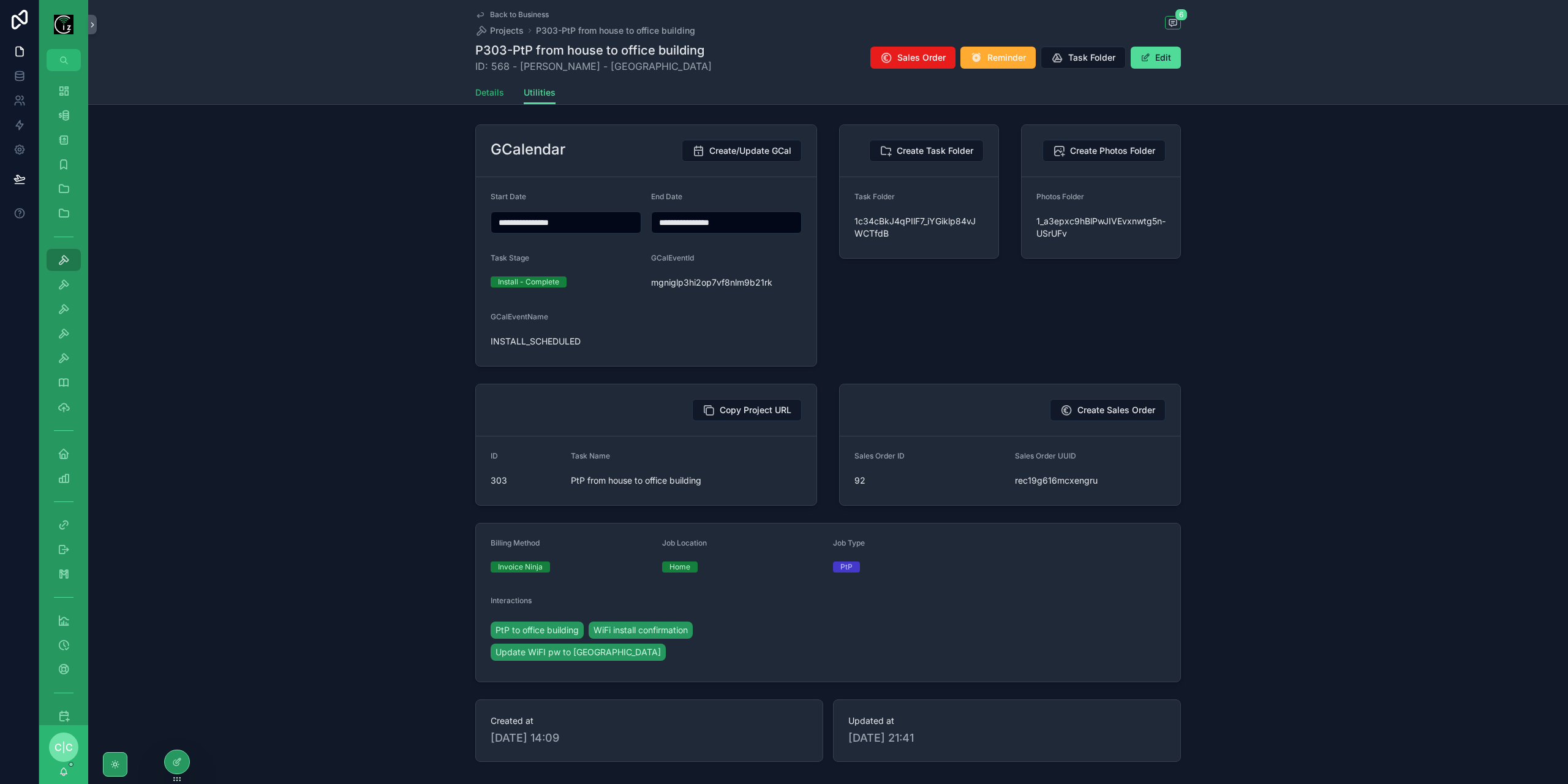
click at [488, 95] on span "Details" at bounding box center [490, 92] width 29 height 12
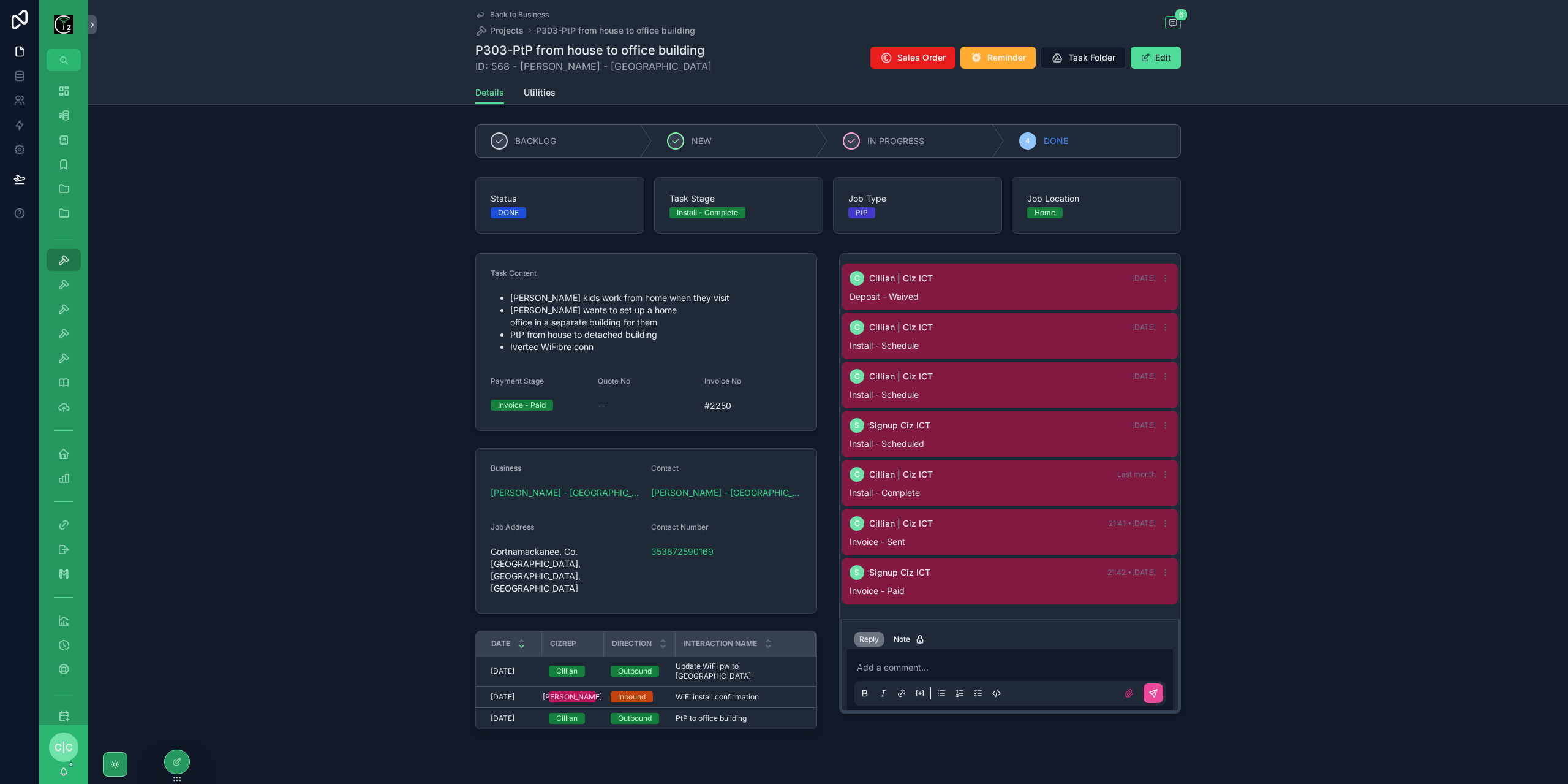
click at [480, 14] on icon "scrollable content" at bounding box center [480, 15] width 10 height 10
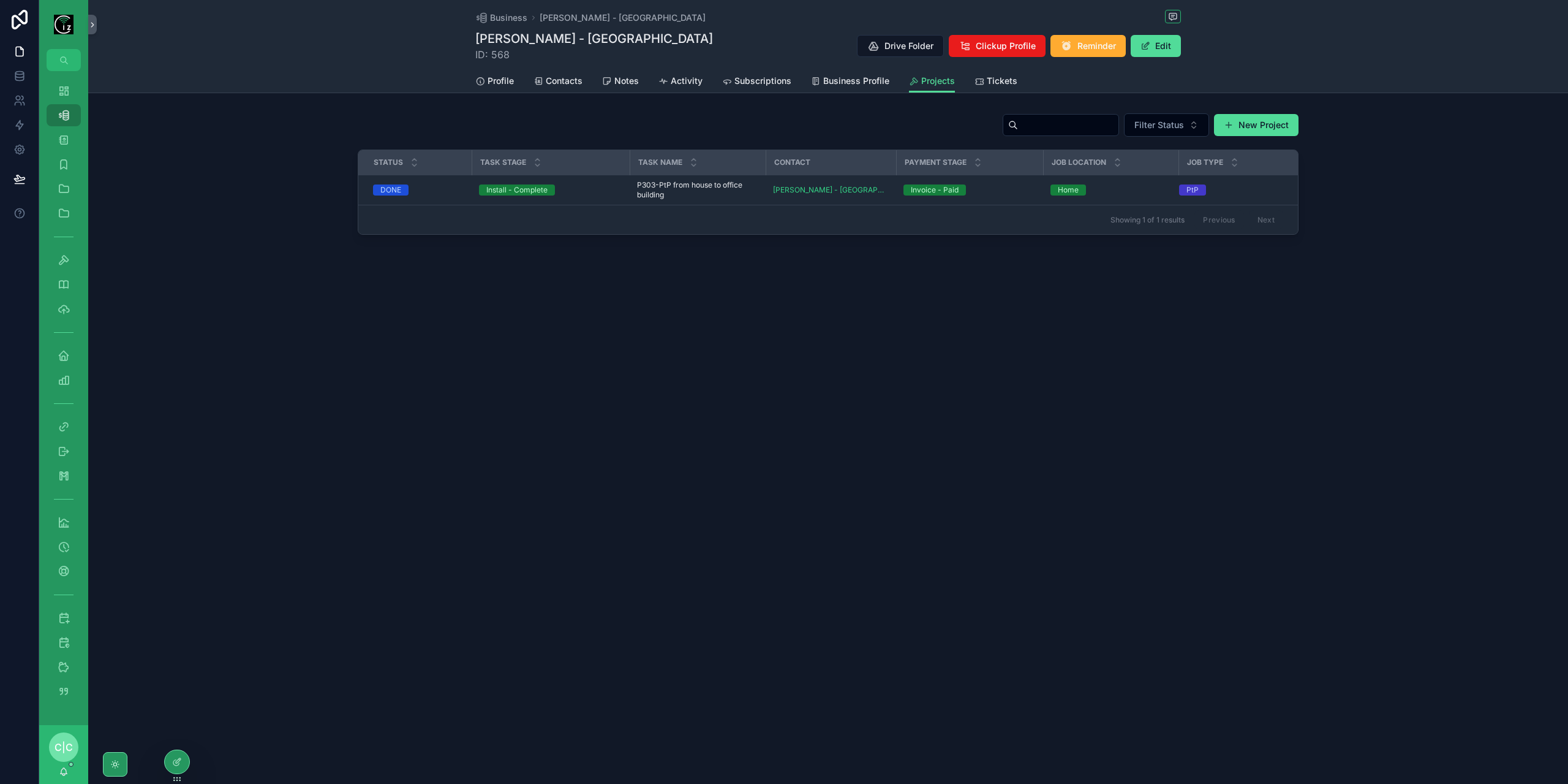
click at [481, 28] on div "Business Simon Hughes - Waterville Simon Hughes - Waterville ID: 568 Drive Fold…" at bounding box center [828, 35] width 705 height 69
click at [492, 18] on span "Business" at bounding box center [509, 17] width 38 height 12
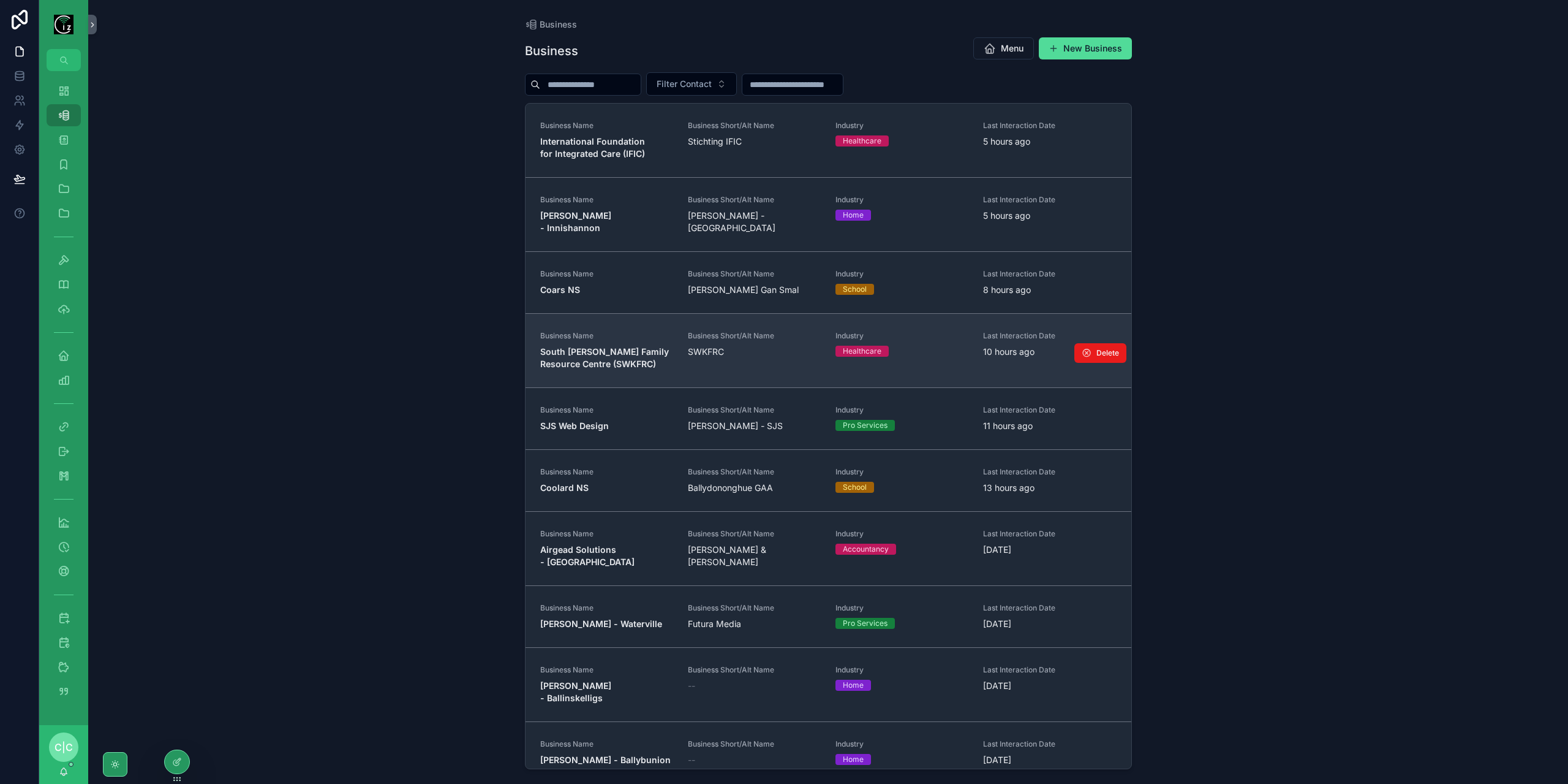
click at [631, 346] on strong "South [PERSON_NAME] Family Resource Centre (SWKFRC)" at bounding box center [606, 357] width 131 height 22
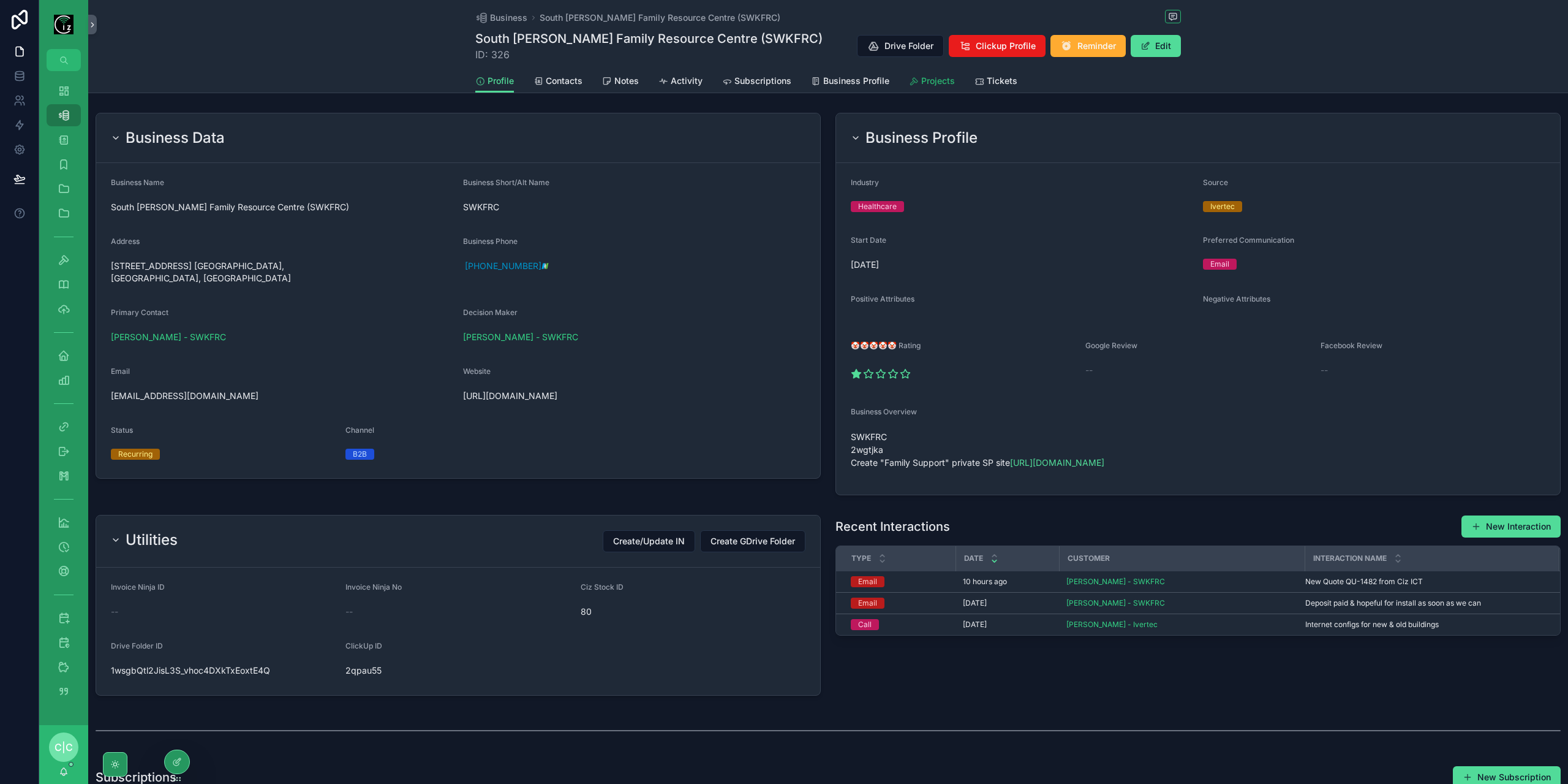
click at [929, 88] on link "Projects" at bounding box center [931, 82] width 46 height 25
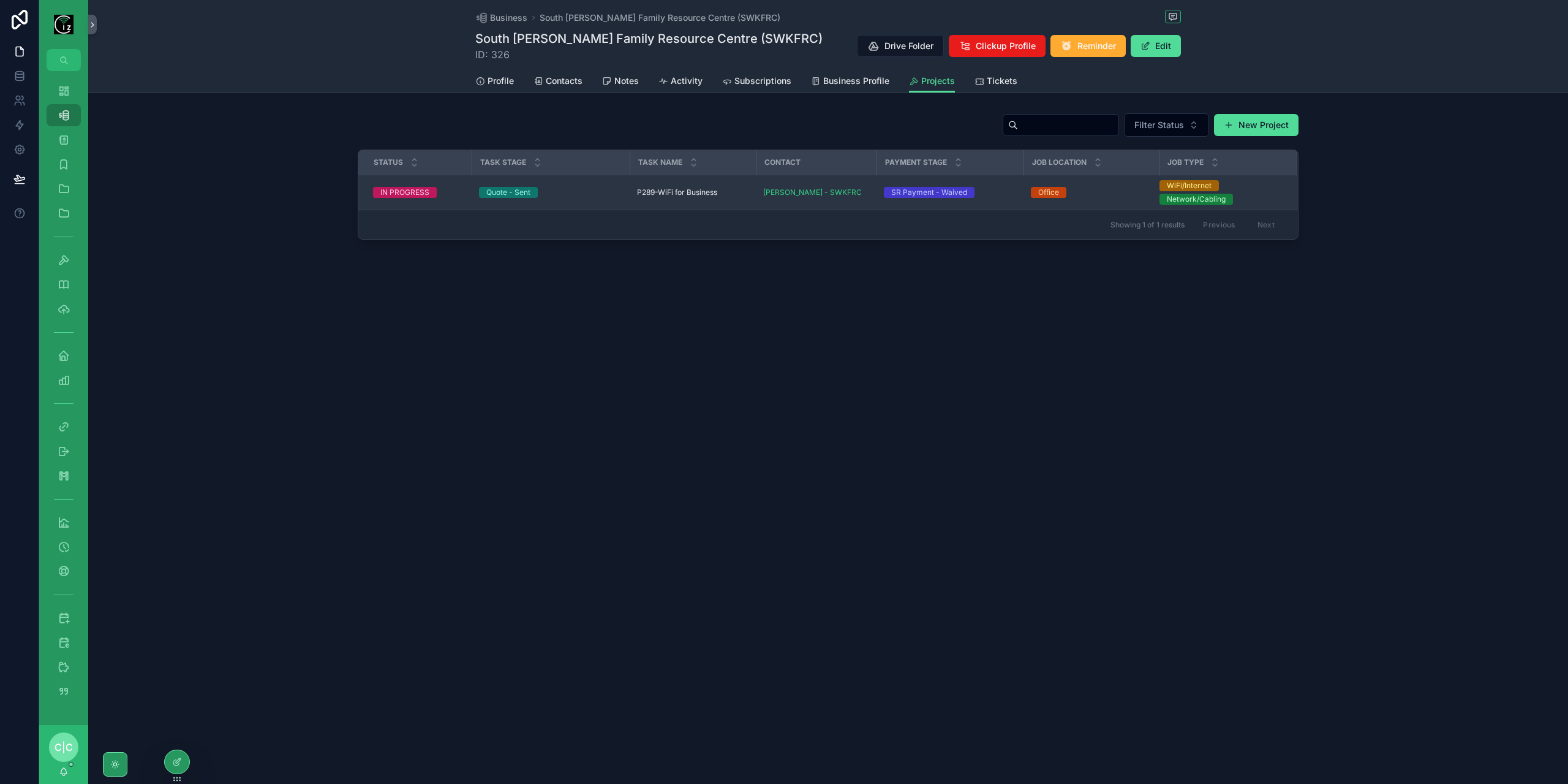
click at [604, 195] on div "Quote - Sent" at bounding box center [551, 192] width 143 height 11
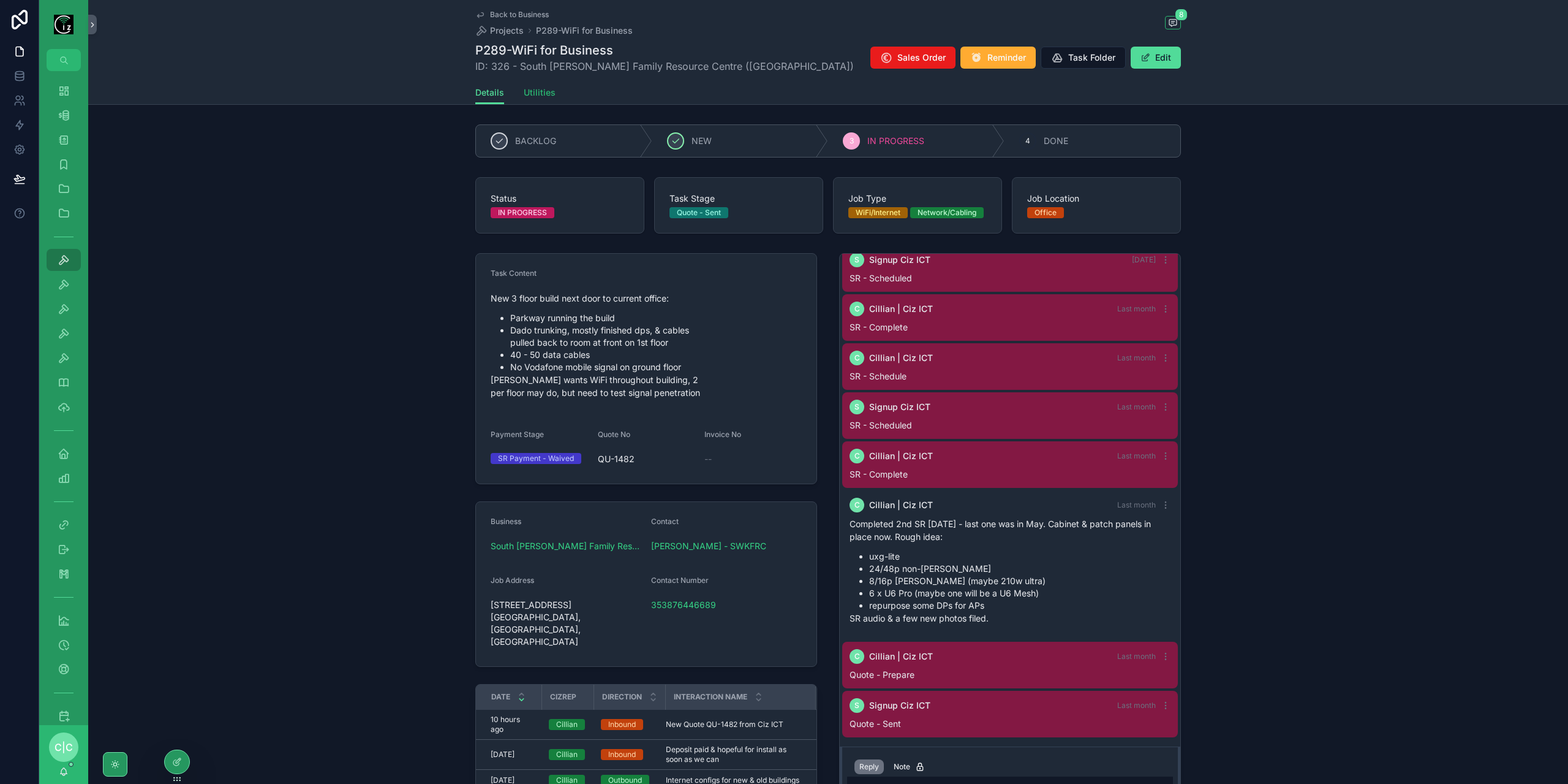
click at [541, 94] on span "Utilities" at bounding box center [540, 92] width 32 height 12
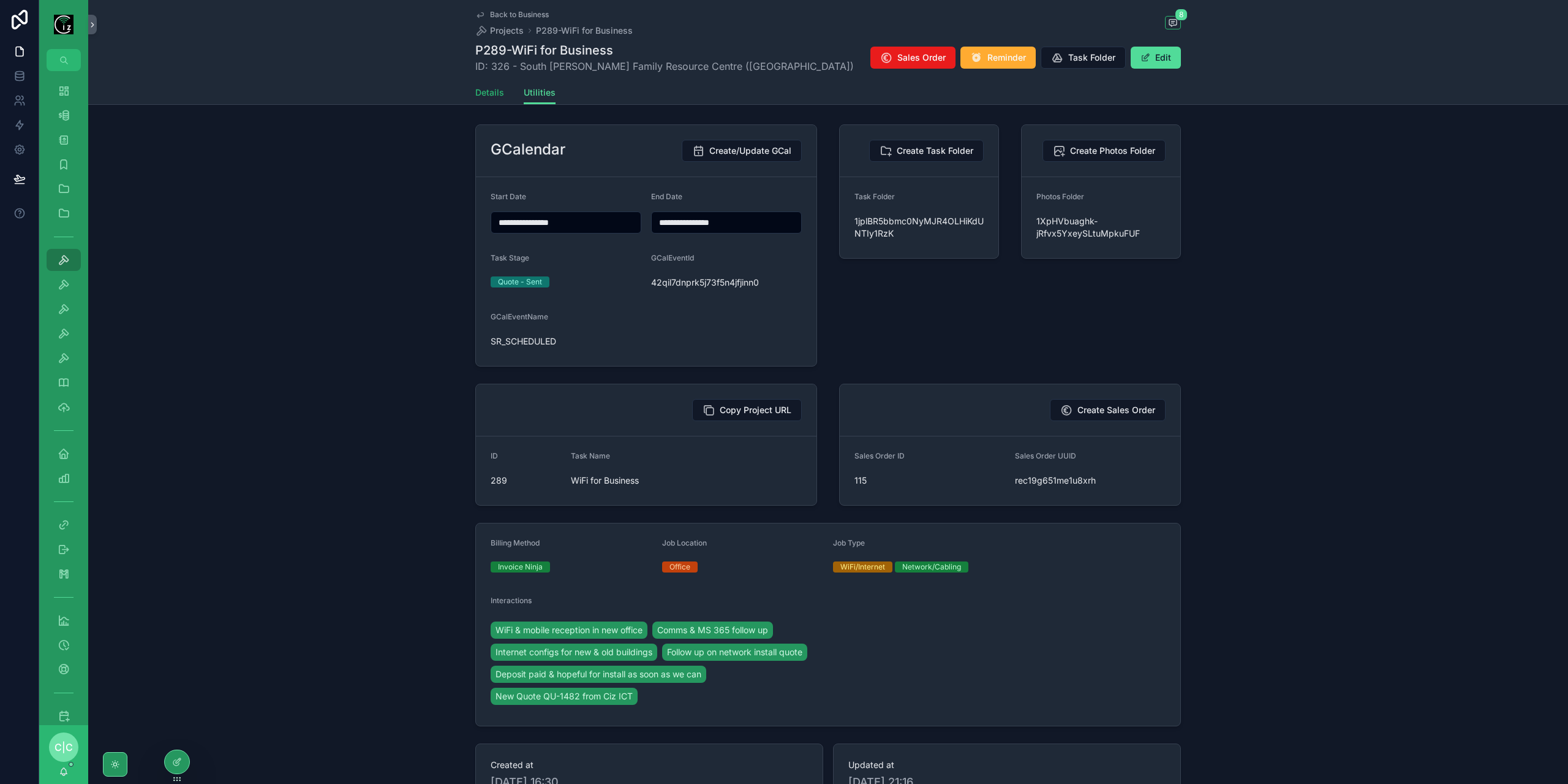
click at [481, 93] on span "Details" at bounding box center [490, 92] width 29 height 12
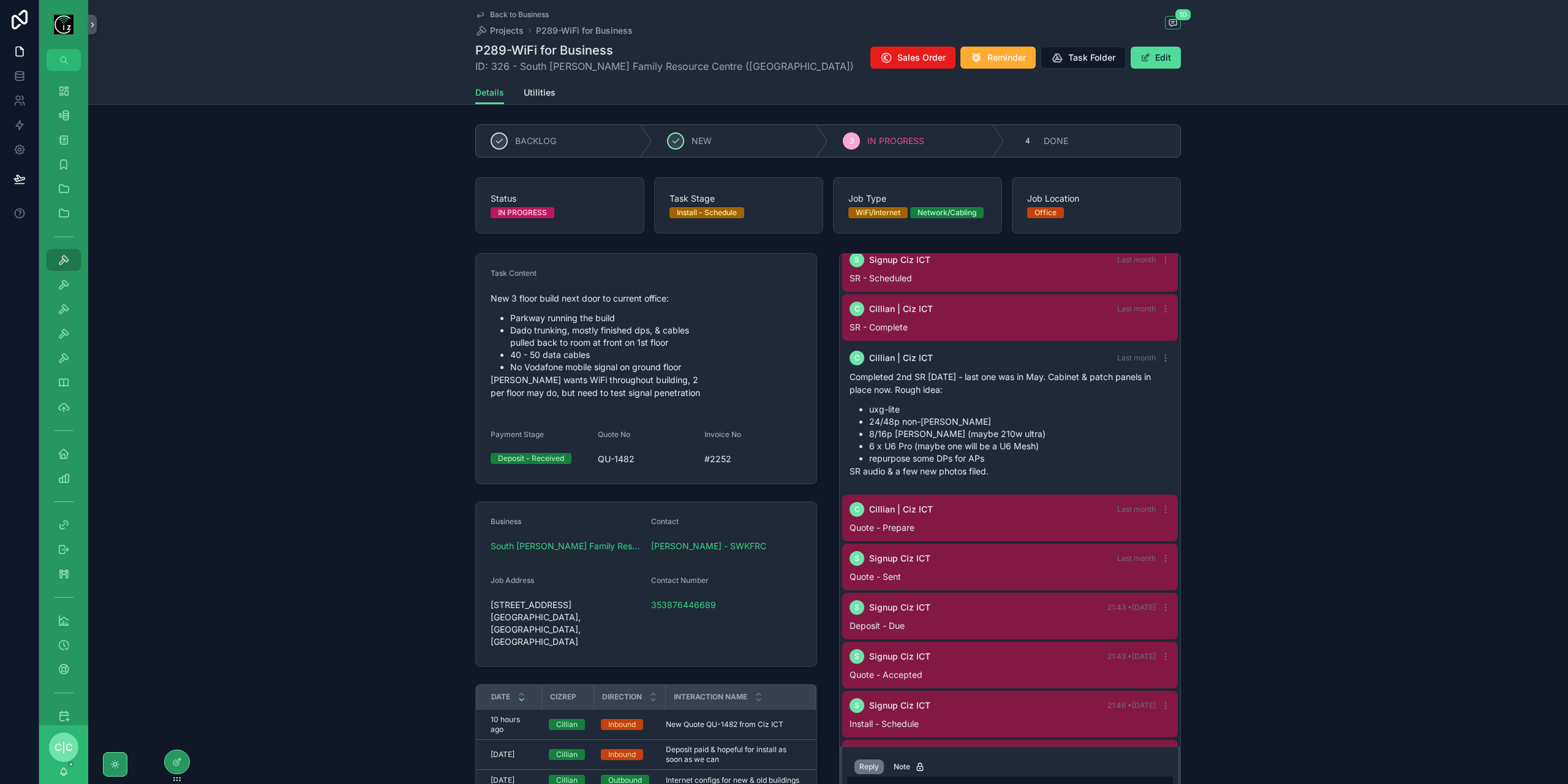
click at [490, 14] on span "Back to Business" at bounding box center [519, 15] width 59 height 10
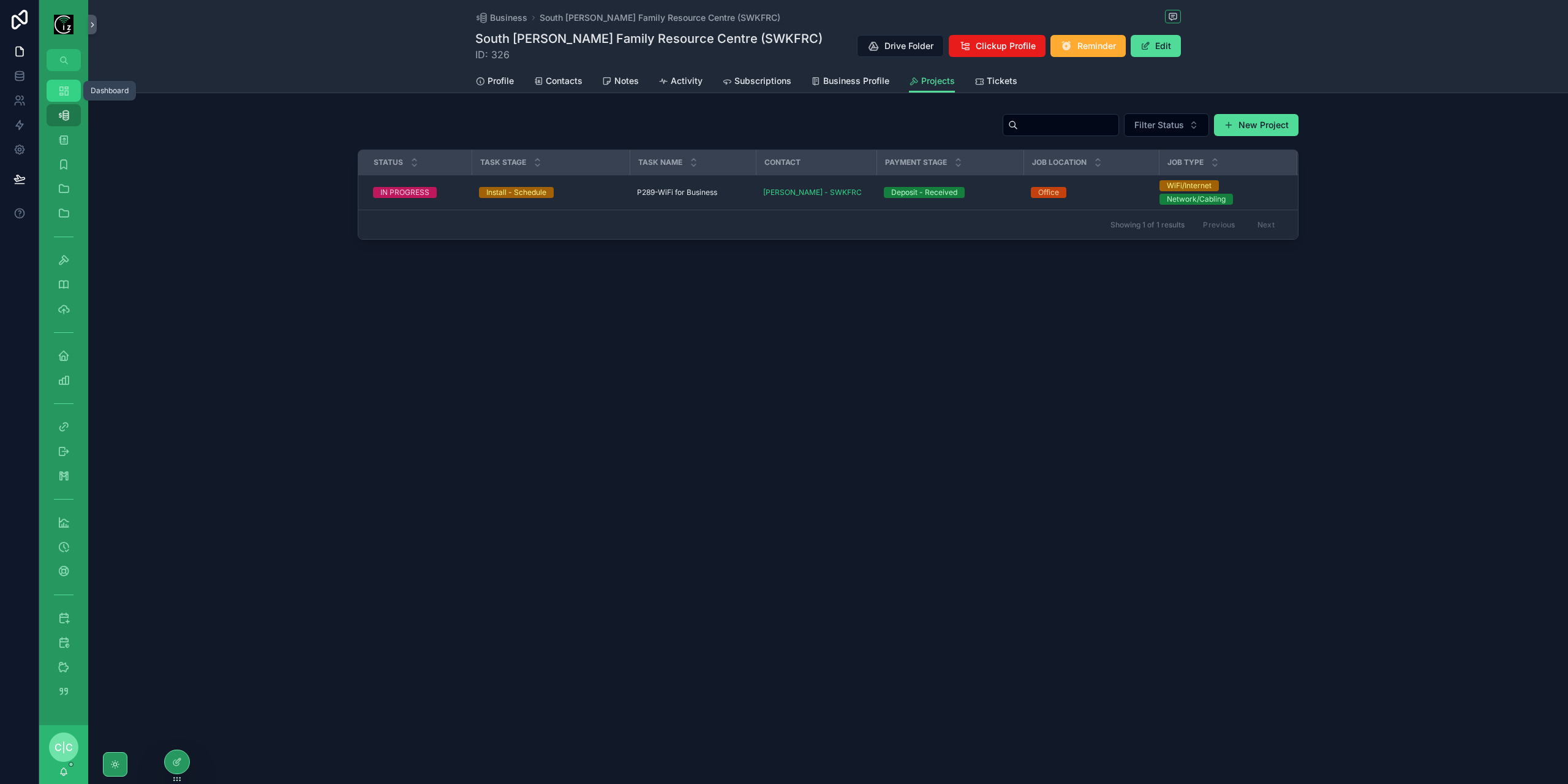
click at [65, 94] on icon "scrollable content" at bounding box center [64, 90] width 12 height 12
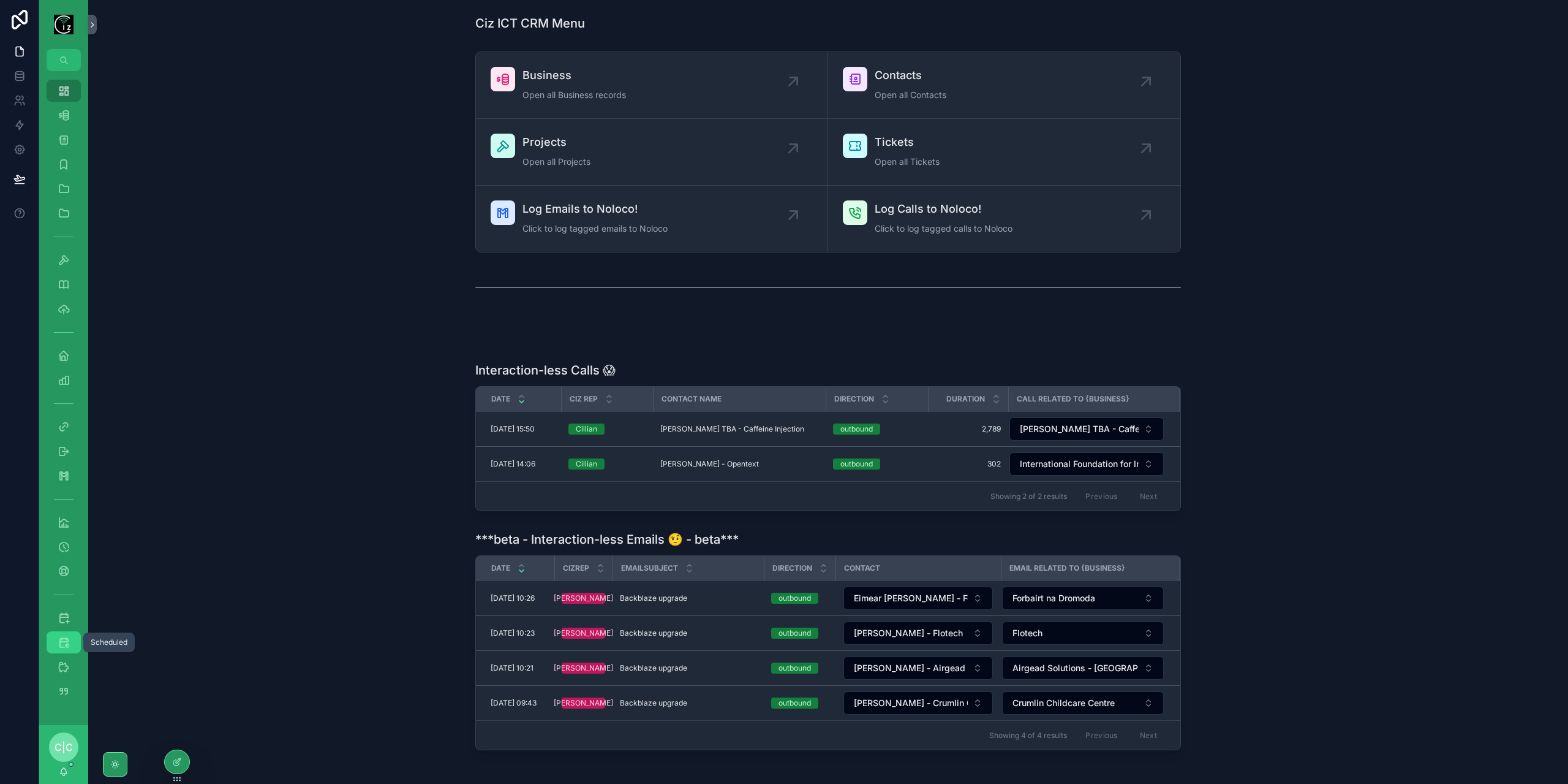
drag, startPoint x: 69, startPoint y: 648, endPoint x: 86, endPoint y: 638, distance: 19.7
click at [69, 648] on icon "scrollable content" at bounding box center [64, 642] width 12 height 12
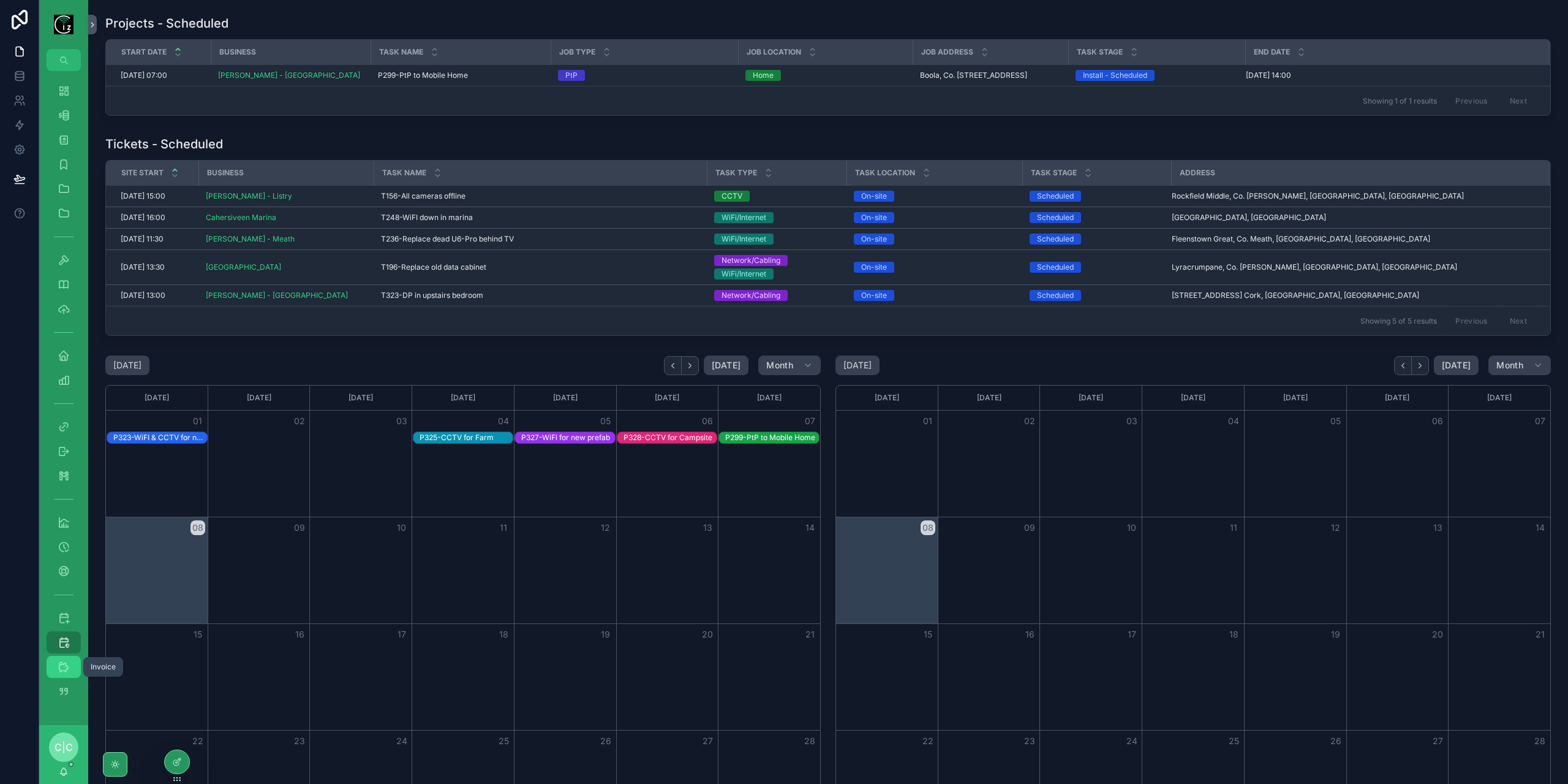
click at [64, 669] on icon "scrollable content" at bounding box center [64, 666] width 12 height 12
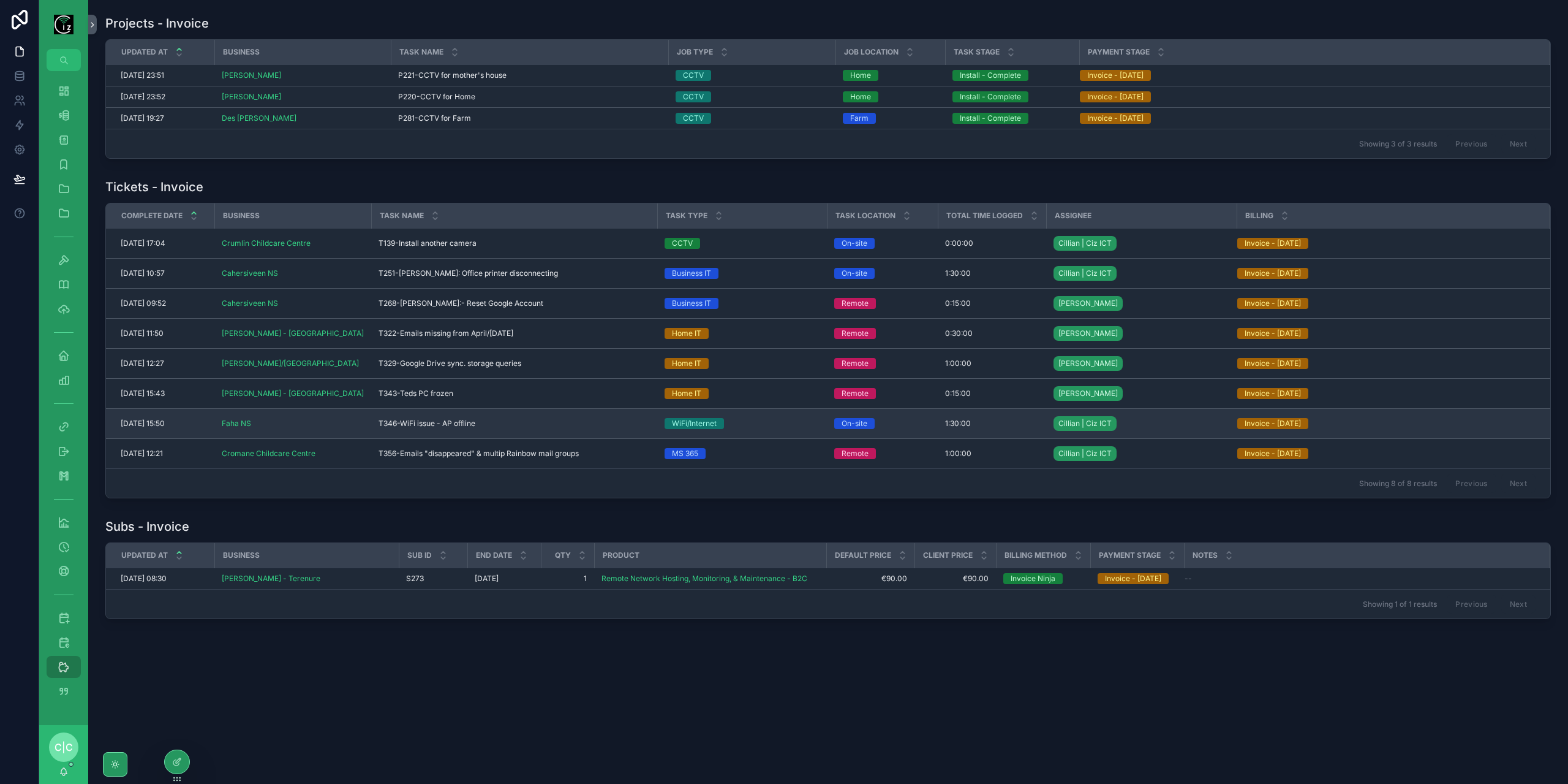
click at [489, 421] on div "T346-WiFi issue - AP offline T346-WiFi issue - AP offline" at bounding box center [514, 423] width 271 height 10
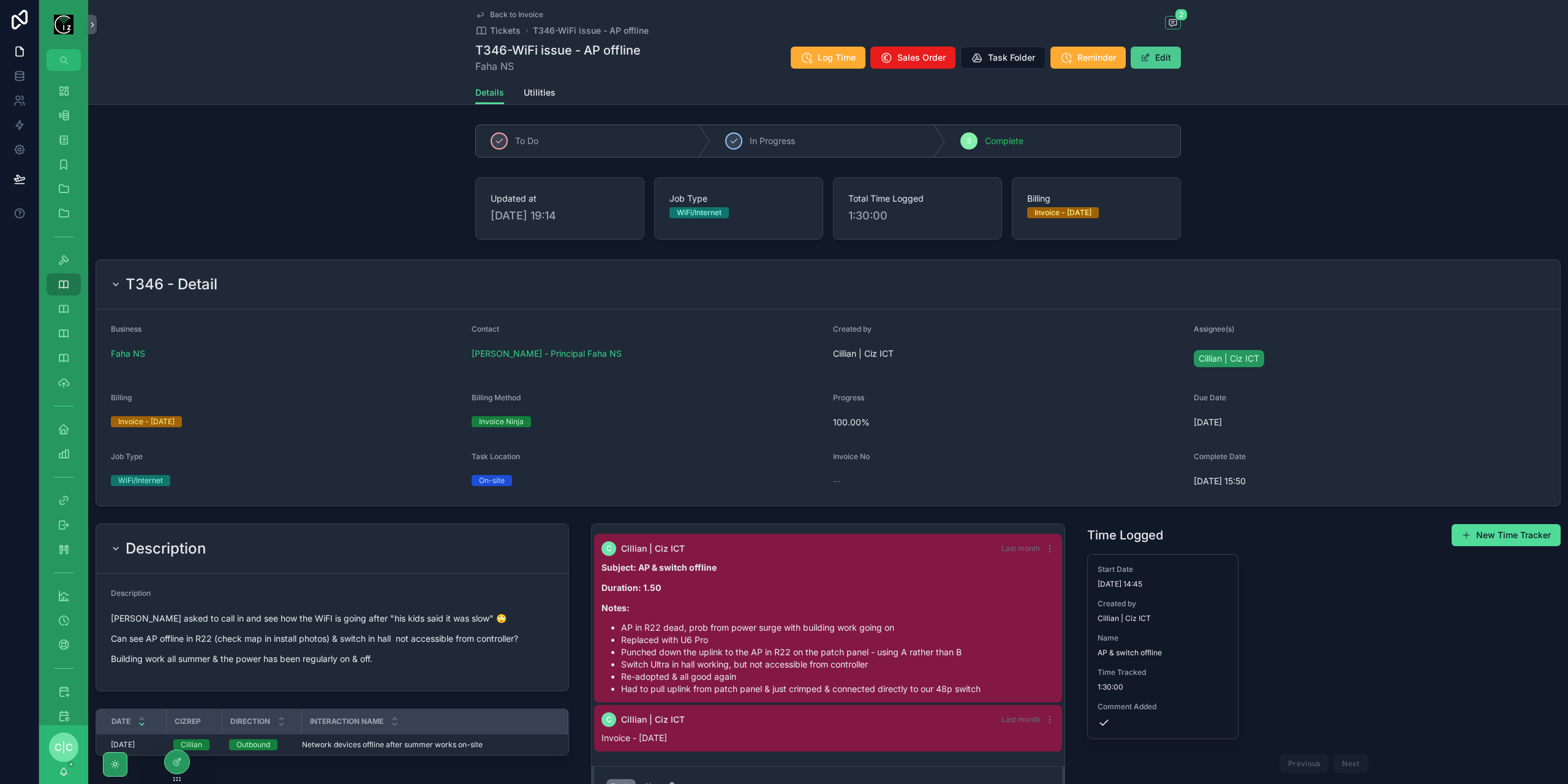
click at [1154, 52] on button "Edit" at bounding box center [1155, 57] width 50 height 22
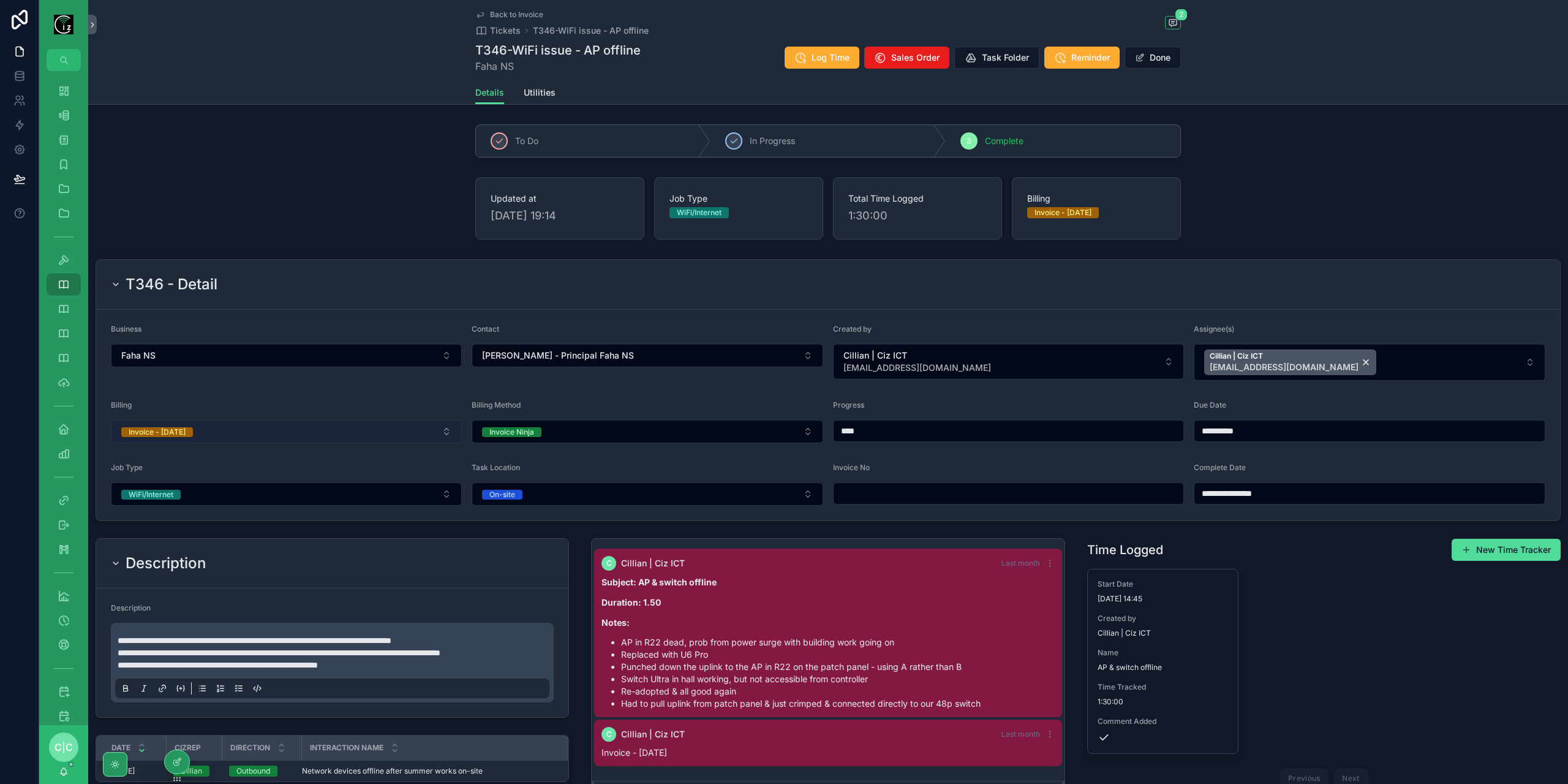
click at [334, 424] on button "Invoice - Today" at bounding box center [286, 431] width 351 height 23
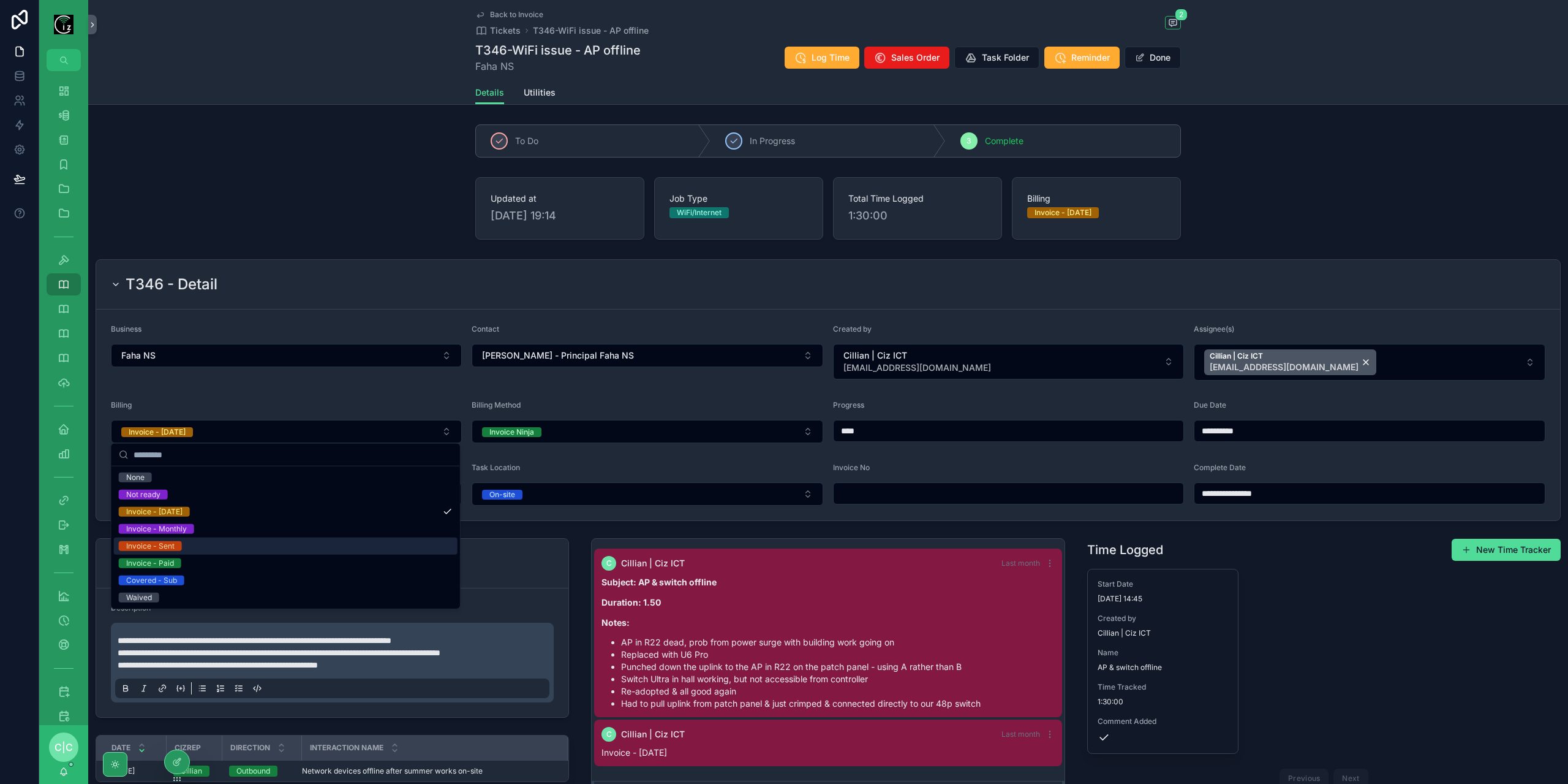
click at [185, 541] on div "Invoice - Sent" at bounding box center [285, 546] width 344 height 17
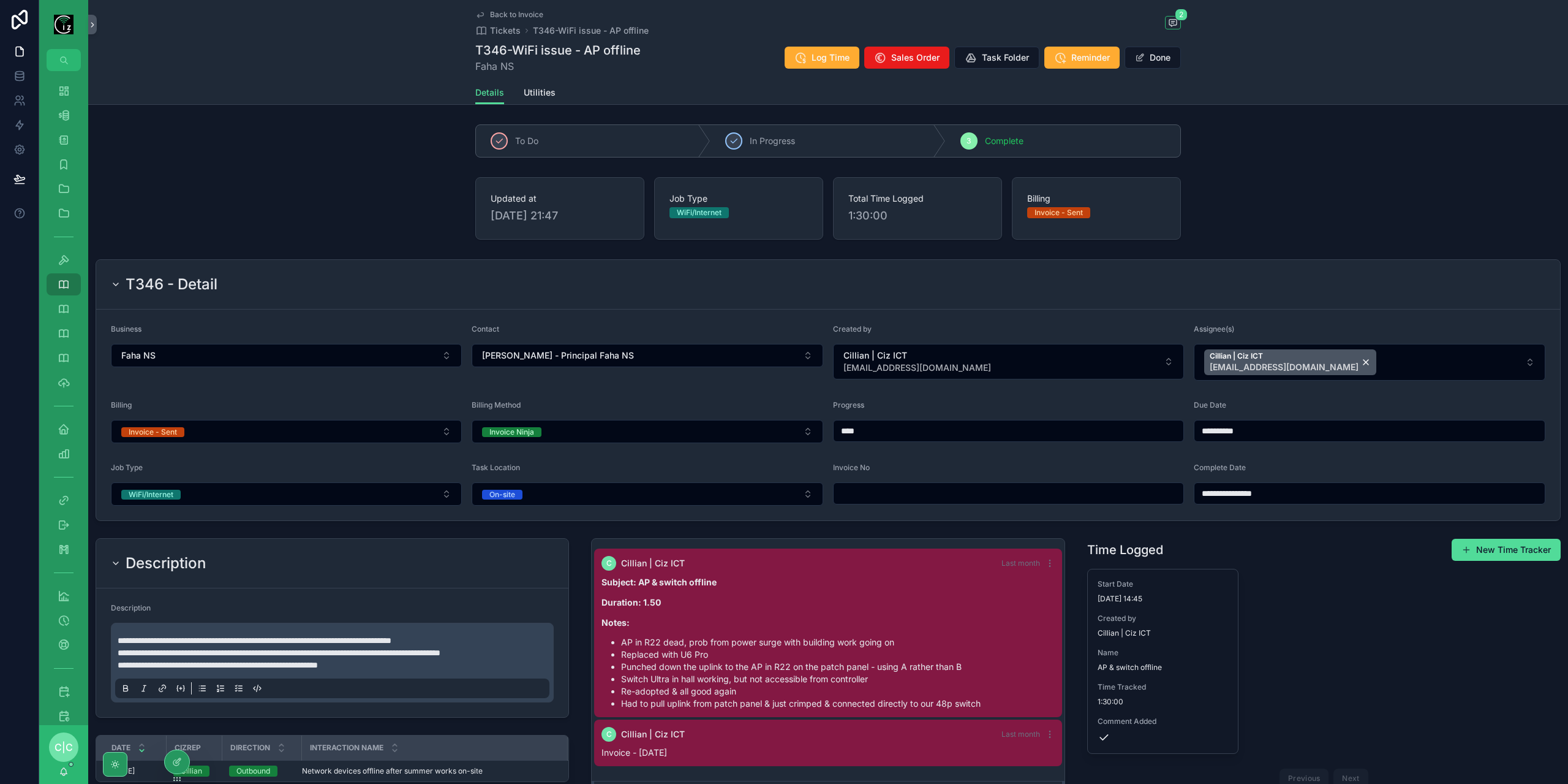
click at [884, 490] on input "scrollable content" at bounding box center [1009, 493] width 350 height 17
type input "*****"
click at [1159, 59] on button "Done" at bounding box center [1153, 57] width 56 height 22
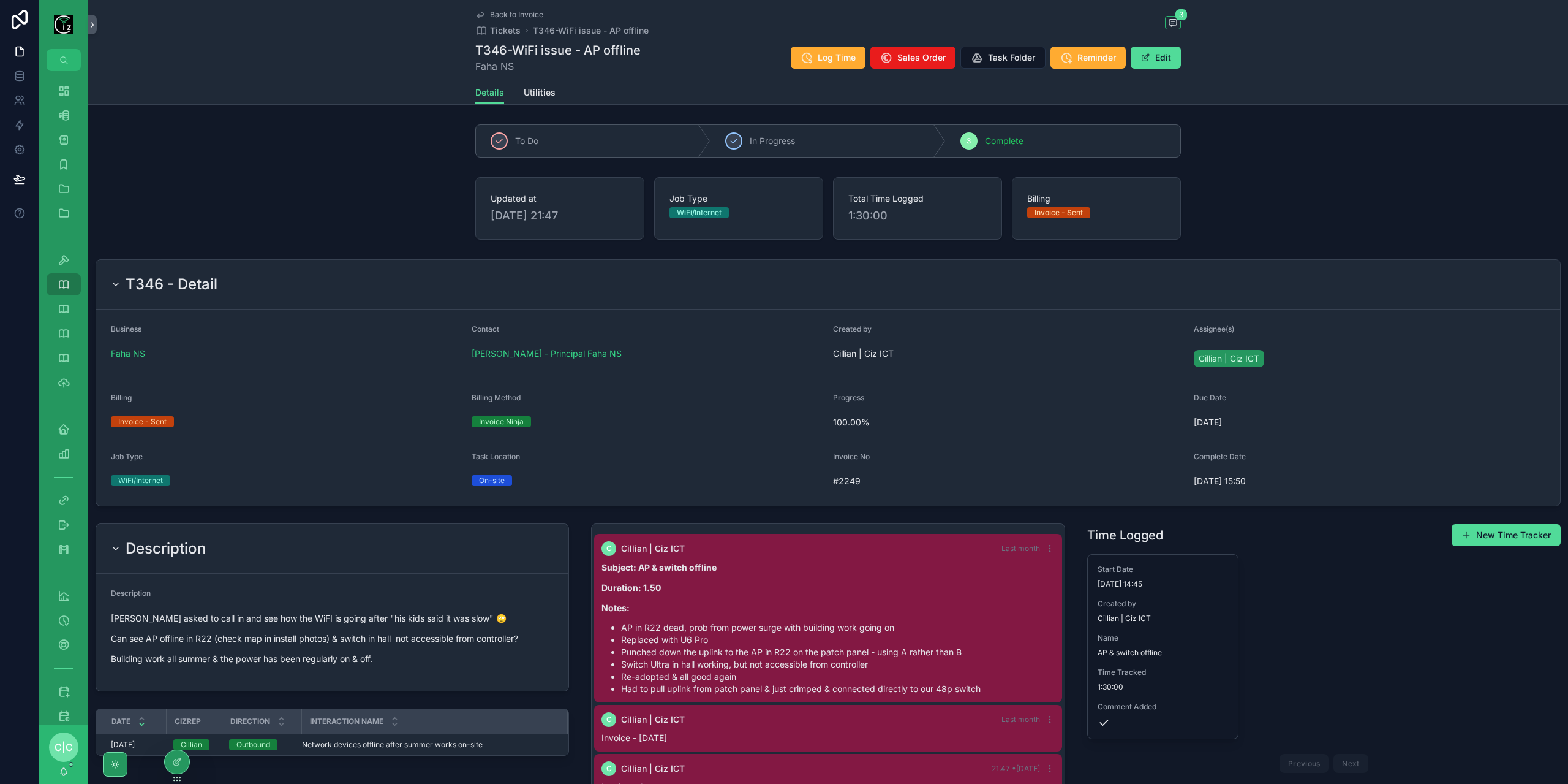
click at [508, 10] on span "Back to Invoice" at bounding box center [517, 15] width 54 height 10
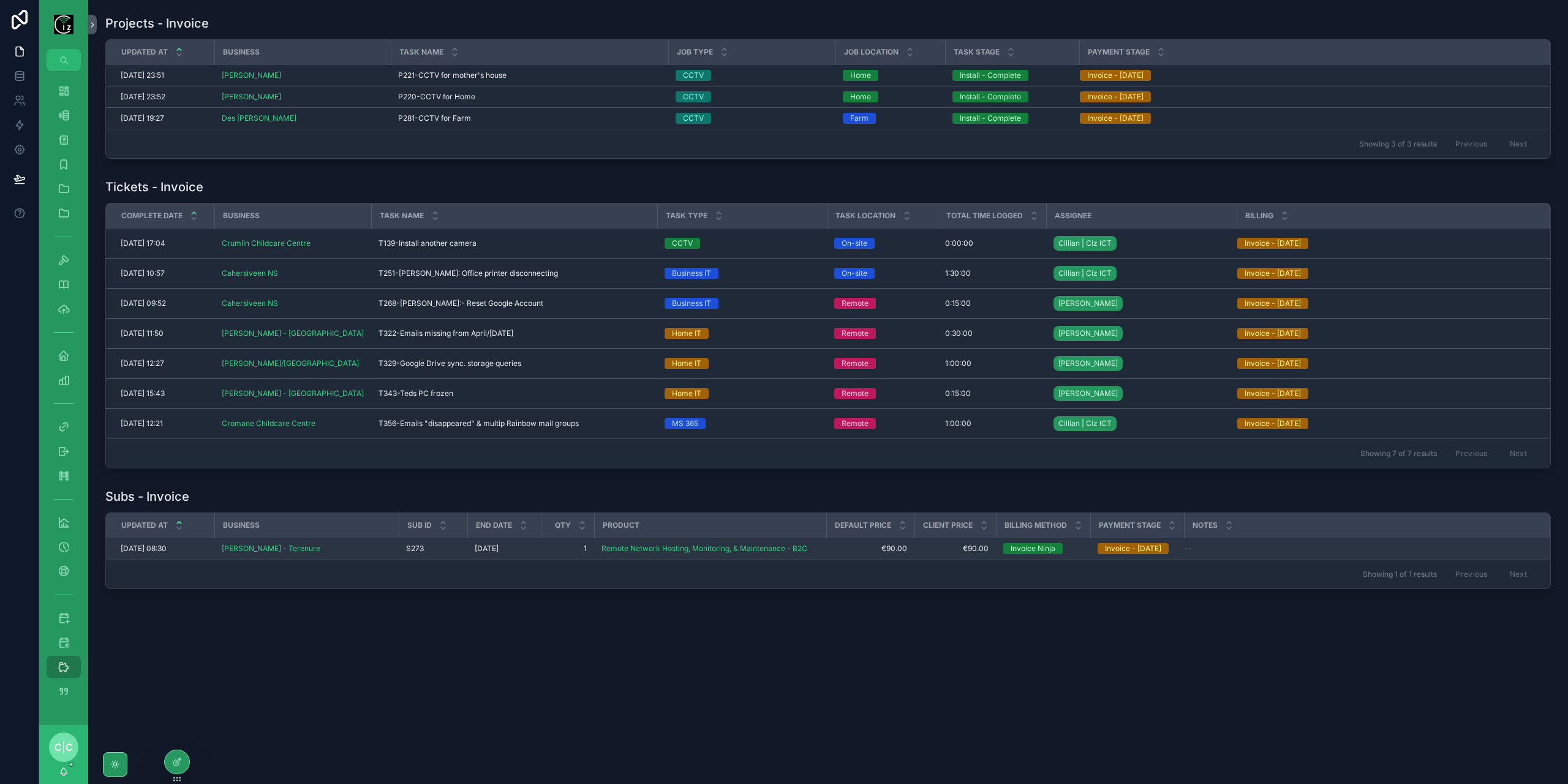
click at [385, 548] on div "Clare Hackett - Terenure" at bounding box center [306, 549] width 169 height 10
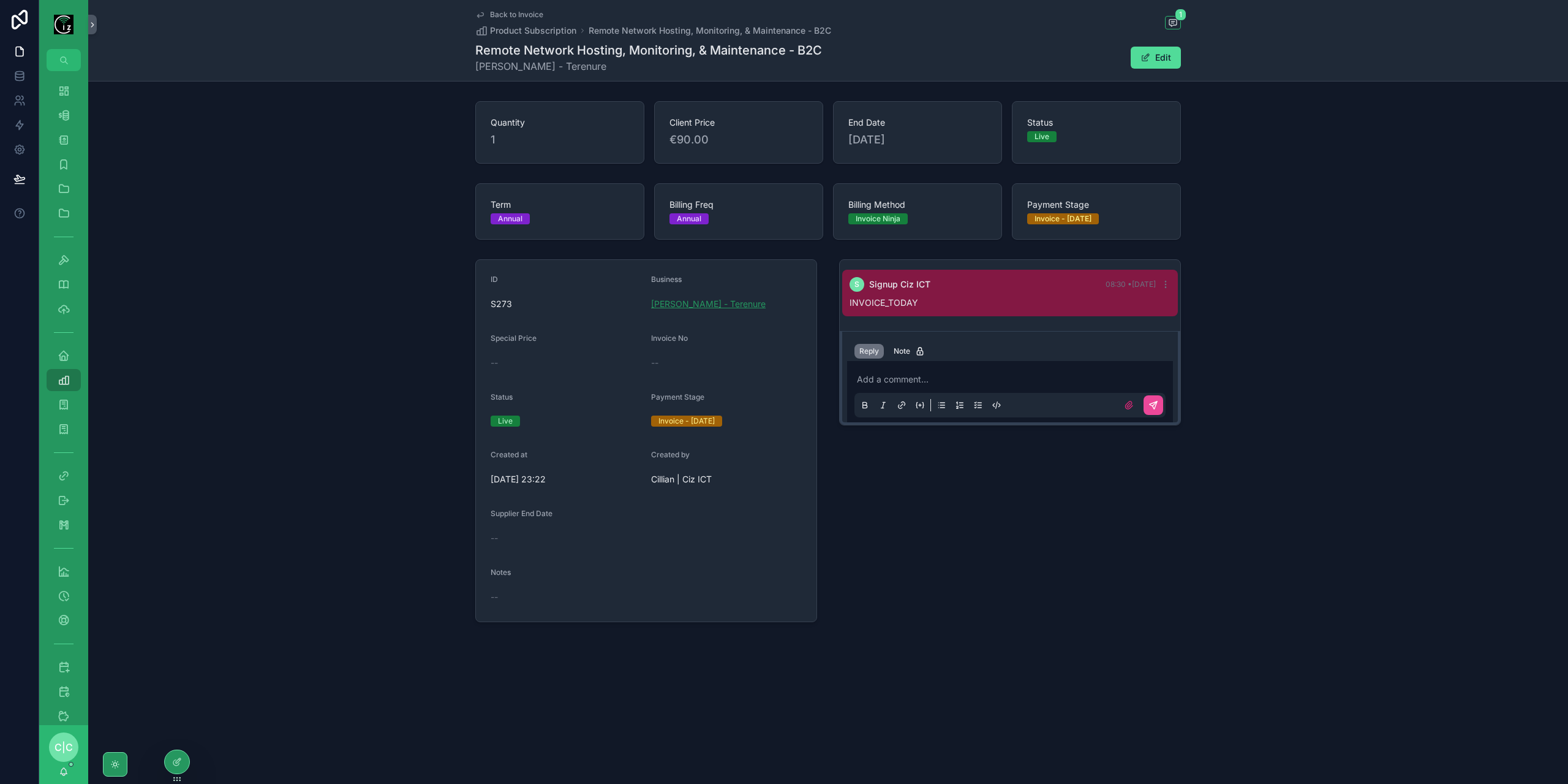
click at [699, 298] on span "Clare Hackett - Terenure" at bounding box center [708, 303] width 114 height 12
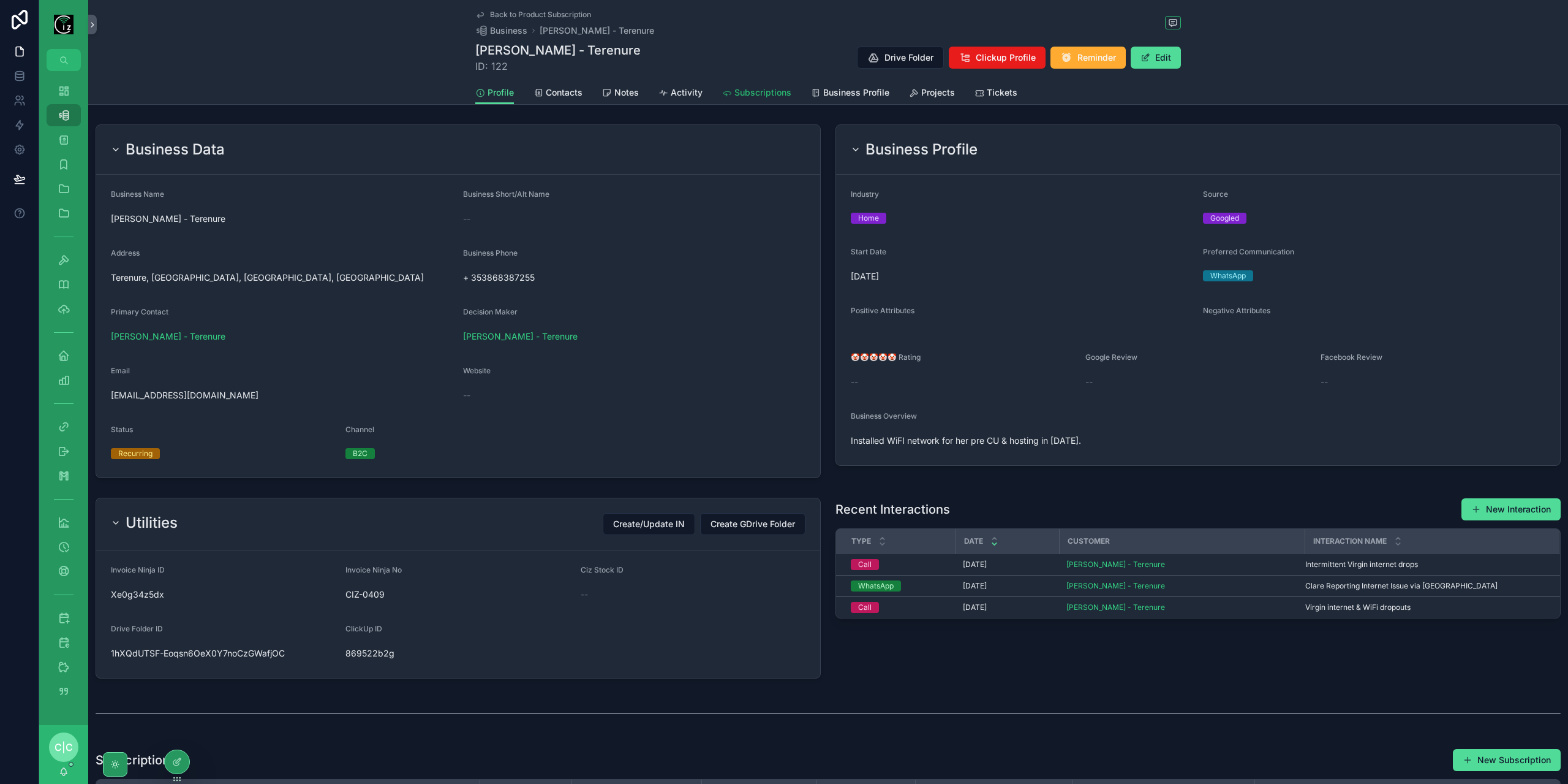
click at [767, 91] on span "Subscriptions" at bounding box center [763, 92] width 57 height 12
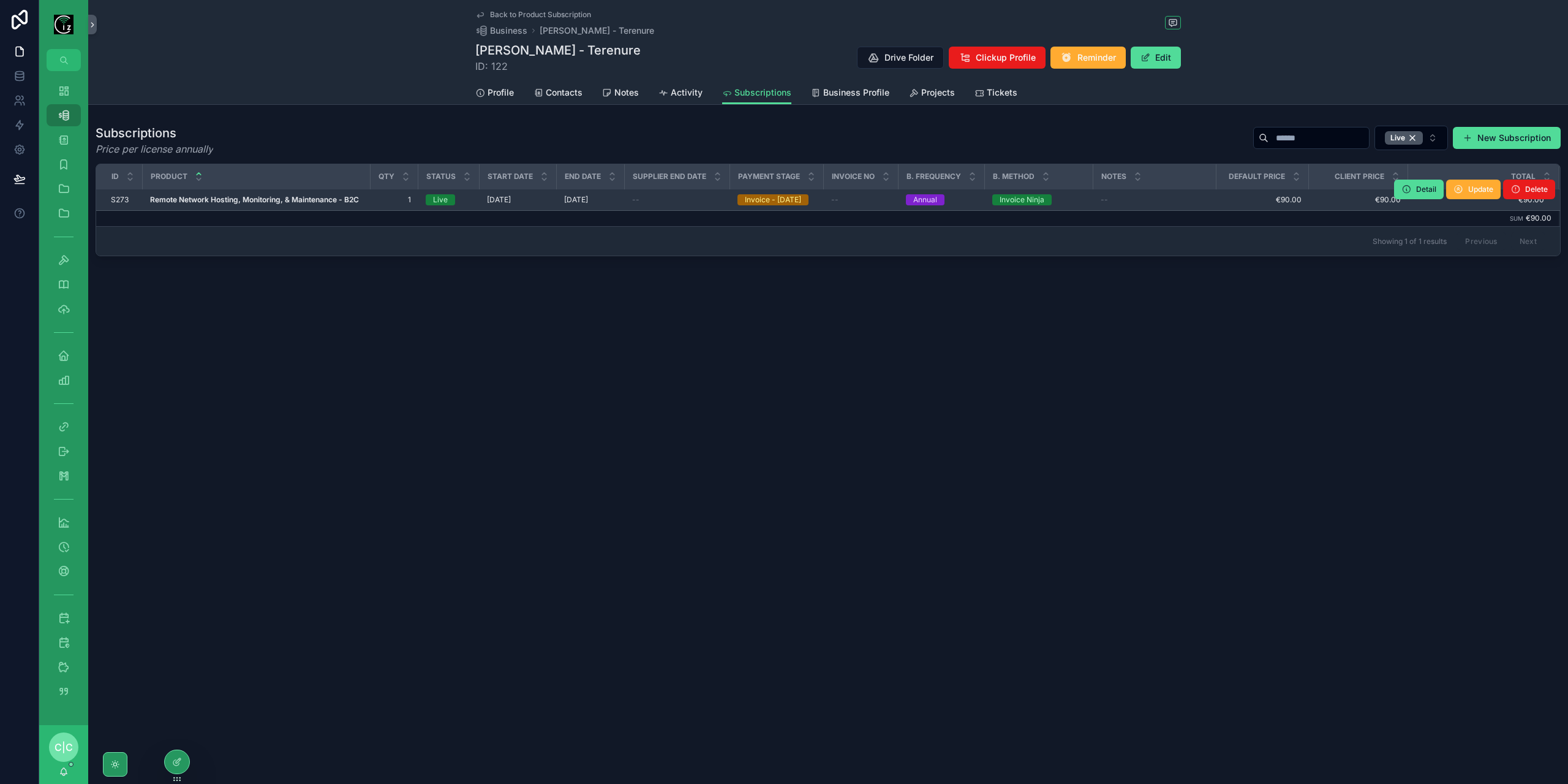
click at [1138, 201] on div "--" at bounding box center [1155, 200] width 109 height 10
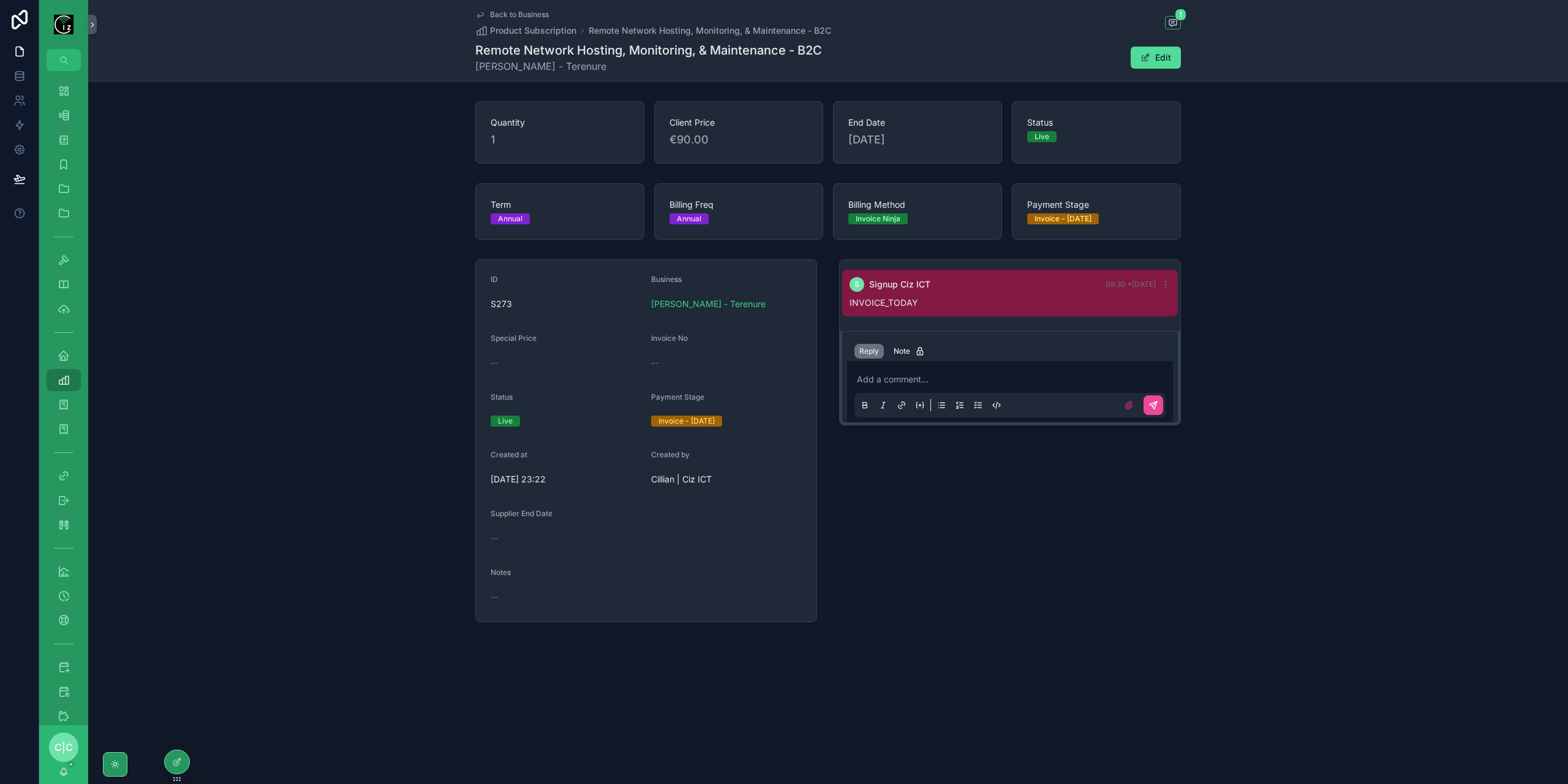
click at [985, 376] on p "scrollable content" at bounding box center [1012, 379] width 311 height 12
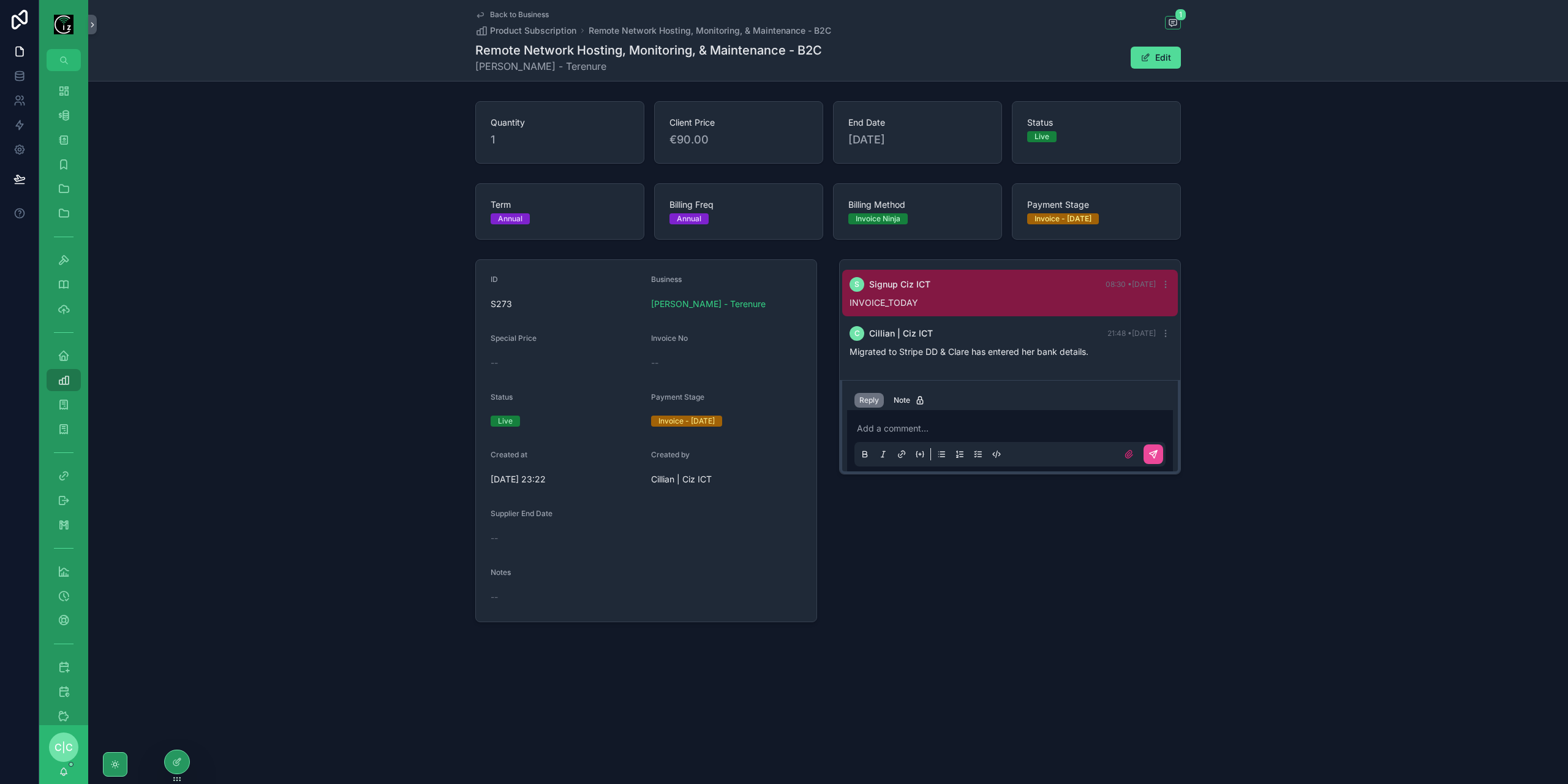
click at [500, 14] on span "Back to Business" at bounding box center [519, 15] width 59 height 10
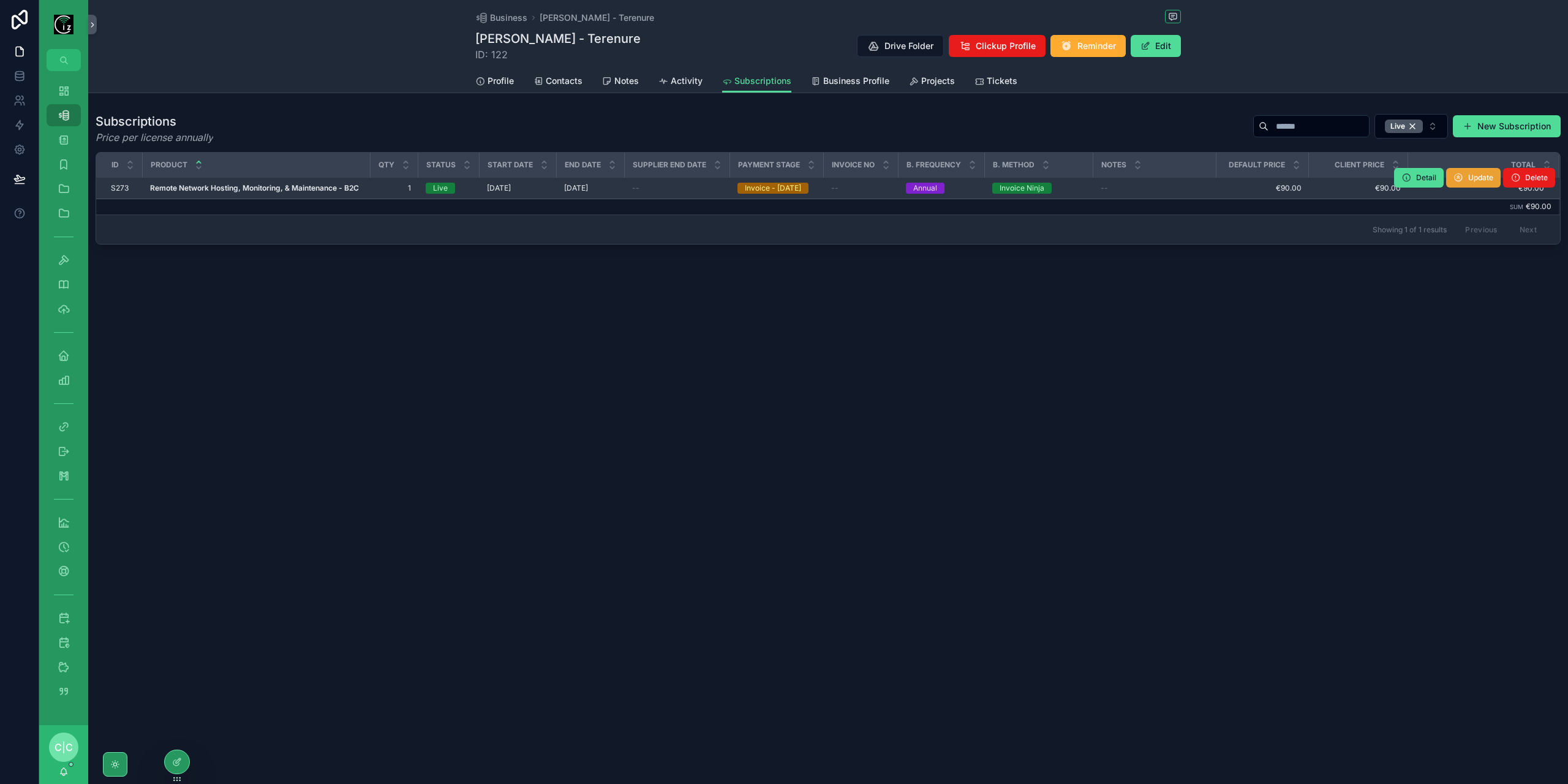
click at [1469, 172] on button "Update" at bounding box center [1472, 177] width 54 height 20
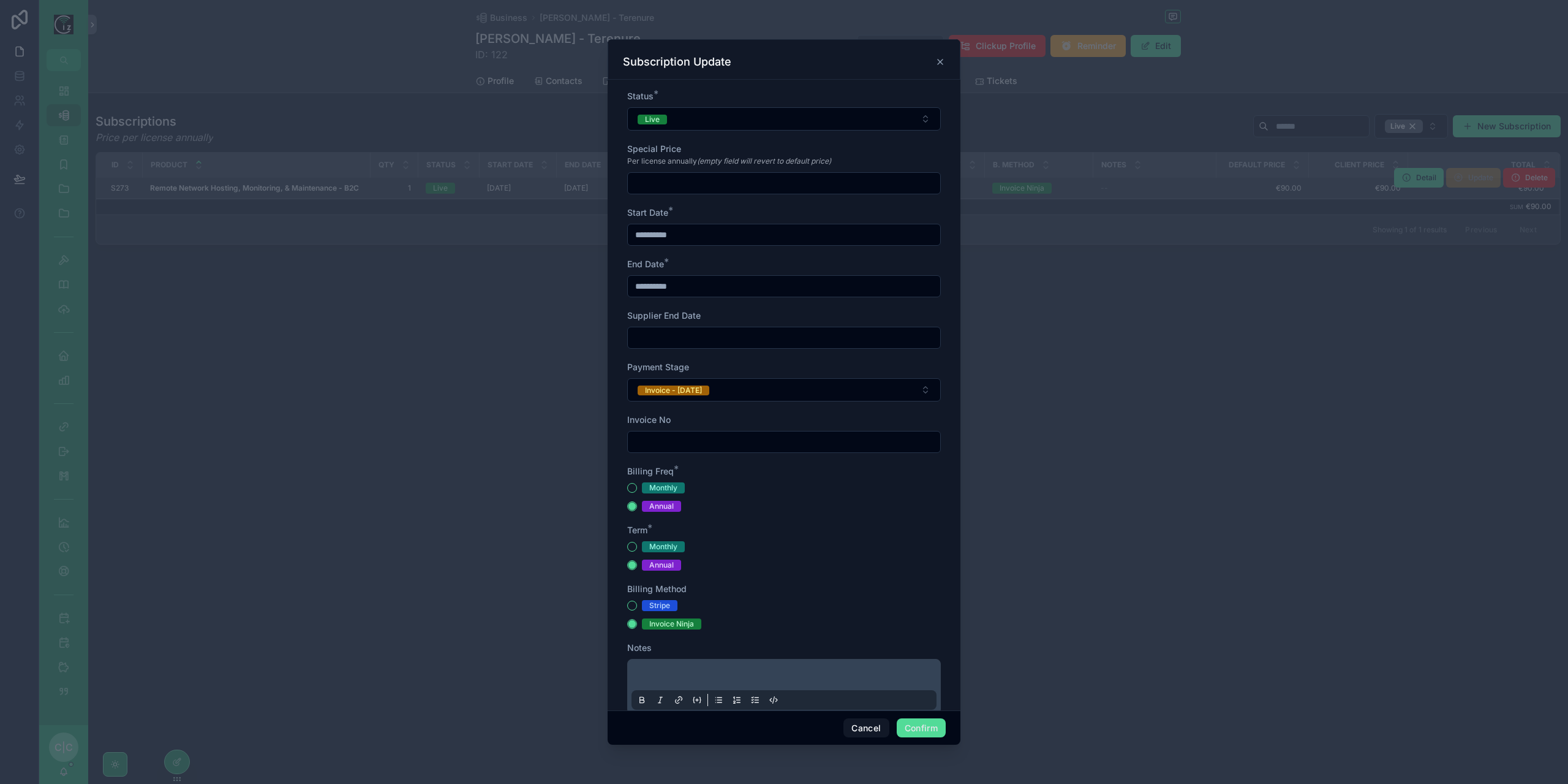
scroll to position [205, 0]
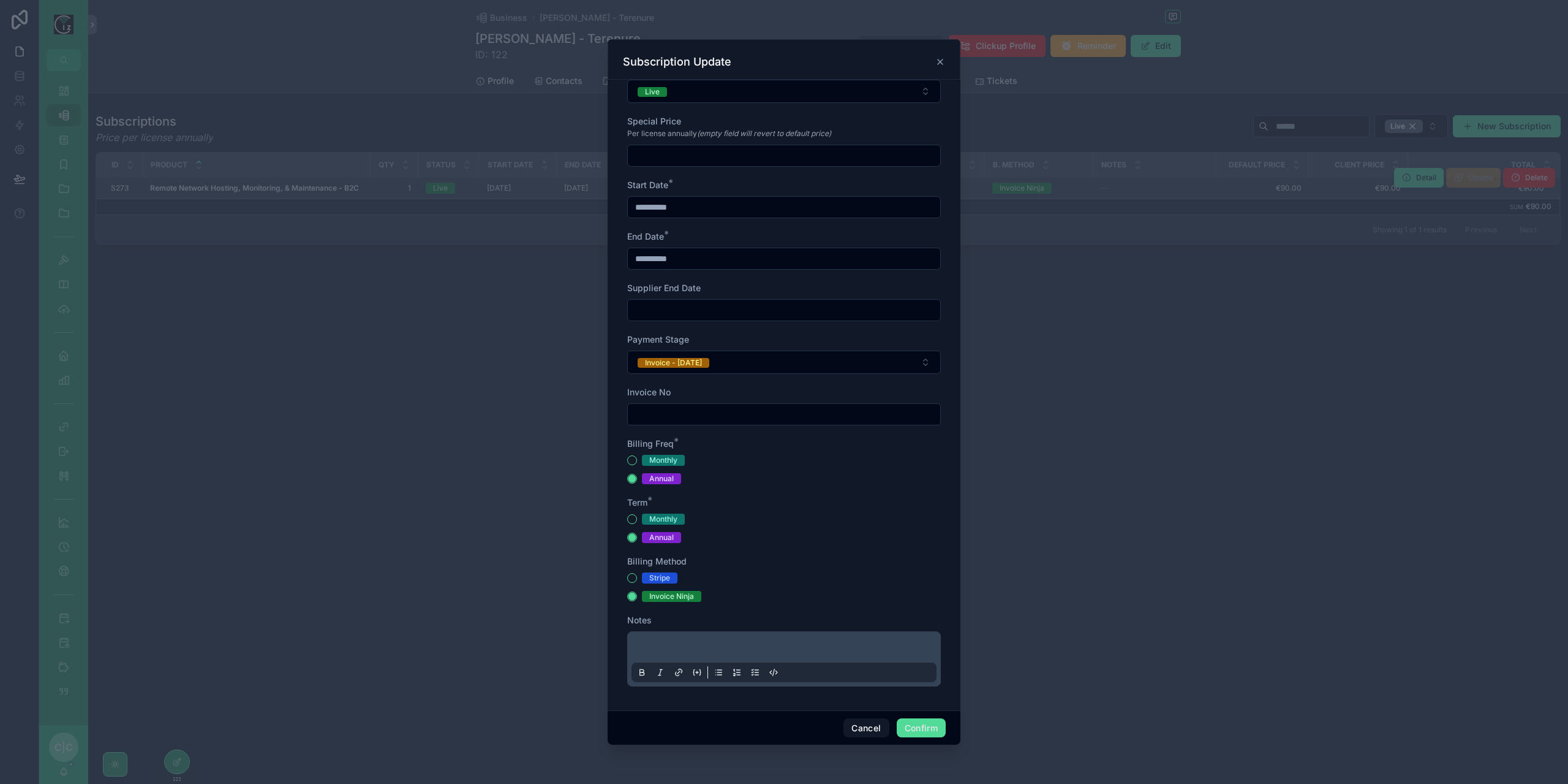
click at [635, 573] on div "Stripe" at bounding box center [784, 578] width 313 height 11
click at [632, 574] on button "Stripe" at bounding box center [632, 578] width 10 height 10
click at [693, 643] on p at bounding box center [786, 649] width 305 height 12
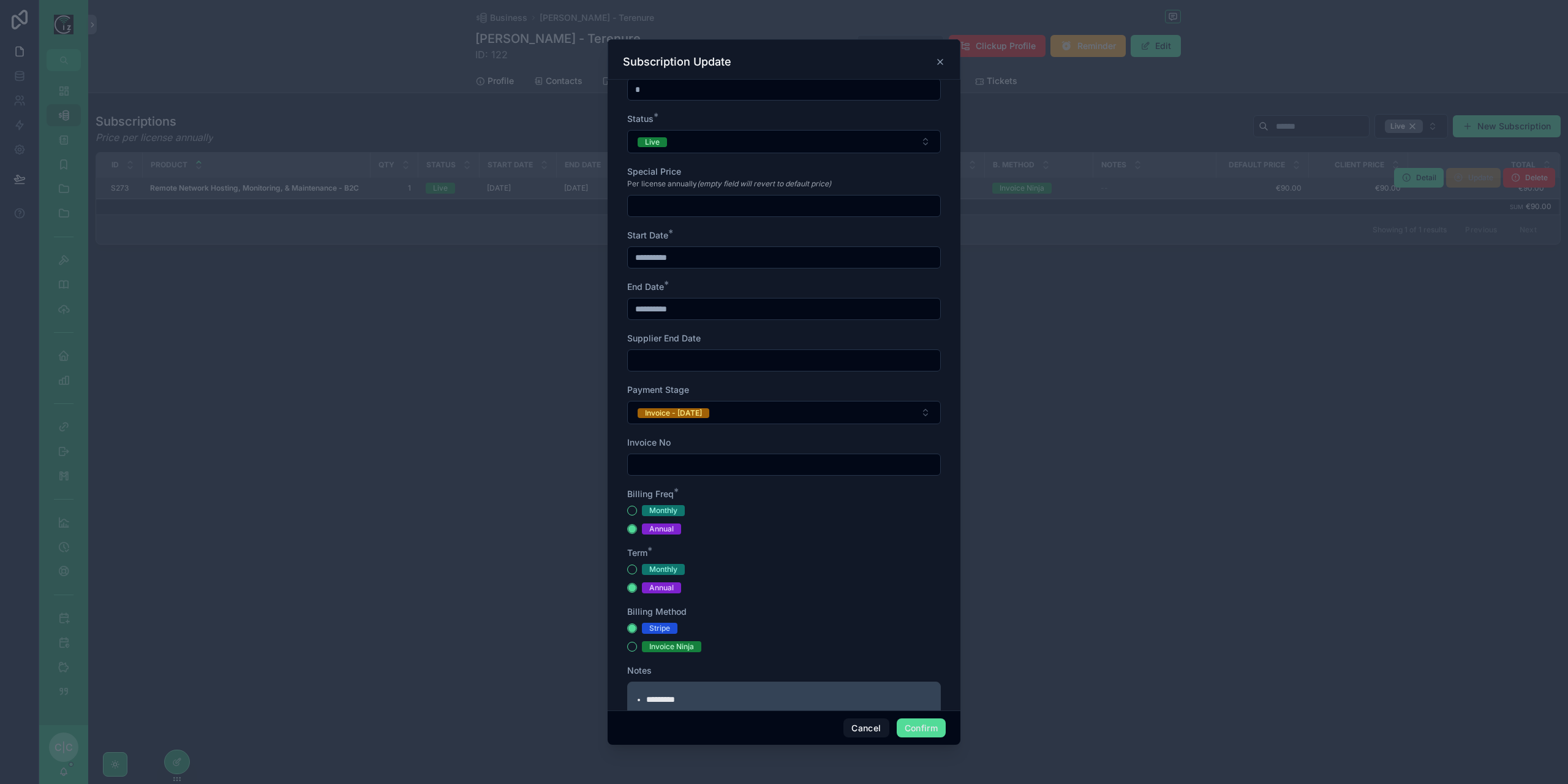
scroll to position [82, 0]
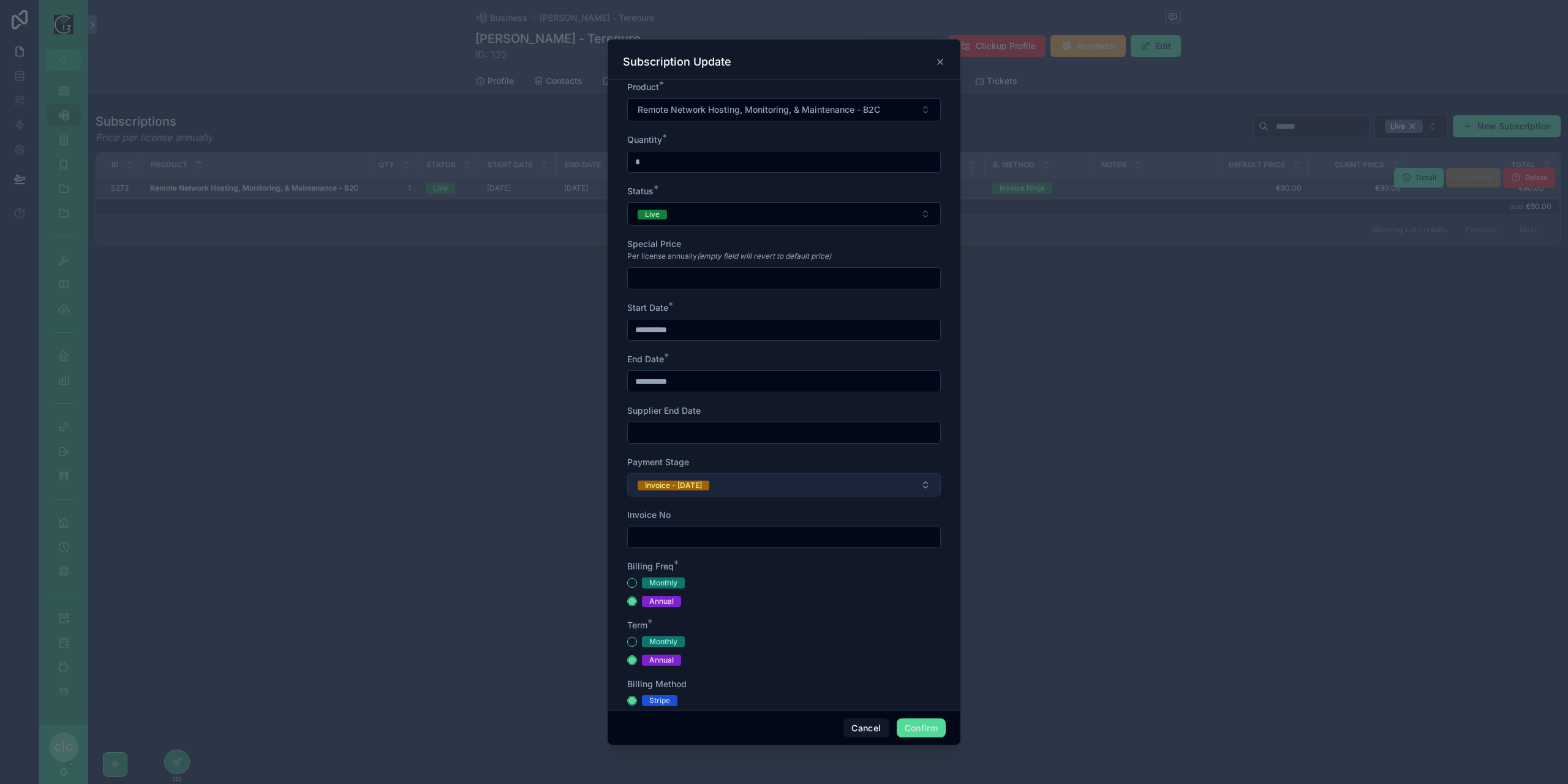
click at [839, 473] on button "Invoice - Today" at bounding box center [784, 484] width 313 height 23
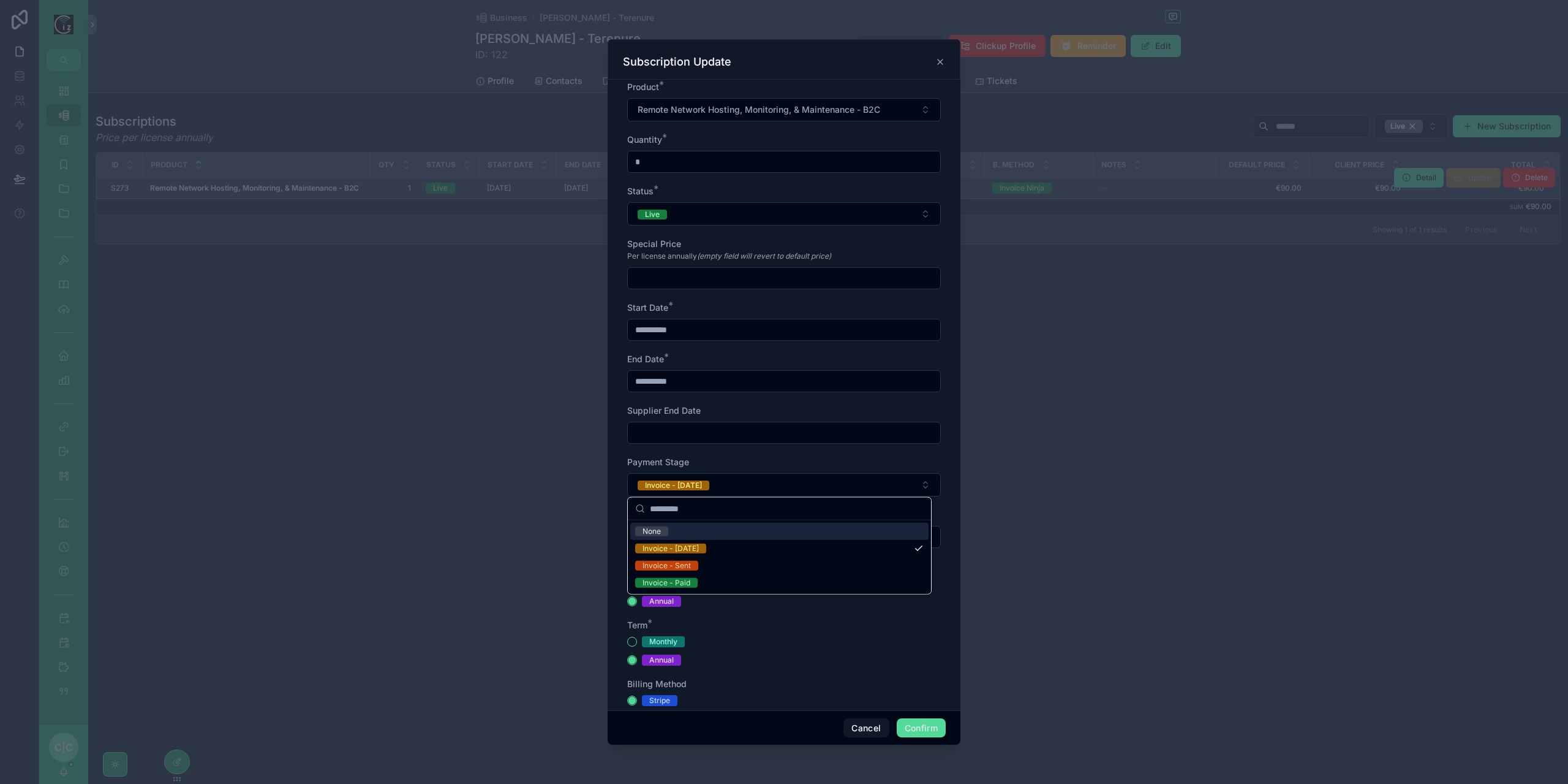
click at [700, 531] on div "None" at bounding box center [779, 531] width 298 height 17
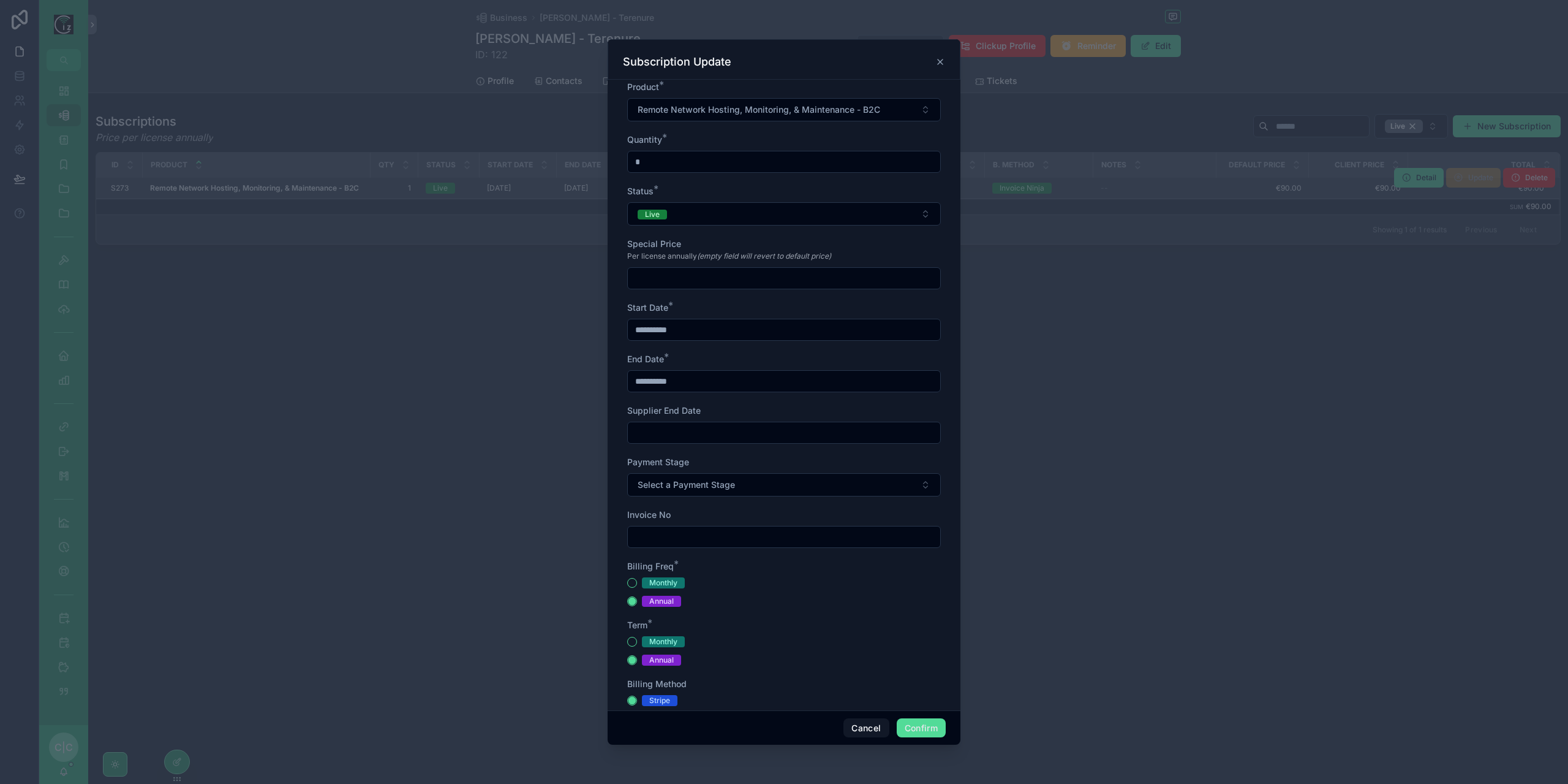
click at [729, 381] on input "**********" at bounding box center [784, 382] width 313 height 17
type input "**********"
click at [910, 599] on div "Annual" at bounding box center [784, 601] width 313 height 11
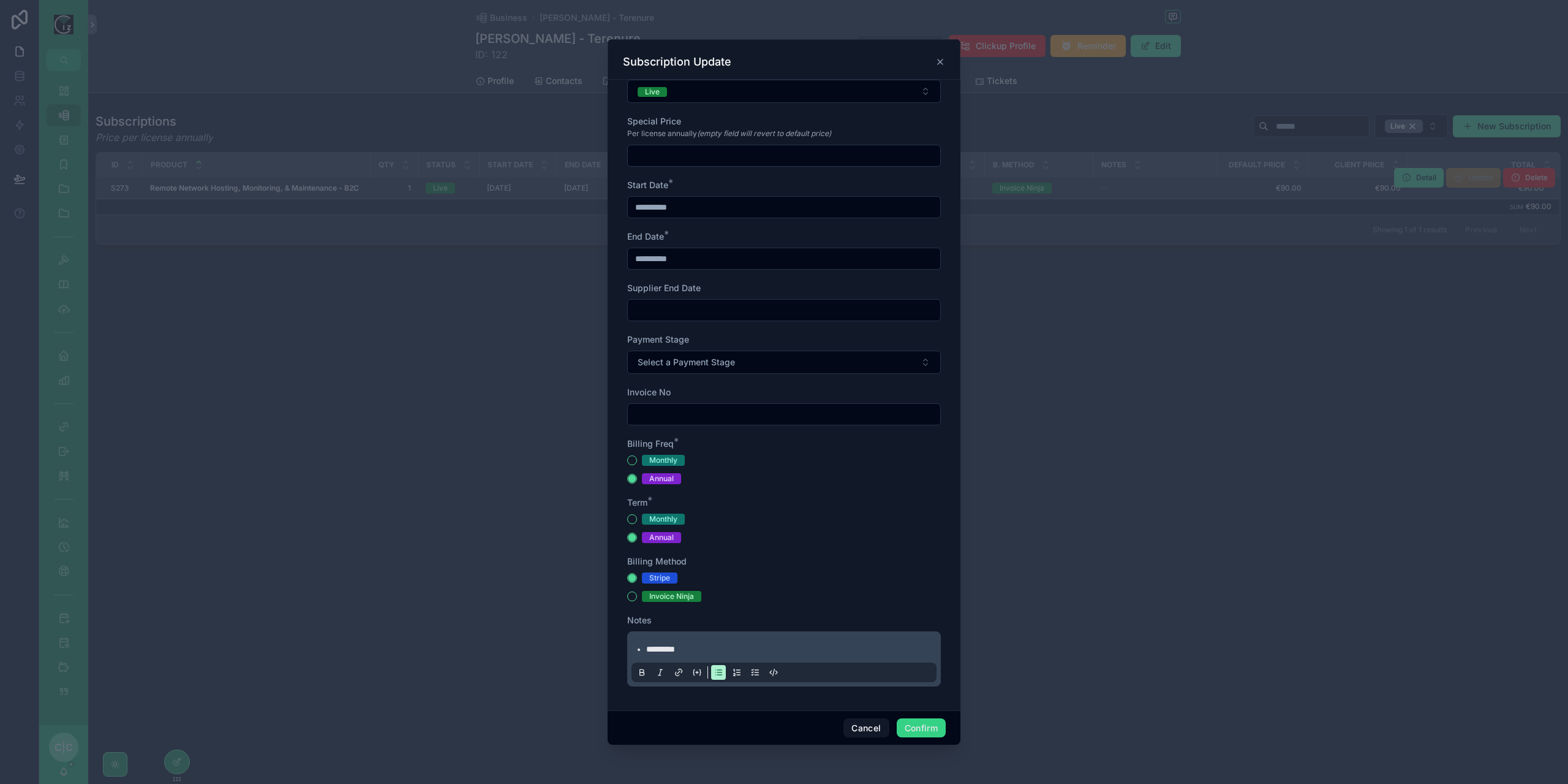
click at [931, 728] on button "Confirm" at bounding box center [921, 728] width 49 height 20
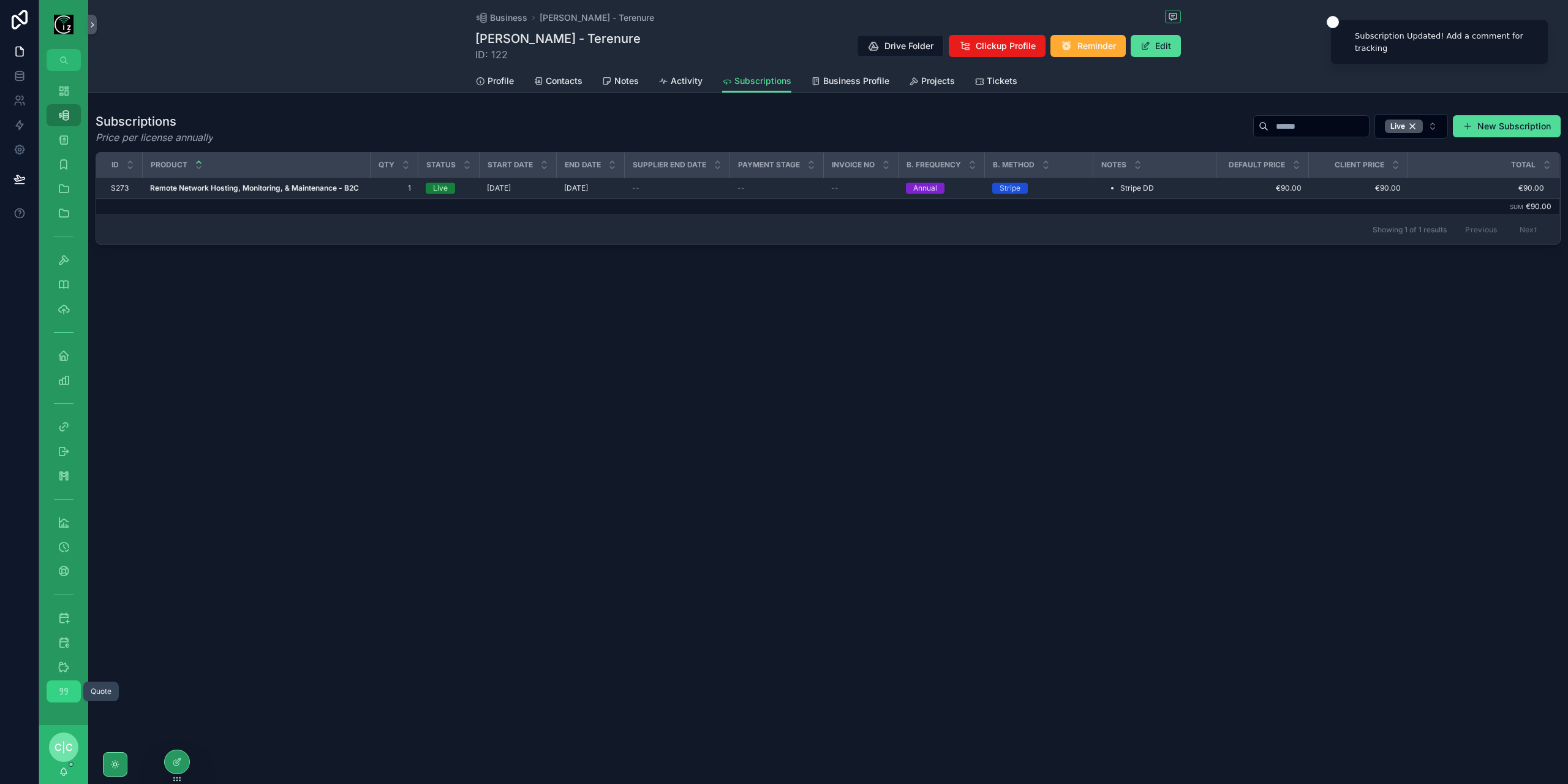
click at [74, 691] on link "Quote" at bounding box center [63, 691] width 34 height 22
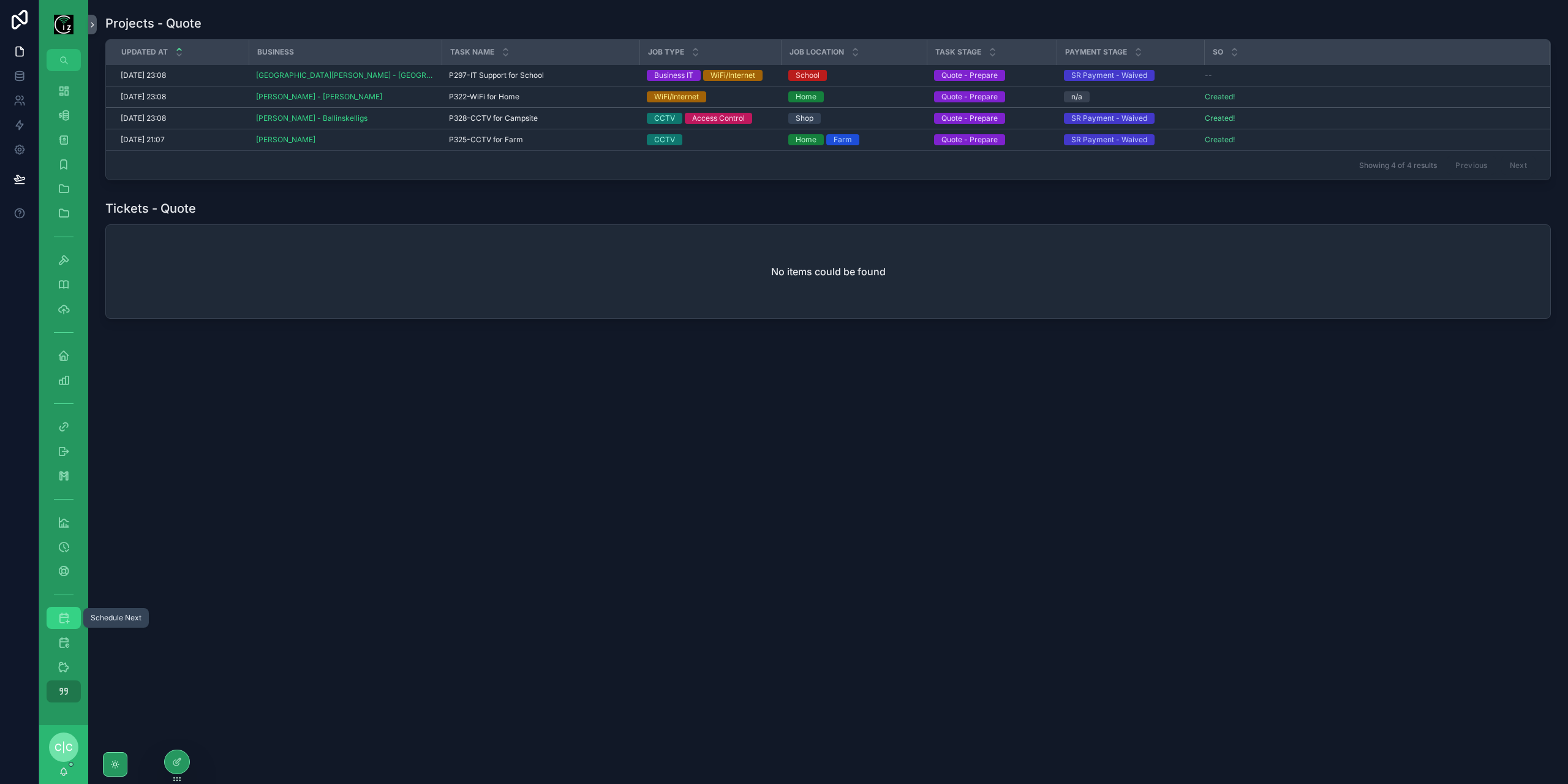
click at [59, 620] on icon "scrollable content" at bounding box center [64, 617] width 12 height 12
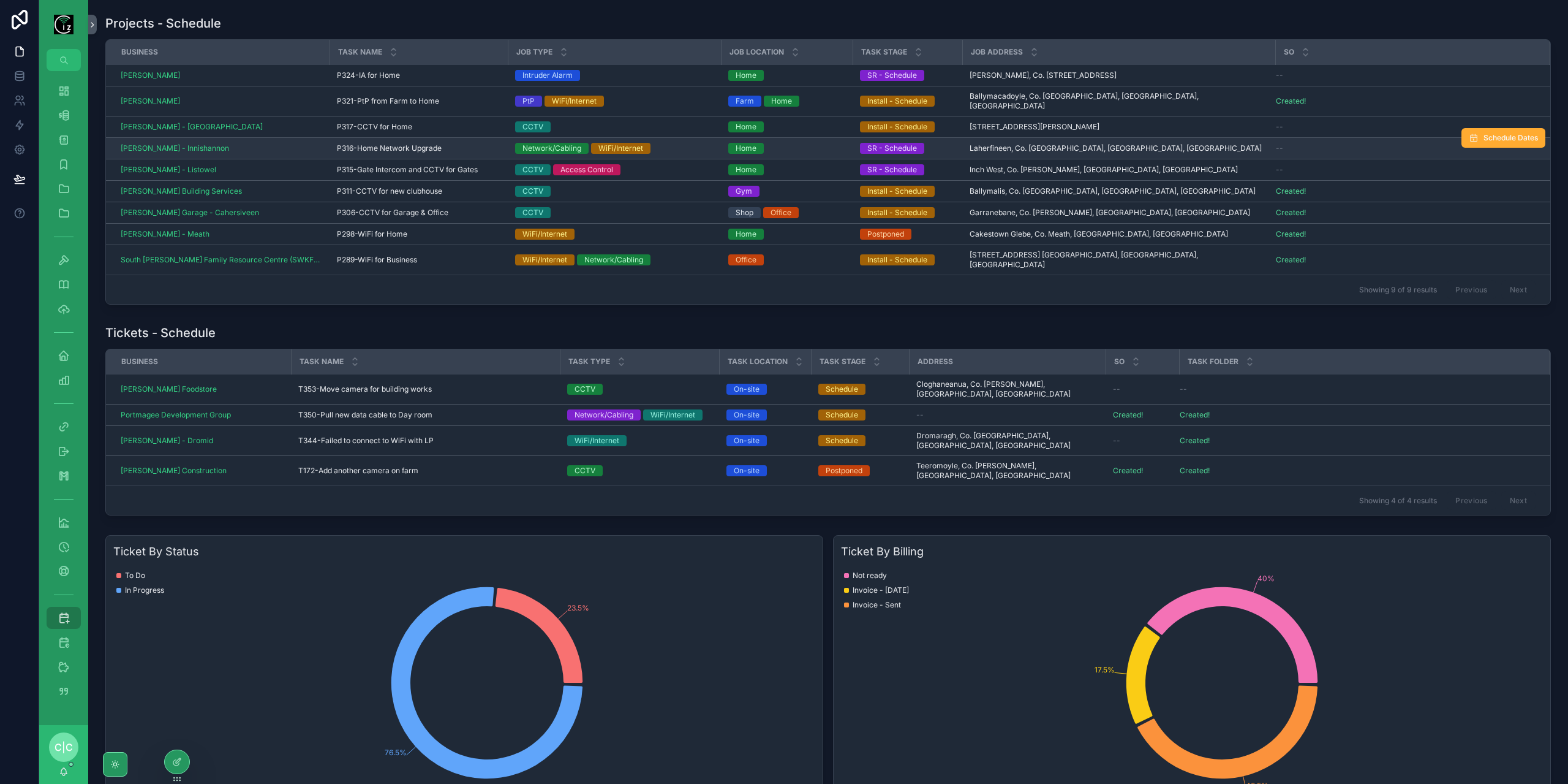
click at [821, 143] on div "Home" at bounding box center [787, 148] width 117 height 11
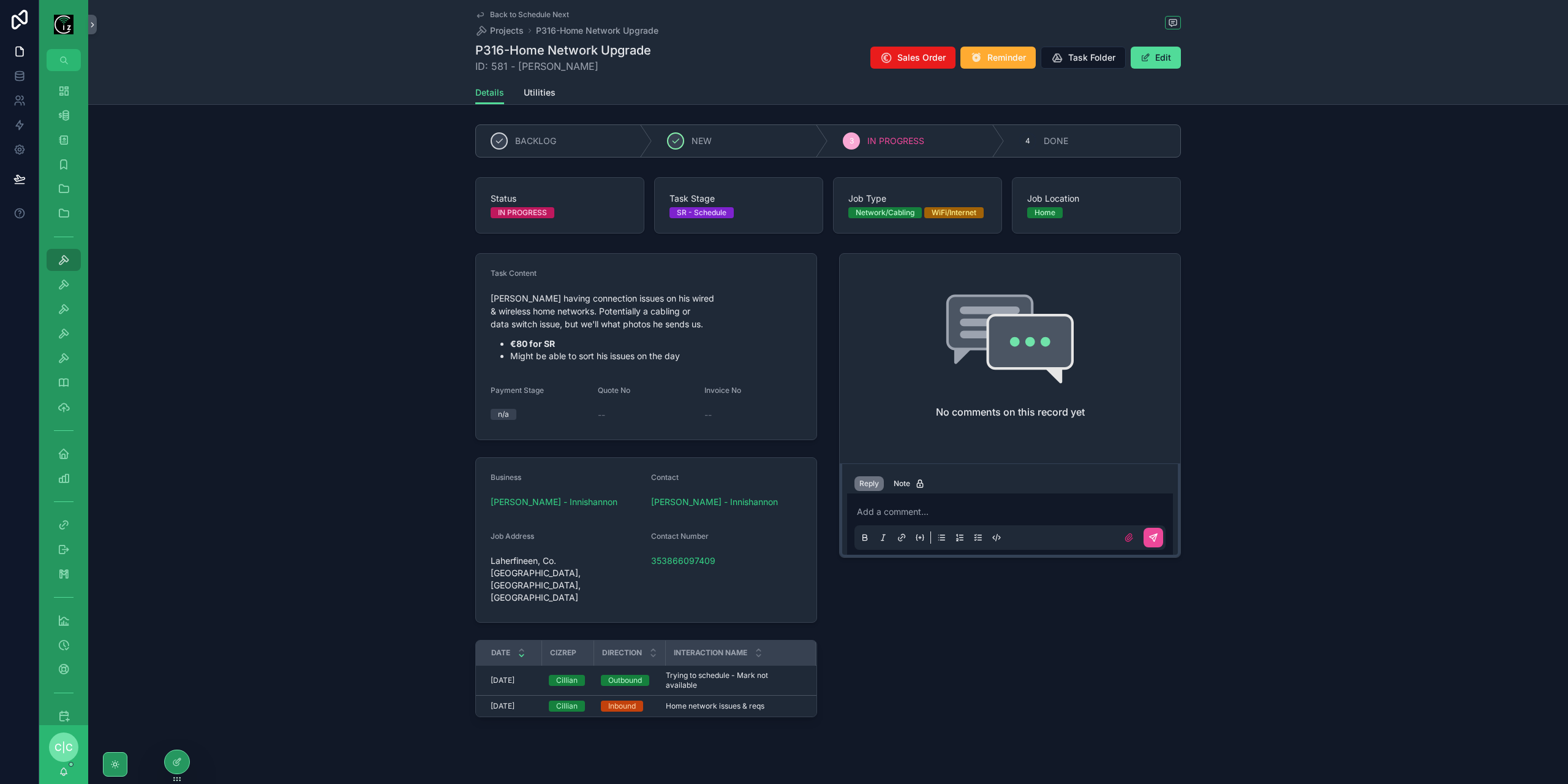
click at [952, 510] on p "scrollable content" at bounding box center [1012, 511] width 311 height 12
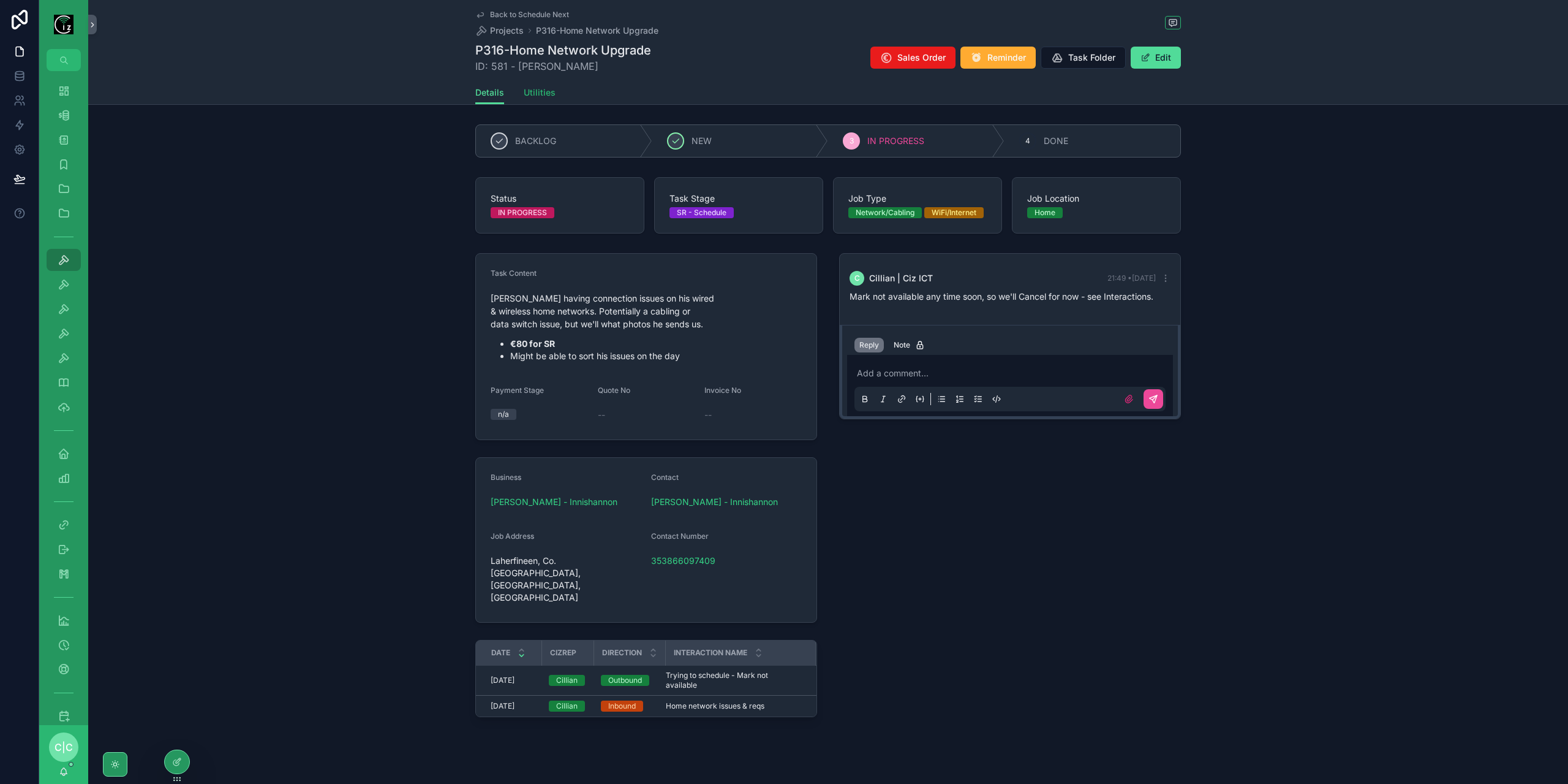
click at [539, 90] on span "Utilities" at bounding box center [540, 92] width 32 height 12
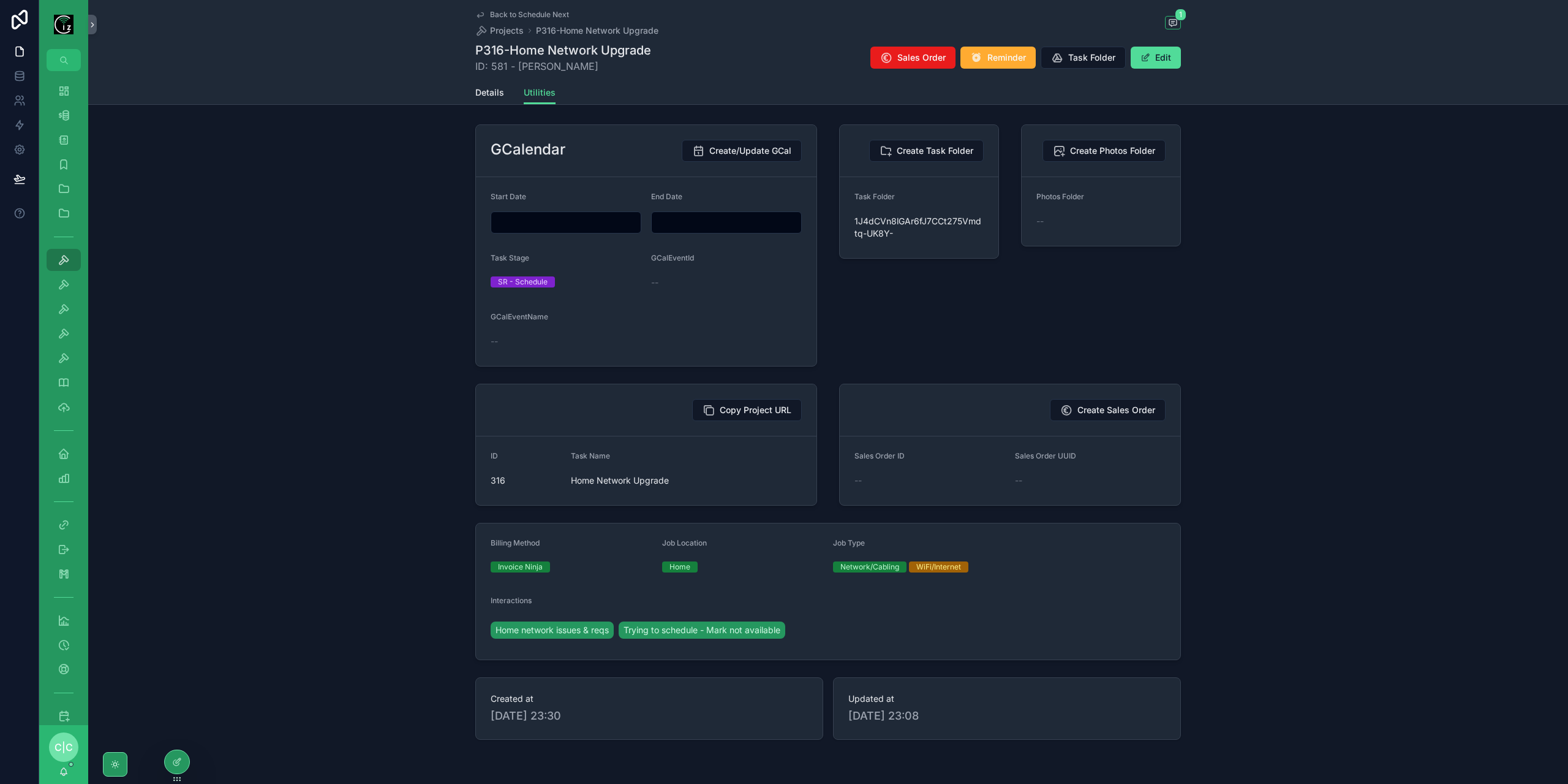
click at [1161, 69] on div "P316-Home Network Upgrade ID: 581 - Mark Harnett - Innishannon Sales Order Remi…" at bounding box center [828, 58] width 705 height 32
click at [1158, 57] on button "Edit" at bounding box center [1155, 57] width 50 height 22
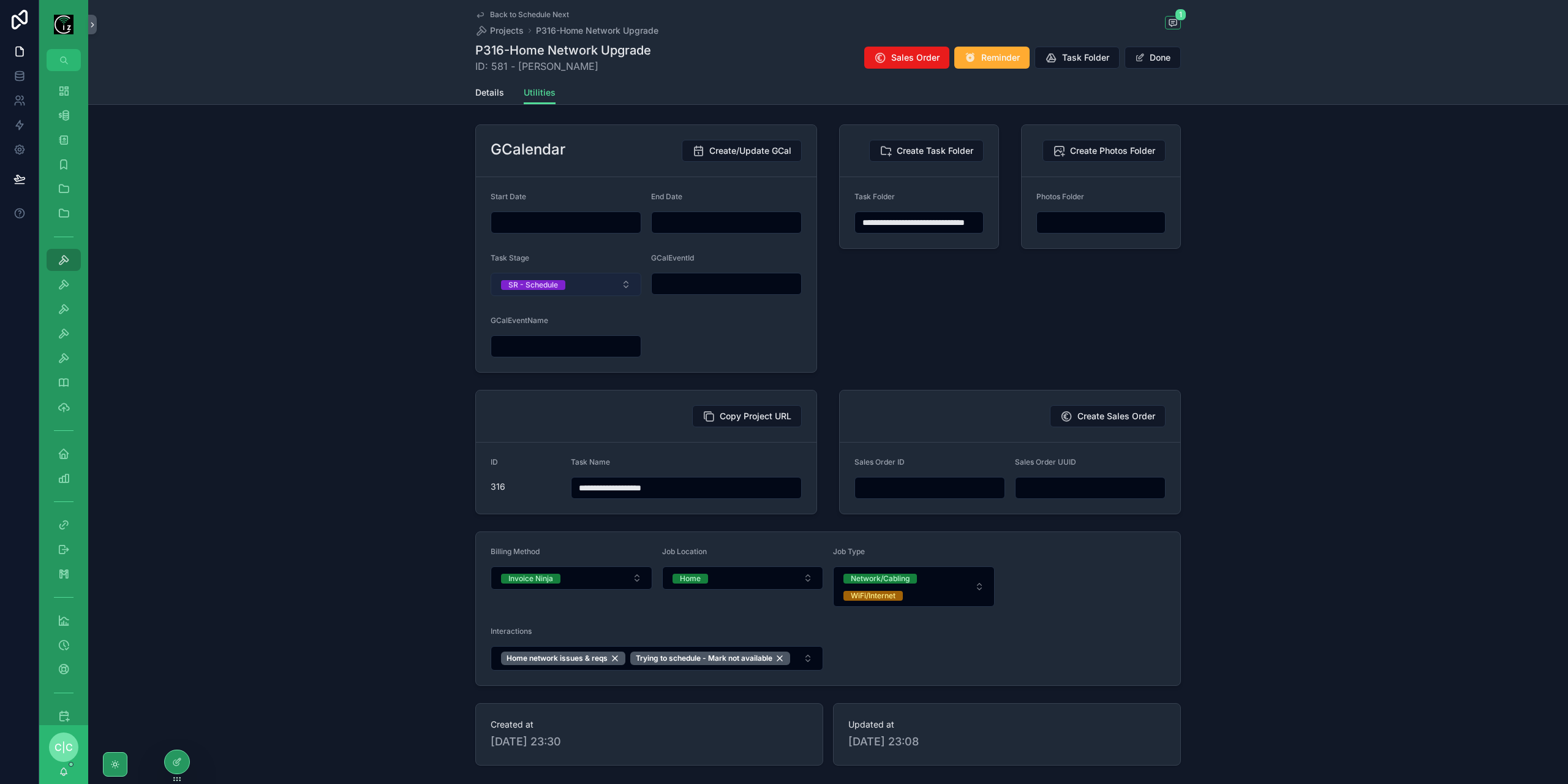
click at [596, 283] on button "SR - Schedule" at bounding box center [566, 284] width 151 height 23
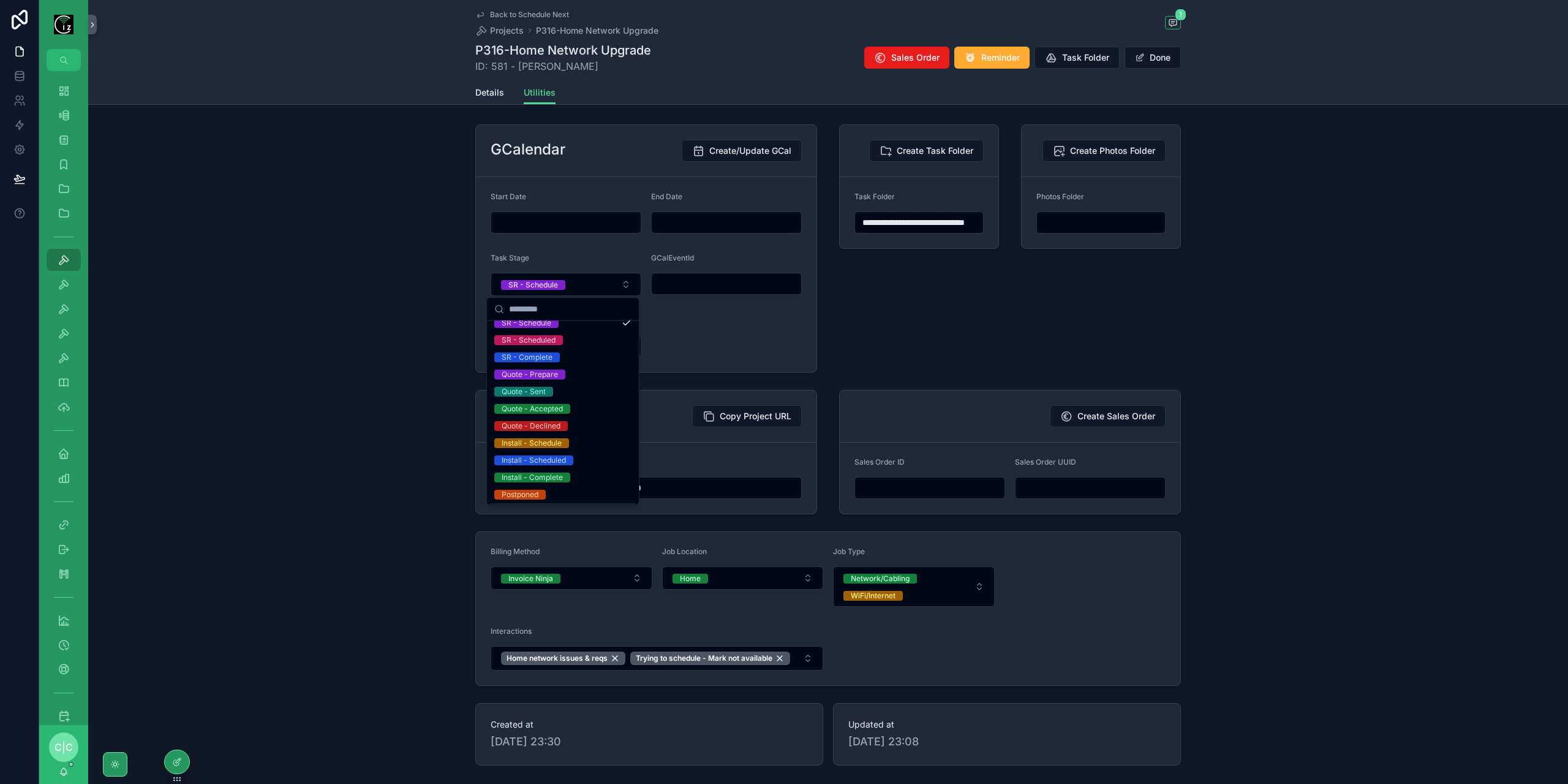
scroll to position [62, 0]
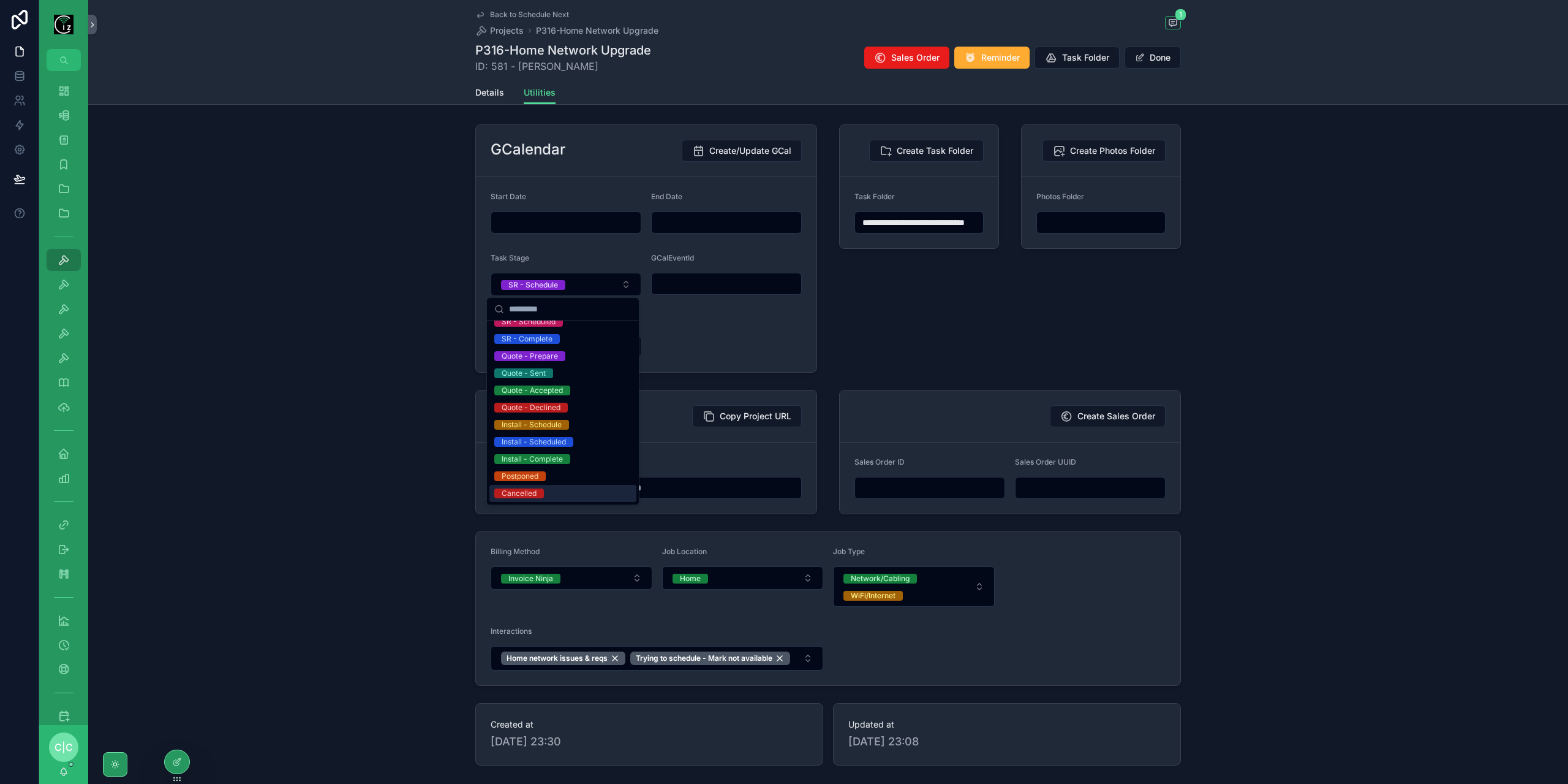
click at [559, 492] on div "Cancelled" at bounding box center [562, 493] width 147 height 17
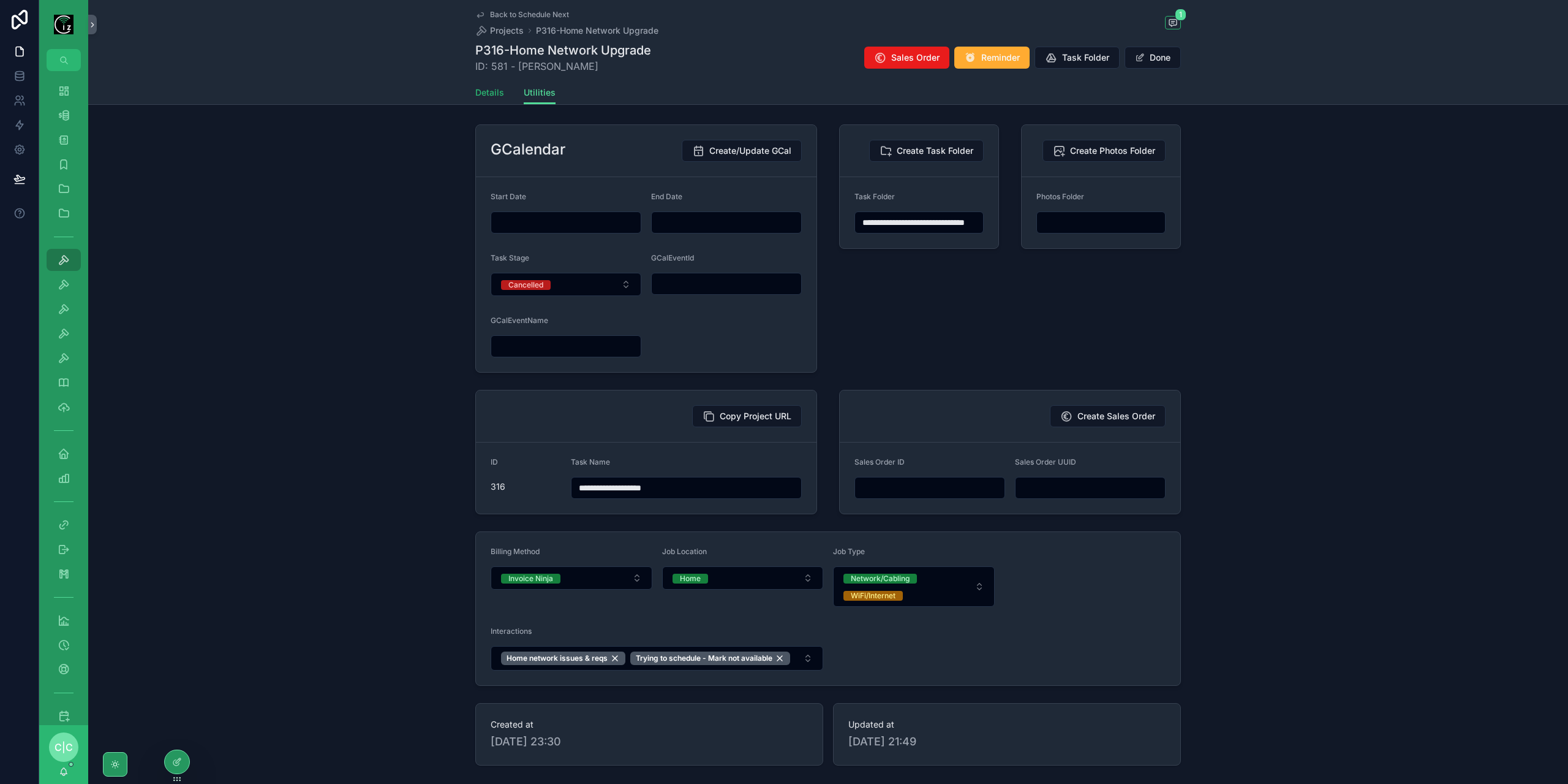
click at [475, 95] on span "Details" at bounding box center [490, 92] width 29 height 12
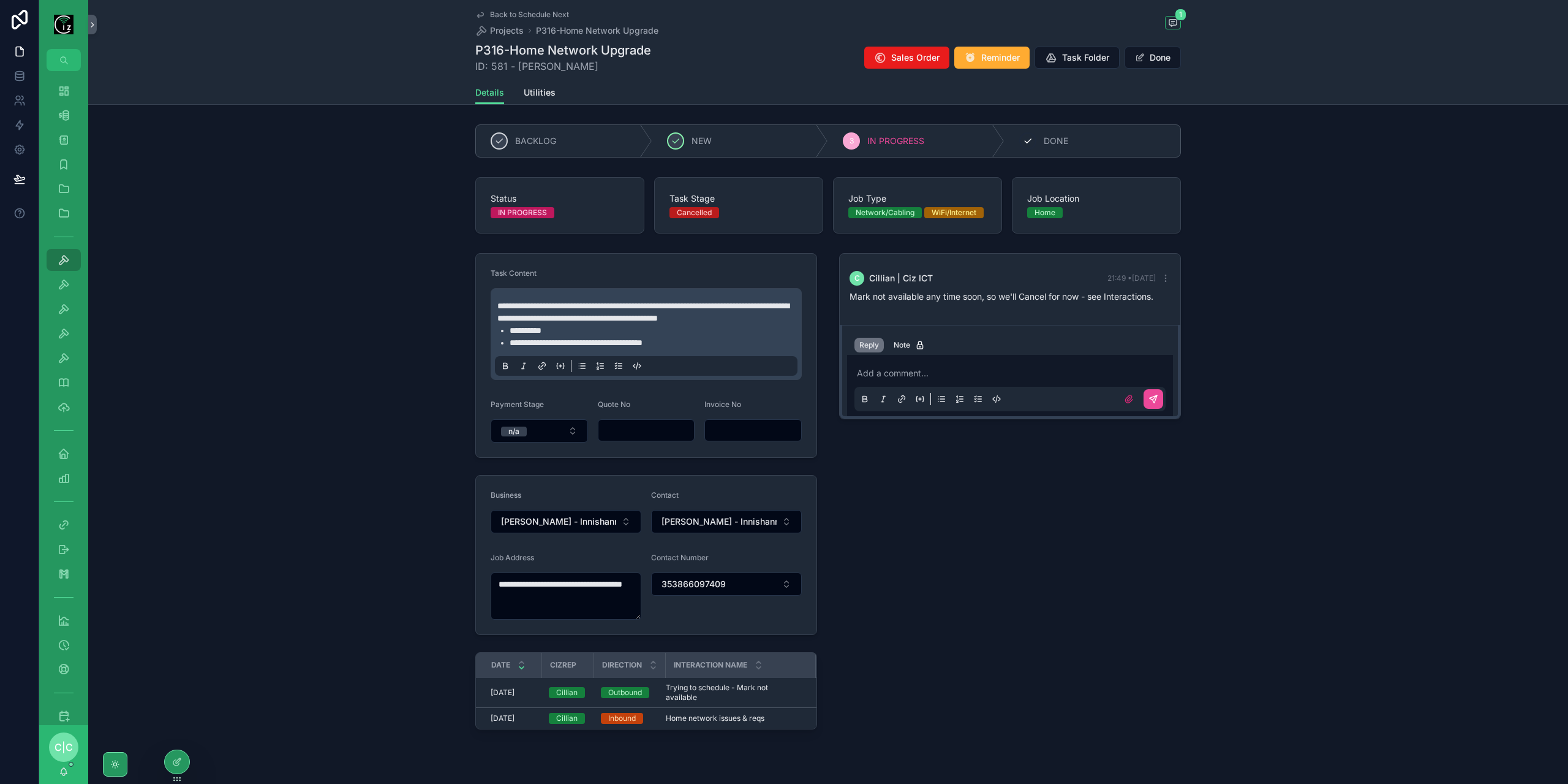
click at [1076, 144] on div "4 DONE" at bounding box center [1093, 141] width 177 height 32
click at [1156, 58] on button "Done" at bounding box center [1153, 57] width 56 height 22
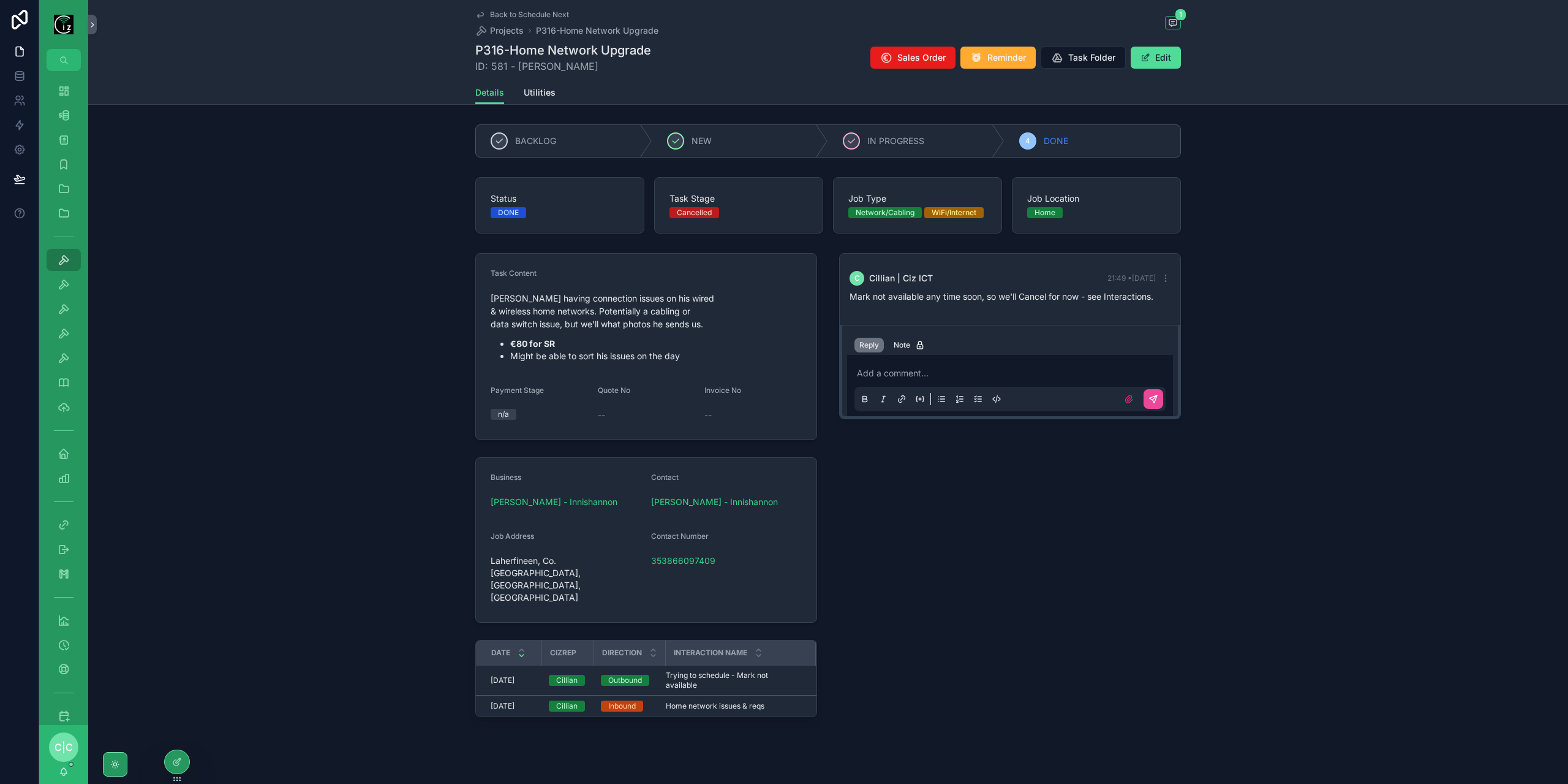
click at [500, 17] on span "Back to Schedule Next" at bounding box center [529, 15] width 79 height 10
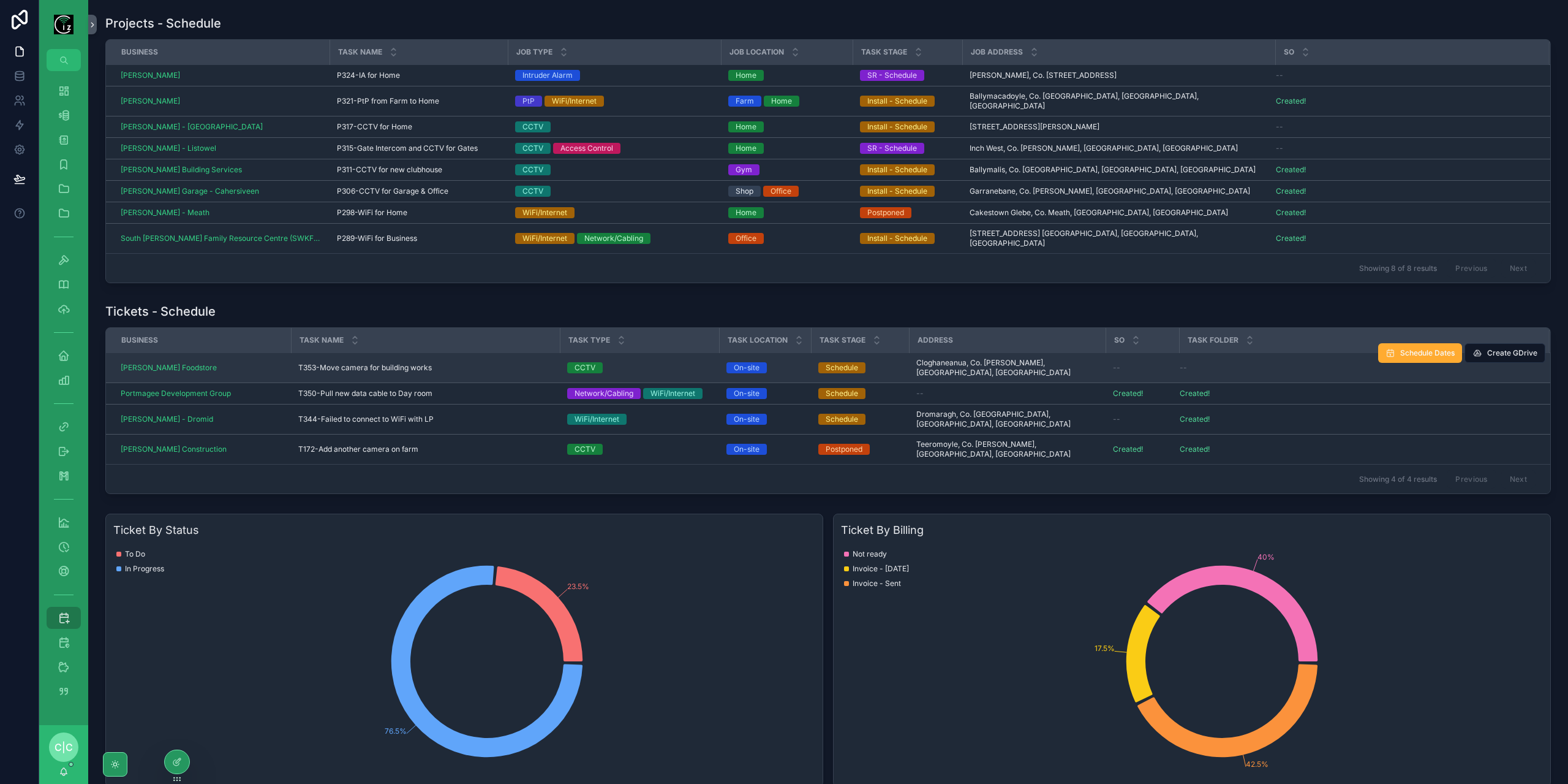
click at [459, 363] on div "T353-Move camera for building works T353-Move camera for building works" at bounding box center [425, 368] width 254 height 10
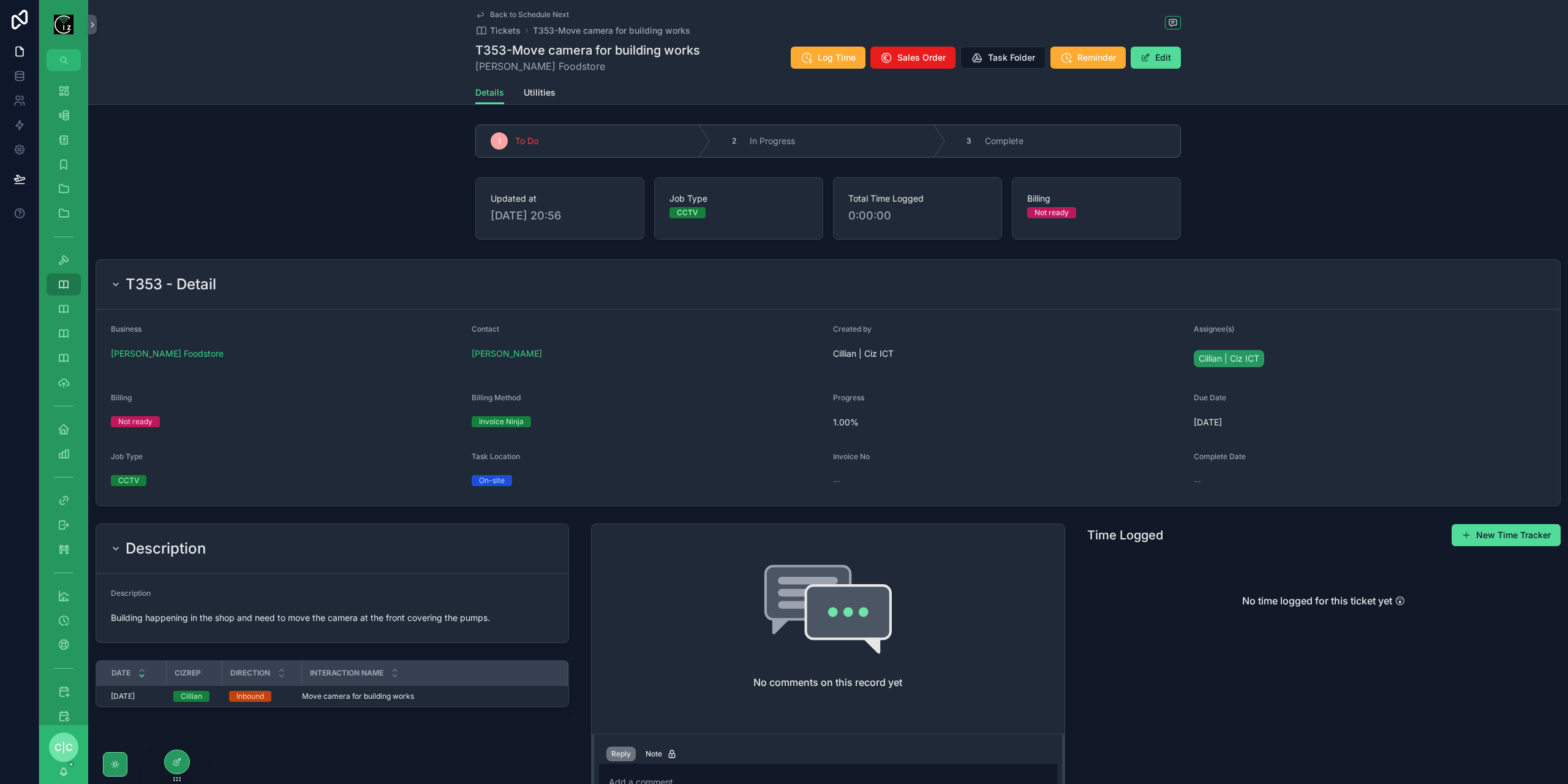
scroll to position [125, 0]
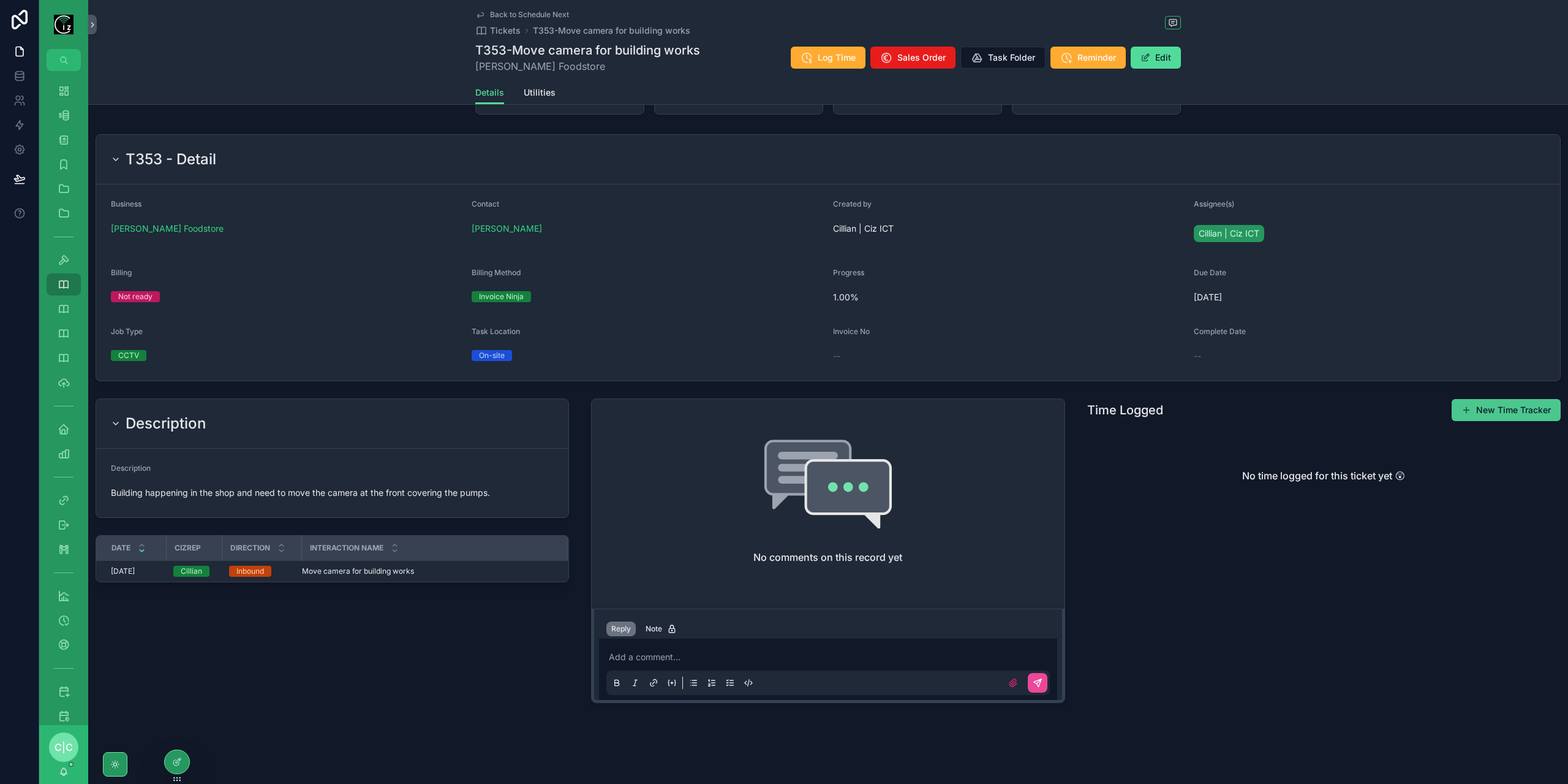
click at [1493, 413] on button "New Time Tracker" at bounding box center [1506, 410] width 109 height 22
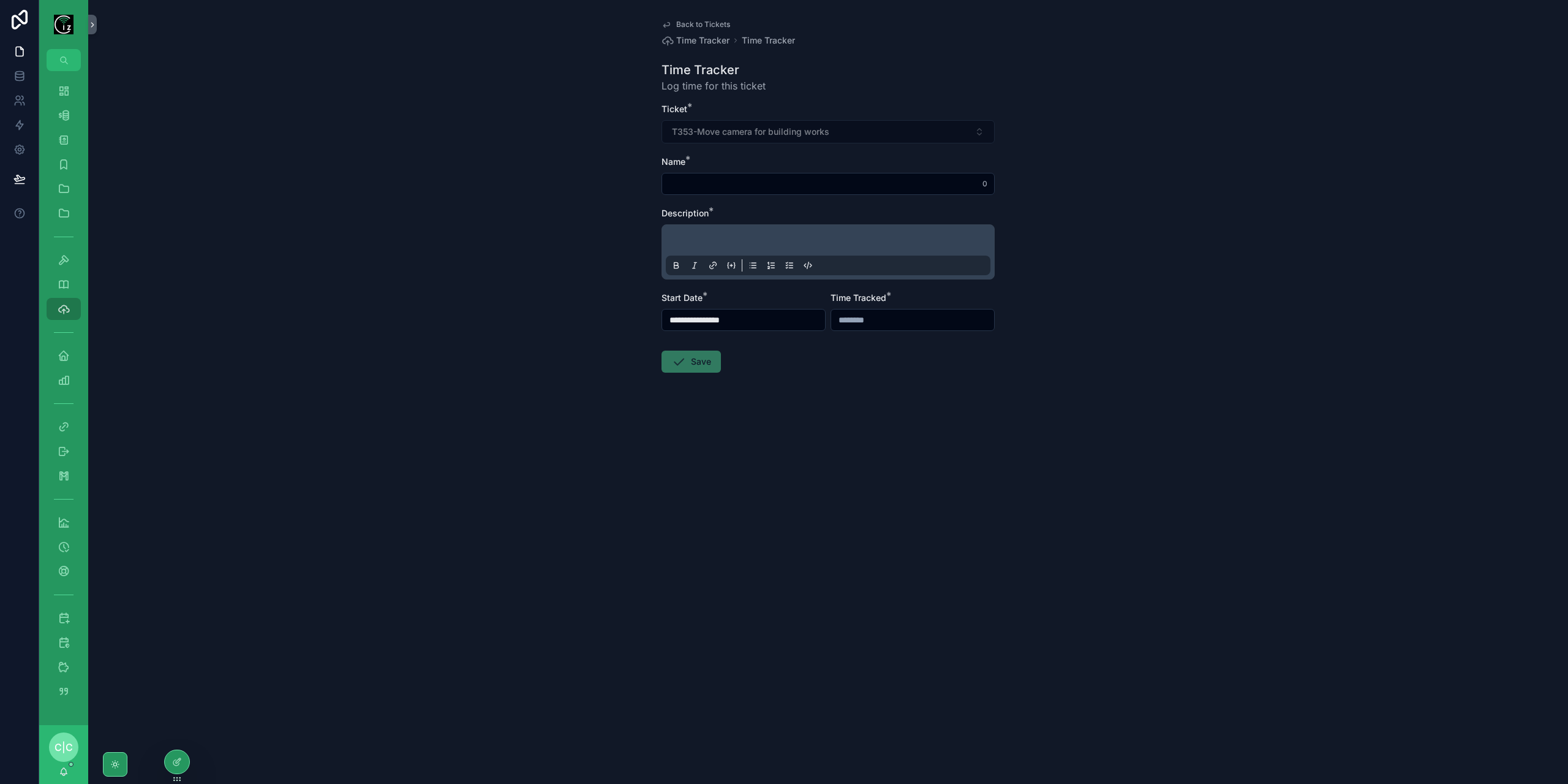
click at [732, 188] on input "scrollable content" at bounding box center [828, 184] width 332 height 17
type input "*"
type input "**********"
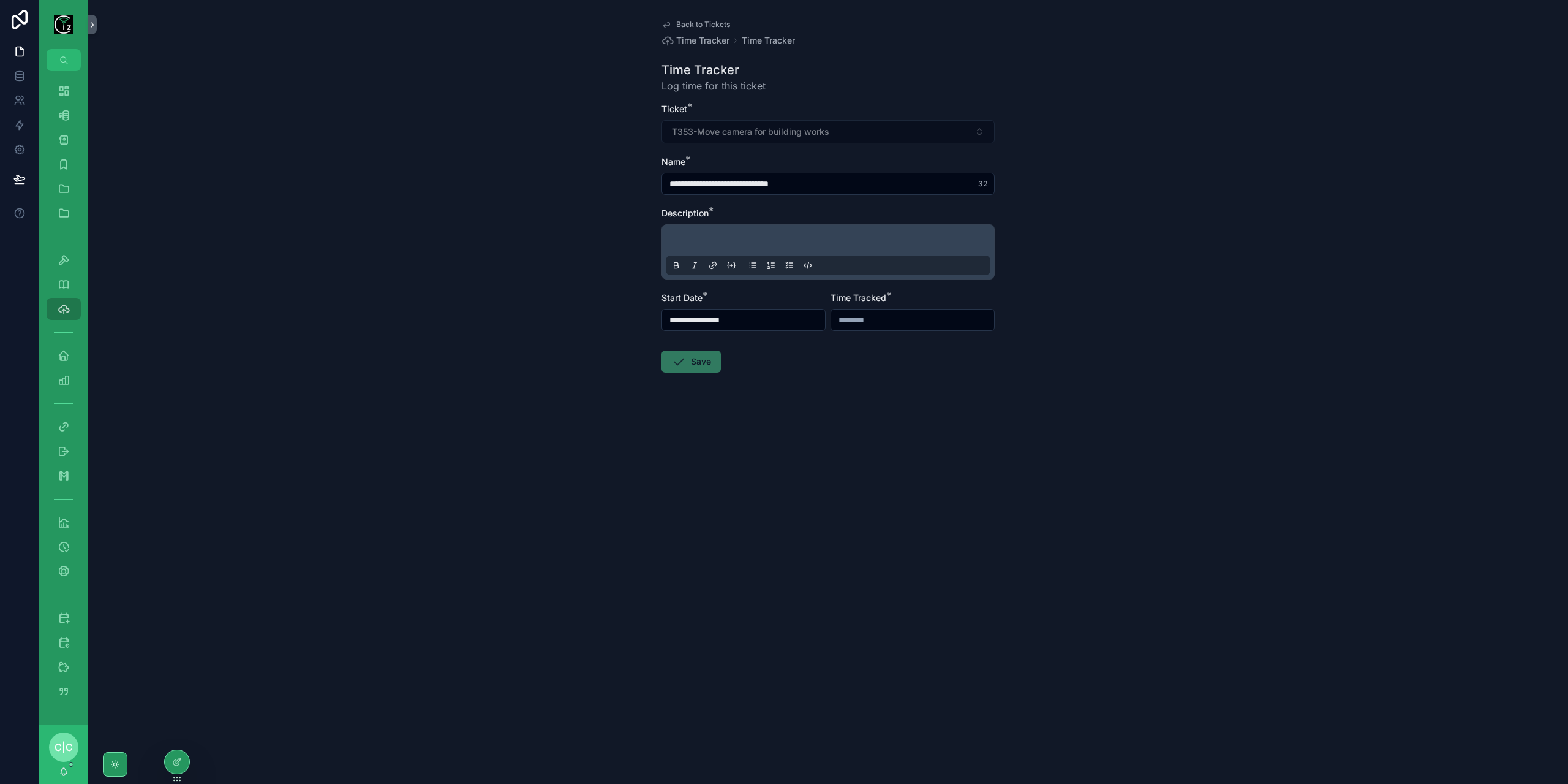
type input "**********"
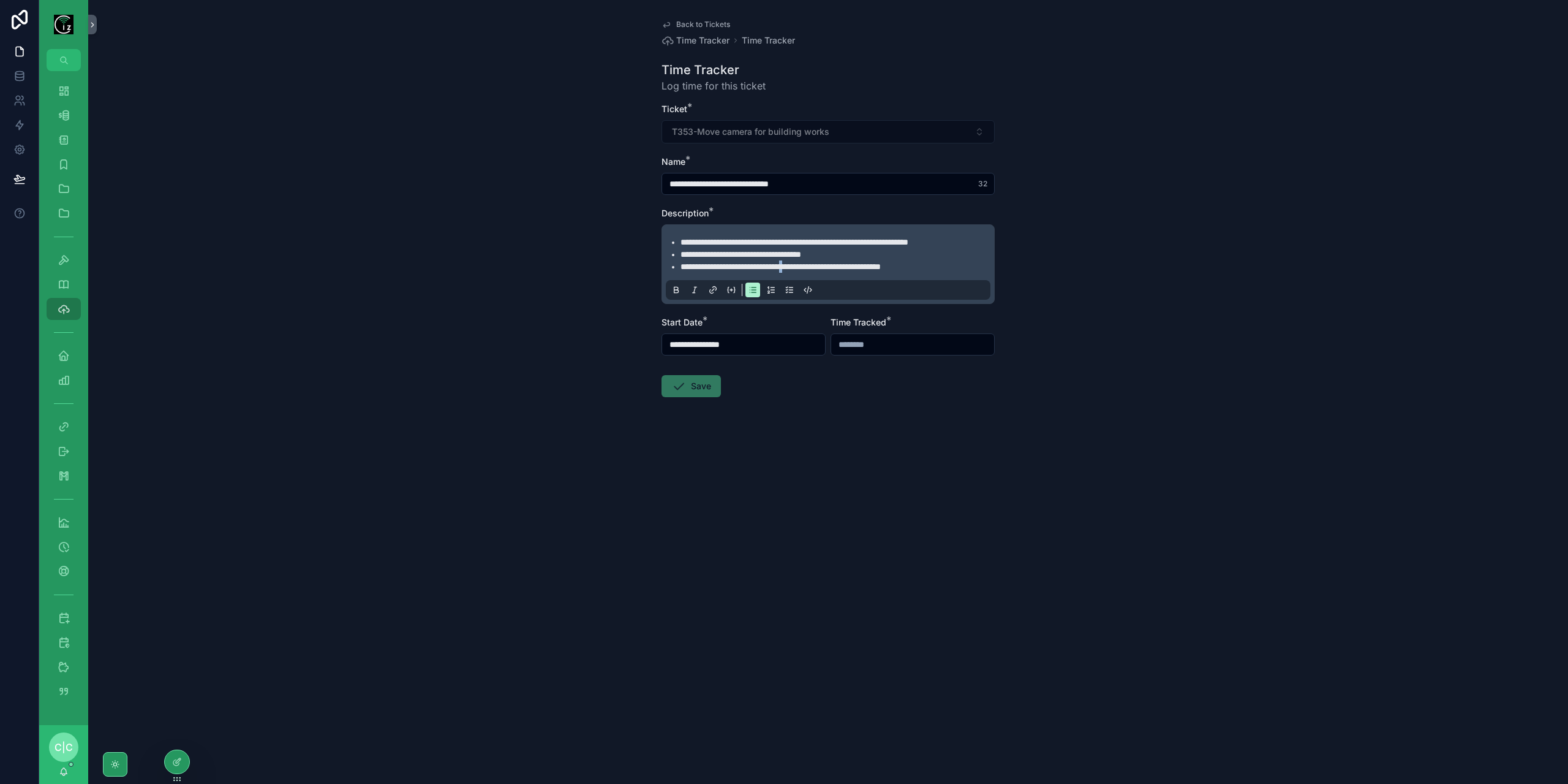
click at [822, 269] on span "**********" at bounding box center [780, 266] width 200 height 9
click at [761, 345] on input "**********" at bounding box center [743, 345] width 163 height 17
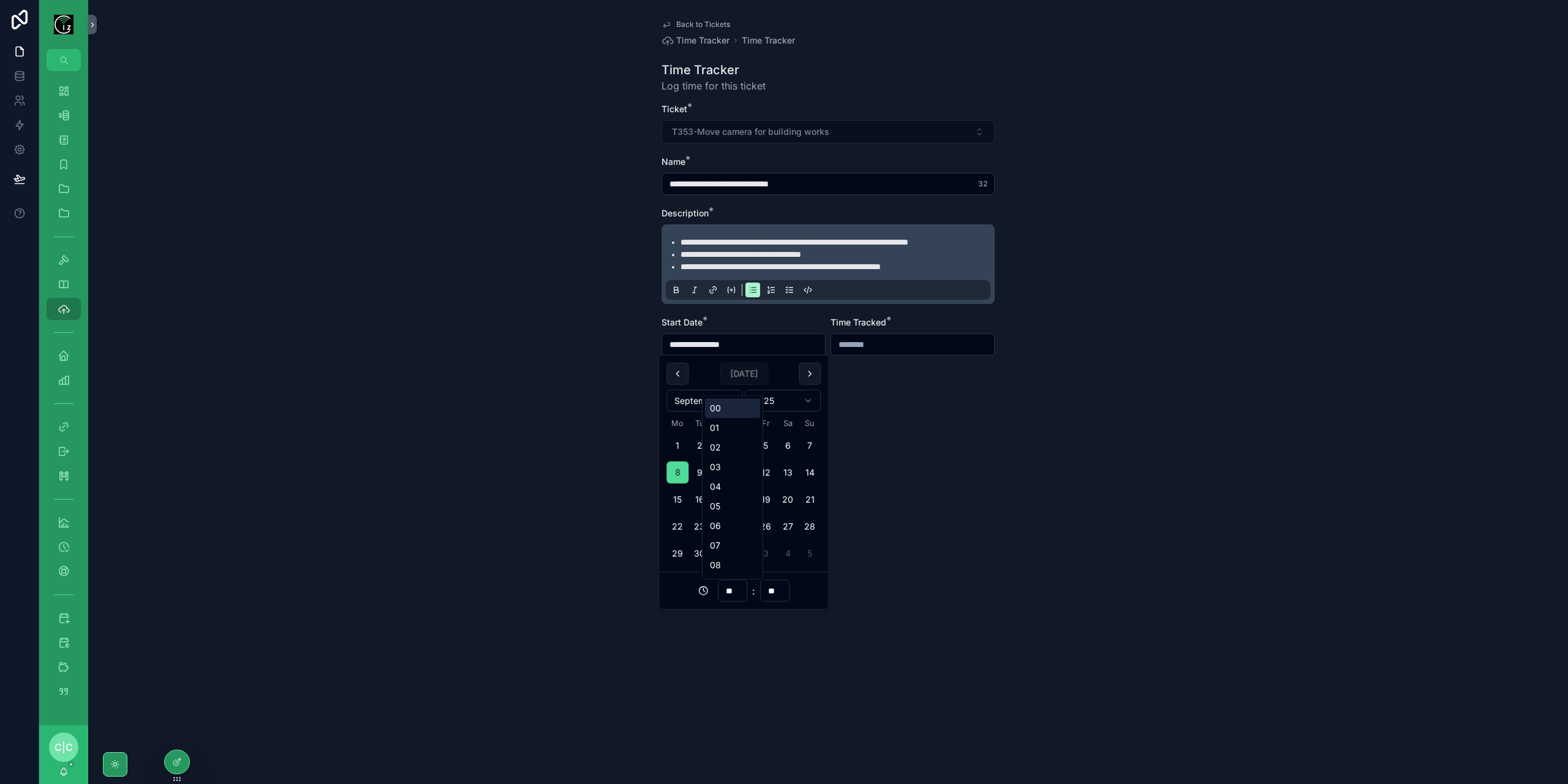
click at [731, 594] on input "**" at bounding box center [732, 591] width 28 height 17
click at [733, 539] on div "13" at bounding box center [732, 540] width 55 height 20
type input "**********"
type input "**"
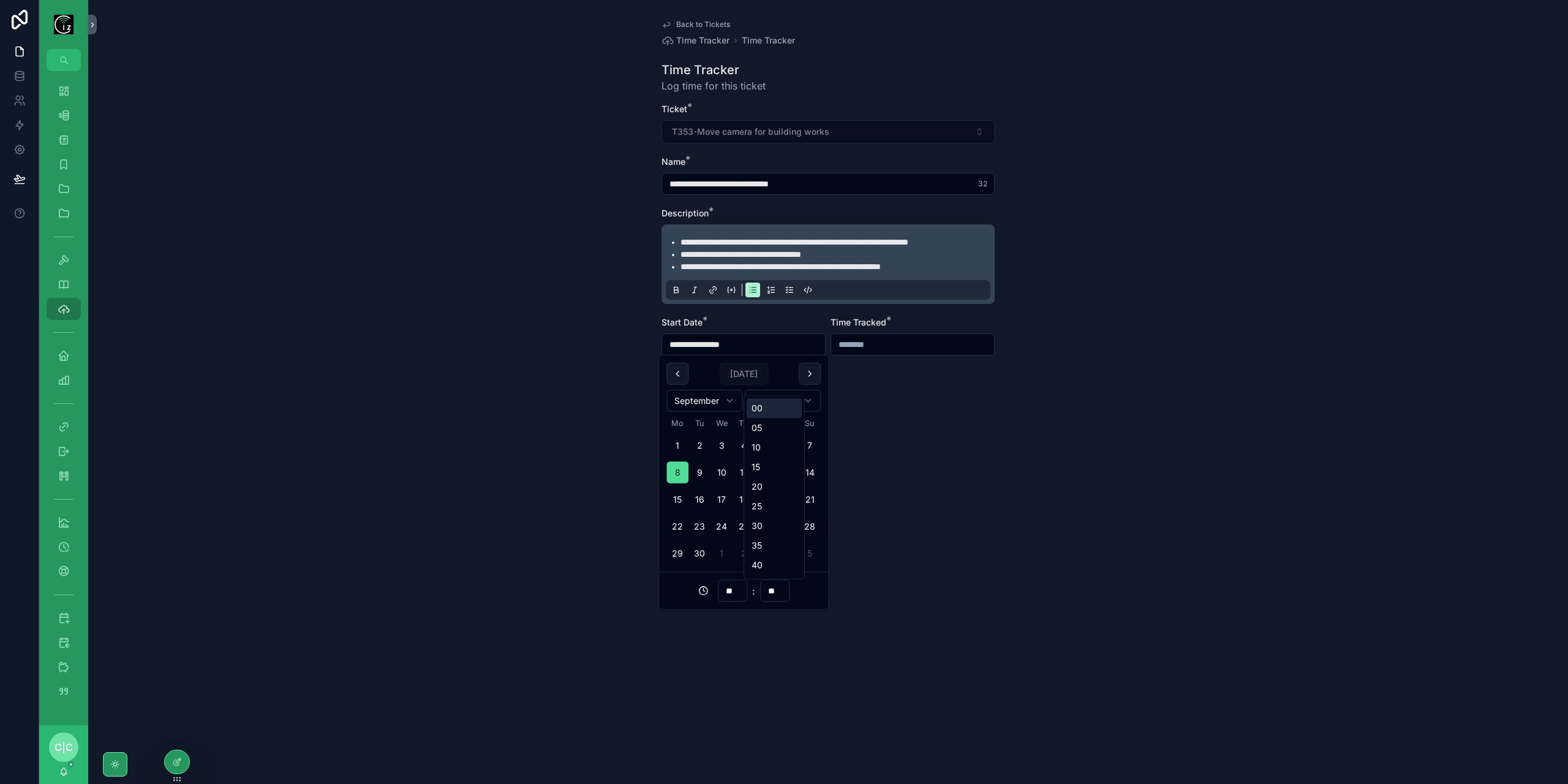
click at [776, 594] on input "**" at bounding box center [774, 591] width 28 height 17
click at [766, 523] on div "30" at bounding box center [774, 526] width 55 height 20
type input "**********"
type input "**"
click at [876, 350] on input "scrollable content" at bounding box center [912, 345] width 163 height 17
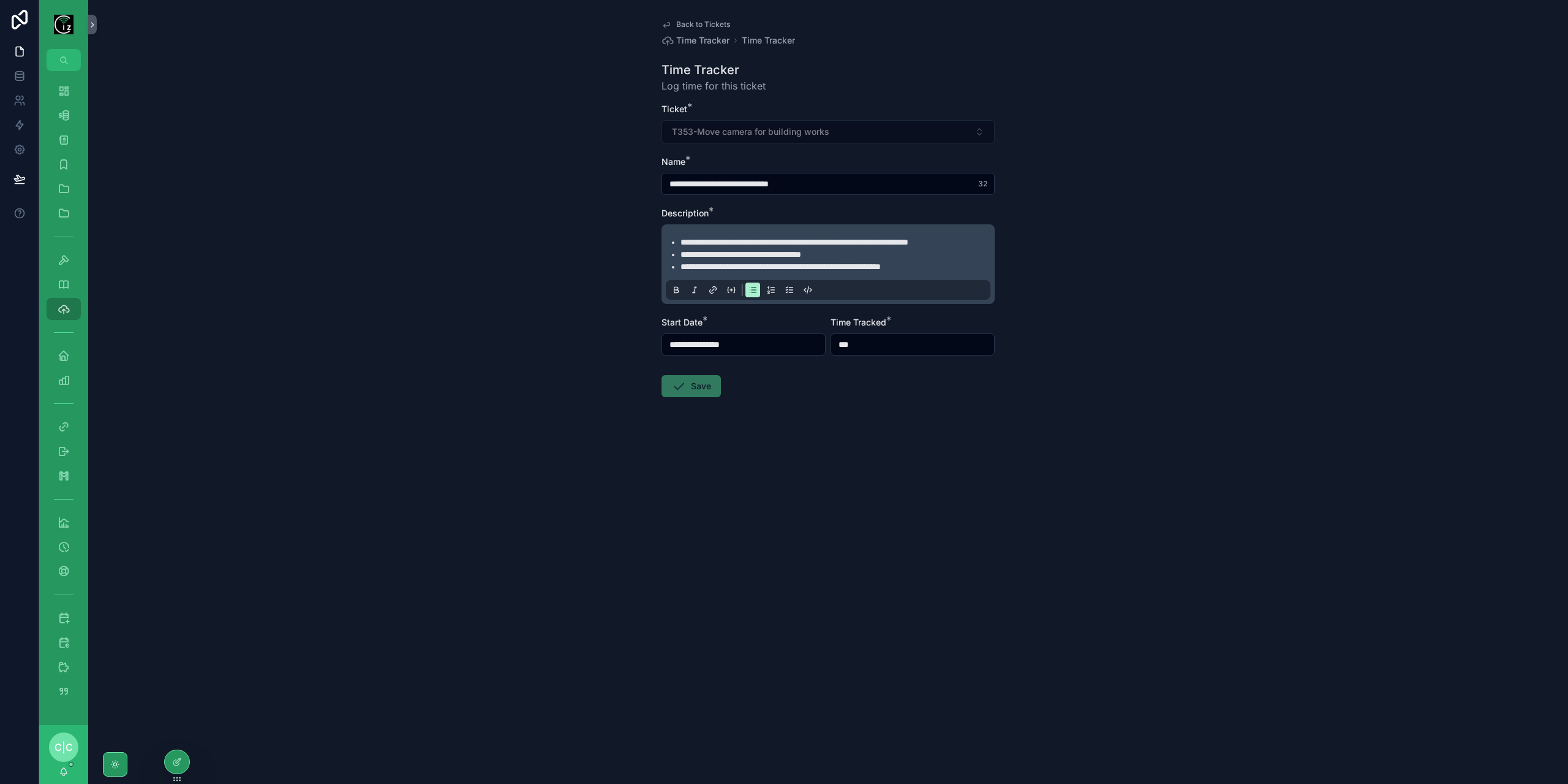
type input "*******"
click at [929, 546] on div "**********" at bounding box center [828, 392] width 1480 height 784
click at [699, 382] on button "Save" at bounding box center [691, 386] width 59 height 22
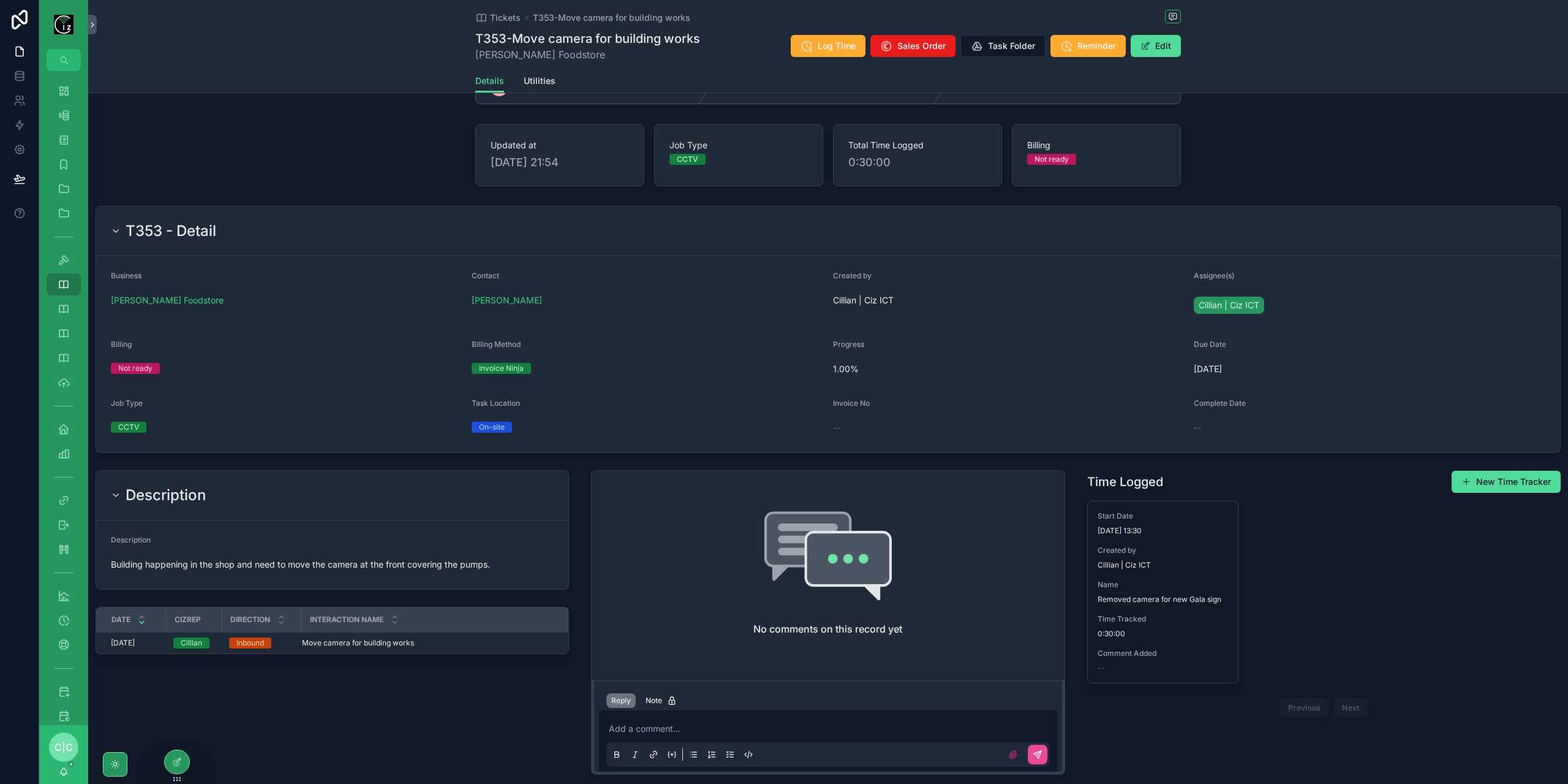
scroll to position [62, 0]
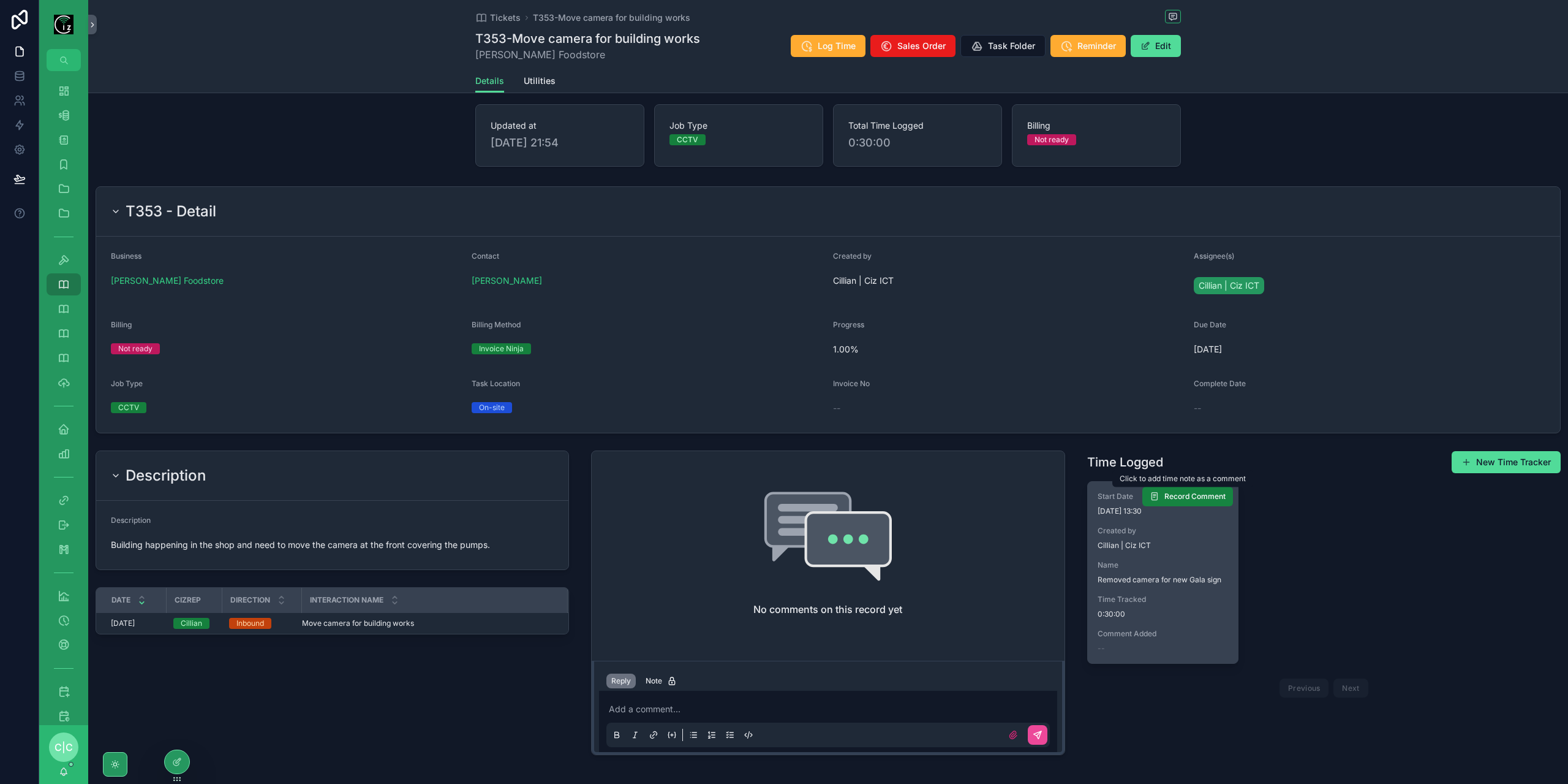
click at [1187, 492] on span "Record Comment" at bounding box center [1195, 497] width 62 height 10
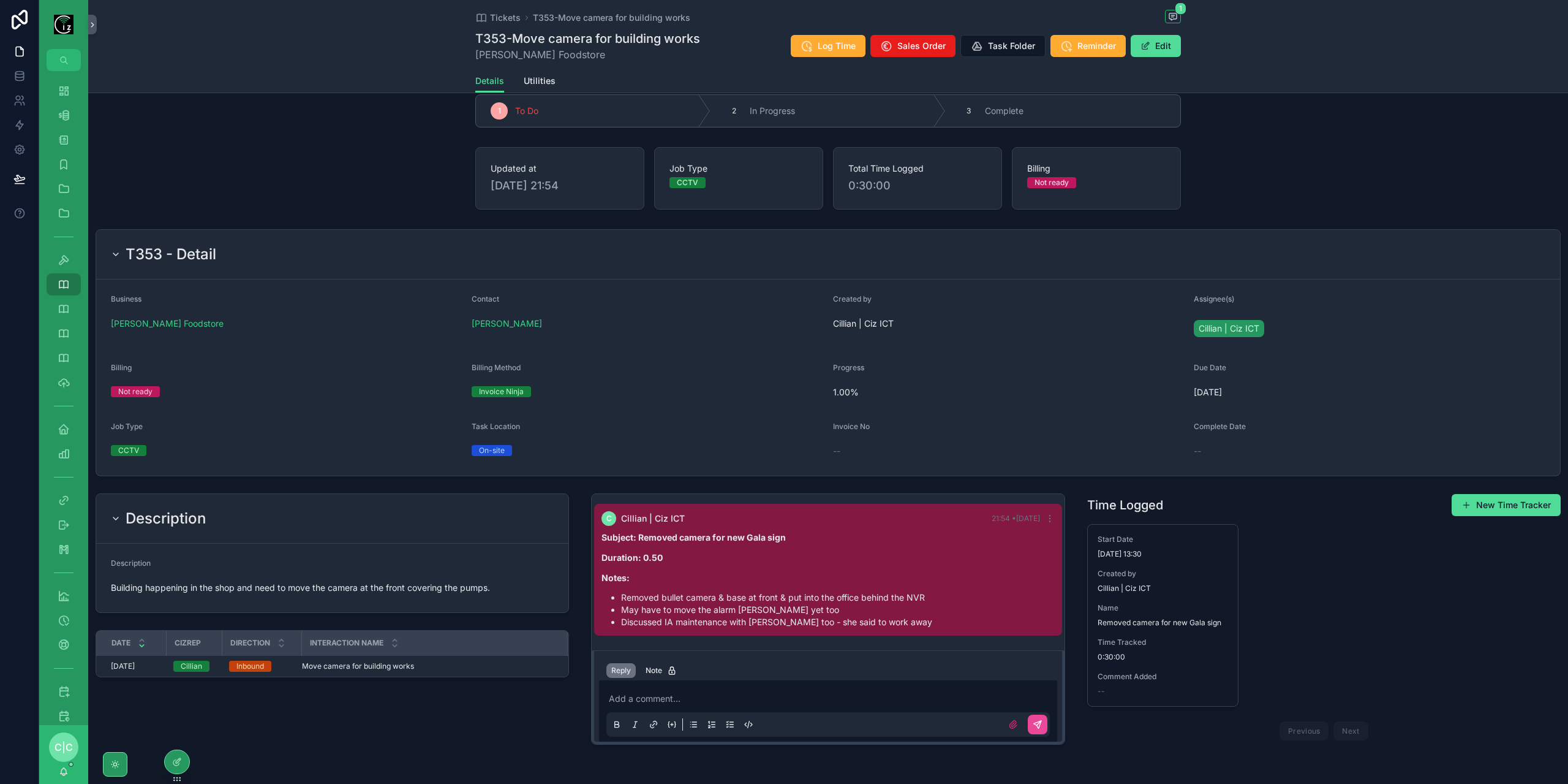
scroll to position [0, 0]
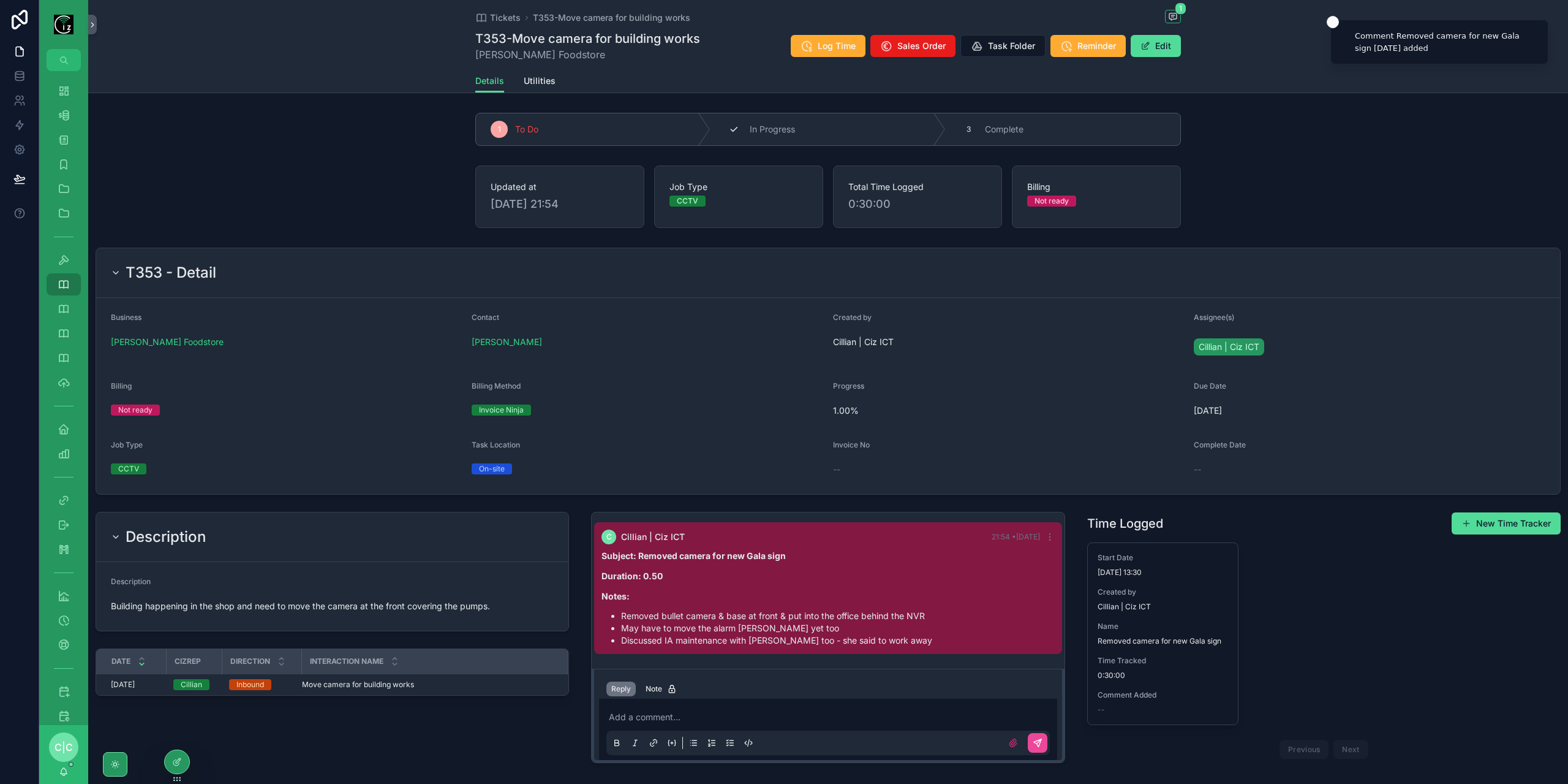
click at [796, 133] on div "2 In Progress" at bounding box center [828, 130] width 234 height 32
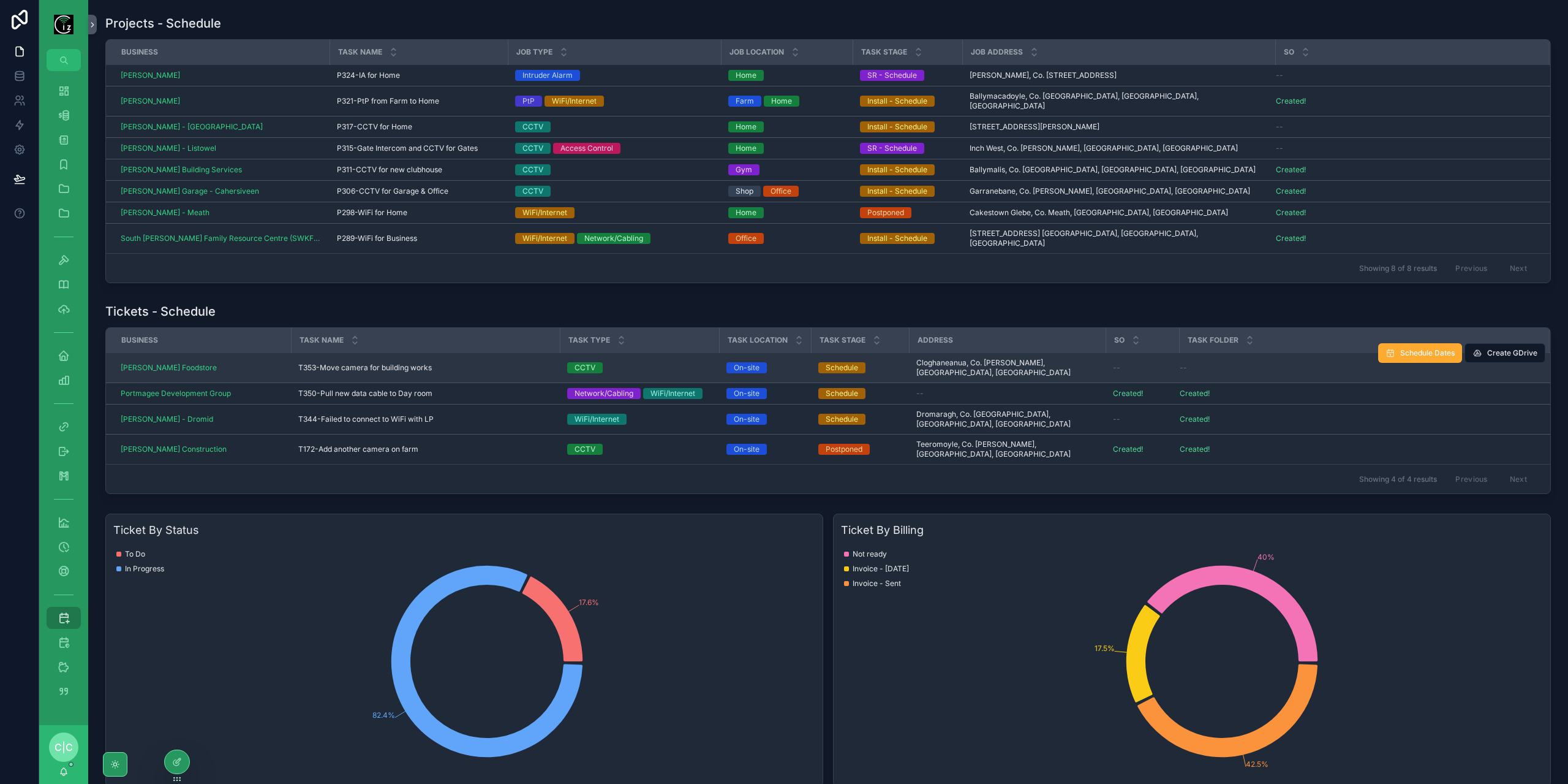
click at [342, 363] on span "T353-Move camera for building works" at bounding box center [365, 368] width 134 height 10
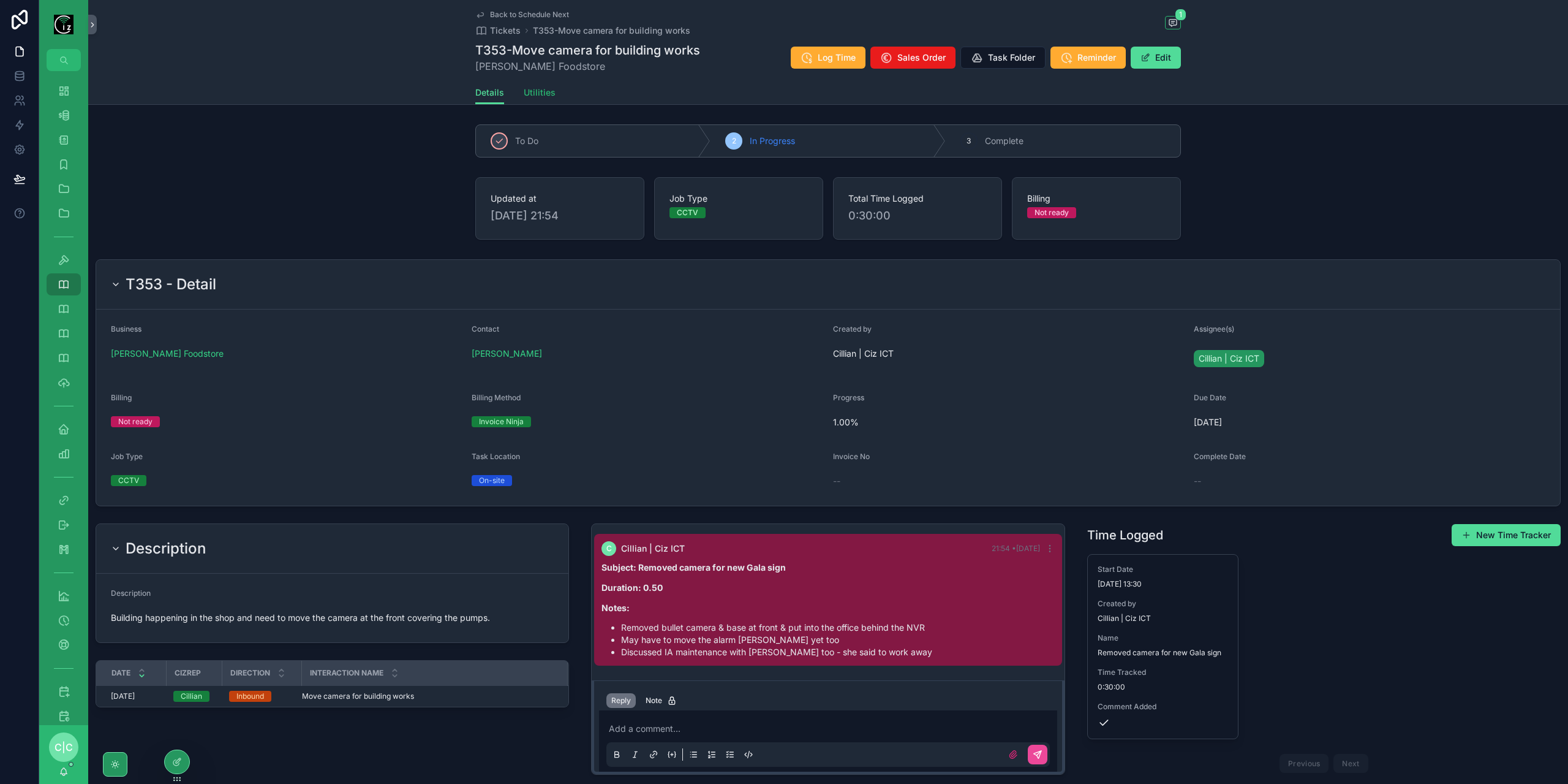
click at [546, 90] on span "Utilities" at bounding box center [540, 92] width 32 height 12
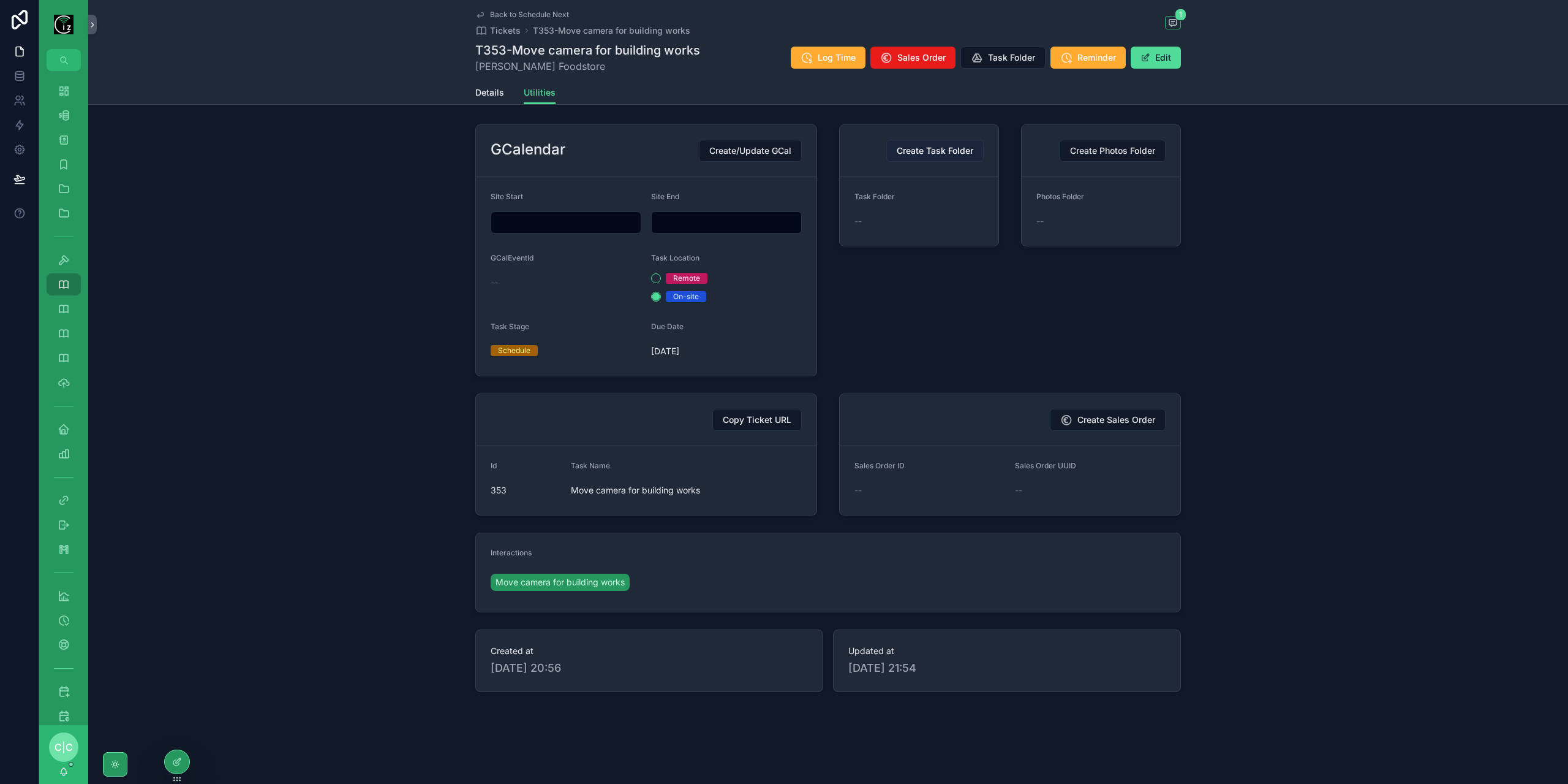
click at [941, 156] on button "Create Task Folder" at bounding box center [935, 151] width 98 height 22
click at [580, 221] on input "scrollable content" at bounding box center [566, 222] width 150 height 17
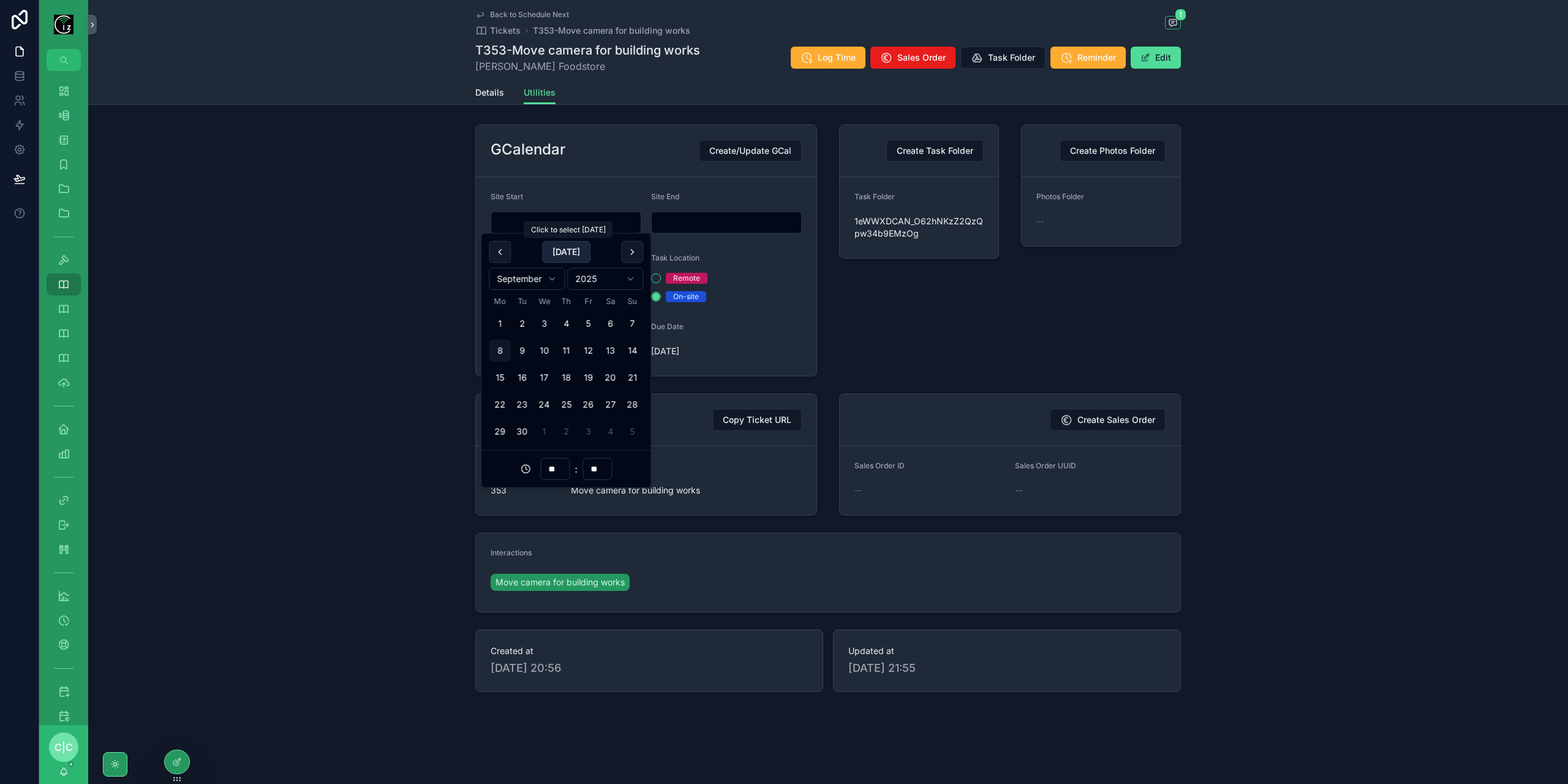
click at [565, 250] on button "Today" at bounding box center [566, 252] width 48 height 22
click at [548, 470] on input "**" at bounding box center [554, 469] width 28 height 17
click at [543, 565] on div "13" at bounding box center [555, 563] width 55 height 20
type input "**********"
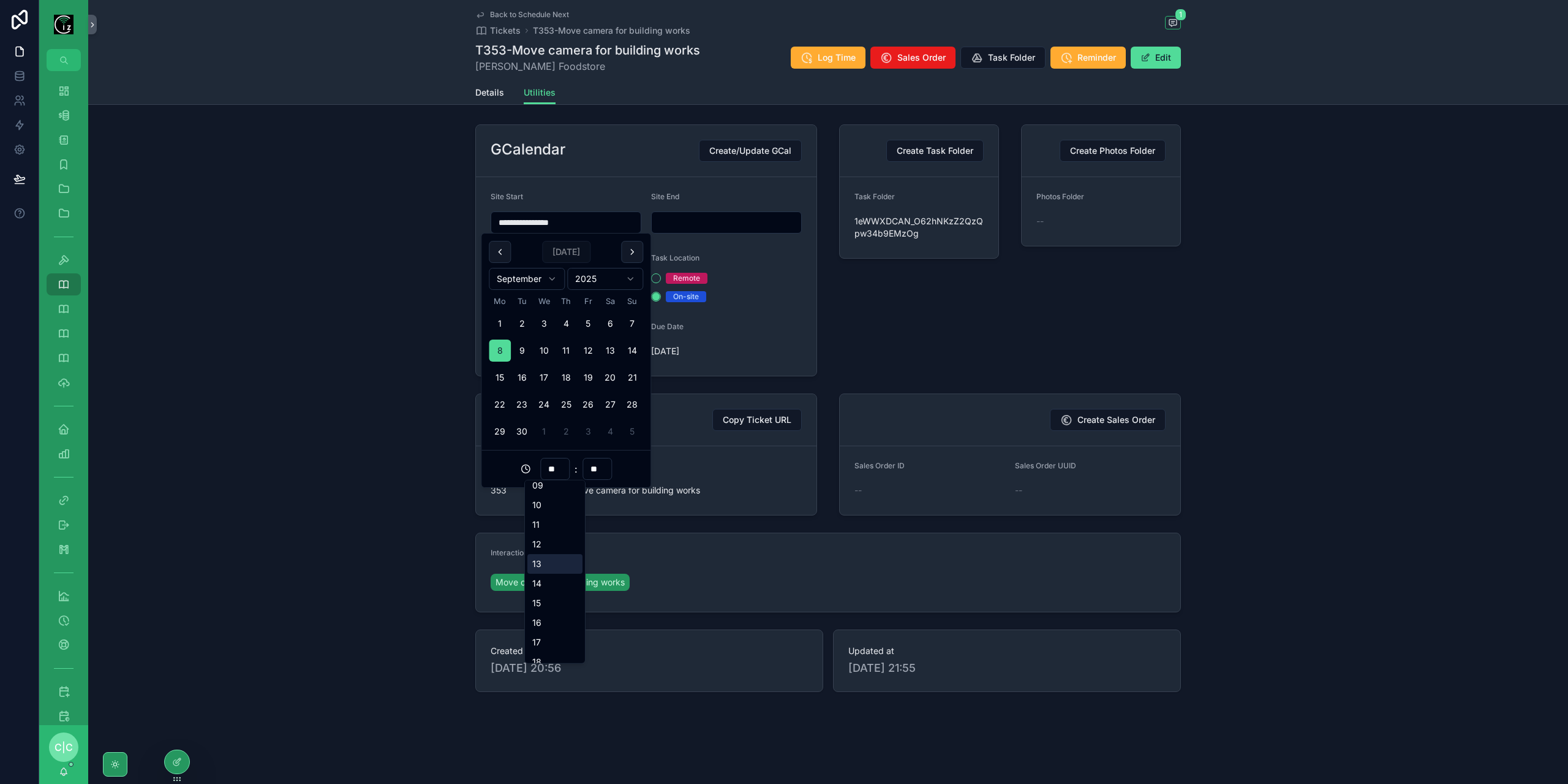
type input "**"
click at [723, 220] on input "scrollable content" at bounding box center [726, 222] width 150 height 17
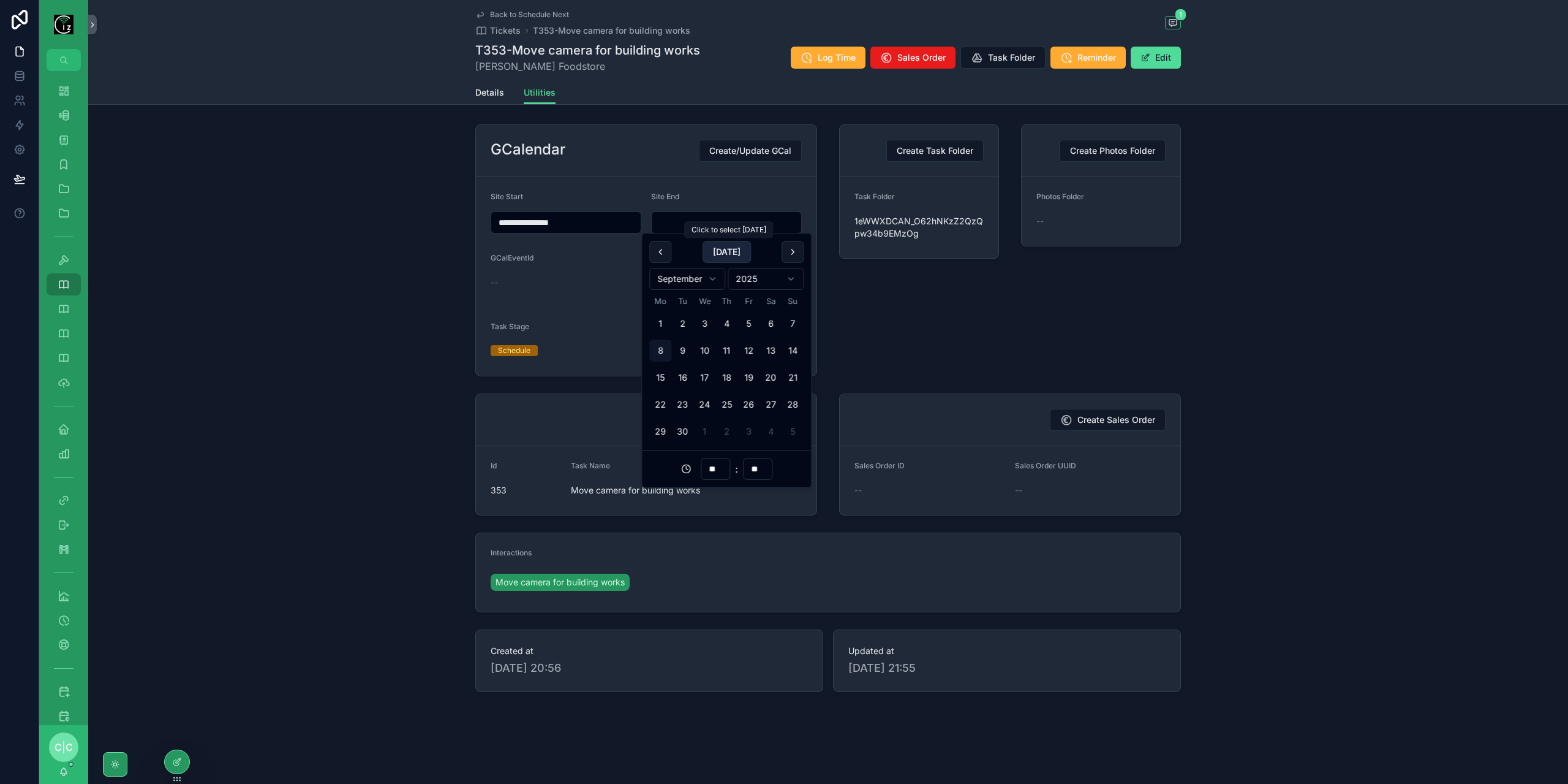
click at [726, 249] on button "Today" at bounding box center [726, 252] width 48 height 22
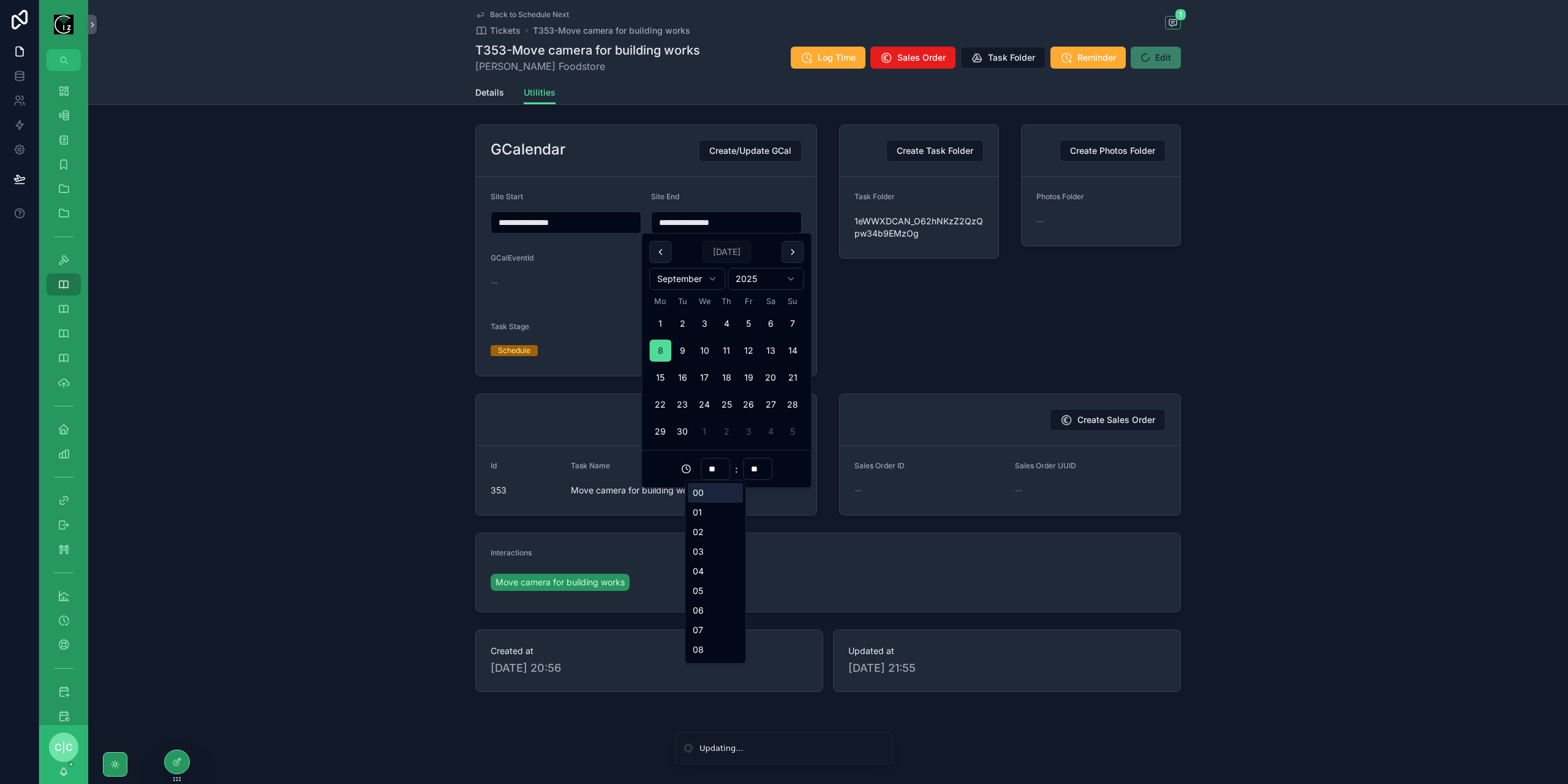
click at [716, 468] on input "**" at bounding box center [715, 469] width 28 height 17
click at [716, 640] on div "14" at bounding box center [715, 644] width 55 height 20
type input "**********"
type input "**"
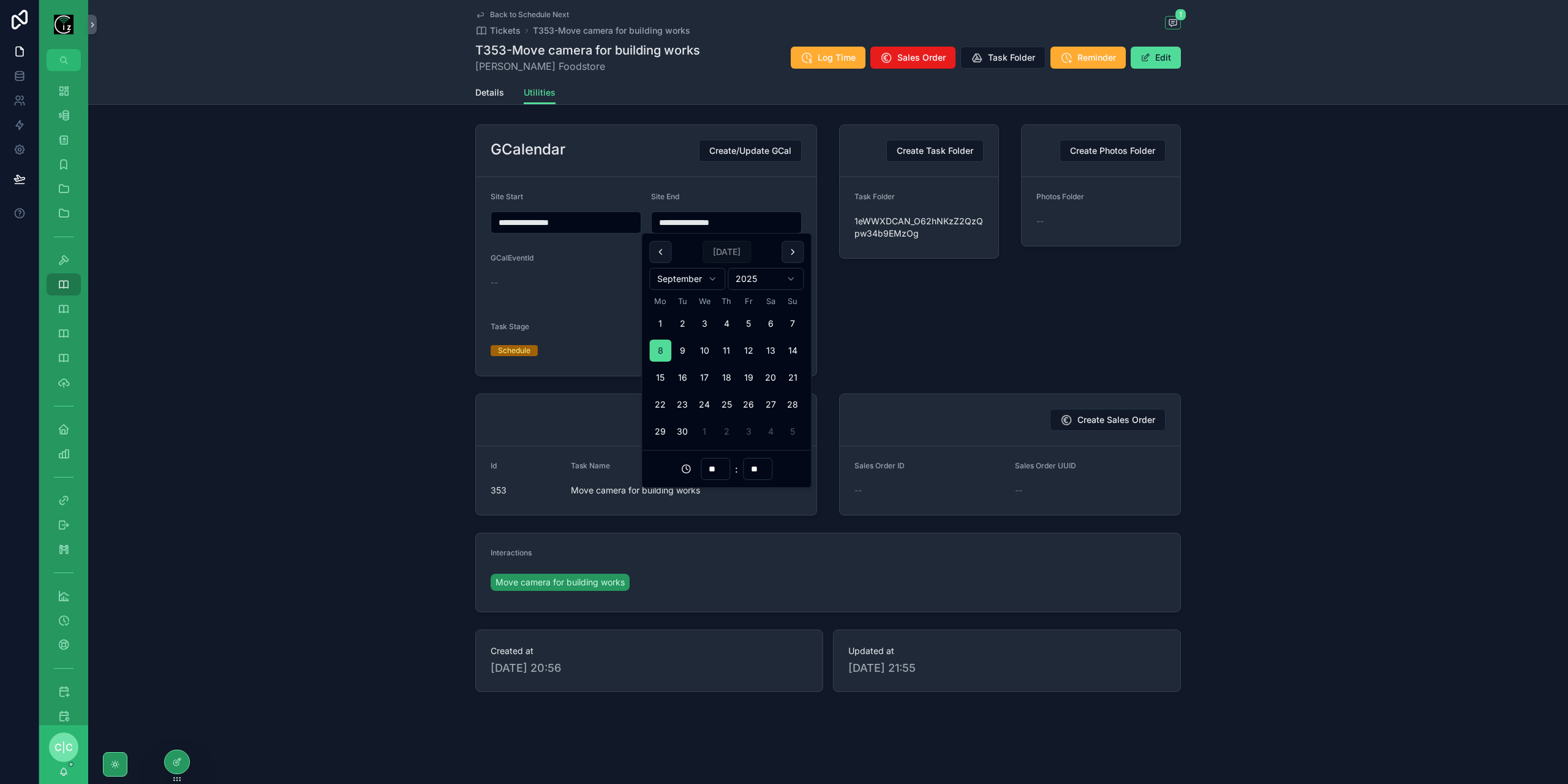
click at [871, 342] on div "Create Task Folder Task Folder 1eWWXDCAN_O62hNKzZ2QzQpw34b9EMzOg" at bounding box center [918, 250] width 174 height 261
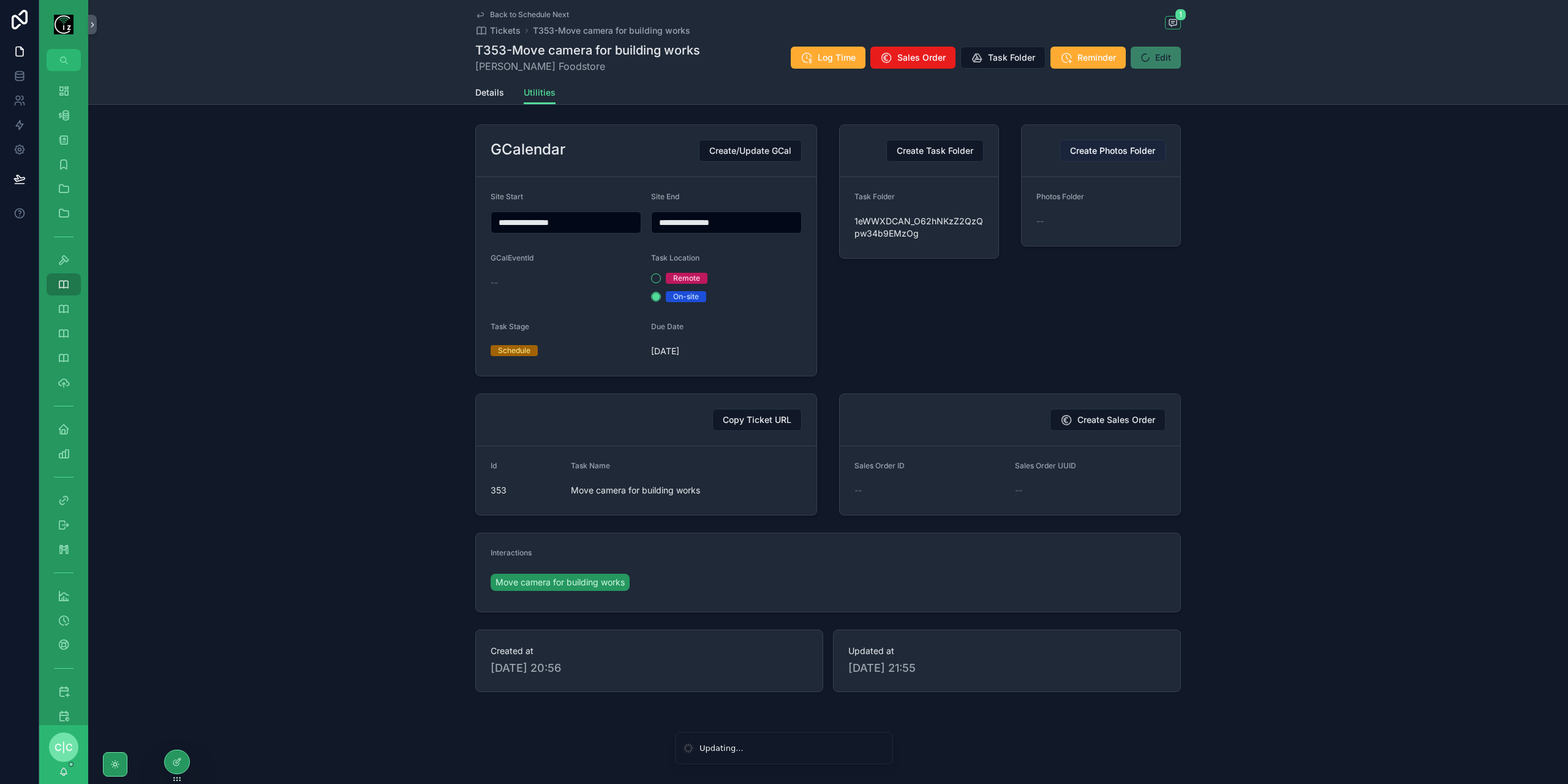
click at [1130, 152] on span "Create Photos Folder" at bounding box center [1113, 151] width 85 height 12
click at [745, 153] on span "Create/Update GCal" at bounding box center [750, 151] width 82 height 12
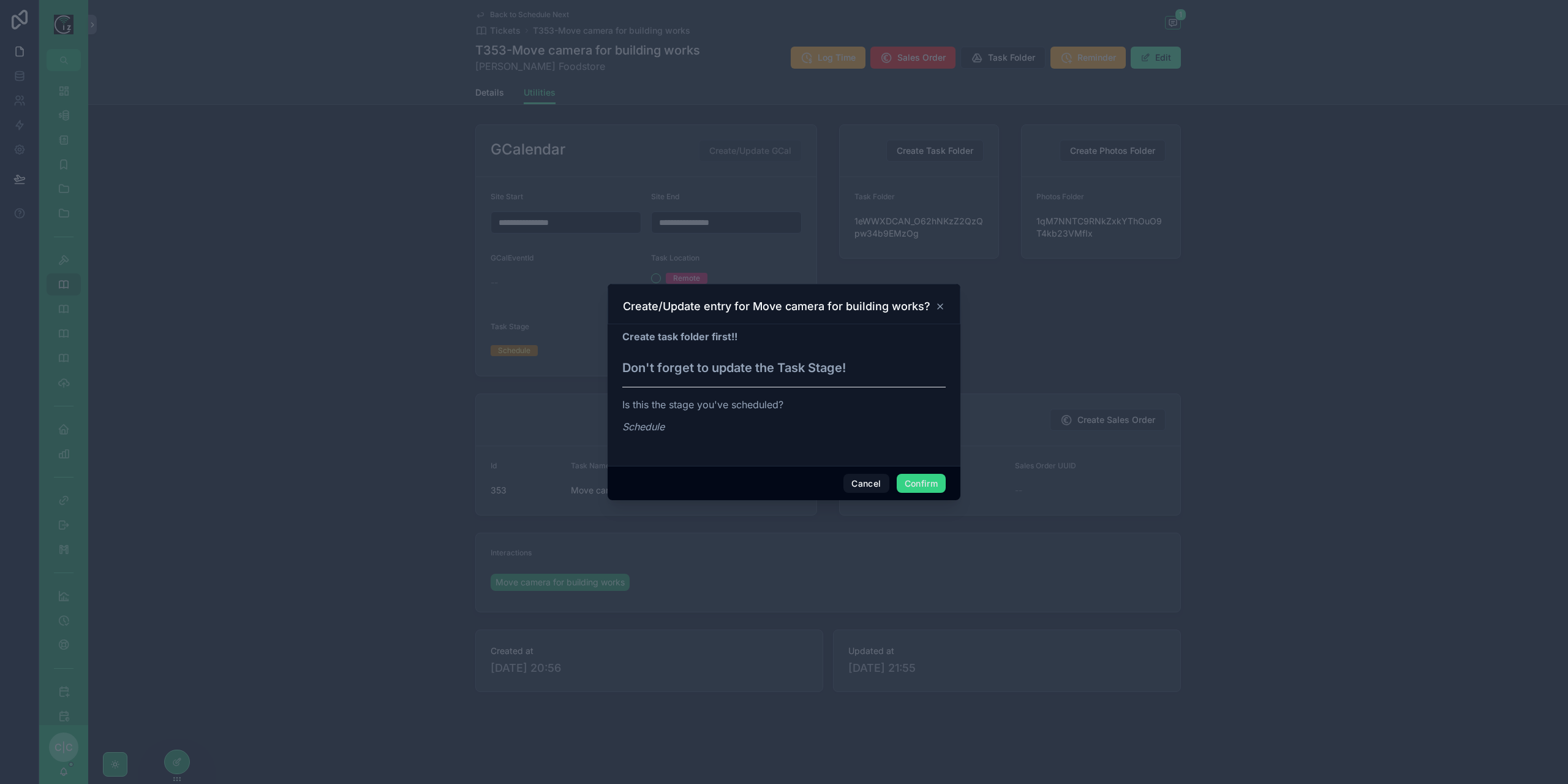
click at [925, 485] on button "Confirm" at bounding box center [921, 483] width 49 height 20
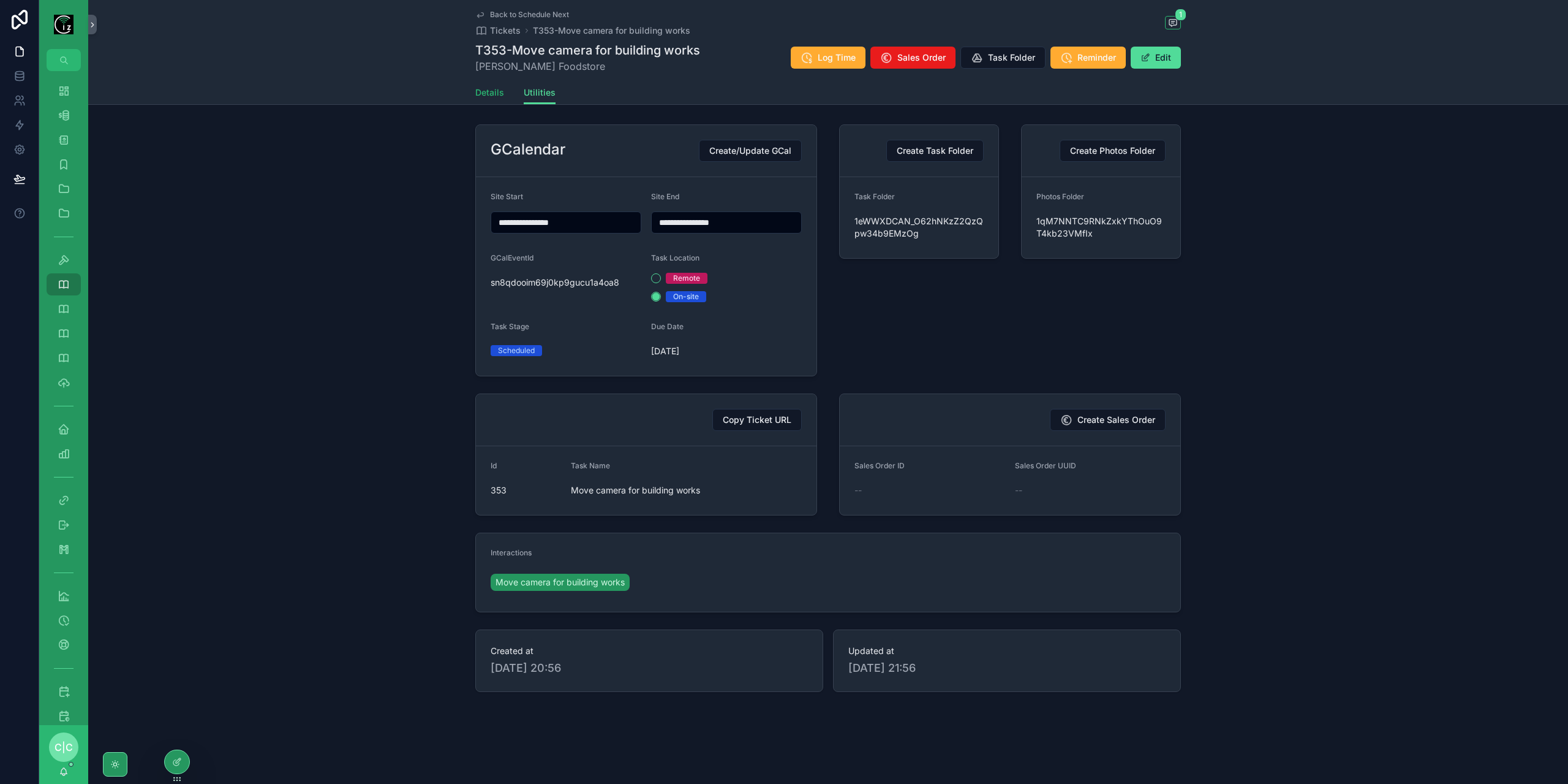
click at [486, 96] on span "Details" at bounding box center [490, 92] width 29 height 12
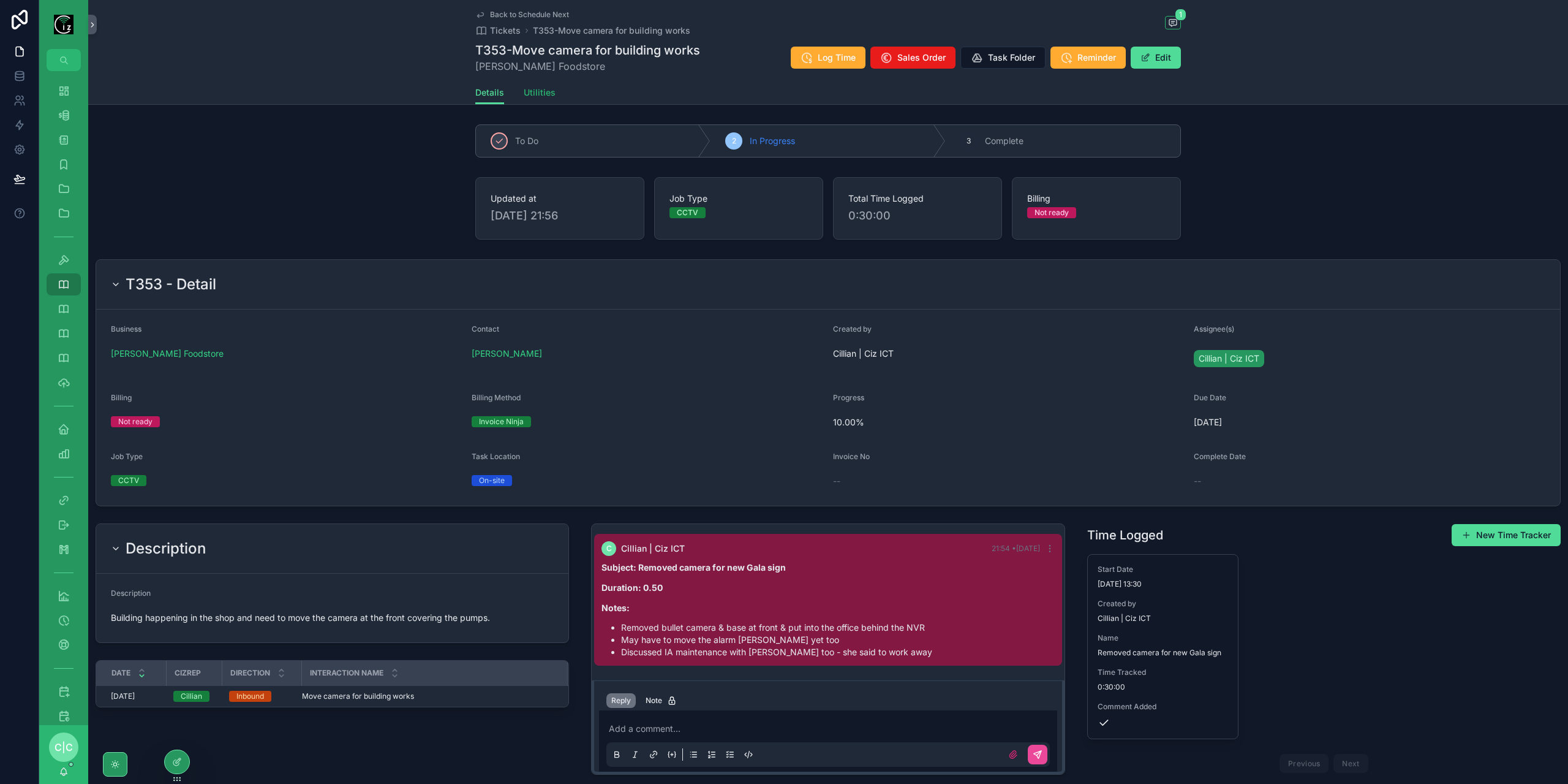
click at [528, 86] on span "Utilities" at bounding box center [540, 92] width 32 height 12
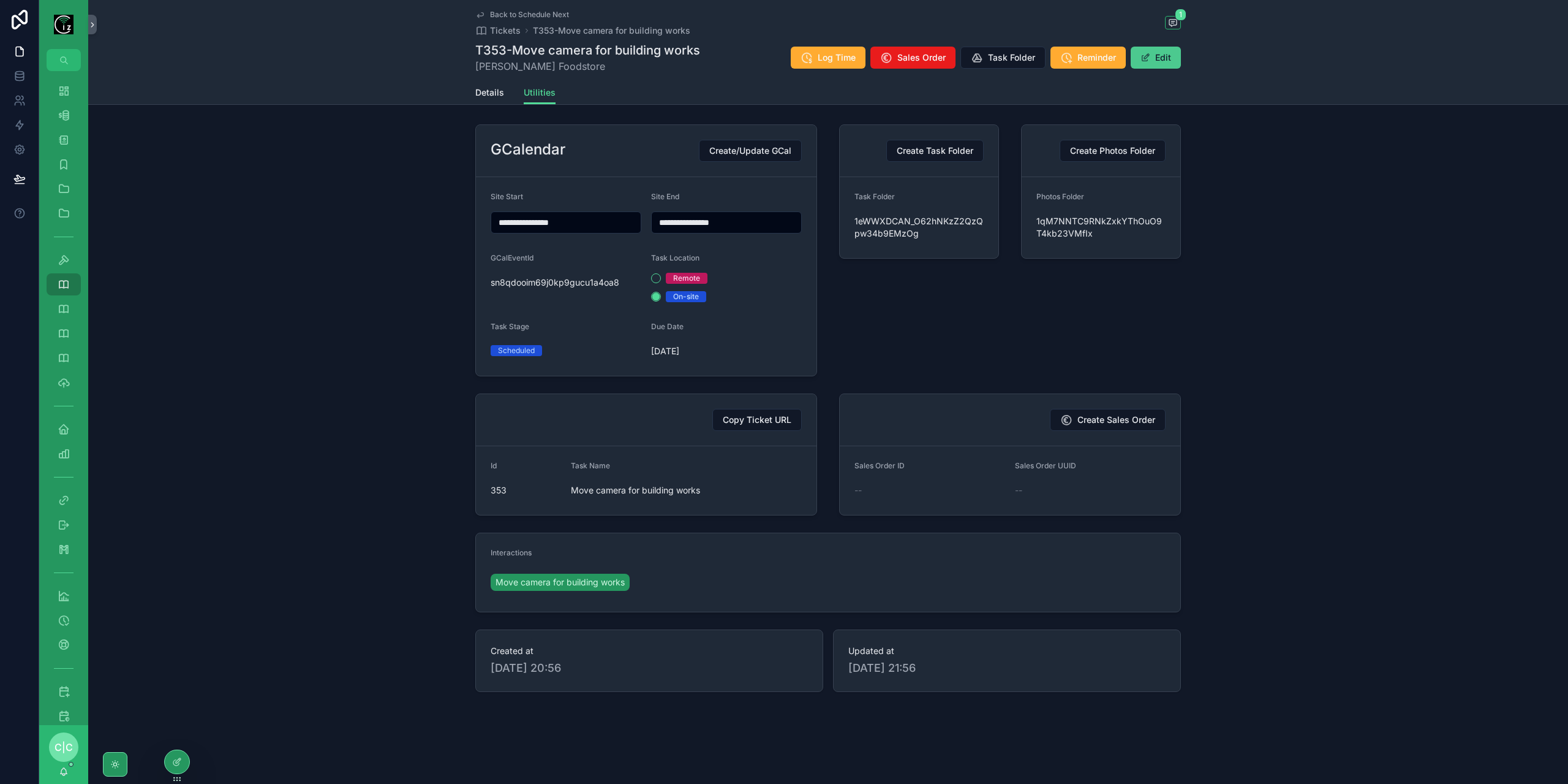
click at [1164, 61] on button "Edit" at bounding box center [1155, 57] width 50 height 22
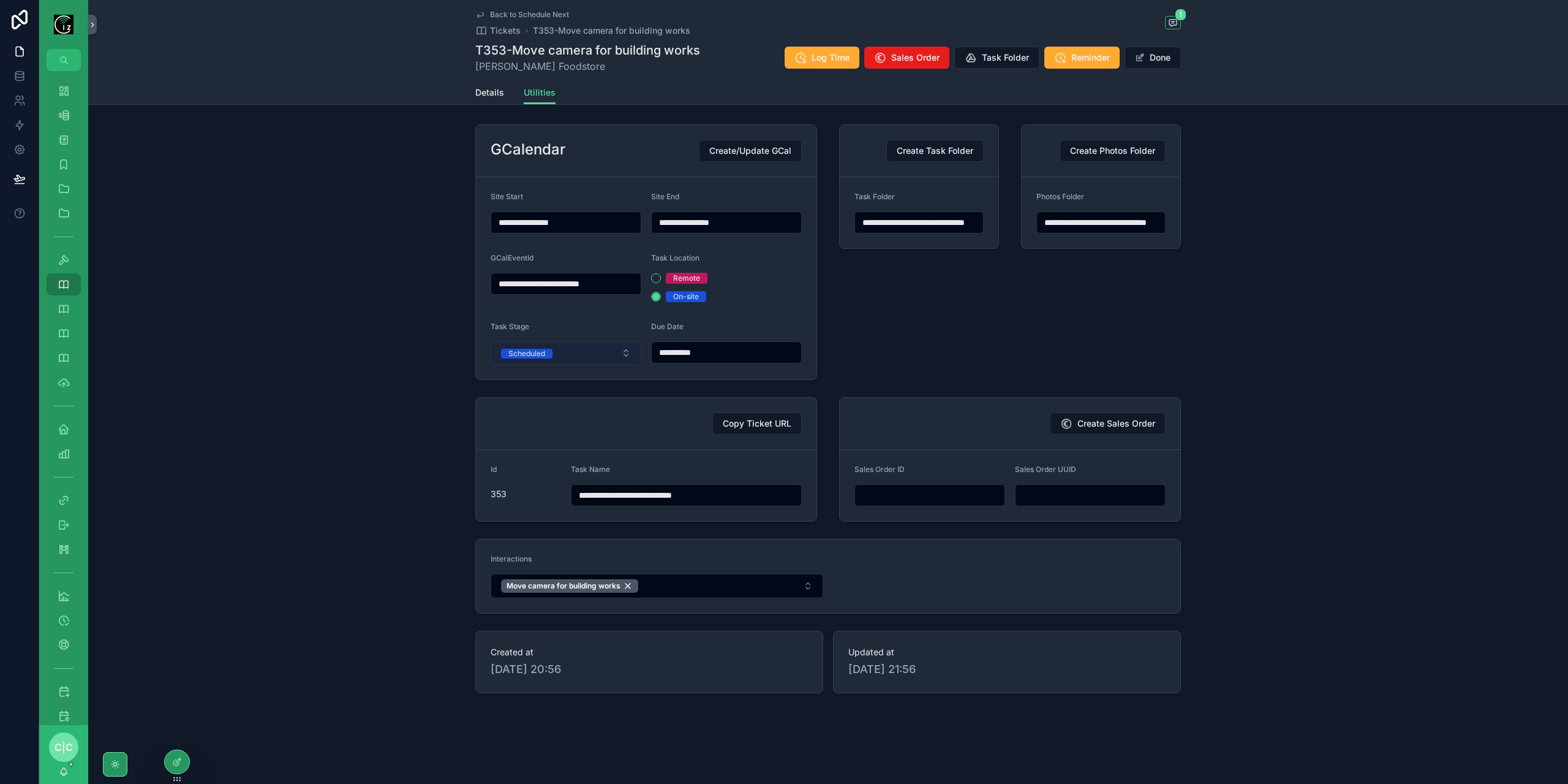
click at [607, 350] on button "Scheduled" at bounding box center [566, 353] width 151 height 23
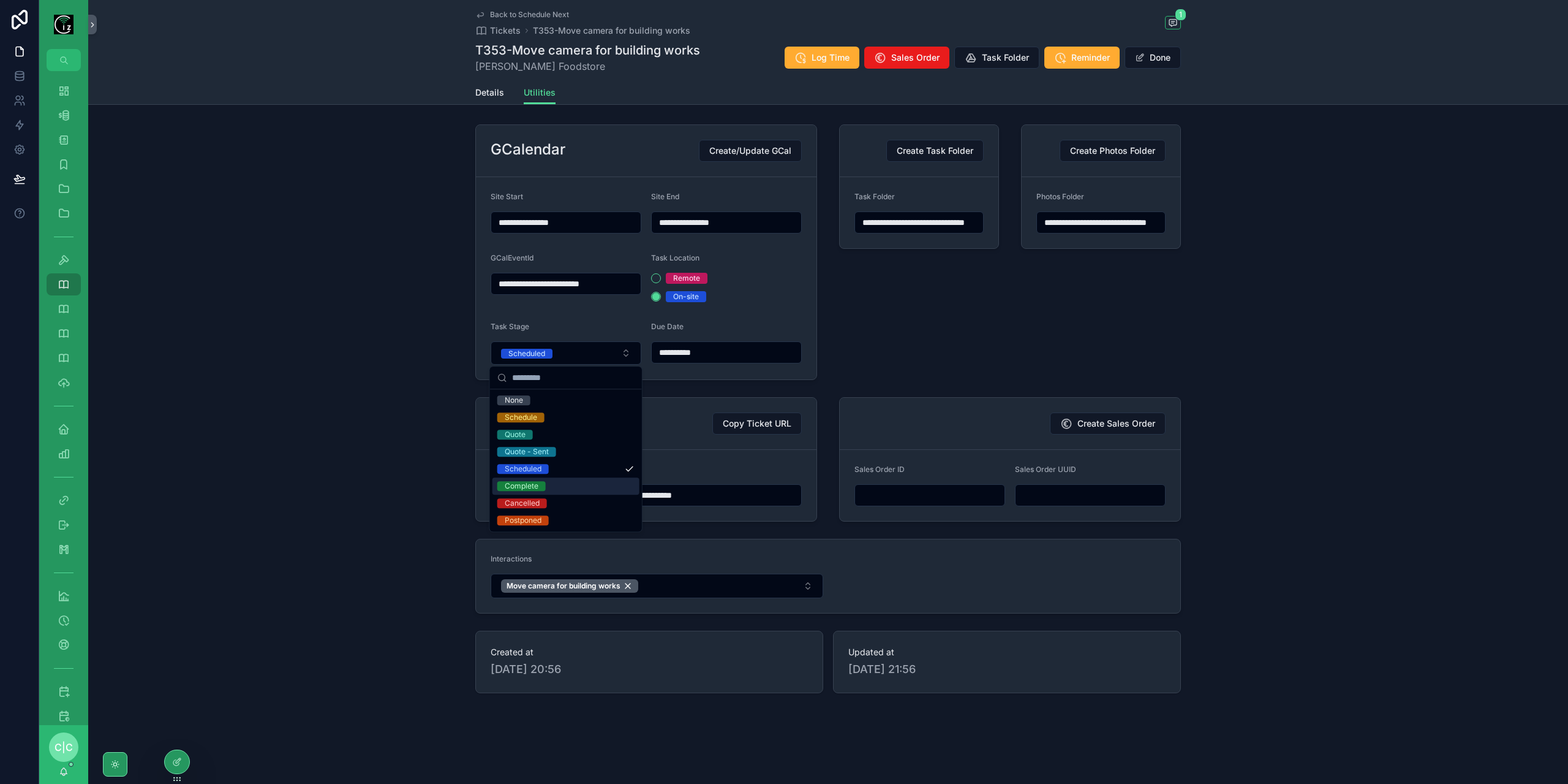
click at [547, 487] on div "Complete" at bounding box center [565, 486] width 147 height 17
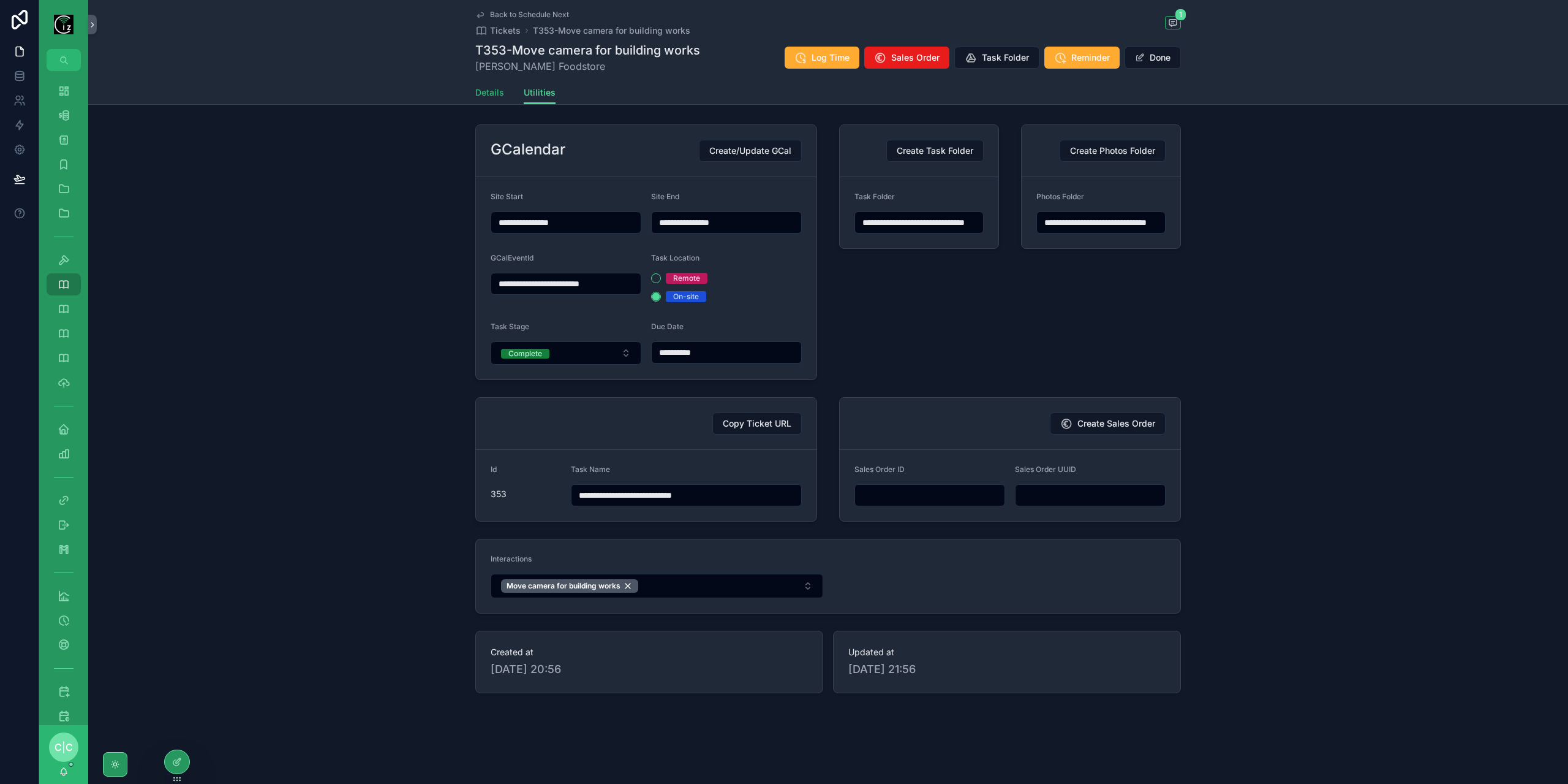
click at [488, 94] on span "Details" at bounding box center [490, 92] width 29 height 12
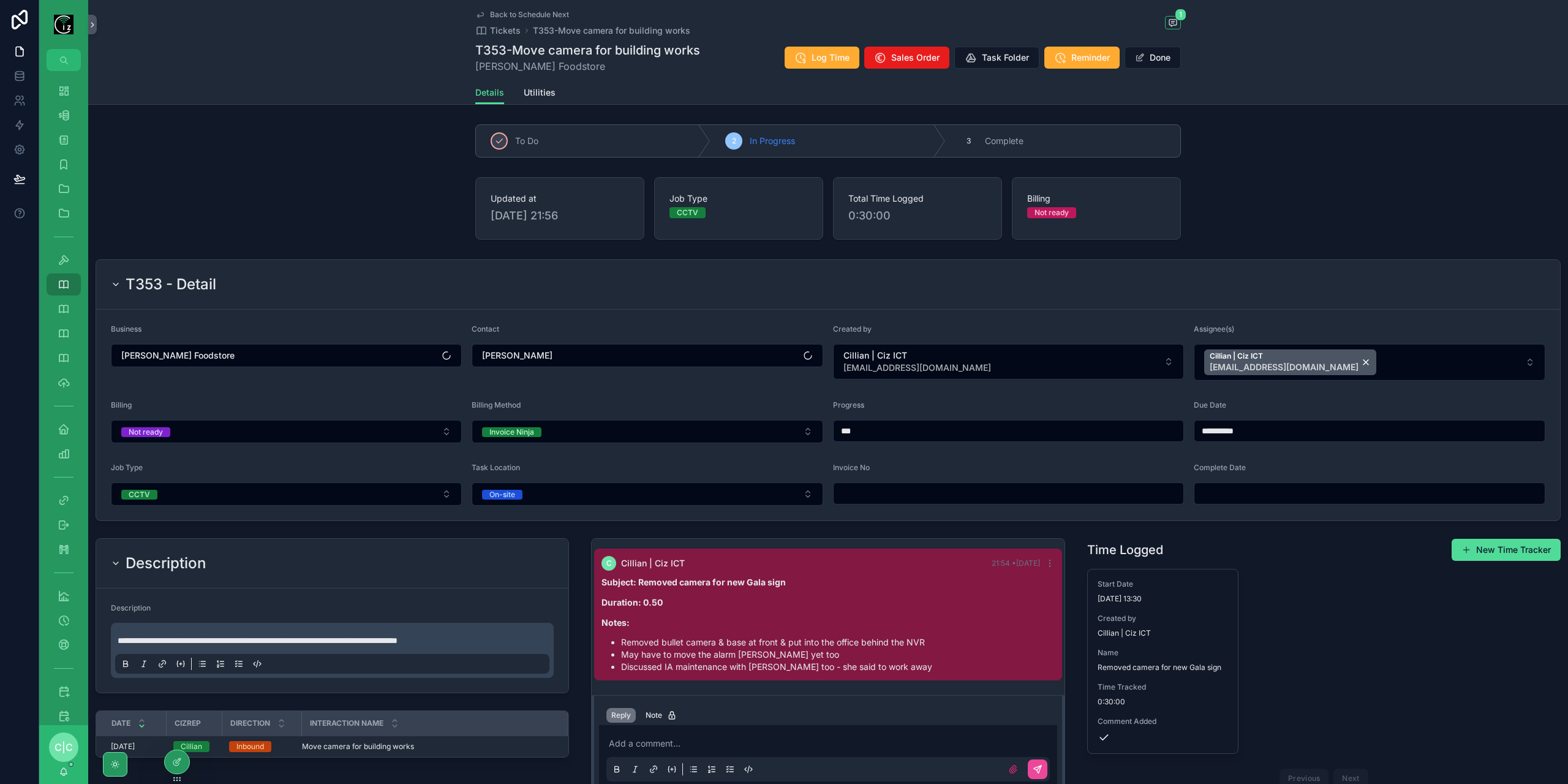
click at [321, 442] on form "**********" at bounding box center [828, 414] width 1464 height 211
click at [329, 433] on button "Not ready" at bounding box center [286, 431] width 351 height 23
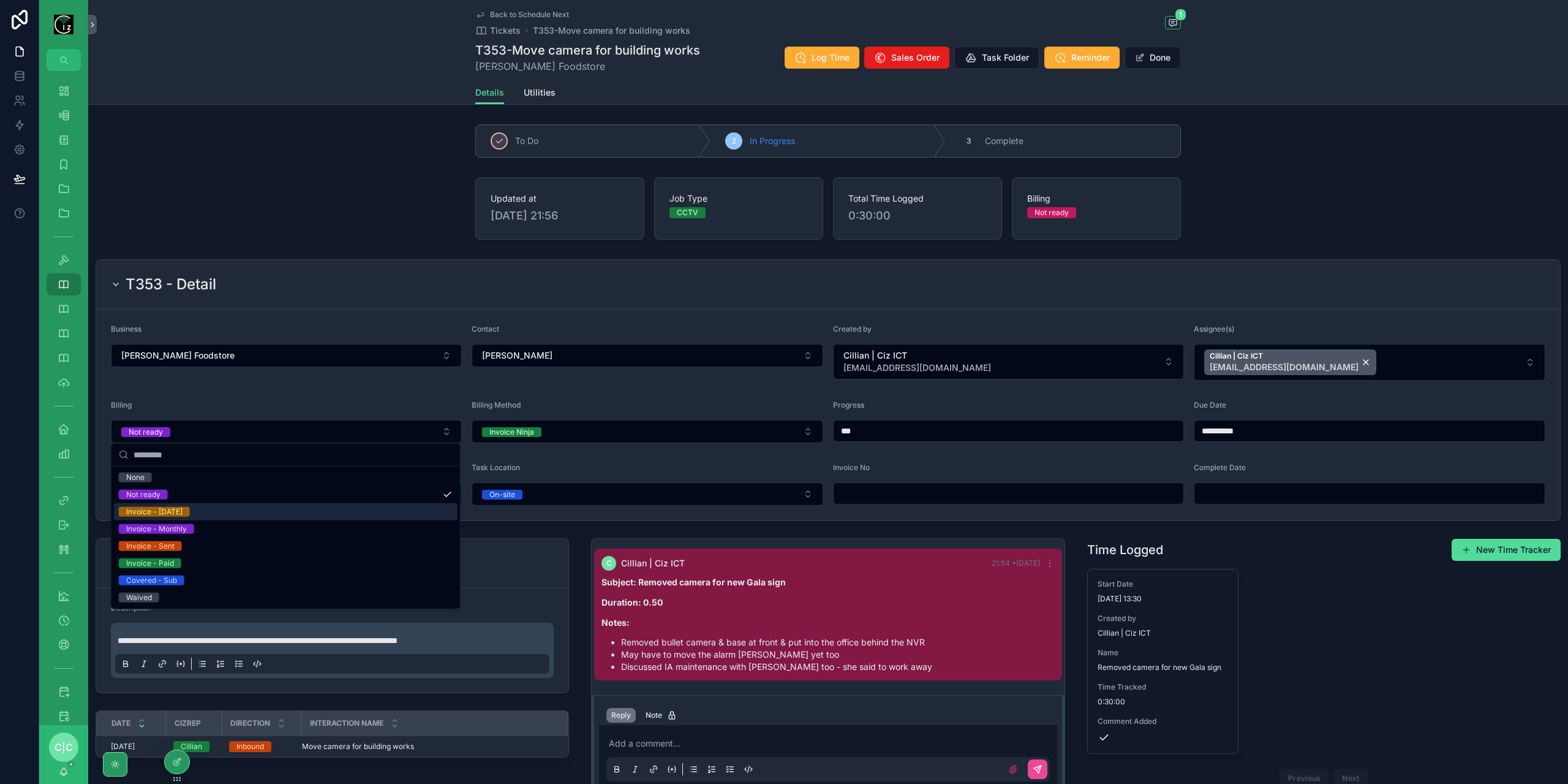
click at [260, 512] on div "Invoice - Today" at bounding box center [285, 512] width 344 height 17
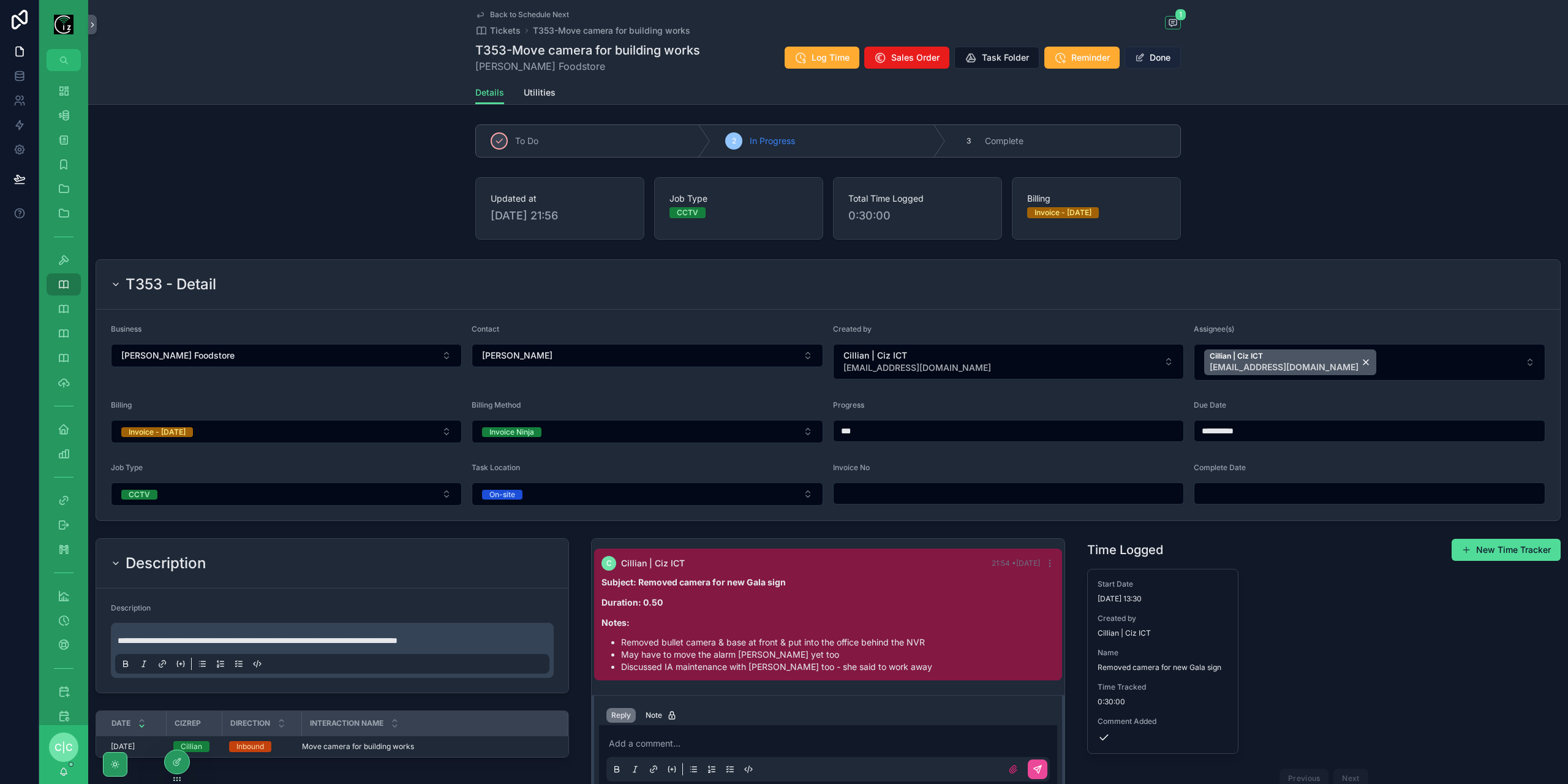
click at [1160, 56] on button "Done" at bounding box center [1153, 57] width 56 height 22
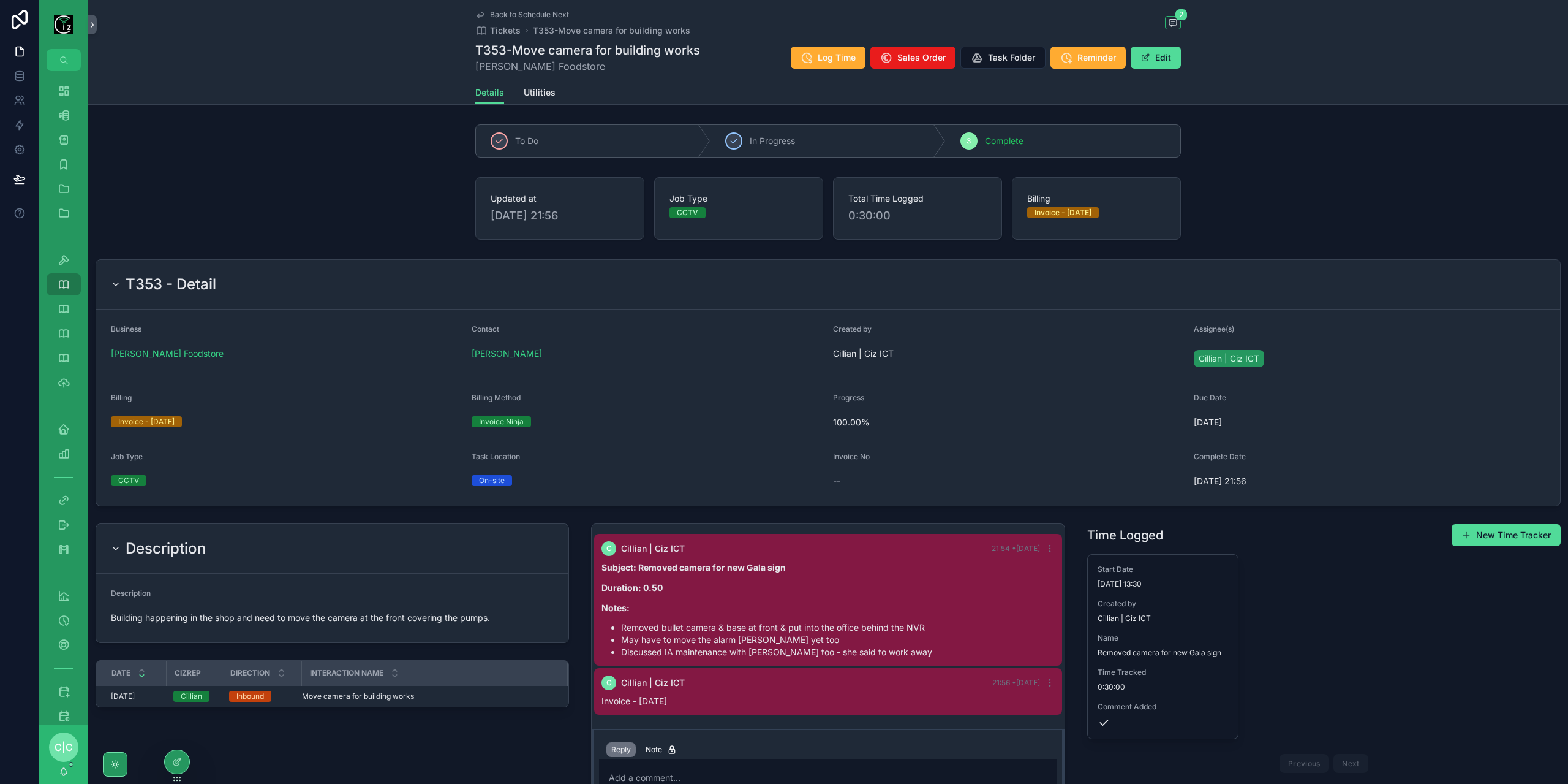
click at [485, 9] on div "Back to Schedule Next Tickets T353-Move camera for building works 2 T353-Move c…" at bounding box center [828, 41] width 705 height 81
click at [507, 10] on span "Back to Schedule Next" at bounding box center [529, 15] width 79 height 10
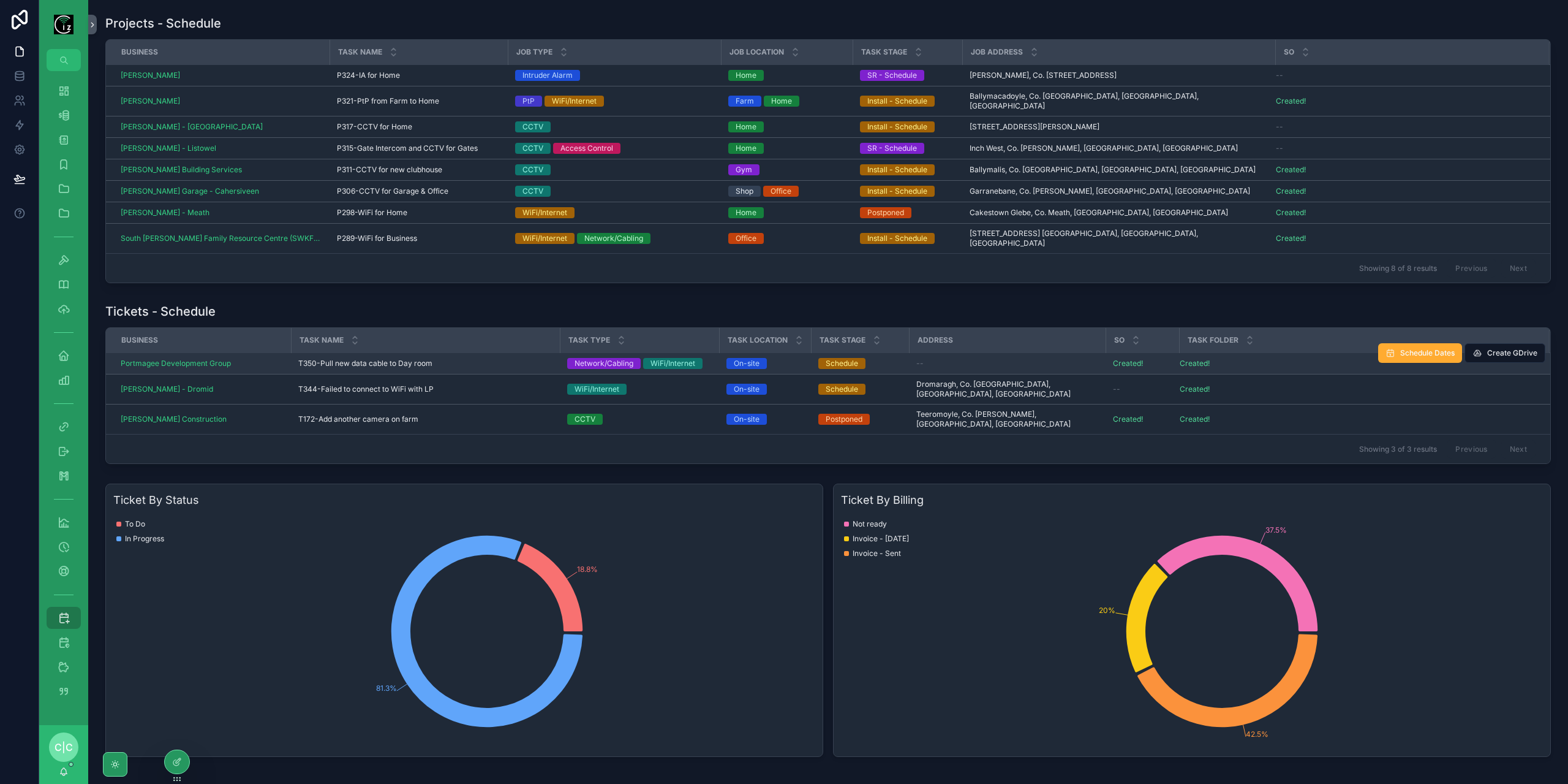
click at [476, 358] on div "T350-Pull new data cable to Day room T350-Pull new data cable to Day room" at bounding box center [425, 363] width 254 height 10
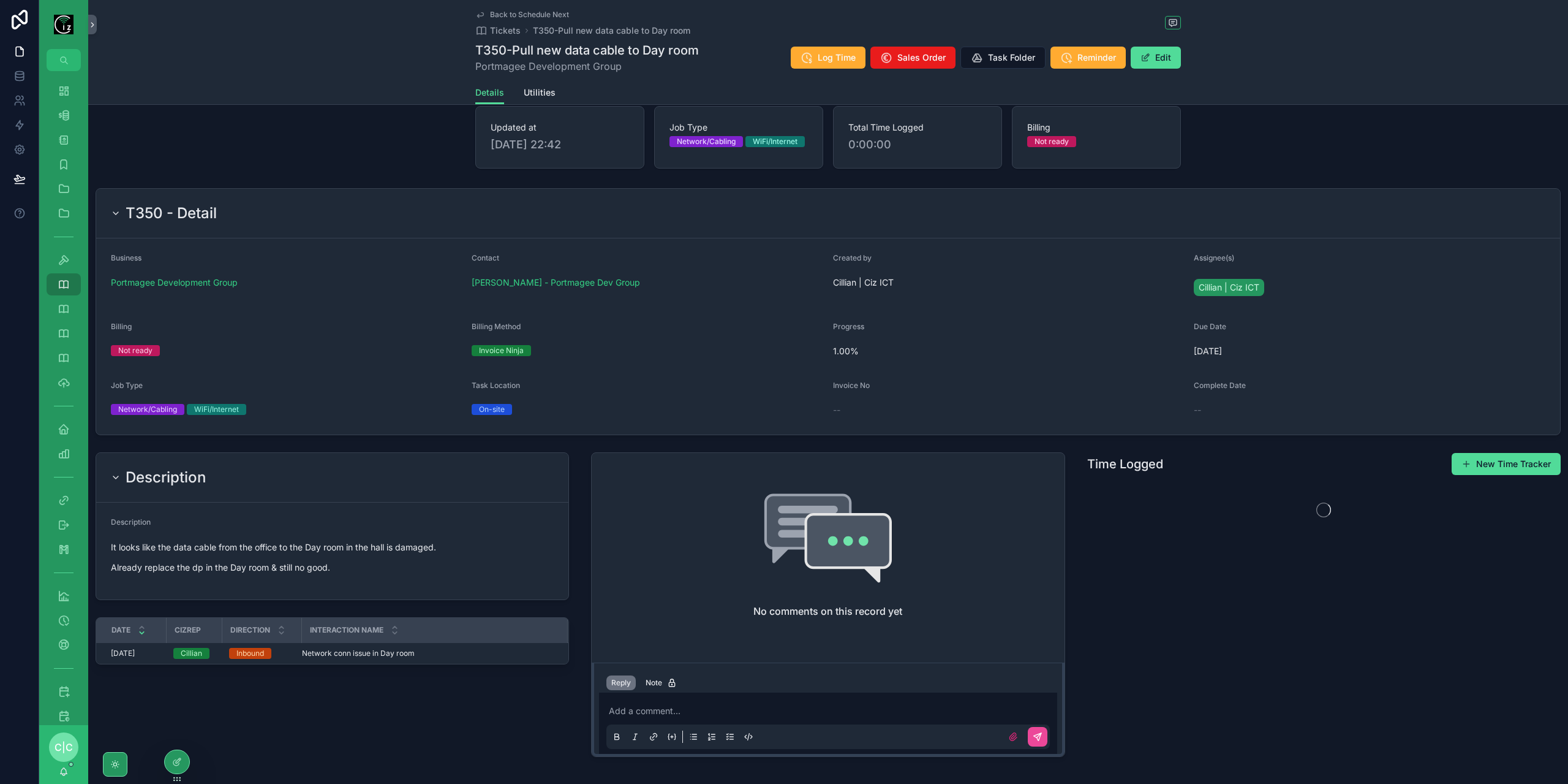
scroll to position [125, 0]
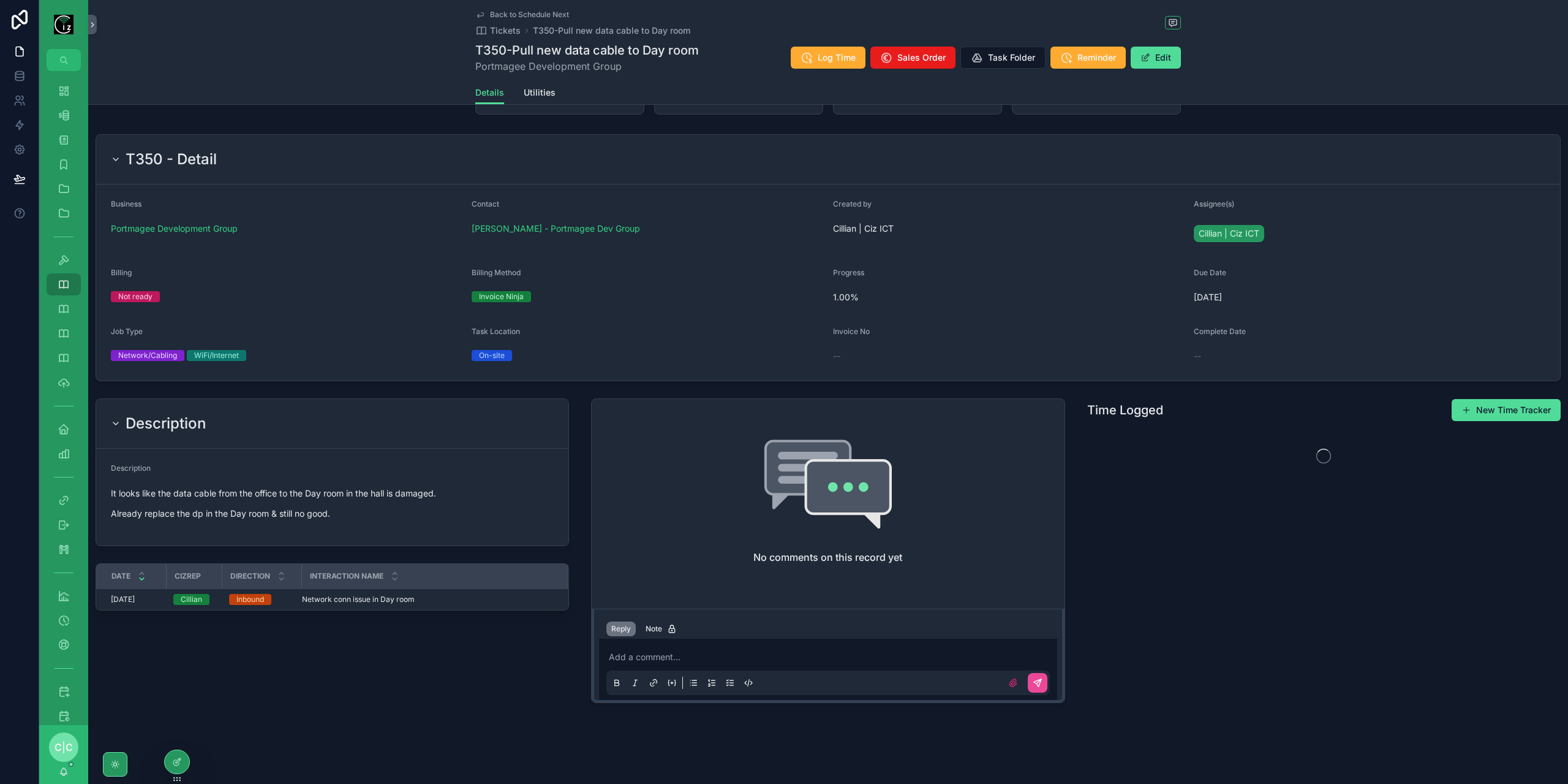
click at [704, 656] on p "scrollable content" at bounding box center [830, 657] width 443 height 12
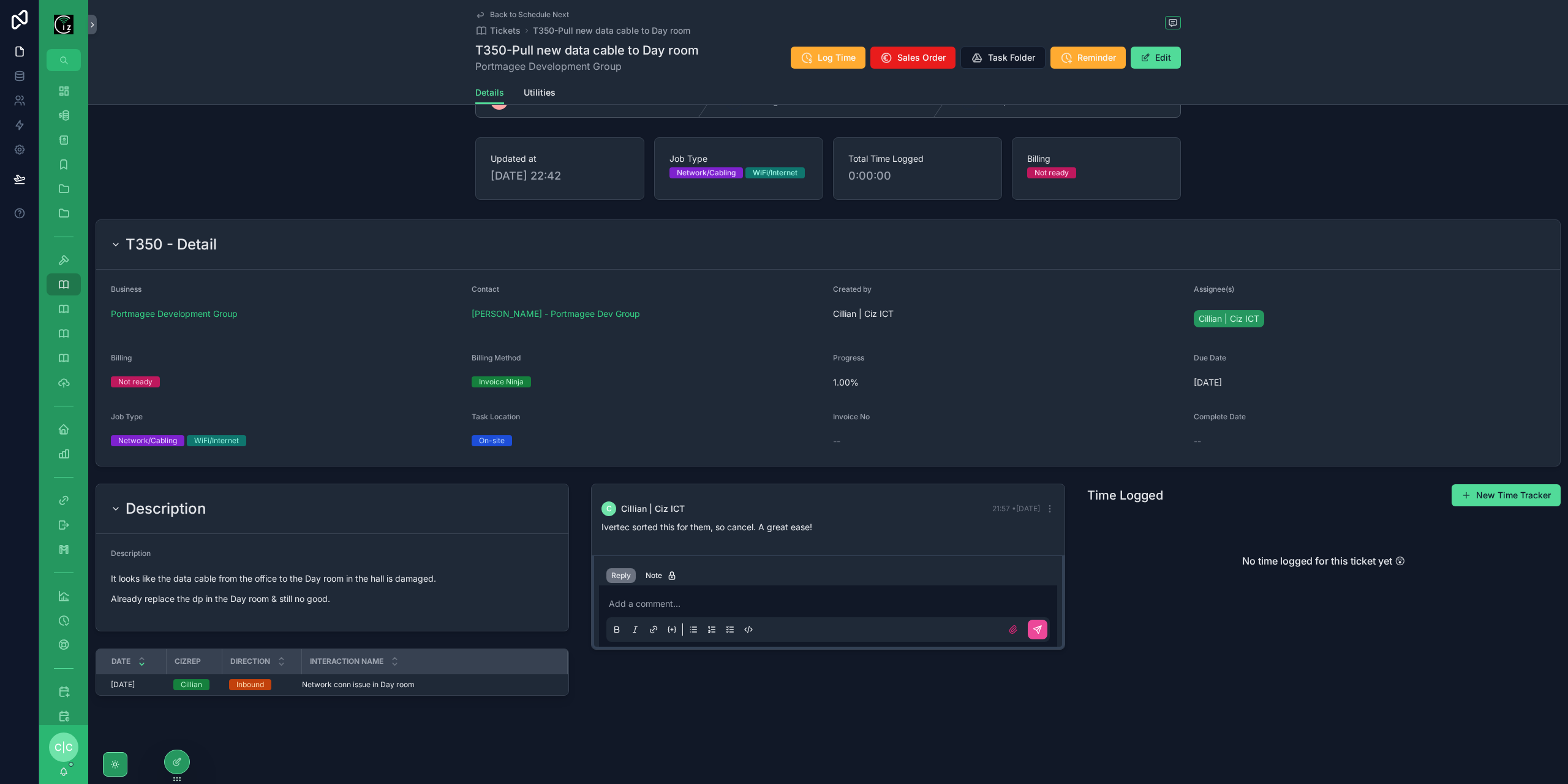
scroll to position [0, 0]
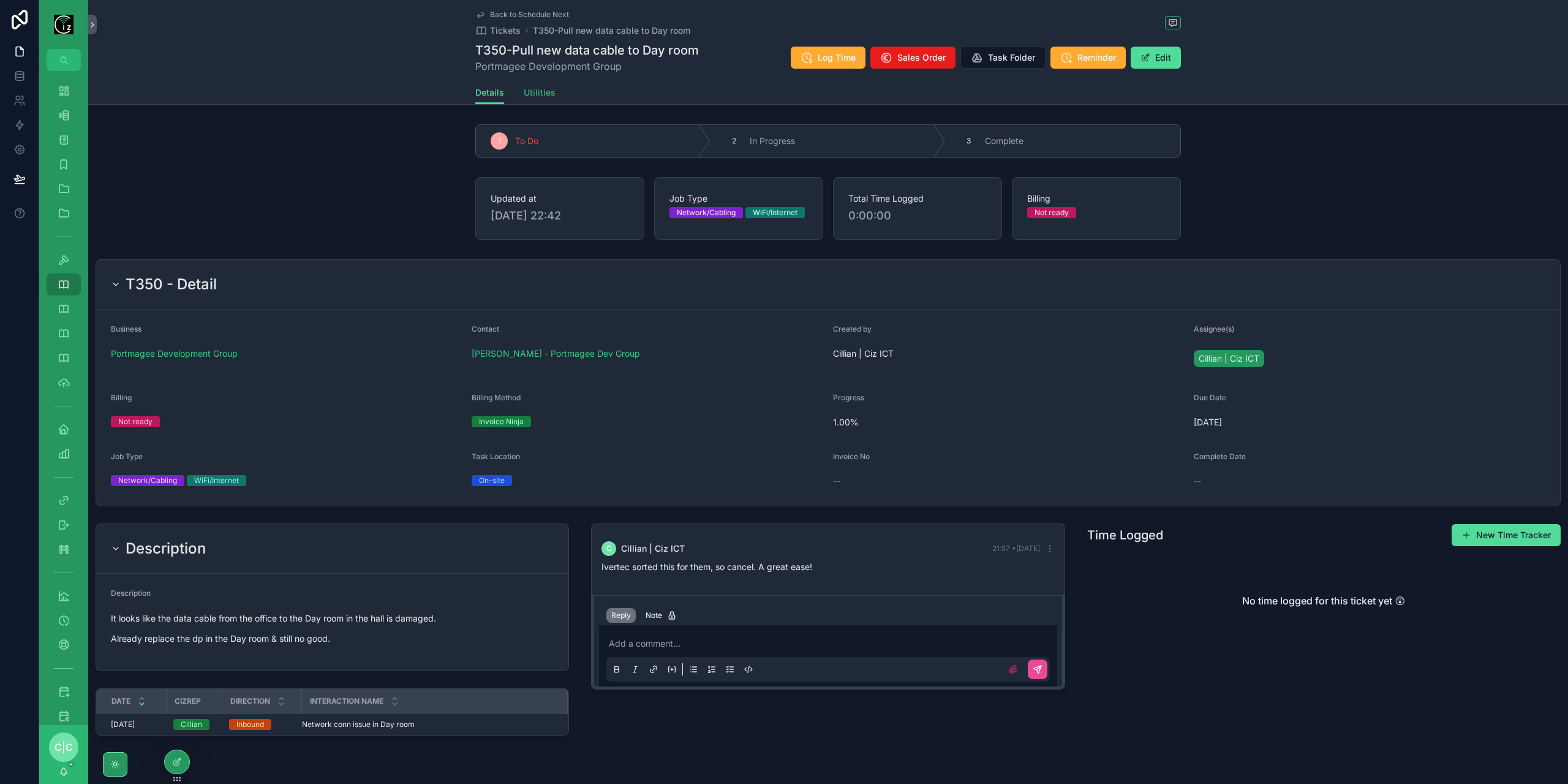
click at [529, 92] on span "Utilities" at bounding box center [540, 92] width 32 height 12
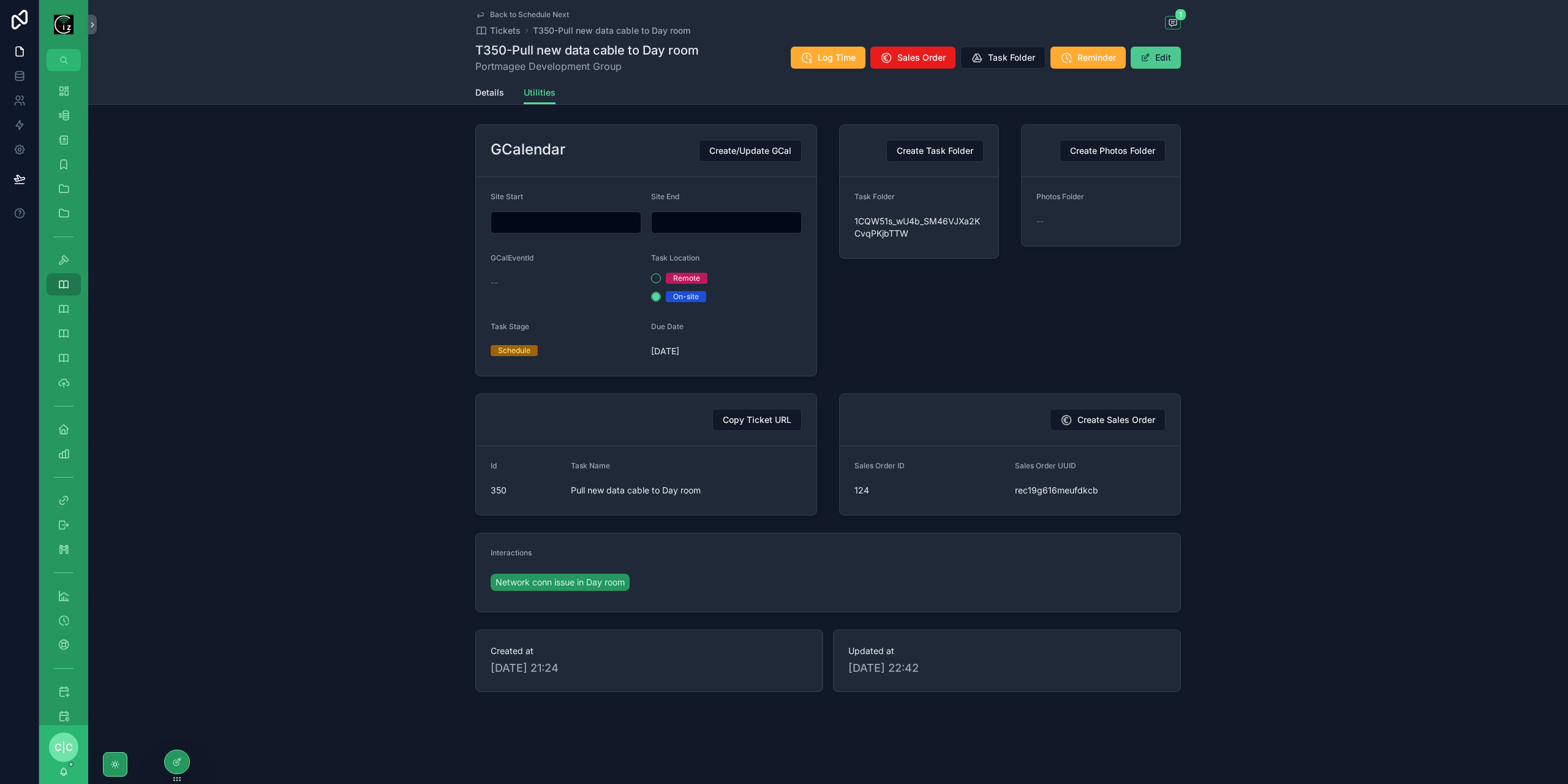
click at [1175, 57] on button "Edit" at bounding box center [1155, 57] width 50 height 22
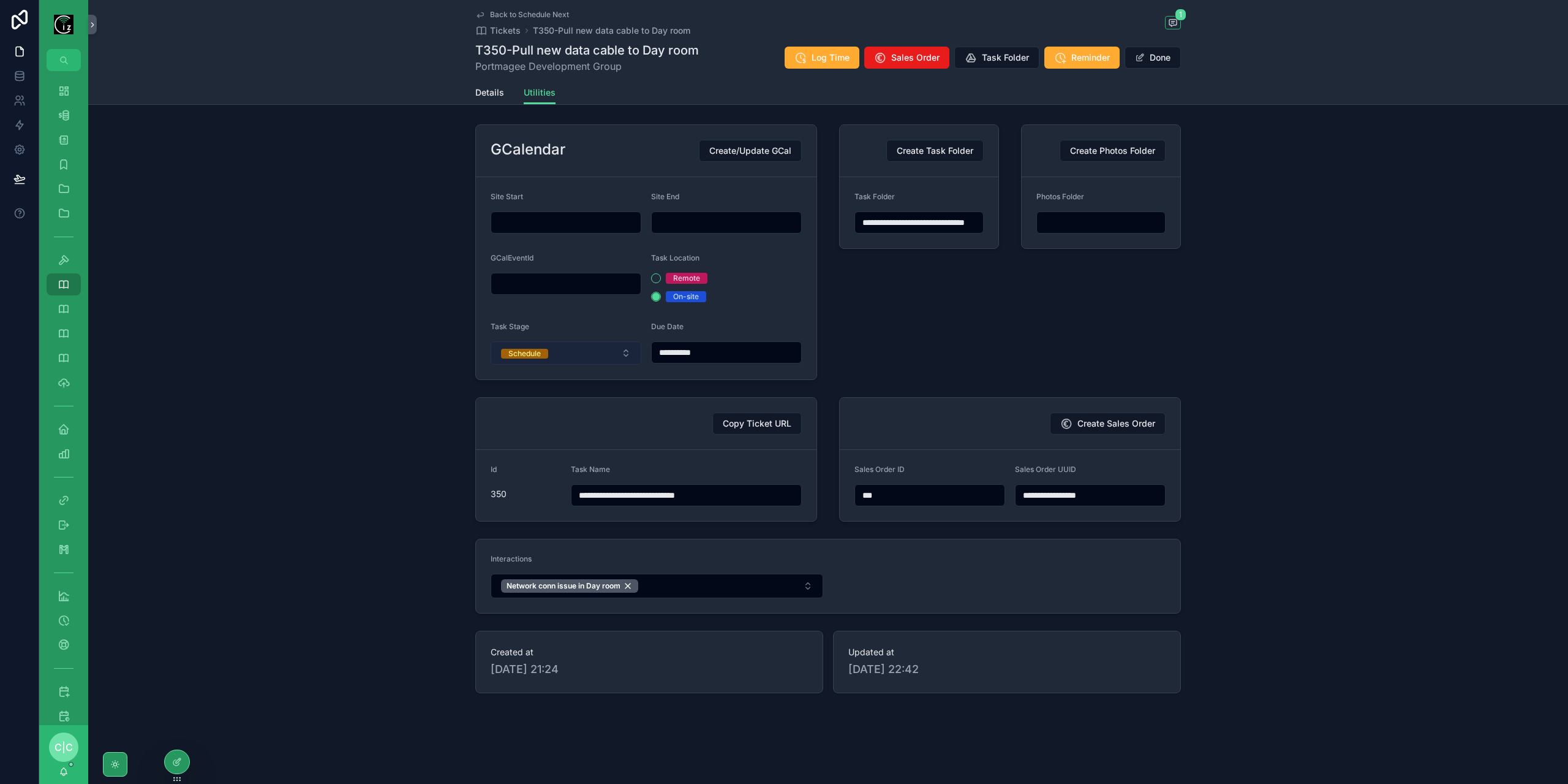
click at [587, 358] on button "Schedule" at bounding box center [566, 353] width 151 height 23
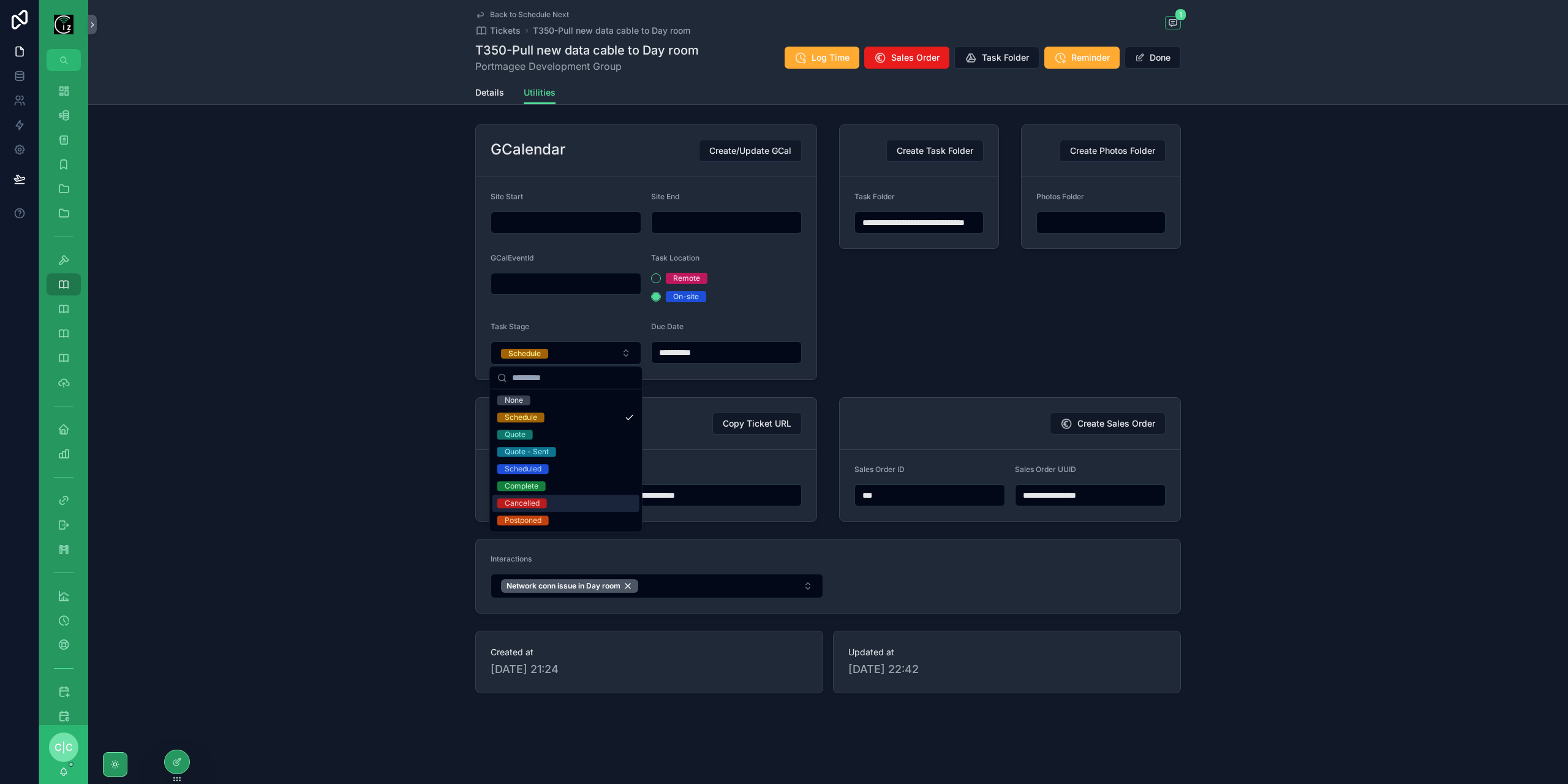
click at [551, 503] on div "Cancelled" at bounding box center [565, 503] width 147 height 17
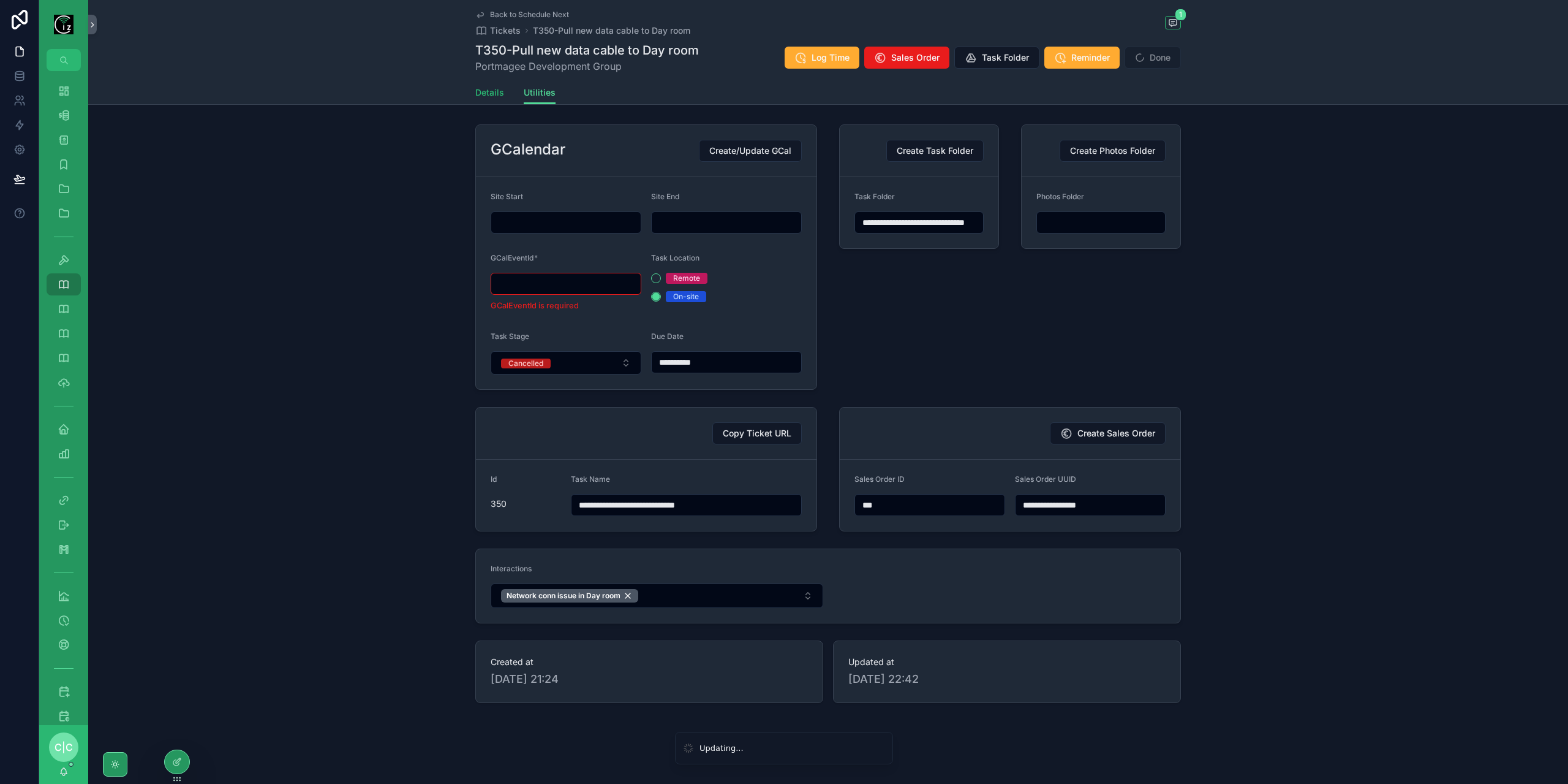
click at [485, 93] on span "Details" at bounding box center [490, 92] width 29 height 12
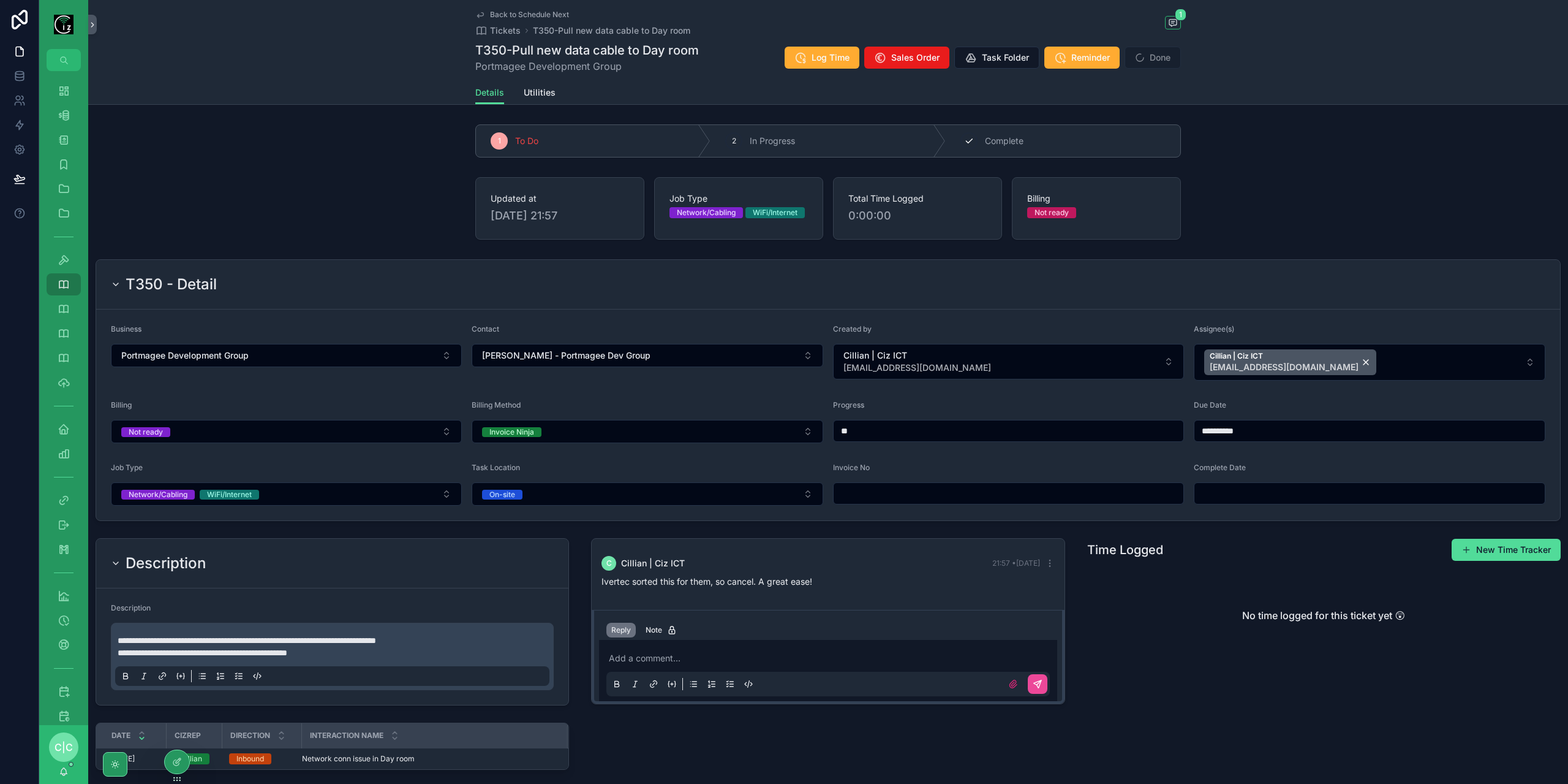
click at [1030, 135] on div "3 Complete" at bounding box center [1063, 141] width 234 height 32
click at [1163, 64] on span "Done" at bounding box center [1153, 57] width 56 height 22
click at [548, 93] on span "Utilities" at bounding box center [540, 92] width 32 height 12
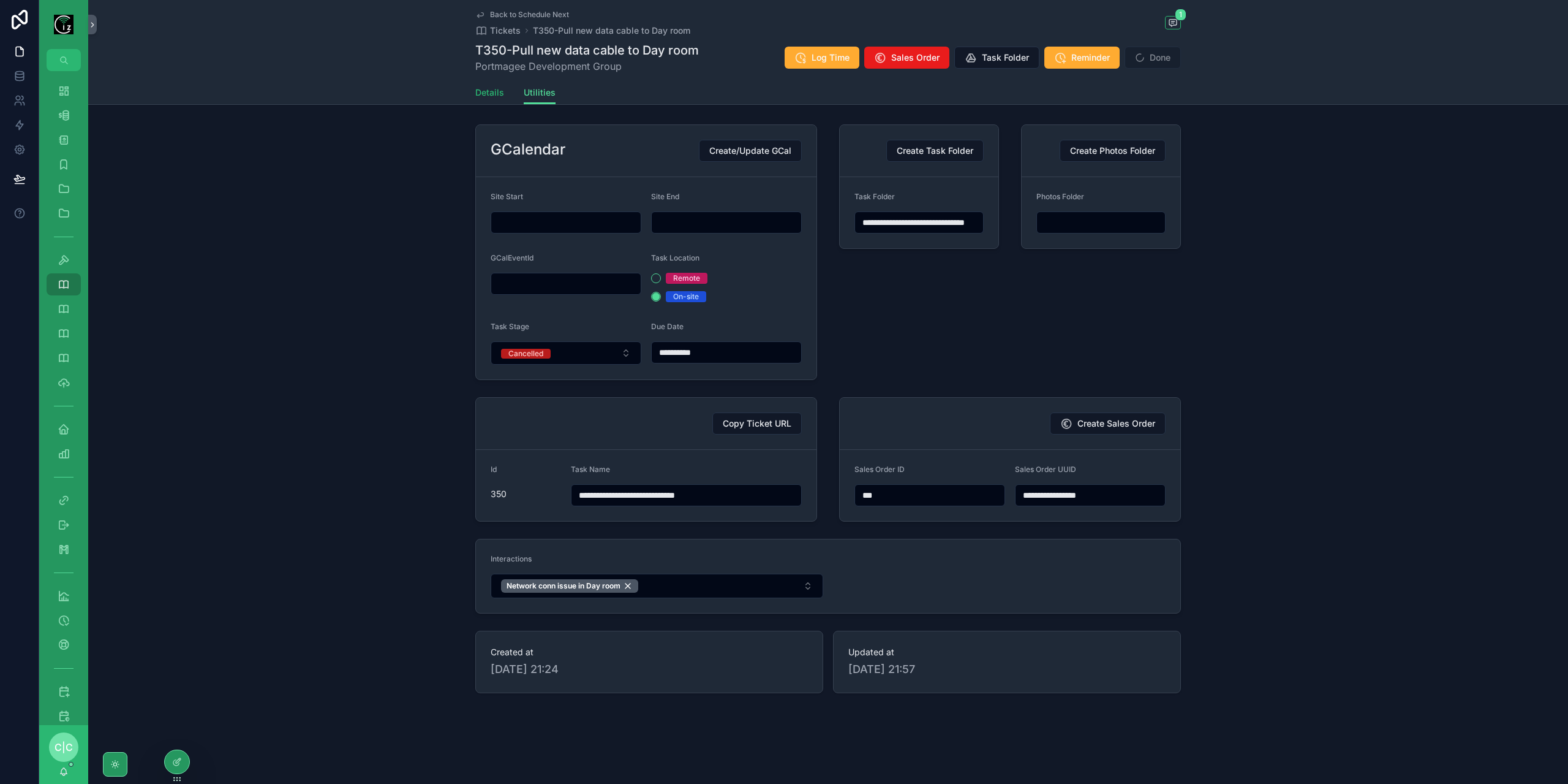
click at [482, 93] on span "Details" at bounding box center [490, 92] width 29 height 12
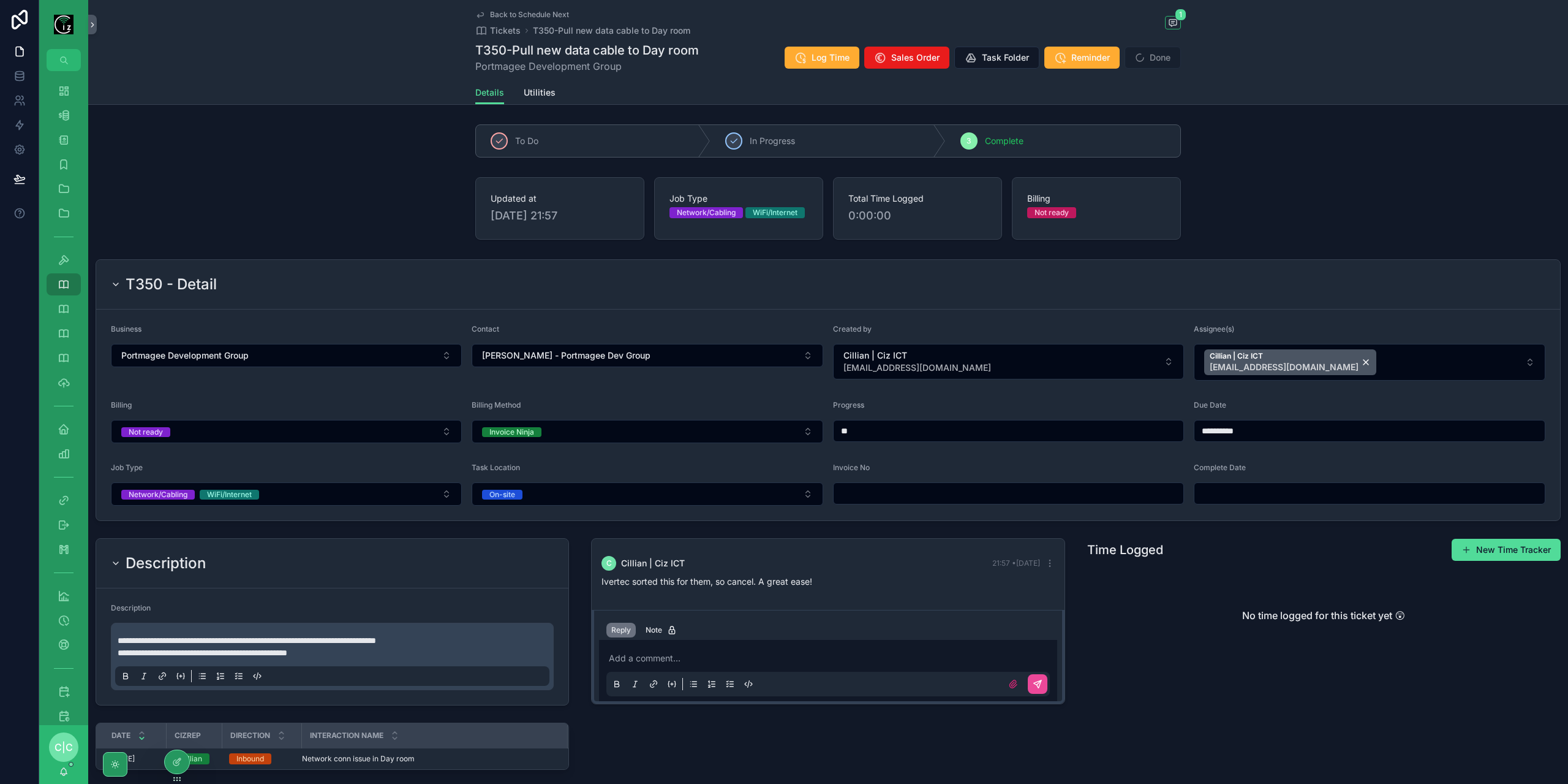
click at [1156, 64] on span "Done" at bounding box center [1153, 57] width 56 height 22
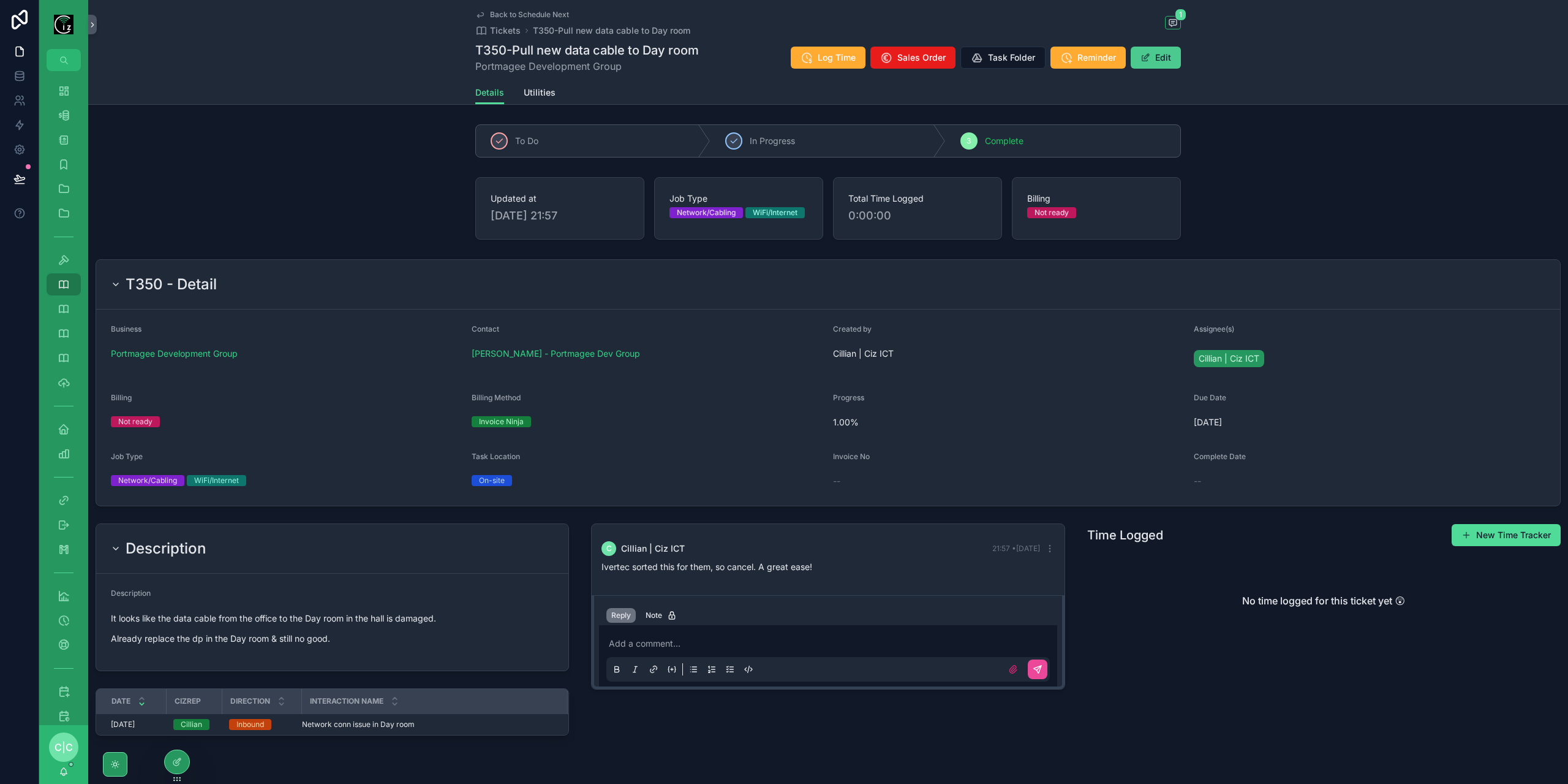
click at [1171, 56] on button "Edit" at bounding box center [1155, 57] width 50 height 22
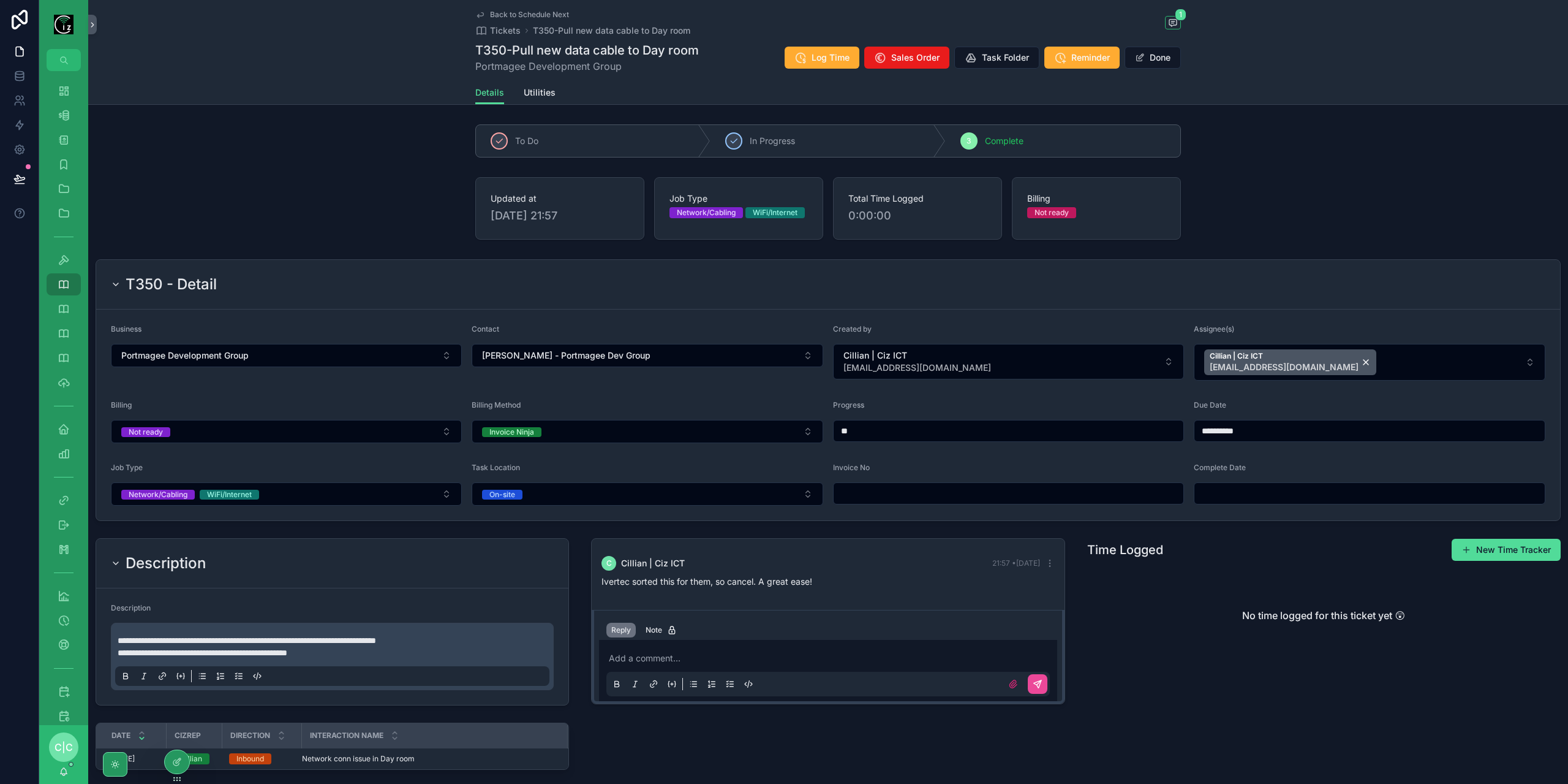
click at [211, 415] on div "Billing Not ready" at bounding box center [286, 421] width 351 height 43
click at [207, 433] on button "Not ready" at bounding box center [286, 431] width 351 height 23
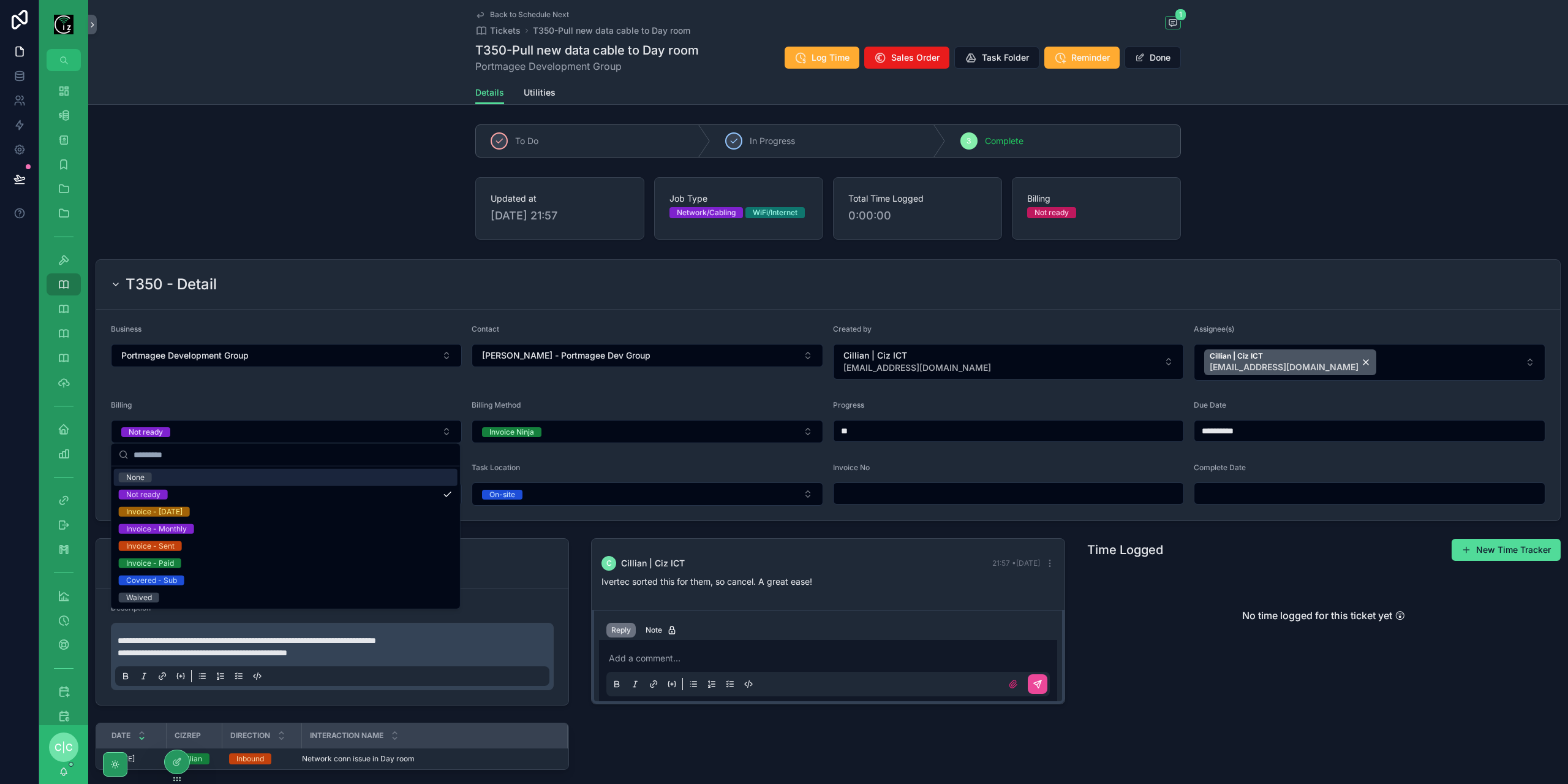
click at [173, 476] on div "None" at bounding box center [285, 477] width 344 height 17
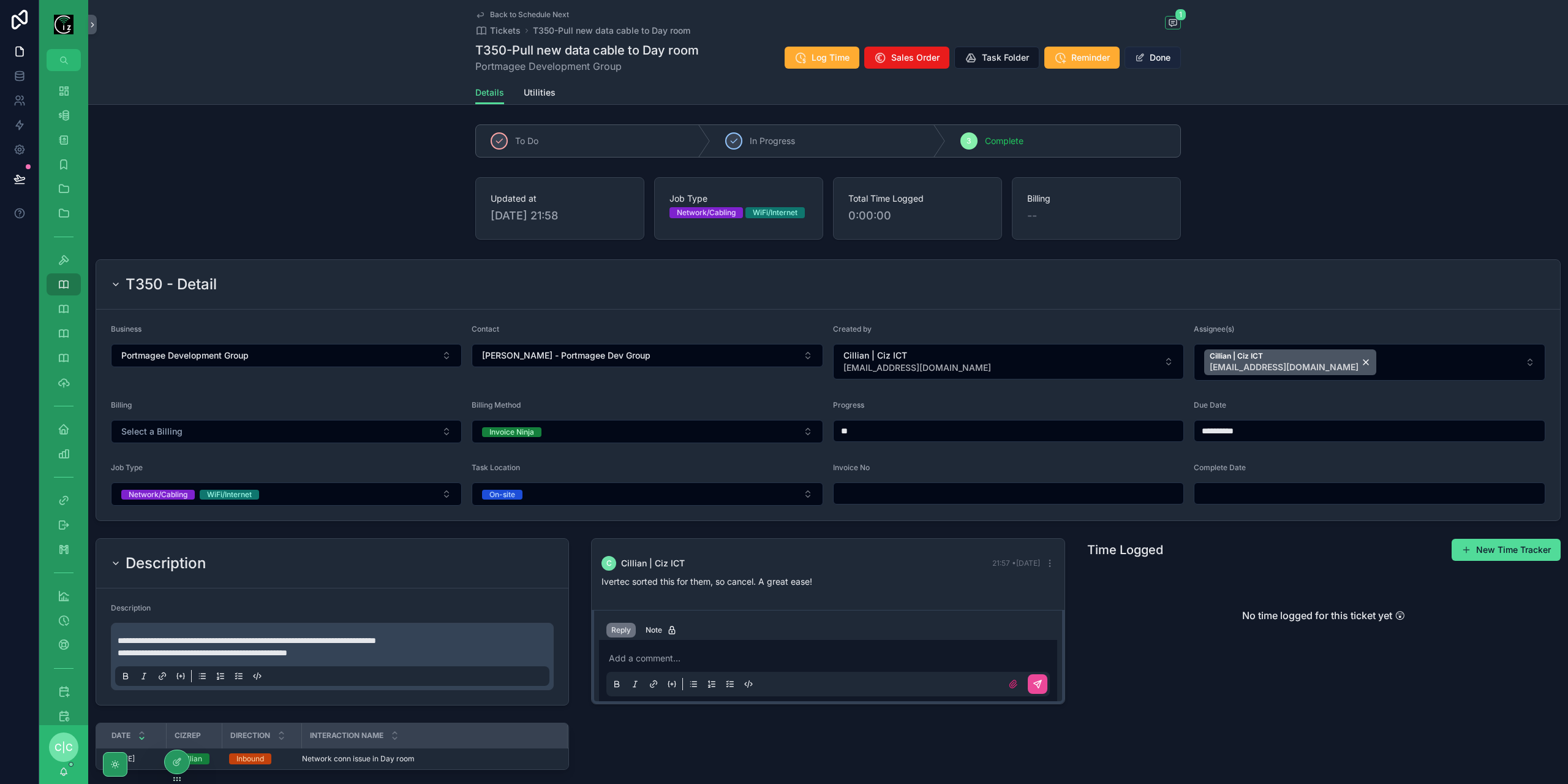
click at [1154, 54] on button "Done" at bounding box center [1153, 57] width 56 height 22
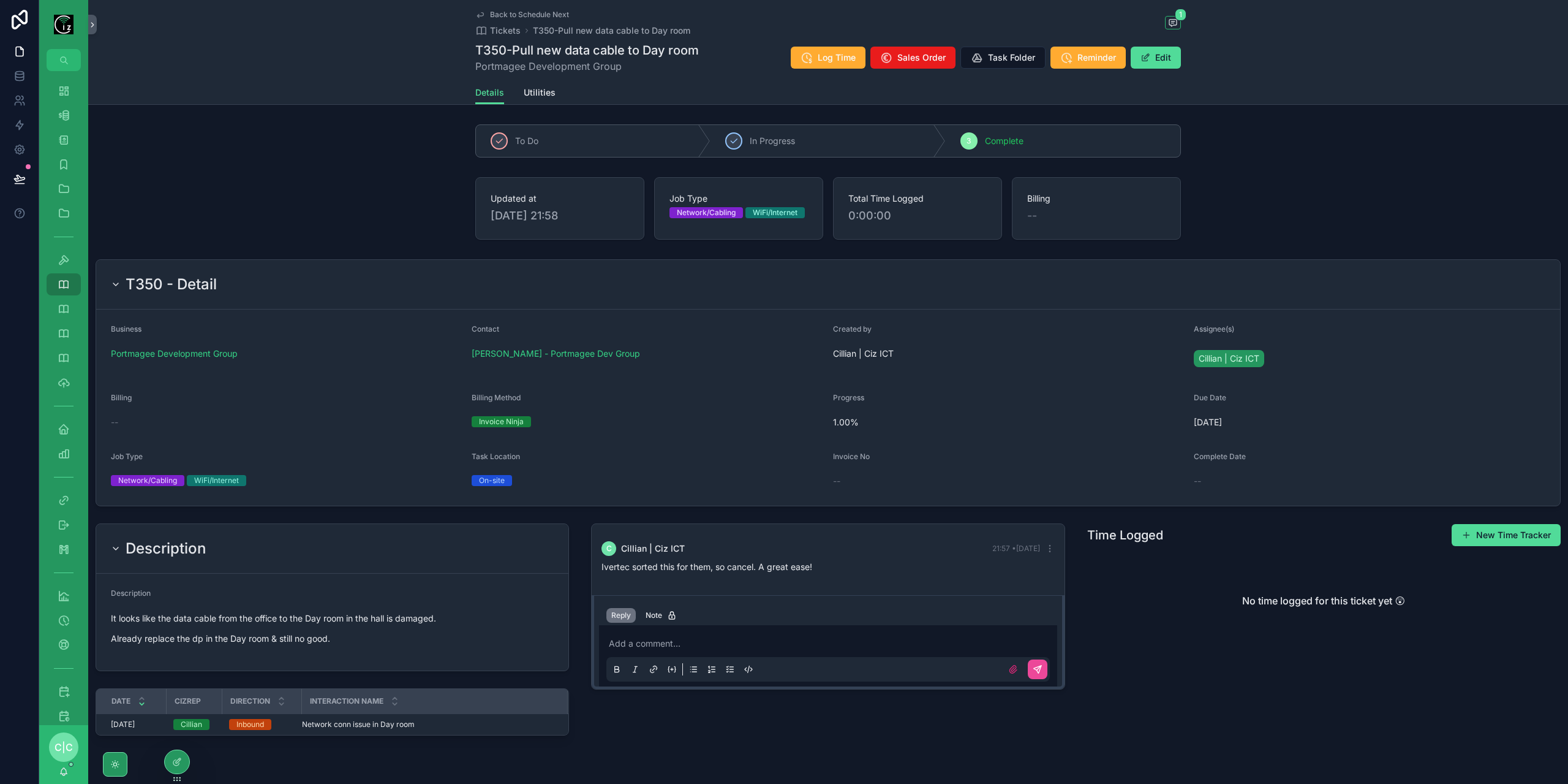
click at [490, 14] on span "Back to Schedule Next" at bounding box center [529, 15] width 79 height 10
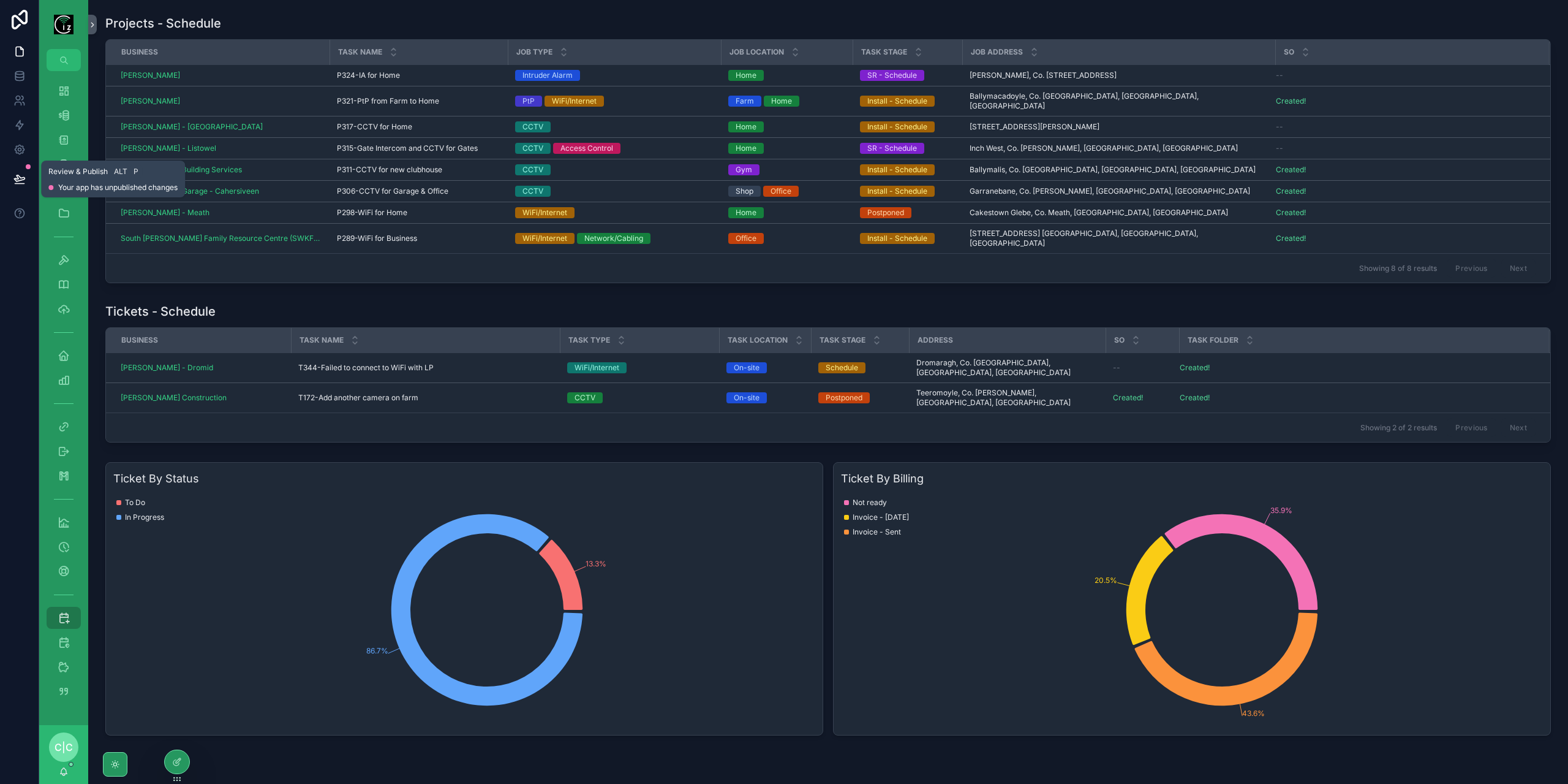
click at [18, 177] on icon at bounding box center [20, 179] width 12 height 12
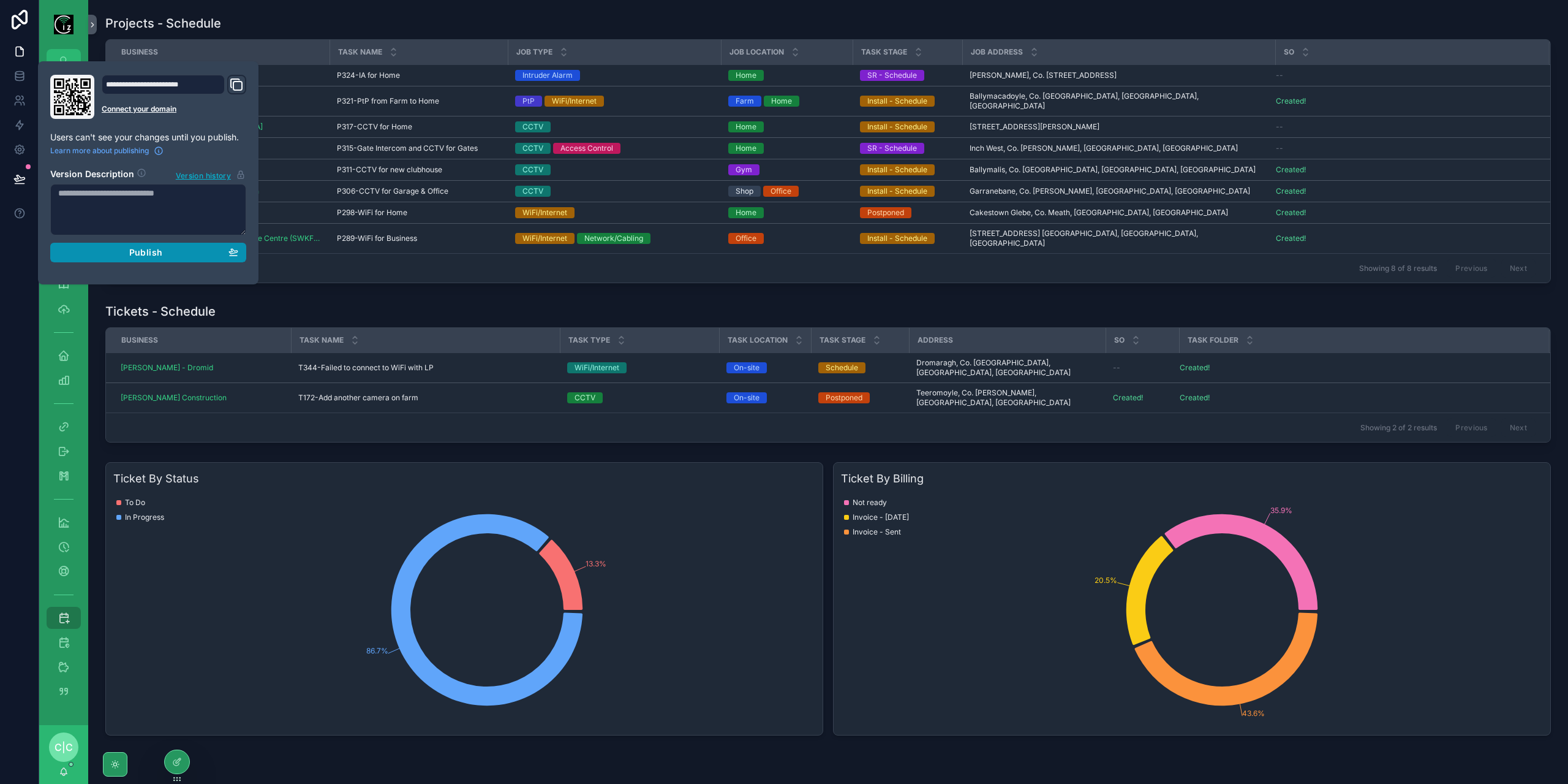
click at [171, 253] on div "Publish" at bounding box center [148, 252] width 180 height 11
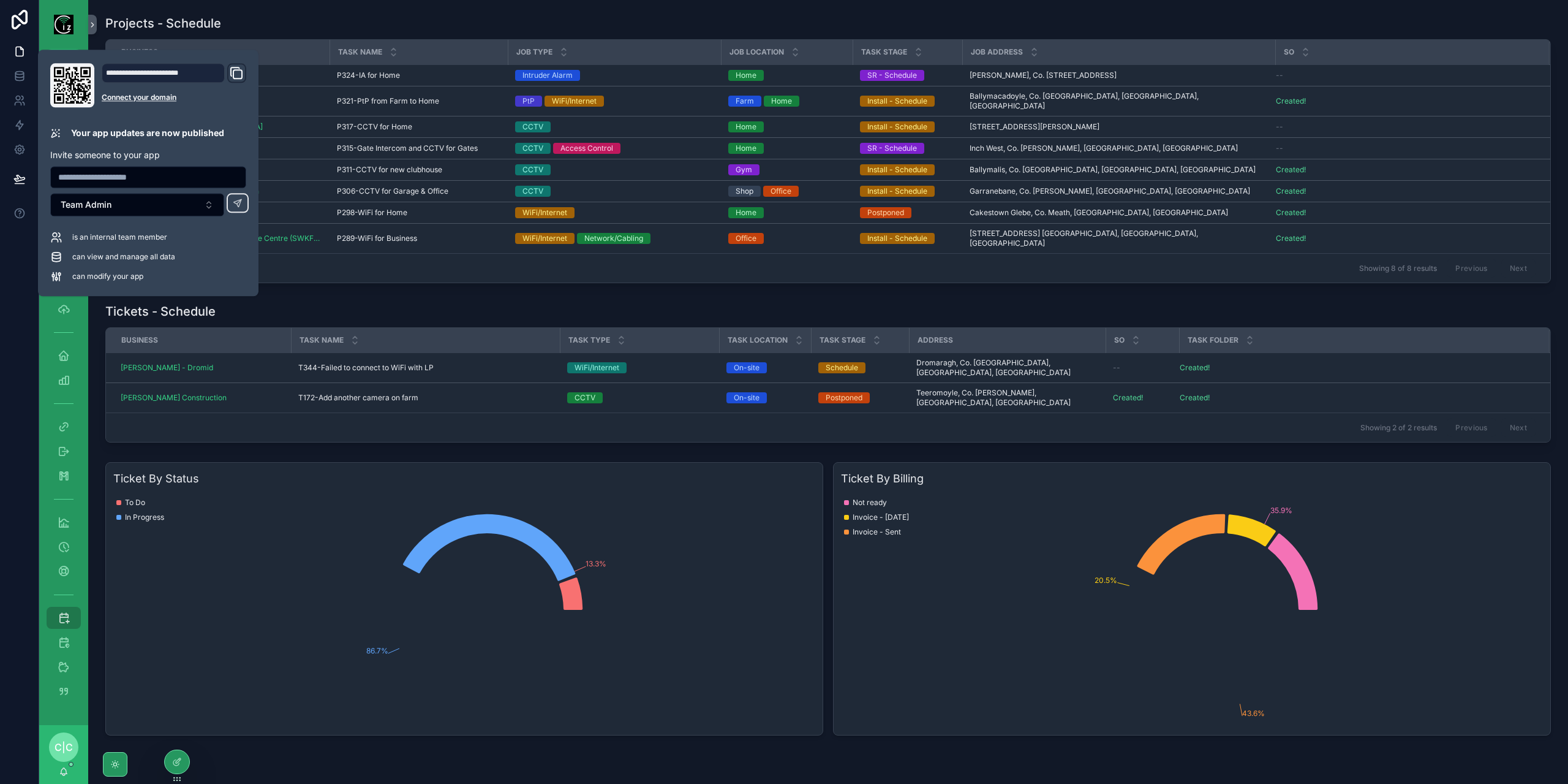
click at [582, 303] on div "Tickets - Schedule" at bounding box center [828, 311] width 1445 height 17
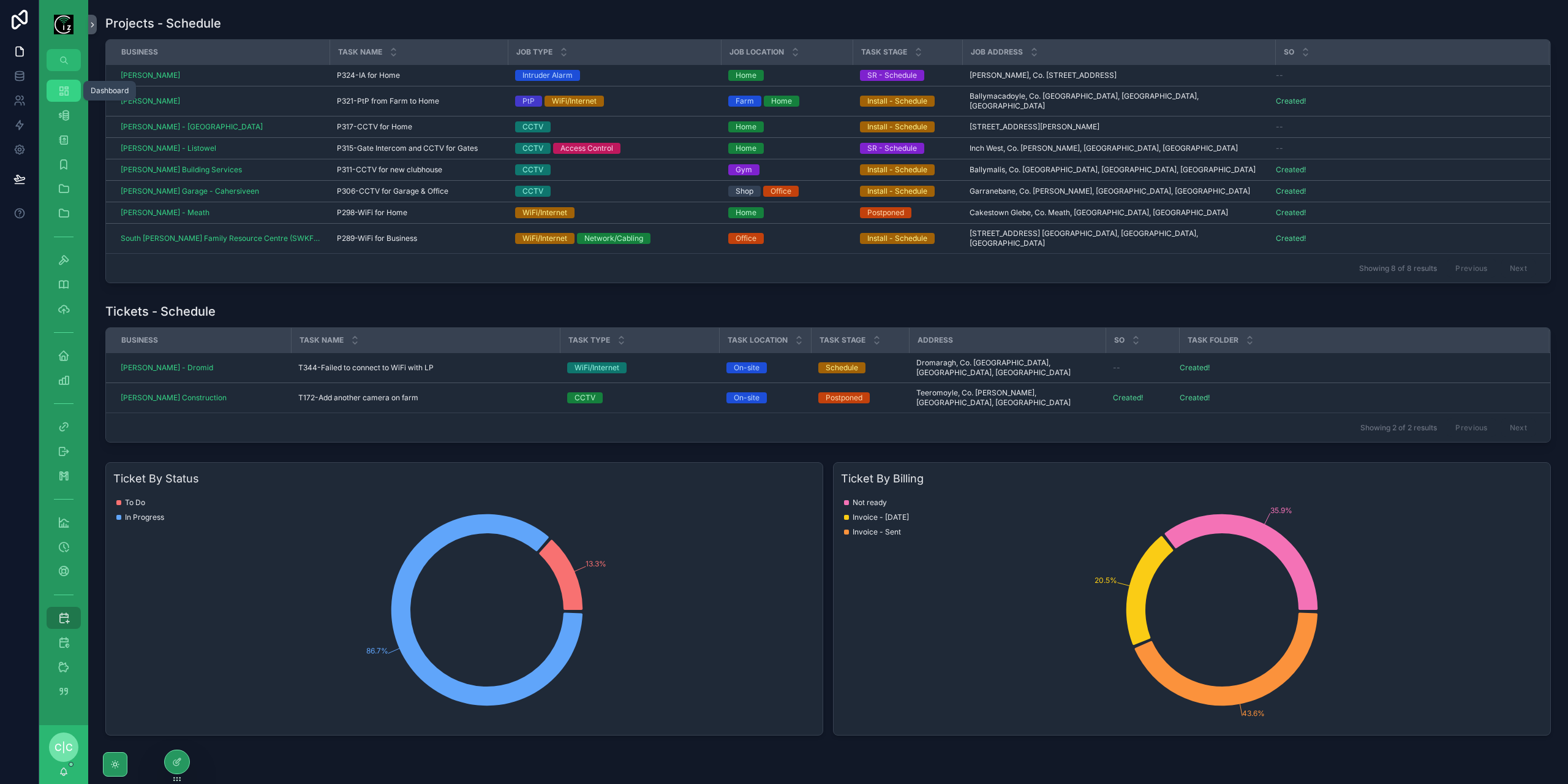
click at [51, 84] on link "Dashboard" at bounding box center [63, 90] width 34 height 22
